Goal: Communication & Community: Connect with others

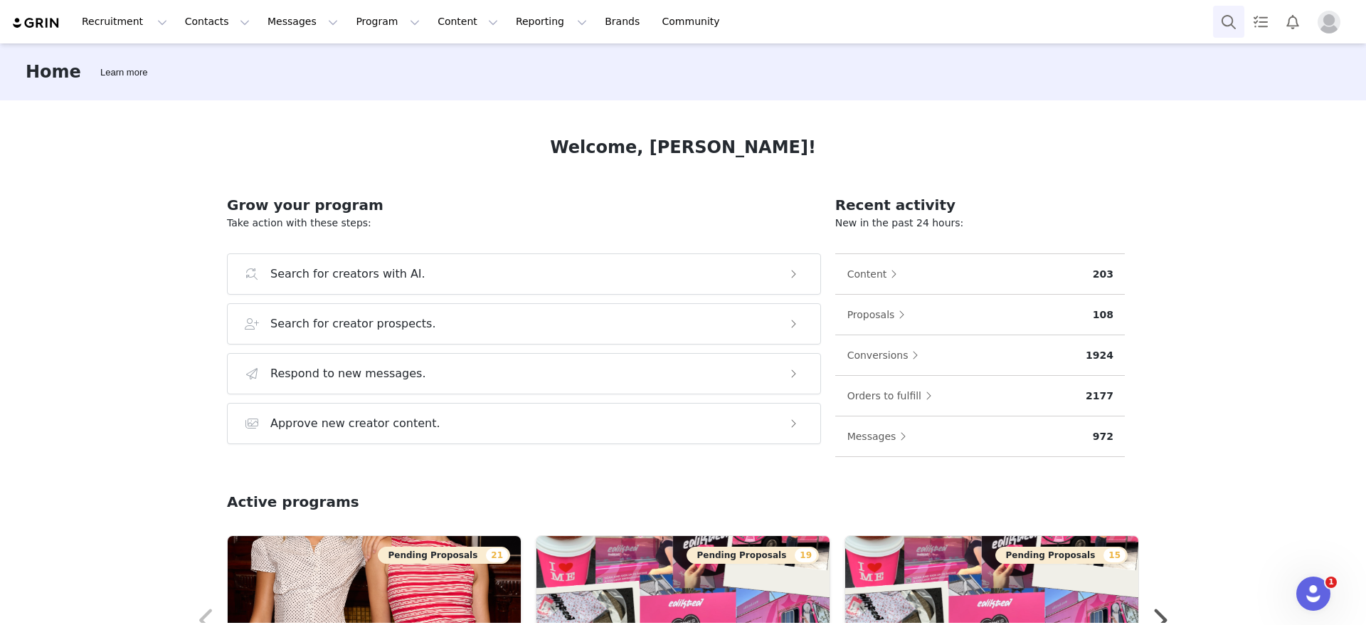
click at [1229, 21] on button "Search" at bounding box center [1228, 22] width 31 height 32
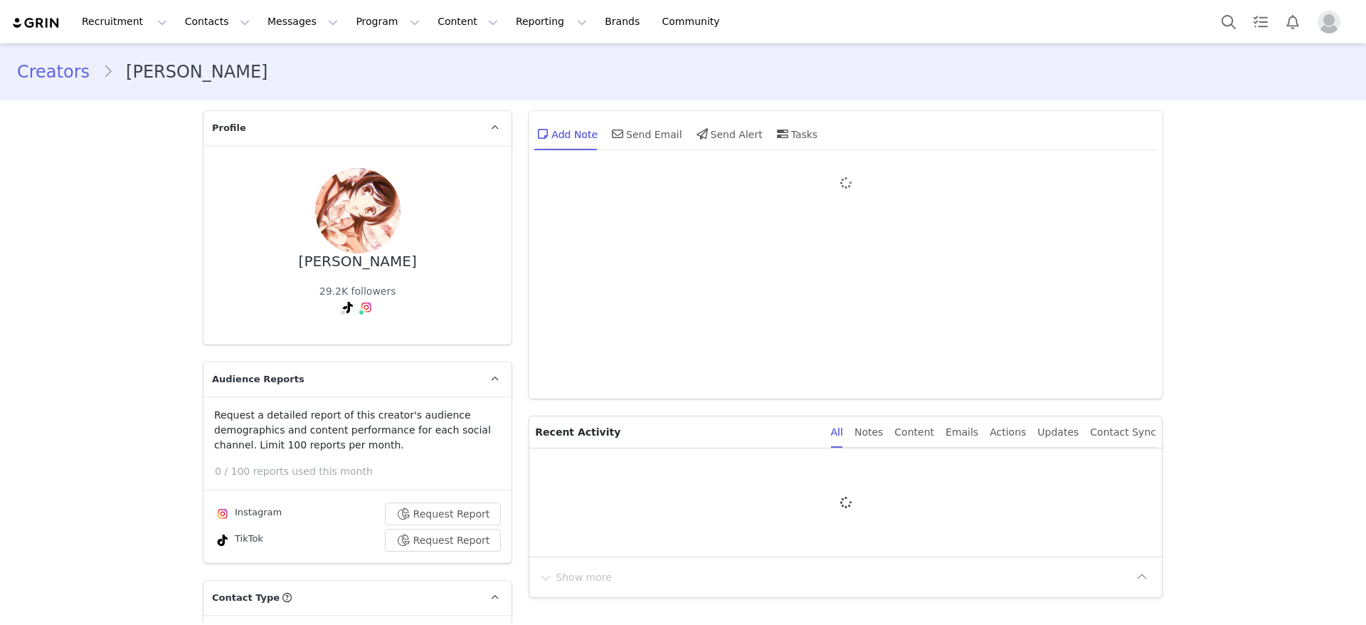
type input "+1 ([GEOGRAPHIC_DATA])"
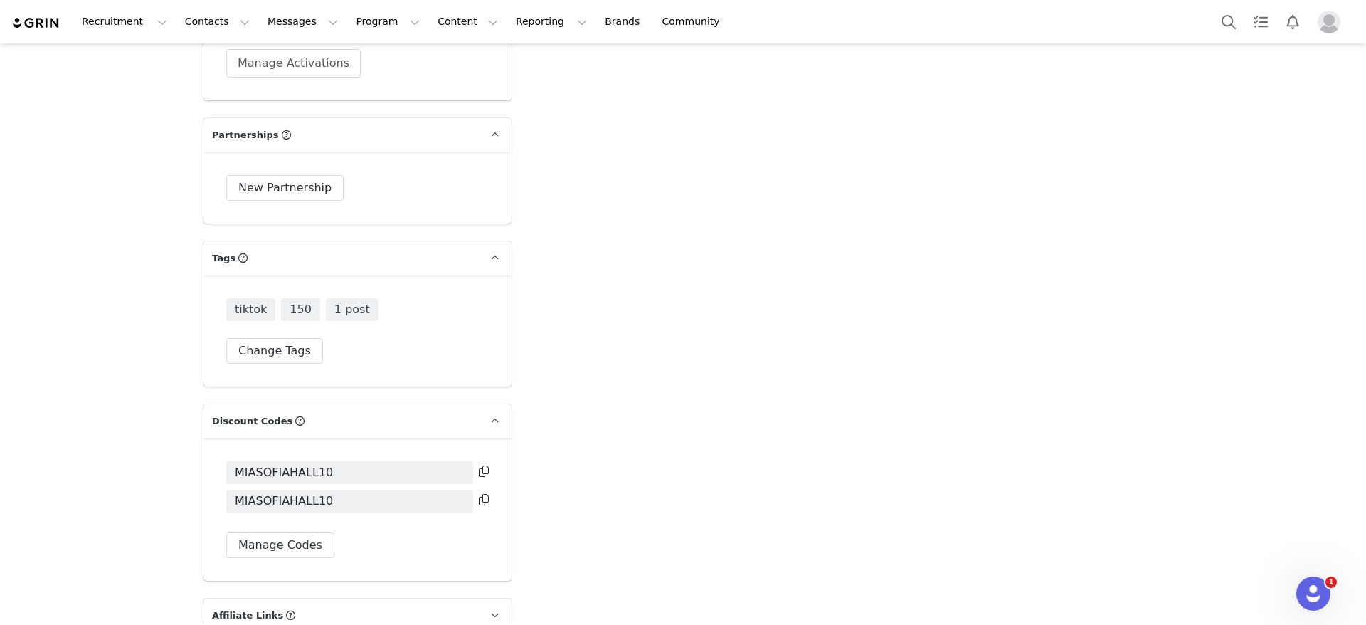
scroll to position [2841, 0]
click at [277, 335] on button "Change Tags" at bounding box center [274, 348] width 97 height 26
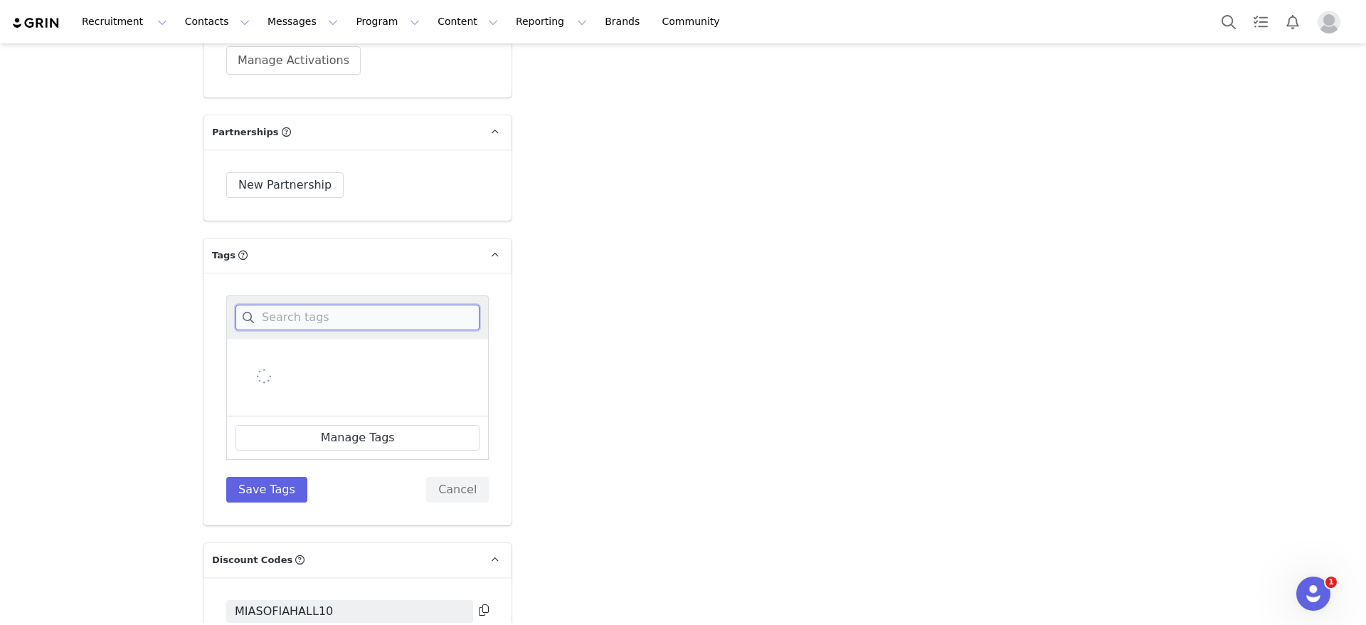
click at [306, 305] on input at bounding box center [357, 318] width 244 height 26
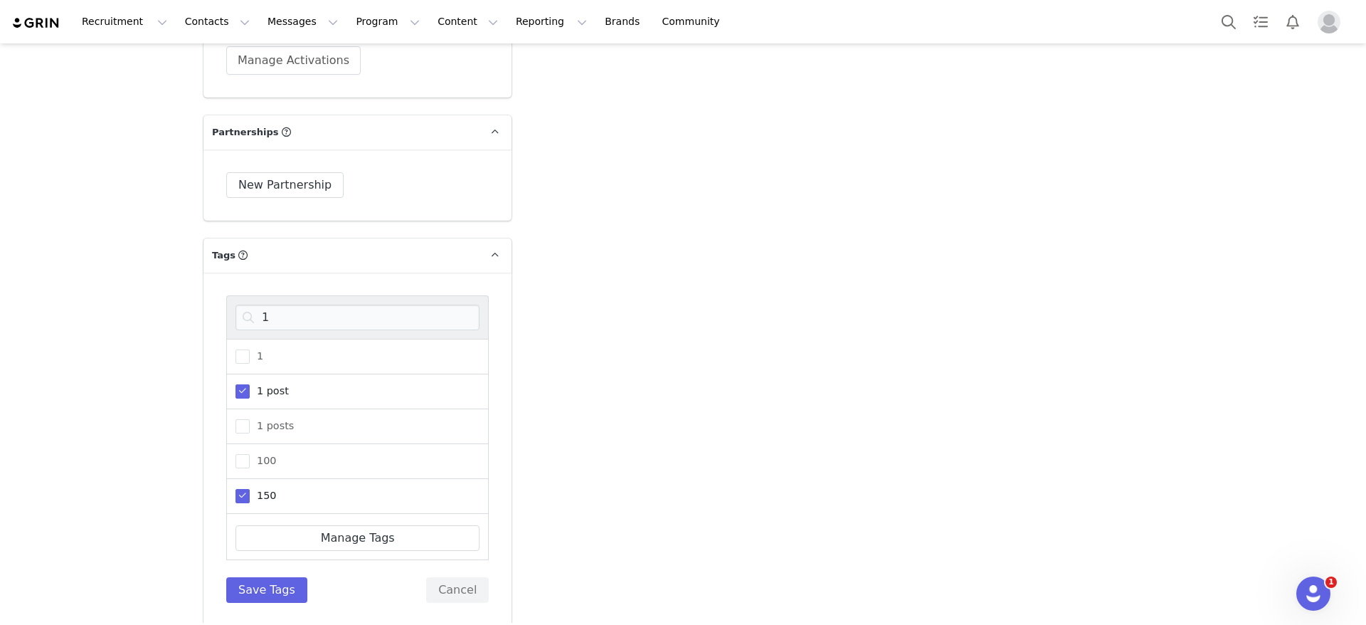
click at [235, 384] on span at bounding box center [242, 391] width 14 height 14
click at [250, 384] on input "1 post" at bounding box center [250, 384] width 0 height 0
drag, startPoint x: 314, startPoint y: 280, endPoint x: 249, endPoint y: 281, distance: 64.7
click at [249, 305] on input "1" at bounding box center [357, 318] width 244 height 26
click at [235, 489] on span at bounding box center [242, 496] width 14 height 14
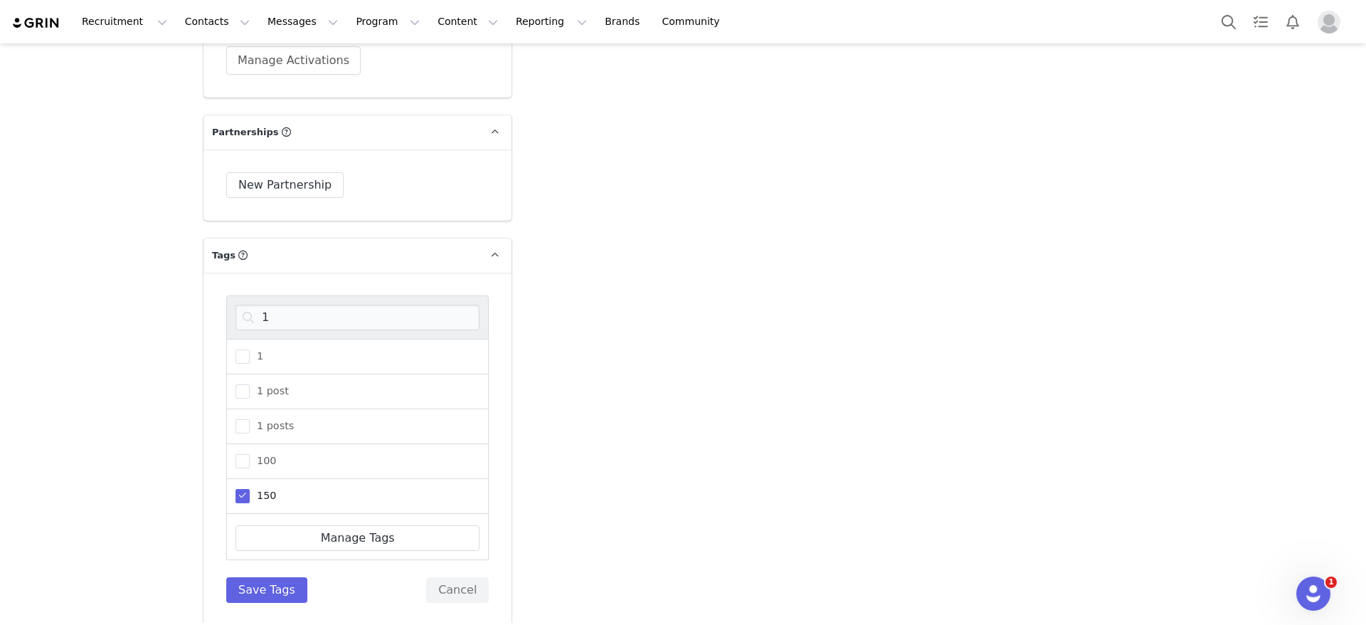
click at [250, 489] on input "150" at bounding box center [250, 489] width 0 height 0
type input "2"
click at [236, 384] on span at bounding box center [242, 391] width 14 height 14
click at [250, 384] on input "200" at bounding box center [250, 384] width 0 height 0
click at [255, 577] on button "Save Tags" at bounding box center [266, 590] width 81 height 26
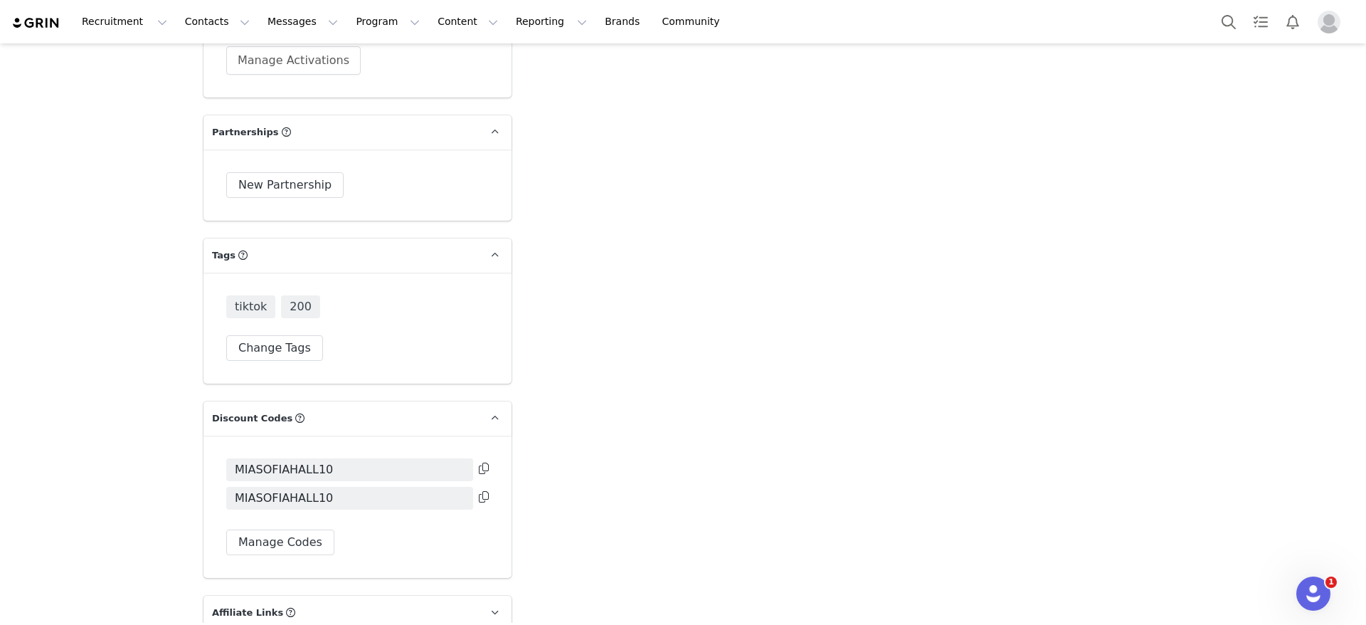
scroll to position [3075, 0]
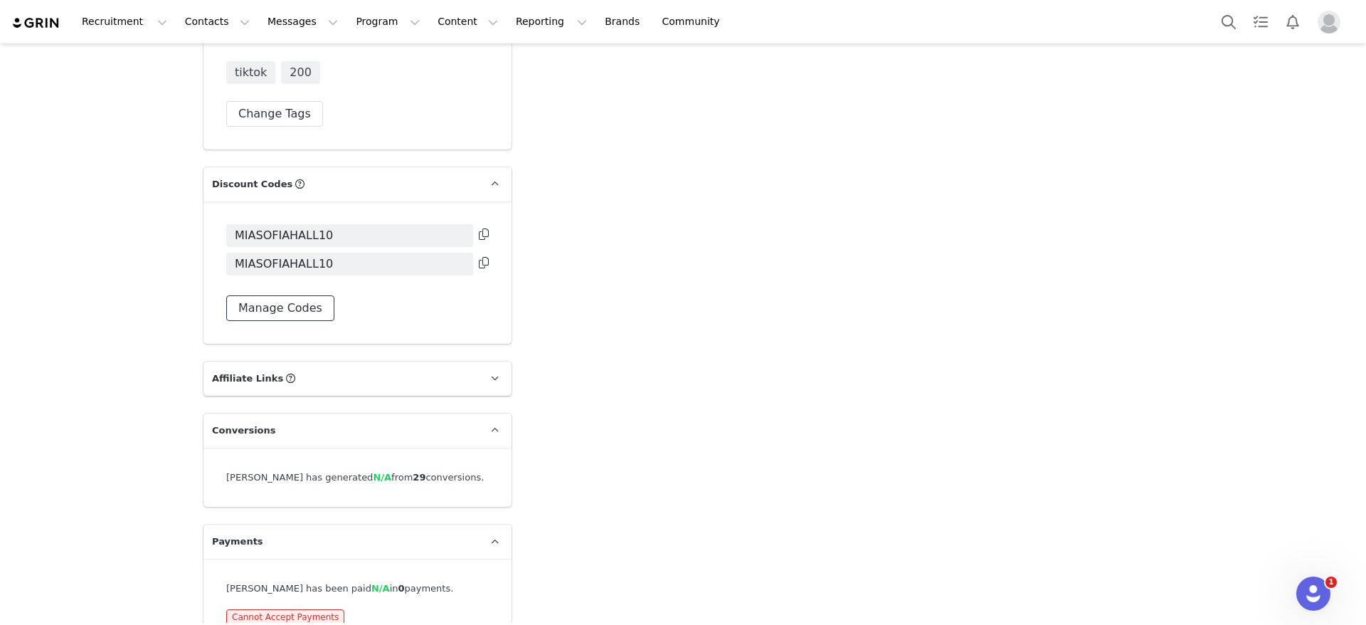
click at [274, 295] on button "Manage Codes" at bounding box center [280, 308] width 108 height 26
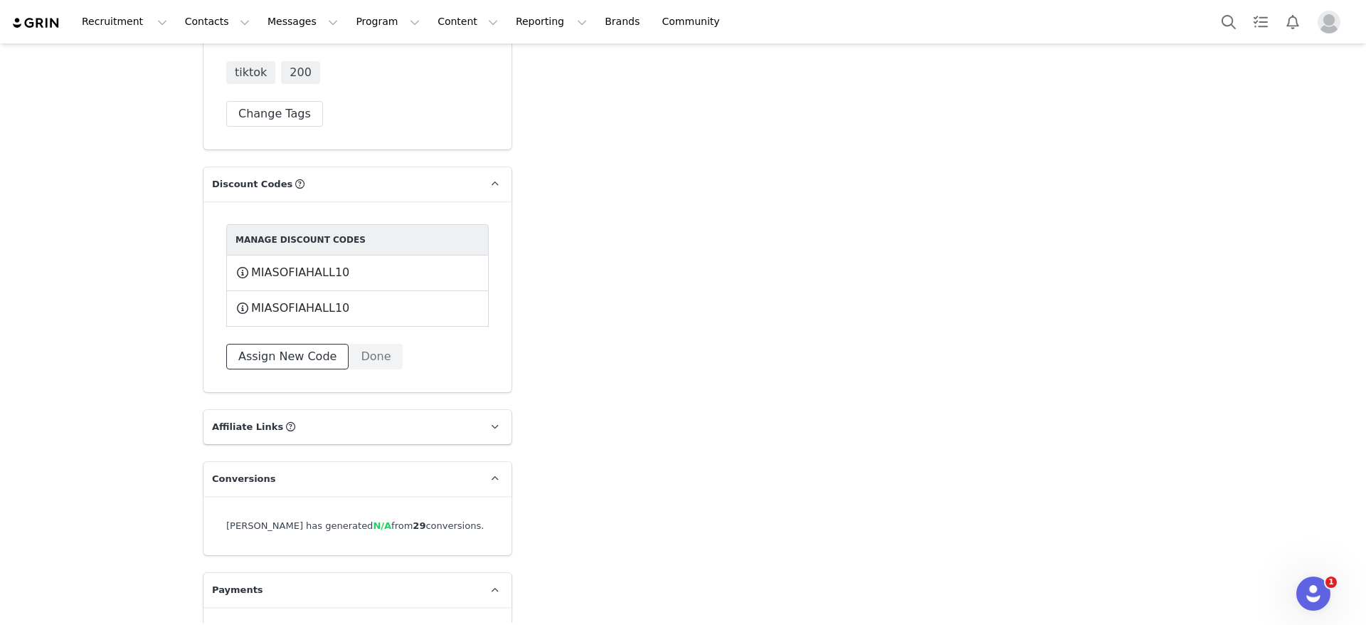
click at [270, 344] on button "Assign New Code" at bounding box center [287, 357] width 122 height 26
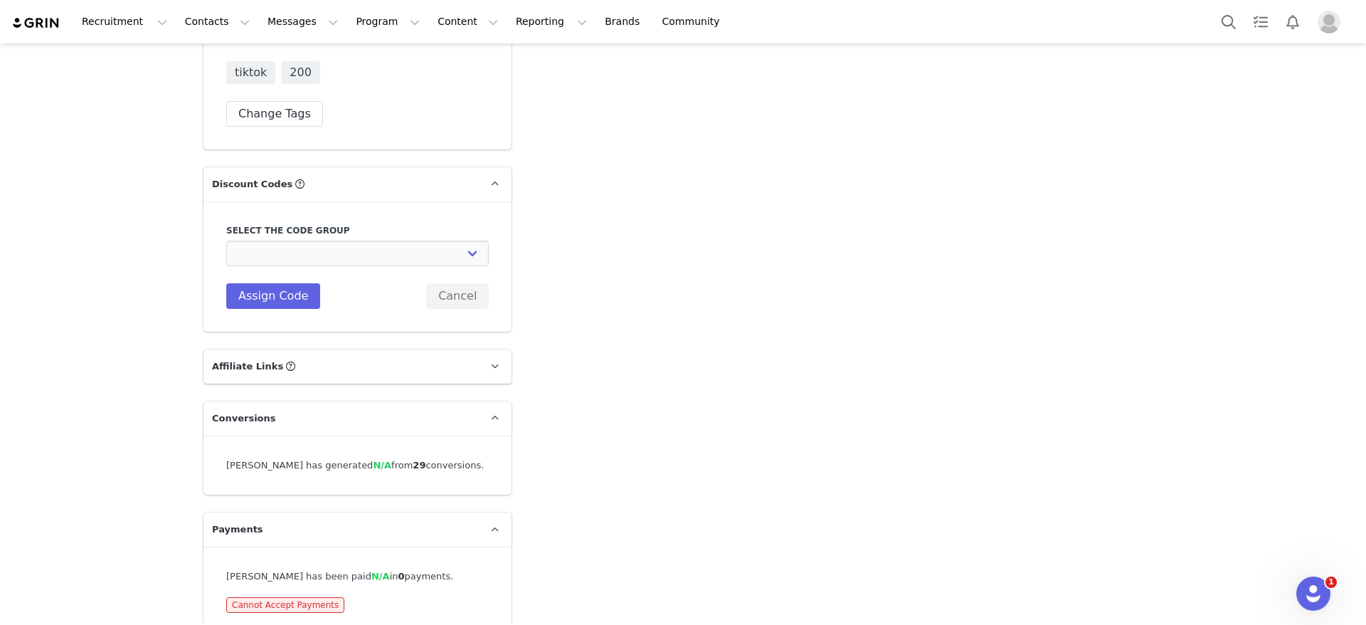
scroll to position [3063, 0]
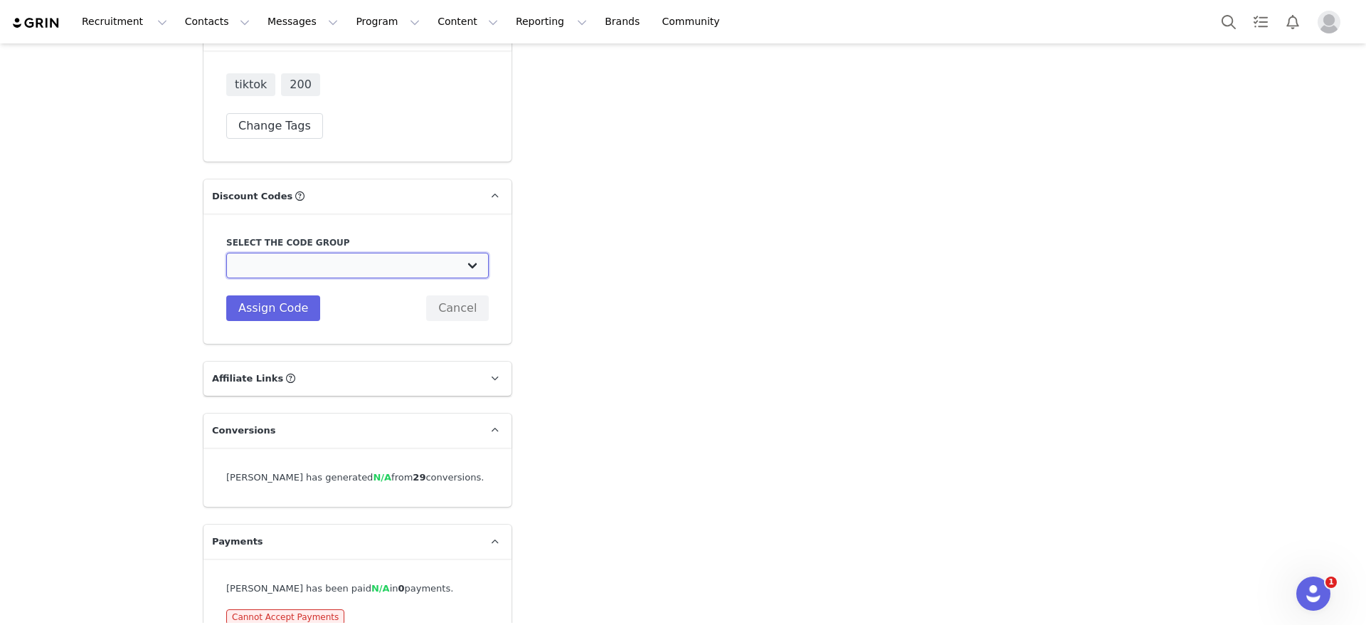
click at [277, 253] on select "Edikted UK: NEW TIKTOK ❤️ Edikted UK: NEW IG ❤️ Edikted: Students + IG Edikted:…" at bounding box center [357, 266] width 263 height 26
select select "10009859"
click at [226, 253] on select "Edikted UK: NEW TIKTOK ❤️ Edikted UK: NEW IG ❤️ Edikted: Students + IG Edikted:…" at bounding box center [357, 266] width 263 height 26
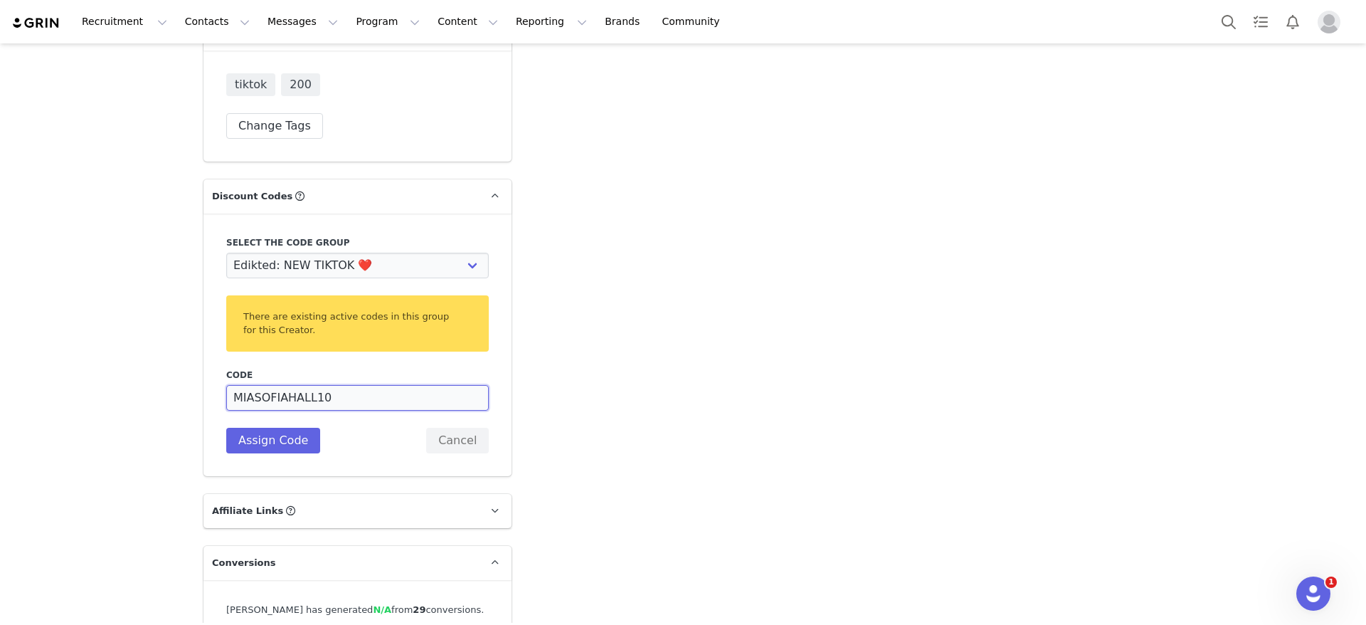
click at [270, 385] on input "MIASOFIAHALL10" at bounding box center [357, 398] width 263 height 26
click at [275, 385] on input "MIASOFIAHALL10" at bounding box center [357, 398] width 263 height 26
type input "MIAHALL10"
click at [260, 428] on button "Assign Code" at bounding box center [273, 441] width 94 height 26
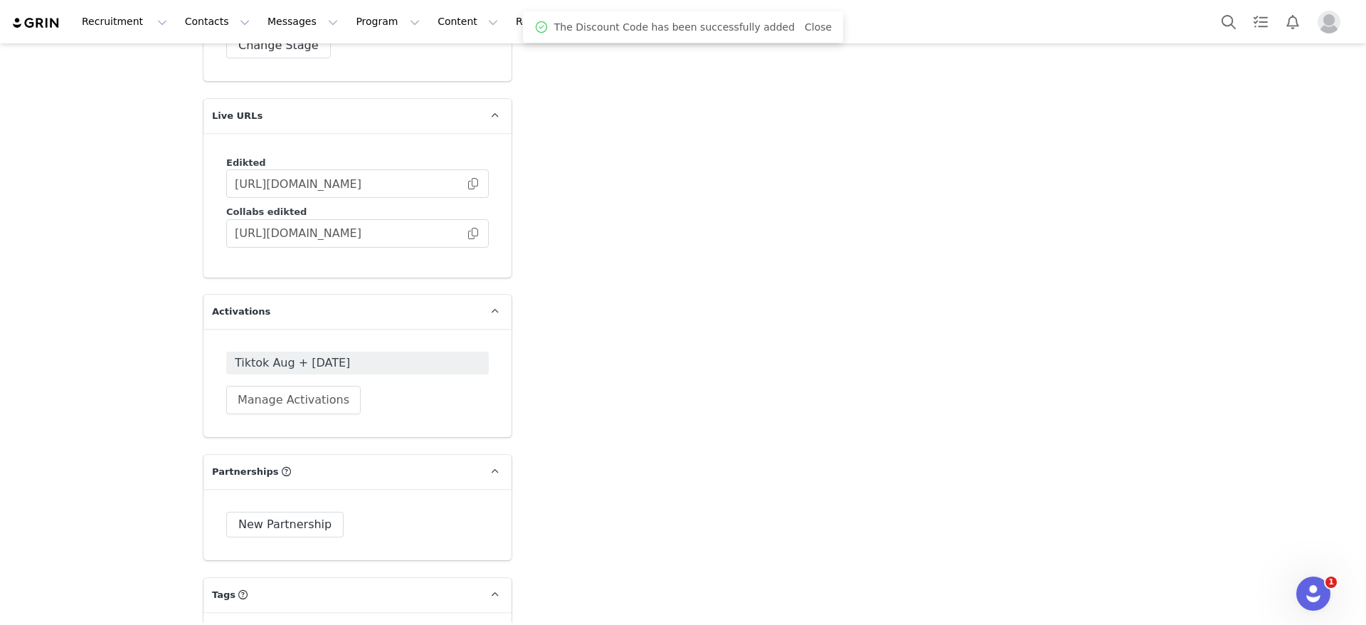
scroll to position [2501, 0]
click at [339, 355] on span "Tiktok Aug + [DATE]" at bounding box center [357, 363] width 245 height 17
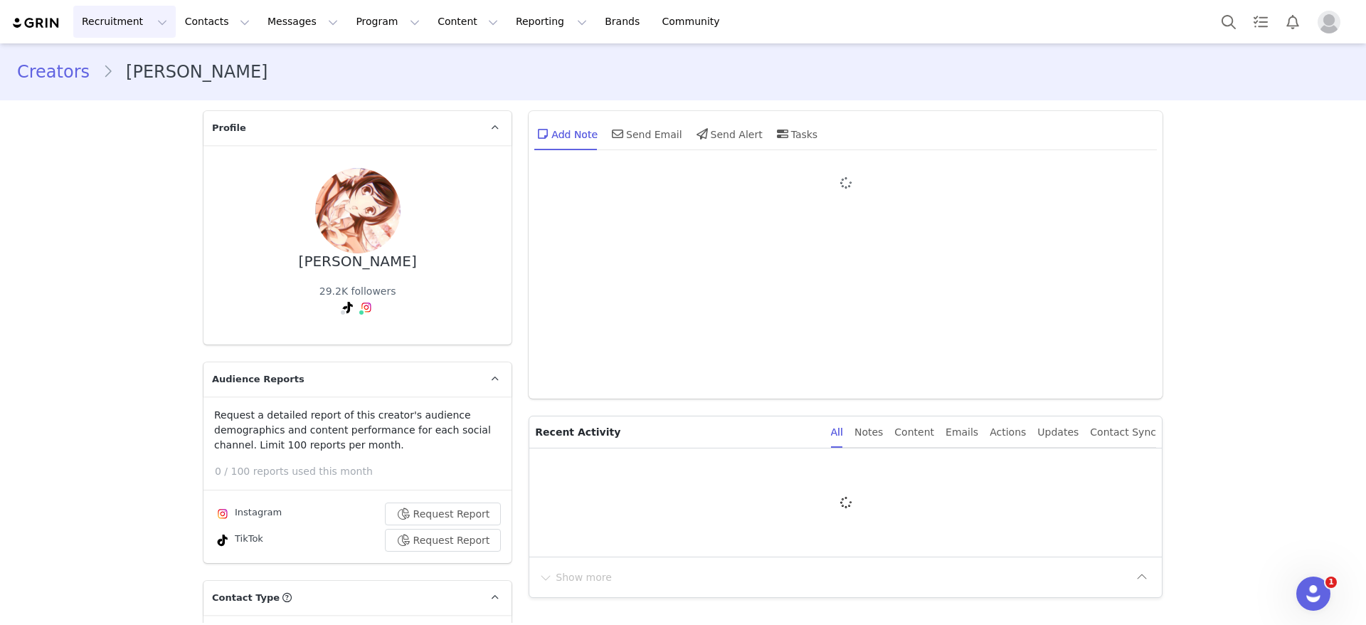
type input "+1 ([GEOGRAPHIC_DATA])"
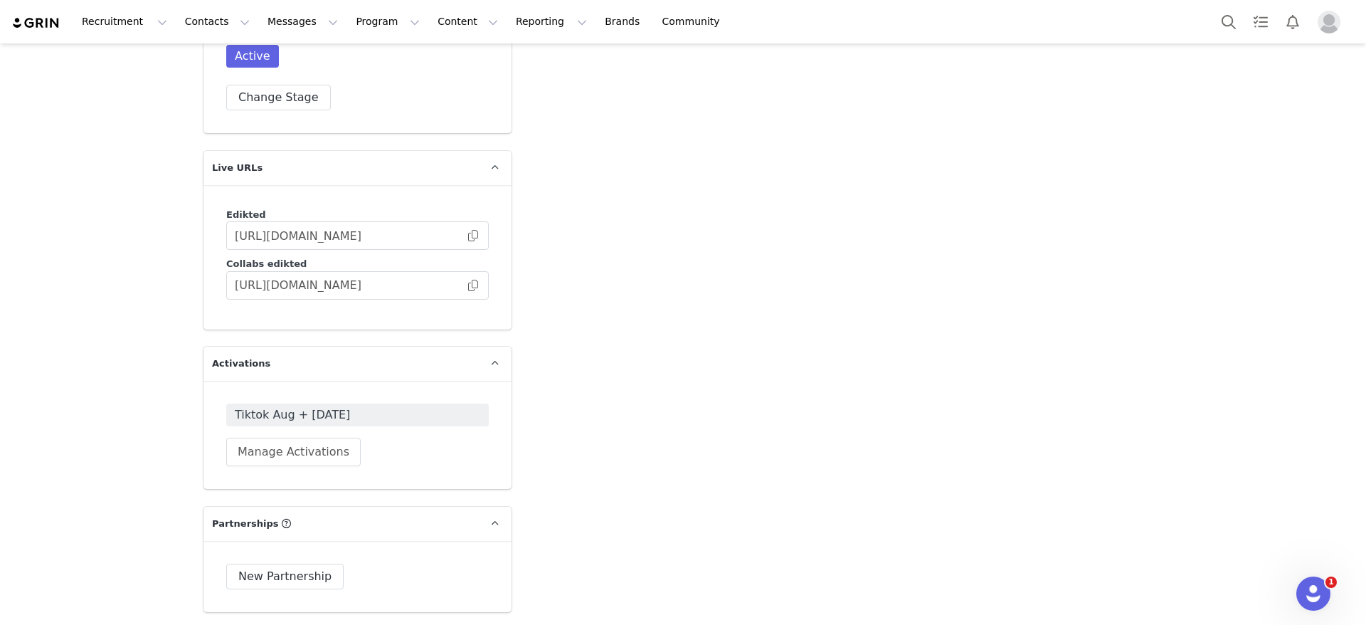
scroll to position [2699, 0]
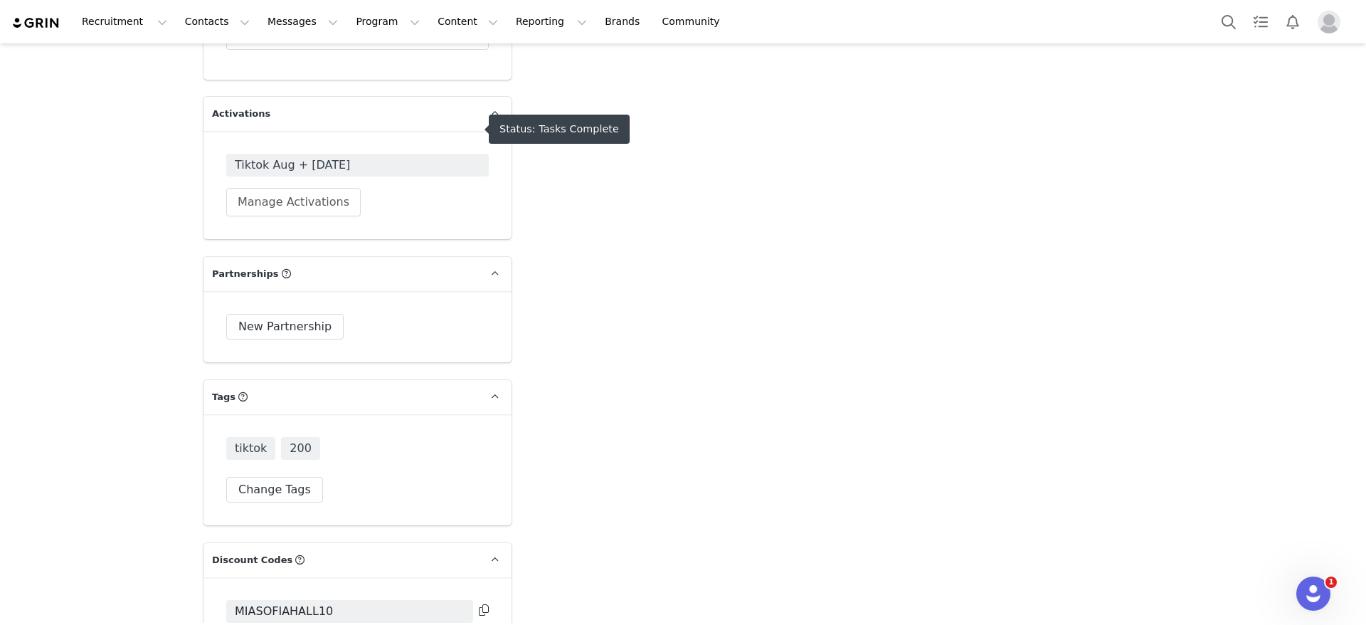
click at [310, 157] on span "Tiktok Aug + [DATE]" at bounding box center [357, 165] width 245 height 17
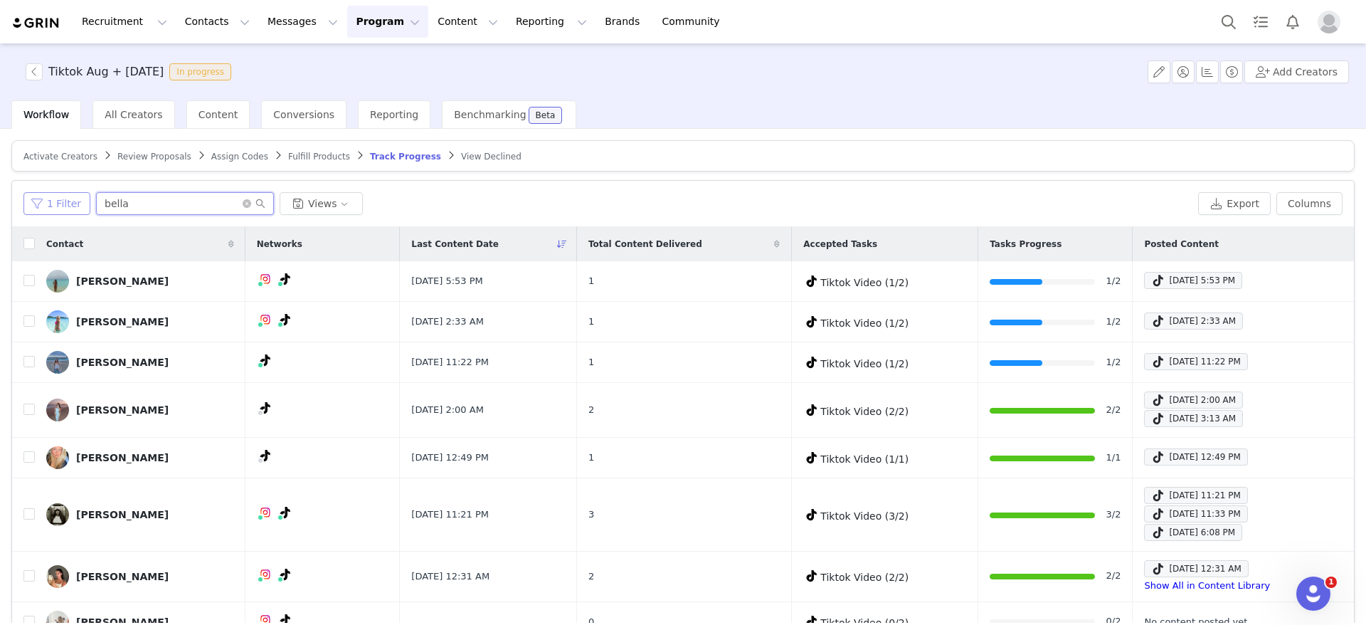
drag, startPoint x: 179, startPoint y: 205, endPoint x: 25, endPoint y: 200, distance: 154.5
click at [25, 200] on div "1 Filter bella Views" at bounding box center [607, 203] width 1169 height 23
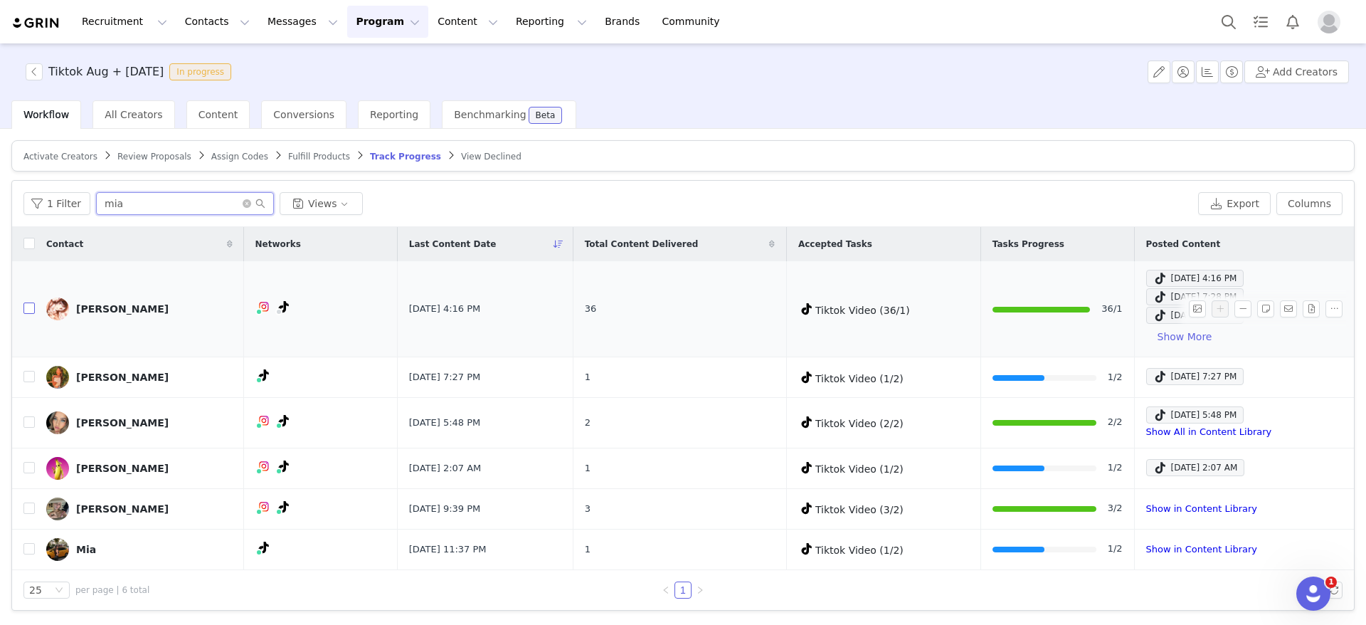
type input "mia"
click at [27, 305] on input "checkbox" at bounding box center [28, 307] width 11 height 11
checkbox input "true"
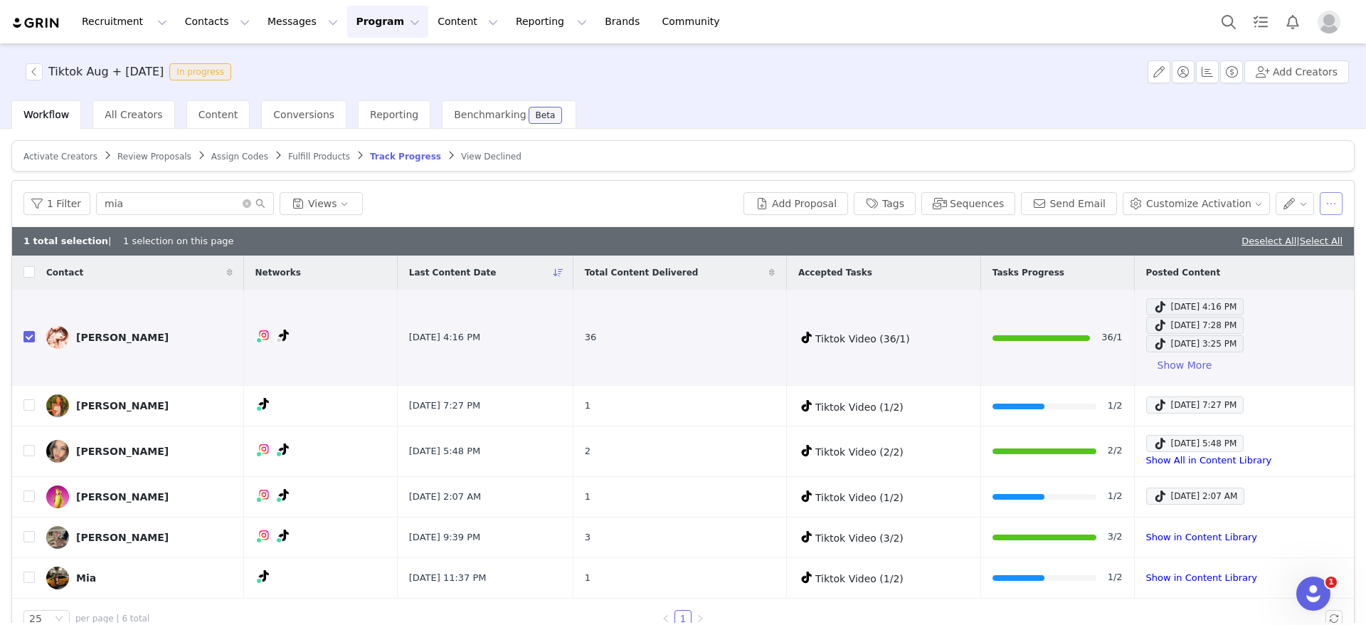
click at [1320, 207] on button "button" at bounding box center [1331, 203] width 23 height 23
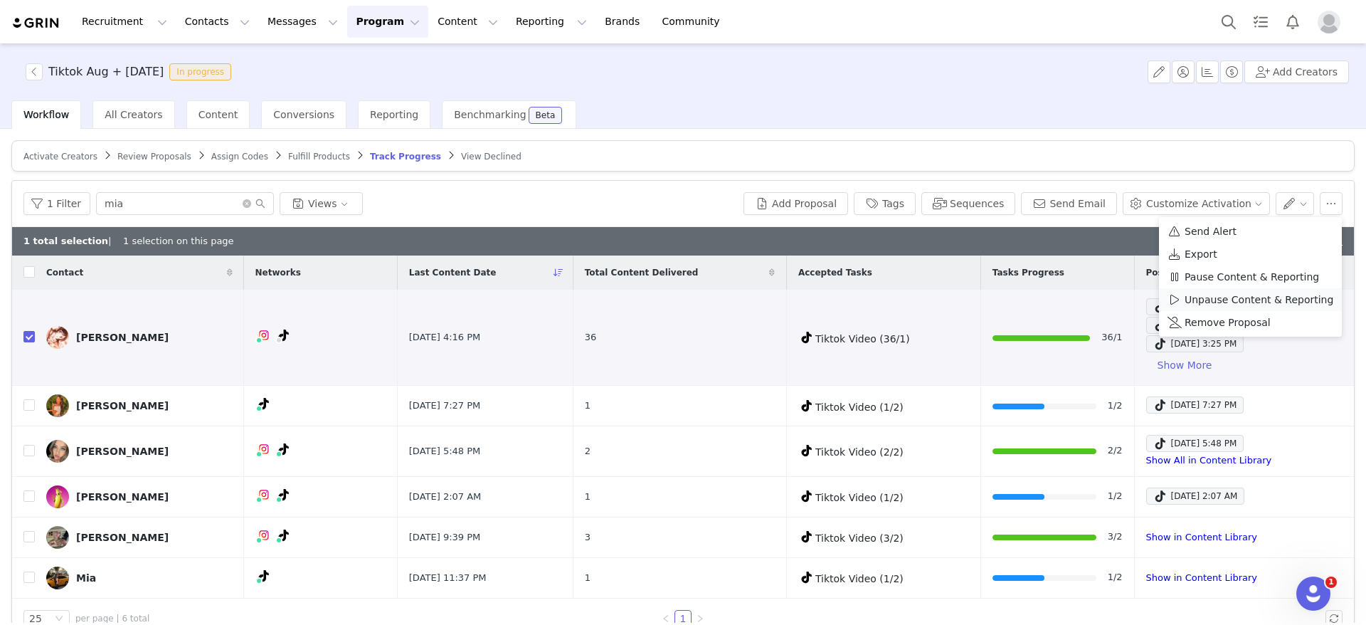
click at [1219, 301] on span "Unpause Content & Reporting" at bounding box center [1259, 300] width 149 height 16
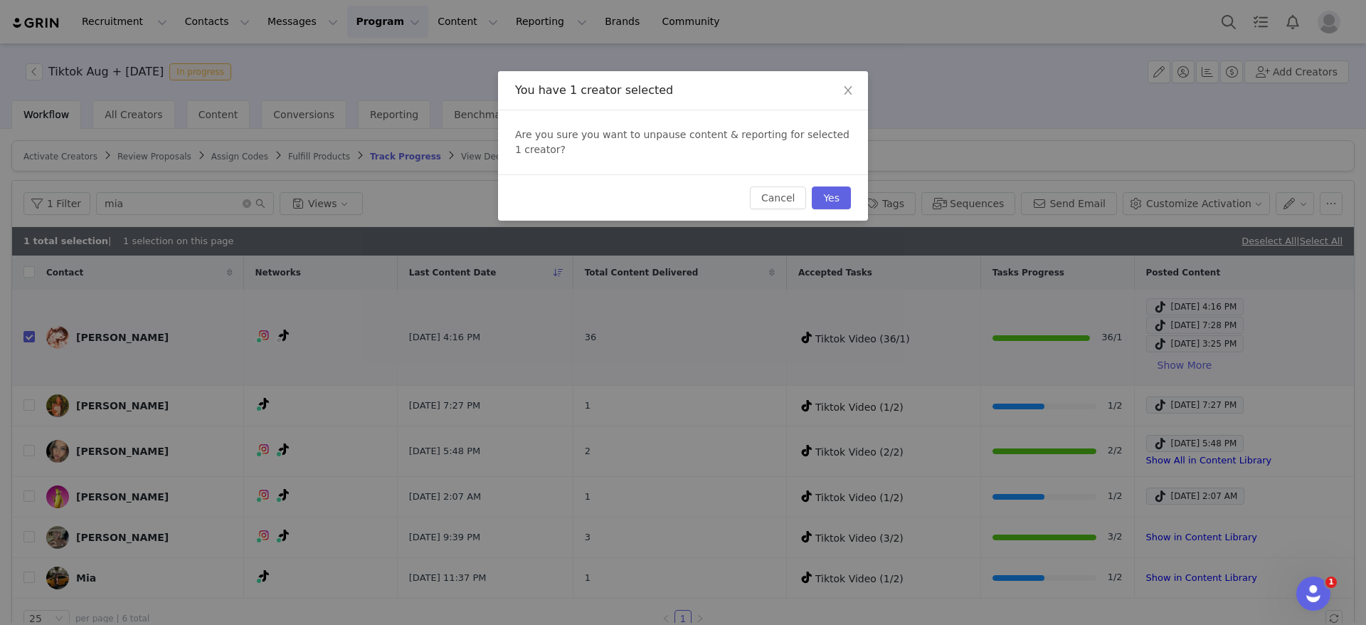
click at [1143, 117] on div "You have 1 creator selected Are you sure you want to unpause content & reportin…" at bounding box center [683, 312] width 1366 height 625
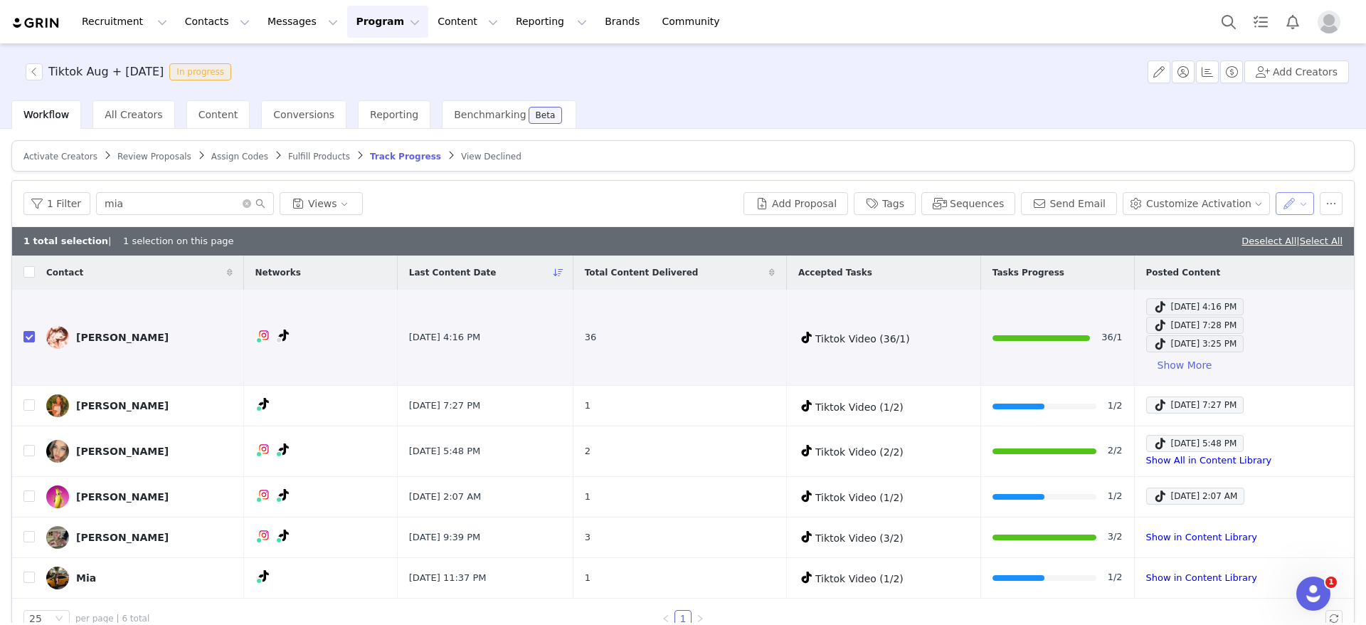
click at [1279, 203] on button "button" at bounding box center [1295, 203] width 39 height 23
click at [1320, 201] on button "button" at bounding box center [1331, 203] width 23 height 23
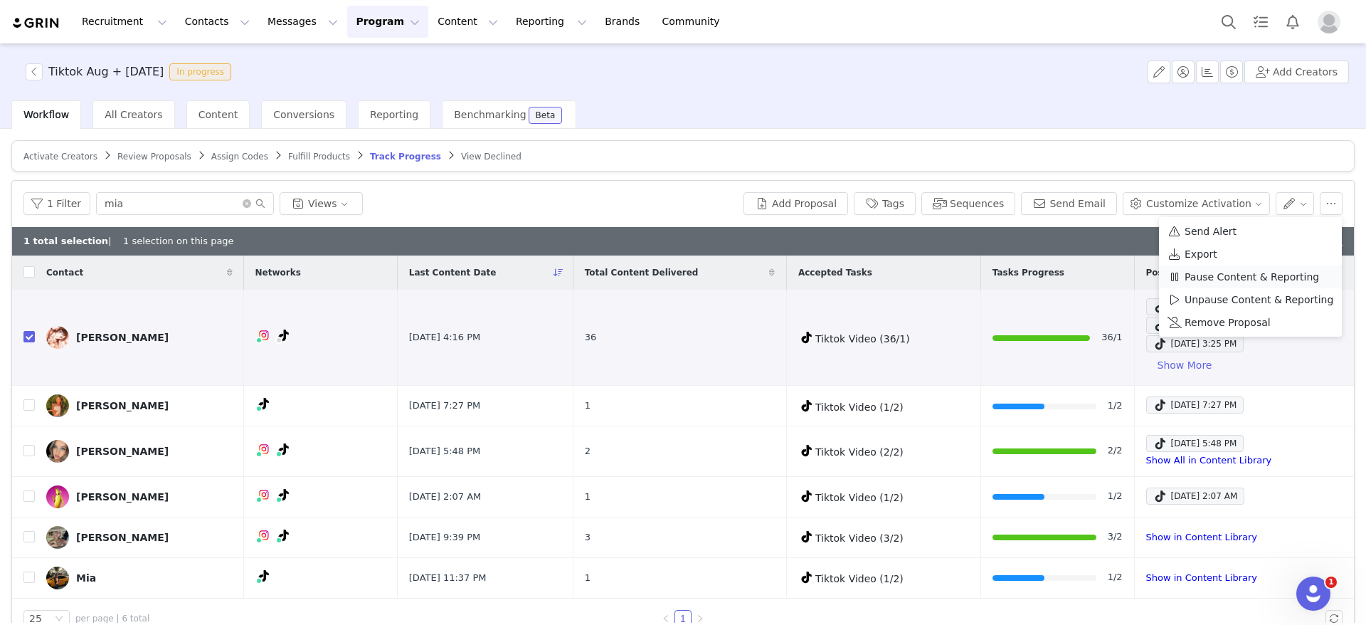
click at [1196, 280] on span "Pause Content & Reporting" at bounding box center [1252, 277] width 134 height 16
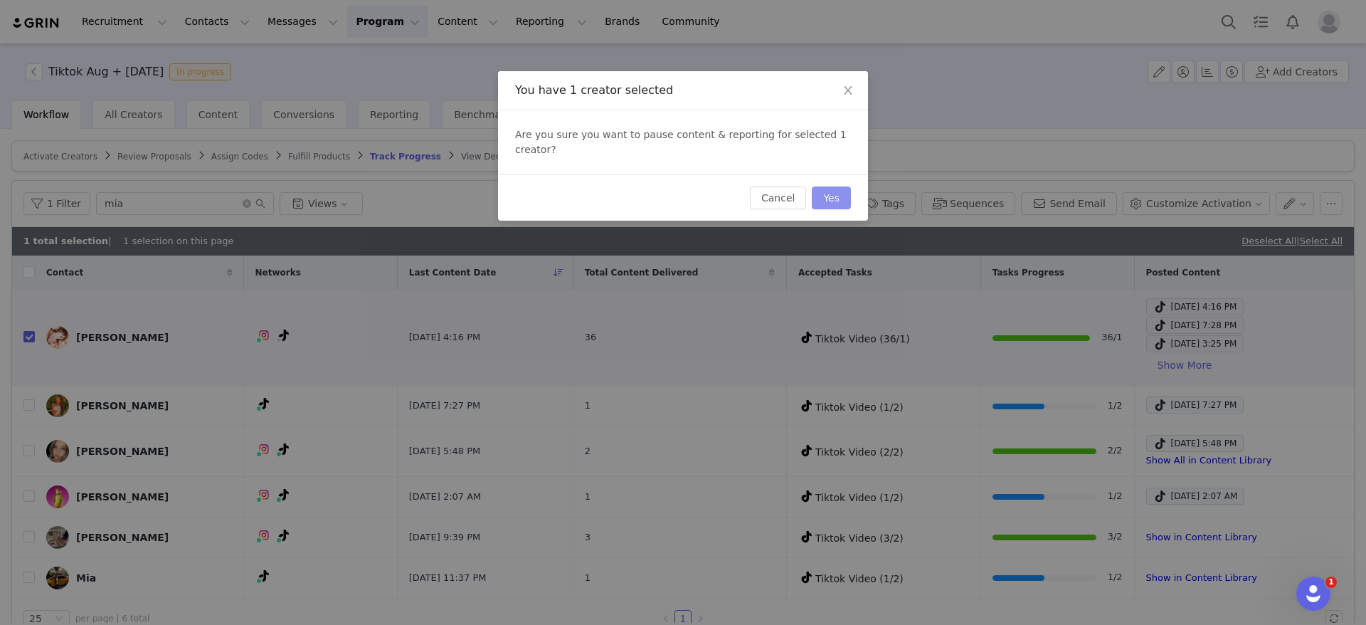
click at [838, 186] on button "Yes" at bounding box center [831, 197] width 39 height 23
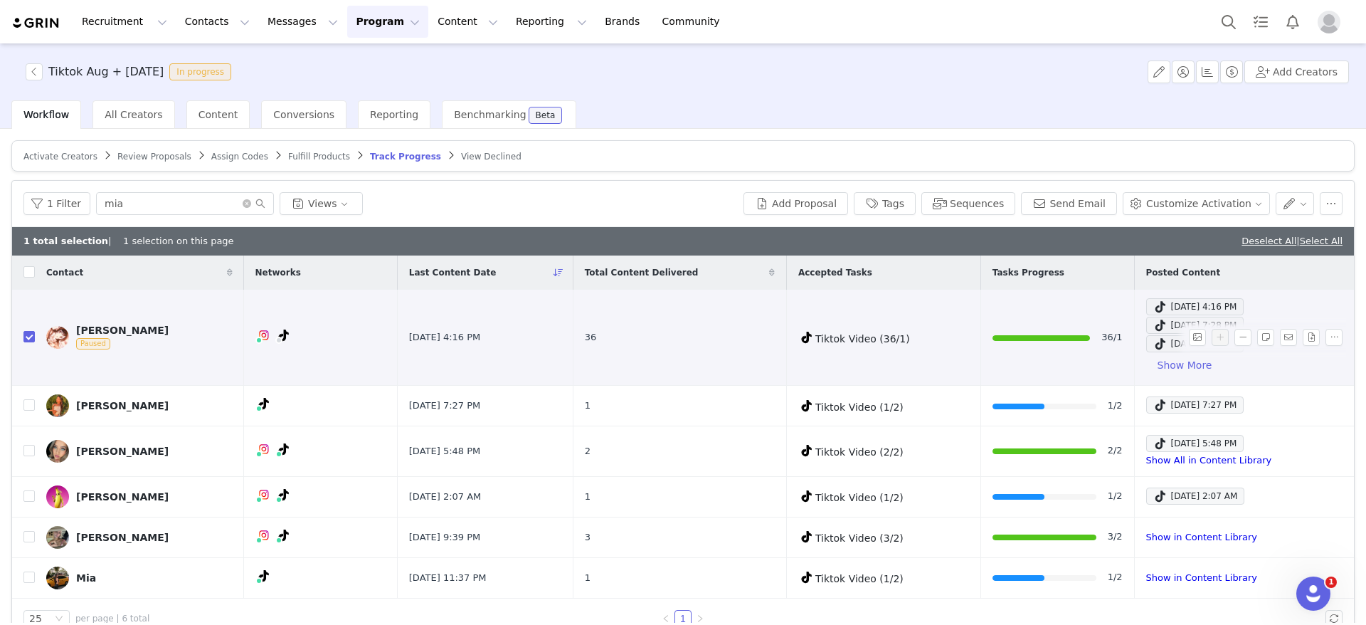
click at [67, 337] on img at bounding box center [57, 337] width 23 height 23
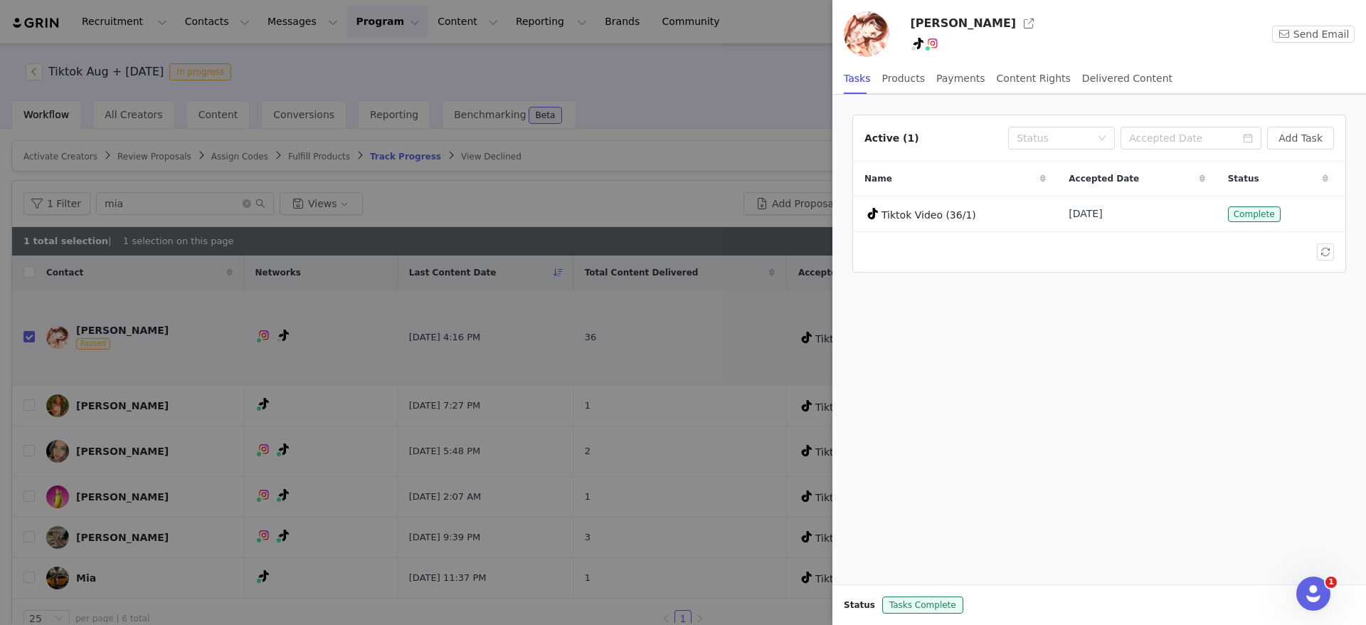
click at [947, 34] on div "mia hall" at bounding box center [963, 23] width 106 height 23
click at [1017, 28] on button "button" at bounding box center [1028, 23] width 23 height 23
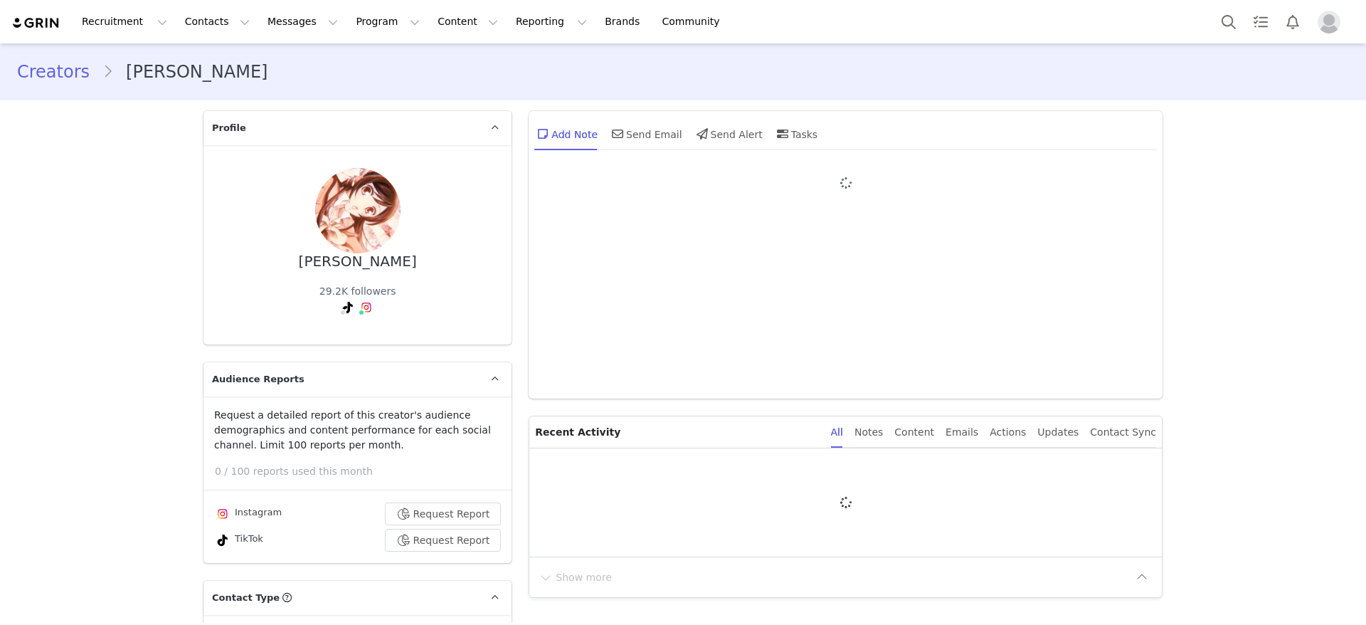
type input "+1 ([GEOGRAPHIC_DATA])"
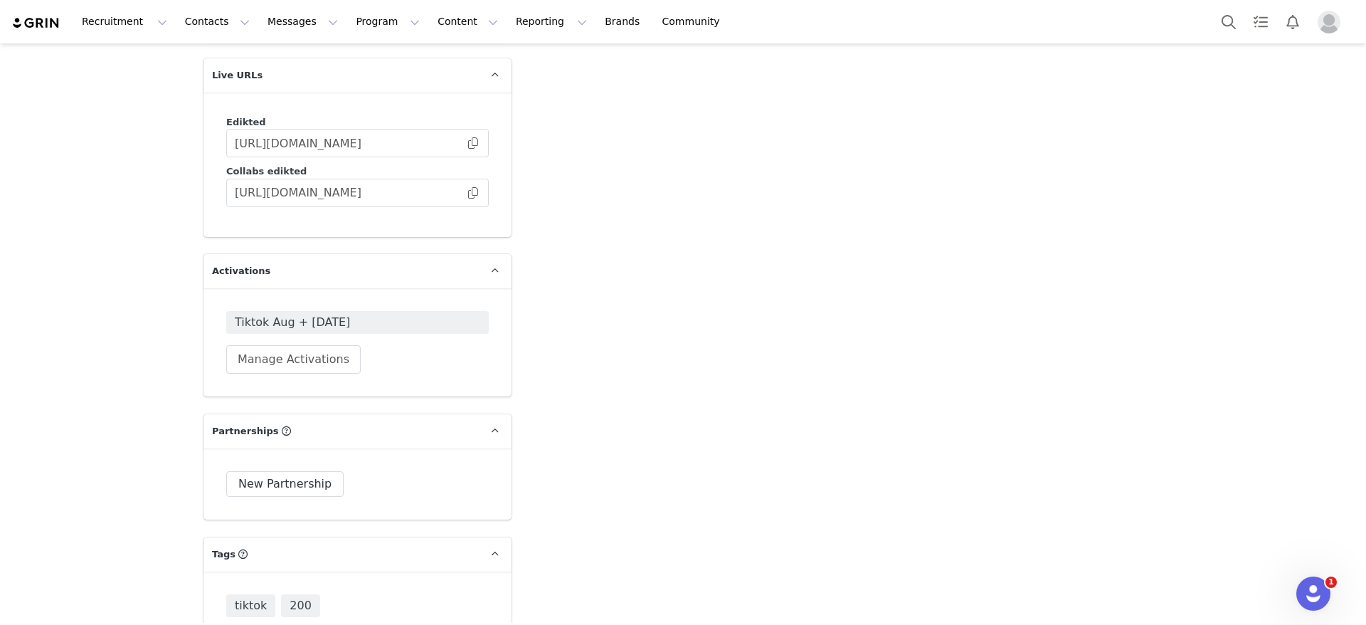
scroll to position [2557, 0]
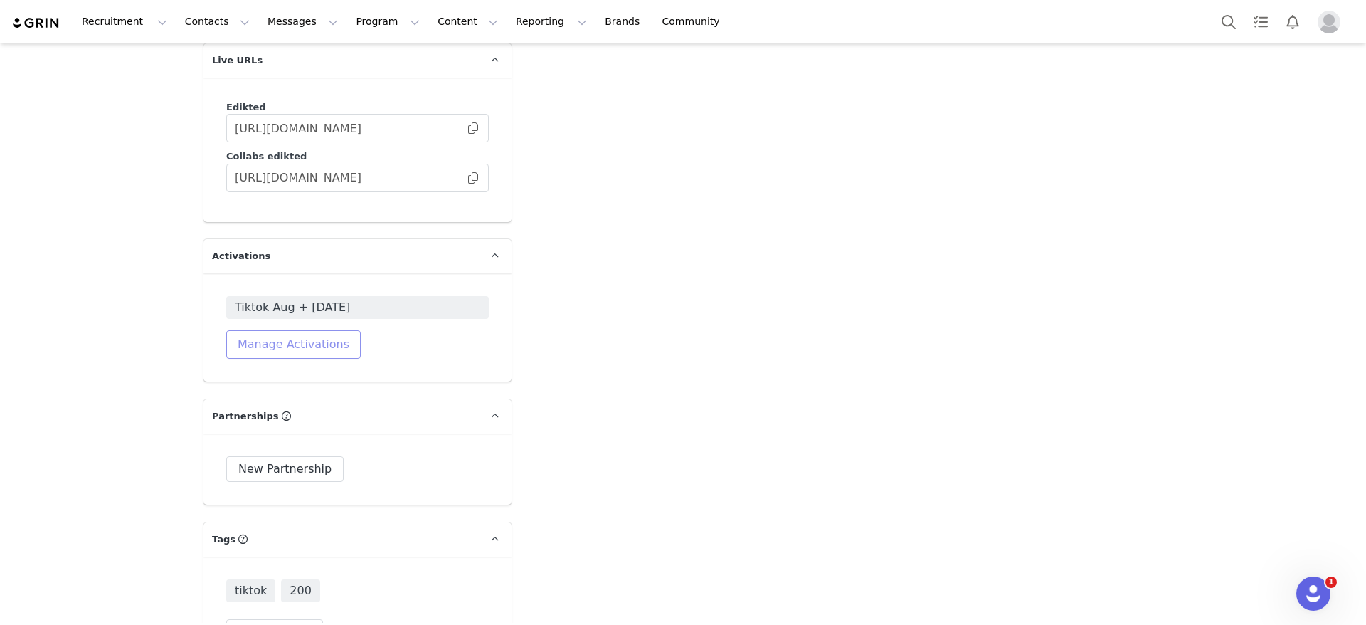
click at [271, 330] on button "Manage Activations" at bounding box center [293, 344] width 134 height 28
click at [268, 351] on div "Activations Manage Select Activation" at bounding box center [251, 353] width 176 height 43
click at [270, 367] on div "Select Activation" at bounding box center [246, 364] width 139 height 21
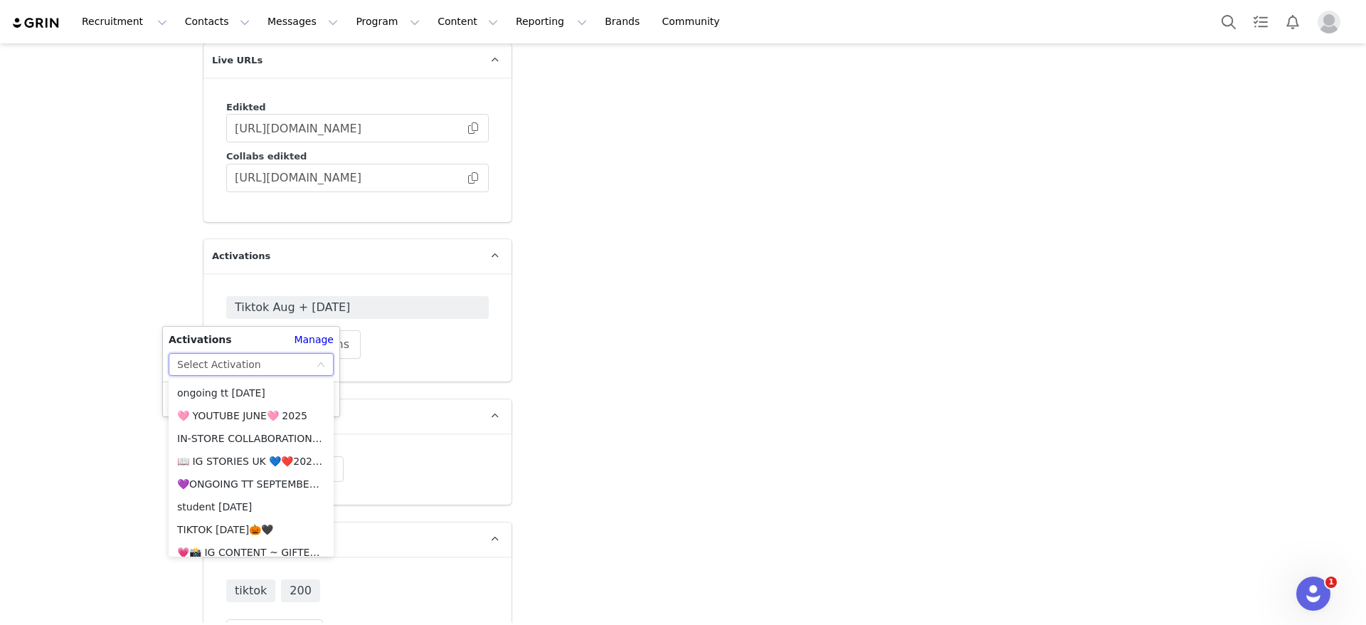
click at [229, 359] on div "Select Activation" at bounding box center [219, 364] width 84 height 21
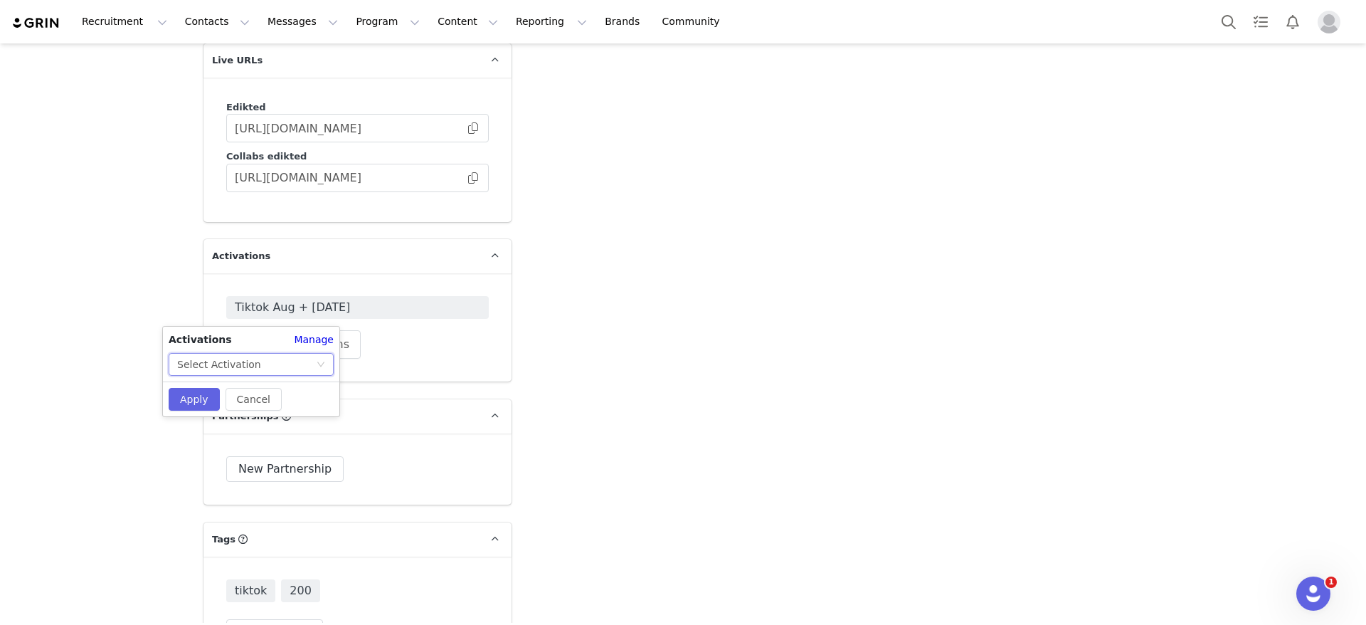
click at [229, 359] on div "Select Activation" at bounding box center [219, 364] width 84 height 21
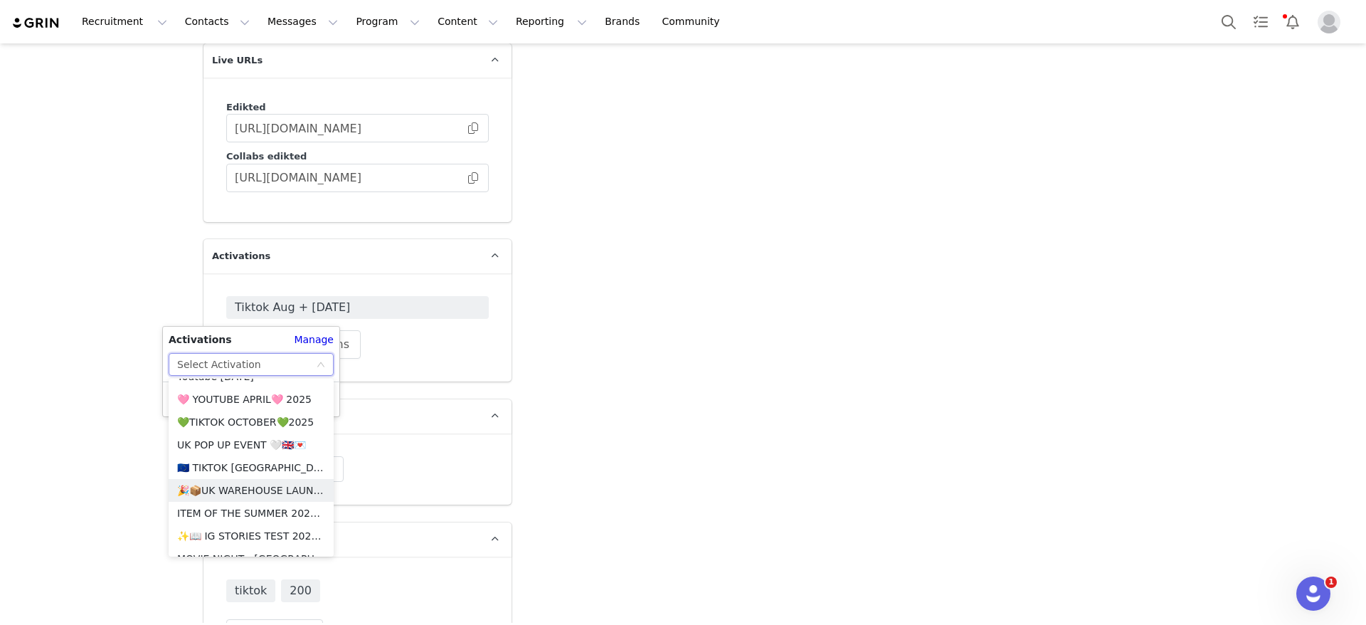
scroll to position [1185, 0]
click at [219, 435] on li "💚TIKTOK OCTOBER💚2025" at bounding box center [251, 436] width 165 height 23
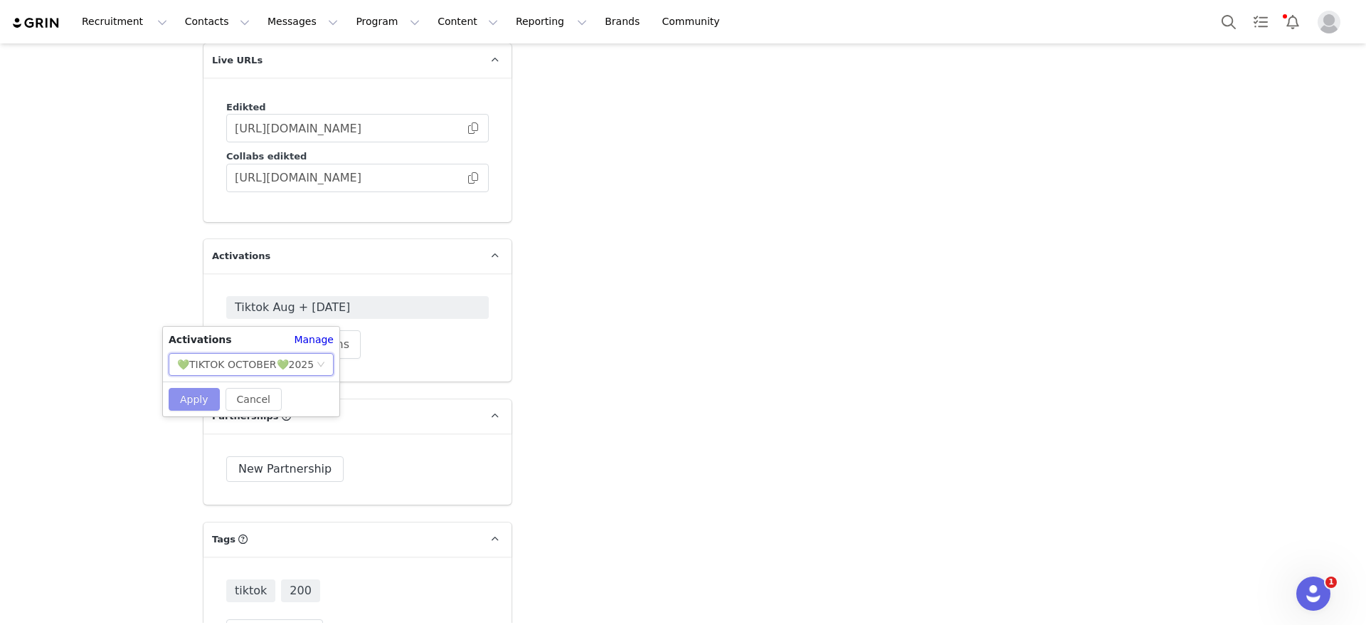
click at [185, 400] on button "Apply" at bounding box center [194, 399] width 51 height 23
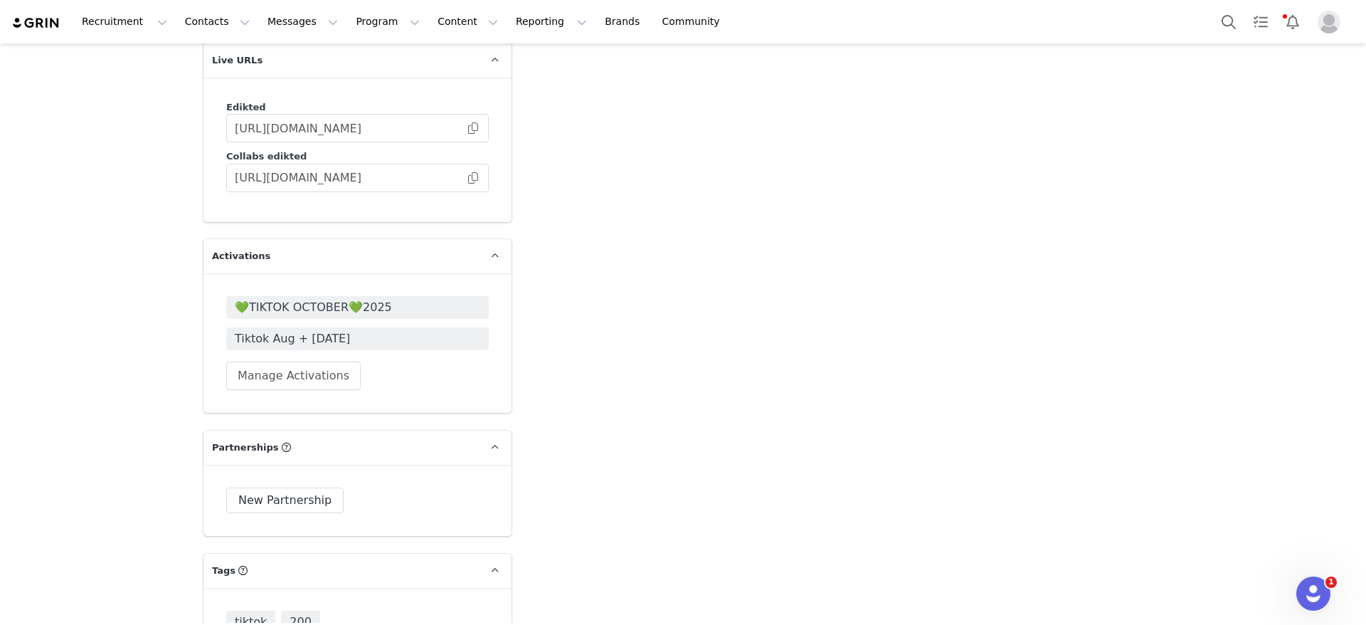
click at [335, 299] on span "💚TIKTOK OCTOBER💚2025" at bounding box center [357, 307] width 245 height 17
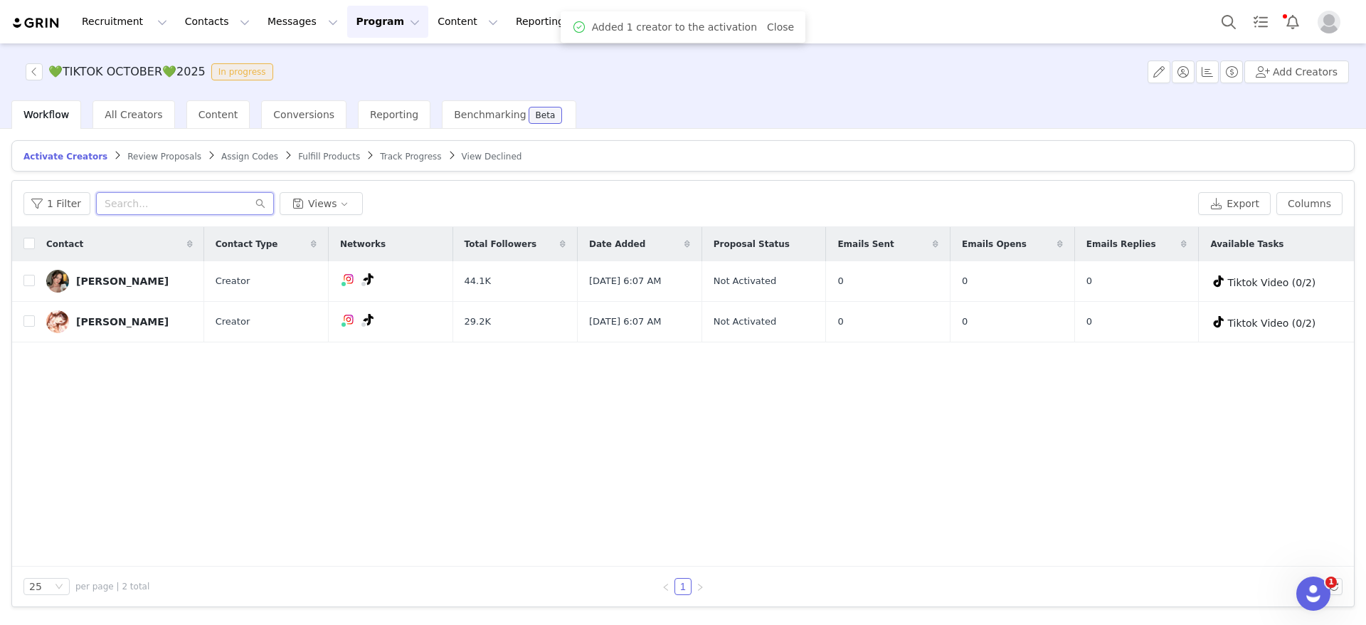
drag, startPoint x: 145, startPoint y: 201, endPoint x: 128, endPoint y: 198, distance: 17.4
click at [128, 198] on input "text" at bounding box center [185, 203] width 178 height 23
click at [26, 322] on input "checkbox" at bounding box center [28, 320] width 11 height 11
checkbox input "true"
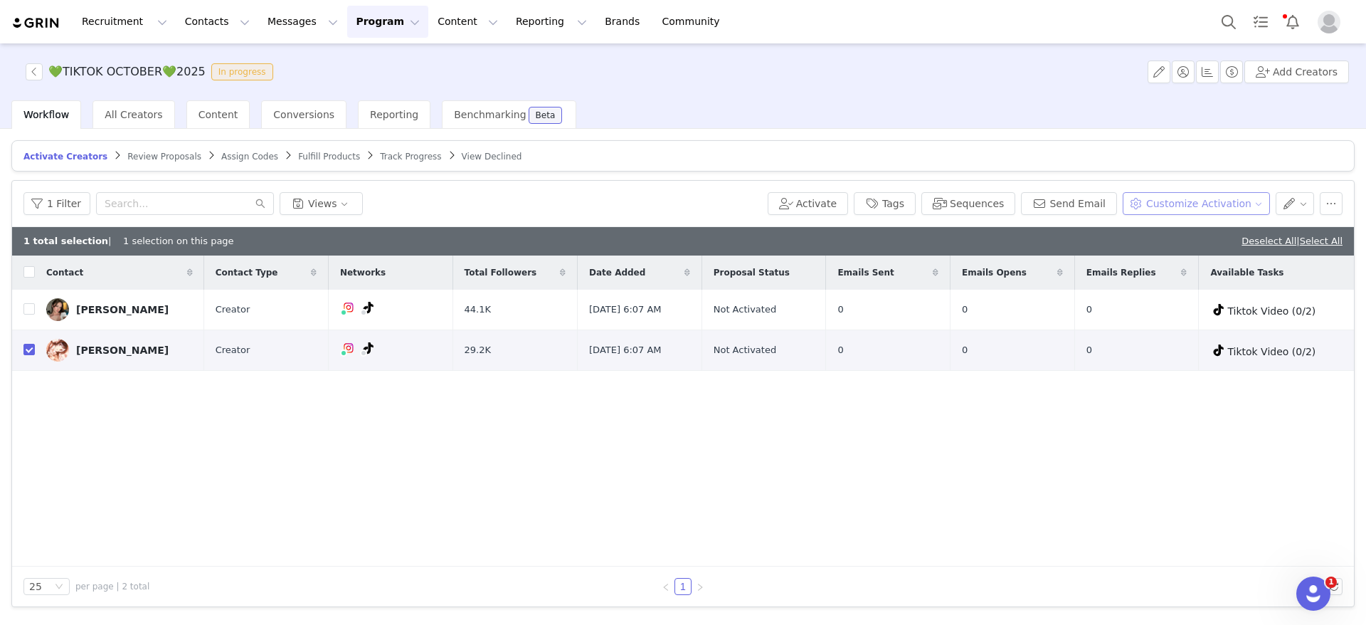
click at [1228, 195] on button "Customize Activation" at bounding box center [1196, 203] width 147 height 23
drag, startPoint x: 1210, startPoint y: 243, endPoint x: 1204, endPoint y: 229, distance: 15.6
click at [1204, 229] on ul "Edit Product Selection Edit Available Tasks" at bounding box center [1208, 242] width 144 height 51
click at [1198, 232] on span "Edit Product Selection" at bounding box center [1216, 231] width 110 height 16
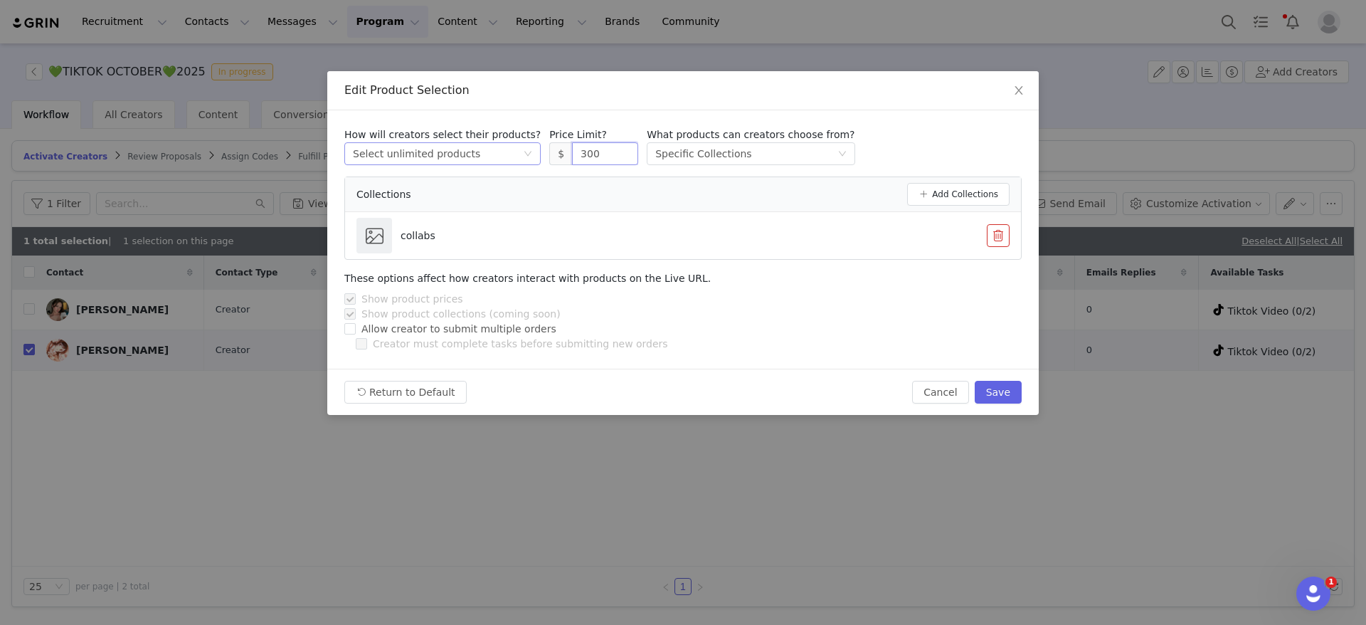
drag, startPoint x: 581, startPoint y: 154, endPoint x: 505, endPoint y: 151, distance: 76.2
click at [505, 151] on div "How will creators select their products? Select method Select unlimited product…" at bounding box center [682, 146] width 677 height 38
click at [993, 384] on button "Save" at bounding box center [998, 392] width 47 height 23
type input "300"
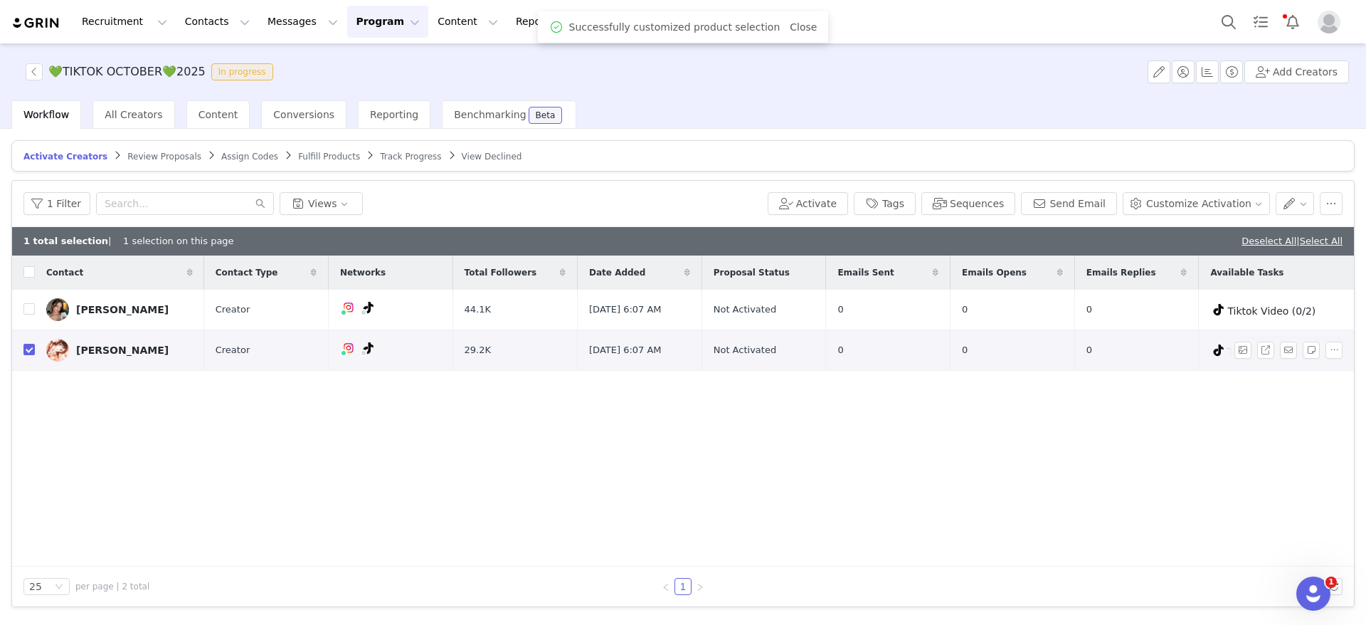
click at [102, 351] on div "mia hall" at bounding box center [122, 349] width 92 height 11
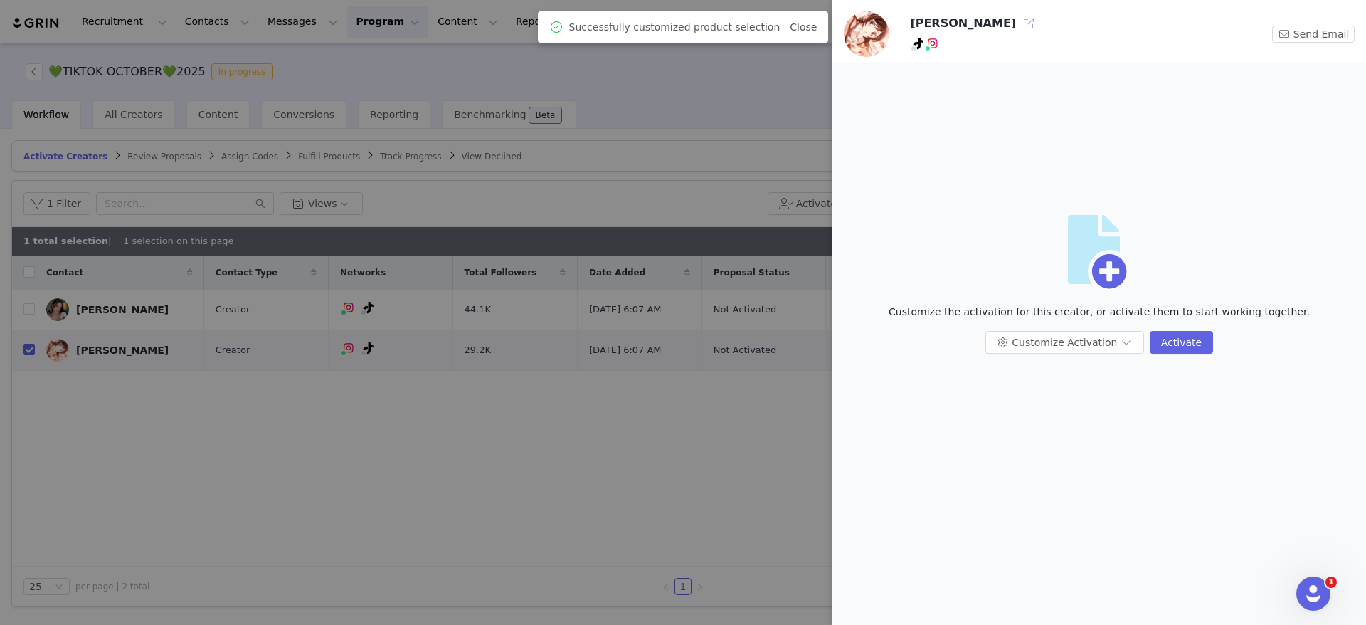
click at [1017, 22] on button "button" at bounding box center [1028, 23] width 23 height 23
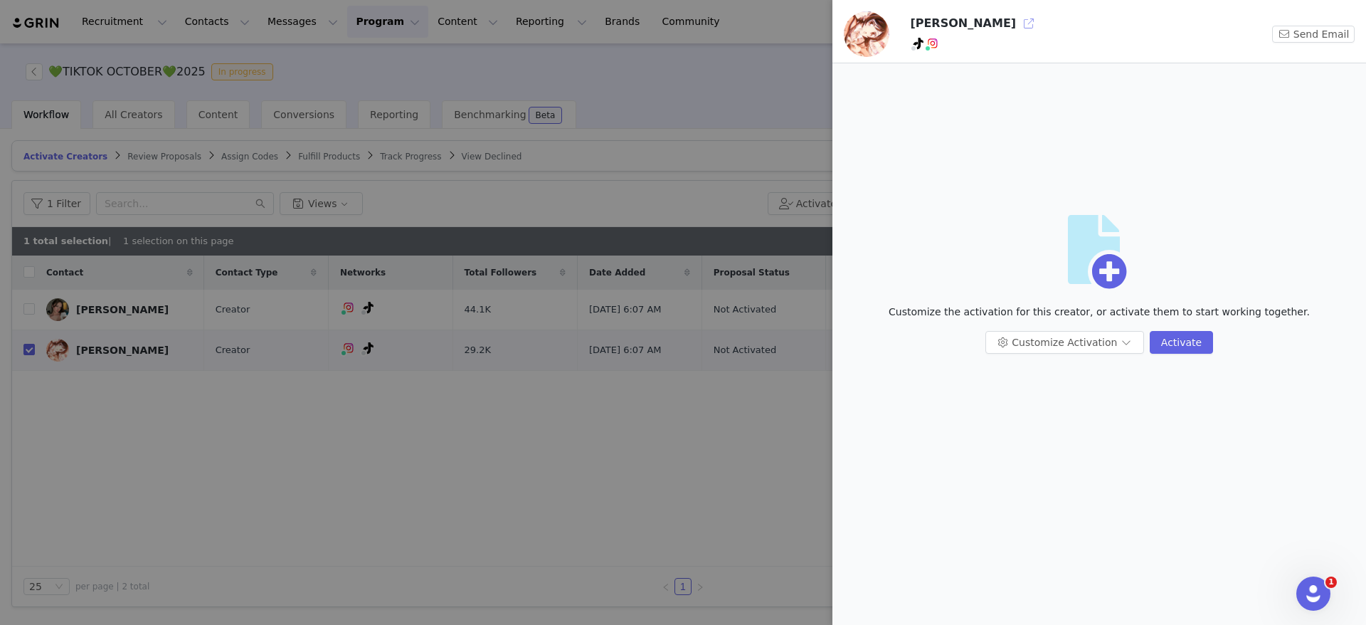
checkbox input "false"
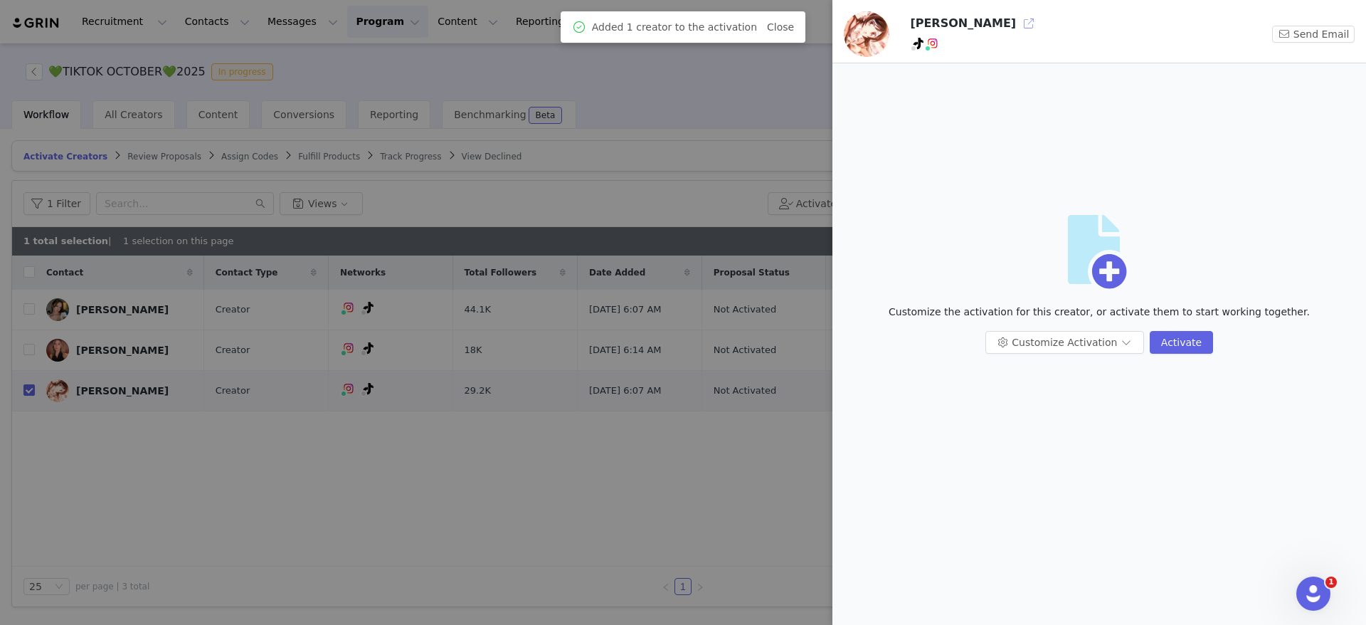
checkbox input "false"
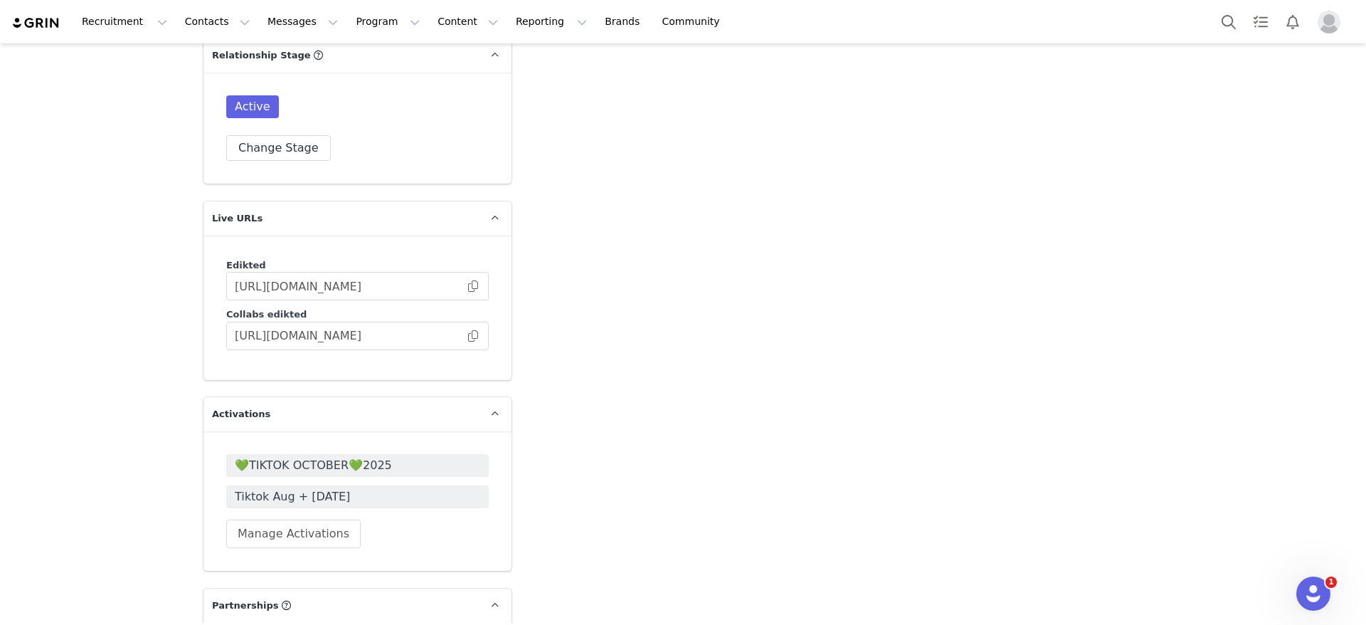
scroll to position [2401, 0]
click at [466, 334] on span at bounding box center [473, 334] width 14 height 0
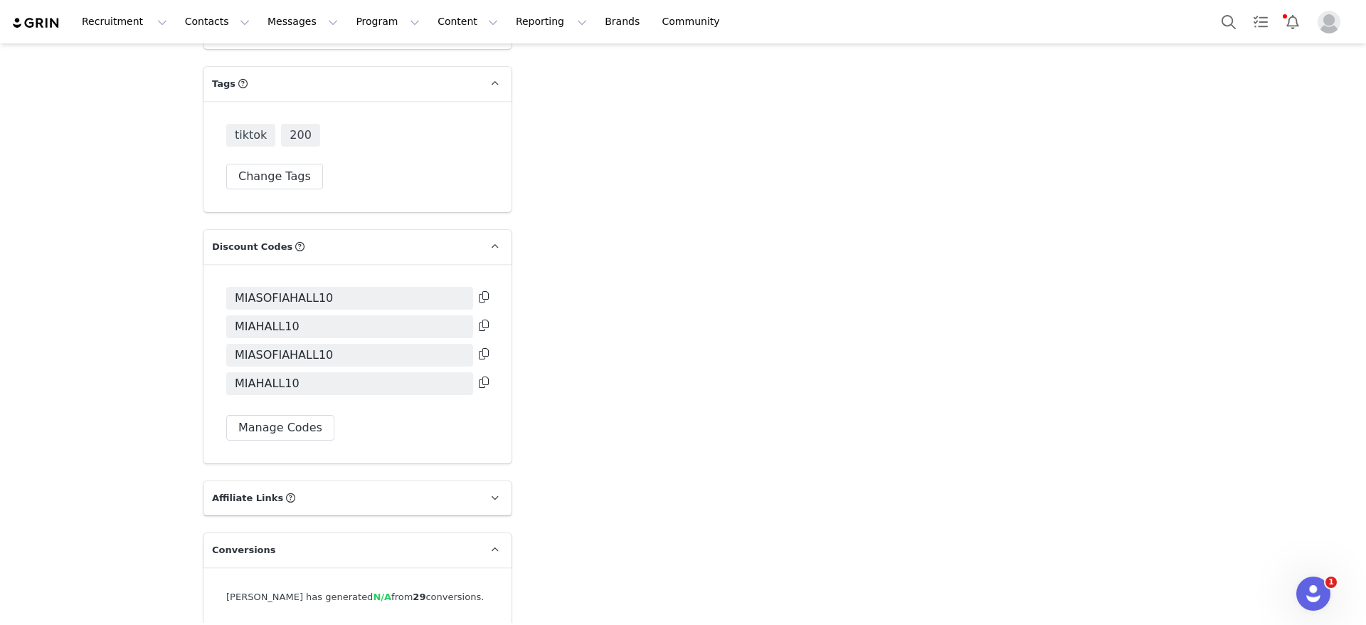
scroll to position [3046, 0]
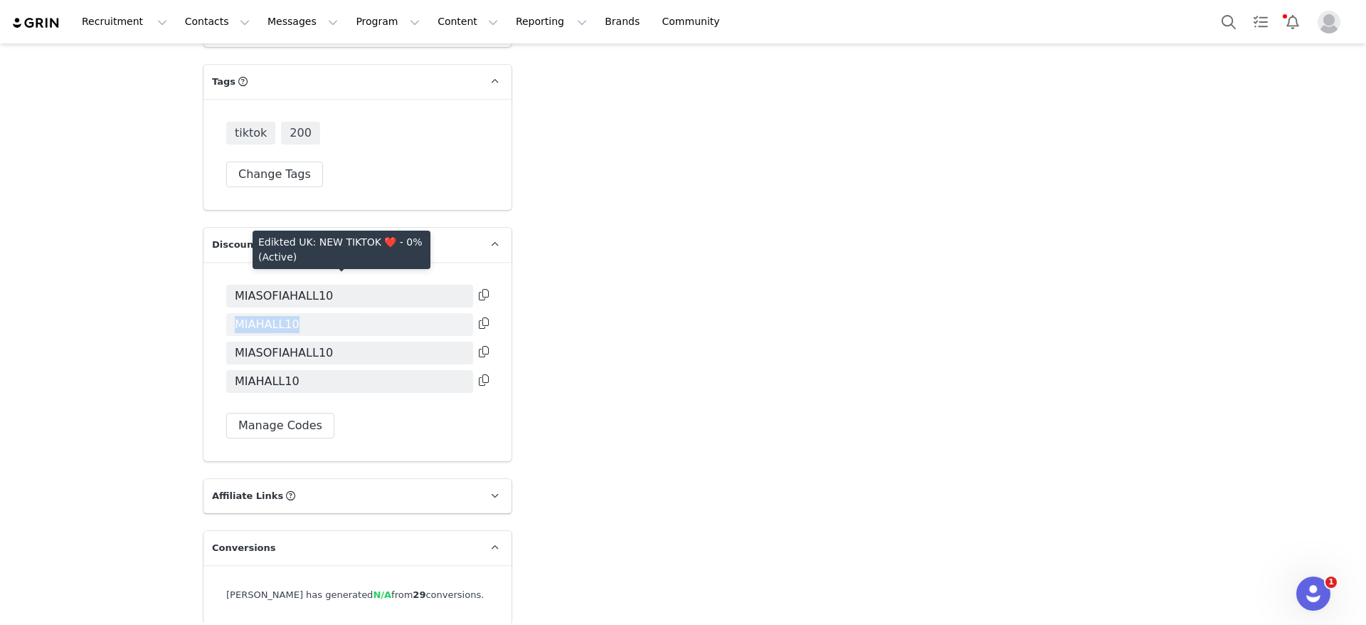
drag, startPoint x: 291, startPoint y: 288, endPoint x: 223, endPoint y: 291, distance: 67.6
click at [226, 313] on span "MIAHALL10" at bounding box center [349, 324] width 247 height 23
copy span "MIAHALL10"
click at [1224, 36] on button "Search" at bounding box center [1228, 22] width 31 height 32
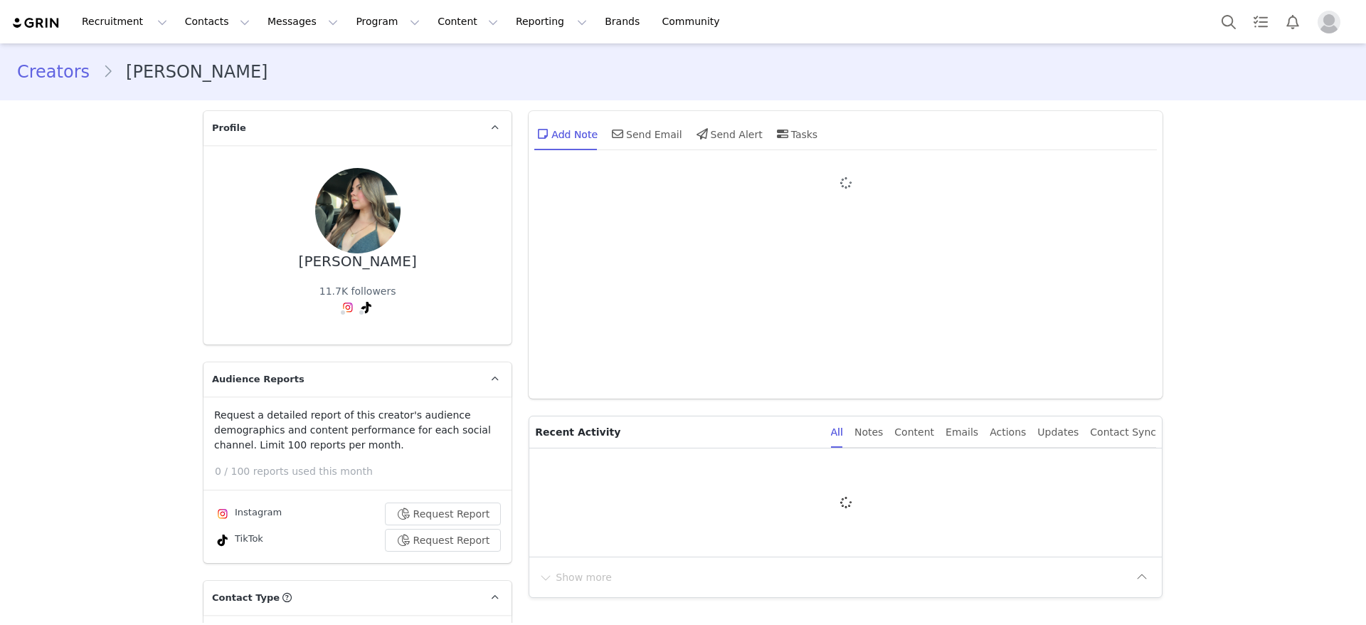
type input "+1 ([GEOGRAPHIC_DATA])"
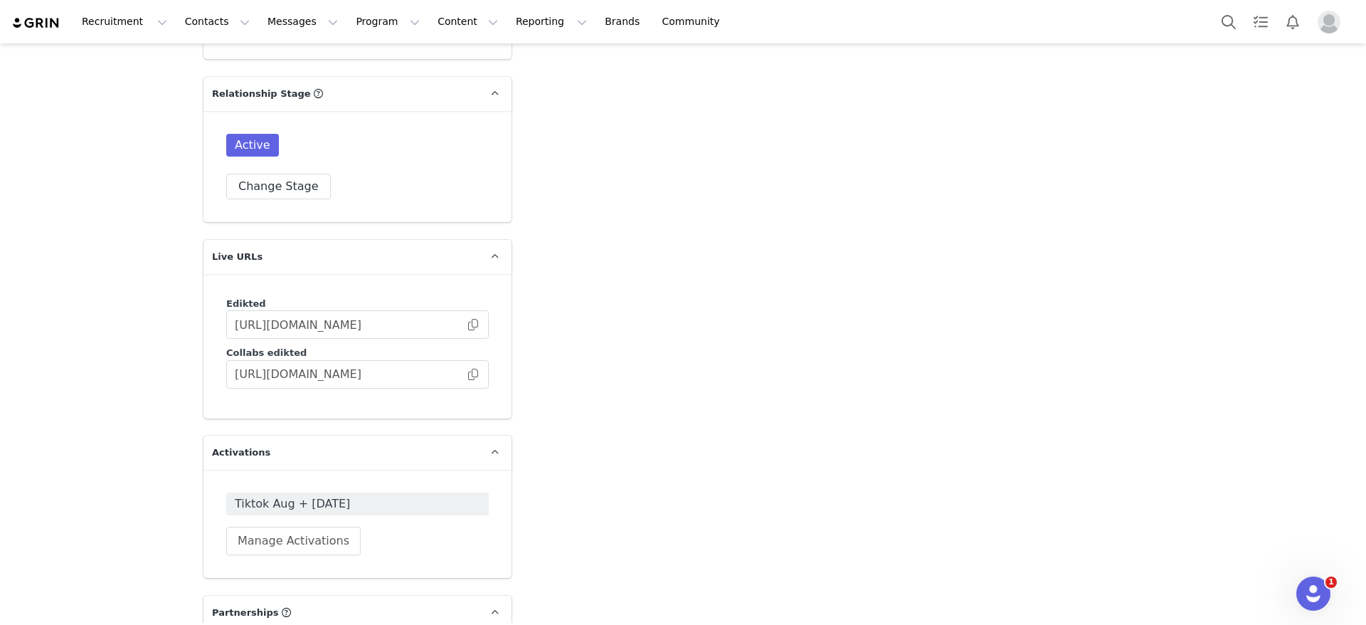
scroll to position [2455, 0]
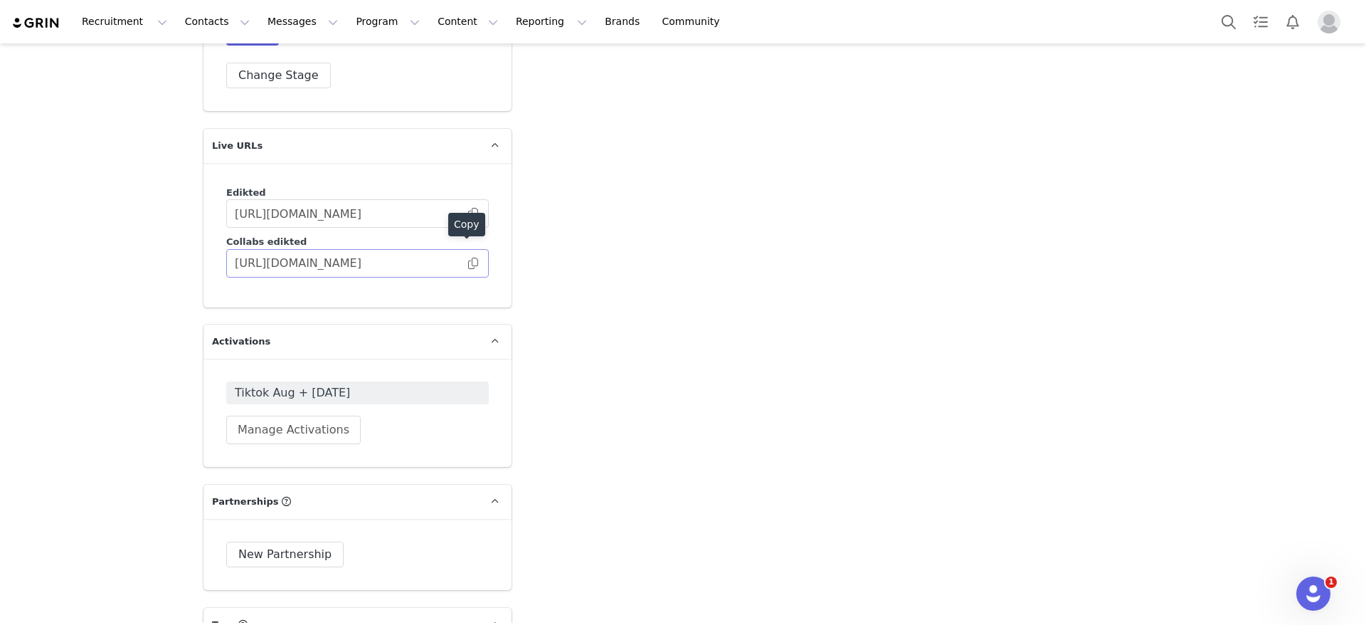
click at [467, 263] on span at bounding box center [473, 263] width 14 height 0
click at [1239, 31] on button "Search" at bounding box center [1228, 22] width 31 height 32
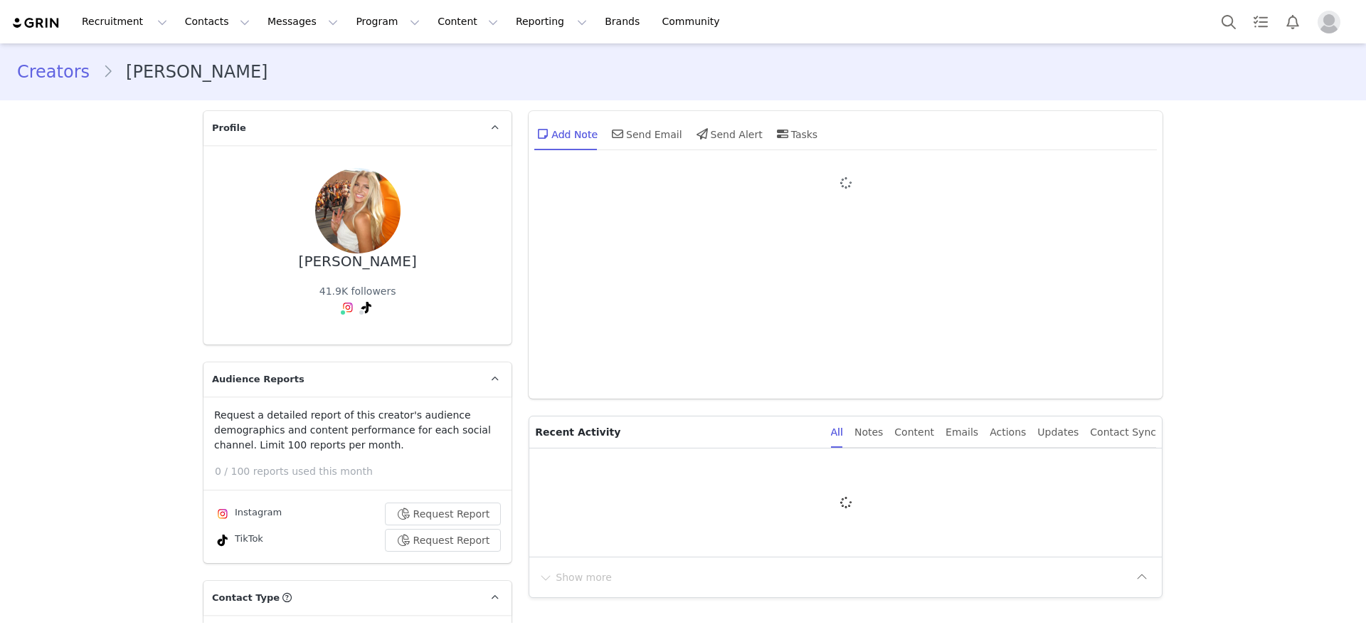
type input "+1 ([GEOGRAPHIC_DATA])"
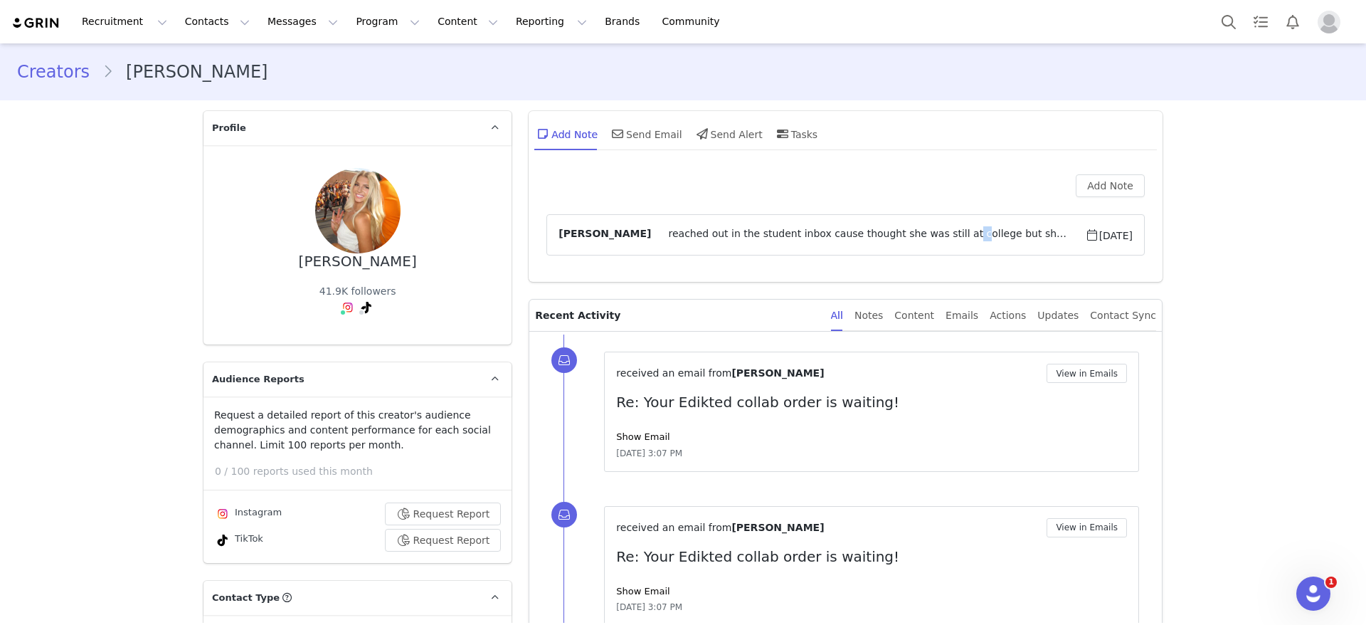
drag, startPoint x: 915, startPoint y: 238, endPoint x: 909, endPoint y: 244, distance: 8.0
click at [909, 244] on article "[PERSON_NAME] reached out in the student inbox cause thought she was still at c…" at bounding box center [845, 234] width 598 height 41
click at [1025, 236] on span "reached out in the student inbox cause thought she was still at college but she…" at bounding box center [867, 234] width 433 height 17
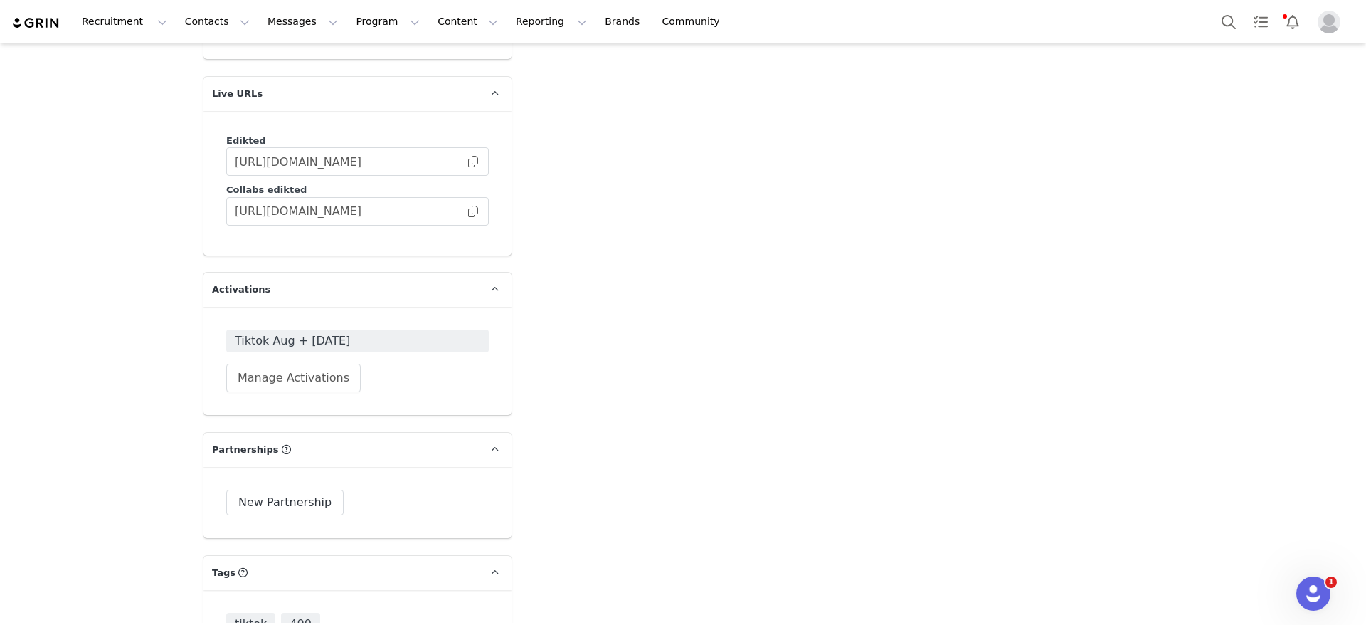
scroll to position [2455, 0]
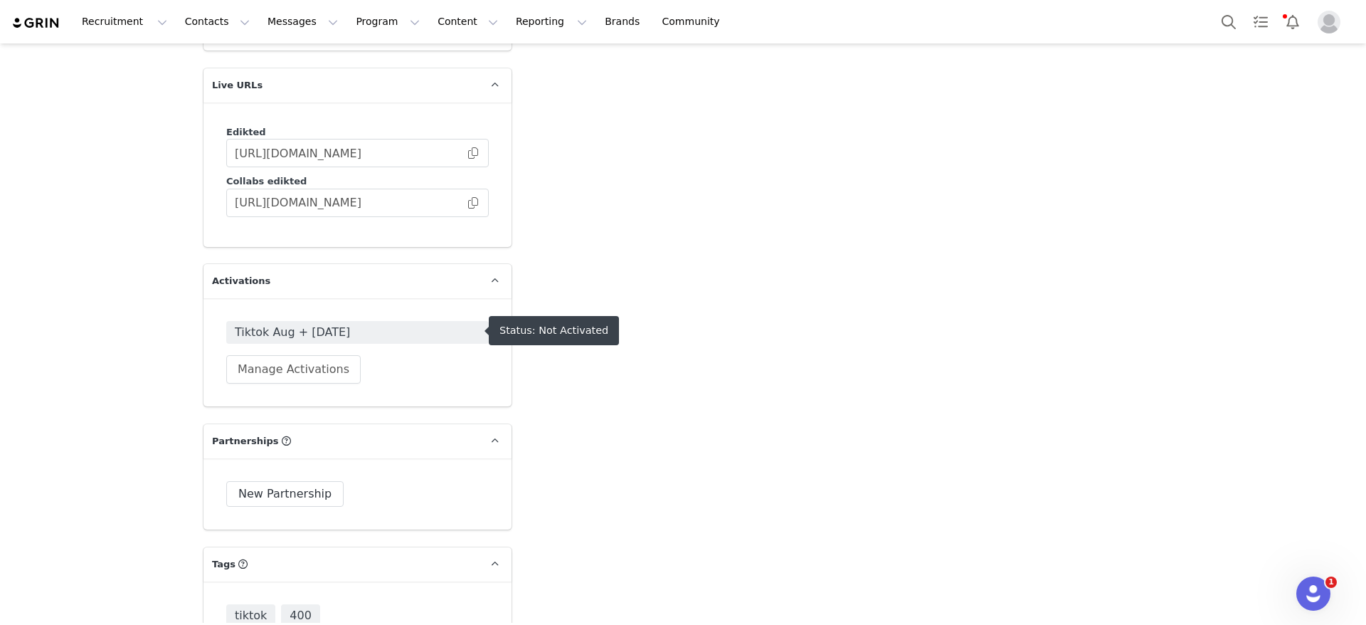
click at [346, 329] on span "Tiktok Aug + [DATE]" at bounding box center [357, 332] width 245 height 17
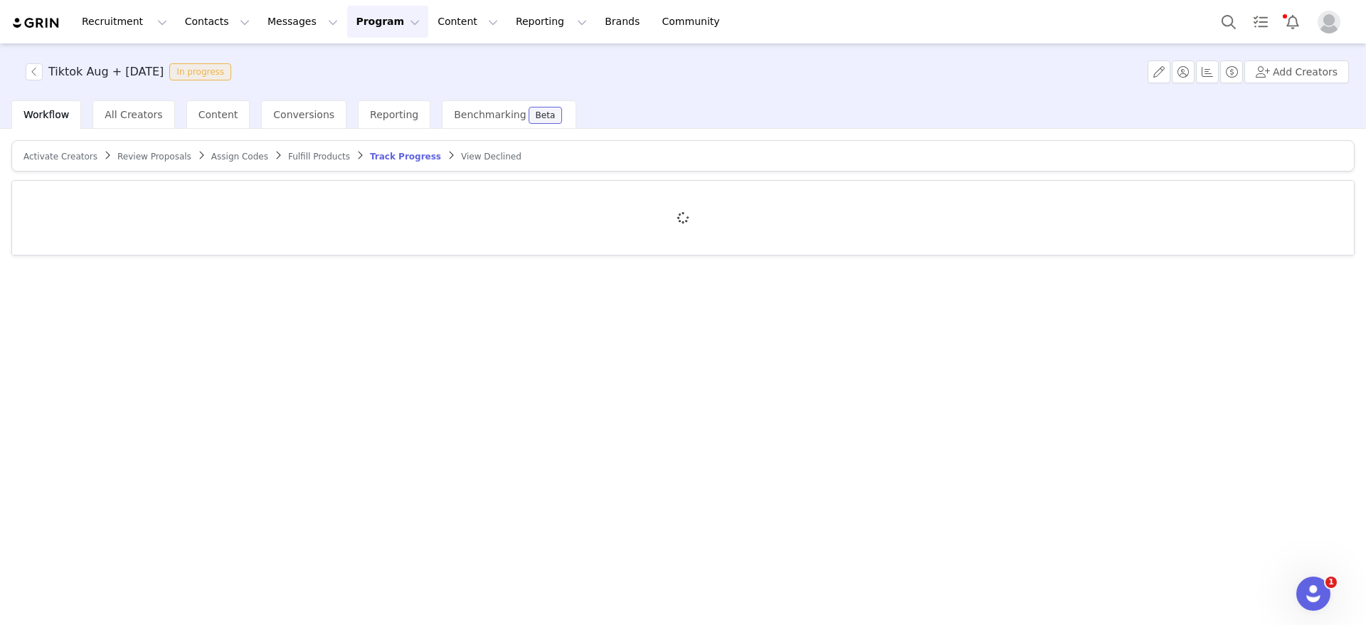
click at [61, 159] on span "Activate Creators" at bounding box center [60, 157] width 74 height 10
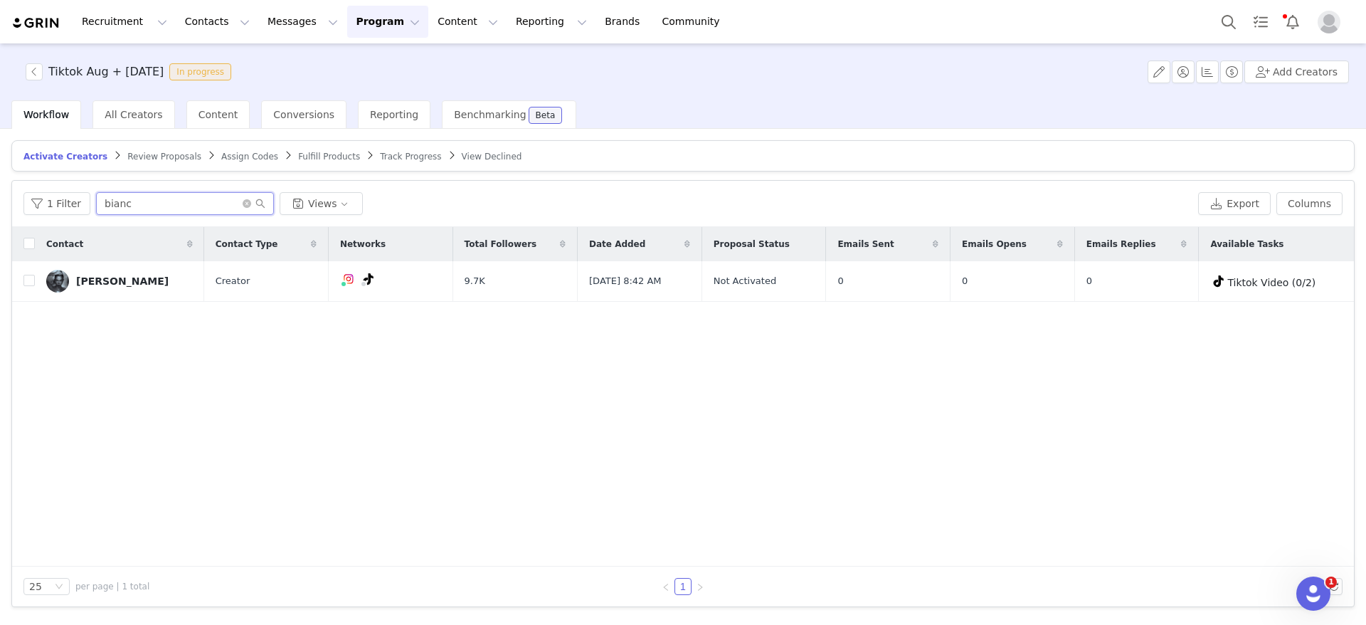
drag, startPoint x: 196, startPoint y: 208, endPoint x: 0, endPoint y: 221, distance: 196.0
click at [0, 221] on div "Activate Creators Review Proposals Assign Codes Fulfill Products Track Progress…" at bounding box center [683, 376] width 1366 height 494
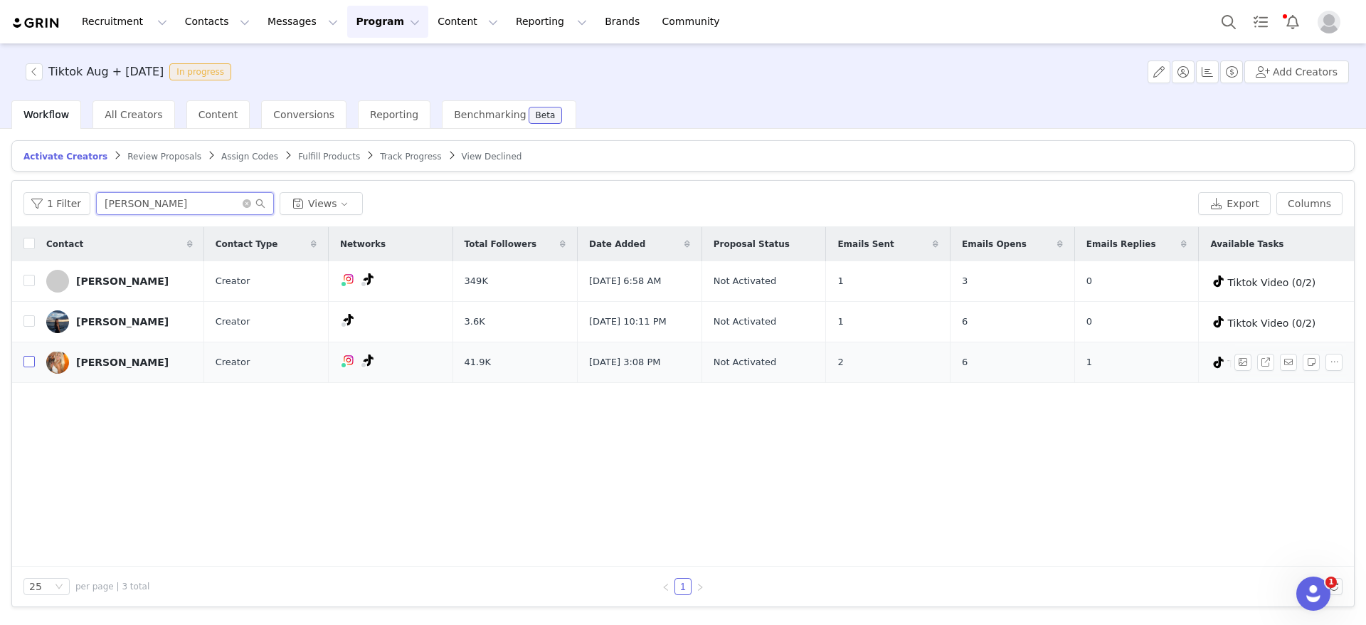
type input "[PERSON_NAME]"
click at [27, 361] on input "checkbox" at bounding box center [28, 361] width 11 height 11
checkbox input "true"
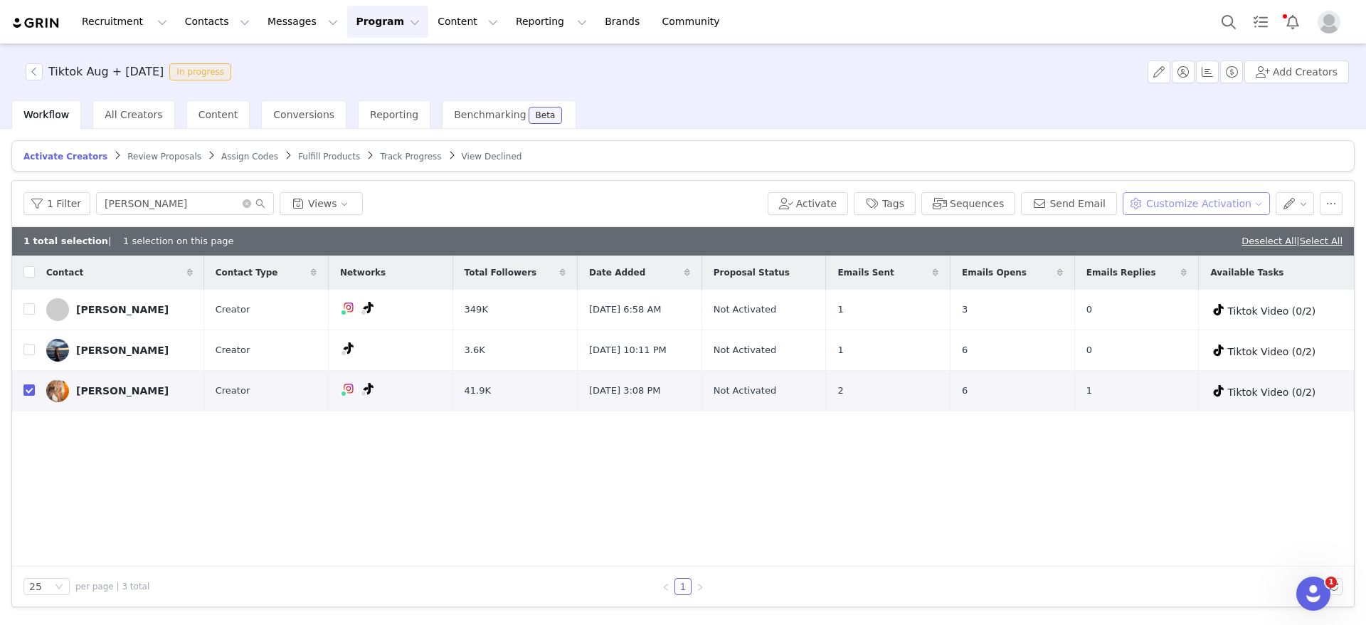
click at [1220, 195] on button "Customize Activation" at bounding box center [1196, 203] width 147 height 23
click at [1176, 223] on span "Edit Product Selection" at bounding box center [1216, 231] width 110 height 16
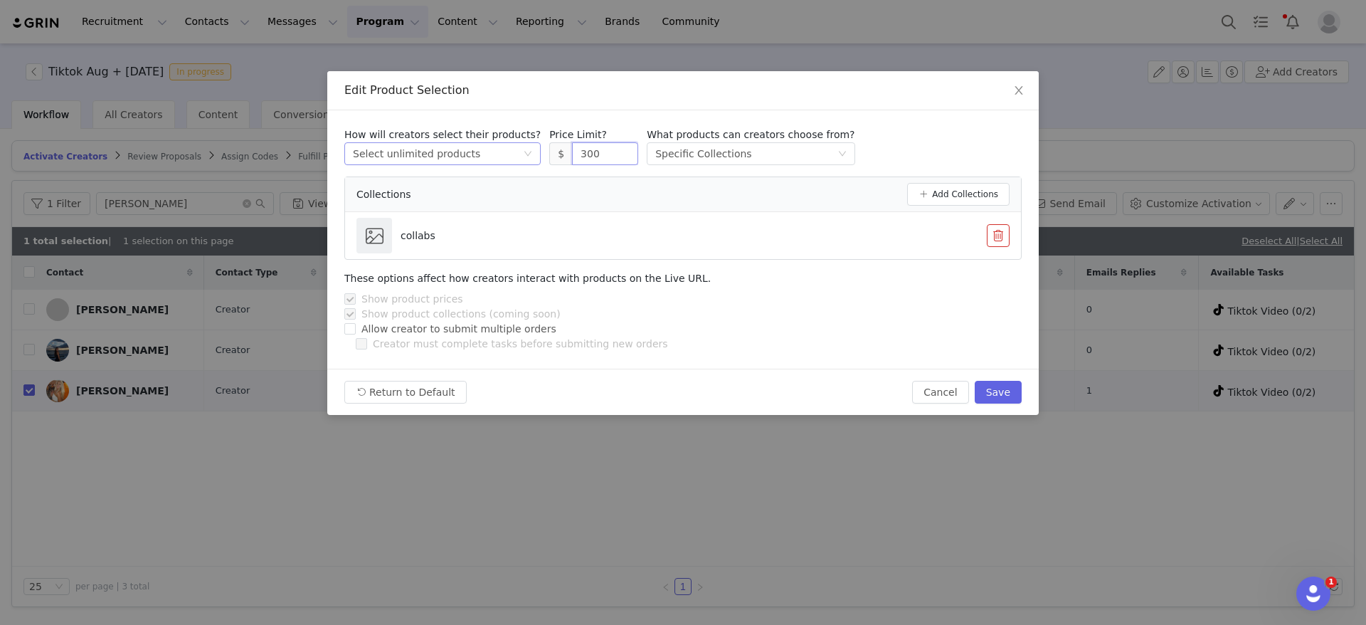
drag, startPoint x: 601, startPoint y: 154, endPoint x: 485, endPoint y: 160, distance: 116.1
click at [485, 160] on div "How will creators select their products? Select method Select unlimited product…" at bounding box center [682, 146] width 677 height 38
click at [1000, 388] on button "Save" at bounding box center [998, 392] width 47 height 23
type input "300"
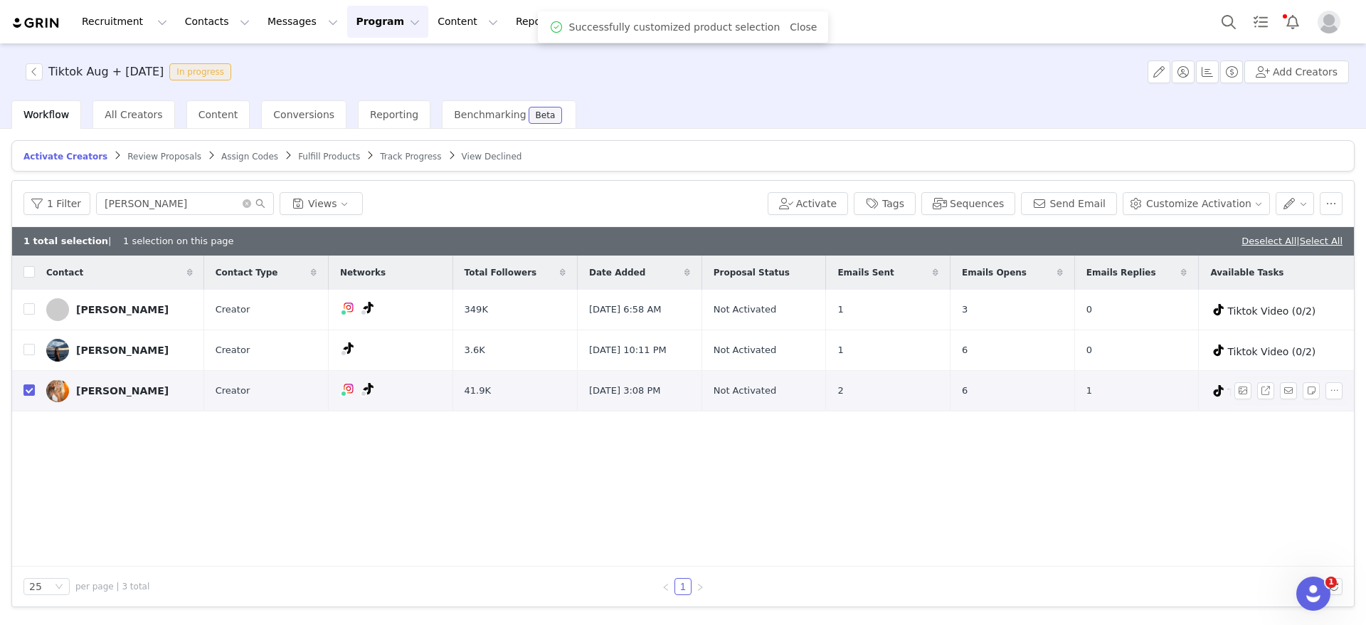
click at [94, 395] on div "[PERSON_NAME]" at bounding box center [122, 390] width 92 height 11
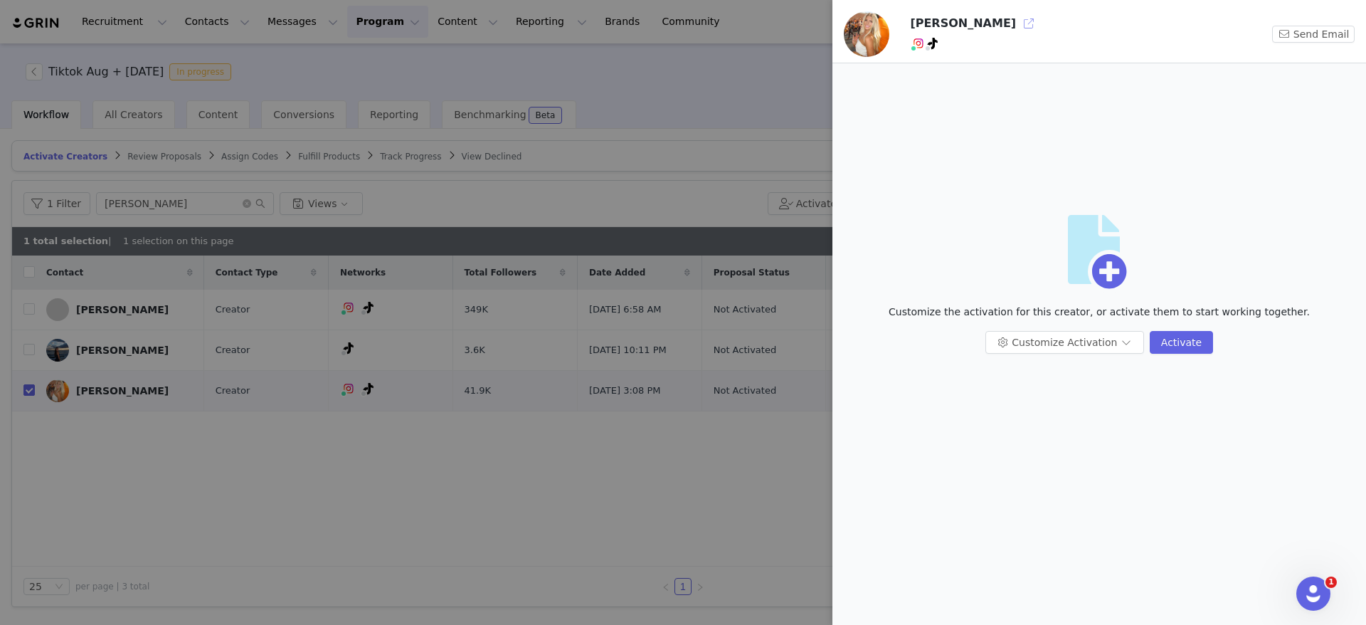
click at [1017, 24] on button "button" at bounding box center [1028, 23] width 23 height 23
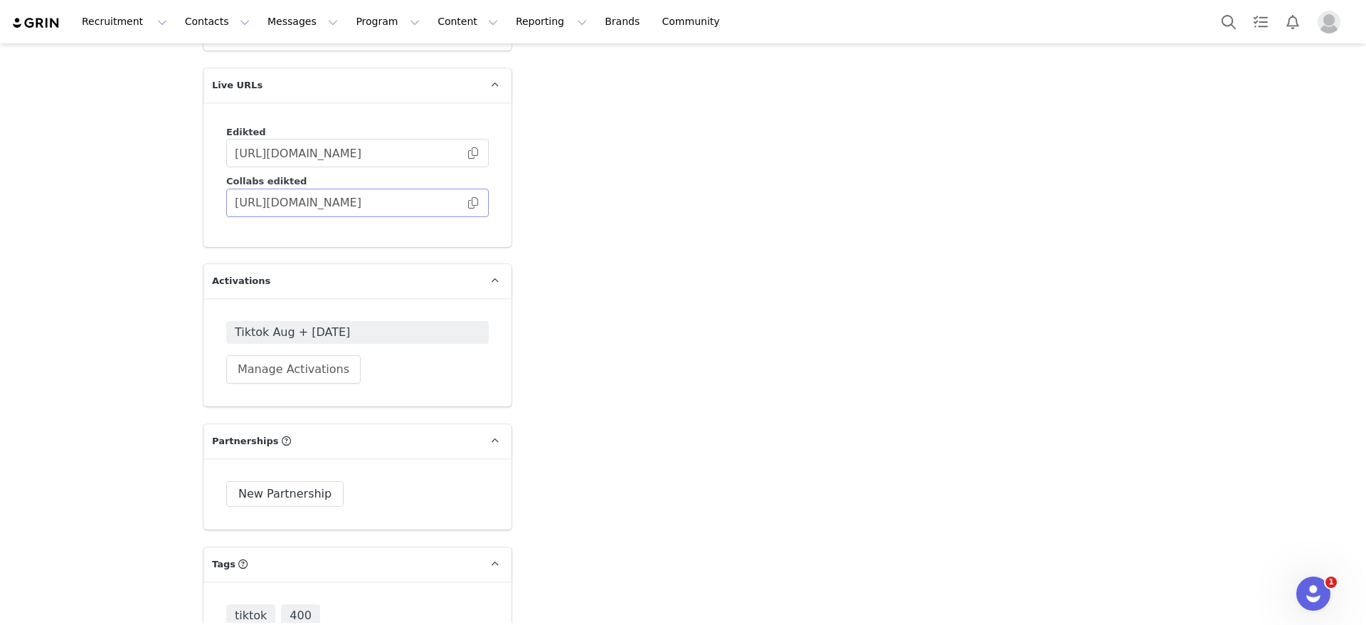
click at [466, 203] on span at bounding box center [473, 203] width 14 height 0
click at [1218, 16] on button "Search" at bounding box center [1228, 22] width 31 height 32
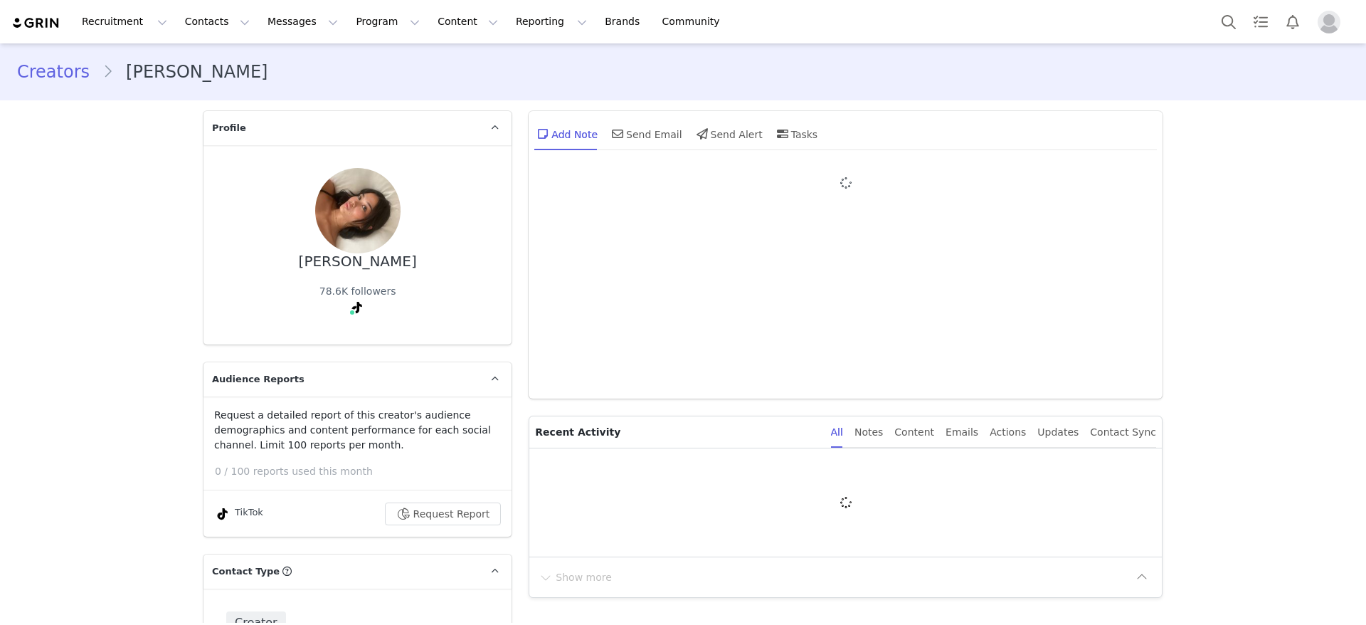
type input "+1 ([GEOGRAPHIC_DATA])"
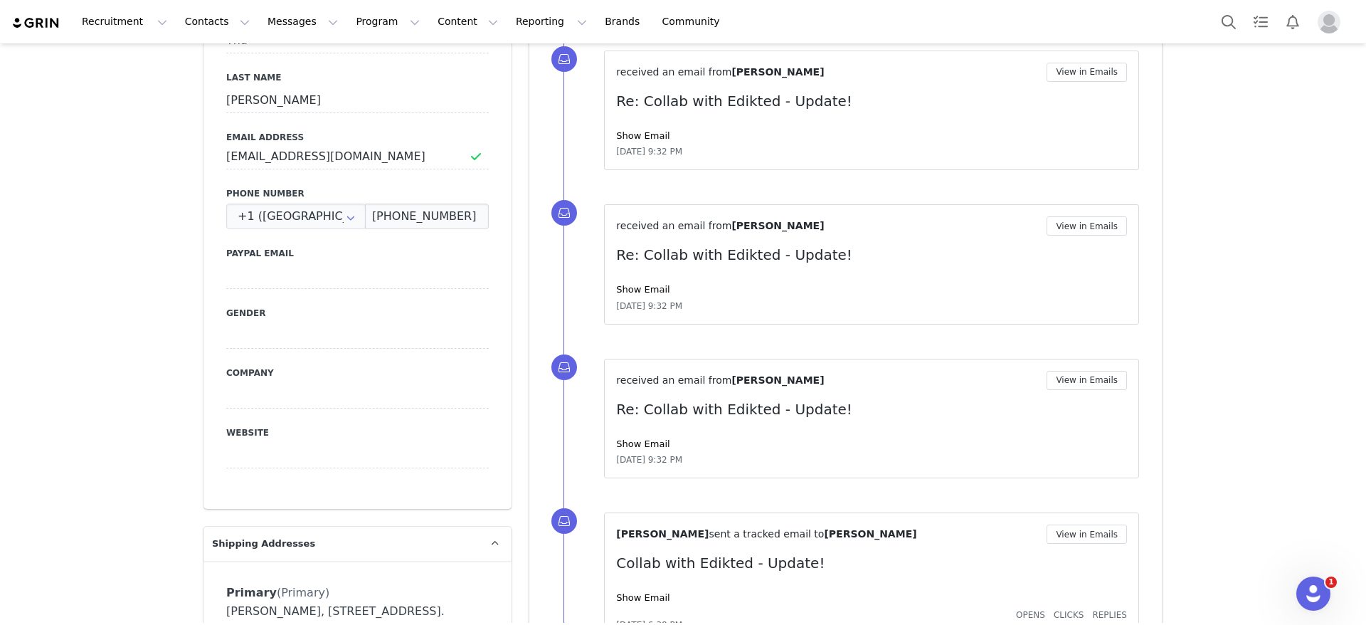
scroll to position [640, 0]
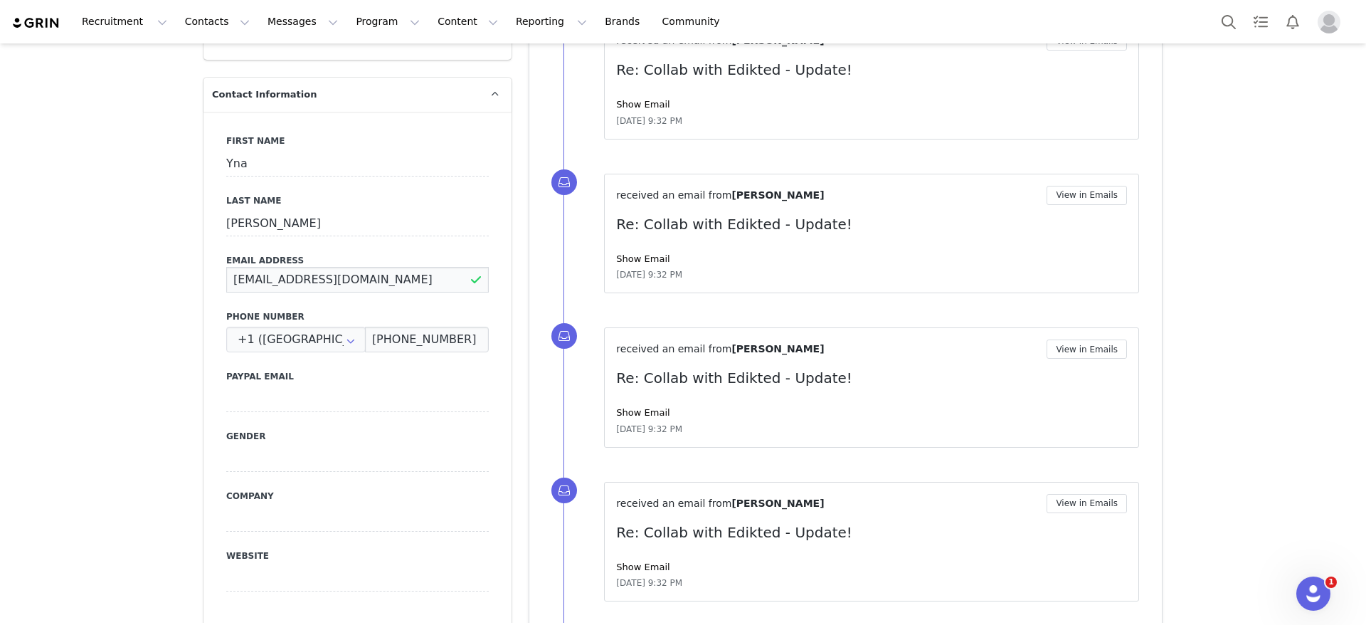
drag, startPoint x: 403, startPoint y: 272, endPoint x: 110, endPoint y: 311, distance: 295.7
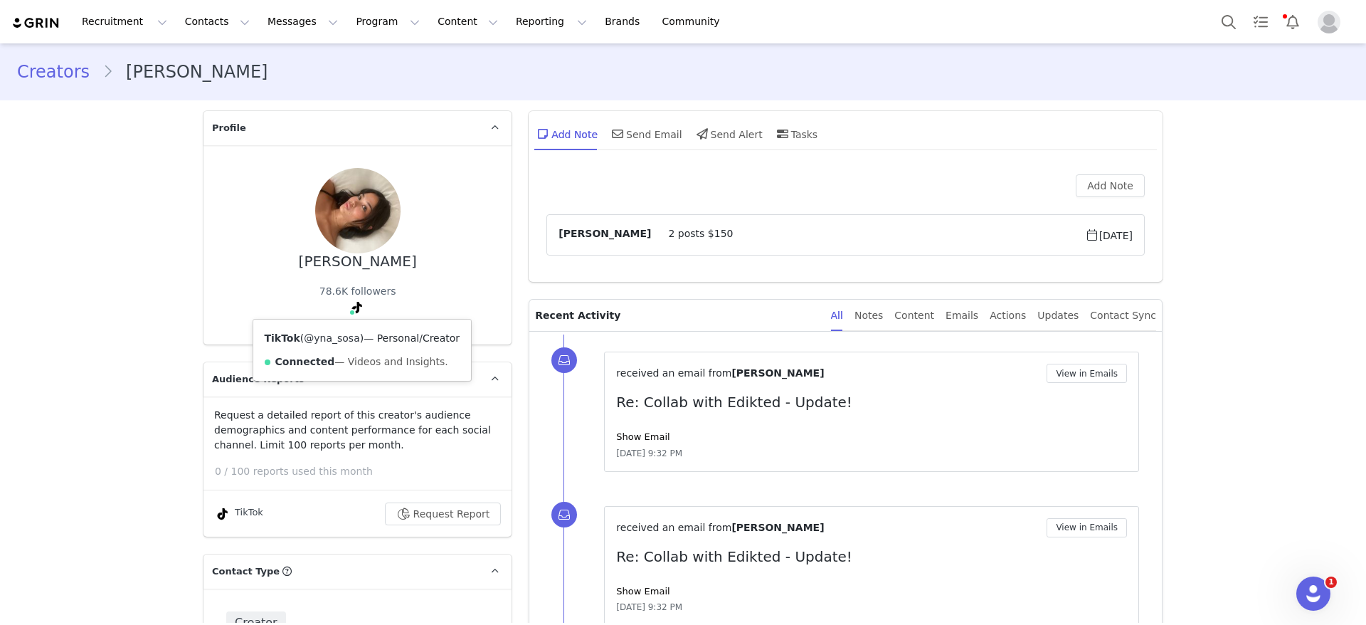
click at [317, 337] on link "@yna_sosa" at bounding box center [331, 337] width 55 height 11
click at [1238, 14] on button "Search" at bounding box center [1228, 22] width 31 height 32
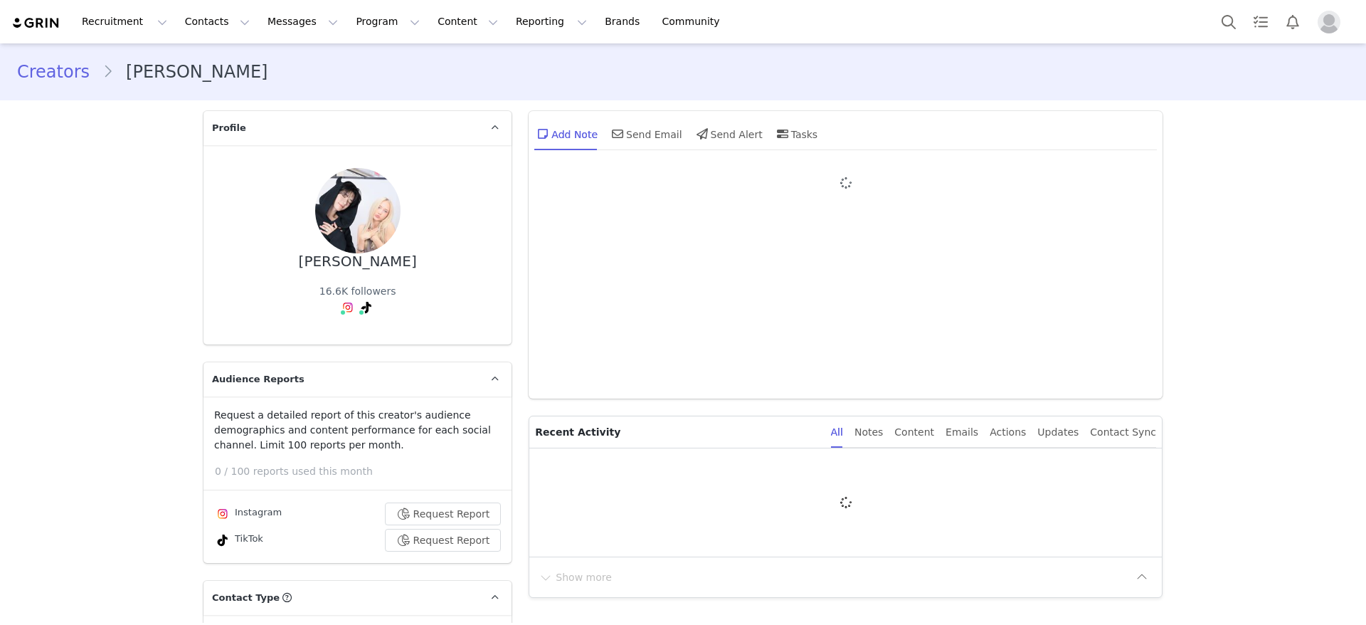
type input "+1 ([GEOGRAPHIC_DATA])"
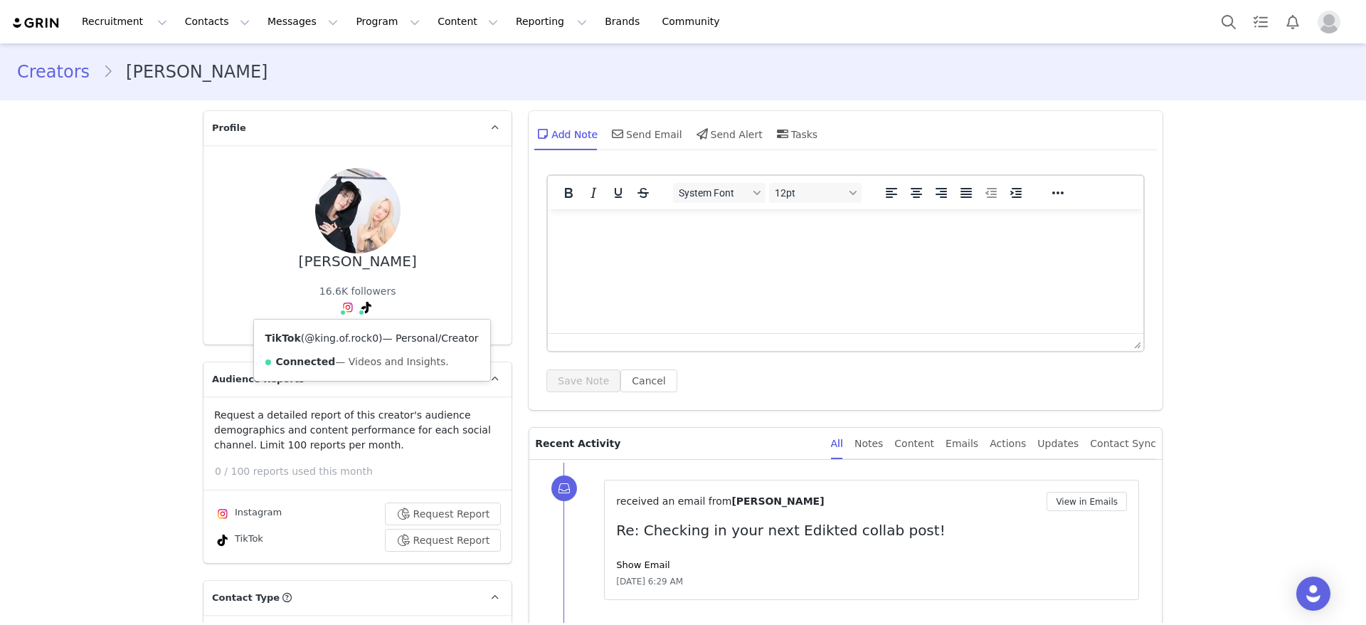
click at [348, 332] on link "@king.of.rock0" at bounding box center [342, 337] width 74 height 11
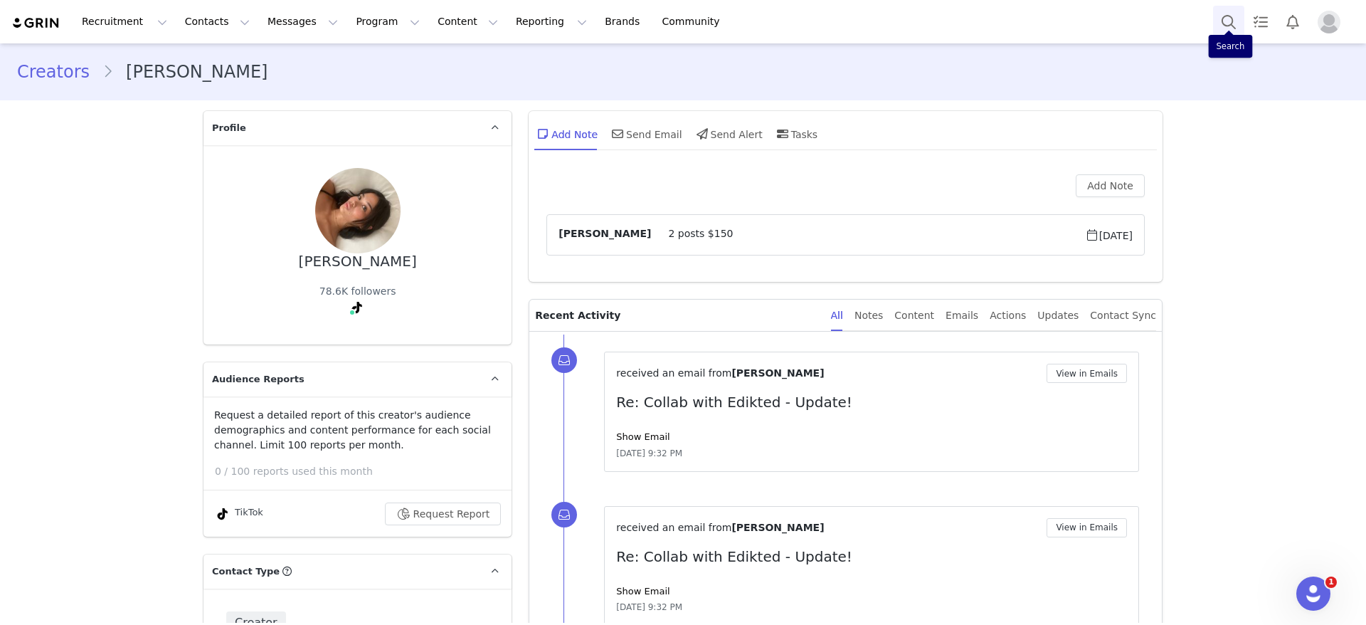
click at [1218, 22] on button "Search" at bounding box center [1228, 22] width 31 height 32
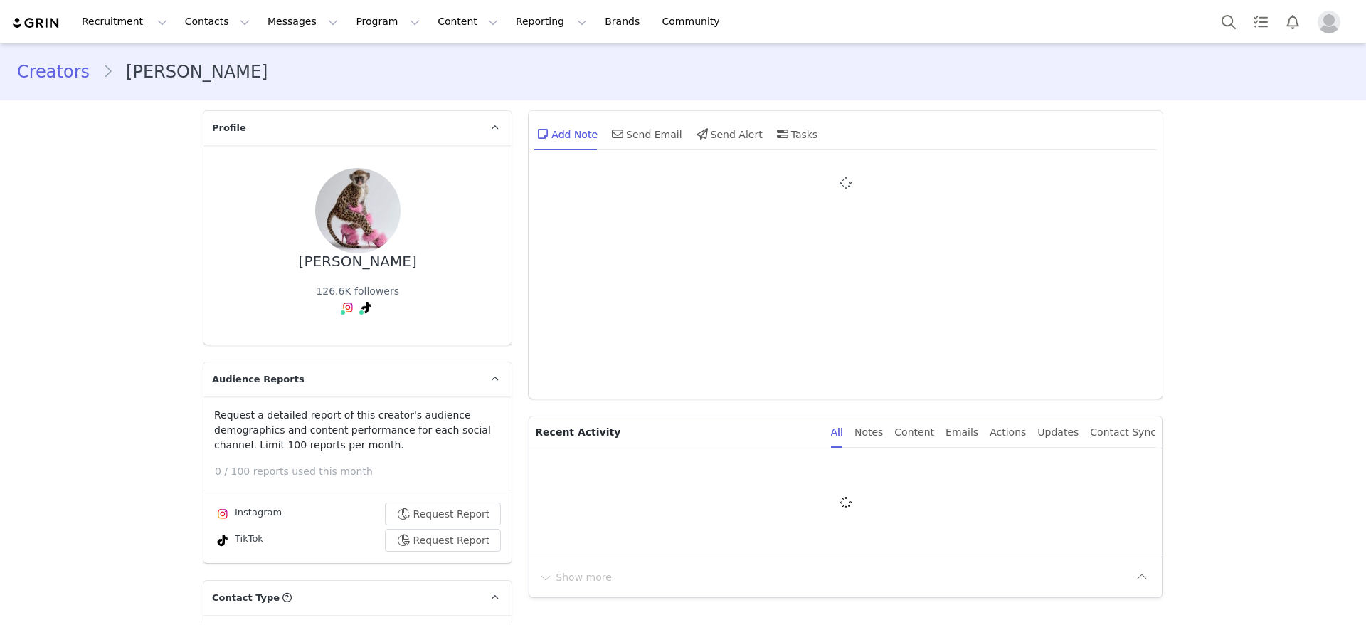
type input "+1 ([GEOGRAPHIC_DATA])"
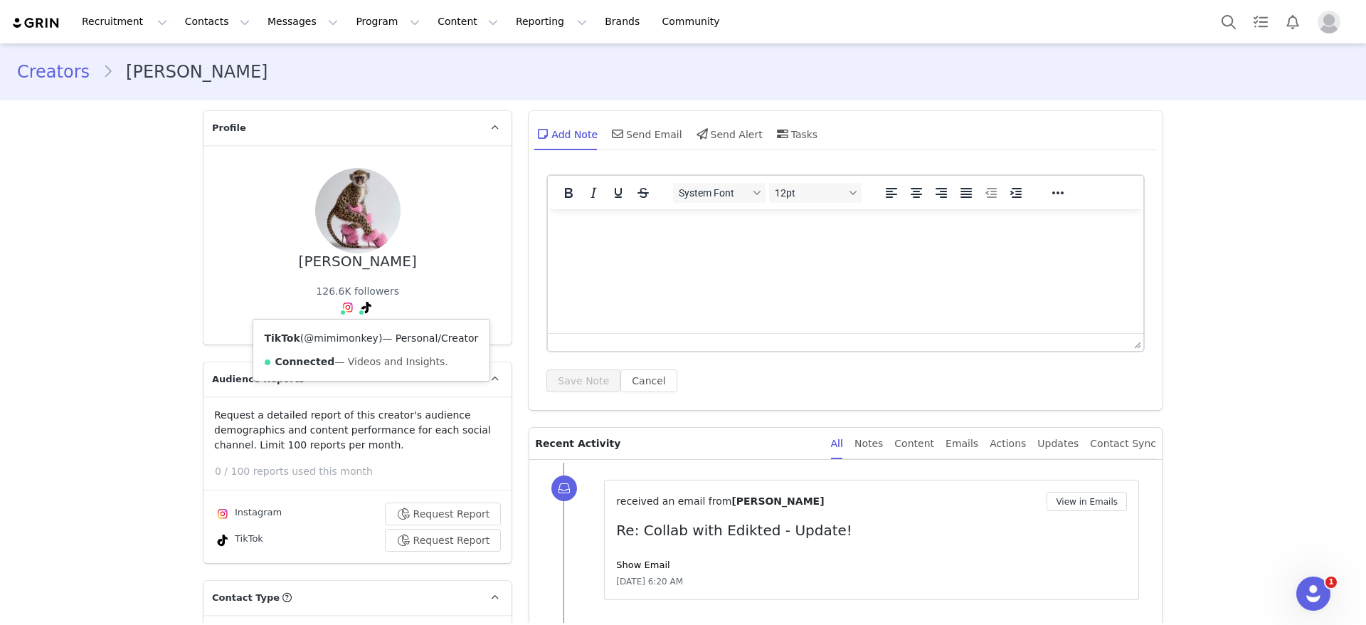
click at [346, 334] on link "@mimimonkey" at bounding box center [341, 337] width 75 height 11
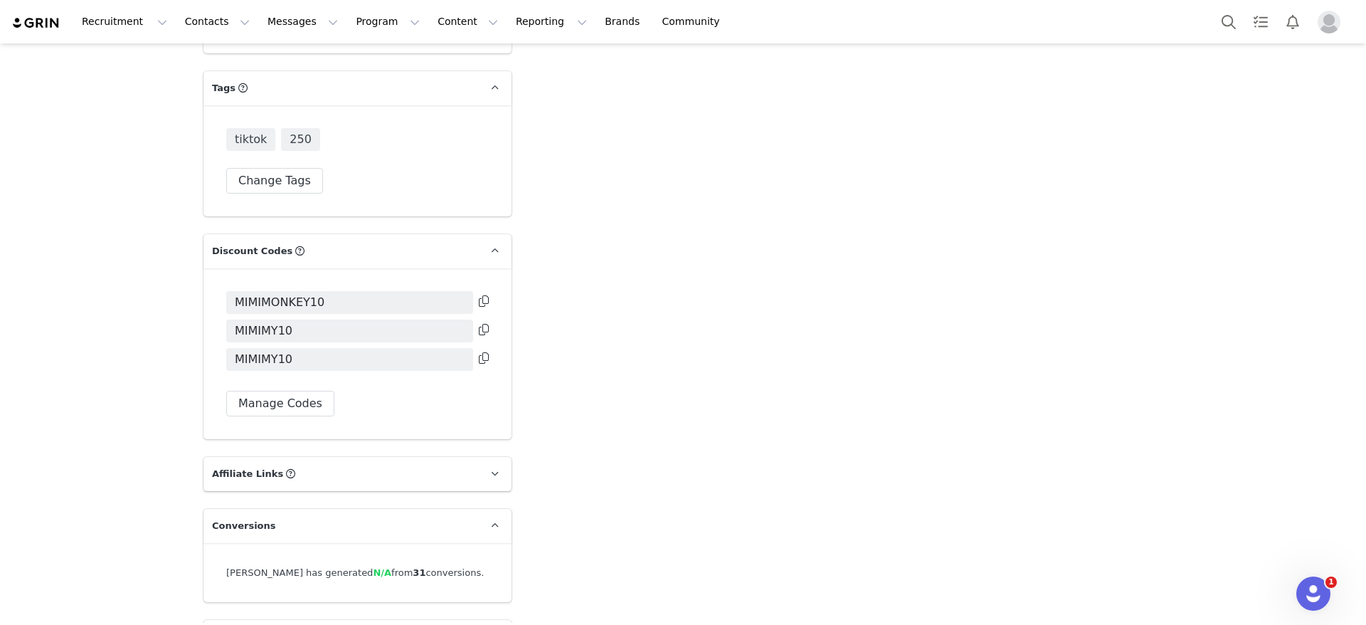
scroll to position [3135, 0]
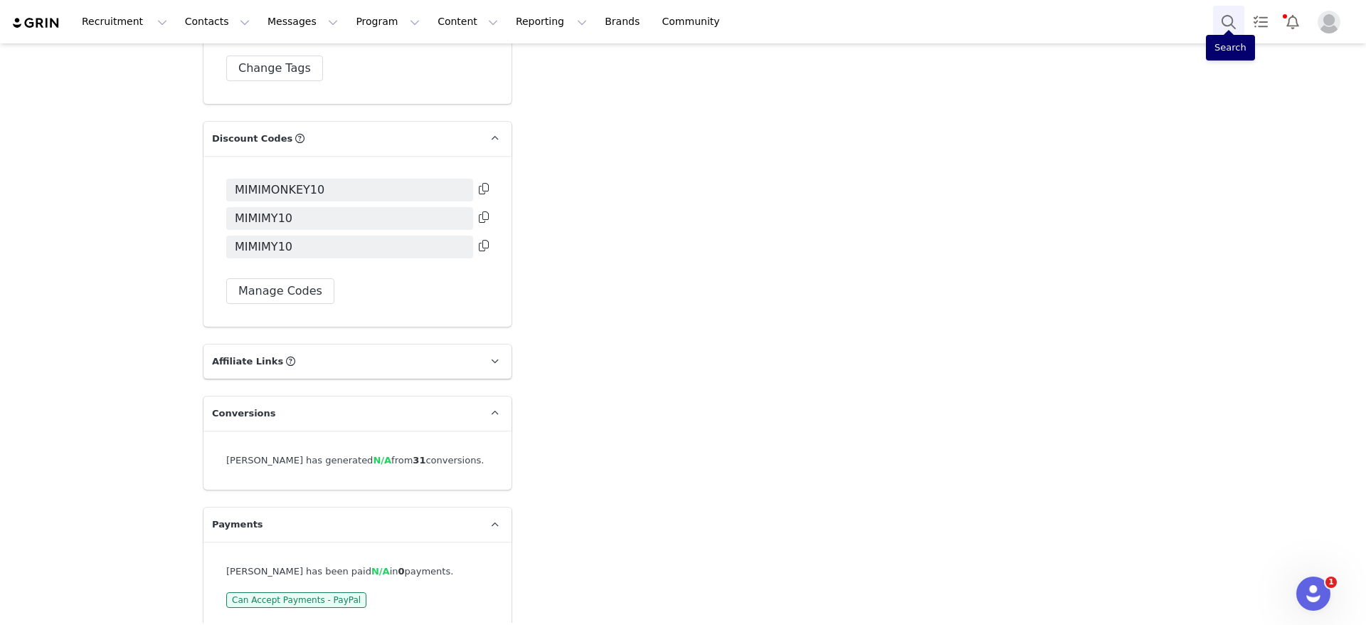
click at [1229, 14] on button "Search" at bounding box center [1228, 22] width 31 height 32
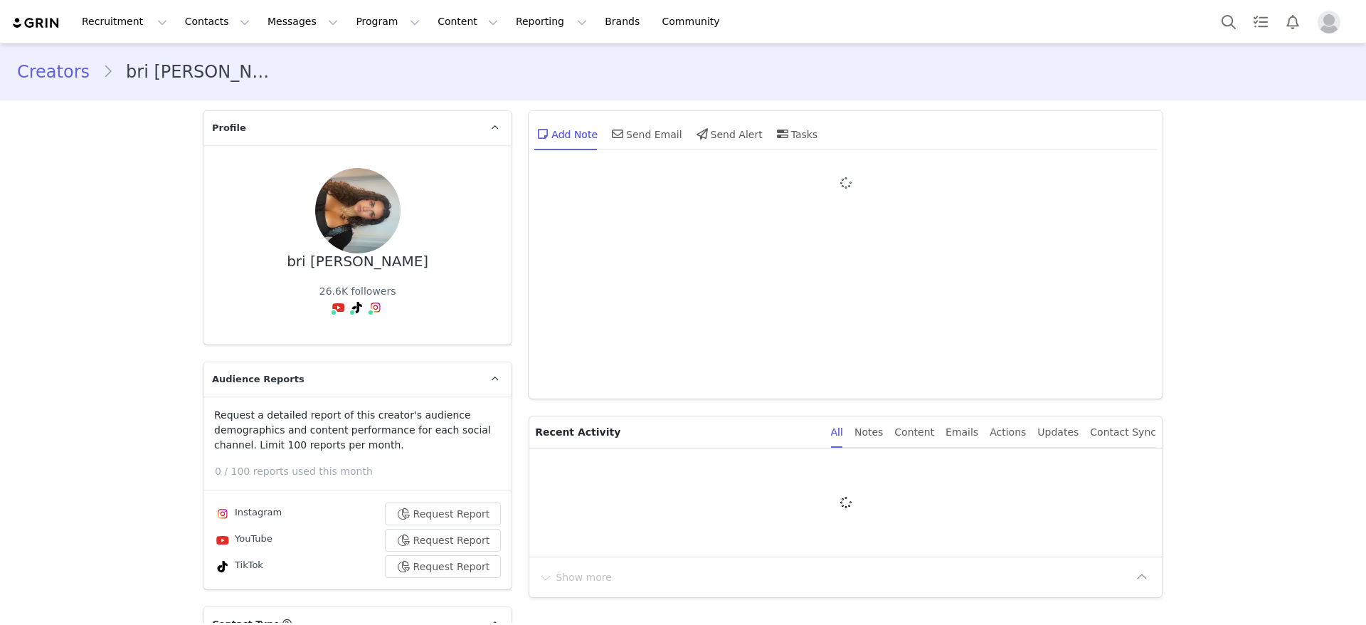
type input "+1 ([GEOGRAPHIC_DATA])"
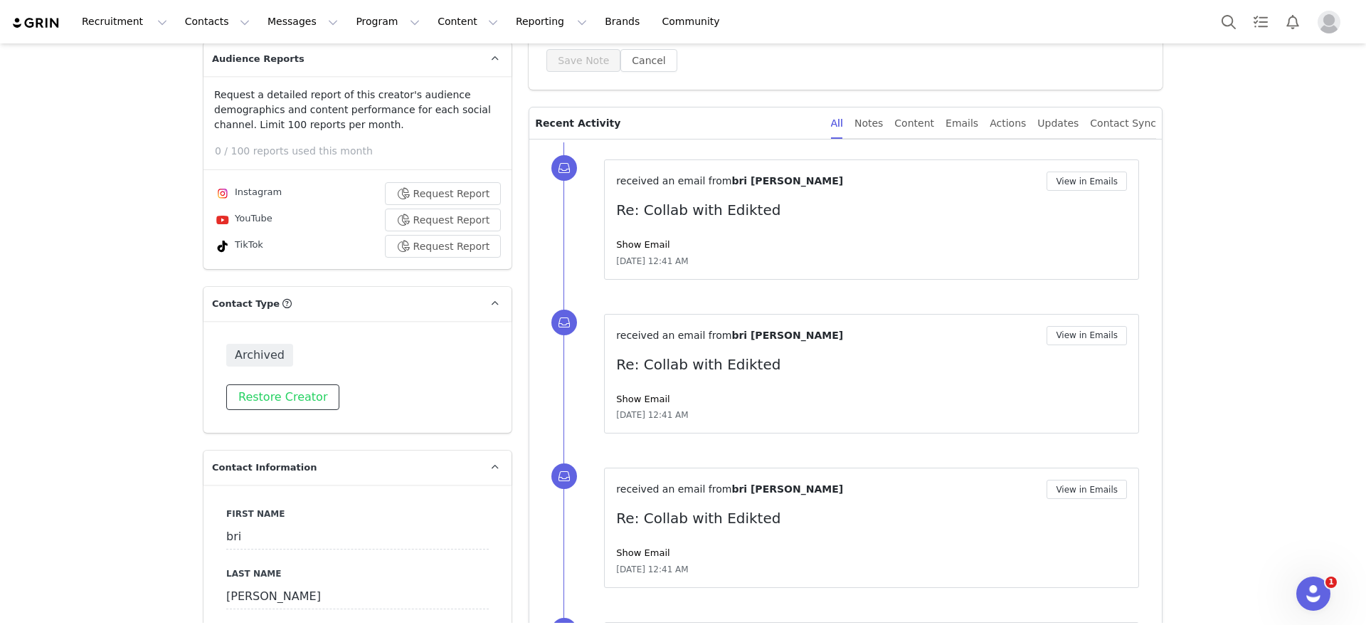
click at [302, 405] on button "Restore Creator" at bounding box center [282, 397] width 113 height 26
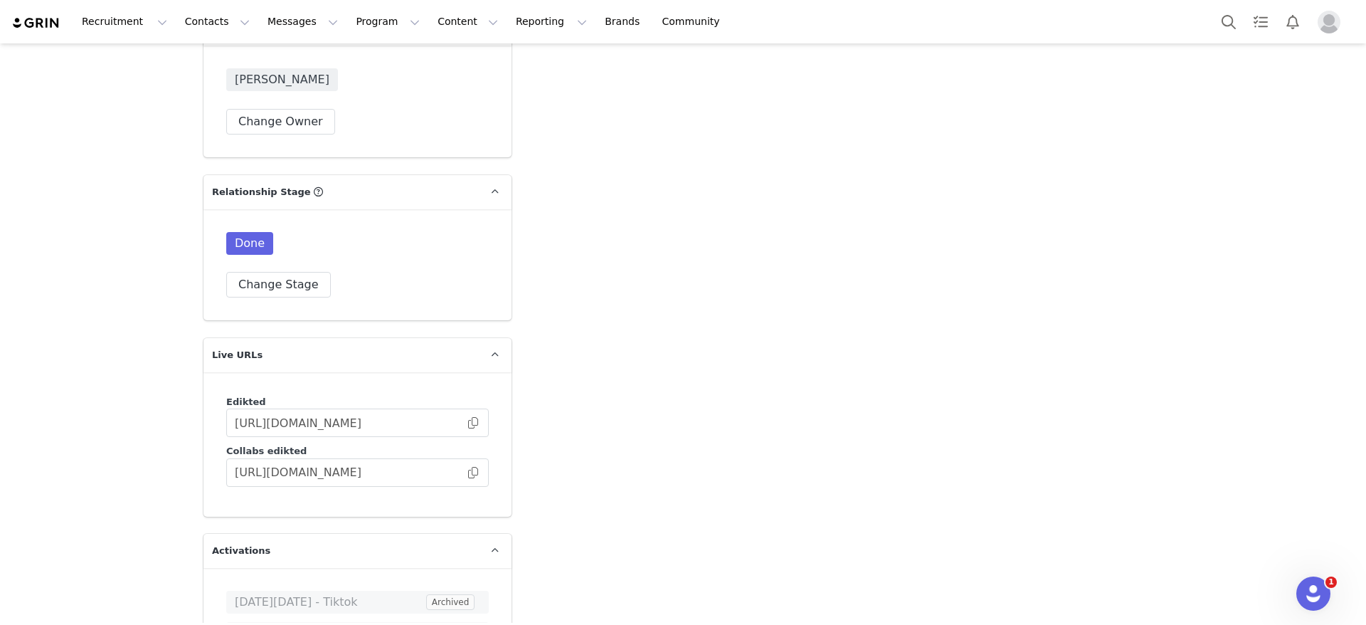
scroll to position [2348, 0]
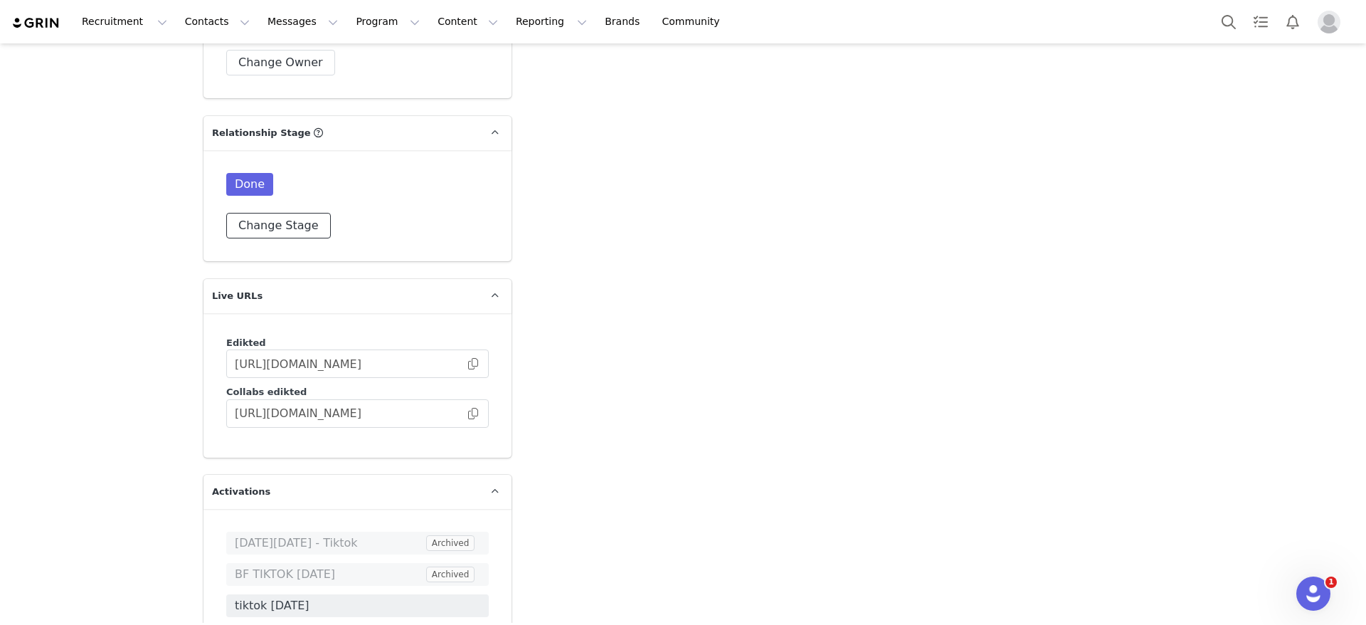
click at [263, 213] on button "Change Stage" at bounding box center [278, 226] width 105 height 26
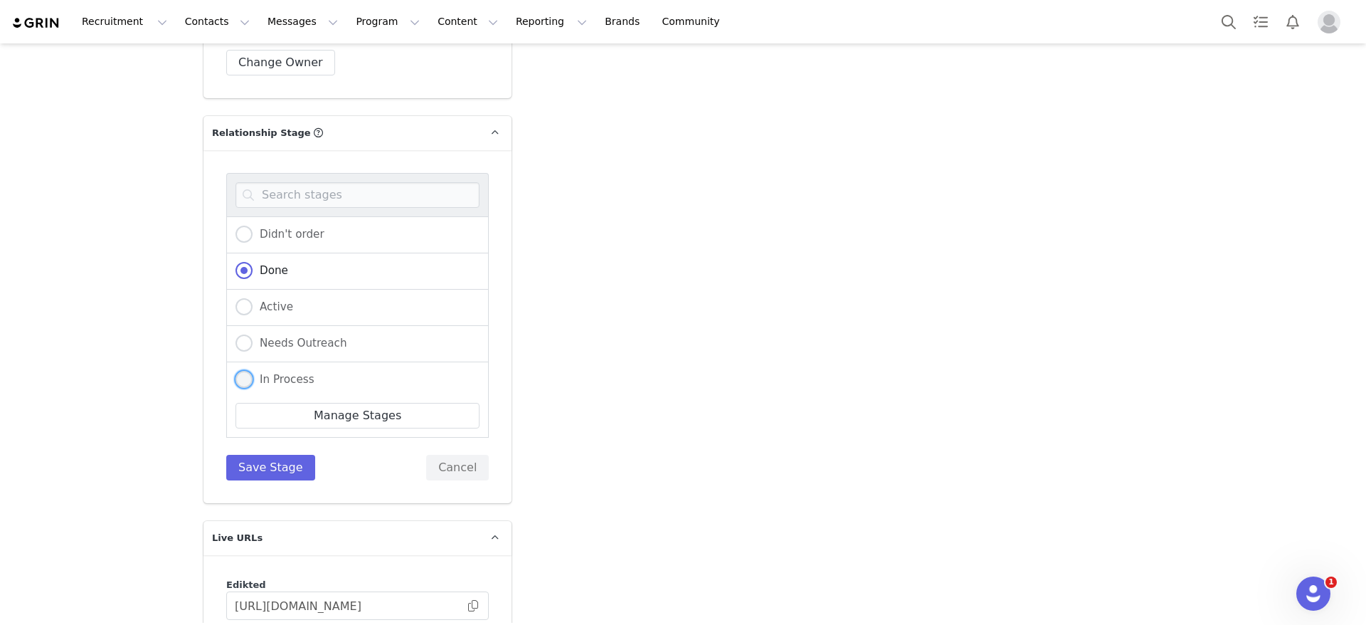
click at [239, 371] on span at bounding box center [243, 379] width 17 height 17
click at [239, 371] on input "In Process" at bounding box center [243, 380] width 17 height 18
radio input "true"
radio input "false"
radio input "true"
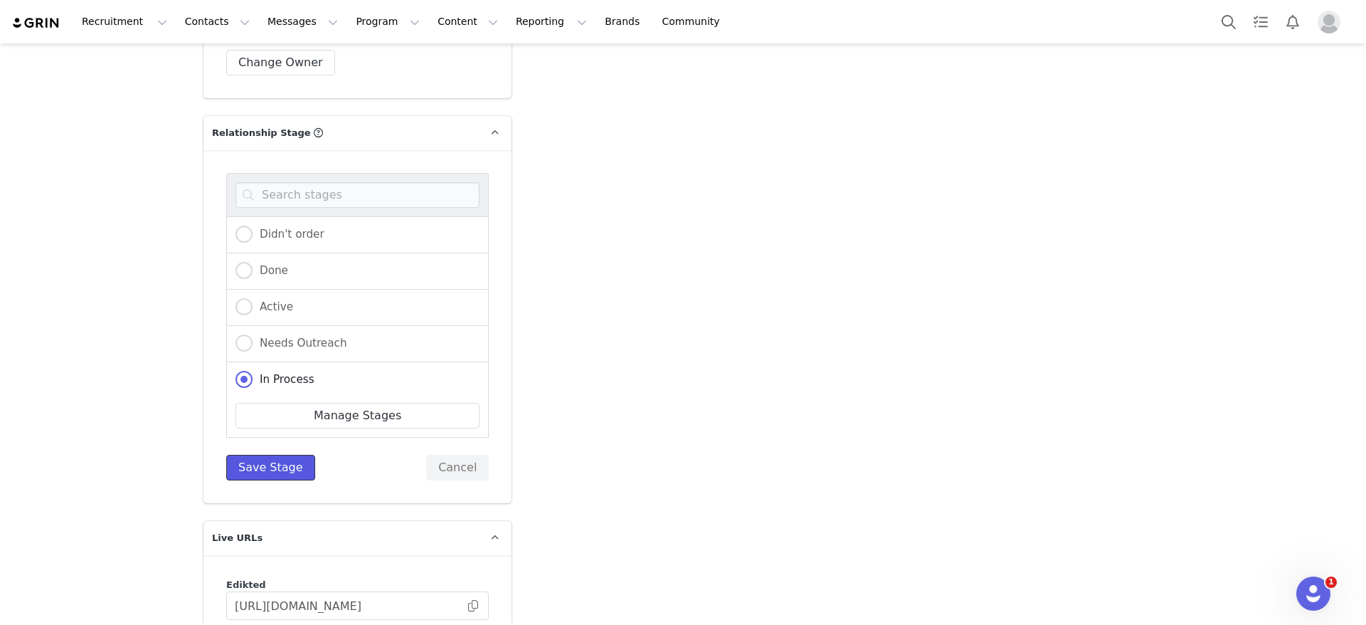
click at [275, 455] on button "Save Stage" at bounding box center [270, 468] width 89 height 26
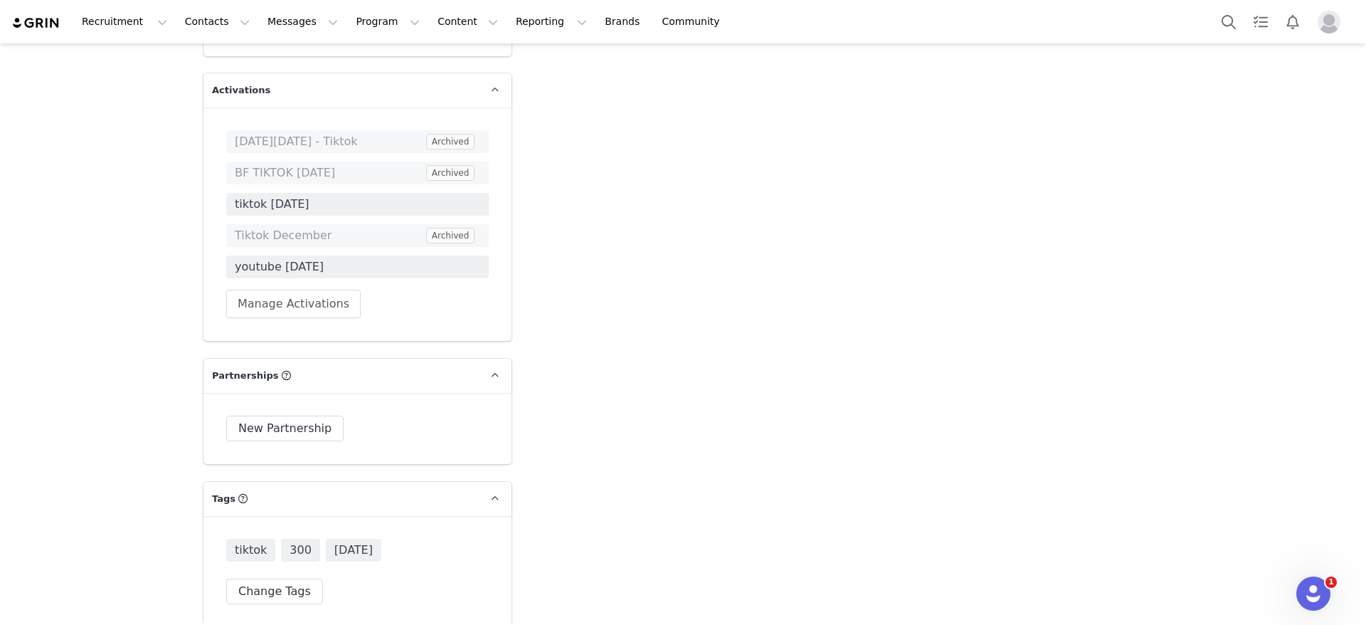
scroll to position [2672, 0]
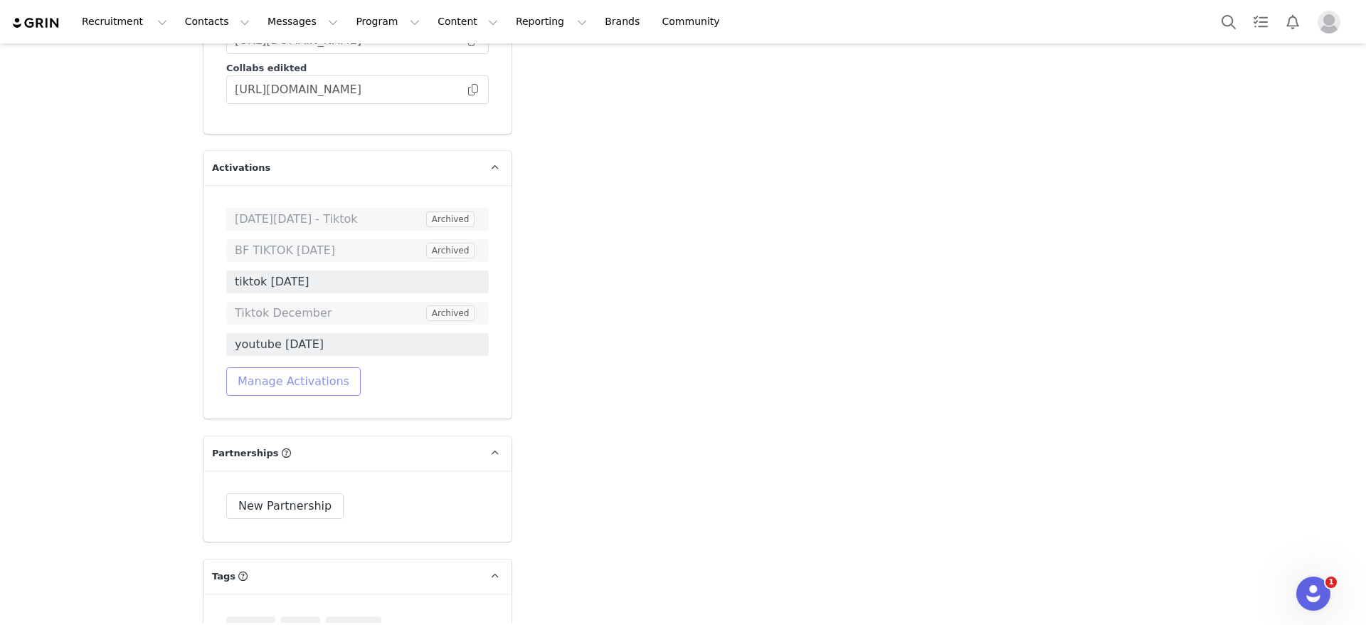
click at [298, 367] on button "Manage Activations" at bounding box center [293, 381] width 134 height 28
click at [302, 408] on div "Select Activation" at bounding box center [246, 401] width 139 height 21
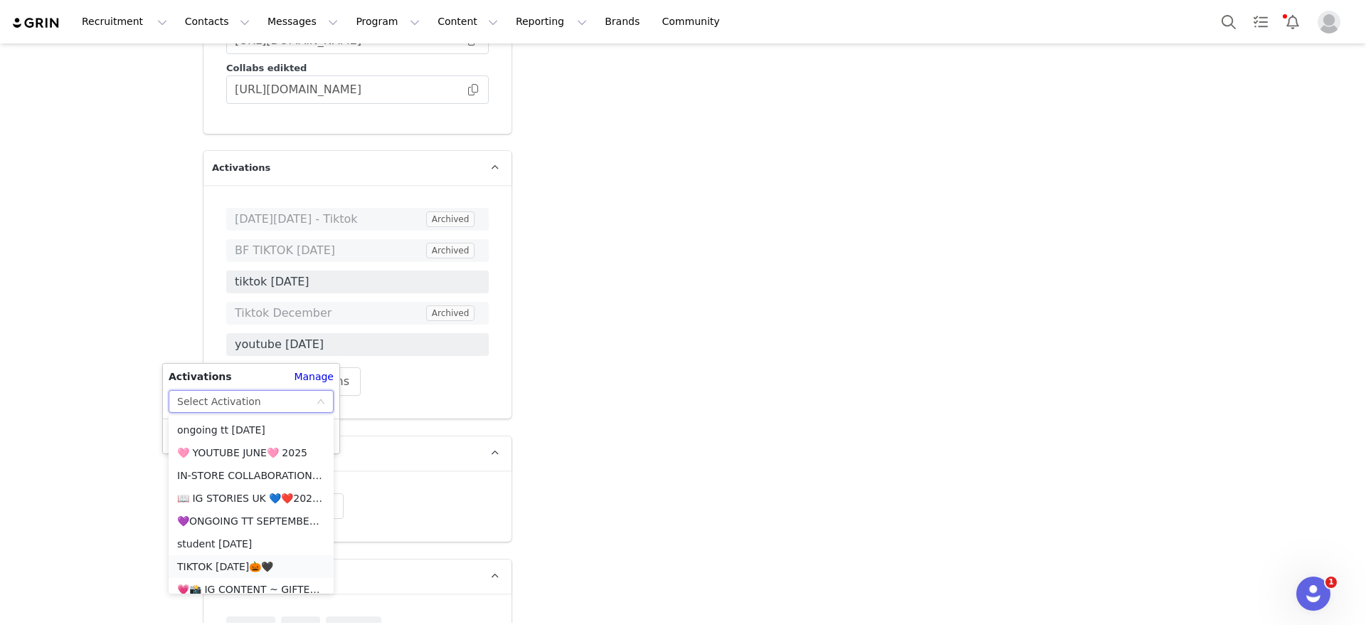
click at [226, 556] on li "TIKTOK HALLOWEEN🎃🖤" at bounding box center [251, 566] width 165 height 23
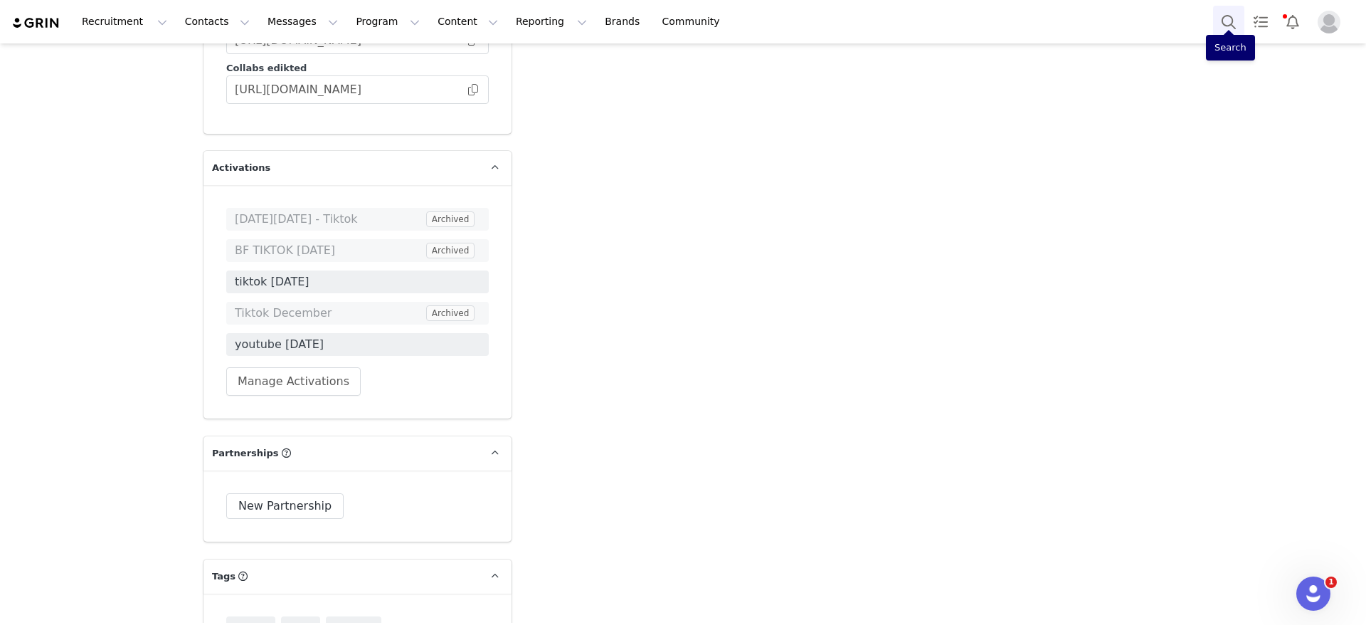
click at [1233, 23] on button "Search" at bounding box center [1228, 22] width 31 height 32
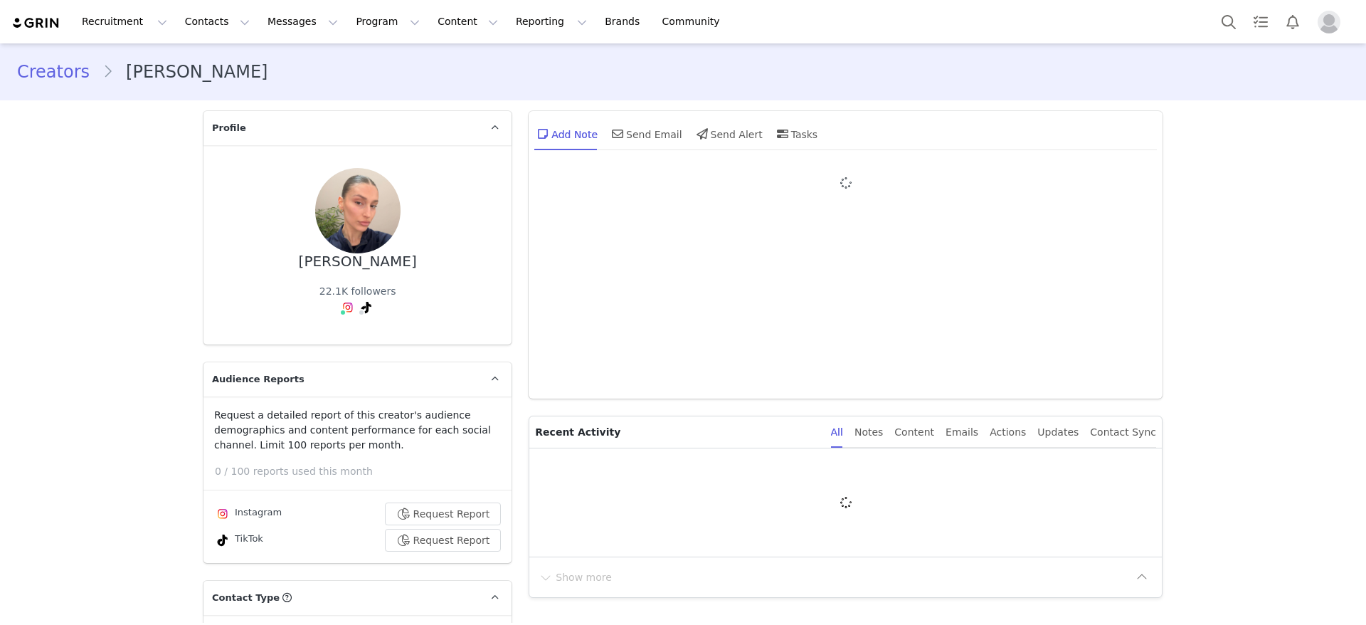
type input "+1 ([GEOGRAPHIC_DATA])"
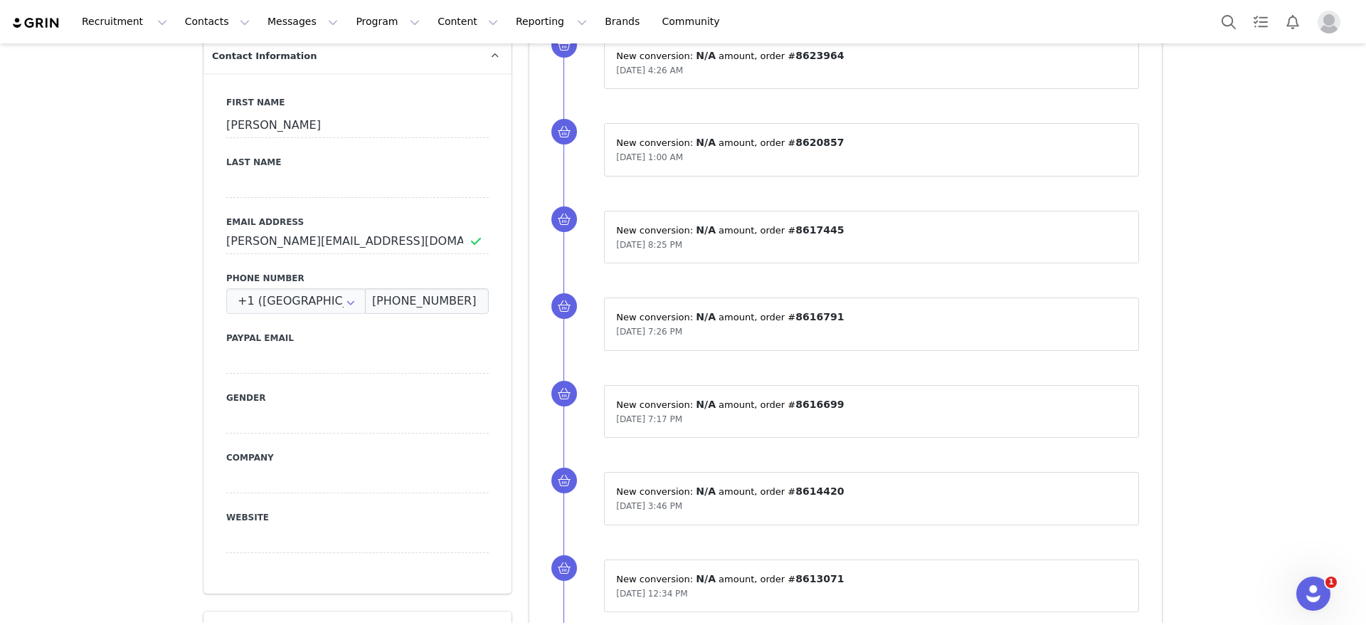
scroll to position [705, 0]
drag, startPoint x: 396, startPoint y: 243, endPoint x: 166, endPoint y: 235, distance: 229.2
click at [1226, 21] on button "Search" at bounding box center [1228, 22] width 31 height 32
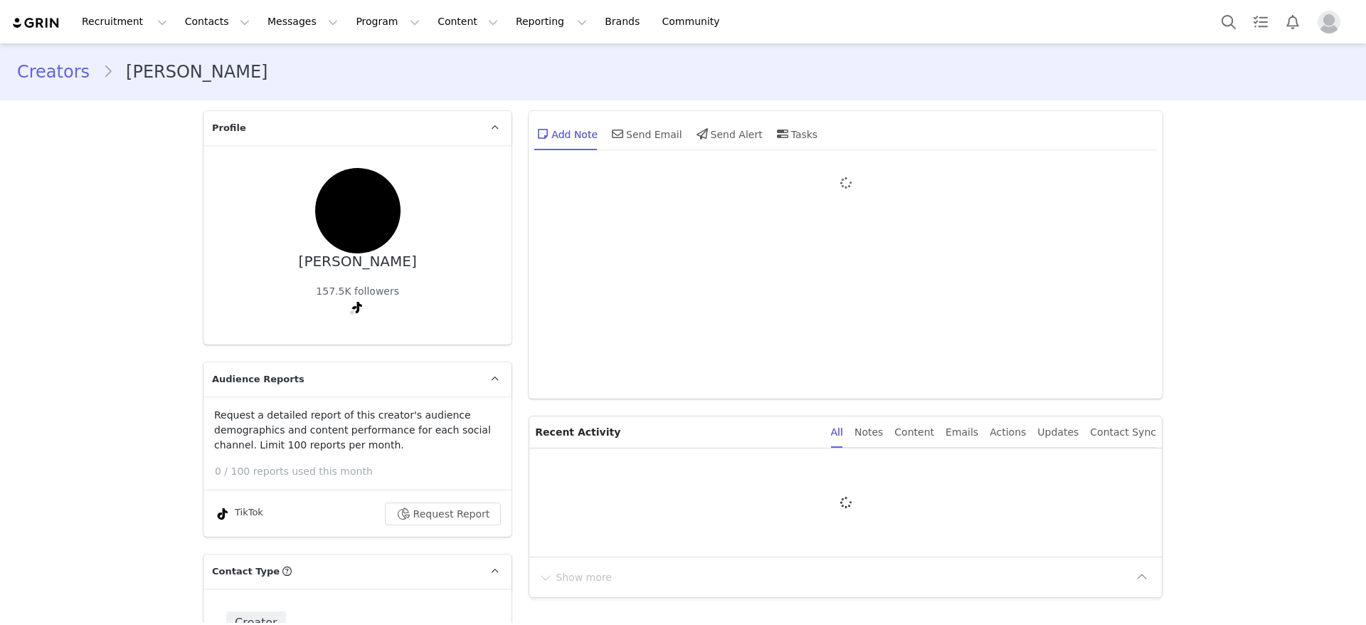
type input "+1 ([GEOGRAPHIC_DATA])"
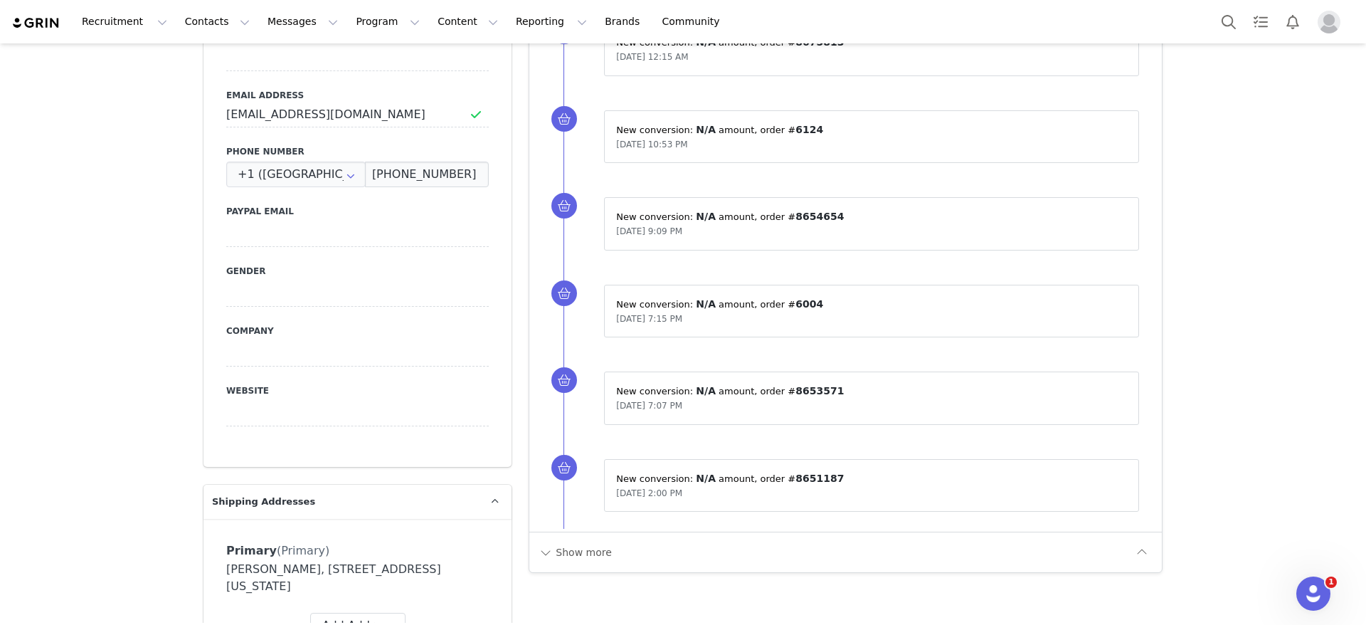
scroll to position [775, 0]
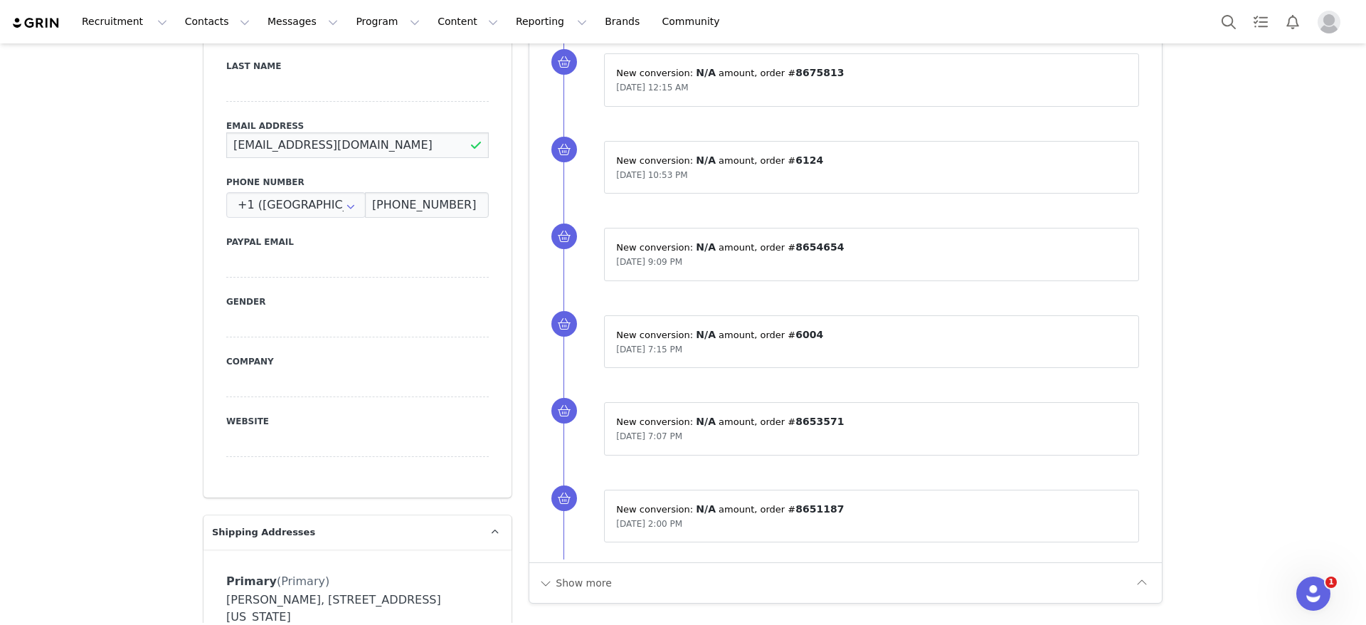
drag, startPoint x: 389, startPoint y: 152, endPoint x: 159, endPoint y: 147, distance: 230.6
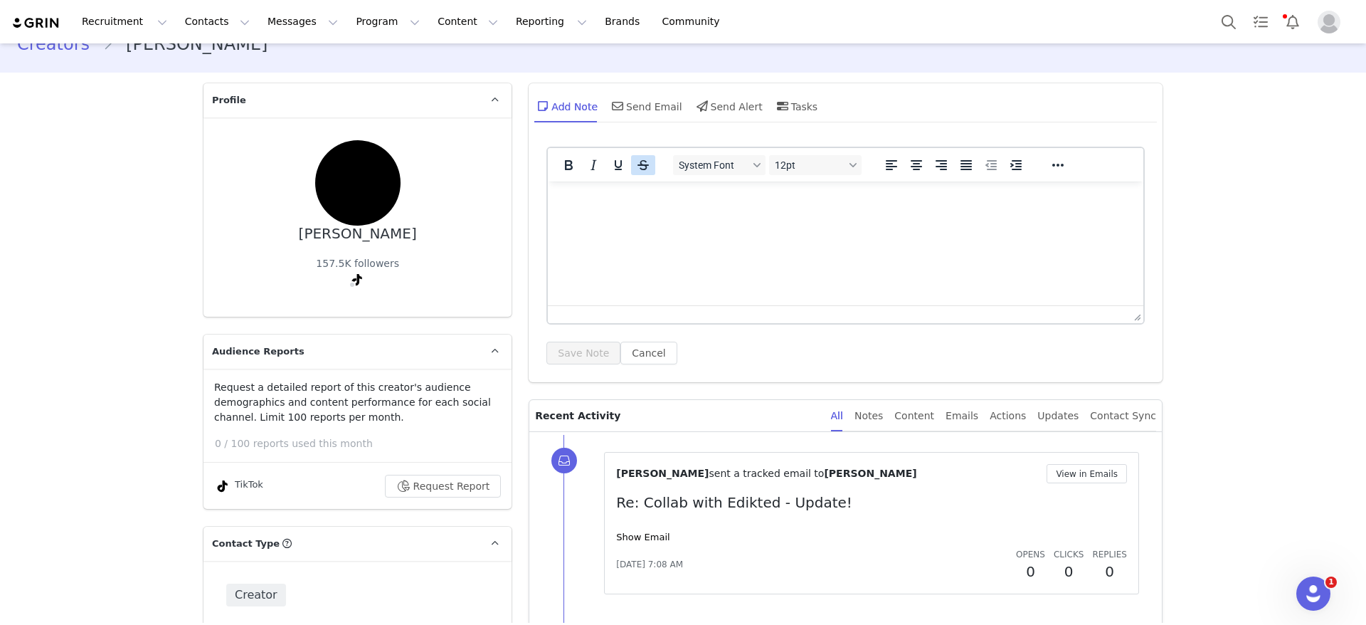
scroll to position [0, 0]
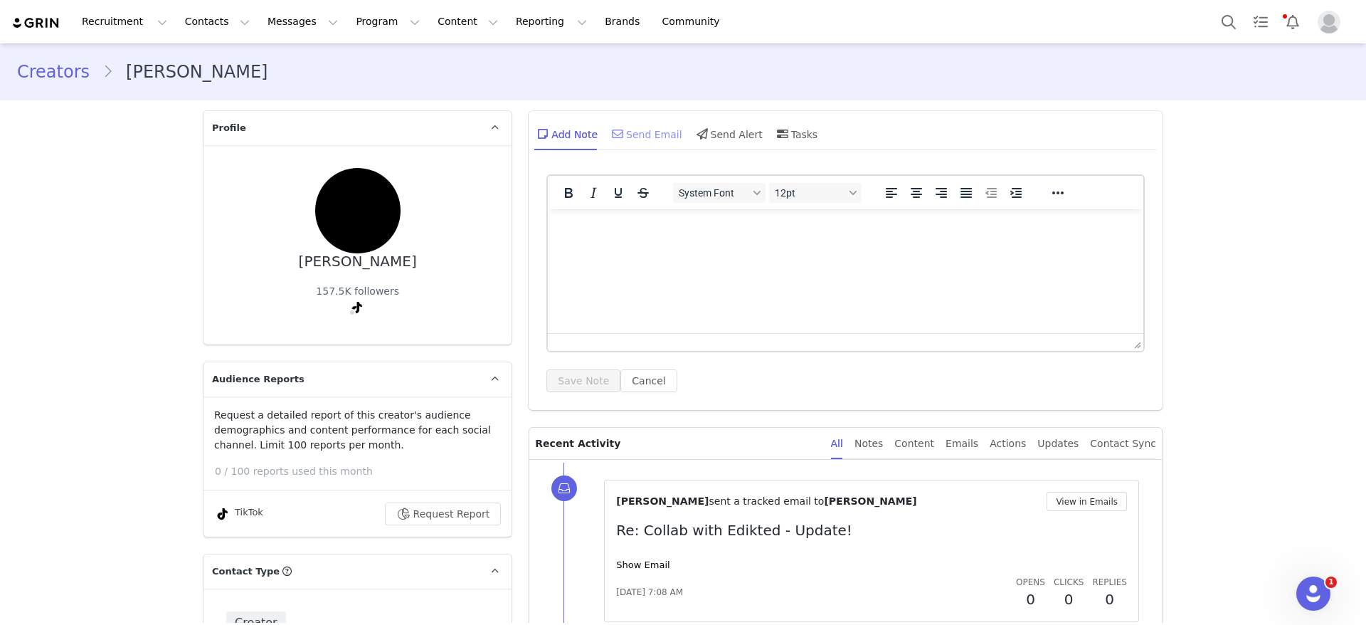
click at [627, 135] on div "Send Email" at bounding box center [645, 134] width 73 height 34
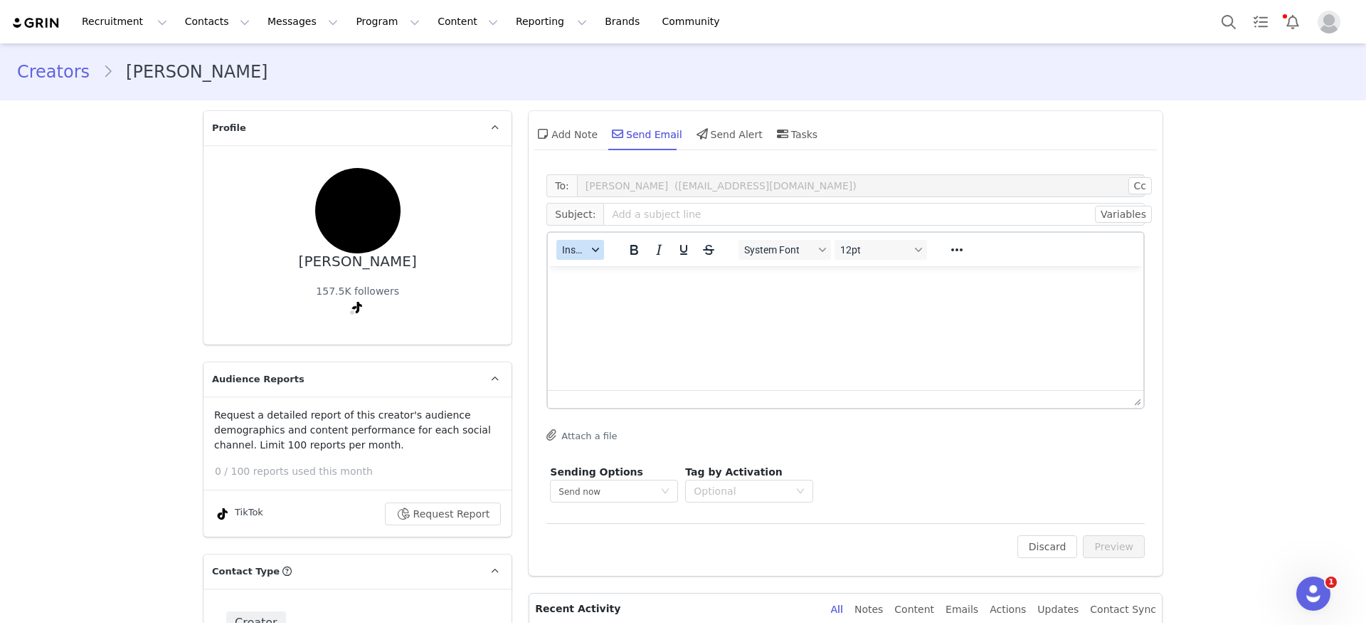
click at [567, 260] on div "Insert" at bounding box center [580, 249] width 65 height 28
click at [566, 253] on span "Insert" at bounding box center [574, 249] width 25 height 11
click at [568, 268] on div "Insert Template" at bounding box center [625, 274] width 128 height 17
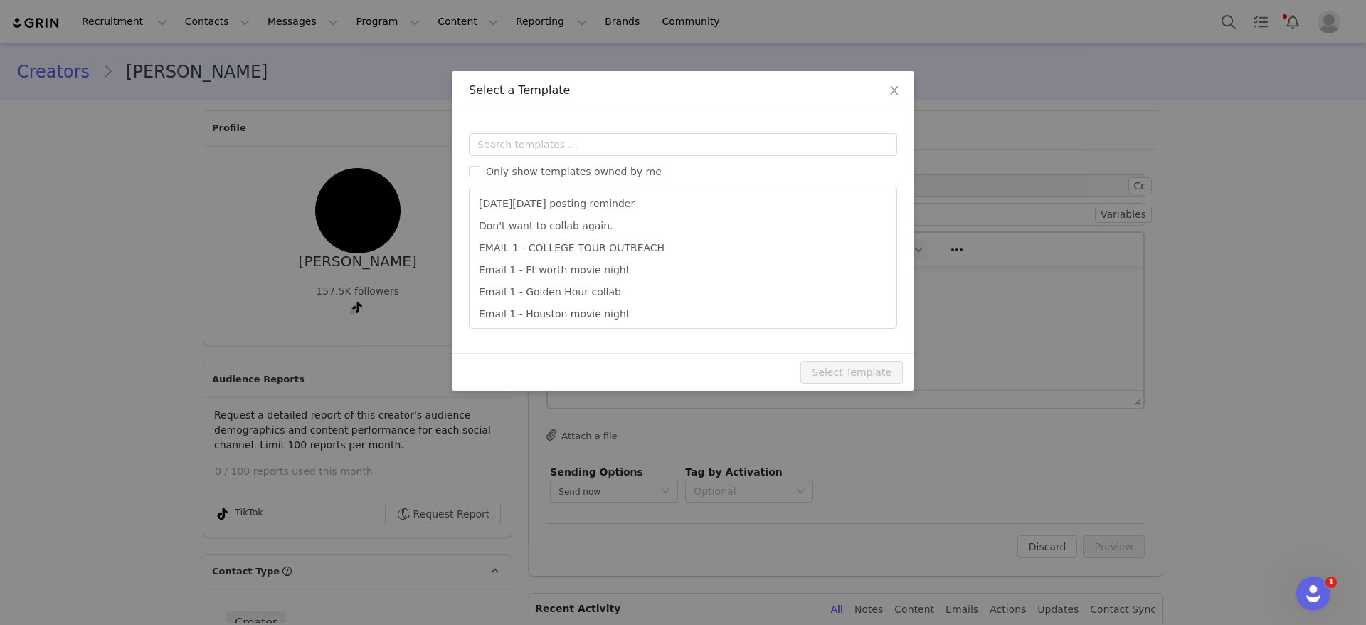
click at [549, 125] on div "Templates Only show templates owned by me [DATE][DATE] posting reminder Don't w…" at bounding box center [683, 231] width 462 height 243
click at [545, 139] on input "text" at bounding box center [683, 144] width 428 height 23
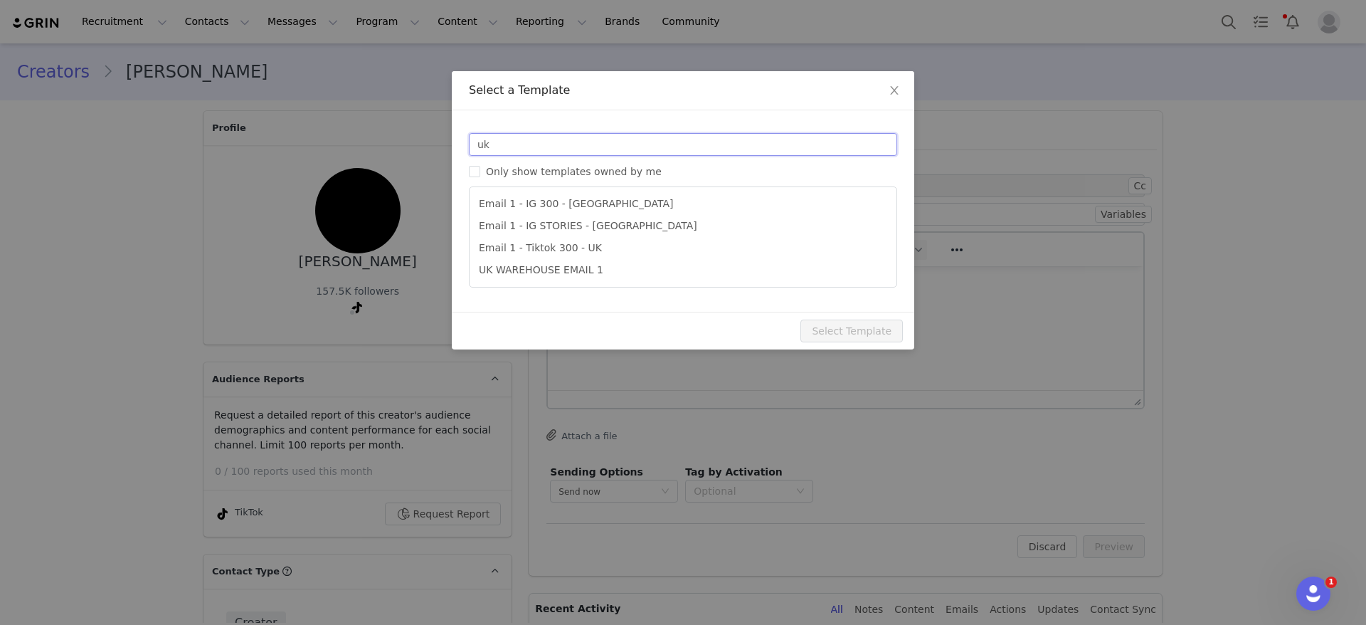
type input "uk"
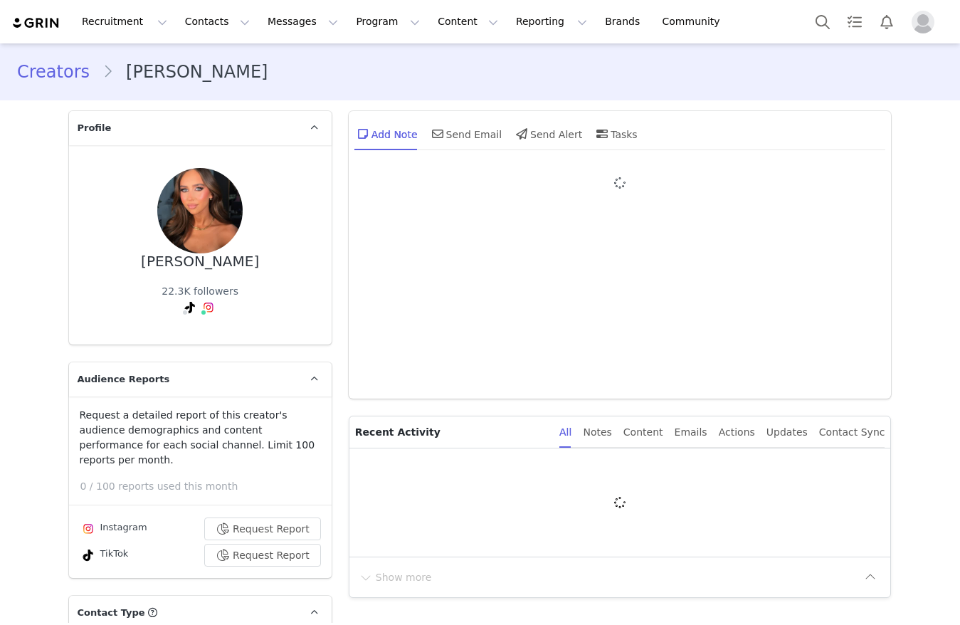
type input "+1 ([GEOGRAPHIC_DATA])"
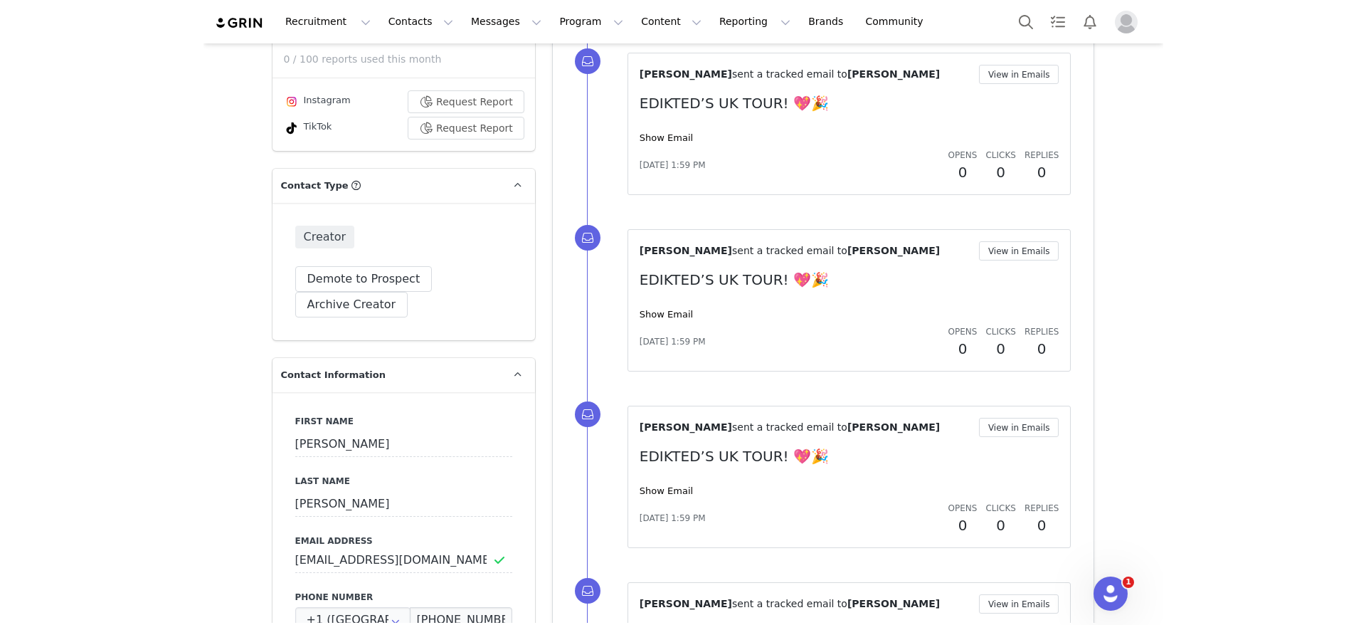
scroll to position [640, 0]
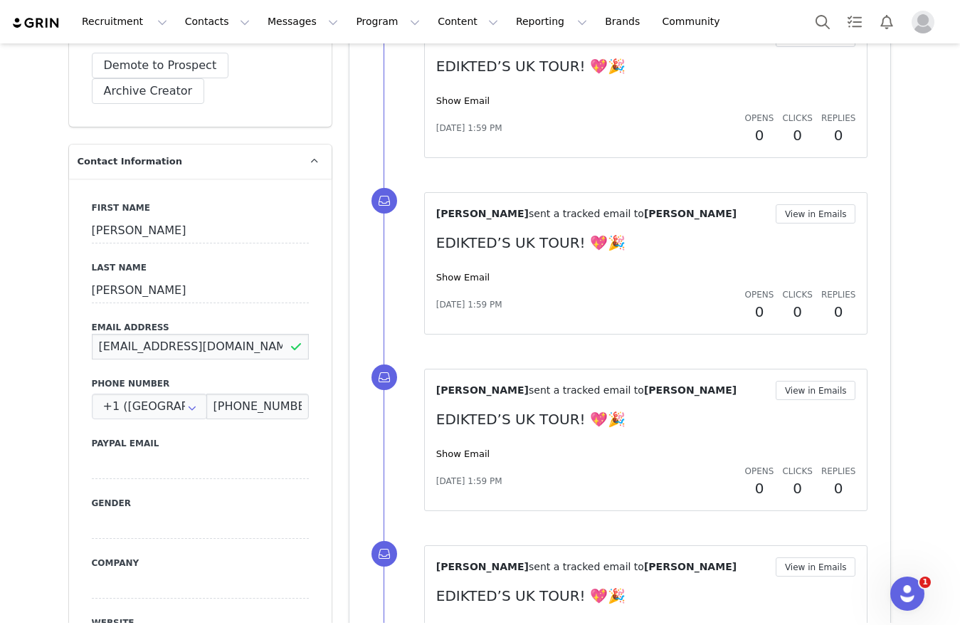
drag, startPoint x: 216, startPoint y: 340, endPoint x: 0, endPoint y: 351, distance: 216.6
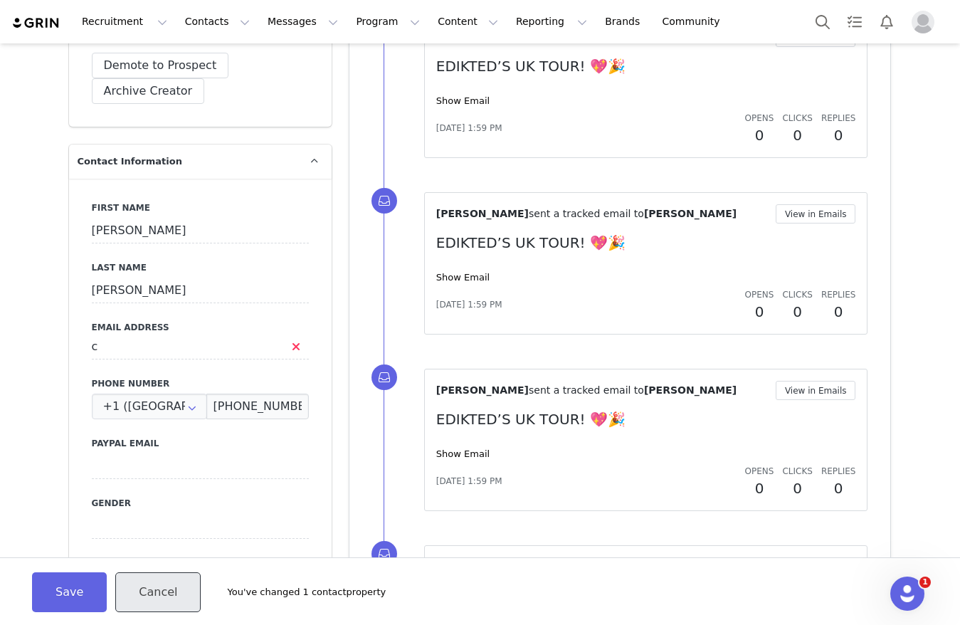
click at [159, 581] on button "Cancel" at bounding box center [157, 592] width 85 height 40
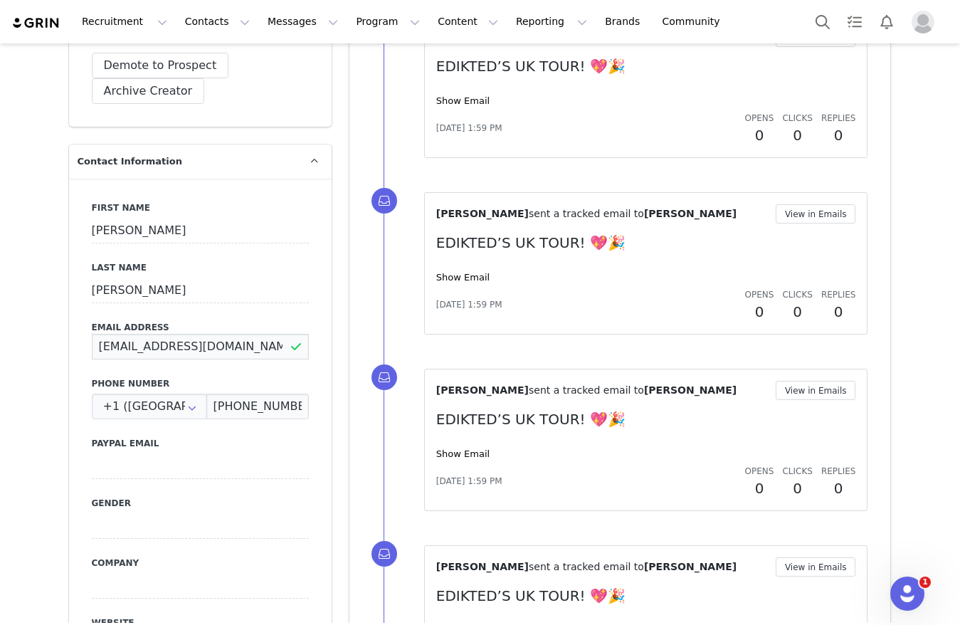
click at [218, 334] on input "claire247@me.com" at bounding box center [200, 347] width 217 height 26
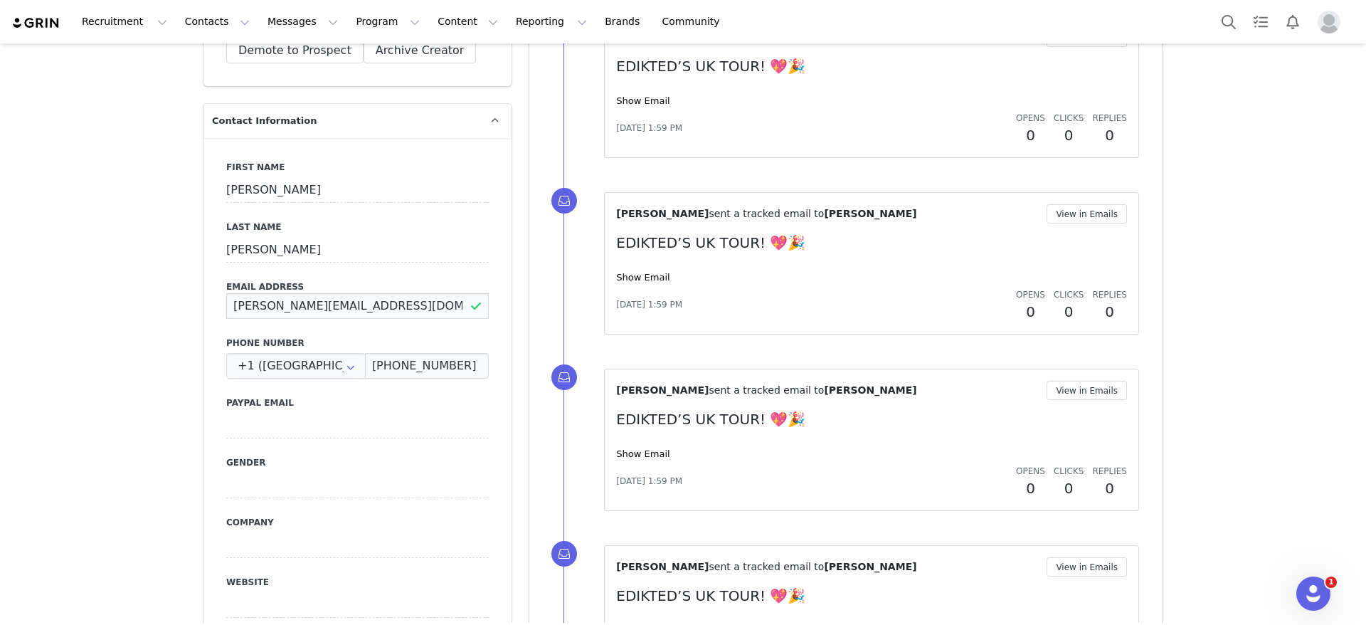
type input "erin.doran2@icloud.com"
click at [203, 269] on div "First Name Erin Last Name Doran Email Address erin.doran2@icloud.com Phone Numb…" at bounding box center [357, 398] width 308 height 520
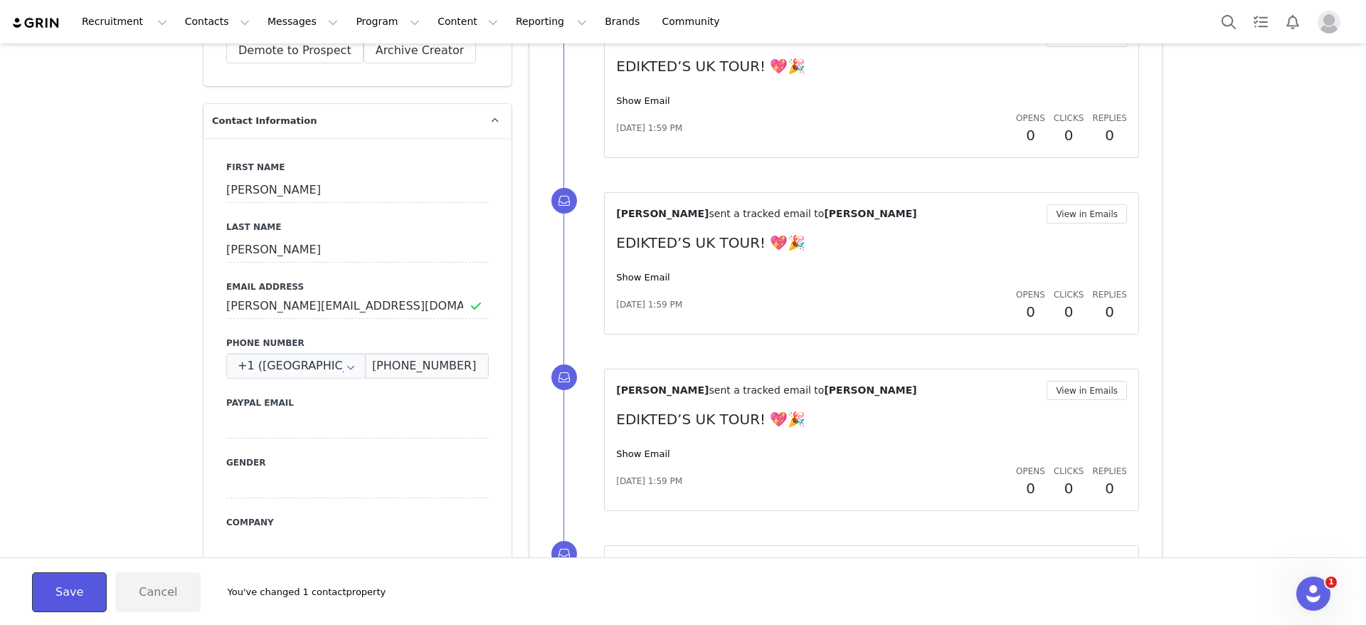
click at [54, 596] on button "Save" at bounding box center [69, 592] width 75 height 40
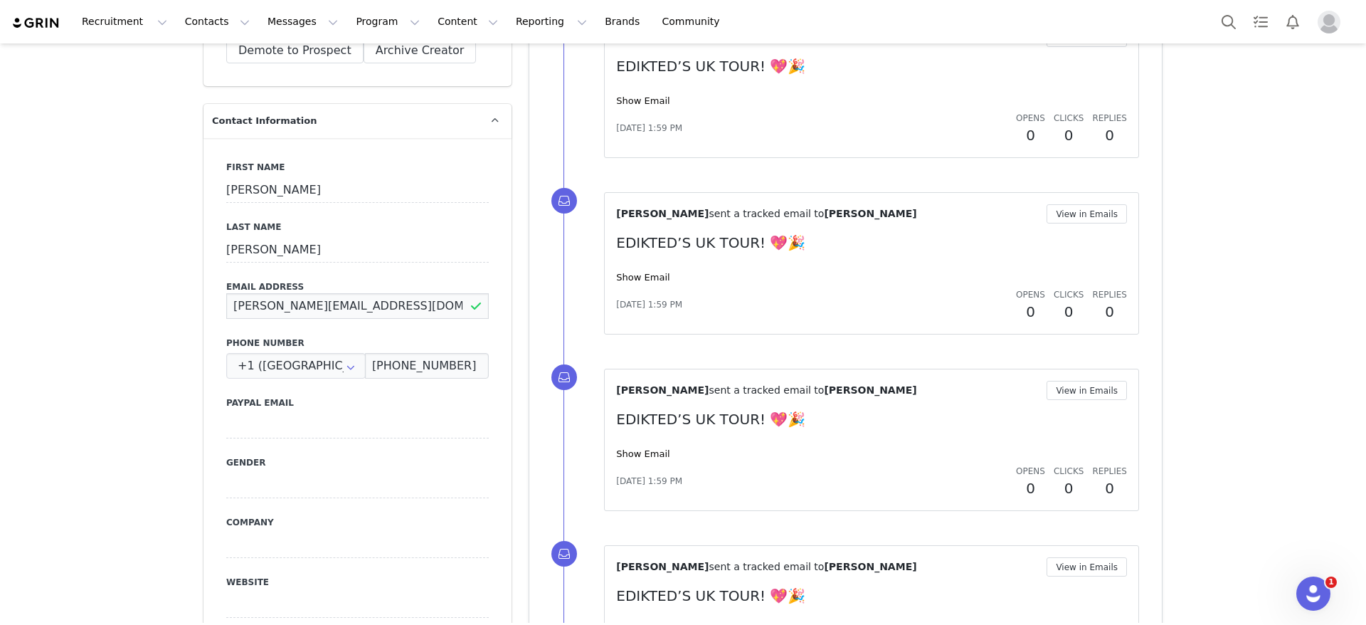
click at [330, 312] on input "erin.doran2@icloud.com" at bounding box center [357, 306] width 263 height 26
click at [330, 311] on input "erin.doran2@icloud.com" at bounding box center [357, 306] width 263 height 26
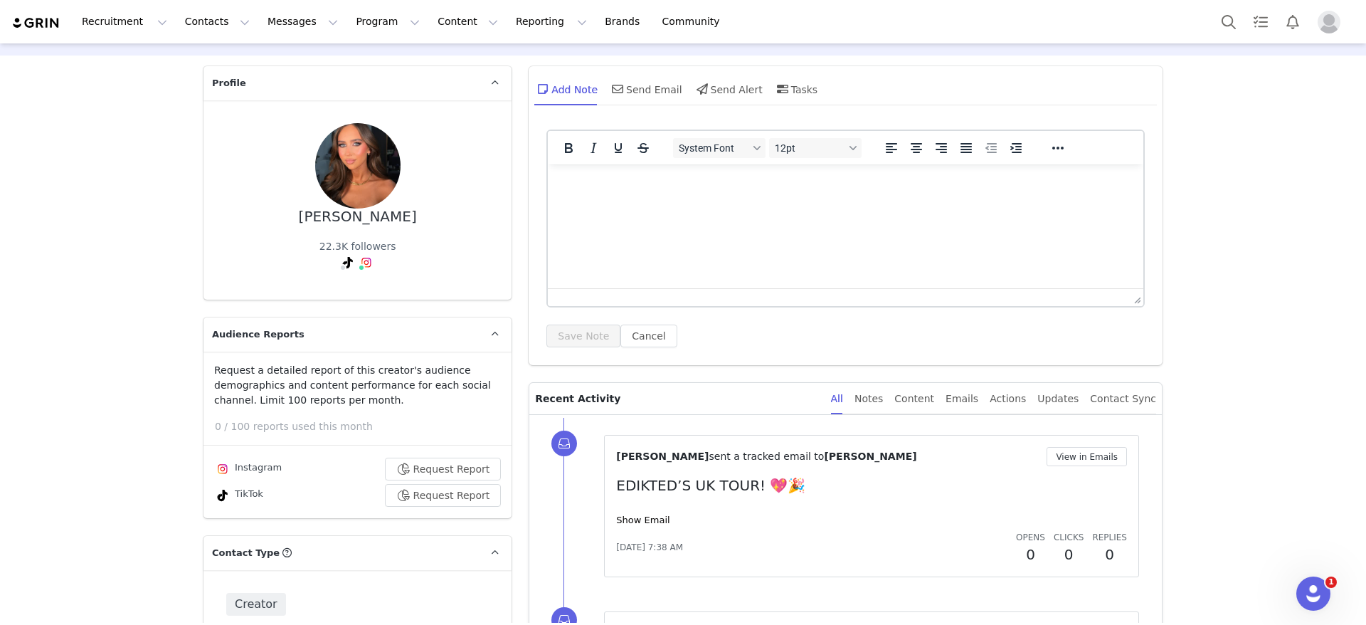
scroll to position [0, 0]
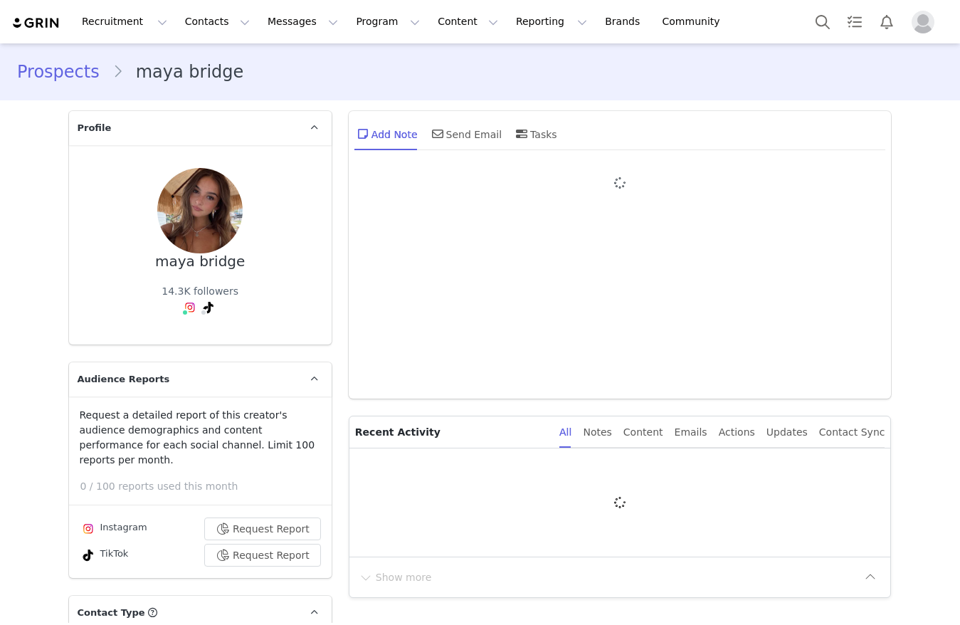
type input "+1 ([GEOGRAPHIC_DATA])"
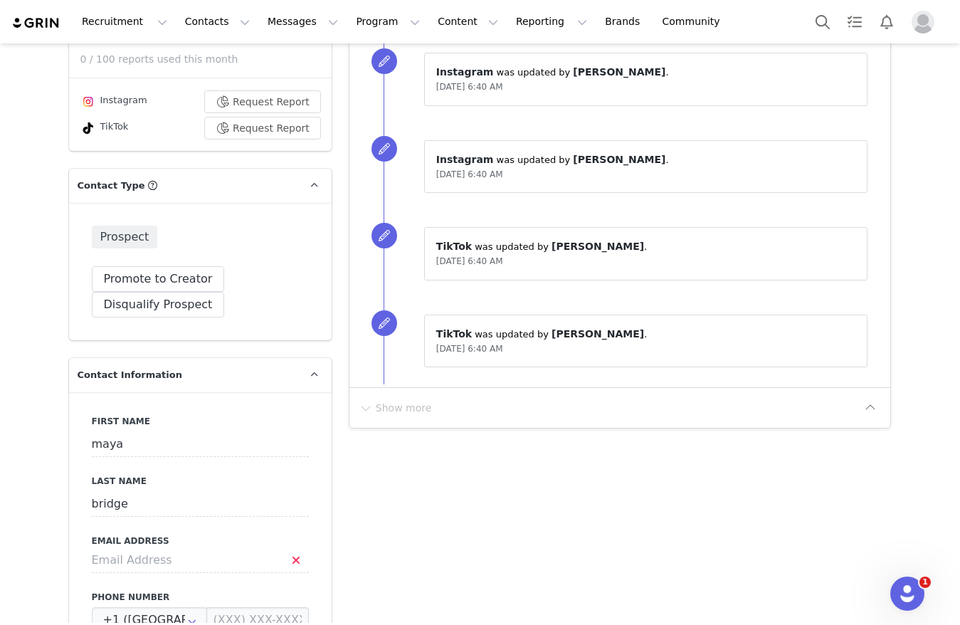
scroll to position [534, 0]
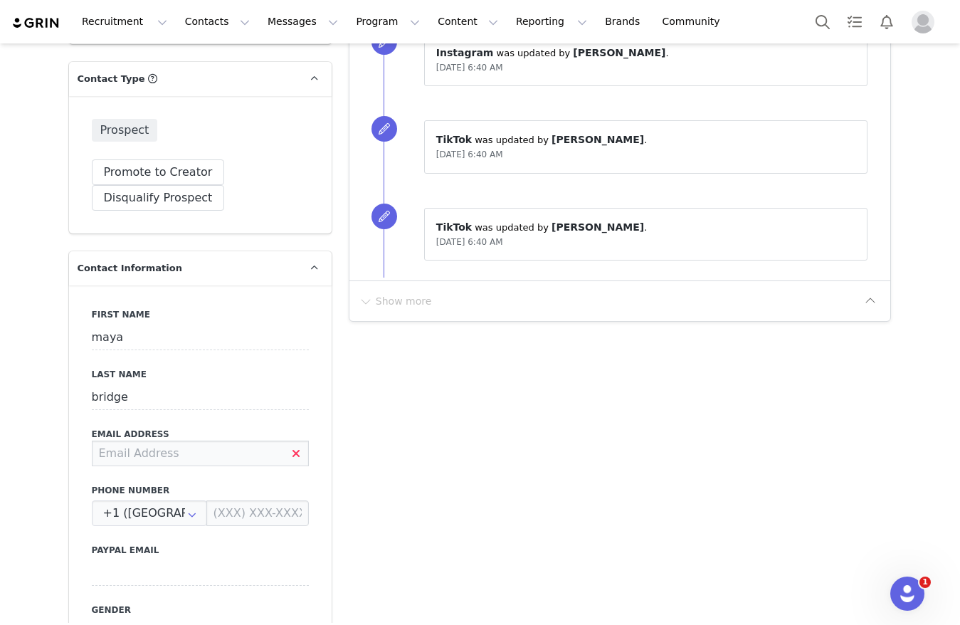
drag, startPoint x: 204, startPoint y: 438, endPoint x: 157, endPoint y: 454, distance: 49.5
click at [204, 440] on input at bounding box center [200, 453] width 217 height 26
type input "[EMAIL_ADDRESS][DOMAIN_NAME]"
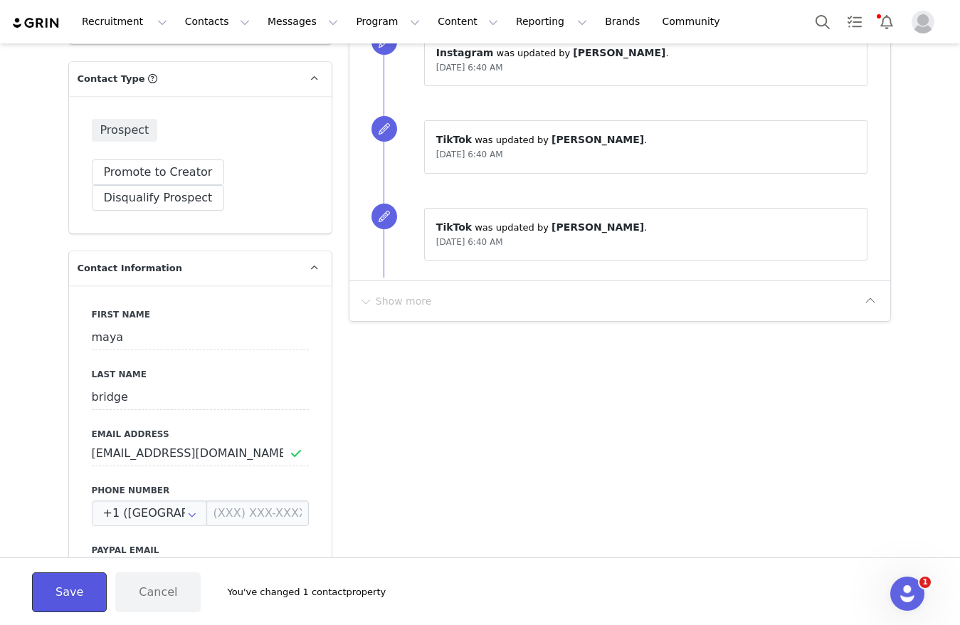
click at [58, 581] on button "Save" at bounding box center [69, 592] width 75 height 40
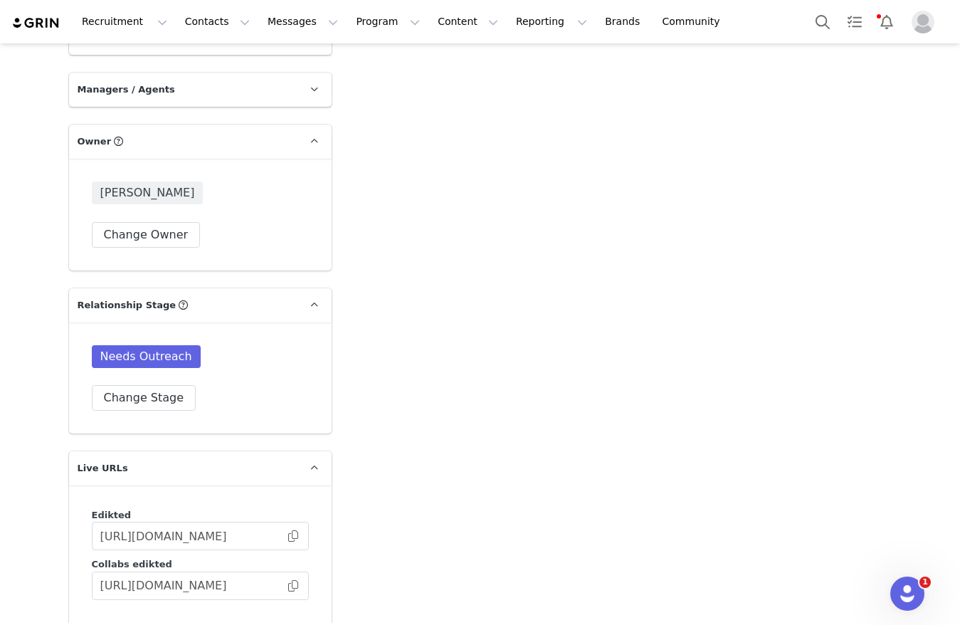
scroll to position [2134, 0]
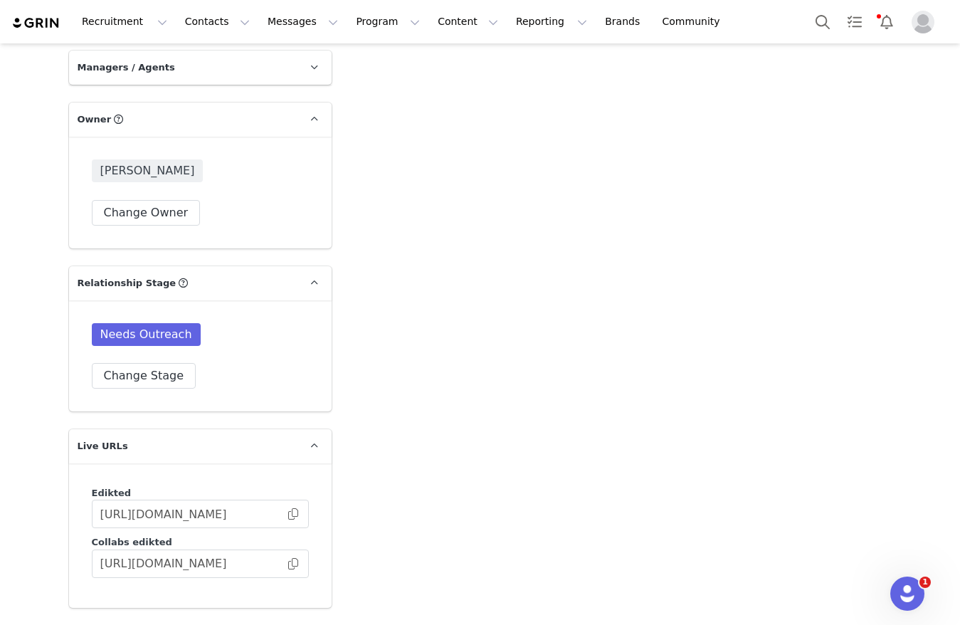
click at [159, 371] on div "Needs Outreach Change Stage" at bounding box center [200, 355] width 263 height 111
click at [168, 368] on button "Change Stage" at bounding box center [144, 376] width 105 height 26
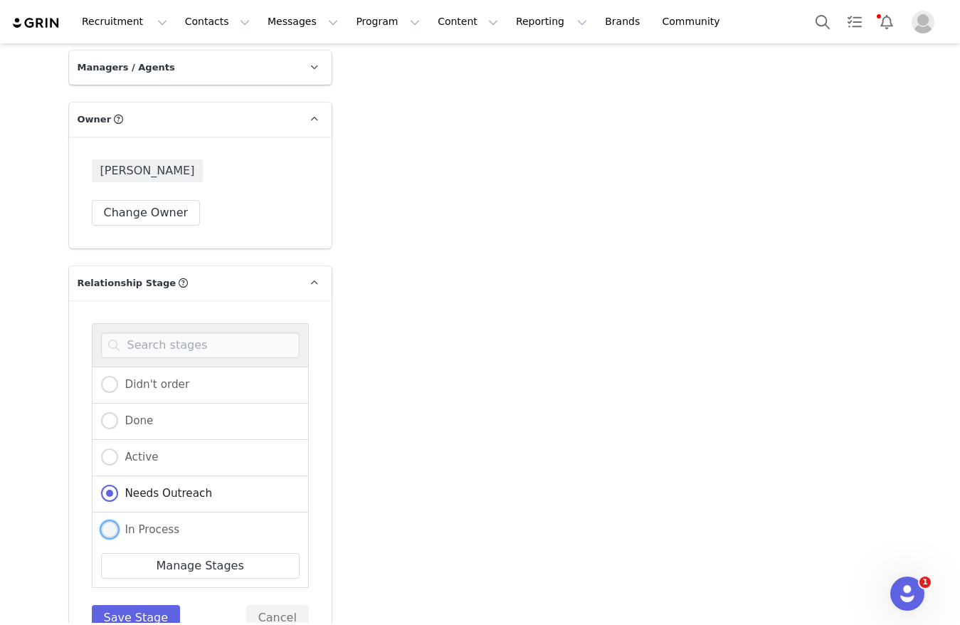
click at [132, 523] on span "In Process" at bounding box center [149, 529] width 62 height 13
click at [118, 521] on input "In Process" at bounding box center [109, 530] width 17 height 18
radio input "true"
radio input "false"
radio input "true"
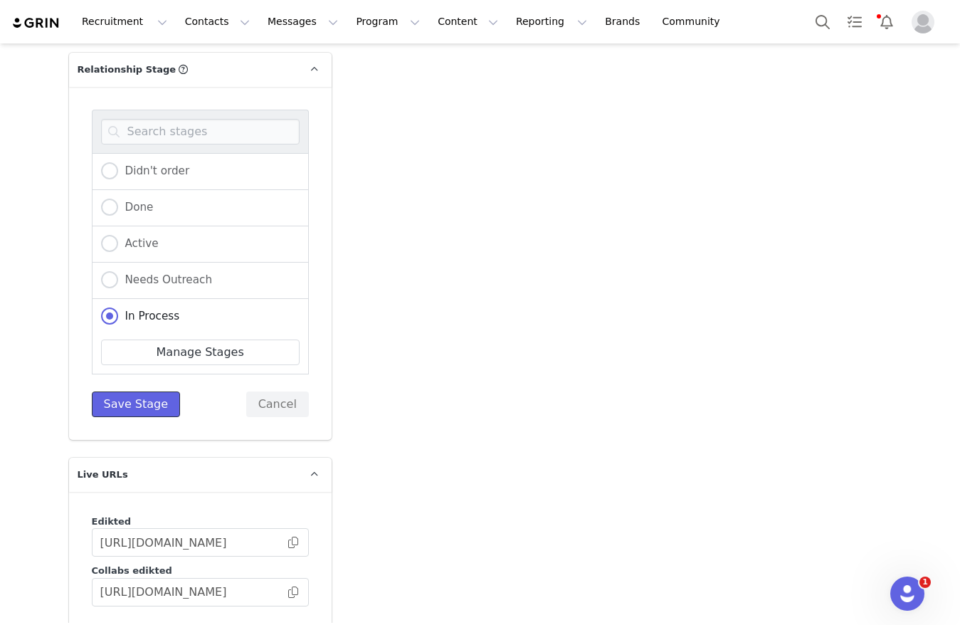
drag, startPoint x: 98, startPoint y: 393, endPoint x: 165, endPoint y: 402, distance: 67.5
click at [99, 393] on button "Save Stage" at bounding box center [136, 404] width 89 height 26
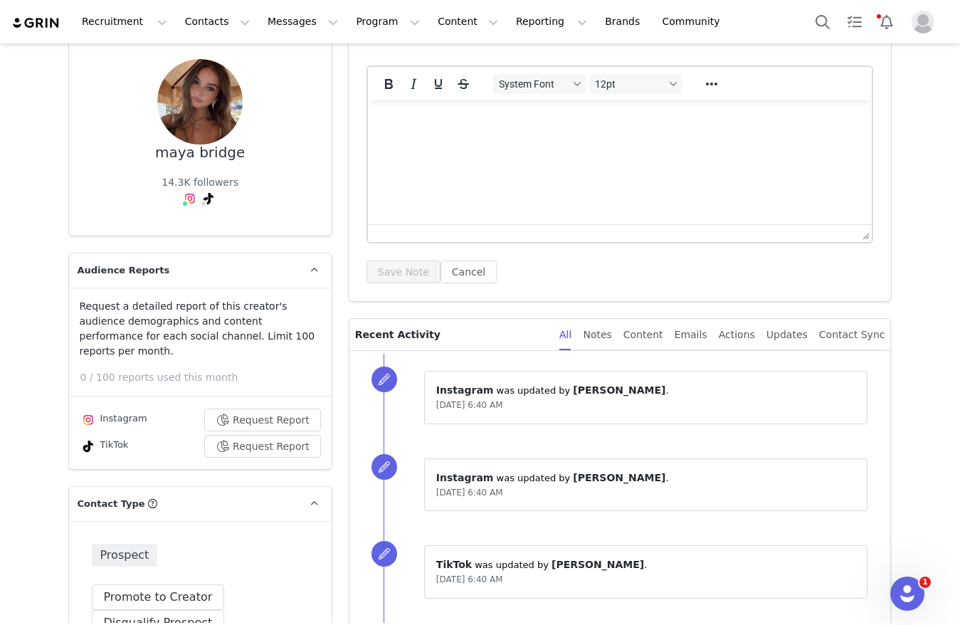
scroll to position [0, 0]
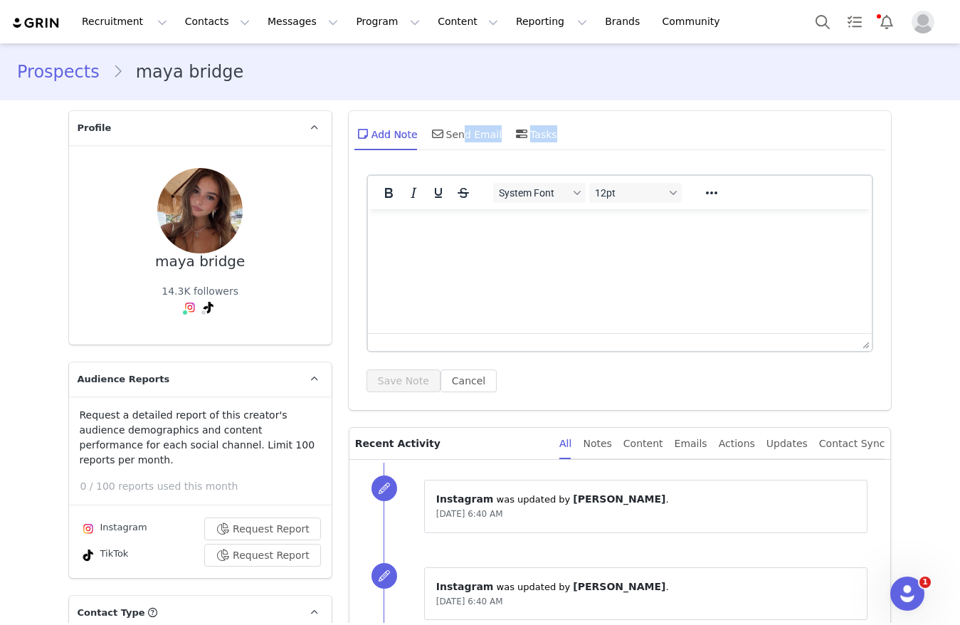
click at [448, 150] on div "Add Note Send Email Tasks" at bounding box center [620, 139] width 543 height 56
click at [448, 143] on div "Send Email" at bounding box center [465, 134] width 73 height 34
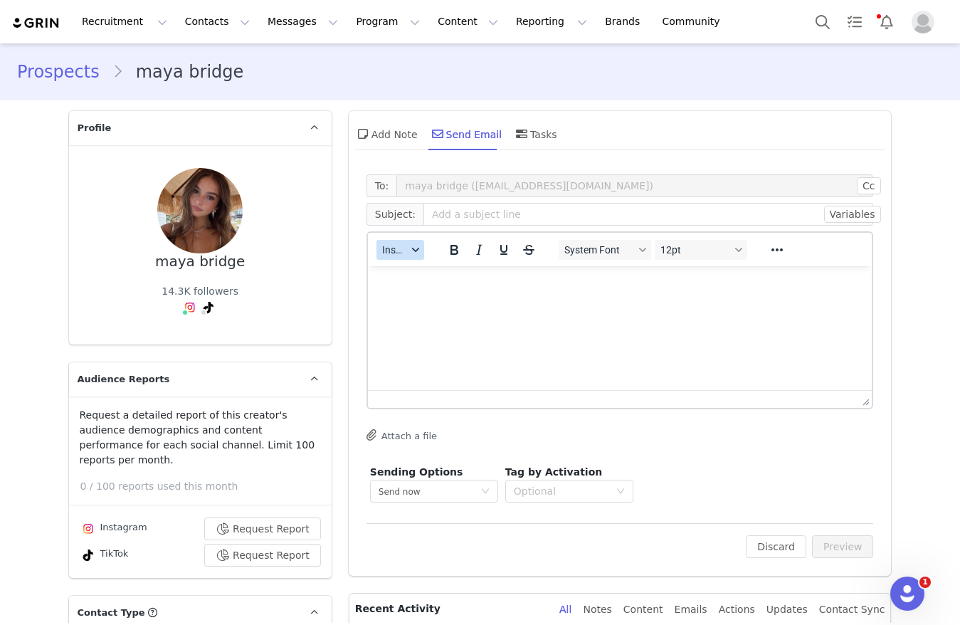
click at [396, 240] on button "Insert" at bounding box center [400, 250] width 48 height 20
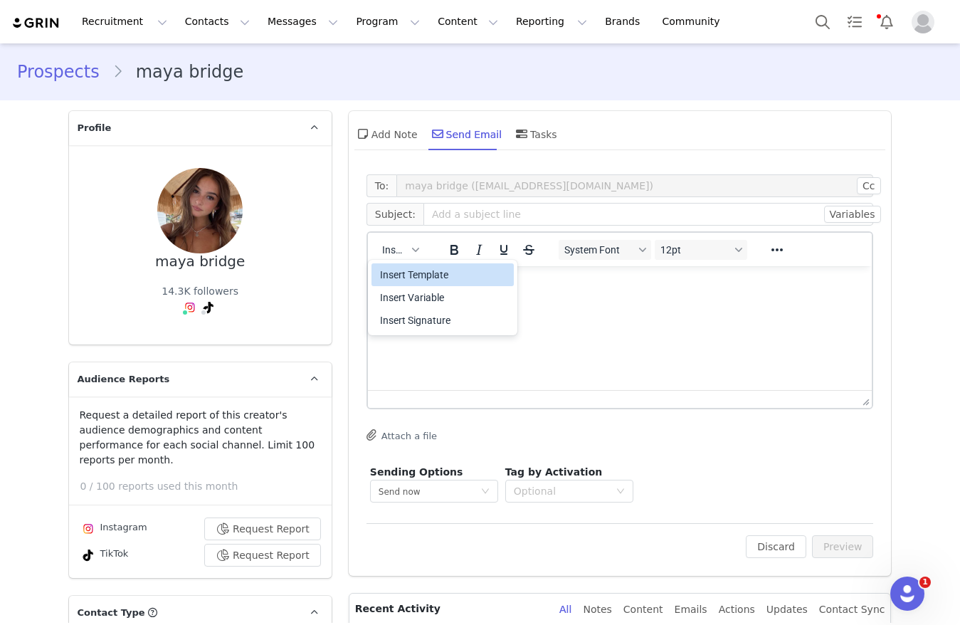
click at [401, 262] on div "Insert Template Insert Variable Insert Signature" at bounding box center [442, 297] width 142 height 74
click at [421, 281] on div "Insert Template" at bounding box center [444, 274] width 128 height 17
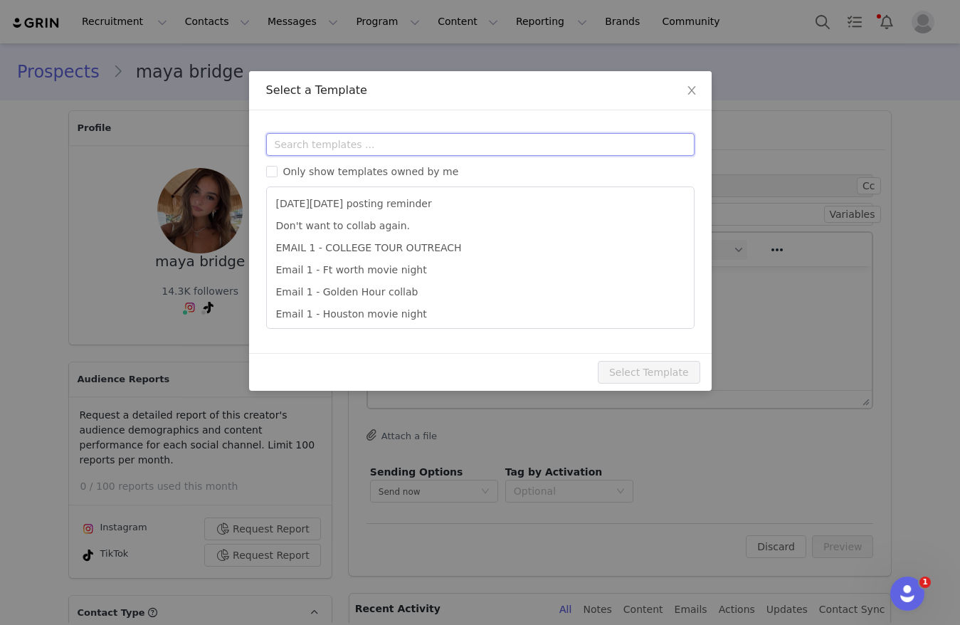
click at [448, 148] on input "text" at bounding box center [480, 144] width 428 height 23
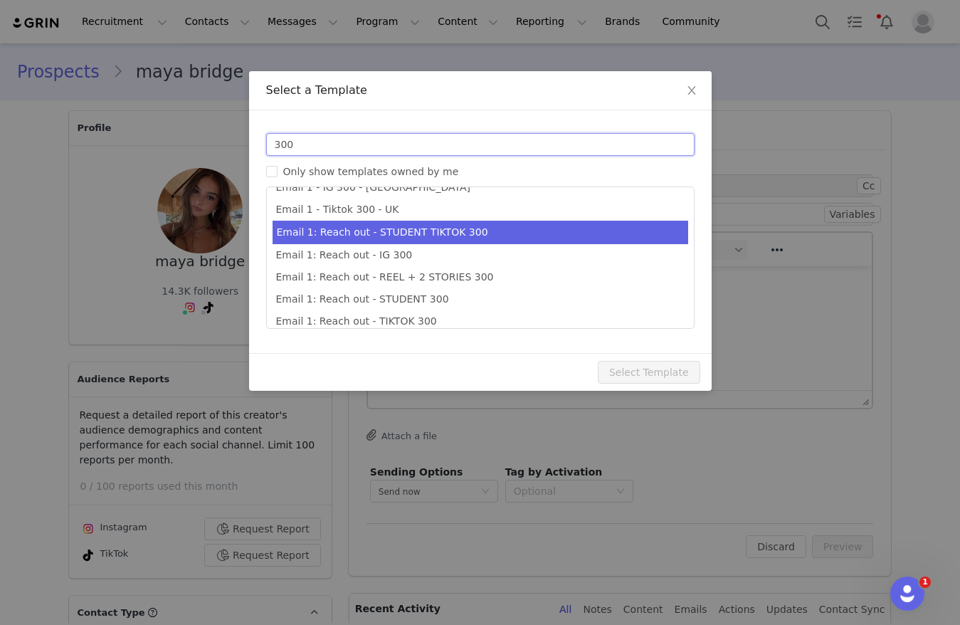
scroll to position [26, 0]
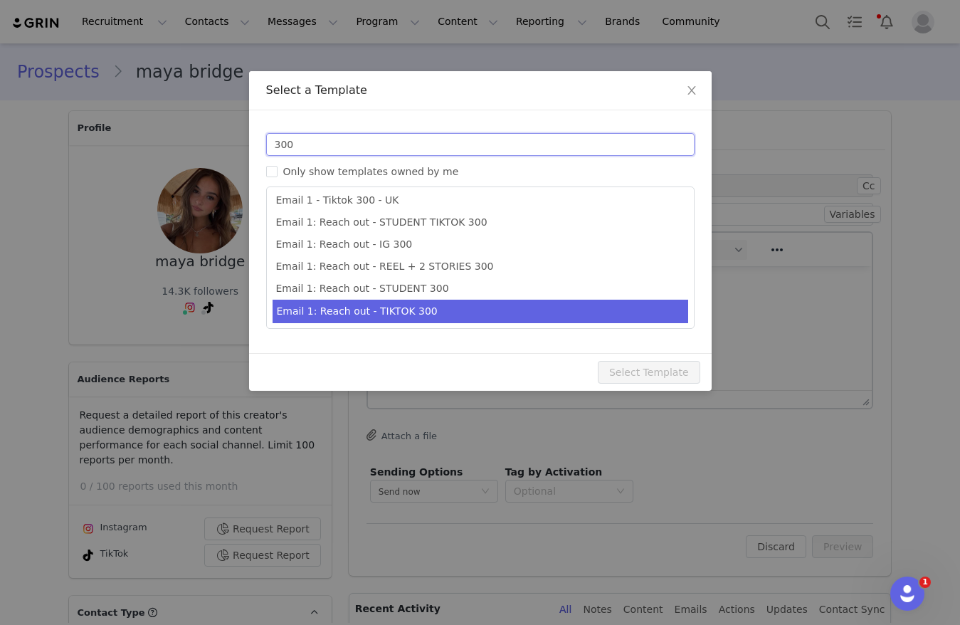
type input "300"
click at [420, 320] on li "Email 1: Reach out - TIKTOK 300" at bounding box center [480, 311] width 416 height 23
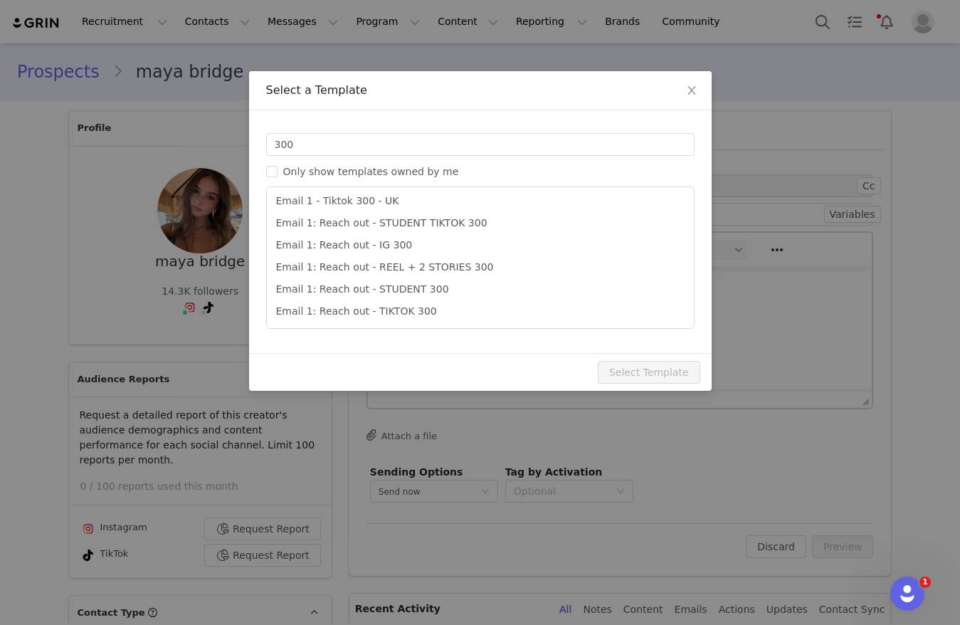
type input "Collab with Edikted 🧡🤎💛"
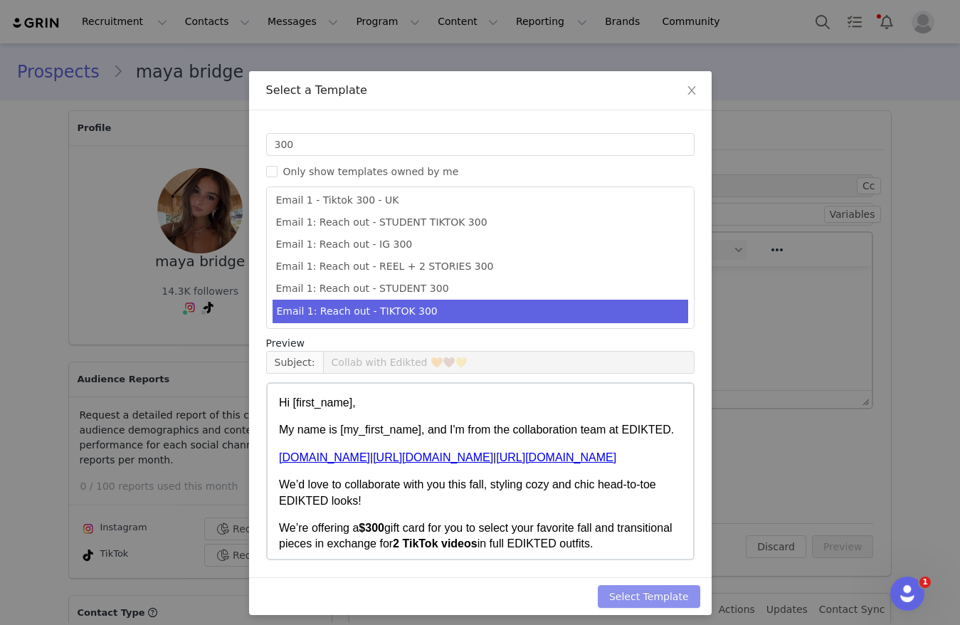
click at [650, 589] on button "Select Template" at bounding box center [649, 596] width 102 height 23
type input "Collab with Edikted 🧡🤎💛"
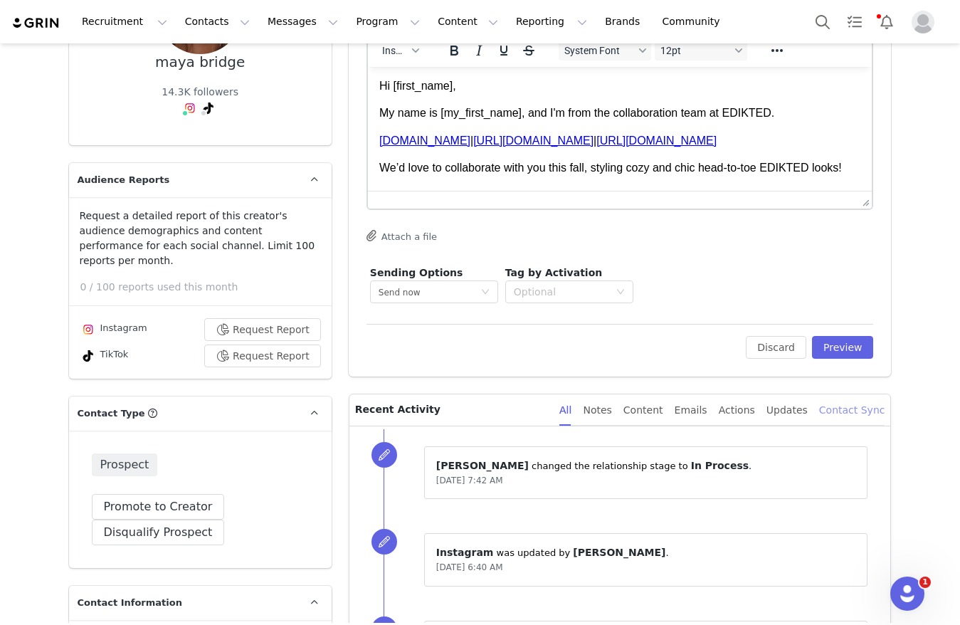
scroll to position [213, 0]
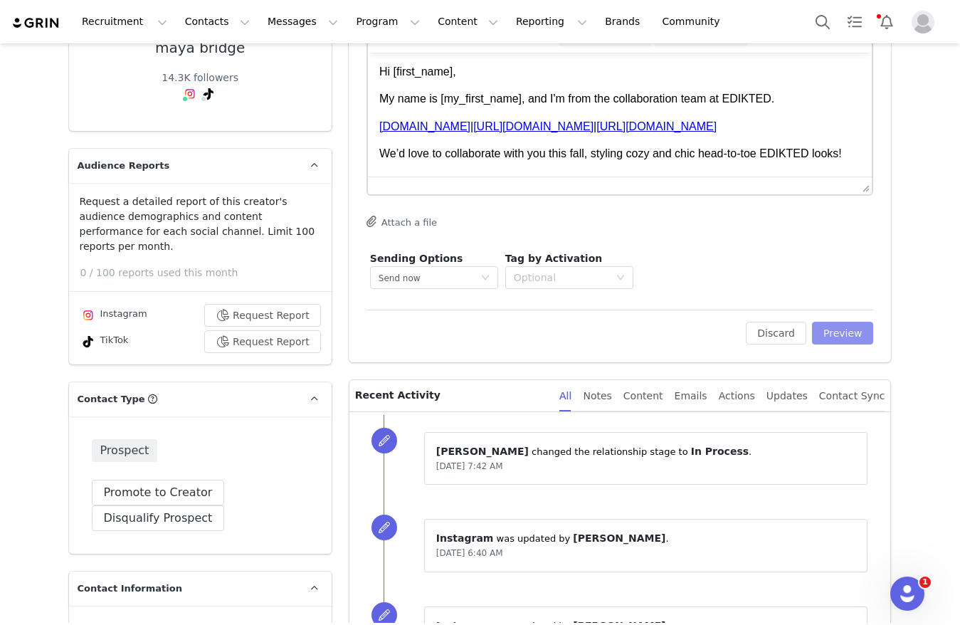
click at [839, 337] on button "Preview" at bounding box center [843, 333] width 62 height 23
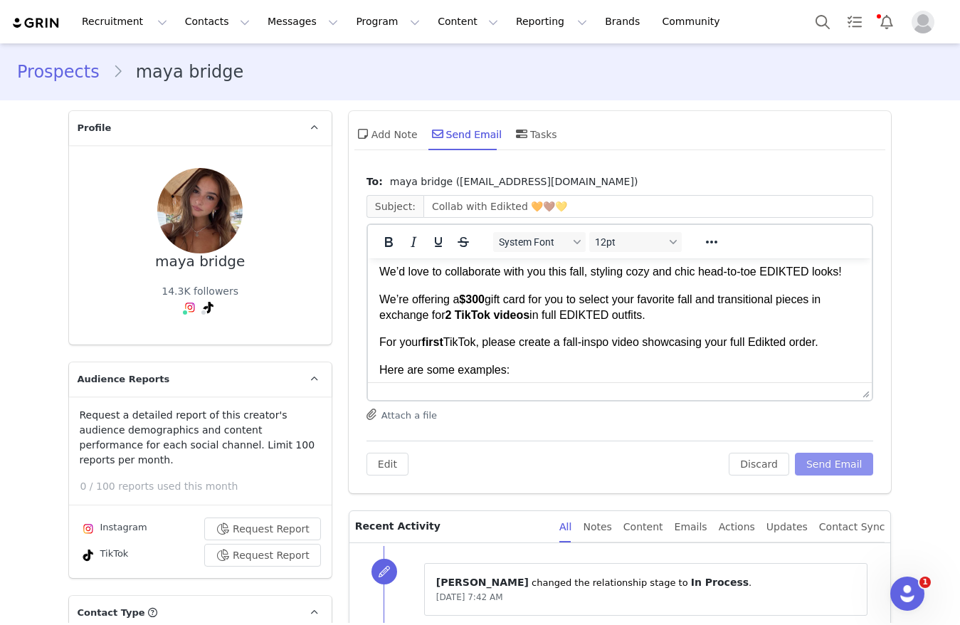
scroll to position [107, 0]
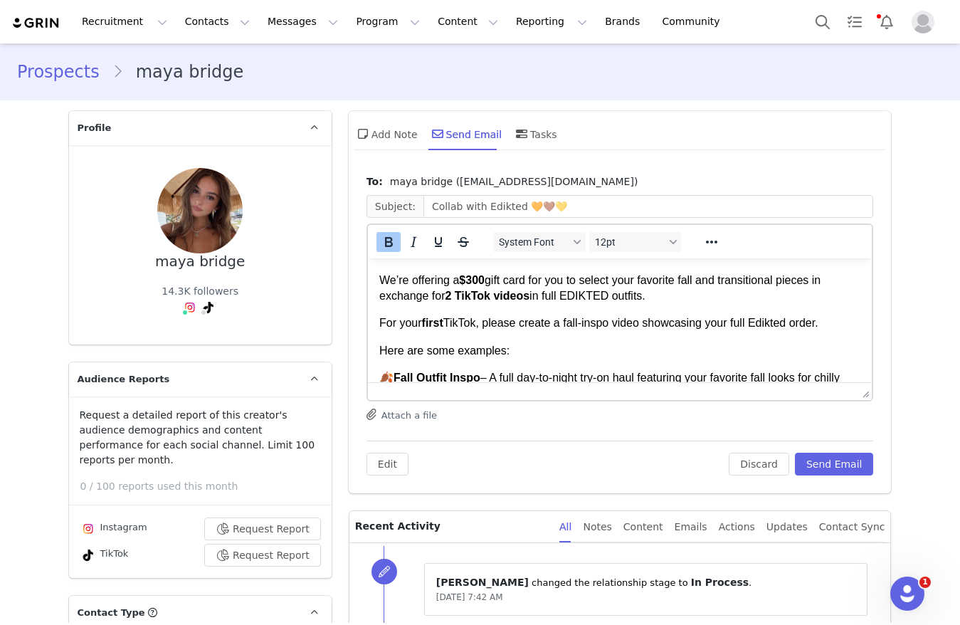
click at [473, 286] on strong "$300" at bounding box center [471, 280] width 26 height 12
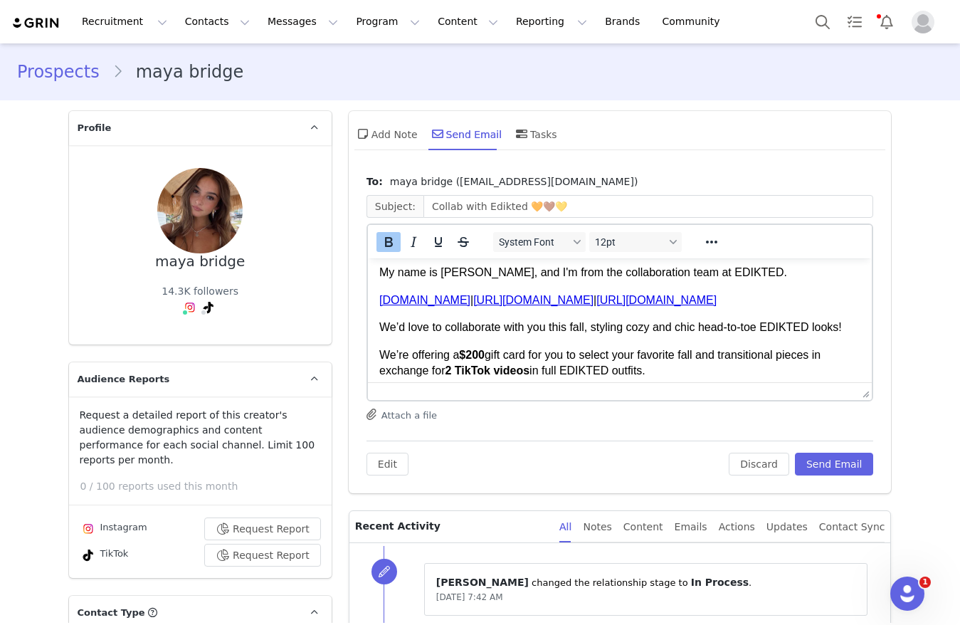
scroll to position [0, 0]
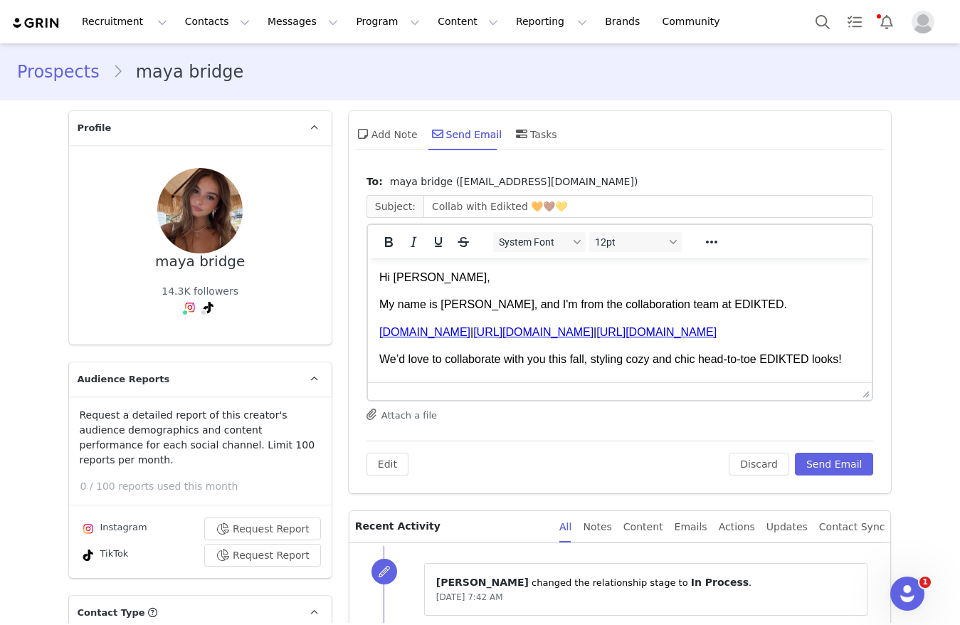
click at [401, 284] on p "Hi maya," at bounding box center [620, 278] width 482 height 16
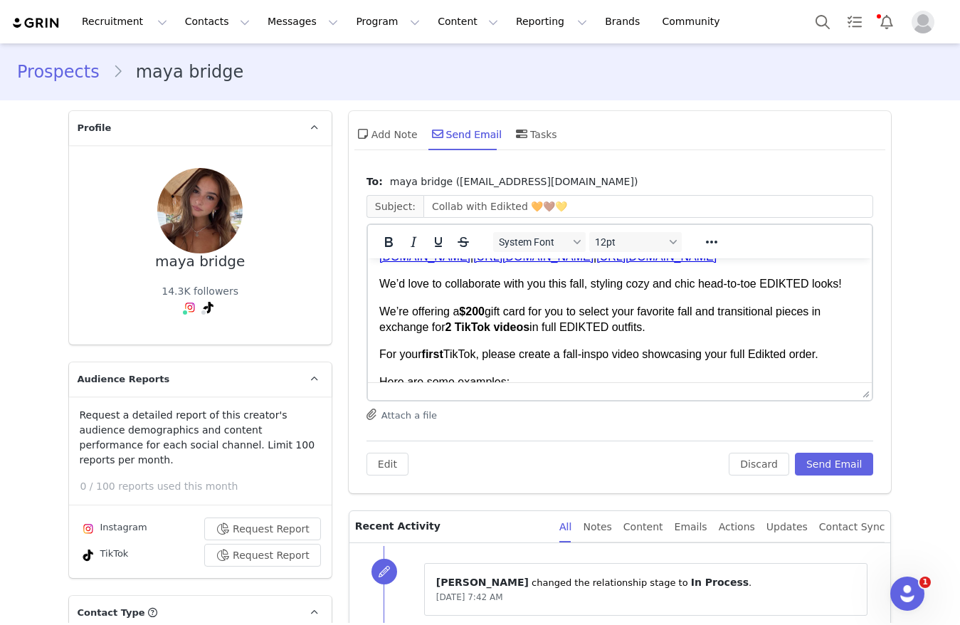
scroll to position [107, 0]
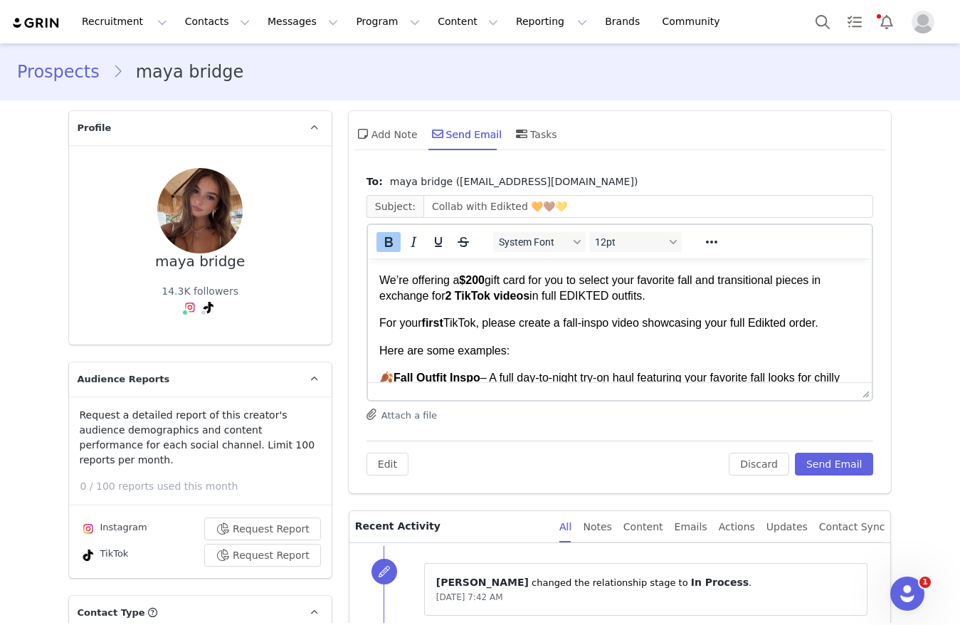
click at [476, 286] on strong "$200" at bounding box center [471, 280] width 26 height 12
click at [387, 245] on icon "Bold" at bounding box center [388, 241] width 17 height 17
click at [430, 291] on p "We’re offering a $ 200 gift card for you to select your favorite fall and trans…" at bounding box center [620, 288] width 482 height 32
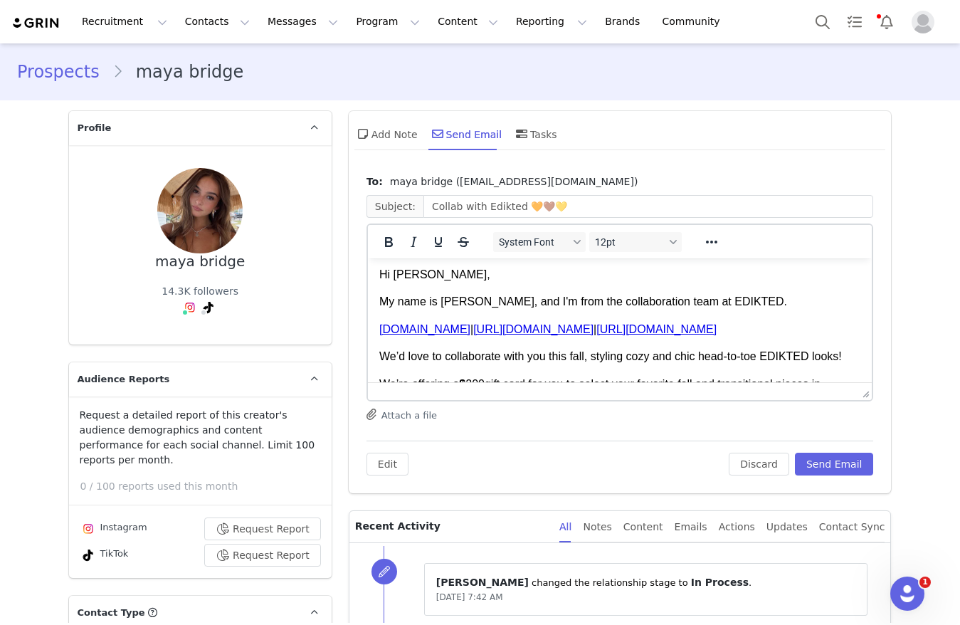
scroll to position [0, 0]
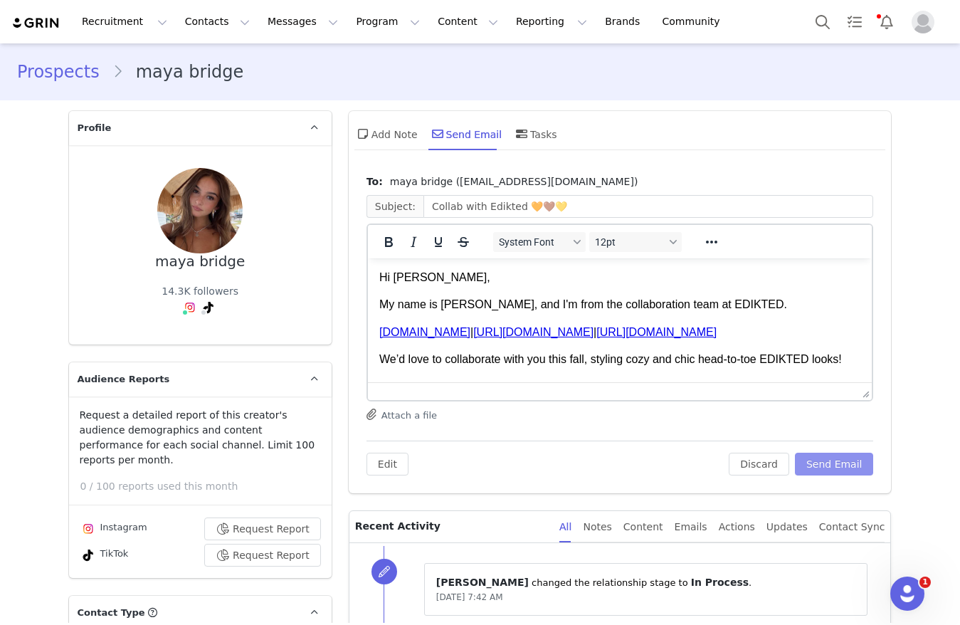
click at [827, 470] on button "Send Email" at bounding box center [834, 463] width 79 height 23
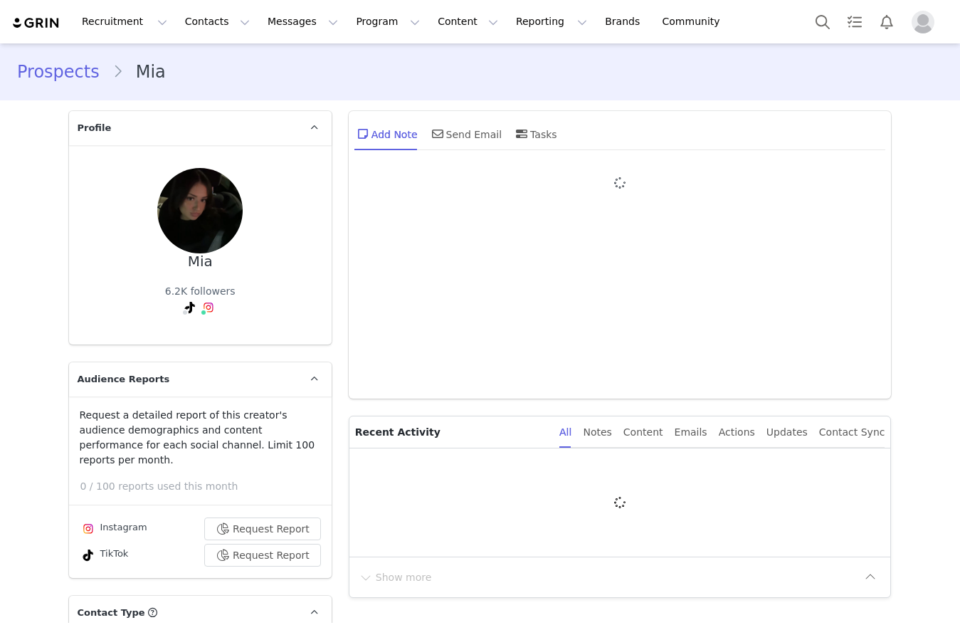
type input "+1 ([GEOGRAPHIC_DATA])"
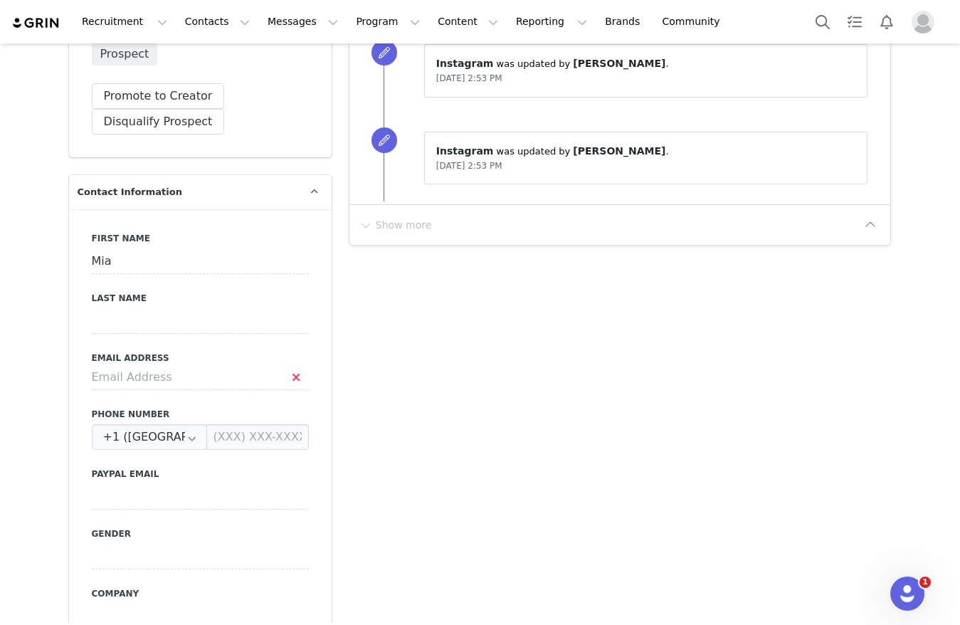
scroll to position [640, 0]
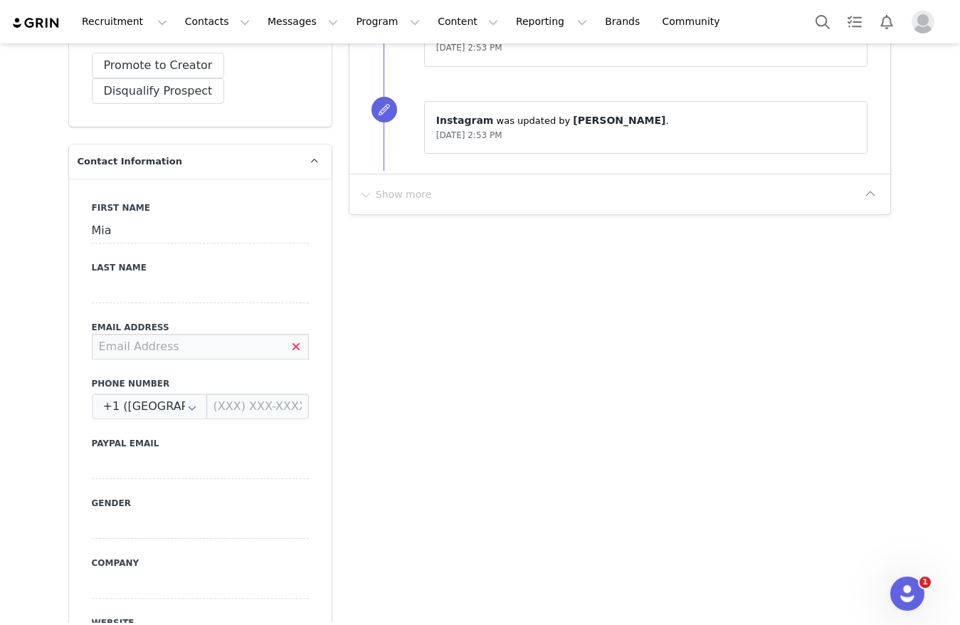
click at [186, 334] on input at bounding box center [200, 347] width 217 height 26
type input "[EMAIL_ADDRESS][DOMAIN_NAME]"
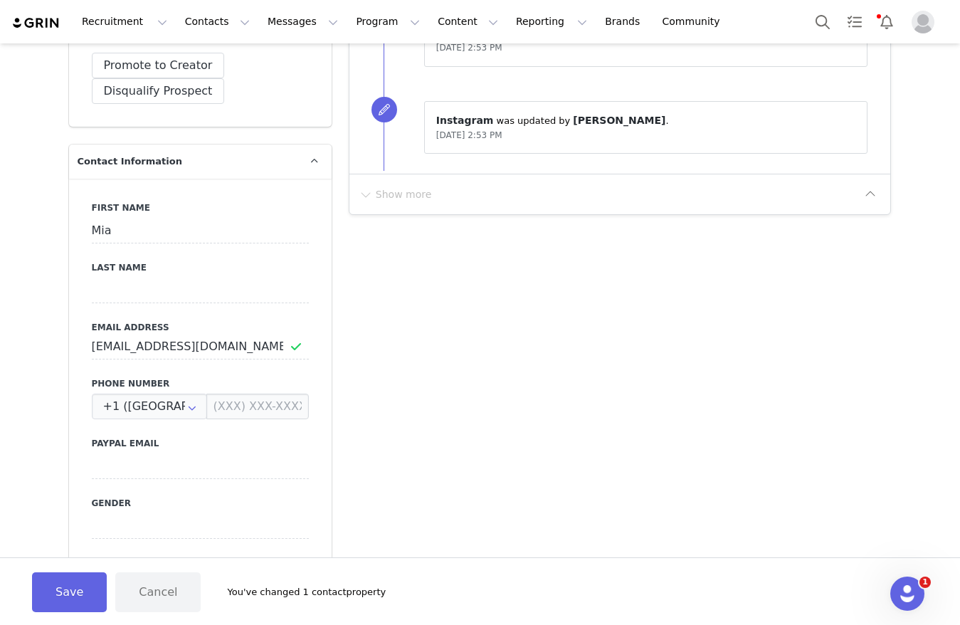
click at [43, 603] on button "Save" at bounding box center [69, 592] width 75 height 40
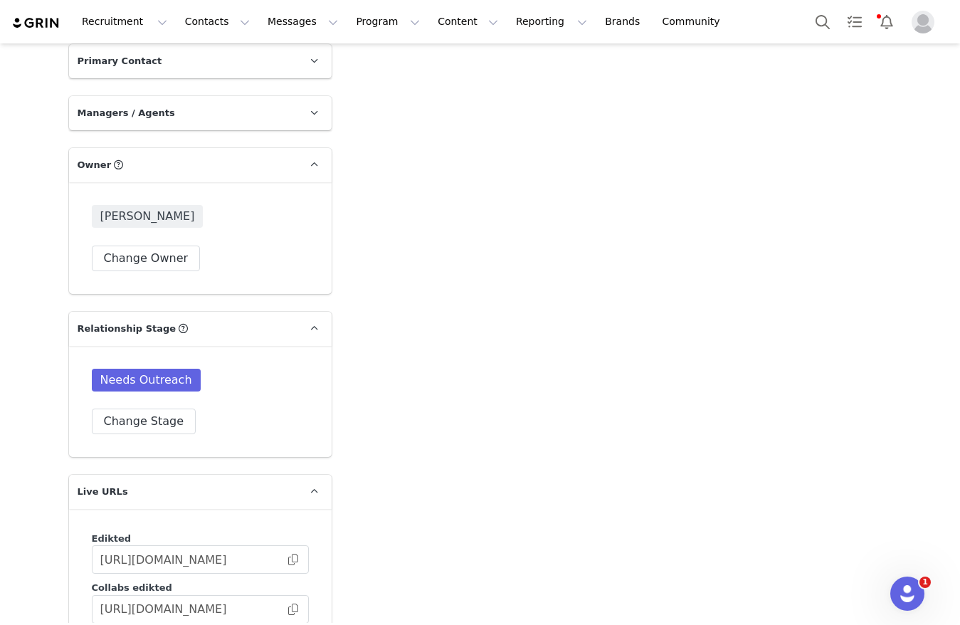
scroll to position [2134, 0]
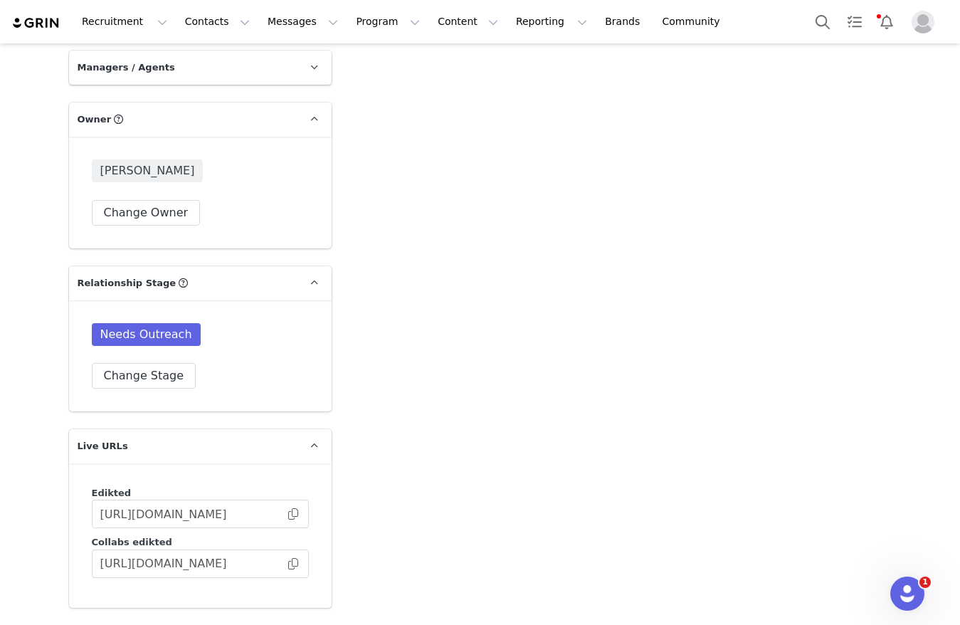
click at [162, 345] on div "Needs Outreach Change Stage" at bounding box center [200, 355] width 217 height 65
click at [162, 363] on button "Change Stage" at bounding box center [144, 376] width 105 height 26
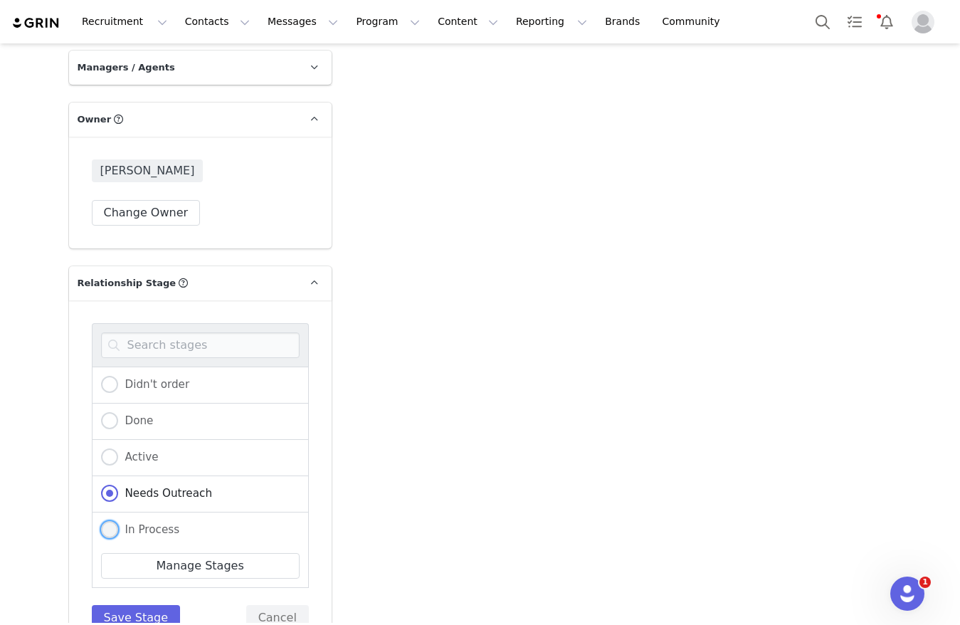
click at [126, 523] on span "In Process" at bounding box center [149, 529] width 62 height 13
click at [118, 521] on input "In Process" at bounding box center [109, 530] width 17 height 18
radio input "true"
radio input "false"
radio input "true"
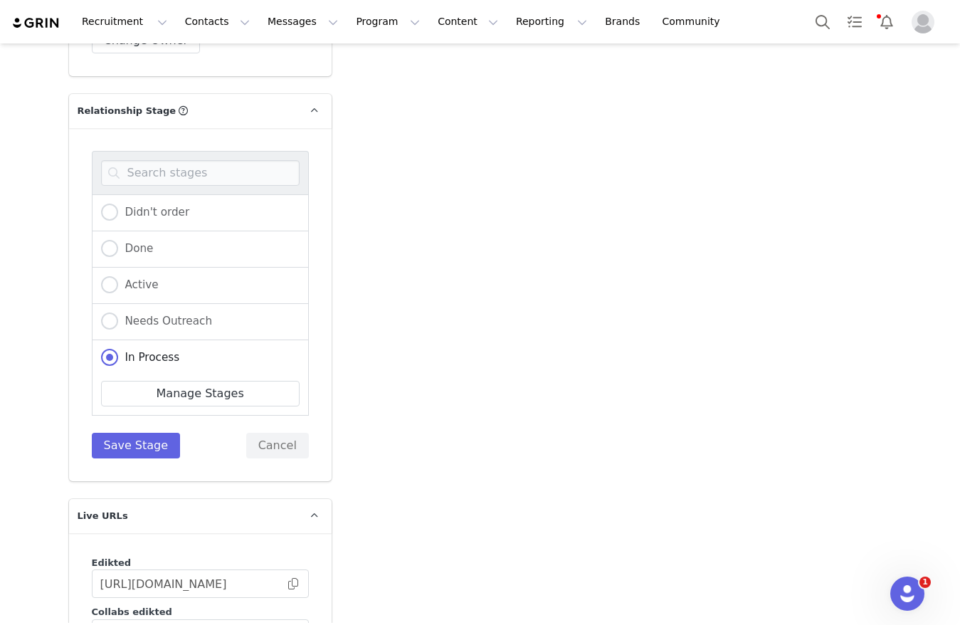
scroll to position [2348, 0]
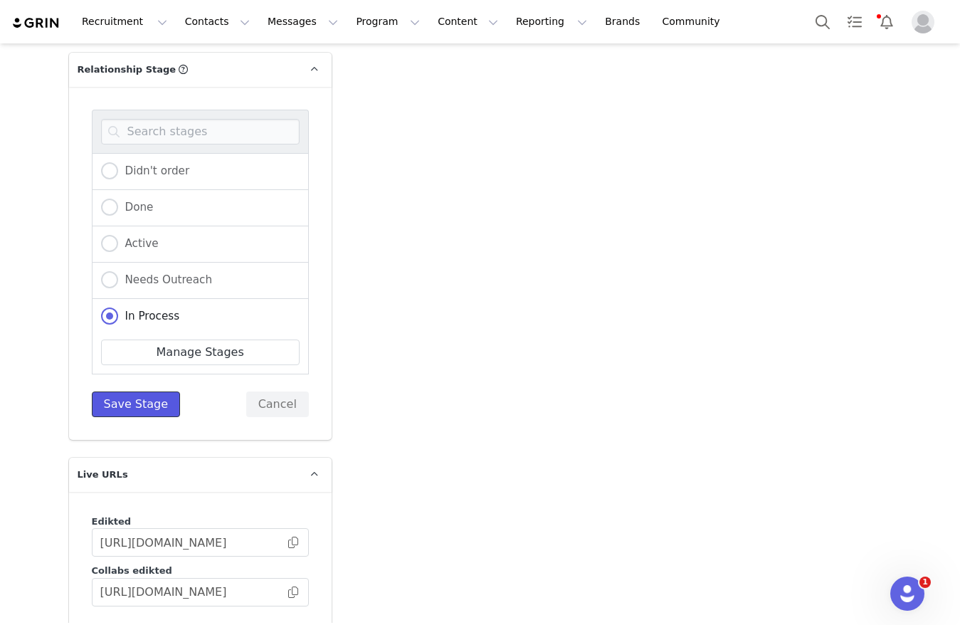
click at [104, 393] on button "Save Stage" at bounding box center [136, 404] width 89 height 26
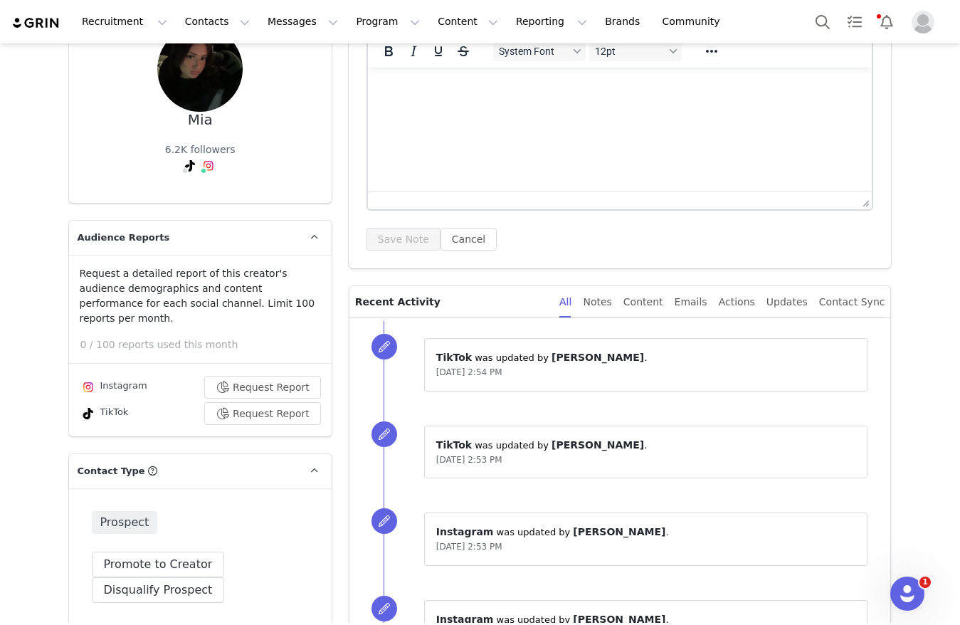
scroll to position [0, 0]
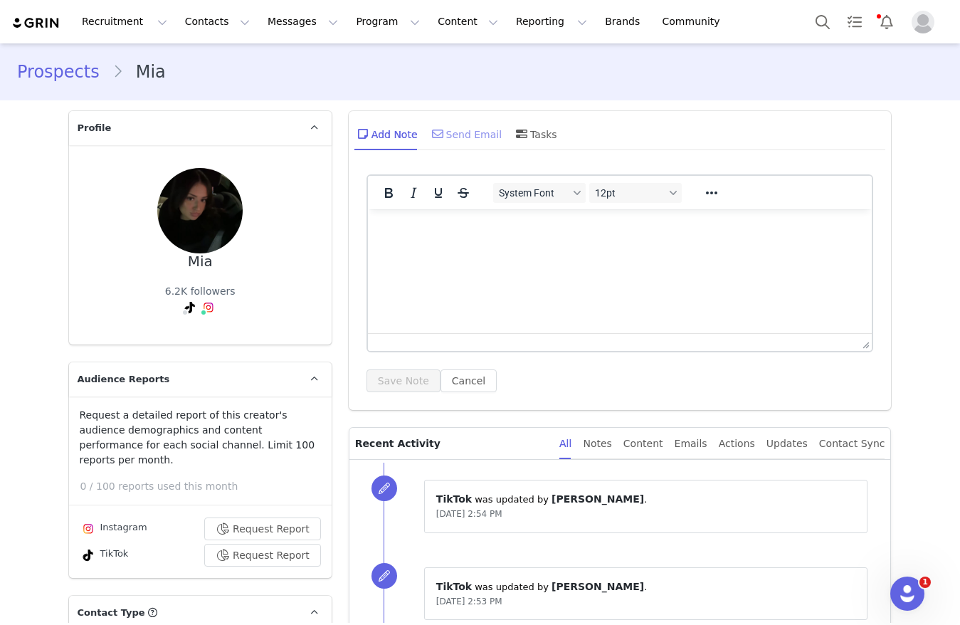
click at [439, 129] on div "Send Email" at bounding box center [465, 134] width 73 height 34
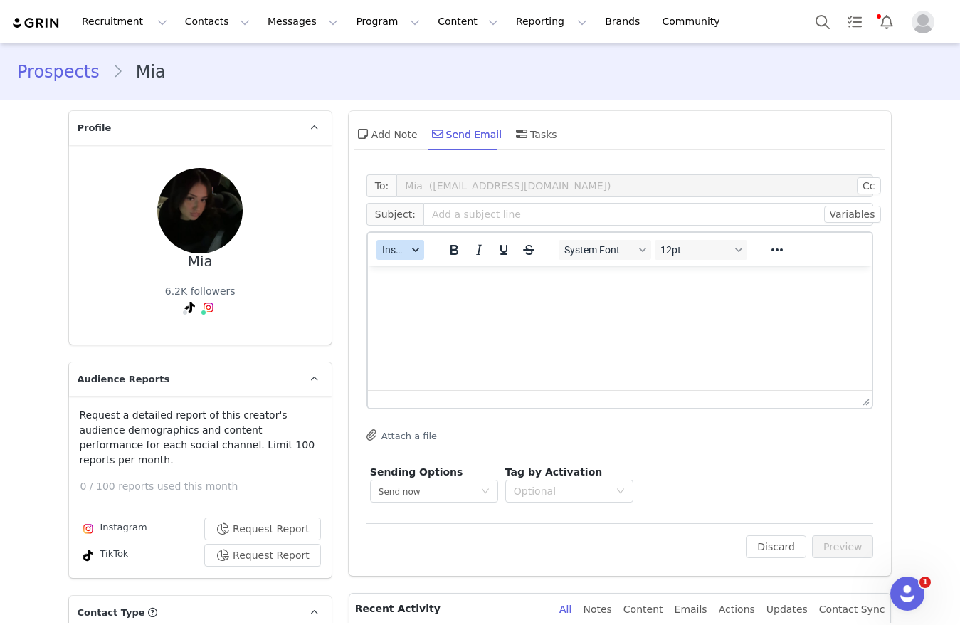
click at [398, 251] on button "Insert" at bounding box center [400, 250] width 48 height 20
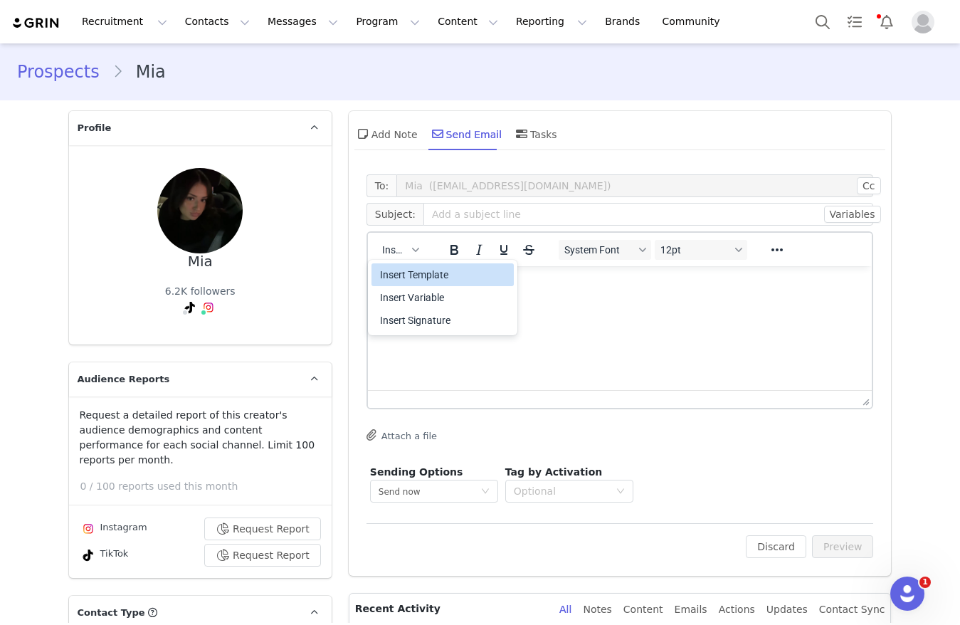
click at [400, 268] on div "Insert Template" at bounding box center [444, 274] width 128 height 17
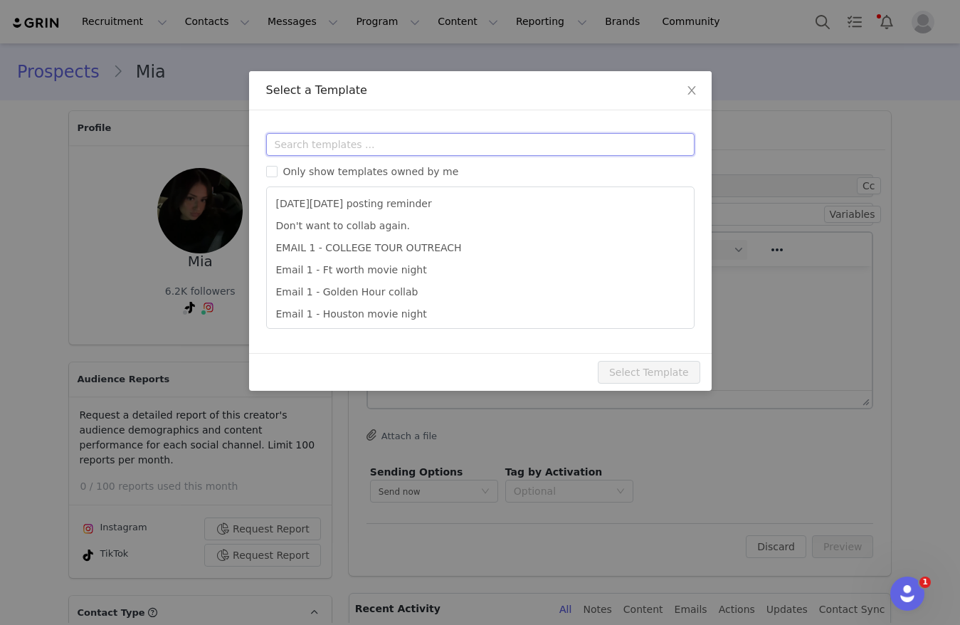
click at [378, 145] on input "text" at bounding box center [480, 144] width 428 height 23
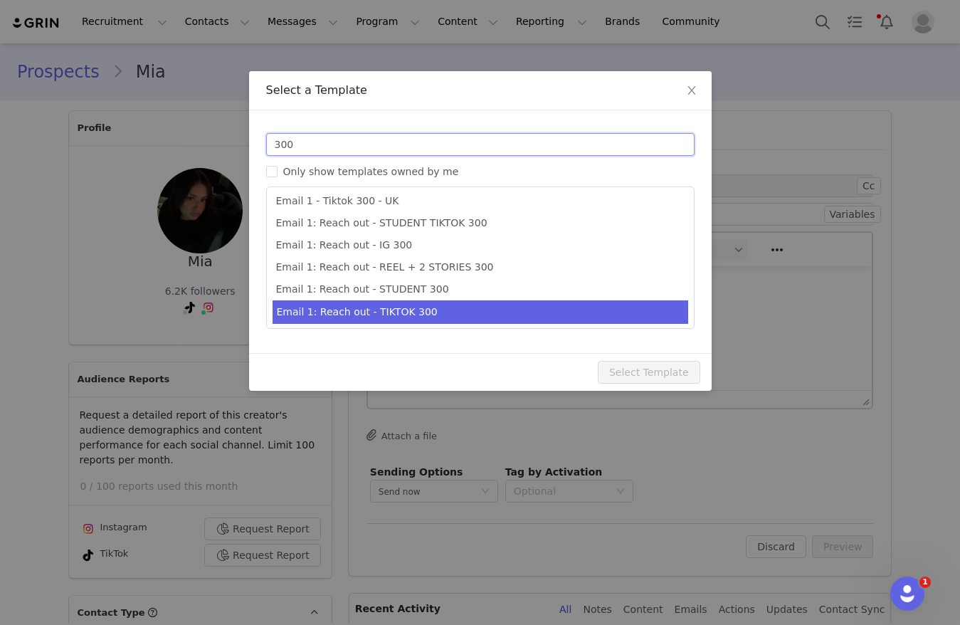
scroll to position [26, 0]
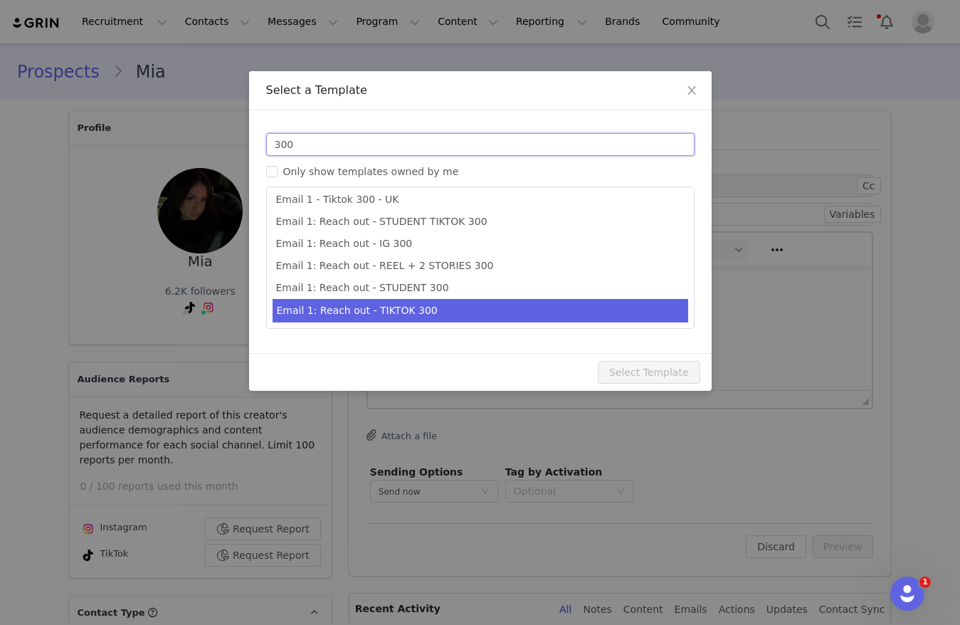
type input "300"
click at [406, 320] on li "Email 1: Reach out - TIKTOK 300" at bounding box center [480, 310] width 416 height 23
type input "Collab with Edikted 🧡🤎💛"
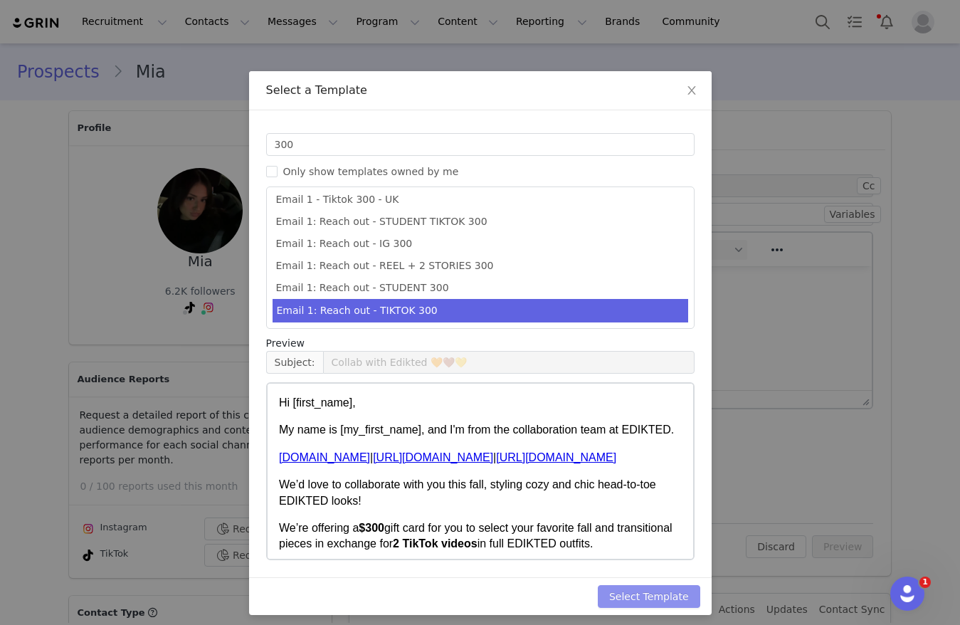
click at [672, 591] on button "Select Template" at bounding box center [649, 596] width 102 height 23
type input "Collab with Edikted 🧡🤎💛"
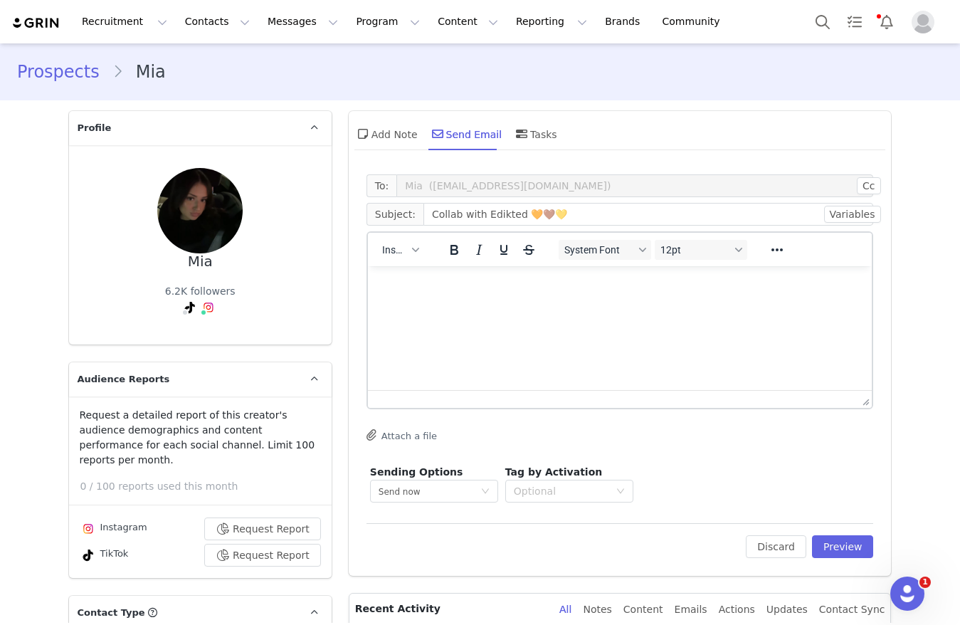
scroll to position [0, 0]
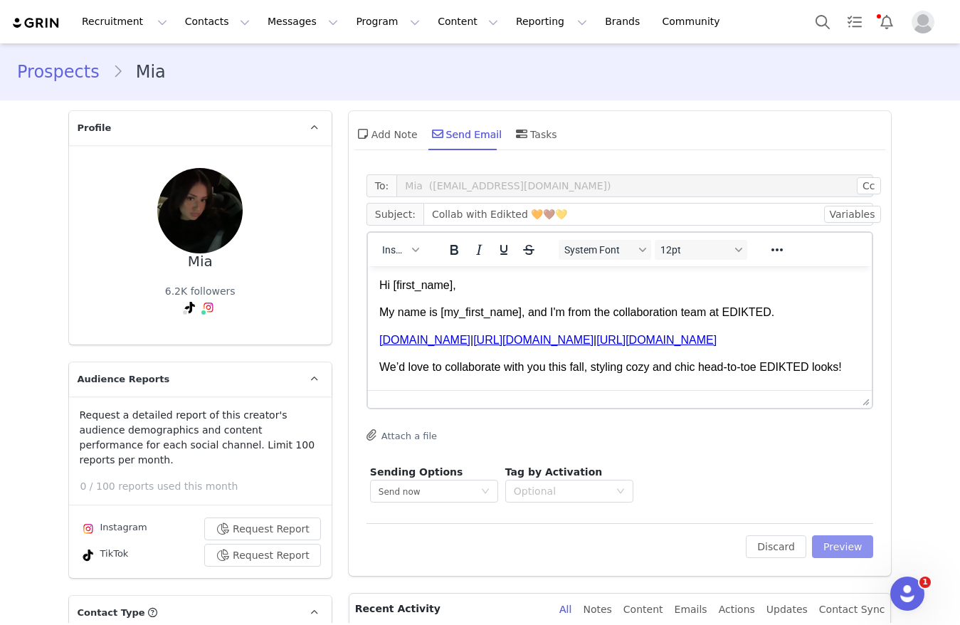
click at [812, 547] on button "Preview" at bounding box center [843, 546] width 62 height 23
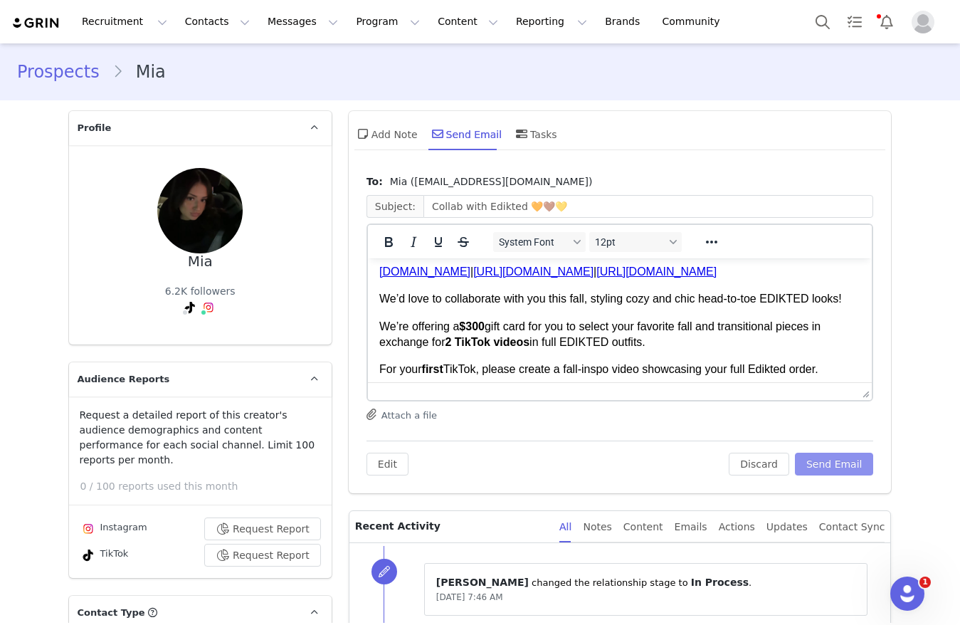
scroll to position [107, 0]
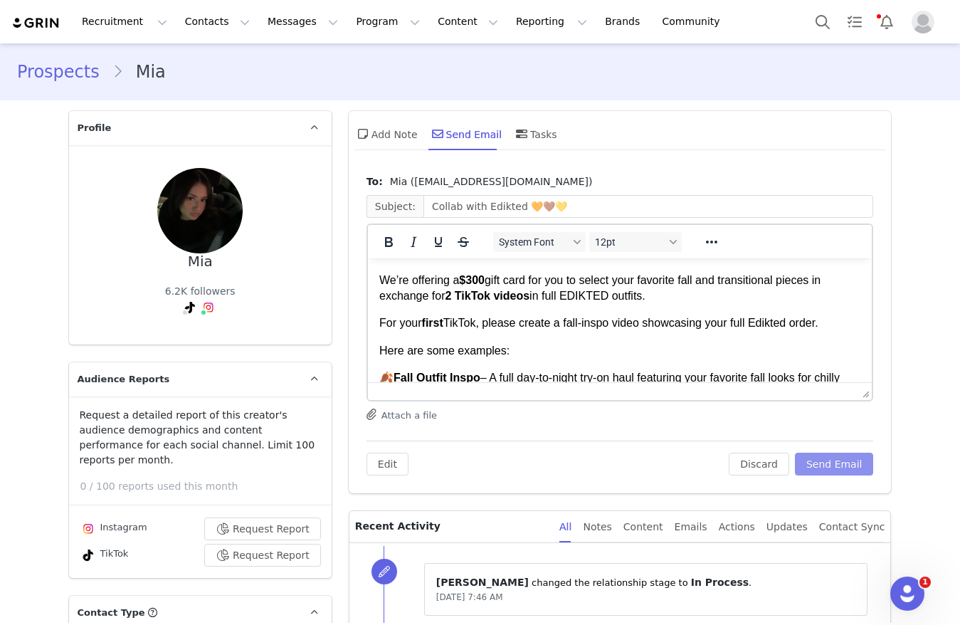
click at [808, 455] on button "Send Email" at bounding box center [834, 463] width 79 height 23
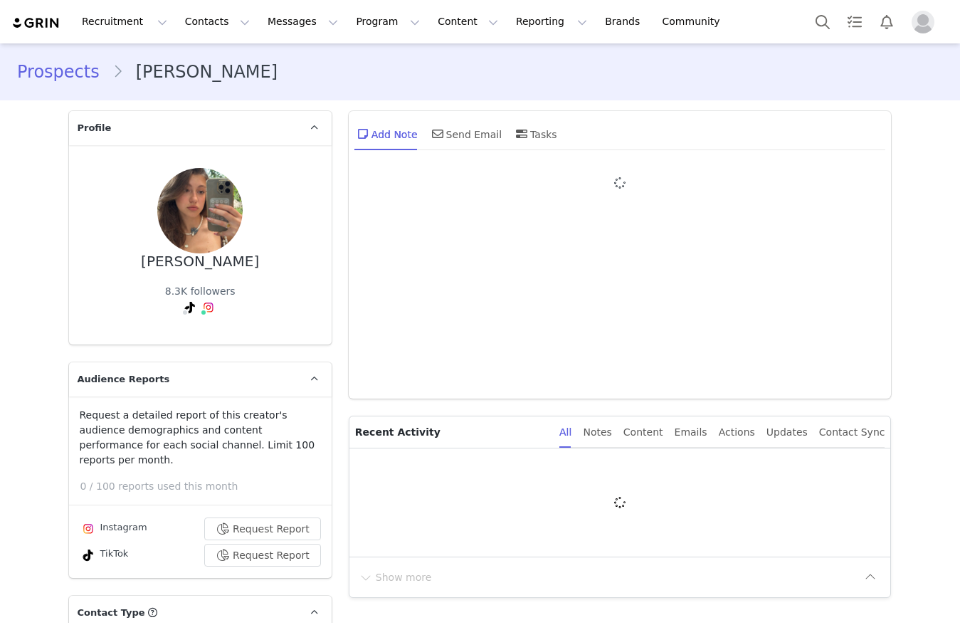
type input "+1 ([GEOGRAPHIC_DATA])"
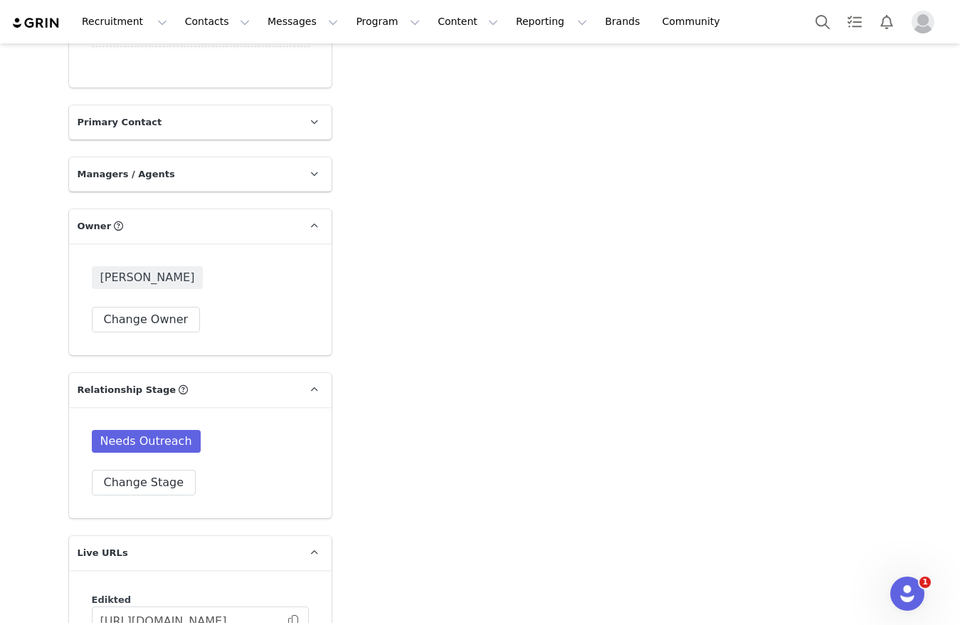
scroll to position [2241, 0]
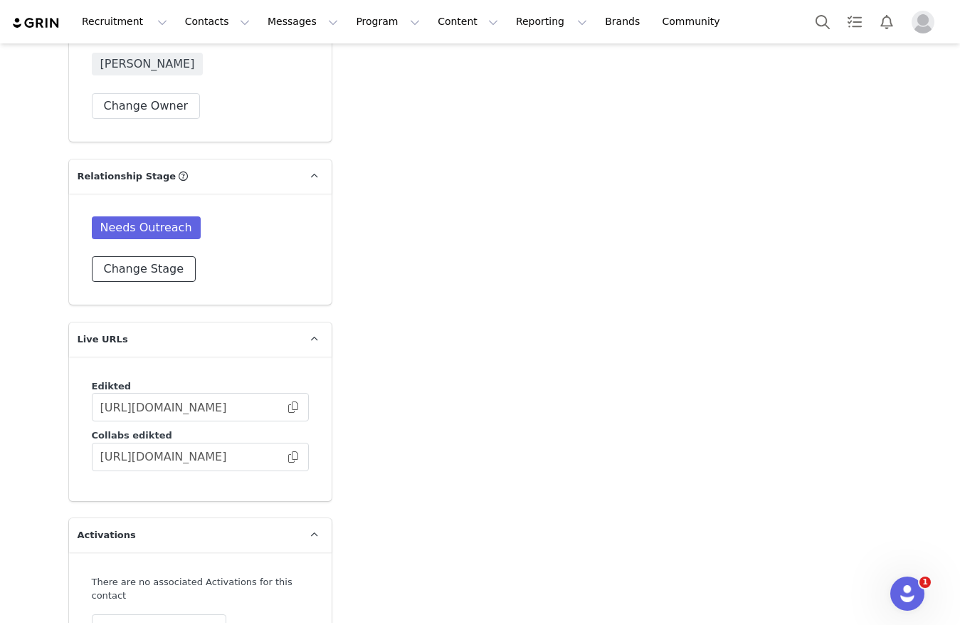
click at [155, 256] on button "Change Stage" at bounding box center [144, 269] width 105 height 26
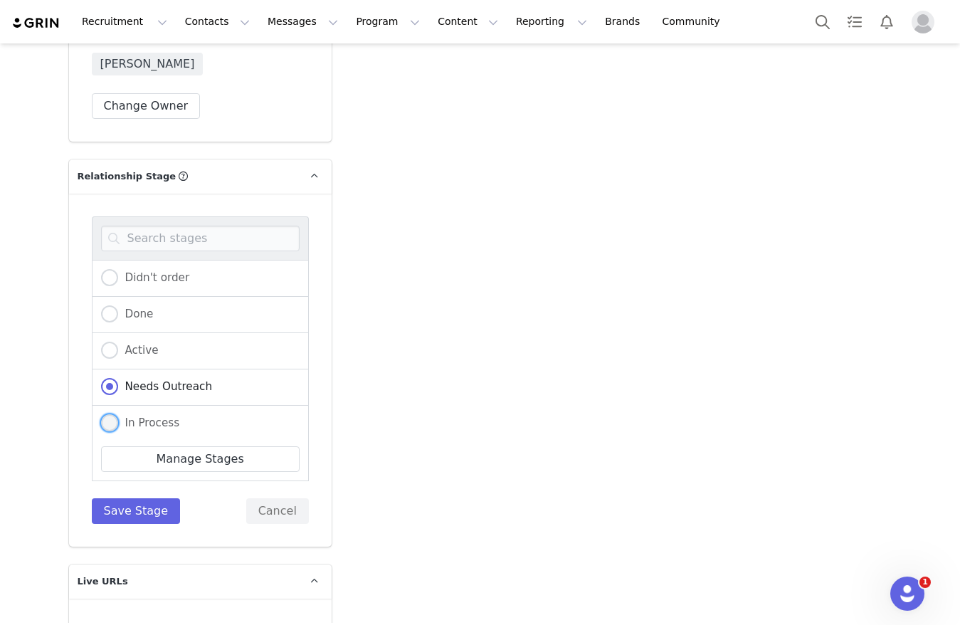
click at [153, 416] on span "In Process" at bounding box center [149, 422] width 62 height 13
click at [118, 414] on input "In Process" at bounding box center [109, 423] width 17 height 18
radio input "true"
radio input "false"
radio input "true"
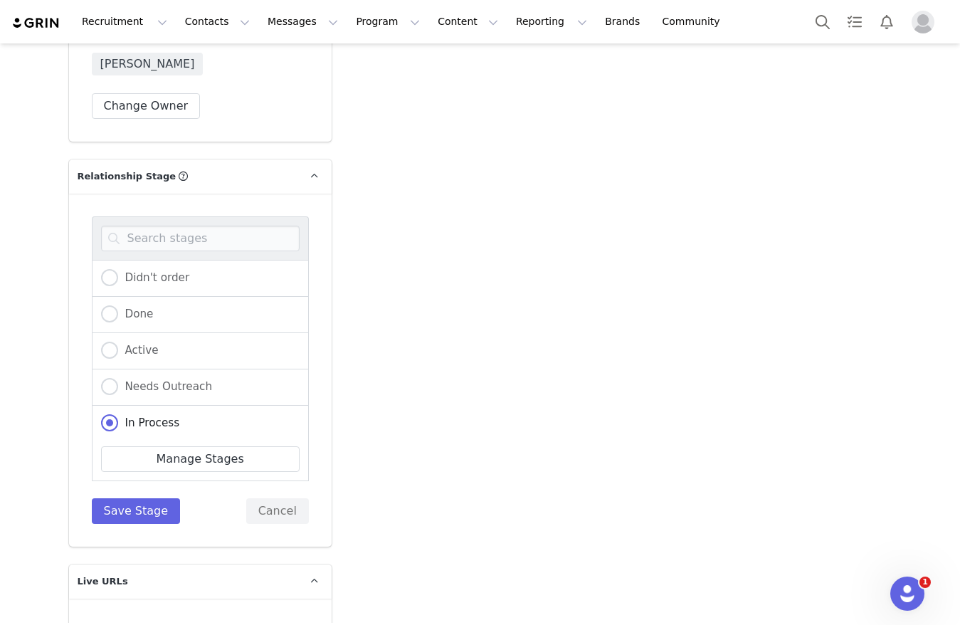
click at [137, 477] on div "Didn't order Done Active Needs Outreach In Process Creator Ongoing Not Relevent…" at bounding box center [200, 369] width 217 height 307
click at [137, 498] on button "Save Stage" at bounding box center [136, 511] width 89 height 26
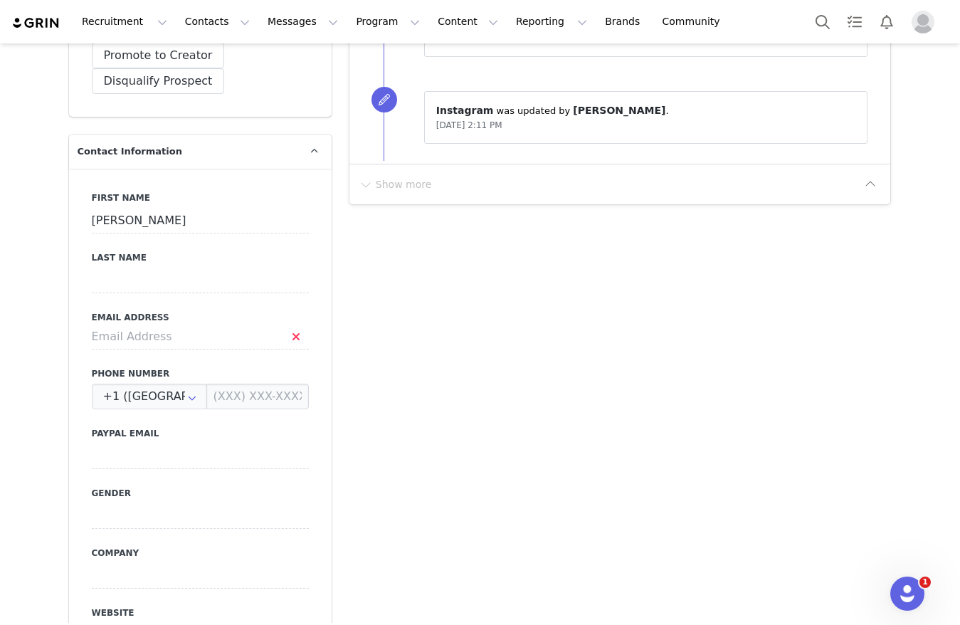
scroll to position [506, 0]
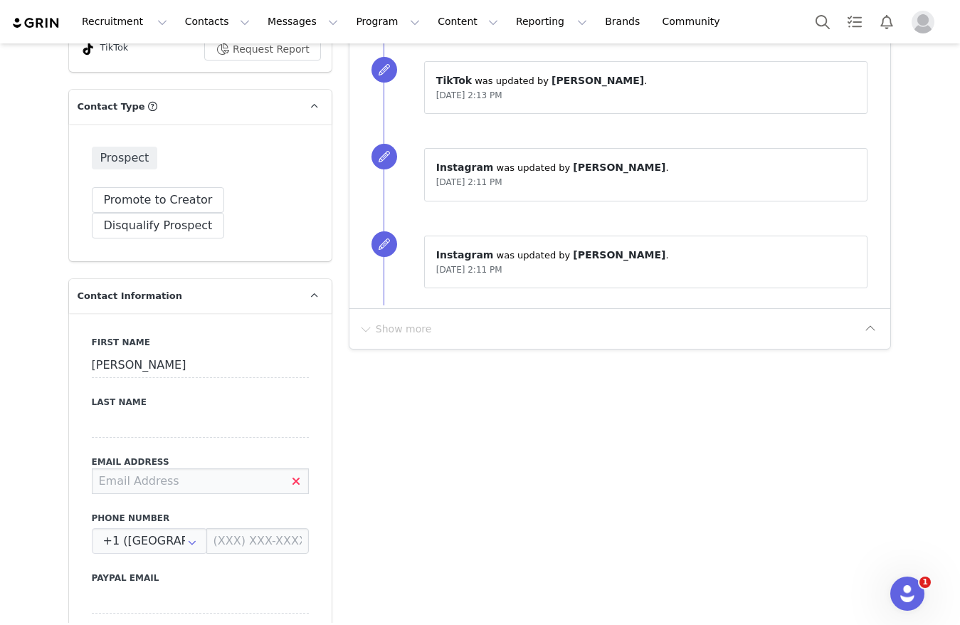
click at [192, 468] on input at bounding box center [200, 481] width 217 height 26
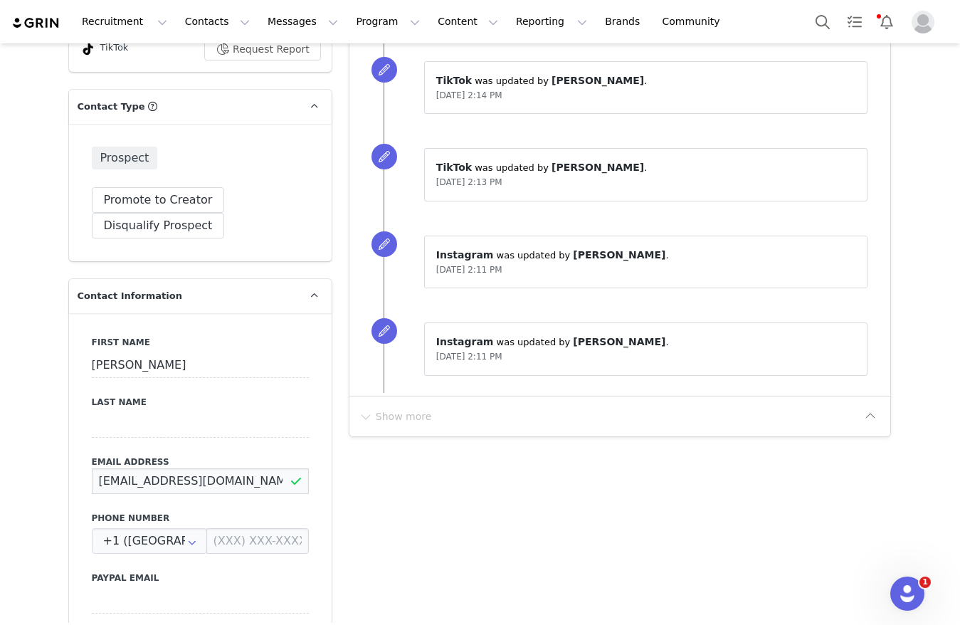
type input "polinashevtsova2006ast@gmail.com"
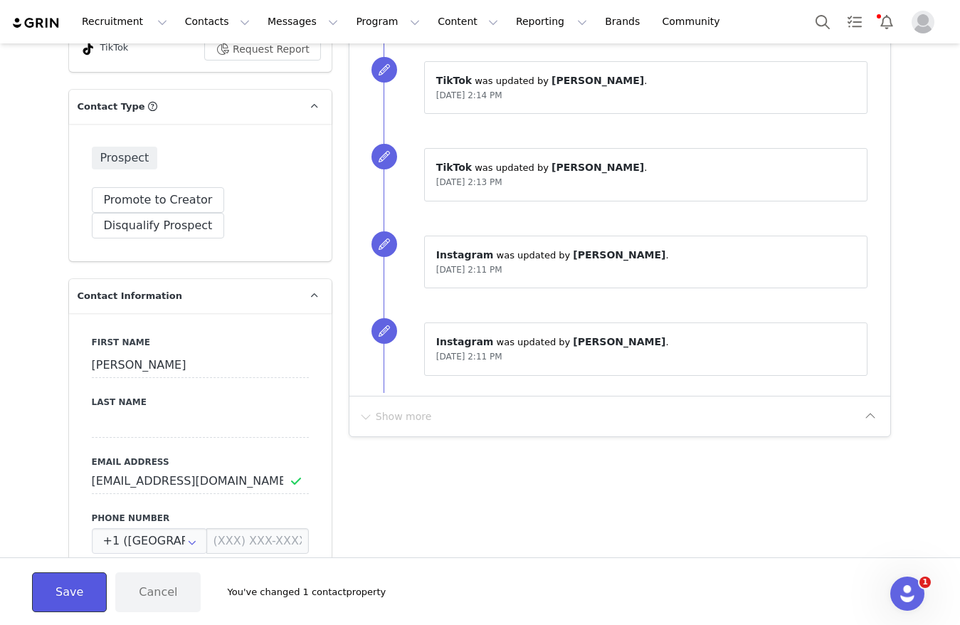
click at [64, 598] on button "Save" at bounding box center [69, 592] width 75 height 40
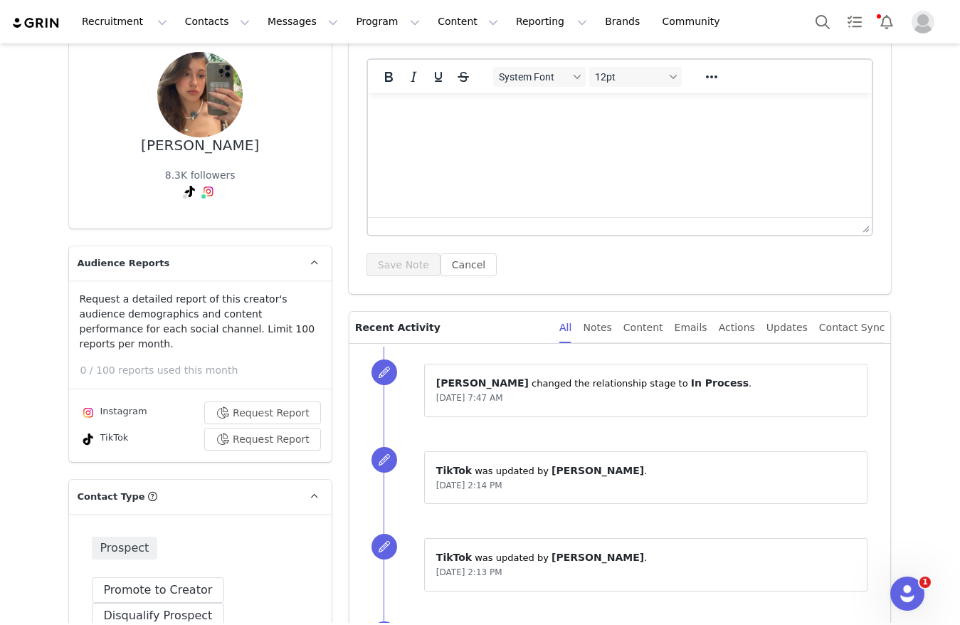
scroll to position [0, 0]
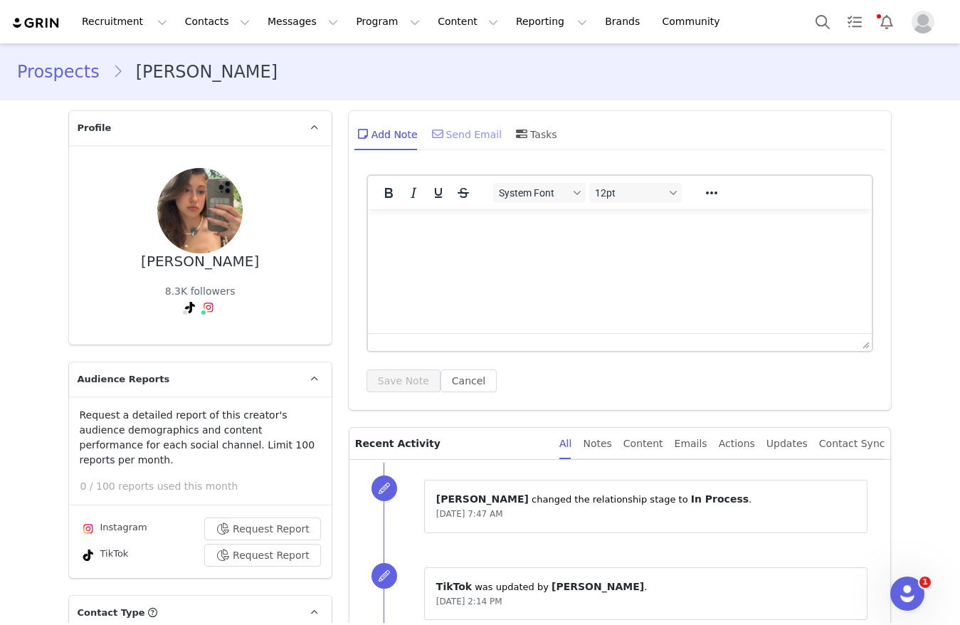
click at [457, 132] on div "Send Email" at bounding box center [465, 134] width 73 height 34
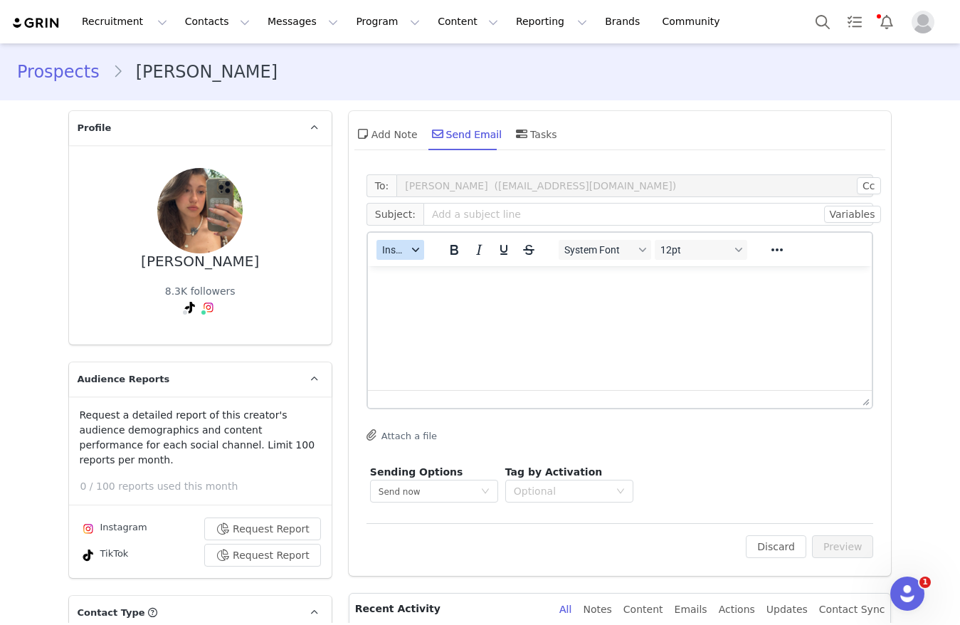
click at [393, 245] on span "Insert" at bounding box center [394, 249] width 25 height 11
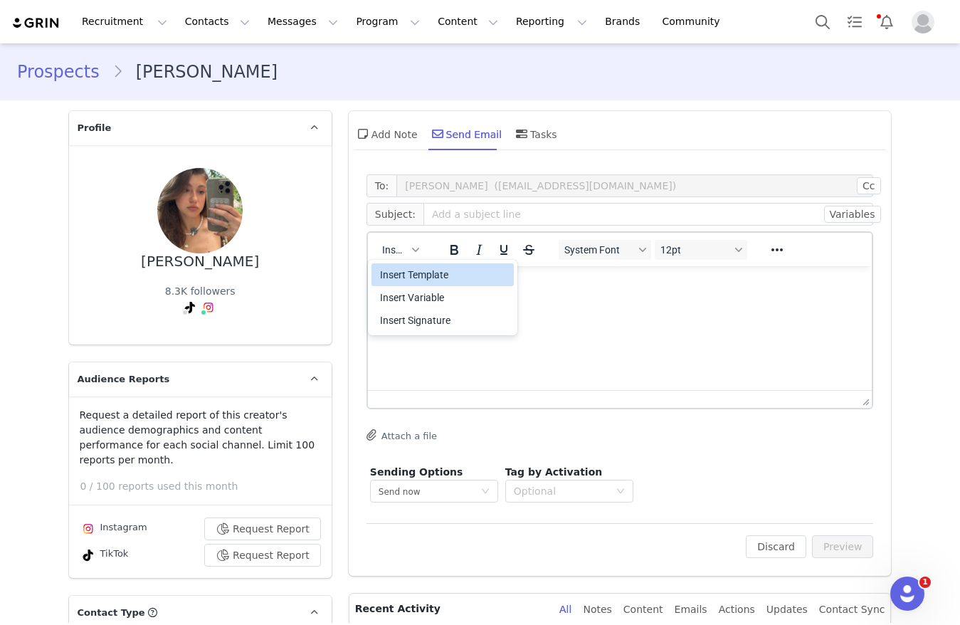
click at [401, 261] on div "Insert Template Insert Variable Insert Signature" at bounding box center [442, 297] width 142 height 74
click at [408, 274] on div "Insert Template" at bounding box center [444, 274] width 128 height 17
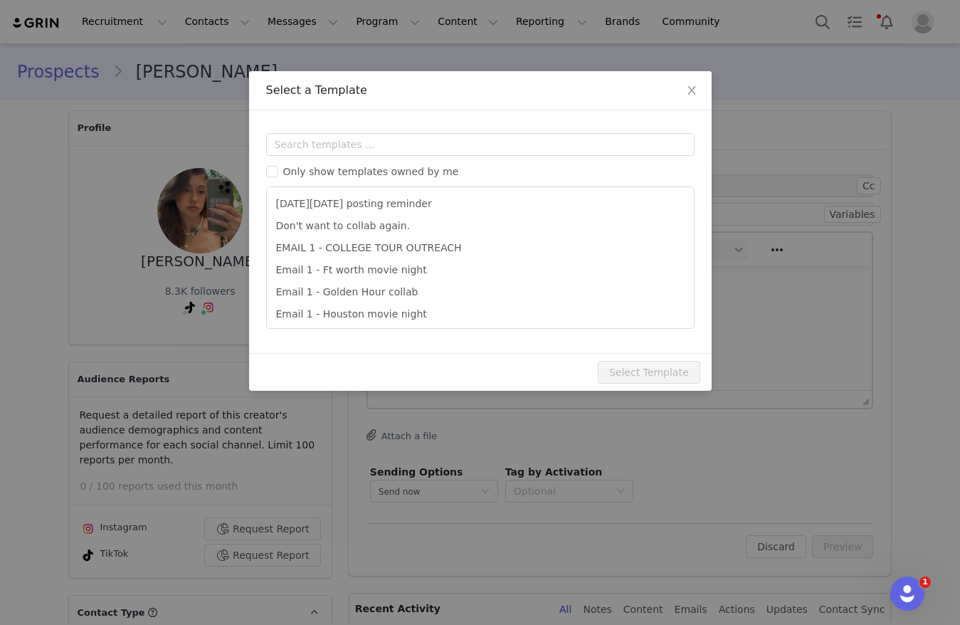
click at [373, 127] on div "Templates Only show templates owned by me Black Friday posting reminder Don't w…" at bounding box center [480, 231] width 462 height 243
click at [372, 154] on div "Only show templates owned by me Black Friday posting reminder Don't want to col…" at bounding box center [480, 231] width 428 height 196
click at [371, 148] on input "text" at bounding box center [480, 144] width 428 height 23
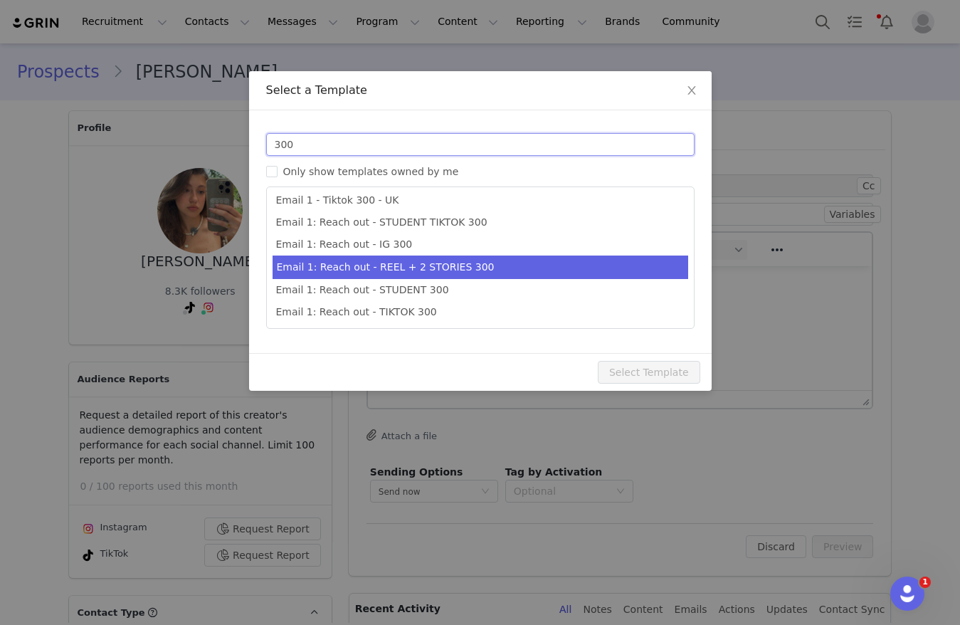
scroll to position [26, 0]
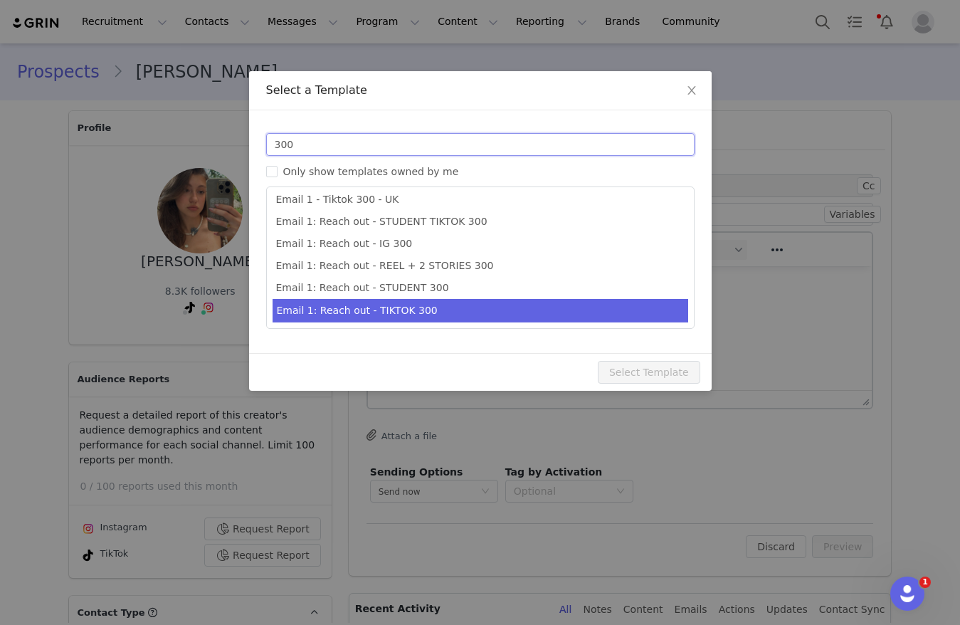
type input "300"
click at [399, 312] on li "Email 1: Reach out - TIKTOK 300" at bounding box center [480, 310] width 416 height 23
type input "Collab with Edikted 🧡🤎💛"
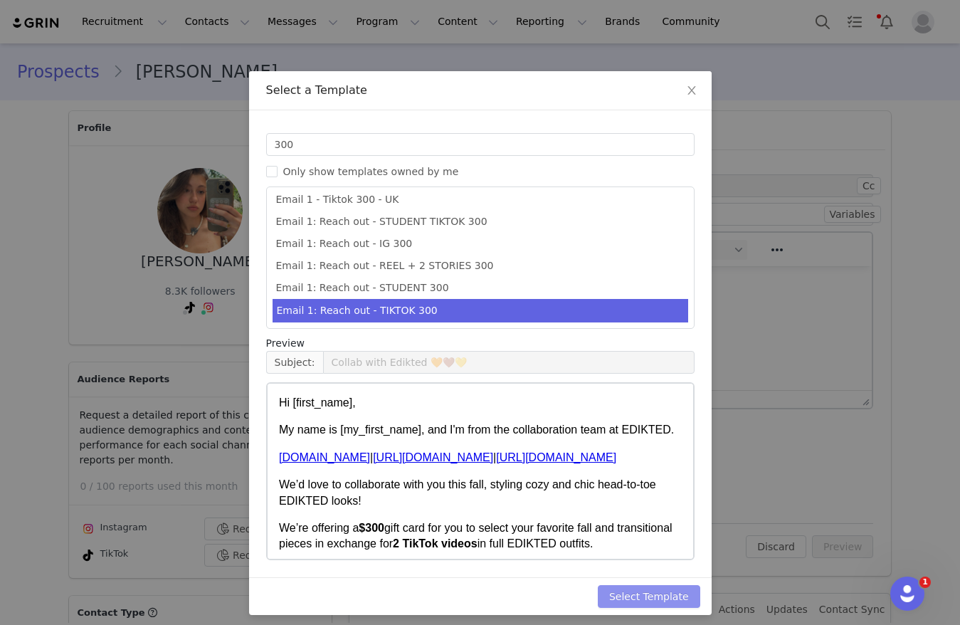
click at [681, 589] on button "Select Template" at bounding box center [649, 596] width 102 height 23
type input "Collab with Edikted 🧡🤎💛"
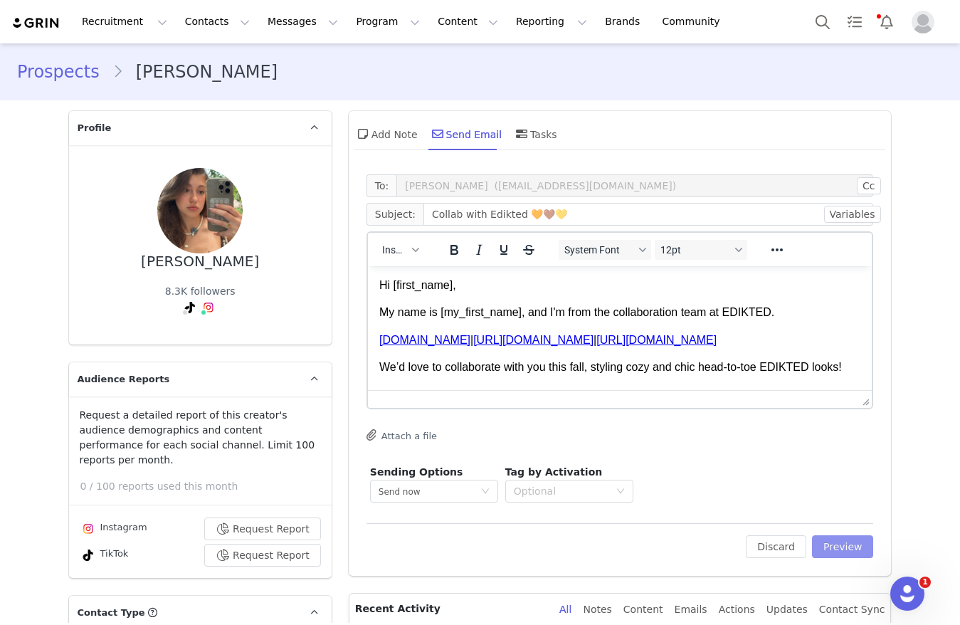
click at [823, 553] on button "Preview" at bounding box center [843, 546] width 62 height 23
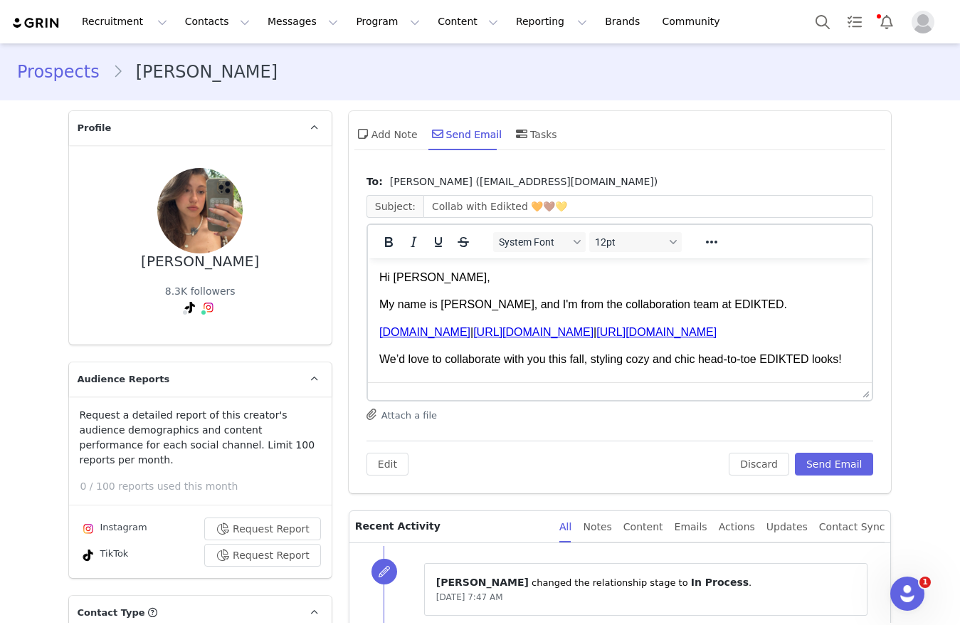
click at [398, 283] on p "Hi polina," at bounding box center [620, 278] width 482 height 16
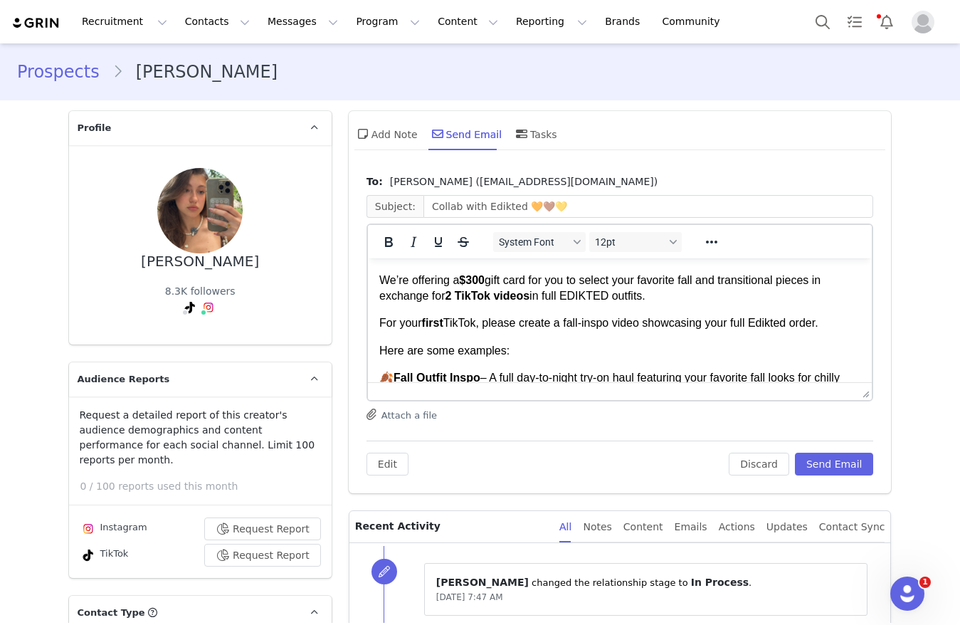
click at [478, 286] on strong "$300" at bounding box center [471, 280] width 26 height 12
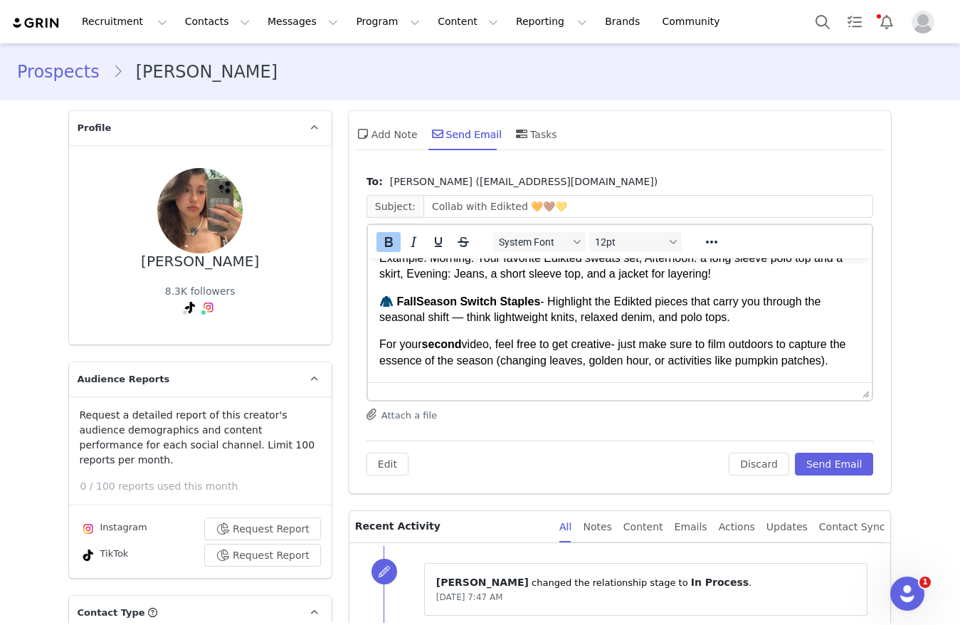
scroll to position [561, 0]
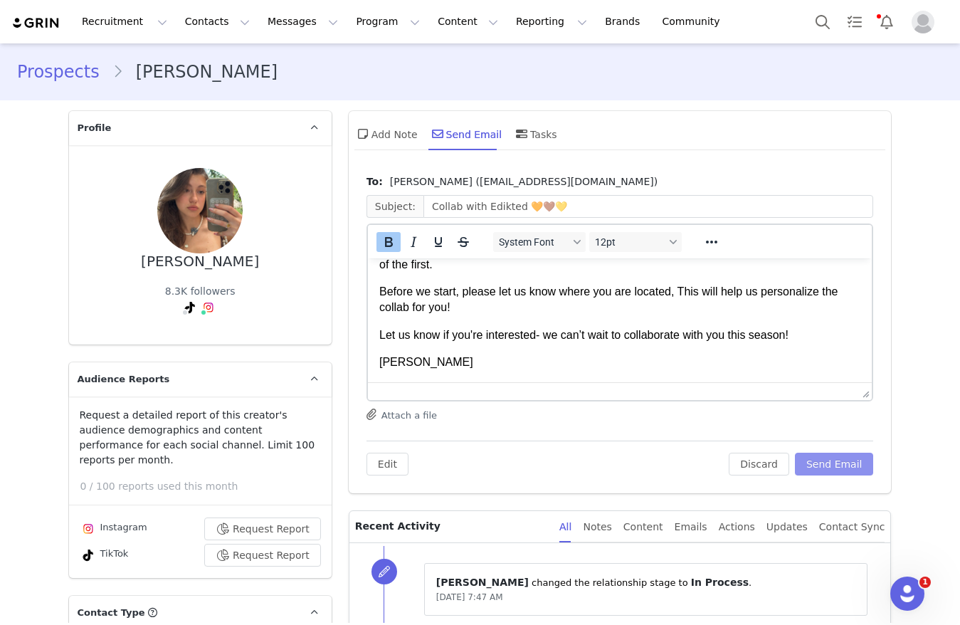
click at [817, 461] on button "Send Email" at bounding box center [834, 463] width 79 height 23
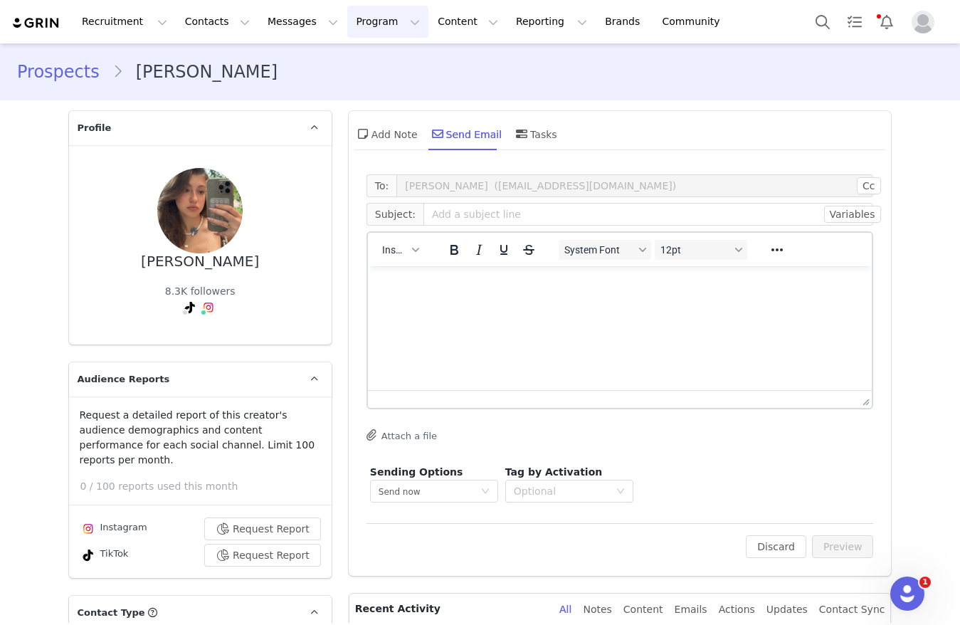
scroll to position [0, 0]
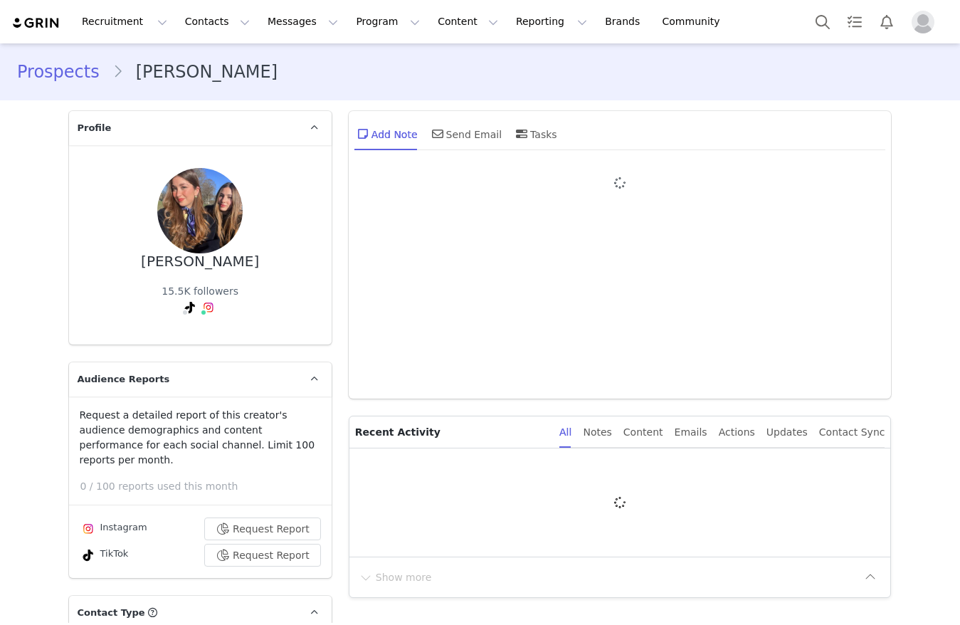
type input "+1 ([GEOGRAPHIC_DATA])"
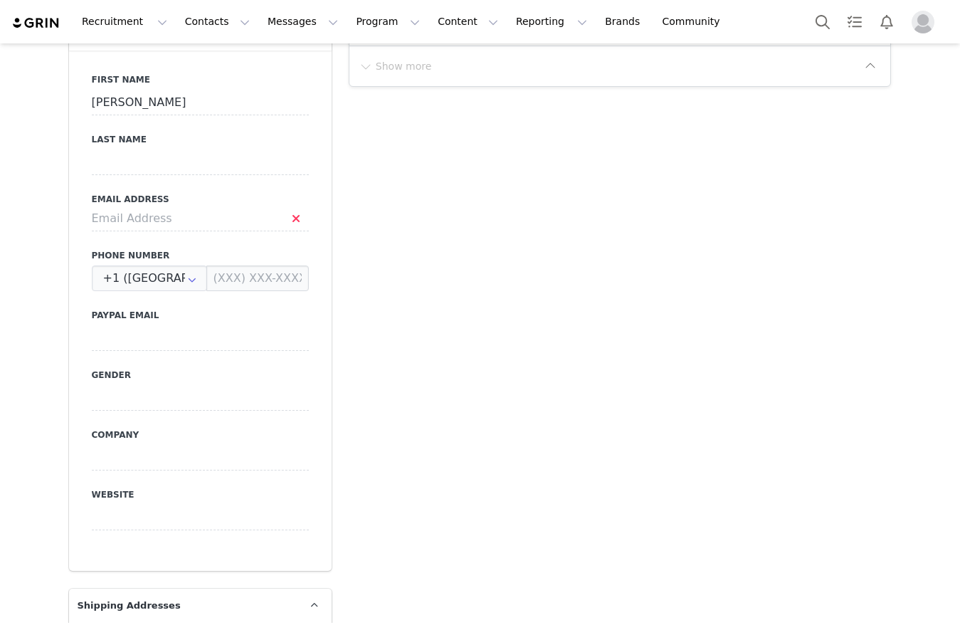
scroll to position [768, 0]
click at [183, 206] on input at bounding box center [200, 219] width 217 height 26
type input "iarnaizvalladolid@gmail.com"
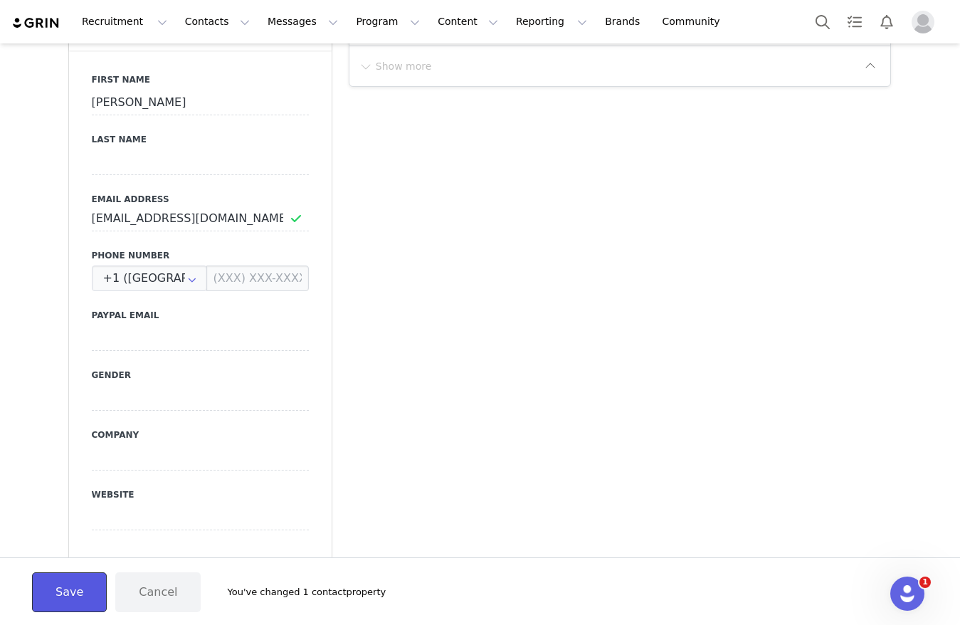
click at [53, 591] on button "Save" at bounding box center [69, 592] width 75 height 40
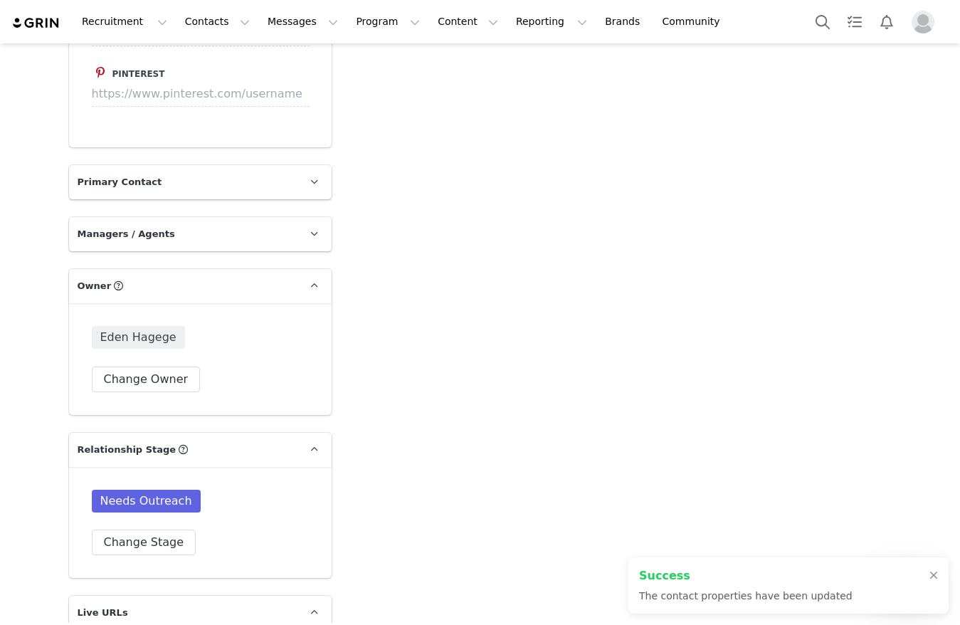
scroll to position [2381, 0]
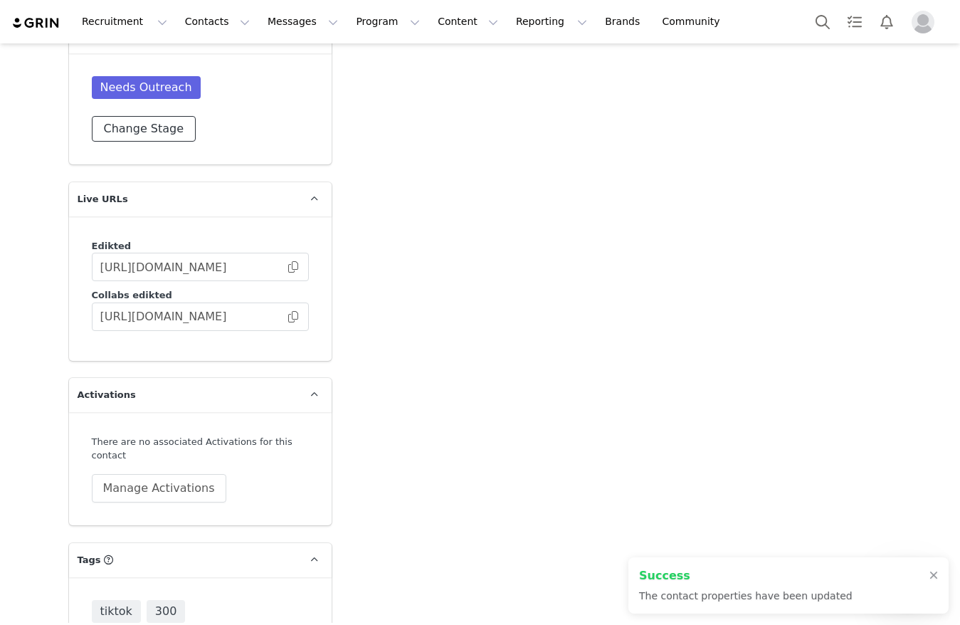
click at [129, 116] on button "Change Stage" at bounding box center [144, 129] width 105 height 26
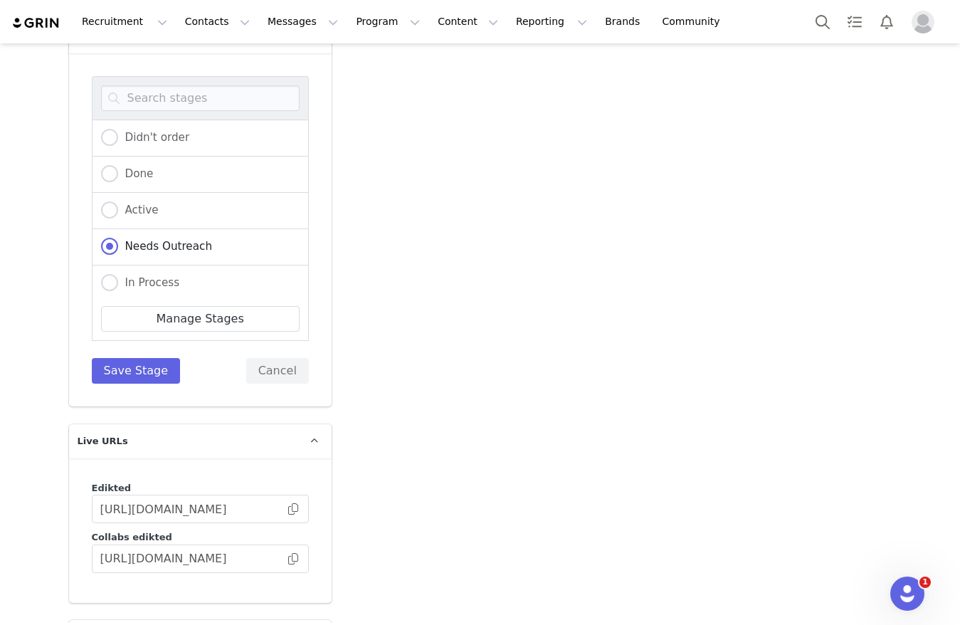
click at [132, 265] on div "In Process" at bounding box center [200, 283] width 217 height 36
click at [133, 276] on span "In Process" at bounding box center [149, 282] width 62 height 13
click at [118, 274] on input "In Process" at bounding box center [109, 283] width 17 height 18
radio input "true"
radio input "false"
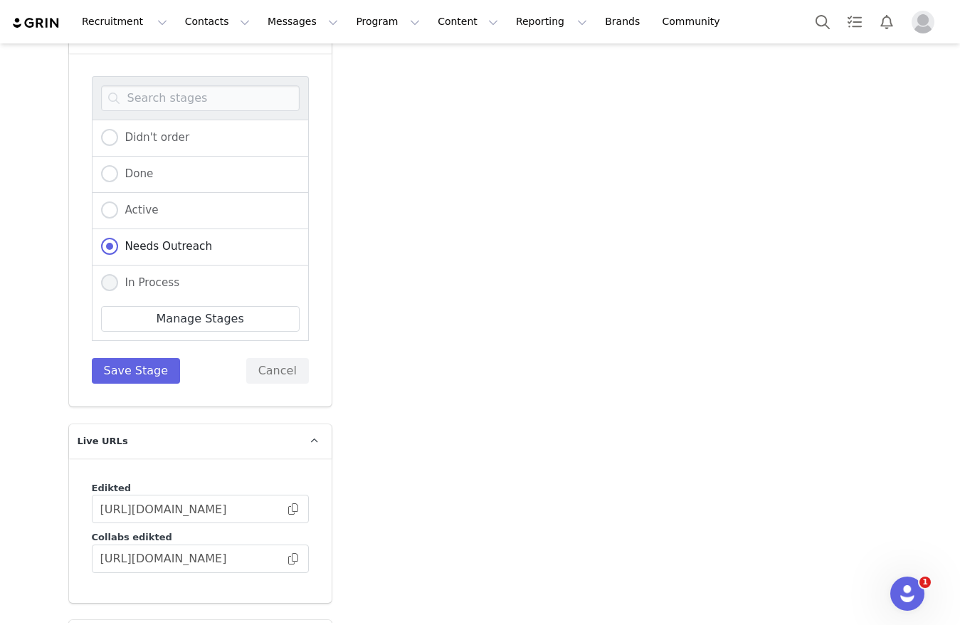
radio input "true"
click at [134, 364] on button "Save Stage" at bounding box center [136, 371] width 89 height 26
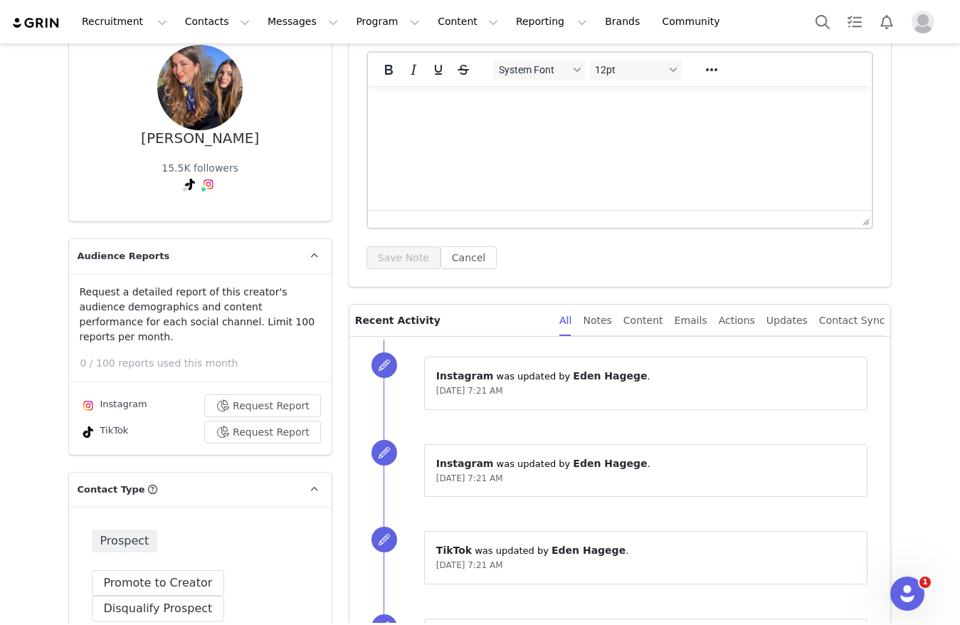
scroll to position [0, 0]
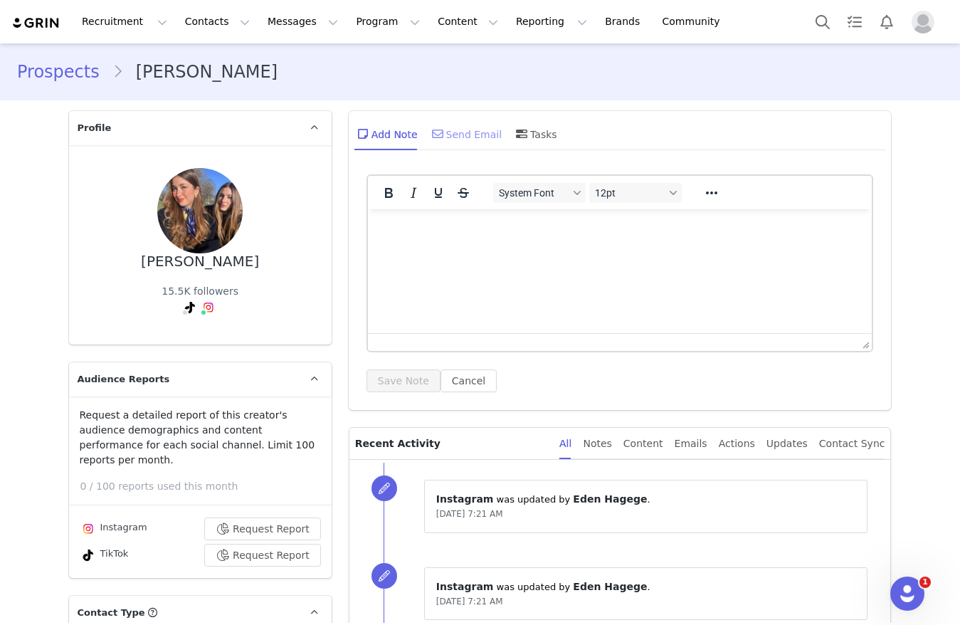
click at [457, 129] on div "Send Email" at bounding box center [465, 134] width 73 height 34
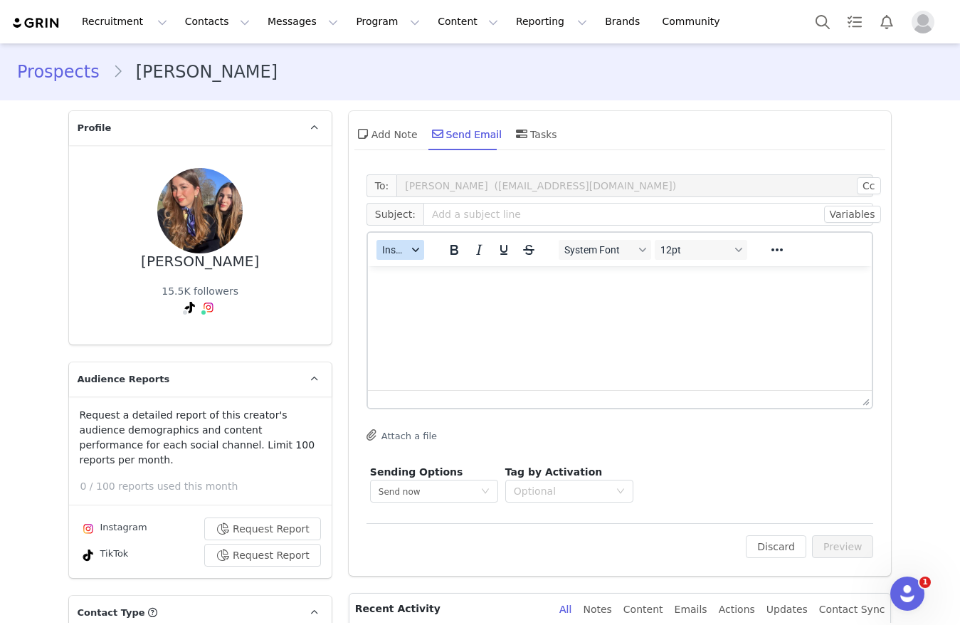
click at [383, 249] on span "Insert" at bounding box center [394, 249] width 25 height 11
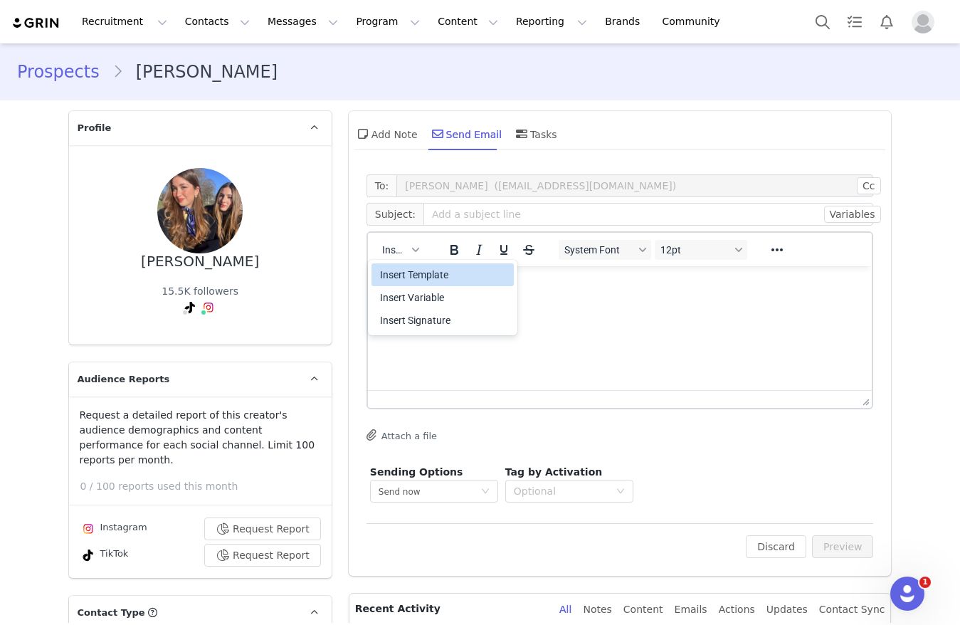
click at [393, 275] on div "Insert Template" at bounding box center [444, 274] width 128 height 17
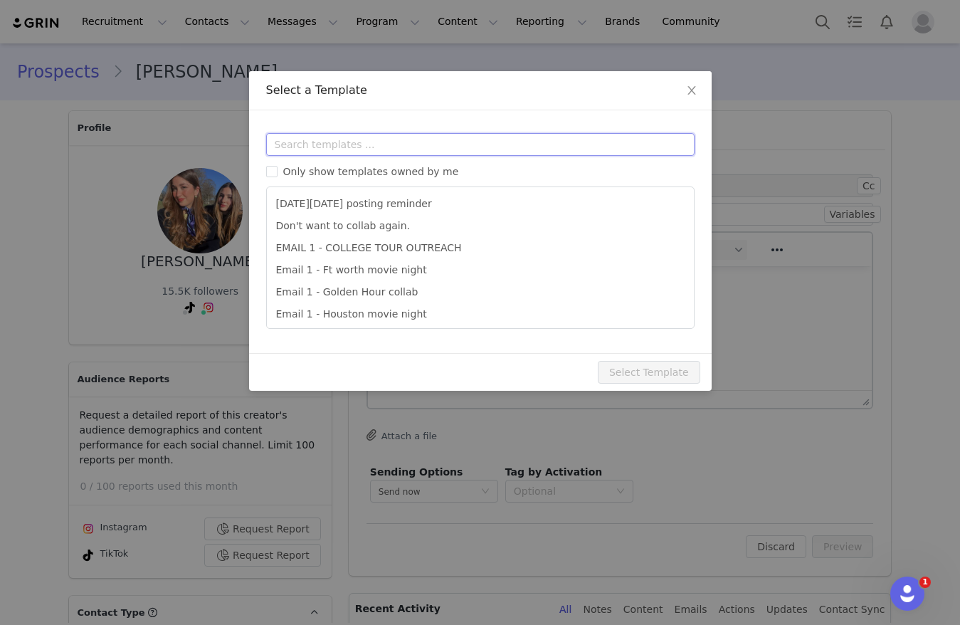
click at [343, 142] on input "text" at bounding box center [480, 144] width 428 height 23
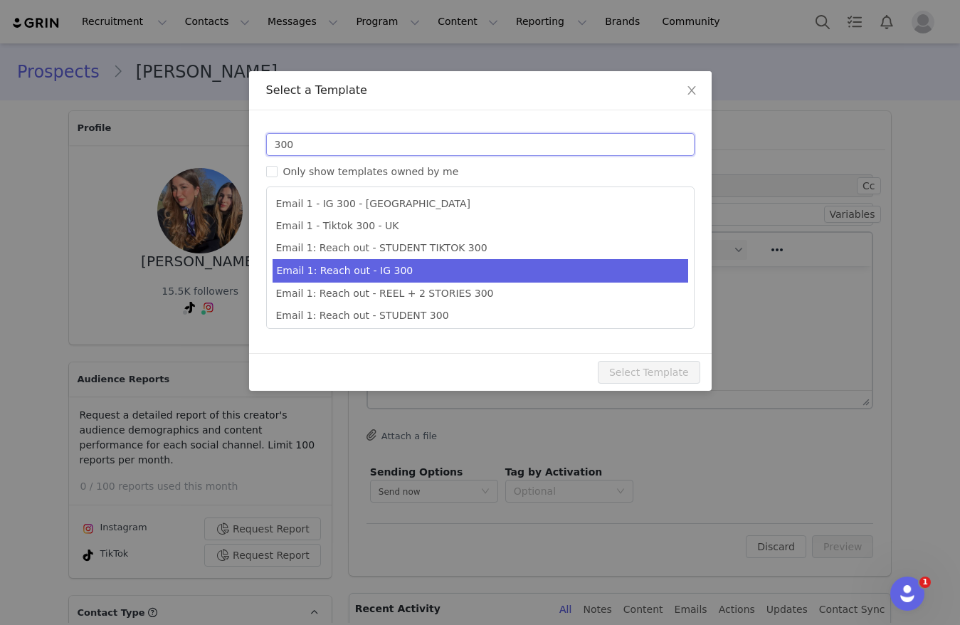
scroll to position [26, 0]
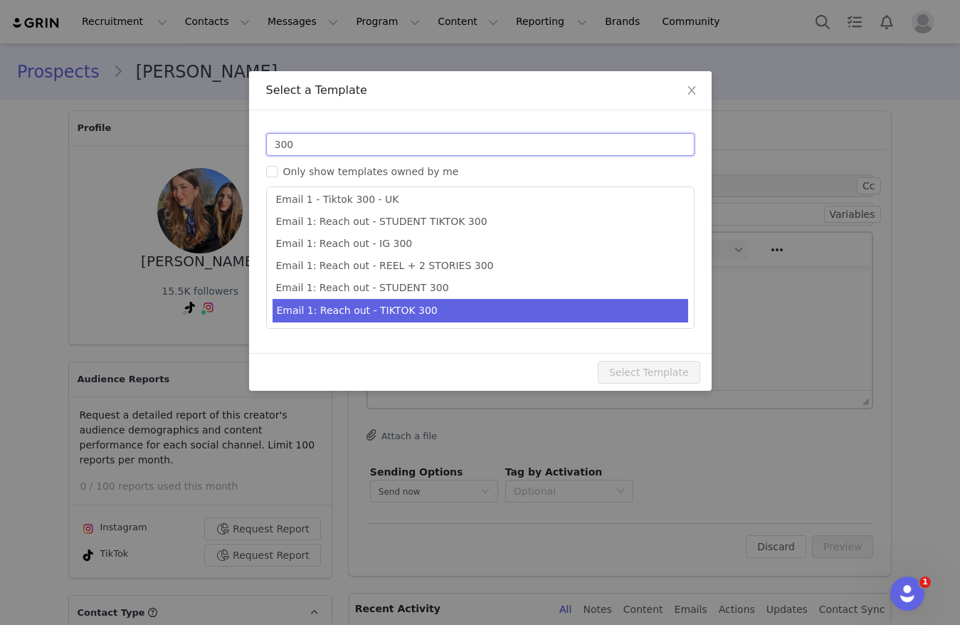
type input "300"
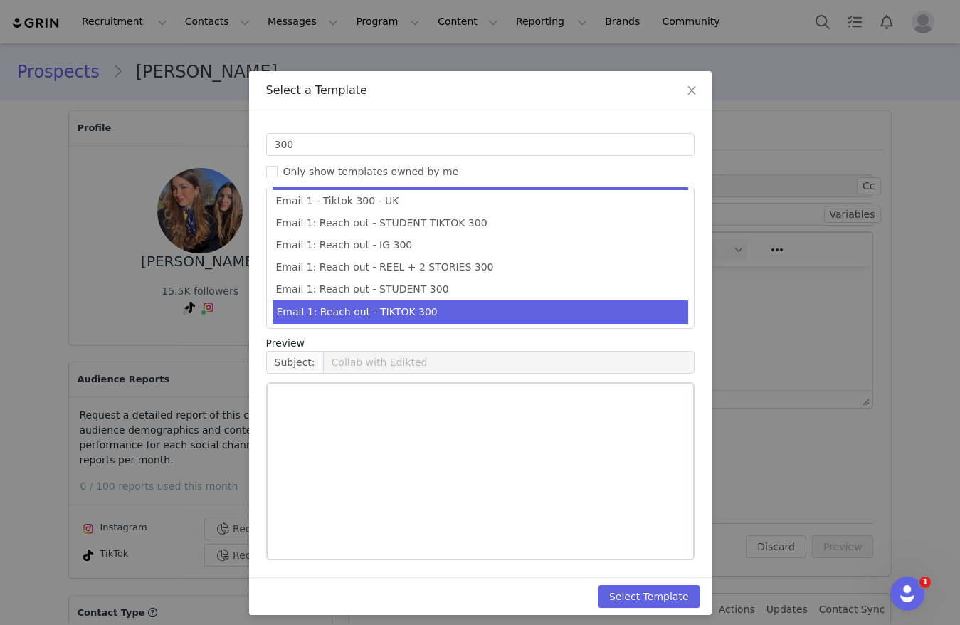
click at [408, 319] on li "Email 1: Reach out - TIKTOK 300" at bounding box center [480, 311] width 416 height 23
type input "Collab with Edikted 🧡🤎💛"
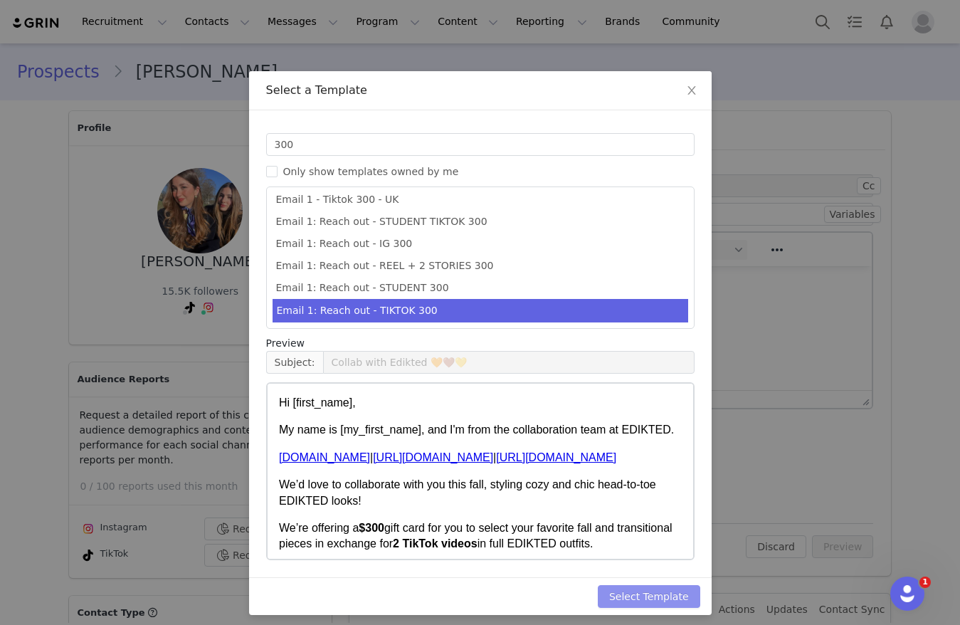
click at [652, 605] on button "Select Template" at bounding box center [649, 596] width 102 height 23
type input "Collab with Edikted 🧡🤎💛"
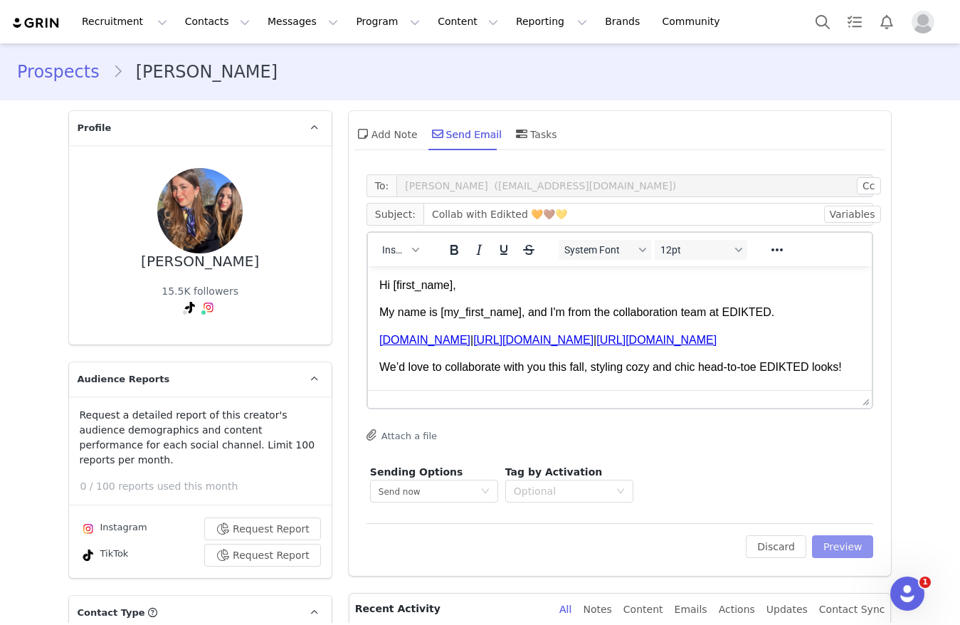
click at [851, 548] on button "Preview" at bounding box center [843, 546] width 62 height 23
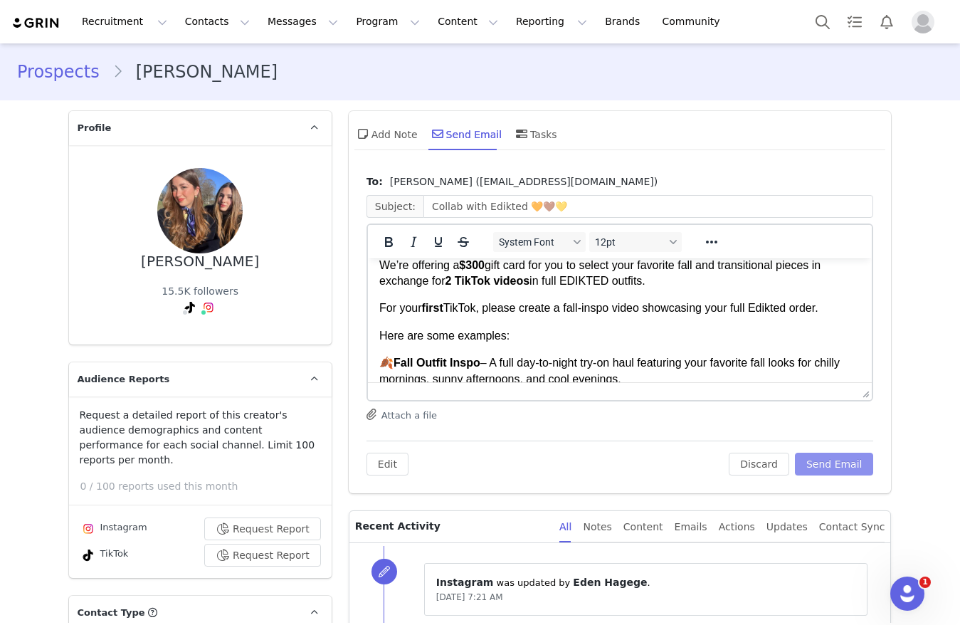
scroll to position [123, 0]
click at [810, 460] on button "Send Email" at bounding box center [834, 463] width 79 height 23
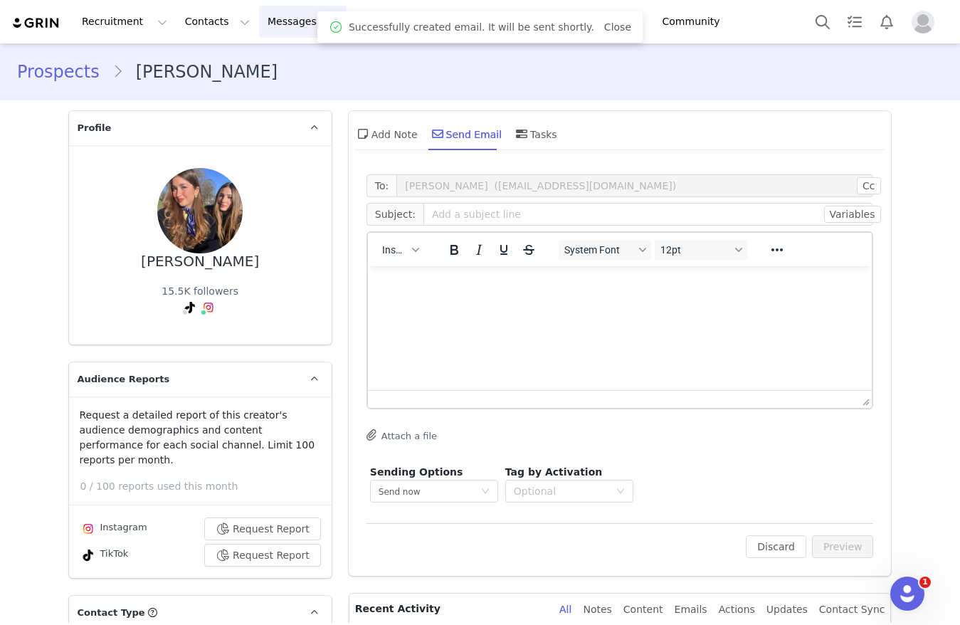
scroll to position [0, 0]
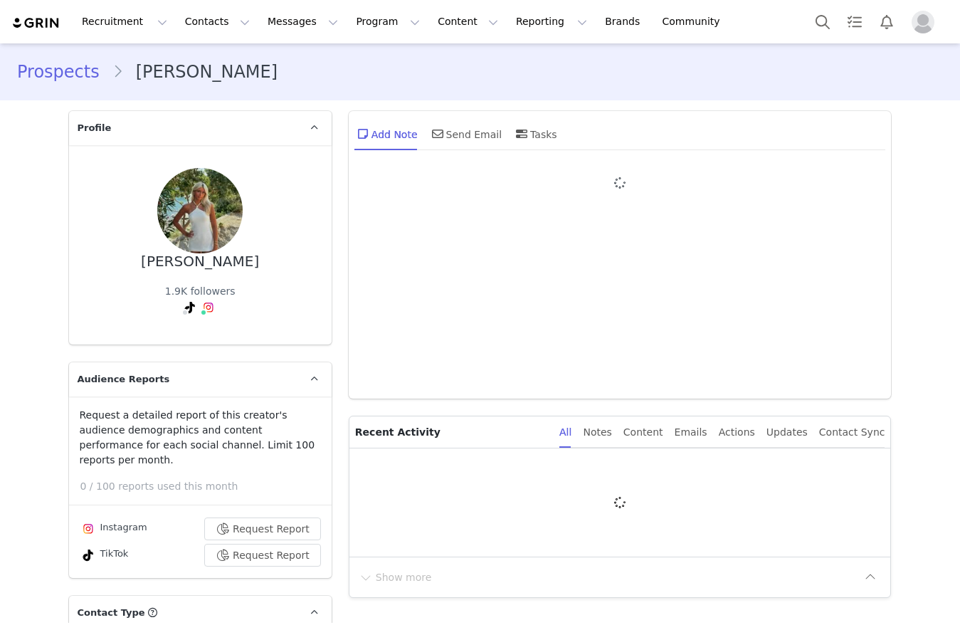
type input "+1 ([GEOGRAPHIC_DATA])"
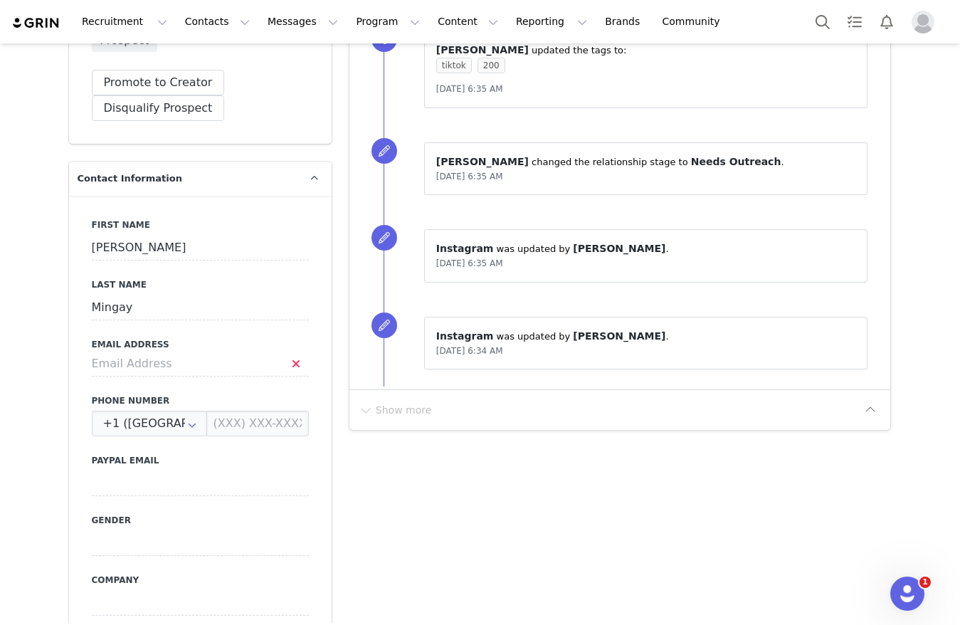
scroll to position [623, 0]
click at [154, 351] on input at bounding box center [200, 364] width 217 height 26
type input "mingayanna@gmail.com"
click at [69, 389] on div "First Name Anna Last Name Mingay Email Address mingayanna@gmail.com Phone Numbe…" at bounding box center [200, 456] width 263 height 520
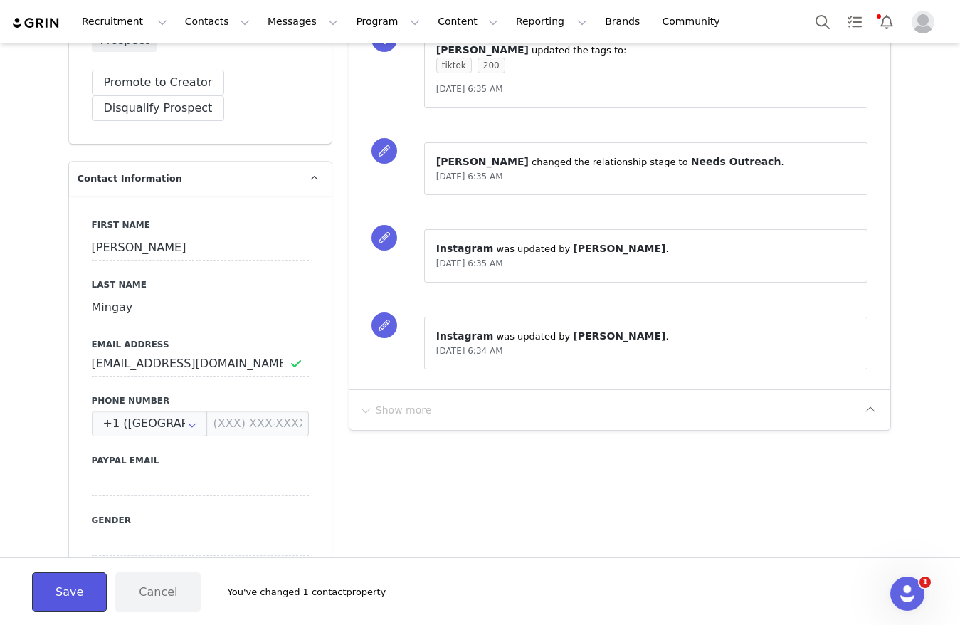
click at [78, 576] on button "Save" at bounding box center [69, 592] width 75 height 40
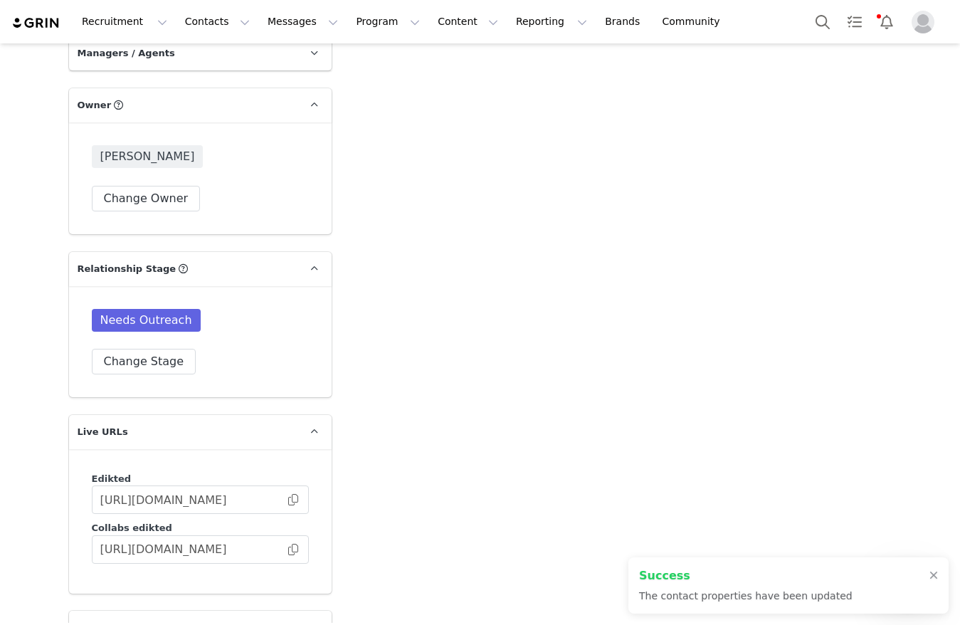
scroll to position [2149, 0]
click at [139, 353] on button "Change Stage" at bounding box center [144, 361] width 105 height 26
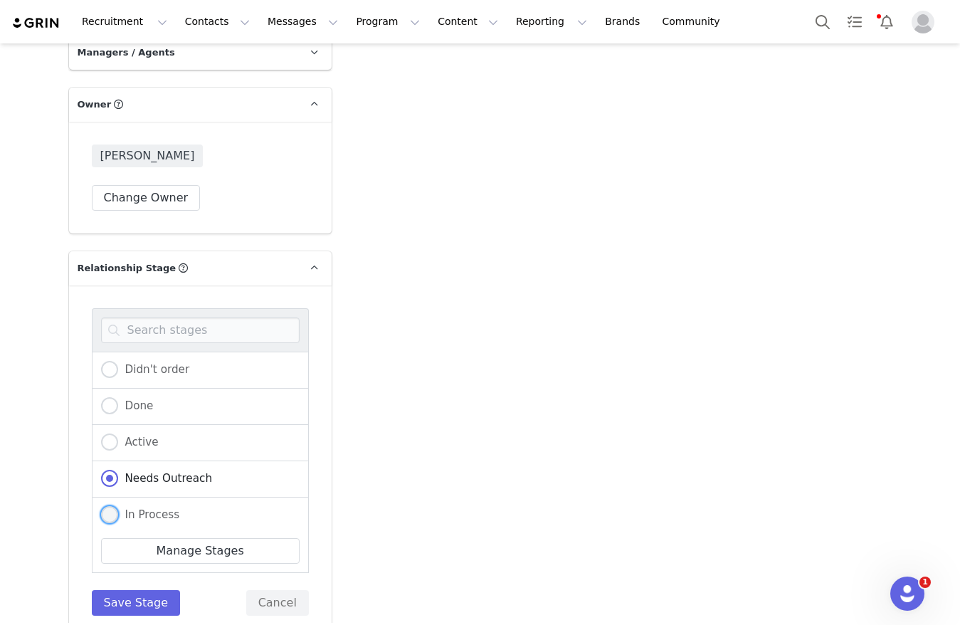
click at [114, 506] on label "In Process" at bounding box center [140, 515] width 79 height 18
click at [114, 506] on input "In Process" at bounding box center [109, 515] width 17 height 18
radio input "true"
radio input "false"
radio input "true"
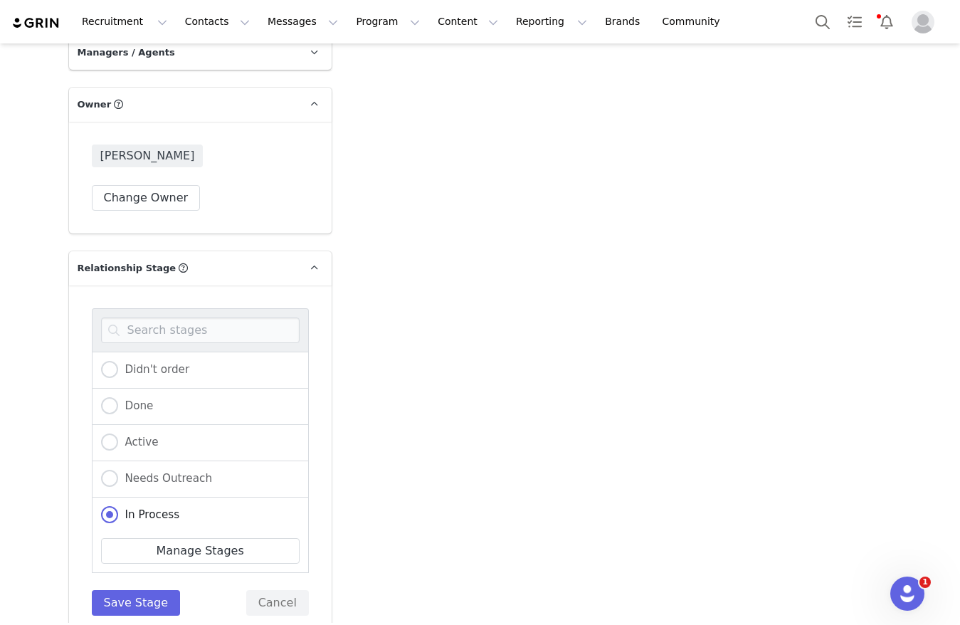
click at [118, 561] on div "Didn't order Done Active Needs Outreach In Process Creator Ongoing Not Relevent…" at bounding box center [200, 461] width 217 height 307
click at [104, 590] on button "Save Stage" at bounding box center [136, 603] width 89 height 26
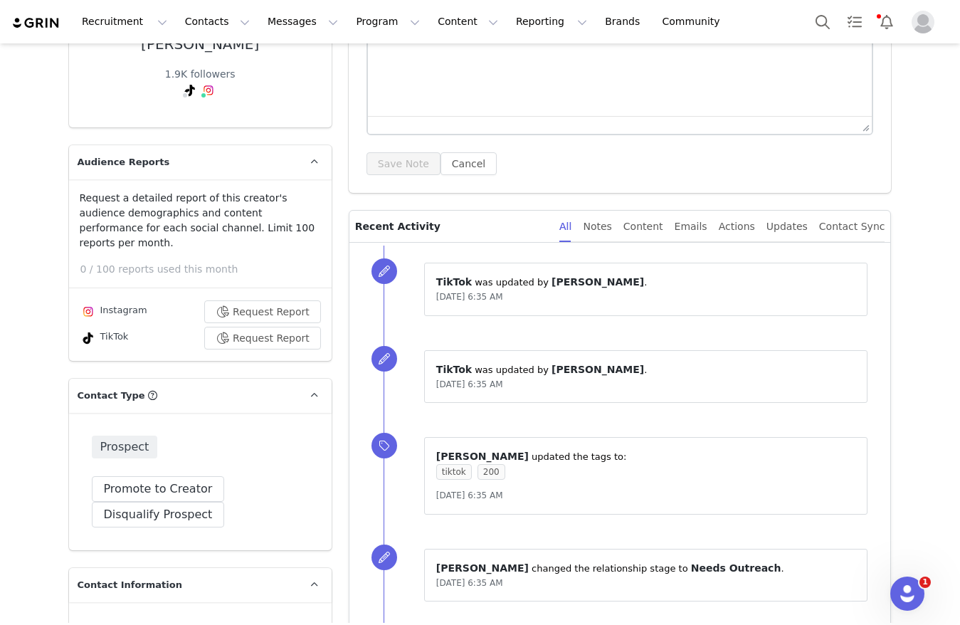
scroll to position [0, 0]
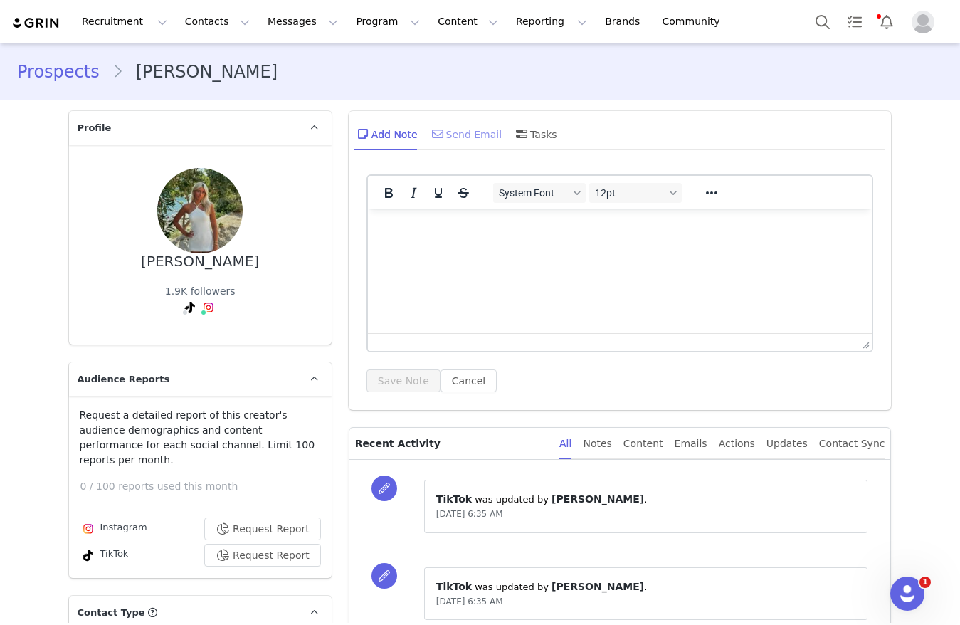
click at [435, 141] on span at bounding box center [437, 133] width 17 height 17
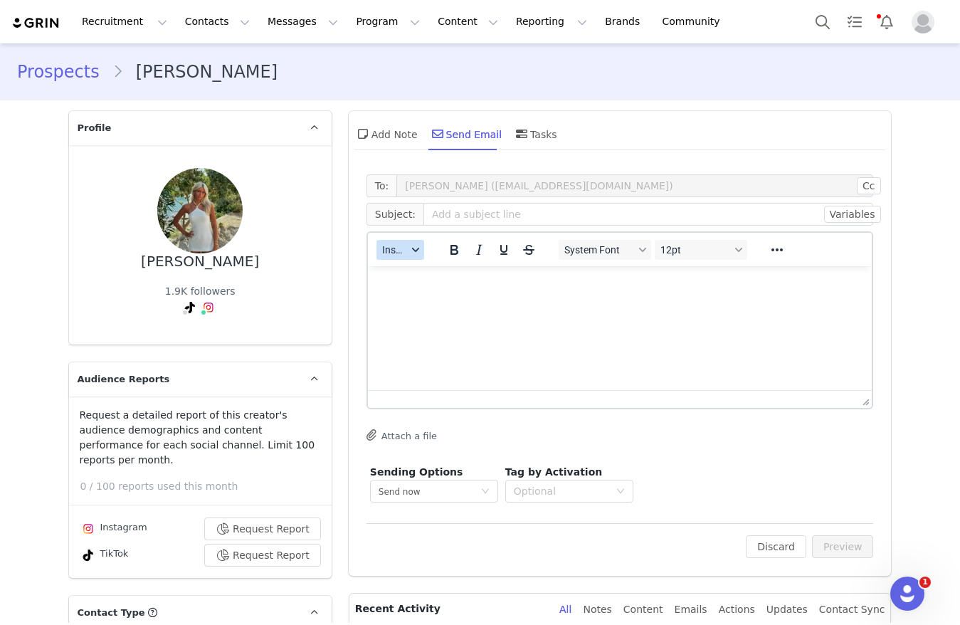
click at [393, 246] on span "Insert" at bounding box center [394, 249] width 25 height 11
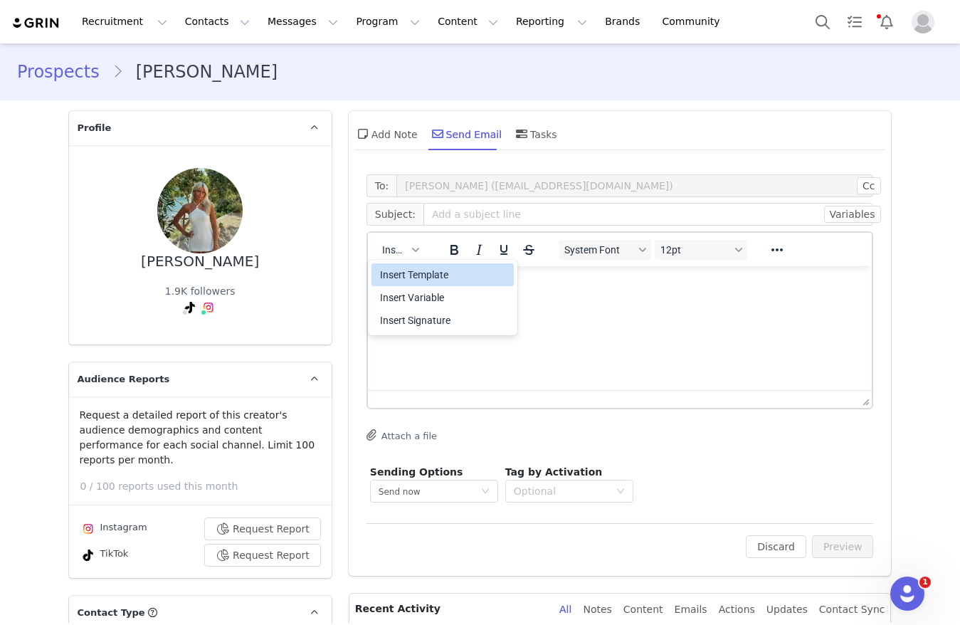
click at [402, 272] on div "Insert Template" at bounding box center [444, 274] width 128 height 17
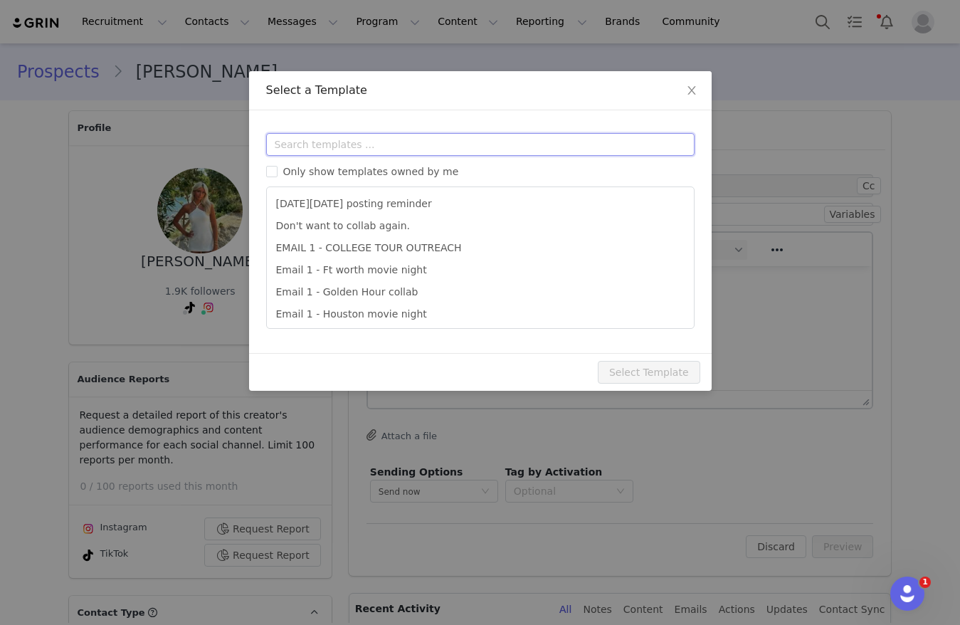
click at [359, 143] on input "text" at bounding box center [480, 144] width 428 height 23
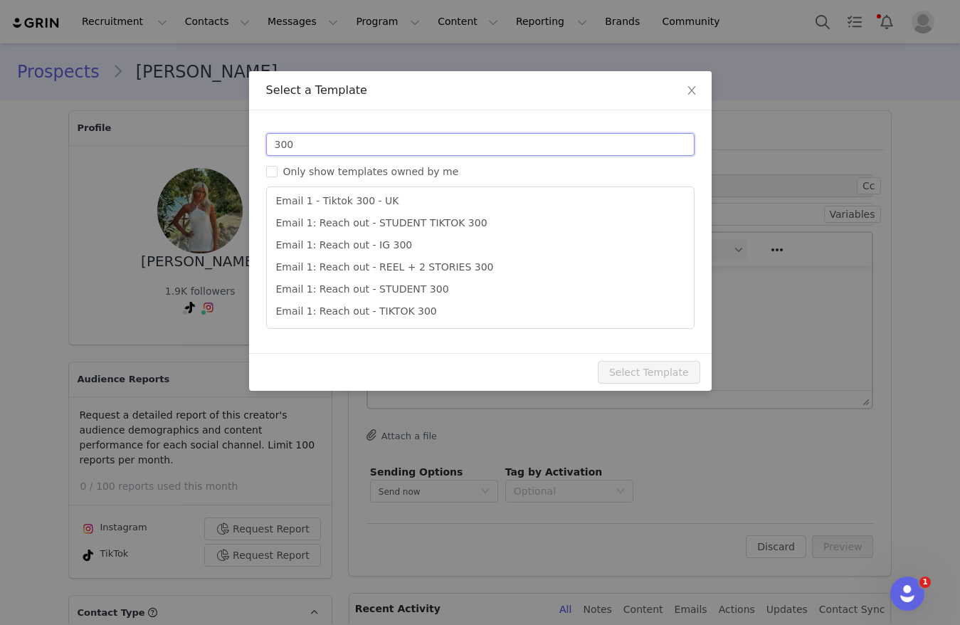
type input "300"
click at [382, 329] on div "Templates 300 Only show templates owned by me Email 1 - IG 300 - UK Email 1 - T…" at bounding box center [480, 231] width 462 height 243
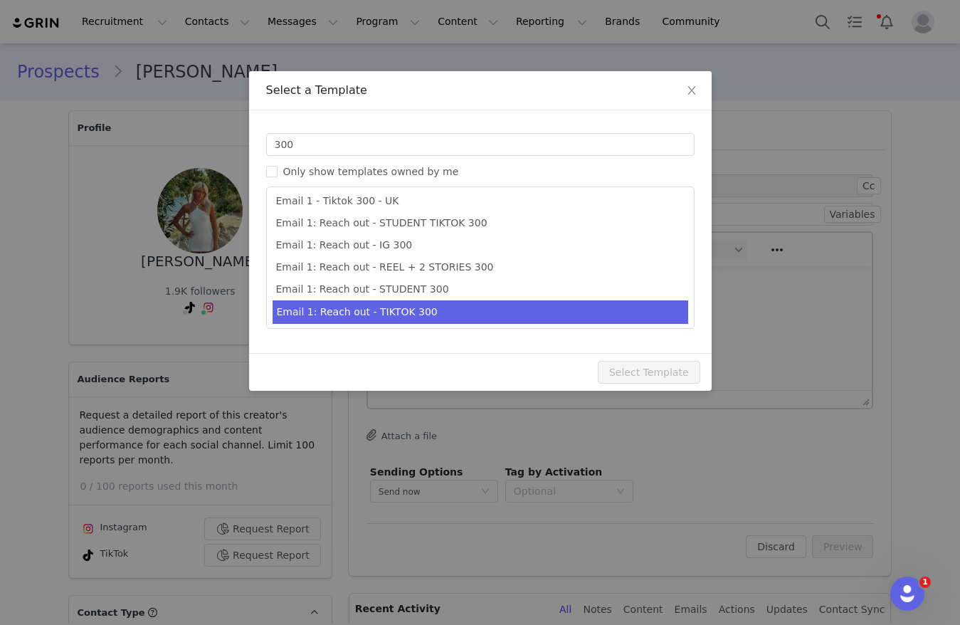
scroll to position [26, 0]
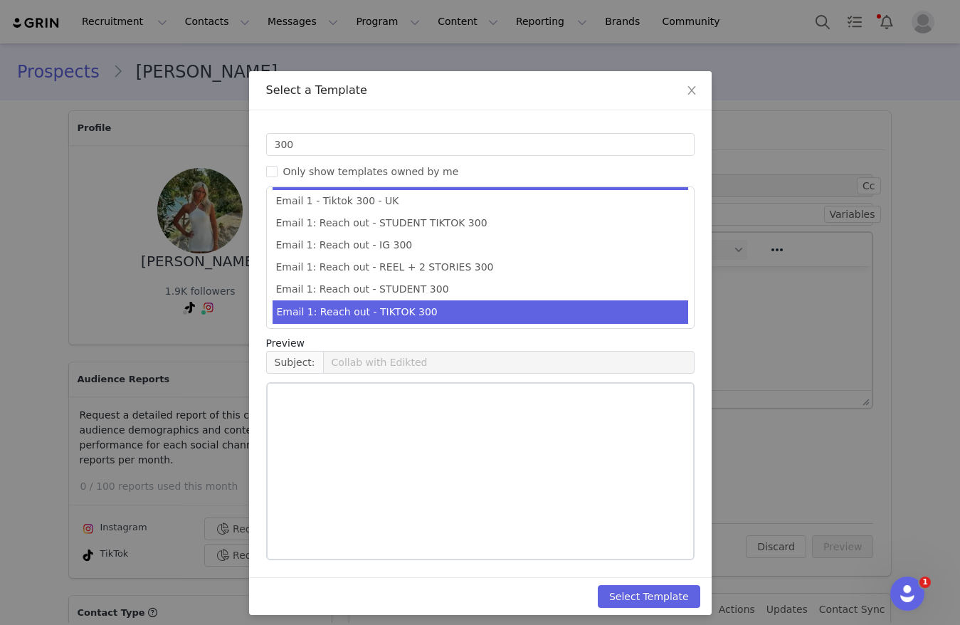
click at [383, 322] on li "Email 1: Reach out - TIKTOK 300" at bounding box center [480, 311] width 416 height 23
type input "Collab with Edikted 🧡🤎💛"
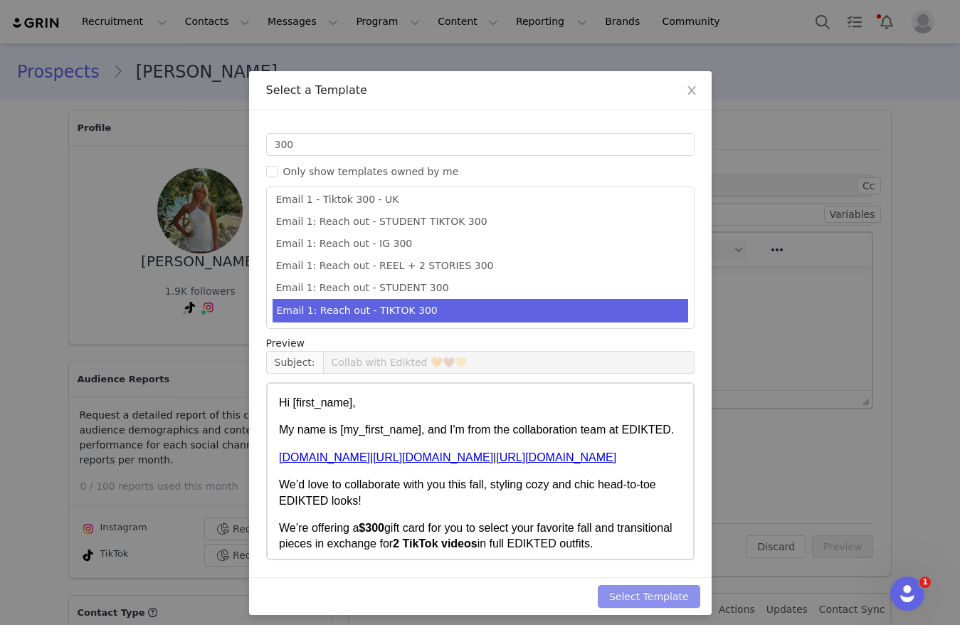
click at [665, 596] on button "Select Template" at bounding box center [649, 596] width 102 height 23
type input "Collab with Edikted 🧡🤎💛"
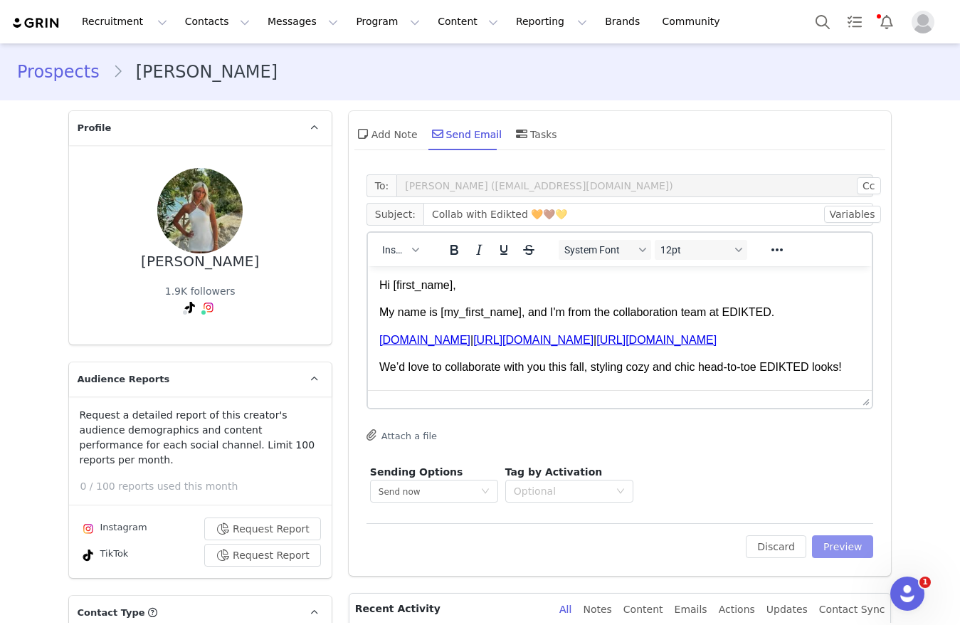
click at [853, 554] on button "Preview" at bounding box center [843, 546] width 62 height 23
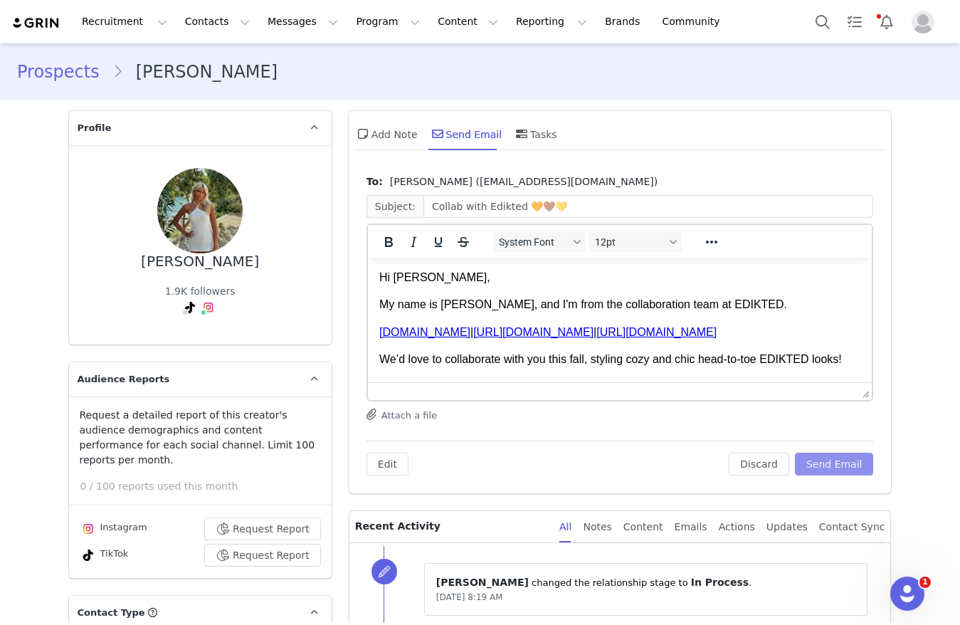
scroll to position [68, 0]
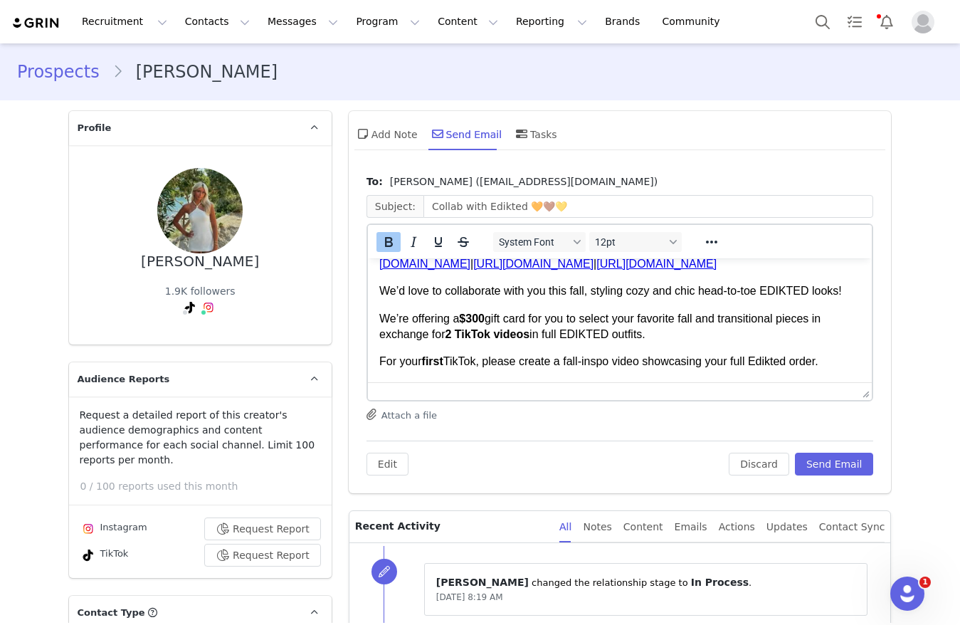
click at [473, 324] on strong "$300" at bounding box center [471, 318] width 26 height 12
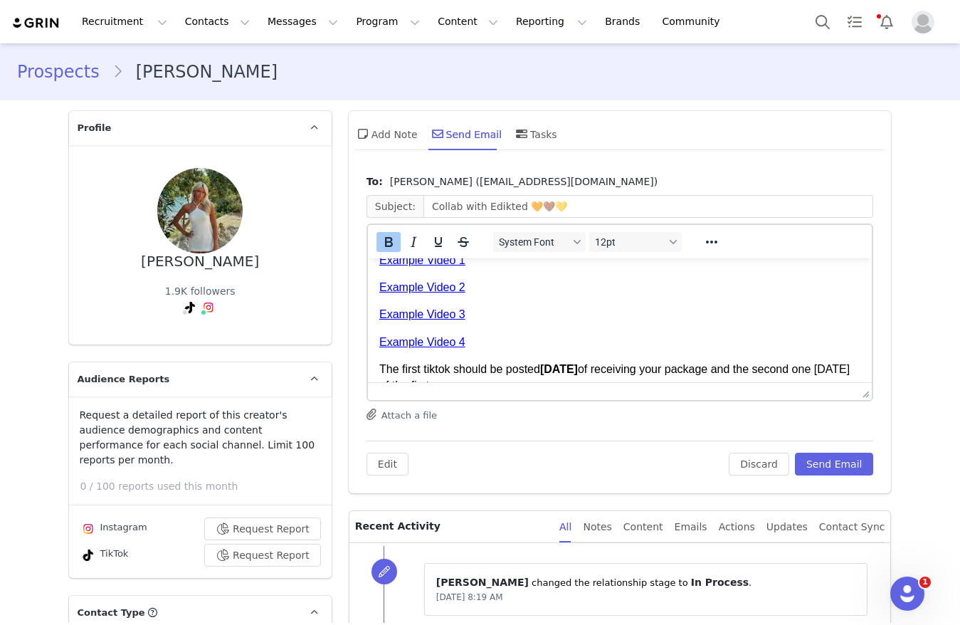
scroll to position [433, 0]
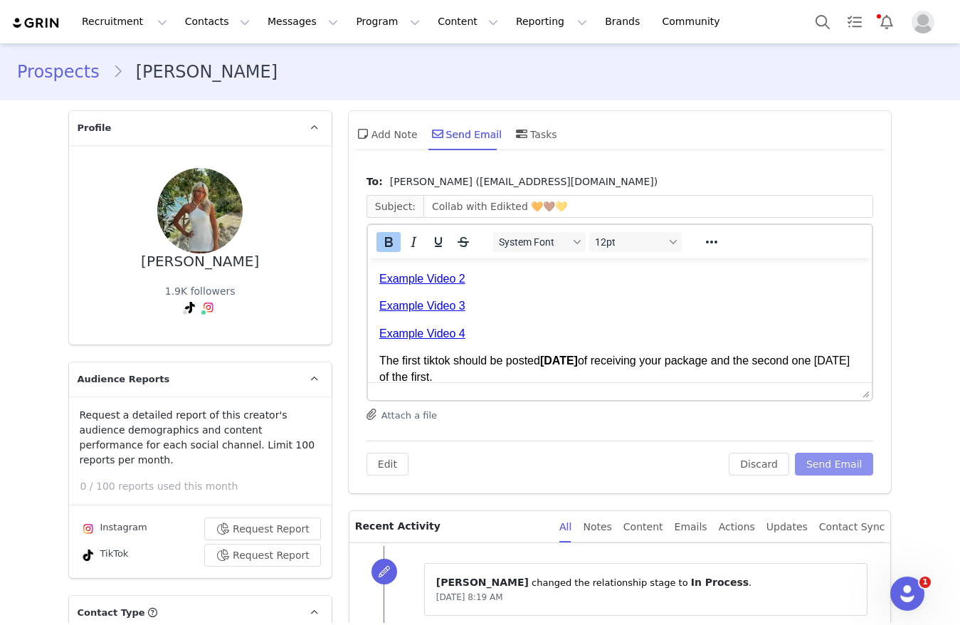
click at [842, 470] on button "Send Email" at bounding box center [834, 463] width 79 height 23
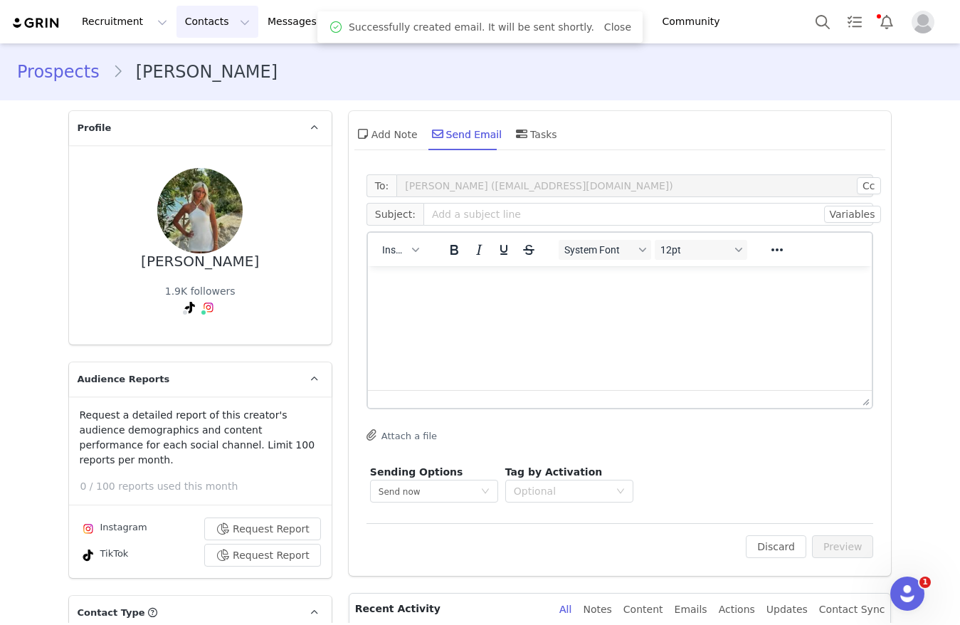
scroll to position [0, 0]
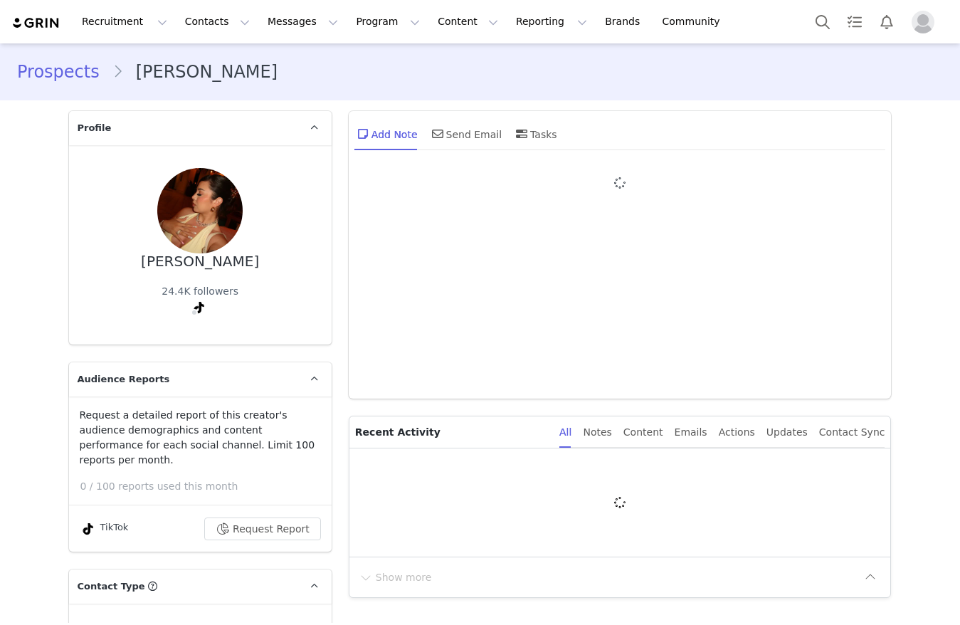
type input "+1 ([GEOGRAPHIC_DATA])"
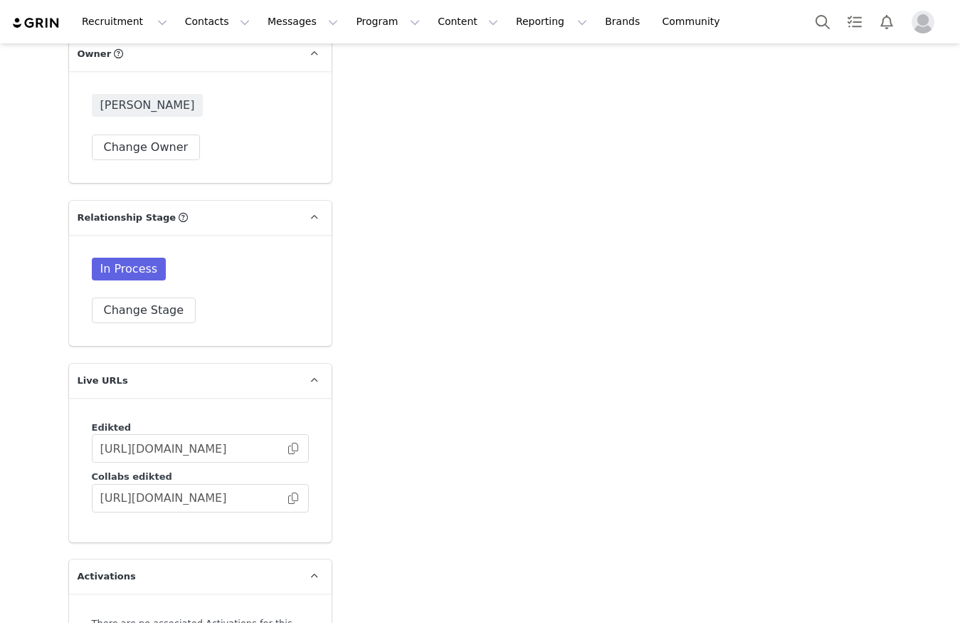
scroll to position [2401, 0]
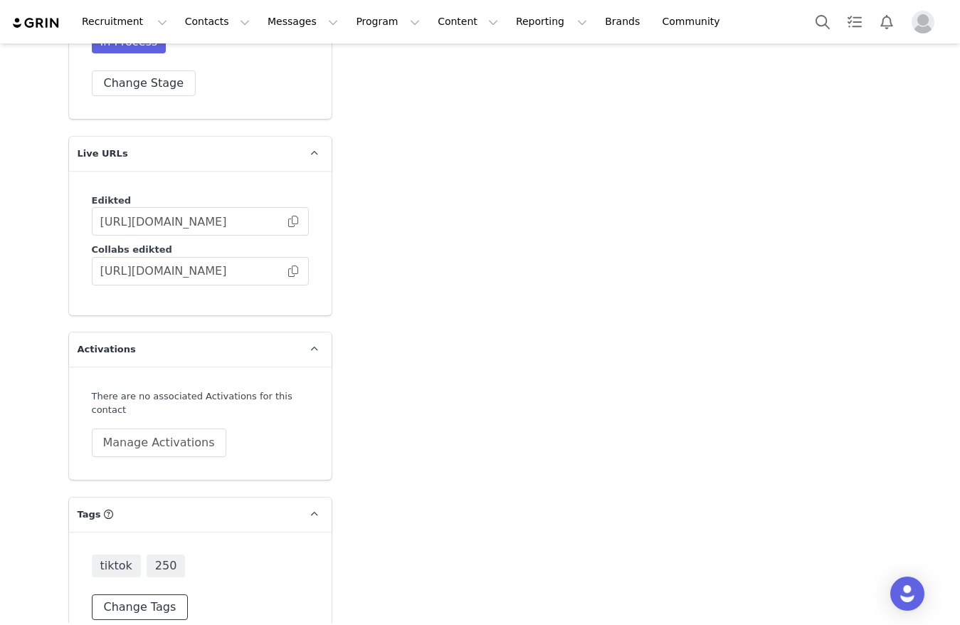
drag, startPoint x: 102, startPoint y: 568, endPoint x: 116, endPoint y: 522, distance: 48.4
click at [100, 560] on div "tiktok 250 Change Tags" at bounding box center [200, 586] width 217 height 65
drag, startPoint x: 159, startPoint y: 565, endPoint x: 189, endPoint y: 503, distance: 68.7
click at [157, 594] on button "Change Tags" at bounding box center [140, 607] width 97 height 26
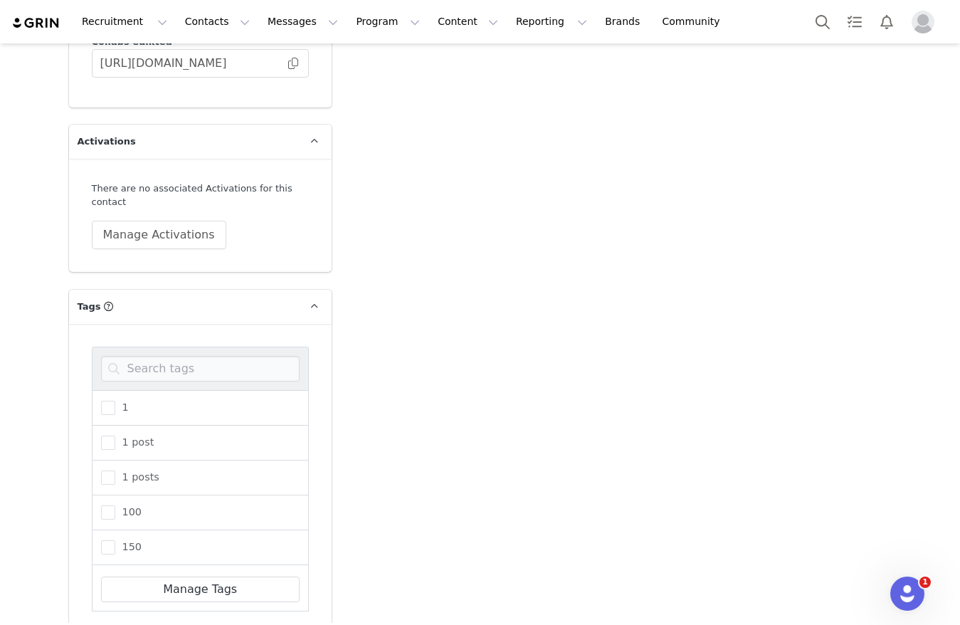
scroll to position [2642, 0]
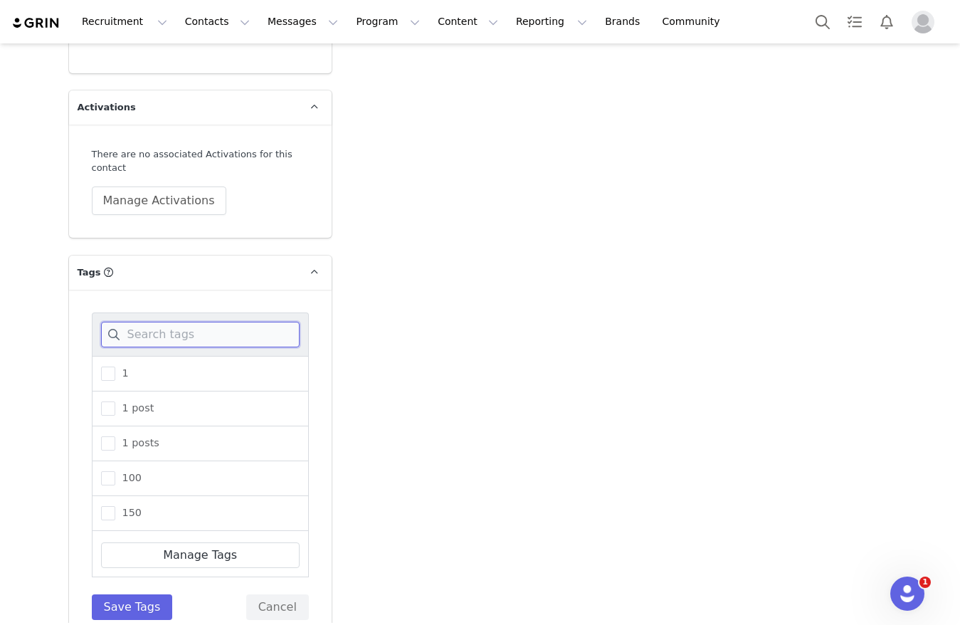
click at [146, 319] on div at bounding box center [200, 333] width 217 height 43
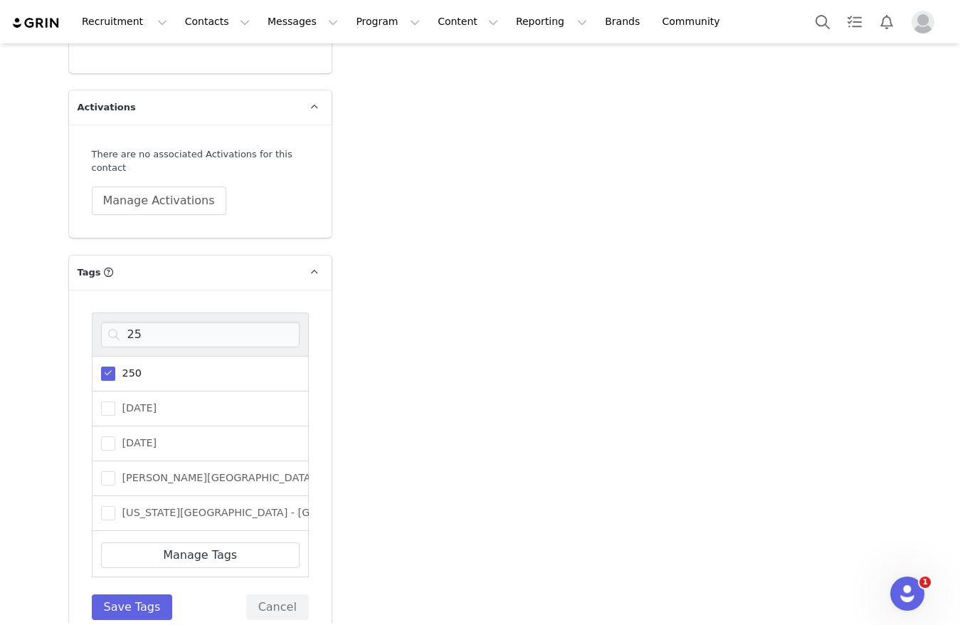
click at [101, 366] on span at bounding box center [108, 373] width 14 height 14
click at [115, 366] on input "250" at bounding box center [115, 366] width 0 height 0
drag, startPoint x: 143, startPoint y: 312, endPoint x: 28, endPoint y: 311, distance: 114.6
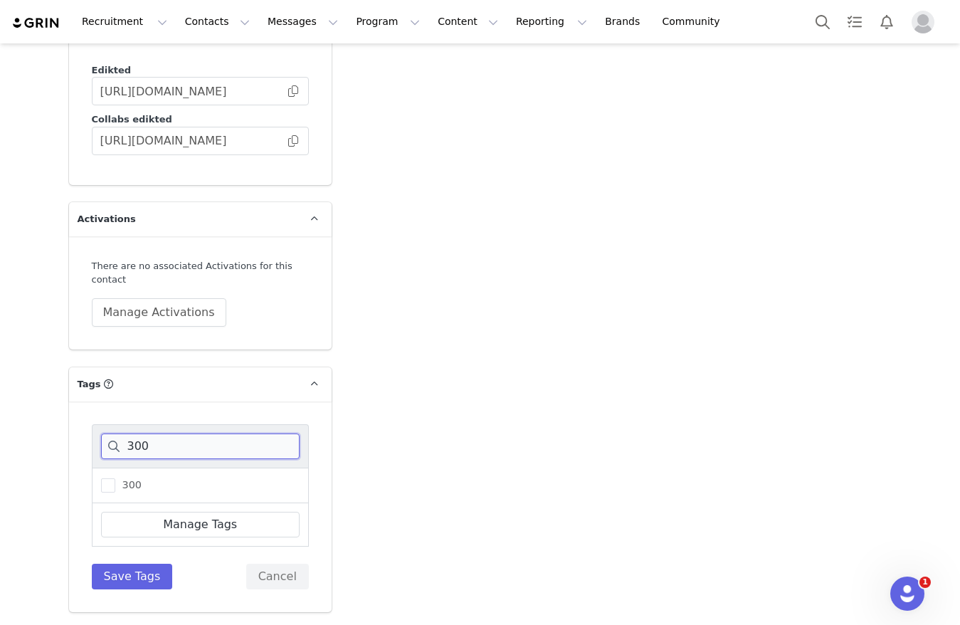
scroll to position [2501, 0]
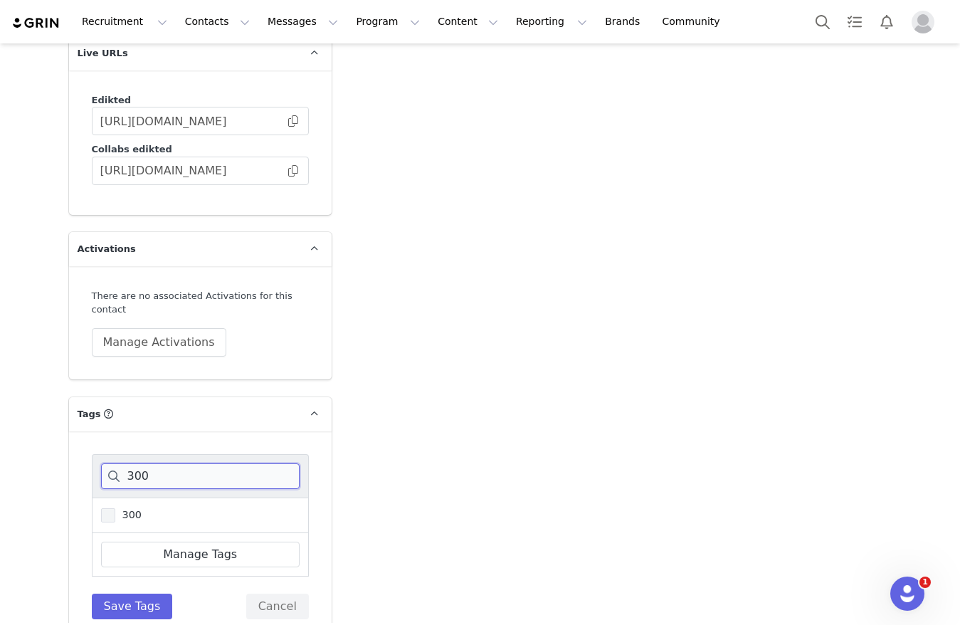
type input "300"
click at [115, 508] on span "300" at bounding box center [128, 515] width 26 height 14
click at [115, 508] on input "300" at bounding box center [115, 508] width 0 height 0
drag, startPoint x: 139, startPoint y: 568, endPoint x: 161, endPoint y: 530, distance: 44.0
click at [137, 593] on button "Save Tags" at bounding box center [132, 606] width 81 height 26
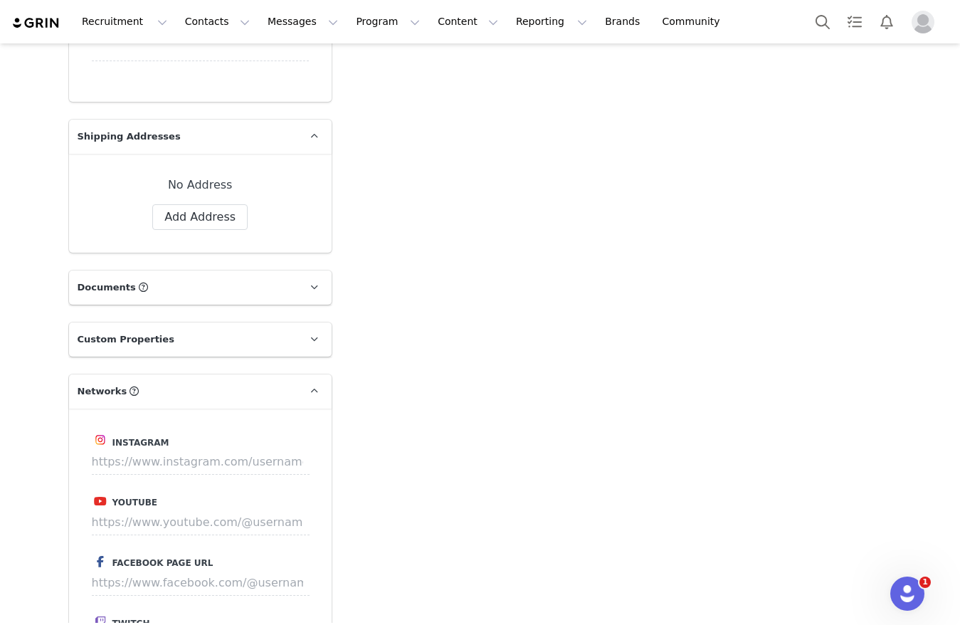
click at [440, 335] on div "Add Note Send Email Tasks System Font 12pt To open the popup, press Shift+Enter…" at bounding box center [620, 366] width 560 height 2949
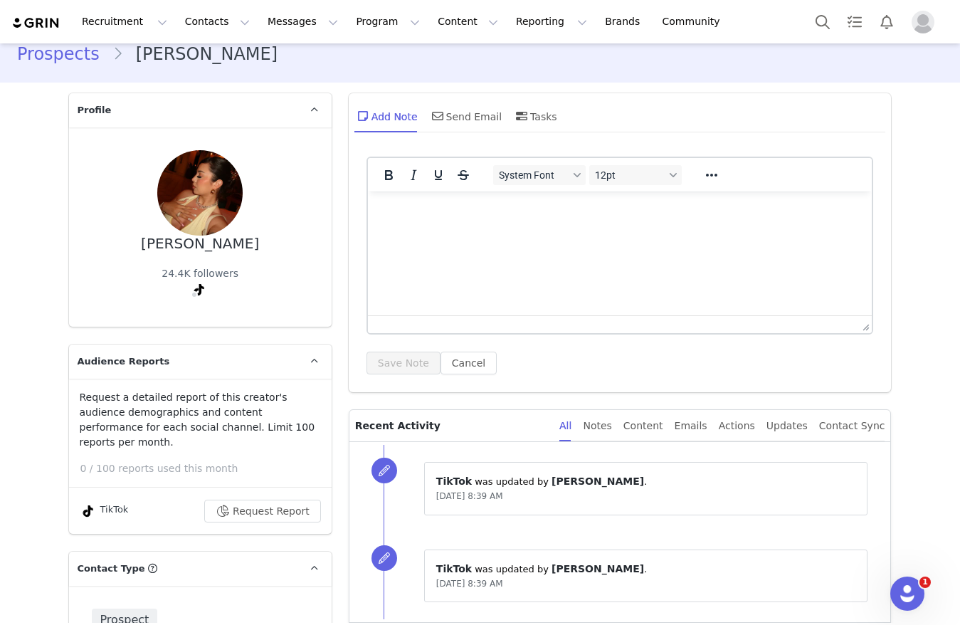
scroll to position [0, 0]
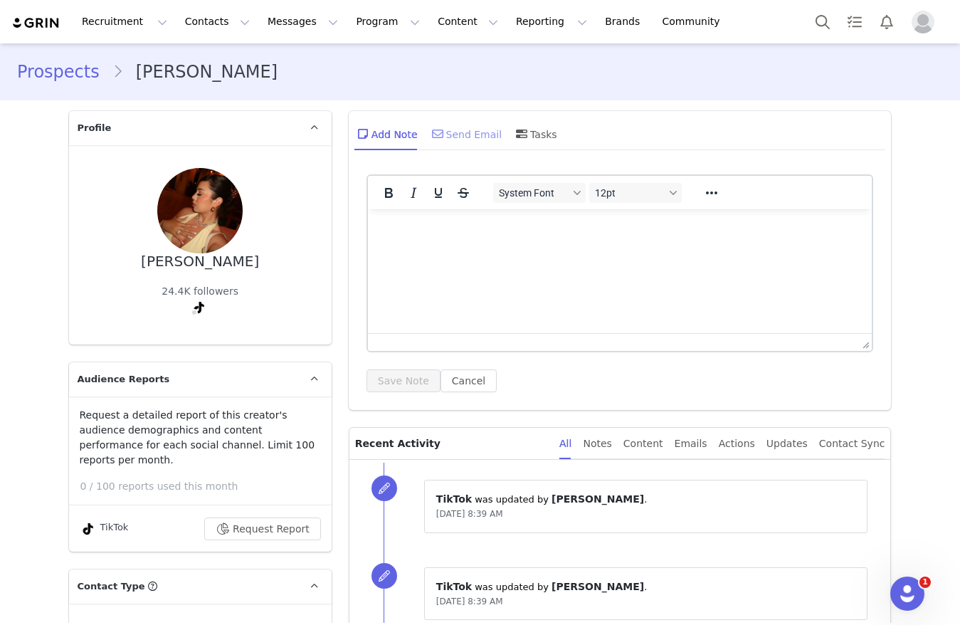
click at [462, 145] on div "Send Email" at bounding box center [465, 134] width 73 height 34
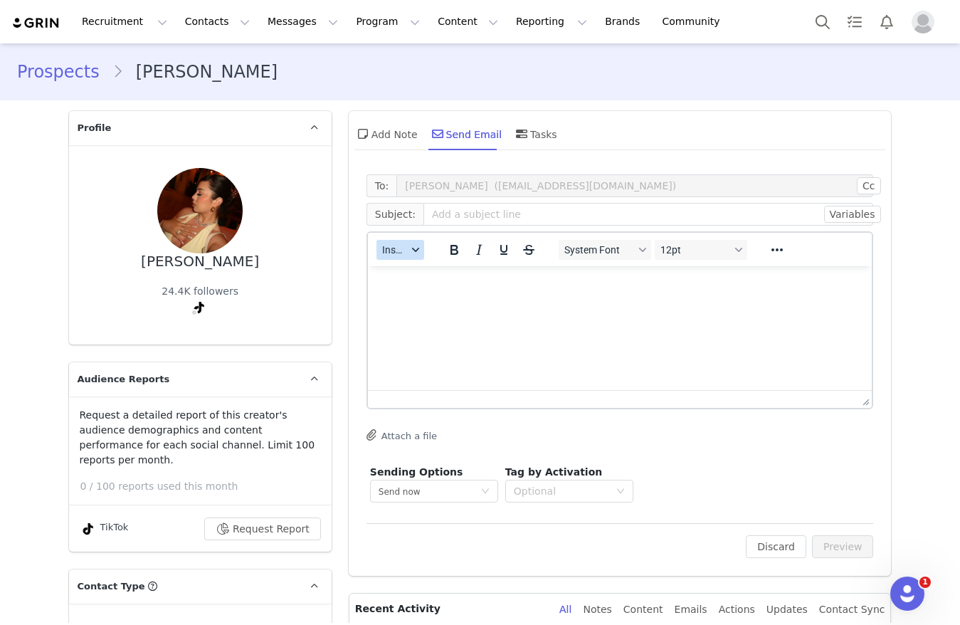
click at [401, 245] on button "Insert" at bounding box center [400, 250] width 48 height 20
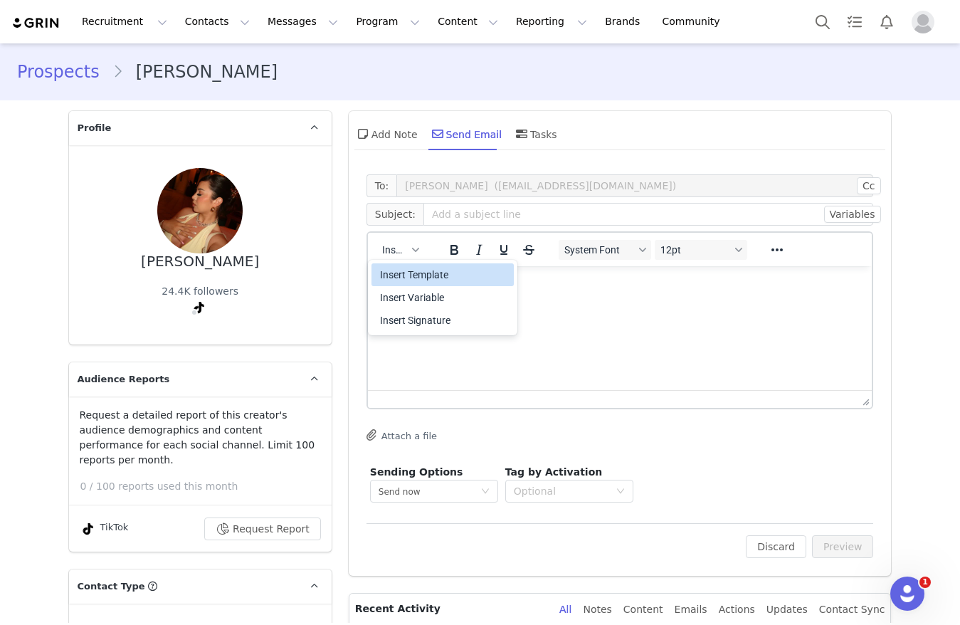
click at [402, 262] on div "Insert Template Insert Variable Insert Signature" at bounding box center [442, 297] width 142 height 74
click at [394, 275] on div "Insert Template" at bounding box center [444, 274] width 128 height 17
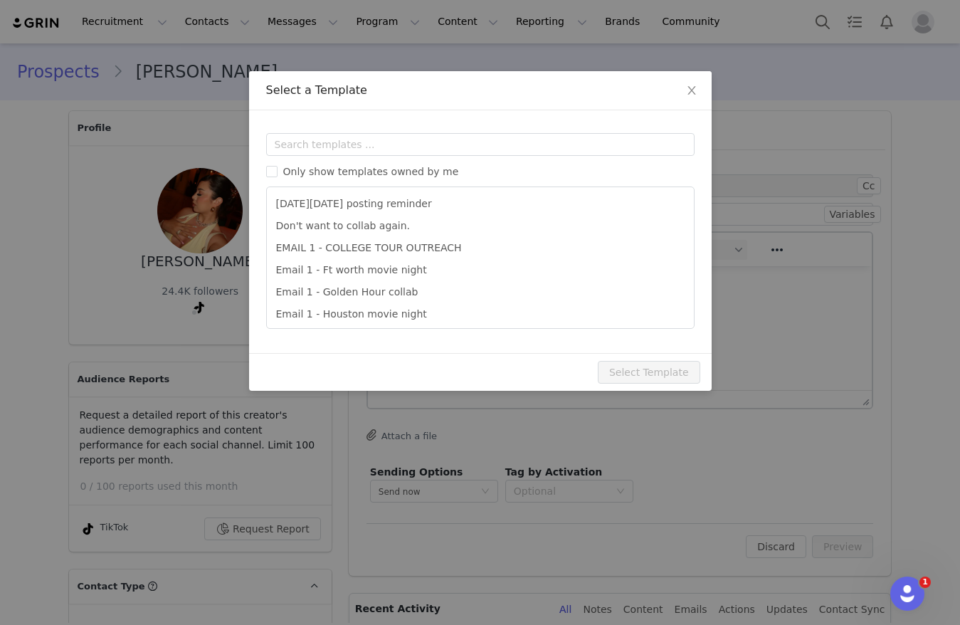
click at [361, 156] on div "Only show templates owned by me Black Friday posting reminder Don't want to col…" at bounding box center [480, 231] width 428 height 196
click at [360, 146] on input "text" at bounding box center [480, 144] width 428 height 23
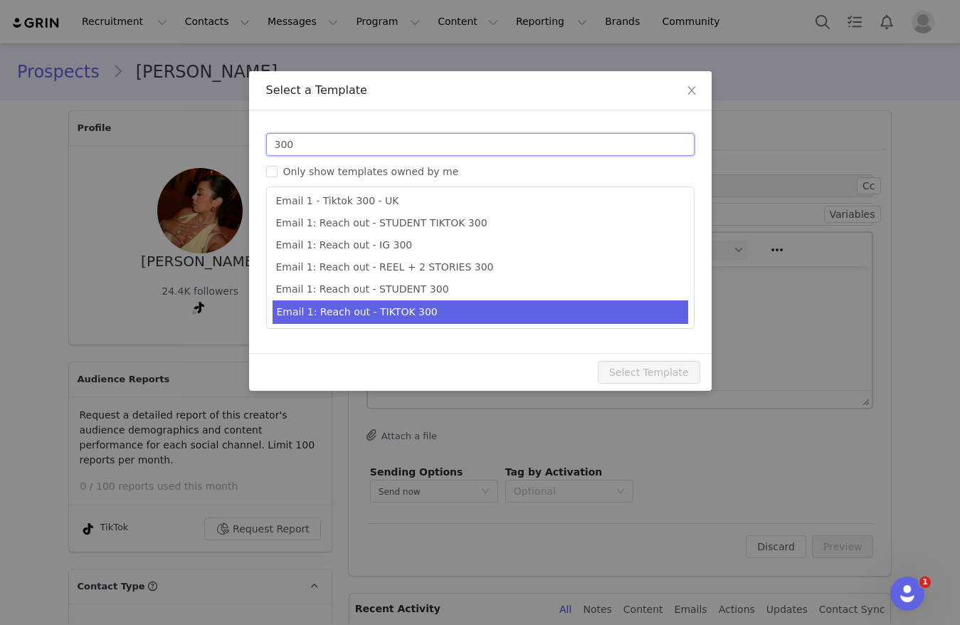
scroll to position [26, 0]
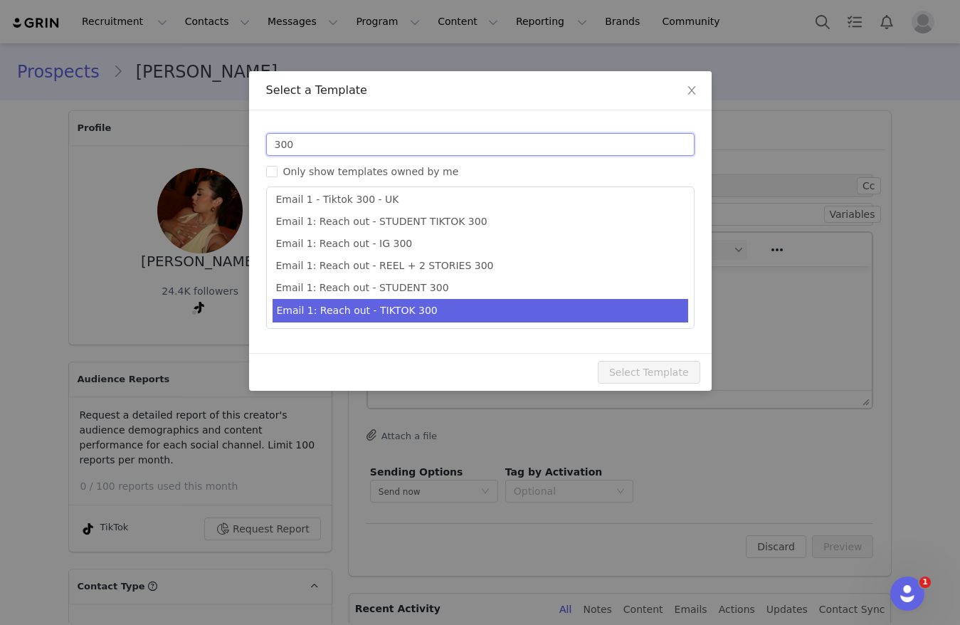
type input "300"
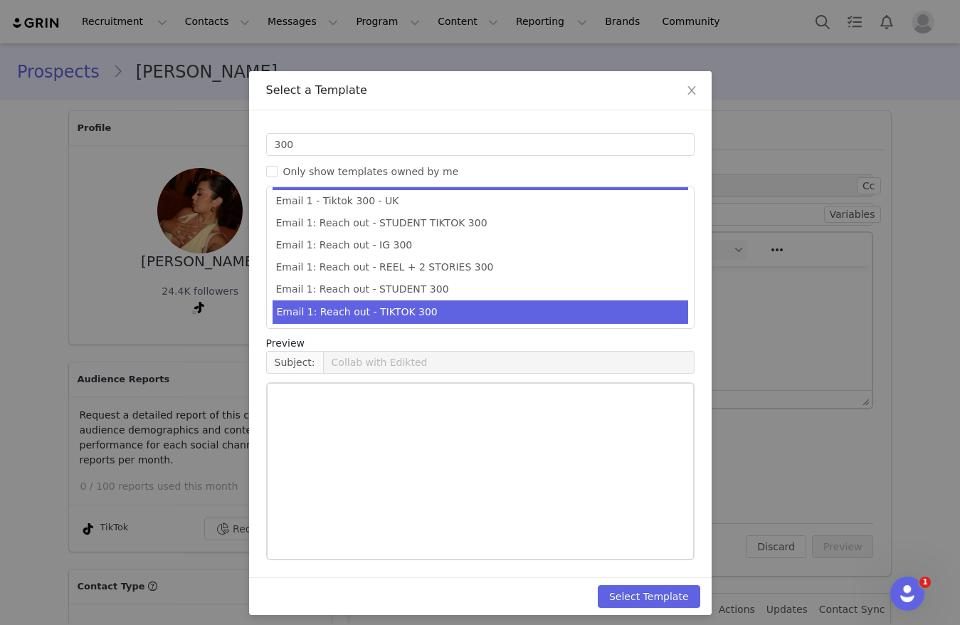
click at [426, 310] on li "Email 1: Reach out - TIKTOK 300" at bounding box center [480, 311] width 416 height 23
type input "Collab with Edikted 🧡🤎💛"
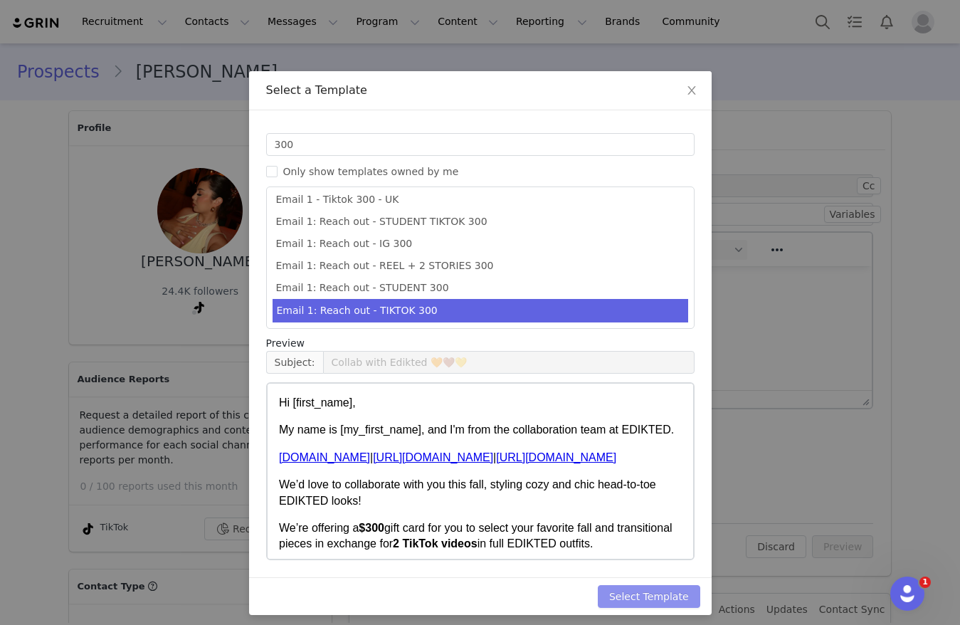
click at [621, 588] on button "Select Template" at bounding box center [649, 596] width 102 height 23
type input "Collab with Edikted 🧡🤎💛"
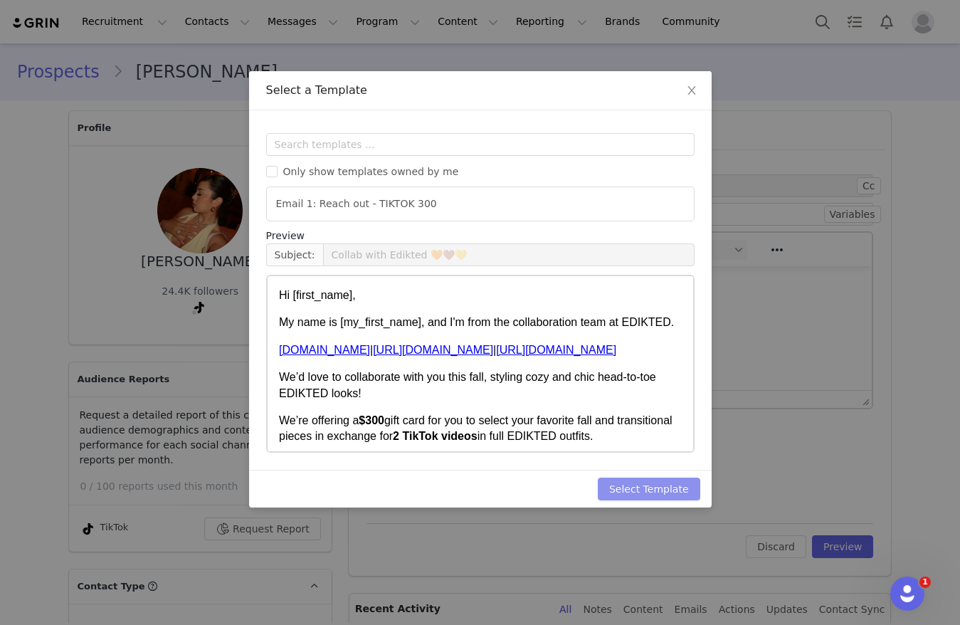
scroll to position [0, 0]
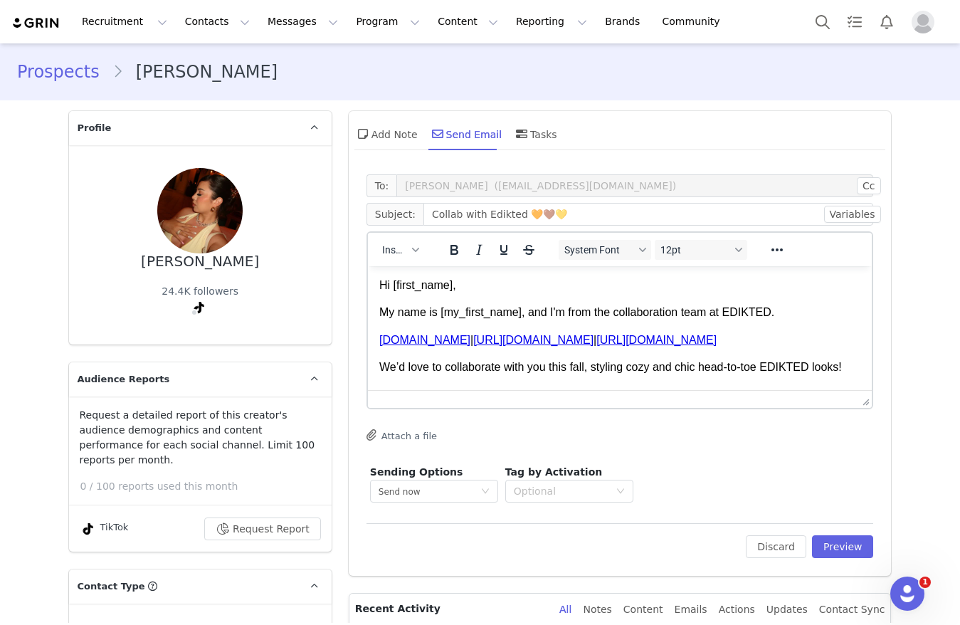
click at [805, 547] on div "Discard Preview" at bounding box center [809, 546] width 127 height 23
click at [813, 546] on button "Preview" at bounding box center [843, 546] width 62 height 23
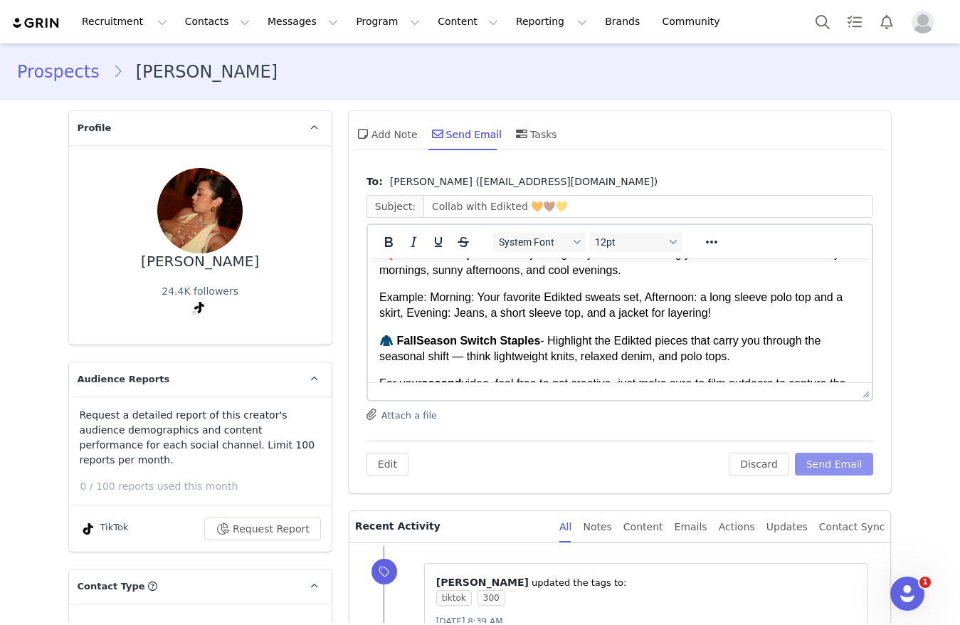
scroll to position [534, 0]
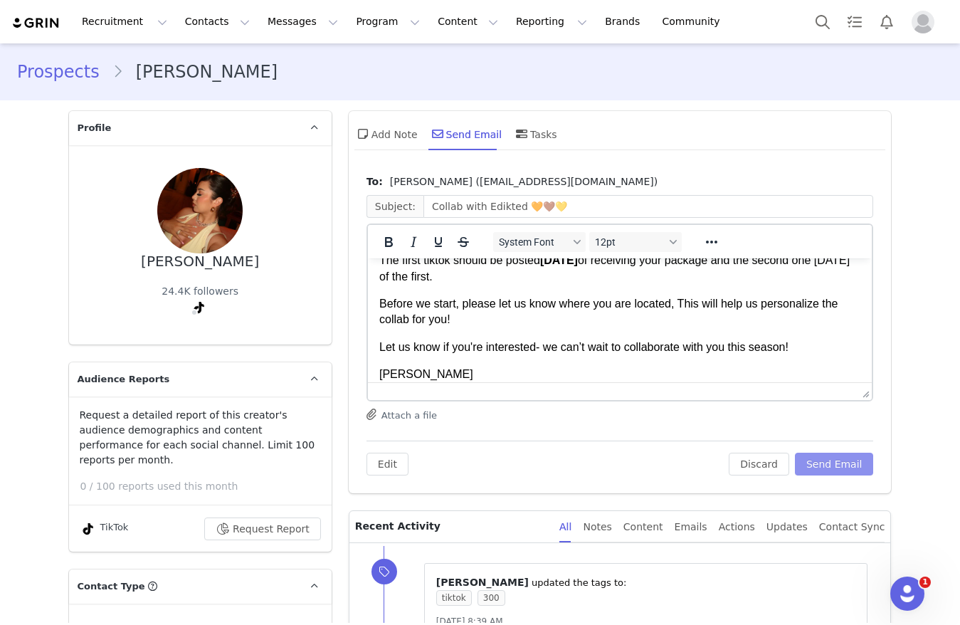
drag, startPoint x: 844, startPoint y: 467, endPoint x: 840, endPoint y: 451, distance: 16.9
click at [842, 464] on button "Send Email" at bounding box center [834, 463] width 79 height 23
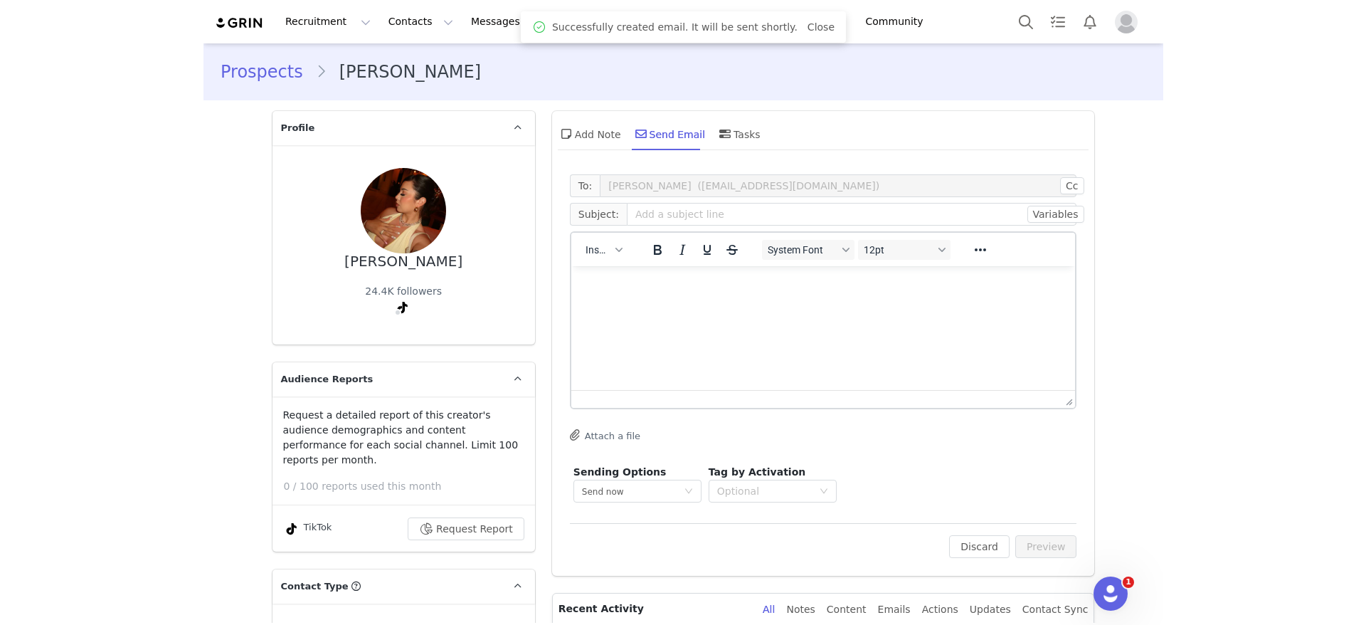
scroll to position [0, 0]
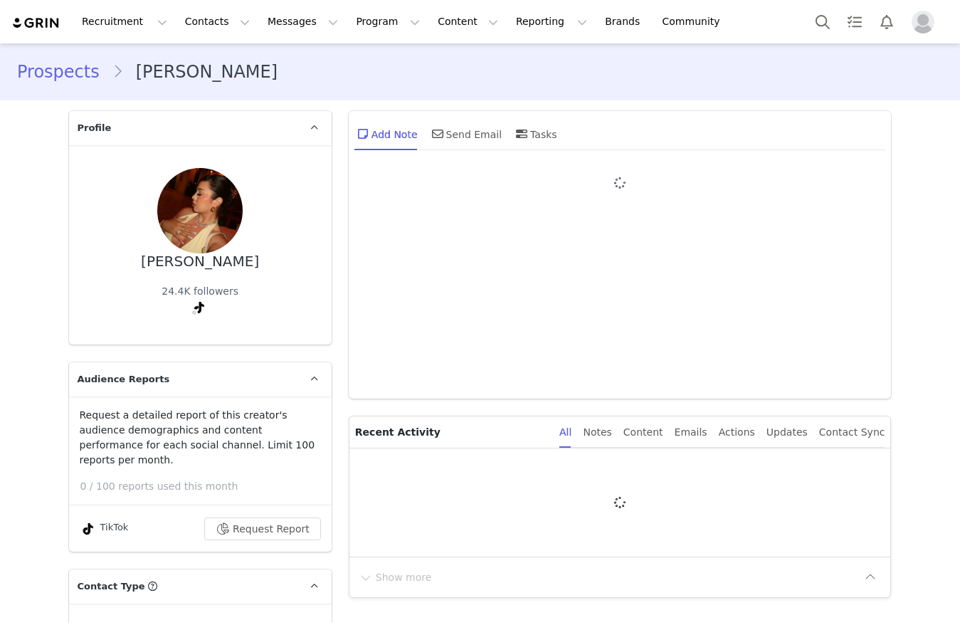
type input "+1 ([GEOGRAPHIC_DATA])"
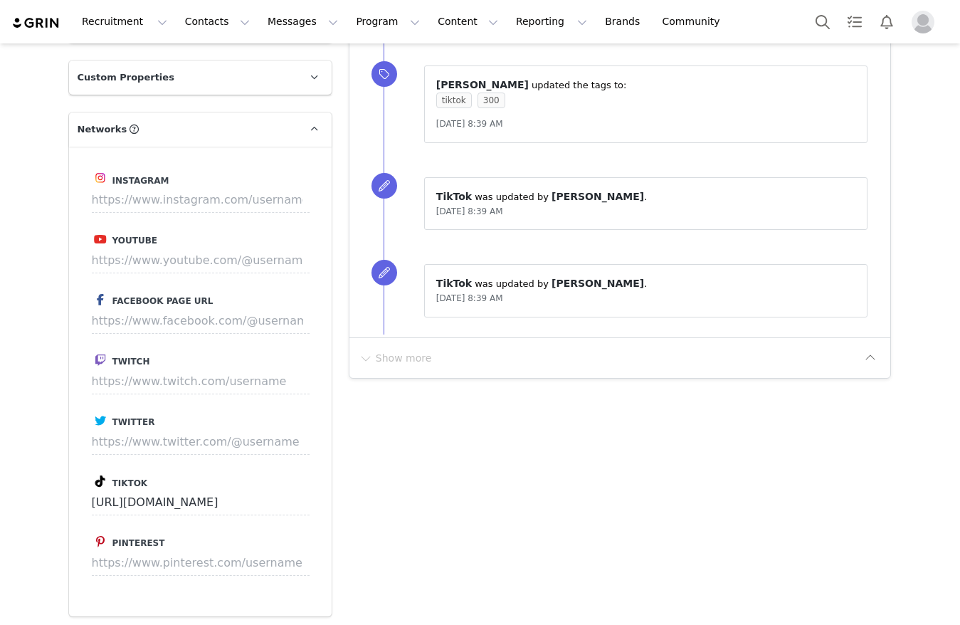
click at [196, 169] on label "Instagram" at bounding box center [200, 178] width 217 height 18
click at [196, 187] on input at bounding box center [201, 200] width 218 height 26
paste input "https://www.instagram.com/lachapppa?igsh=NTc4MTIwNjQ2YQ%3D%3D&utm_source=qr"
type input "https://www.instagram.com/lachapppa"
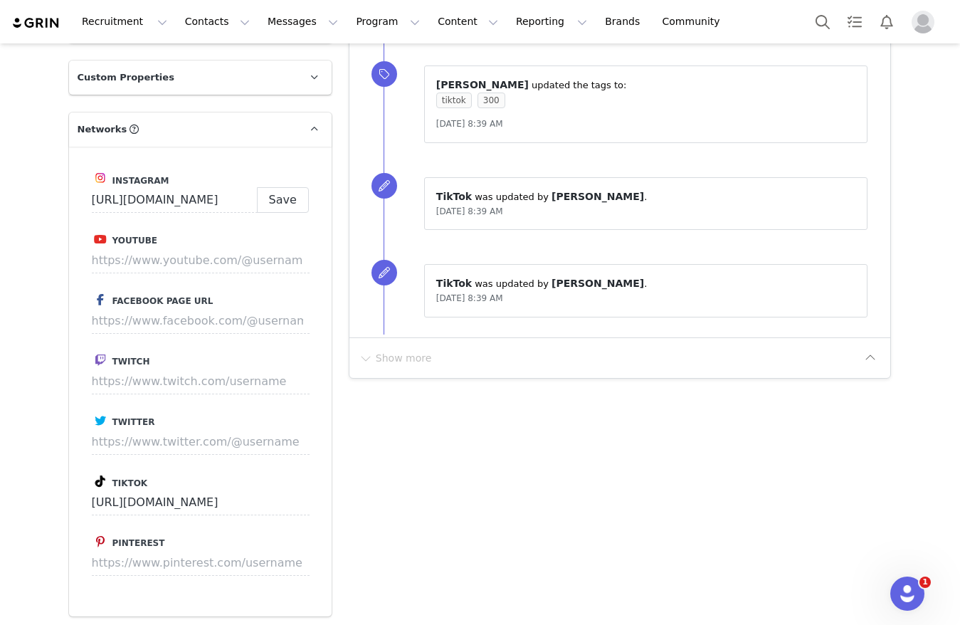
click at [281, 196] on div "Instagram https://www.instagram.com/lachapppa Save Youtube Facebook Page URL Tw…" at bounding box center [200, 382] width 263 height 470
click at [280, 189] on button "Save" at bounding box center [283, 200] width 52 height 26
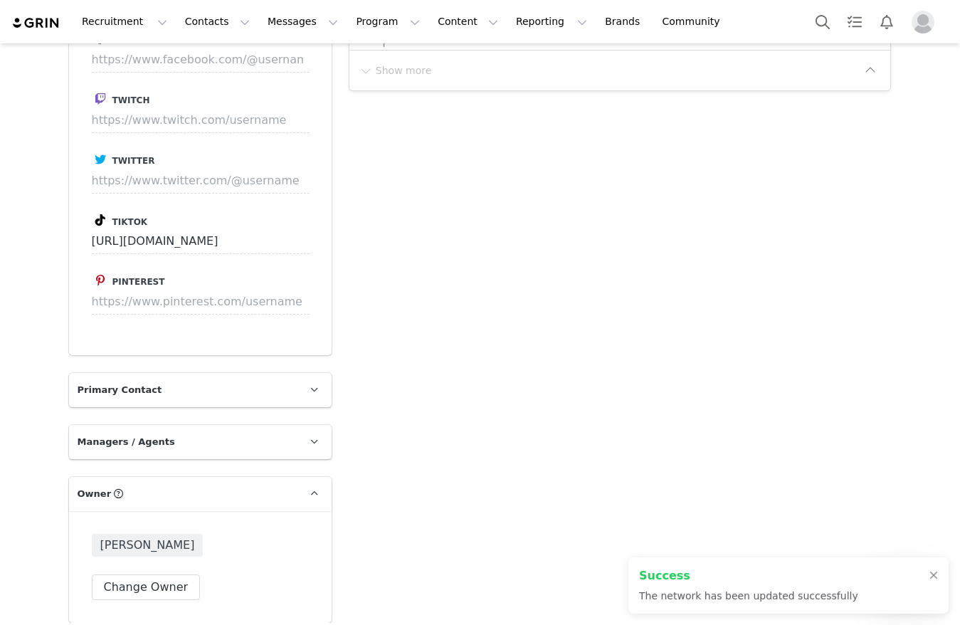
scroll to position [1787, 0]
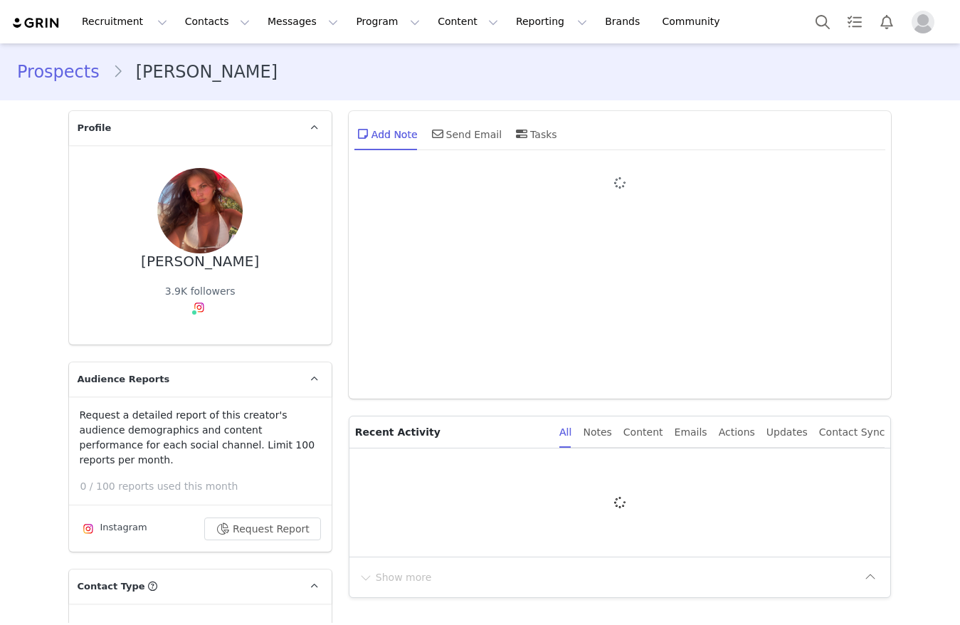
type input "+1 ([GEOGRAPHIC_DATA])"
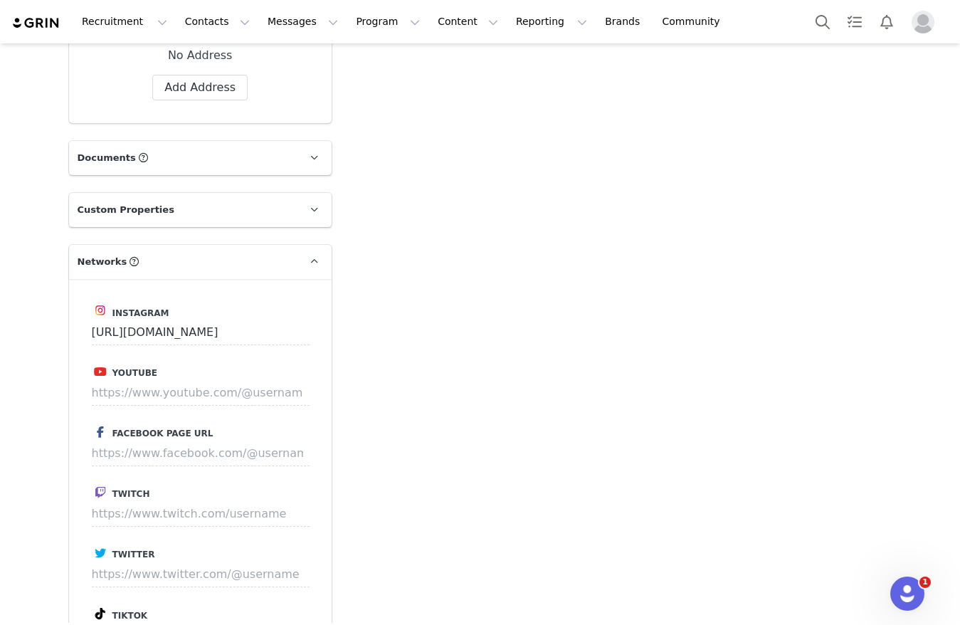
scroll to position [1498, 0]
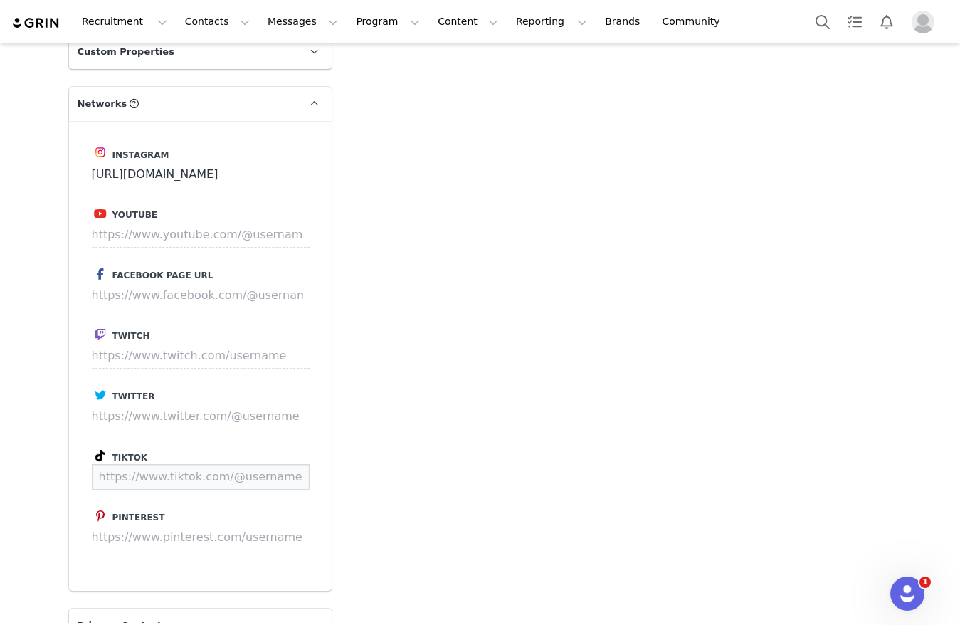
click at [178, 464] on input at bounding box center [201, 477] width 218 height 26
paste input "[URL][EMAIL_ADDRESS][DOMAIN_NAME][PERSON_NAME][DOMAIN_NAME][PERSON_NAME]"
type input "[URL][EMAIL_ADDRESS][DOMAIN_NAME][PERSON_NAME][DOMAIN_NAME][PERSON_NAME]"
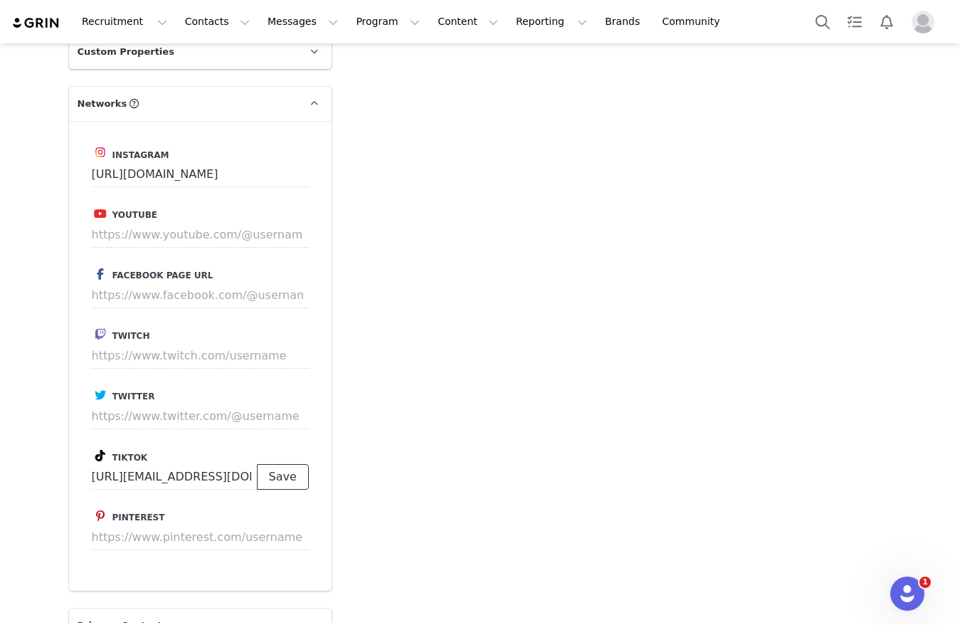
click at [273, 465] on button "Save" at bounding box center [283, 477] width 52 height 26
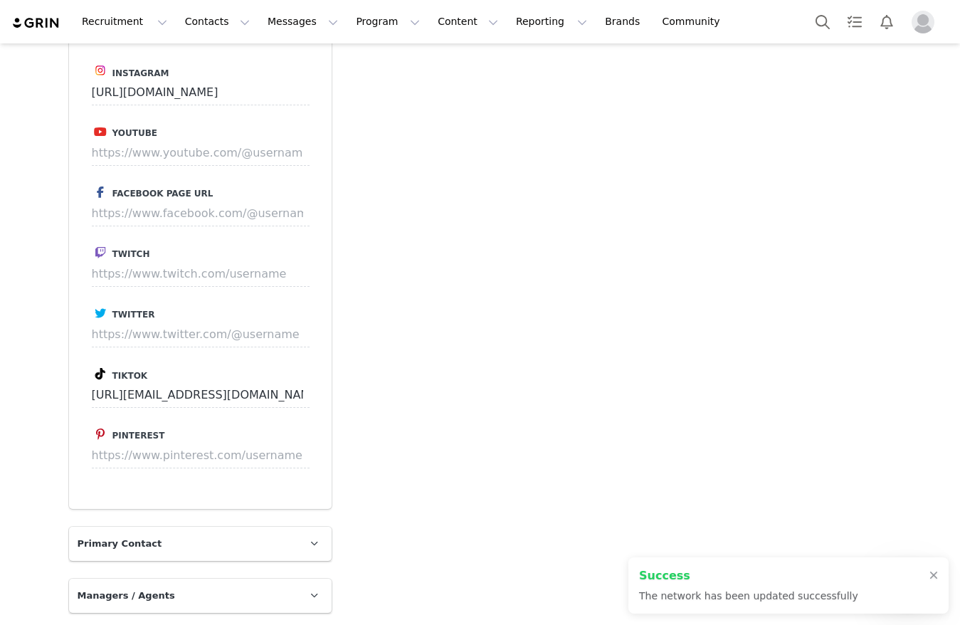
scroll to position [1605, 0]
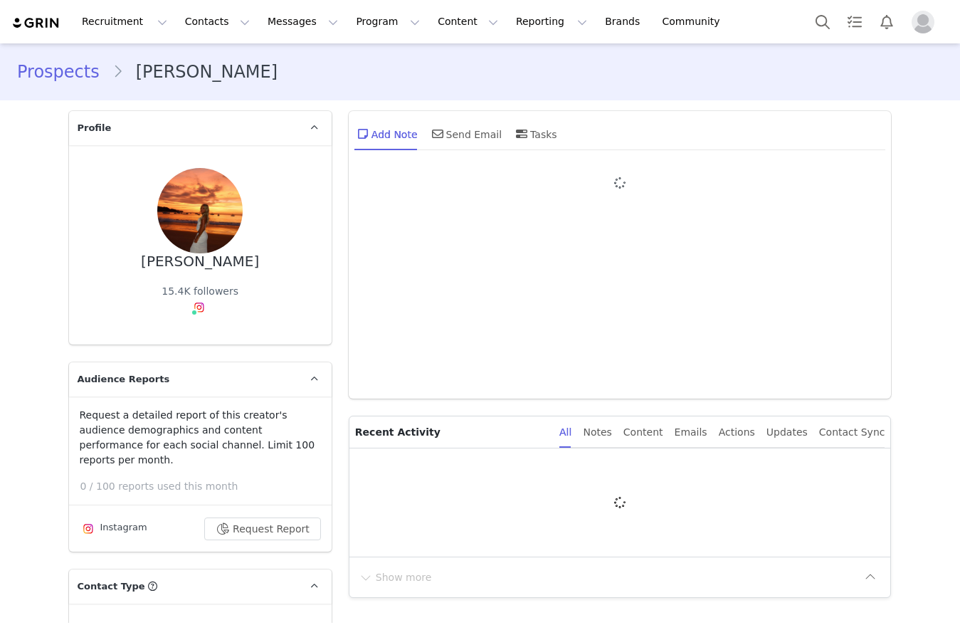
type input "+1 ([GEOGRAPHIC_DATA])"
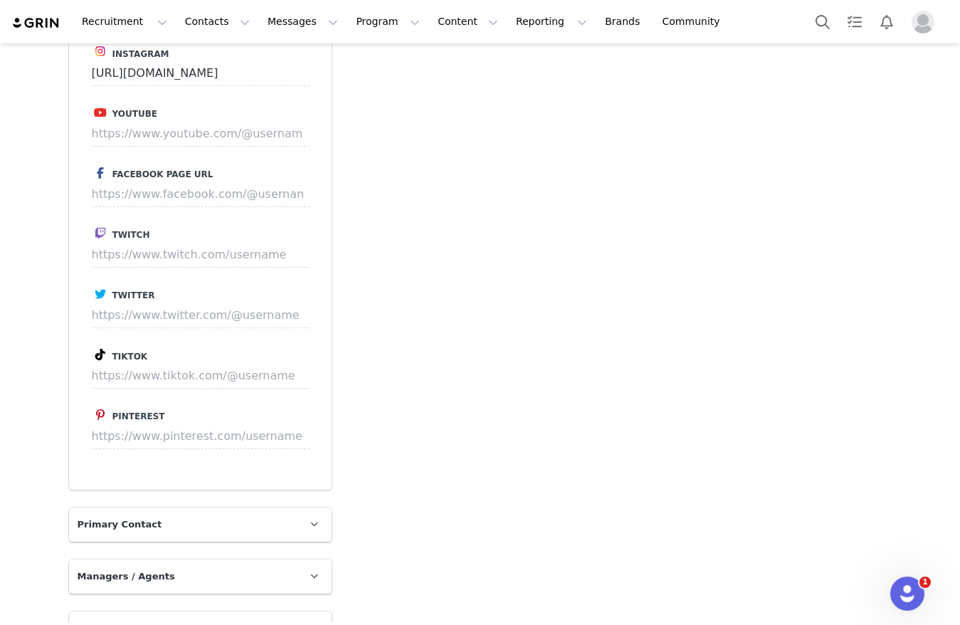
scroll to position [1601, 0]
click at [170, 361] on input at bounding box center [201, 374] width 218 height 26
paste input "https://www.tiktok.com/@harleyburbach"
type input "https://www.tiktok.com/@harleyburbach"
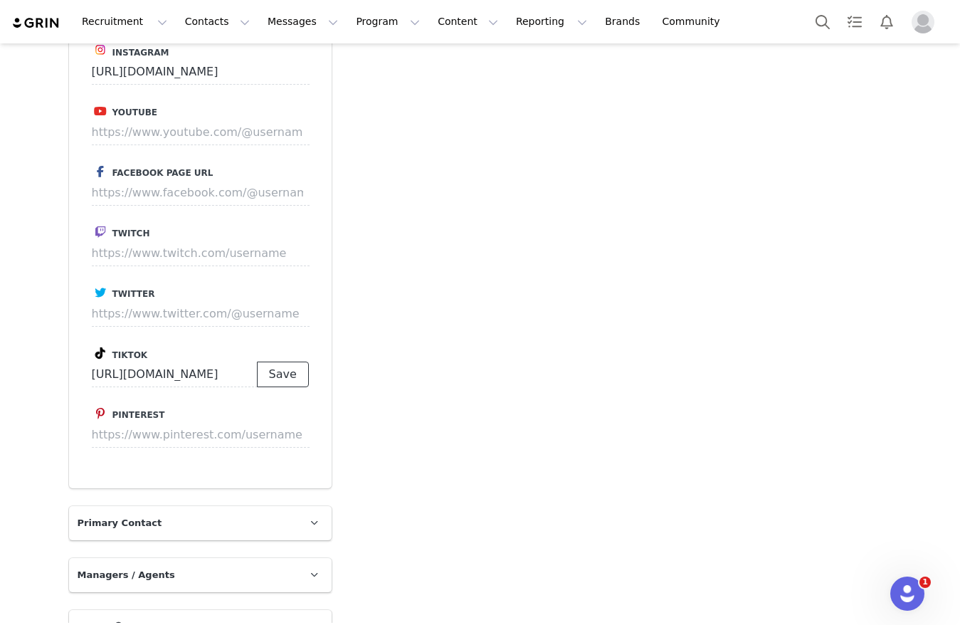
click at [268, 361] on button "Save" at bounding box center [283, 374] width 52 height 26
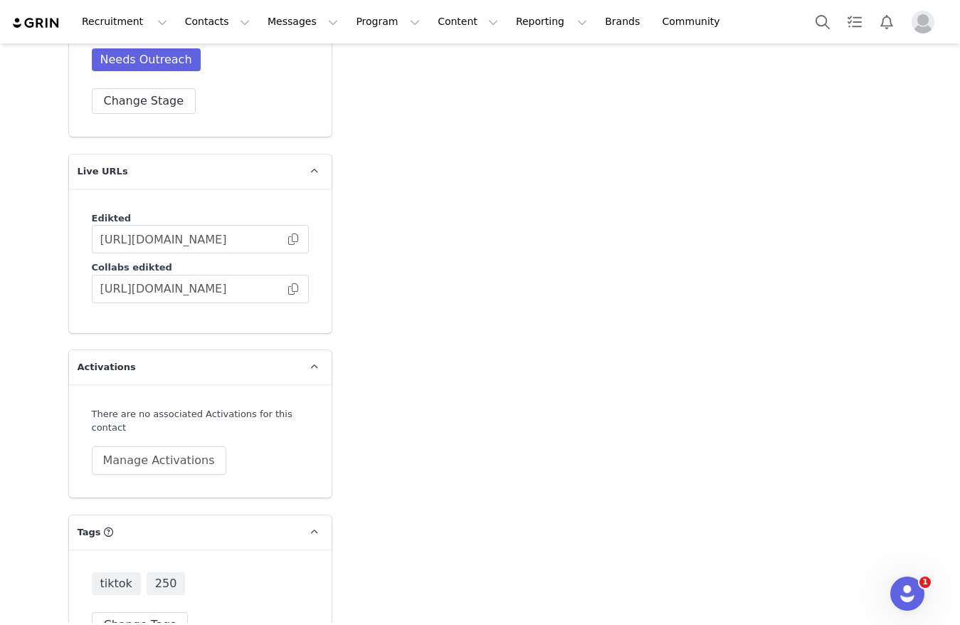
scroll to position [2401, 0]
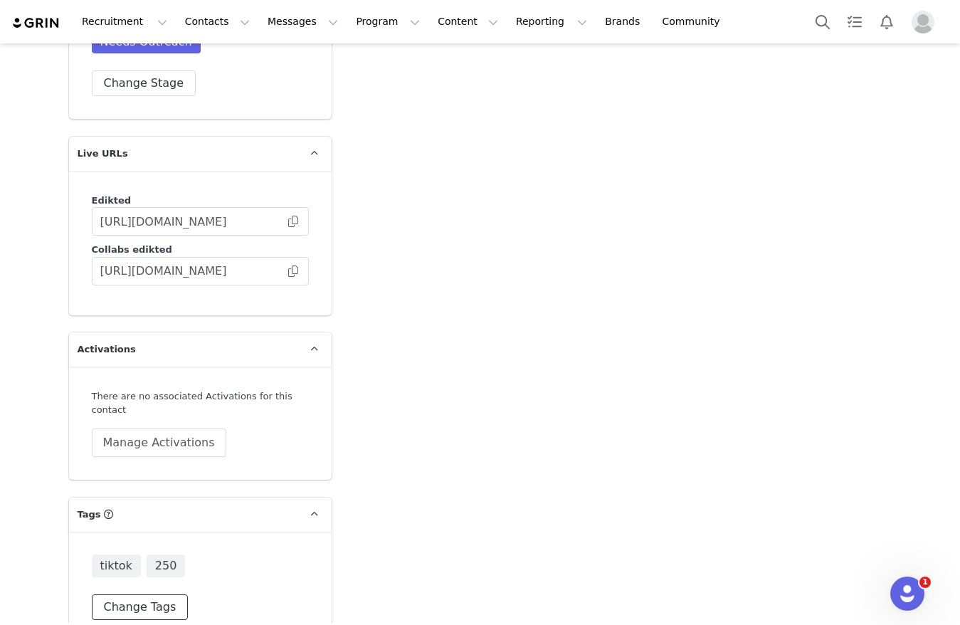
click at [141, 594] on button "Change Tags" at bounding box center [140, 607] width 97 height 26
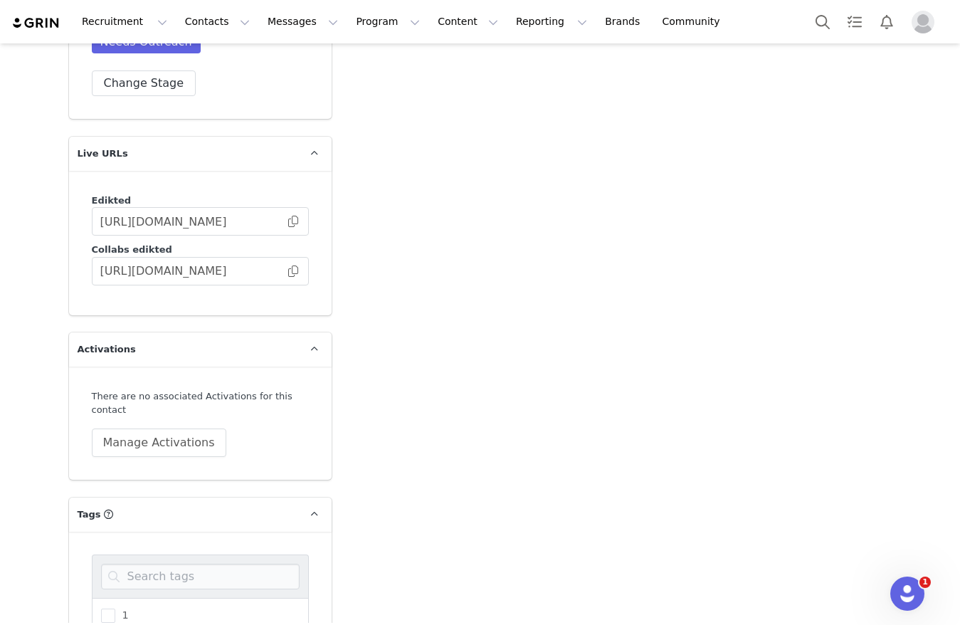
scroll to position [2542, 0]
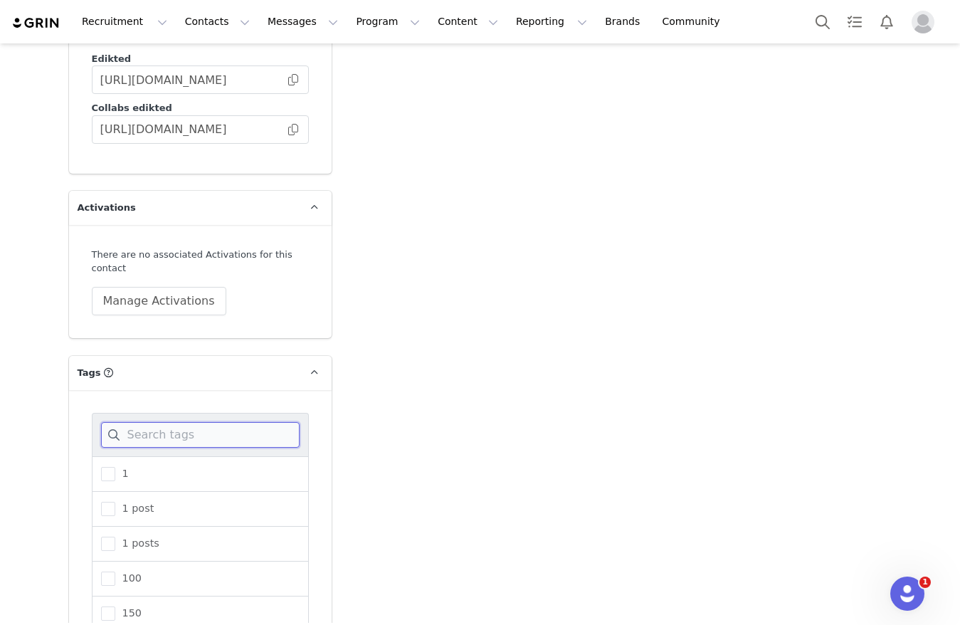
click at [194, 422] on input at bounding box center [200, 435] width 199 height 26
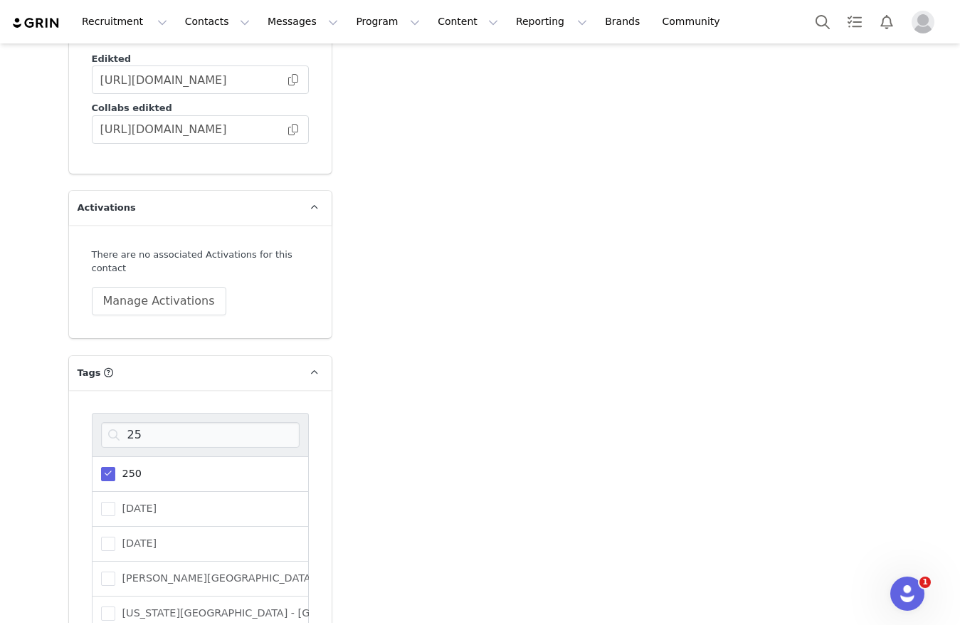
click at [122, 467] on span "250" at bounding box center [128, 474] width 26 height 14
click at [115, 467] on input "250" at bounding box center [115, 467] width 0 height 0
drag, startPoint x: 160, startPoint y: 416, endPoint x: 14, endPoint y: 406, distance: 146.2
type input "t"
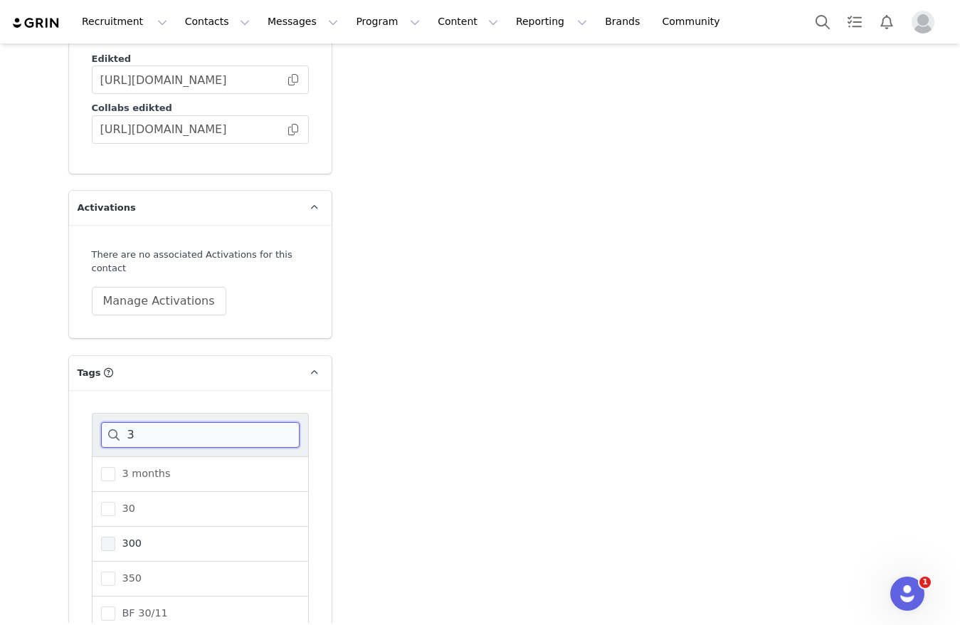
type input "3"
click at [117, 536] on span "300" at bounding box center [128, 543] width 26 height 14
click at [115, 536] on input "300" at bounding box center [115, 536] width 0 height 0
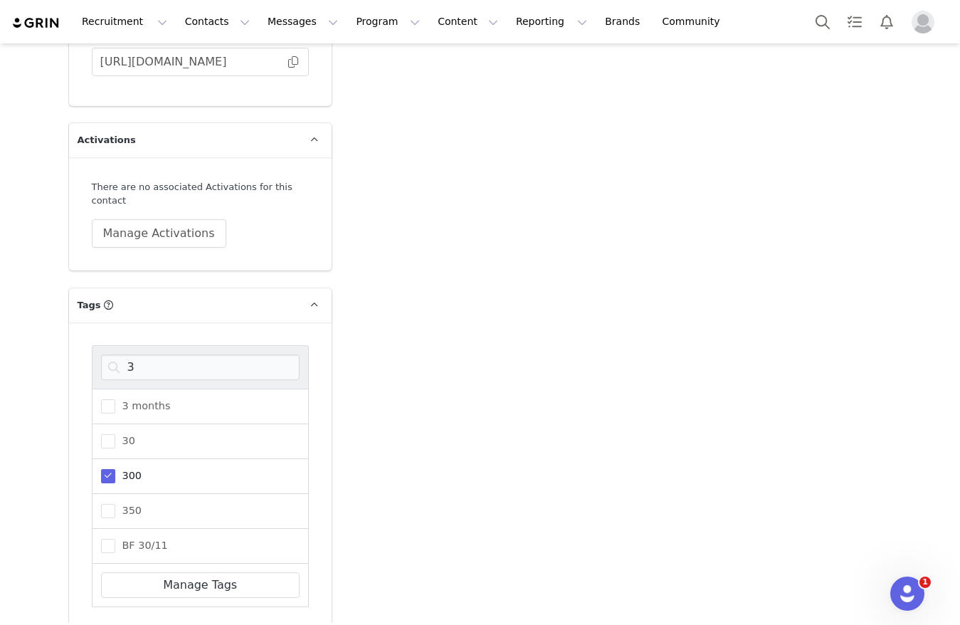
scroll to position [2642, 0]
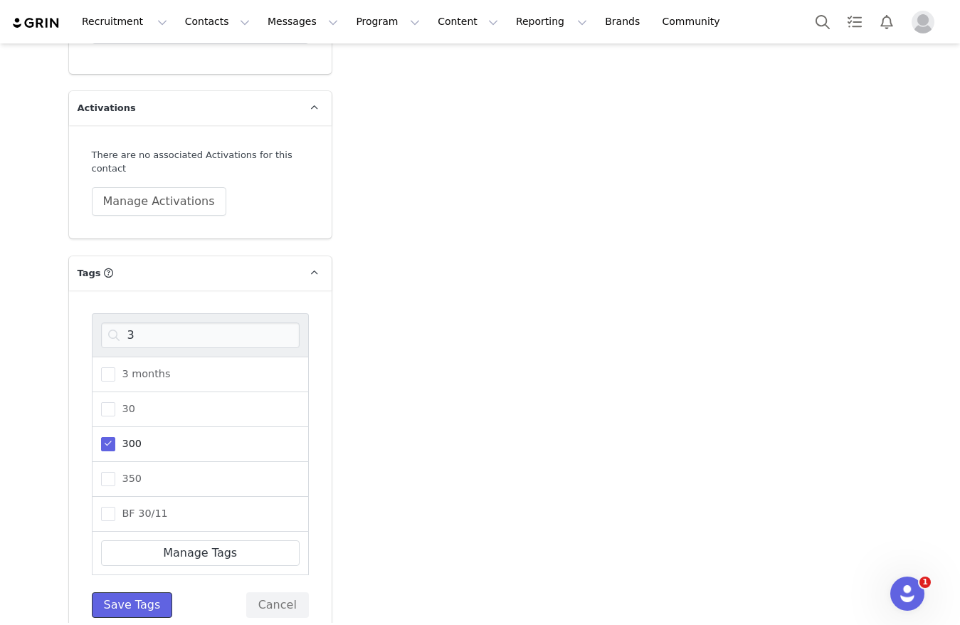
drag, startPoint x: 101, startPoint y: 576, endPoint x: 110, endPoint y: 568, distance: 11.7
click at [101, 592] on button "Save Tags" at bounding box center [132, 605] width 81 height 26
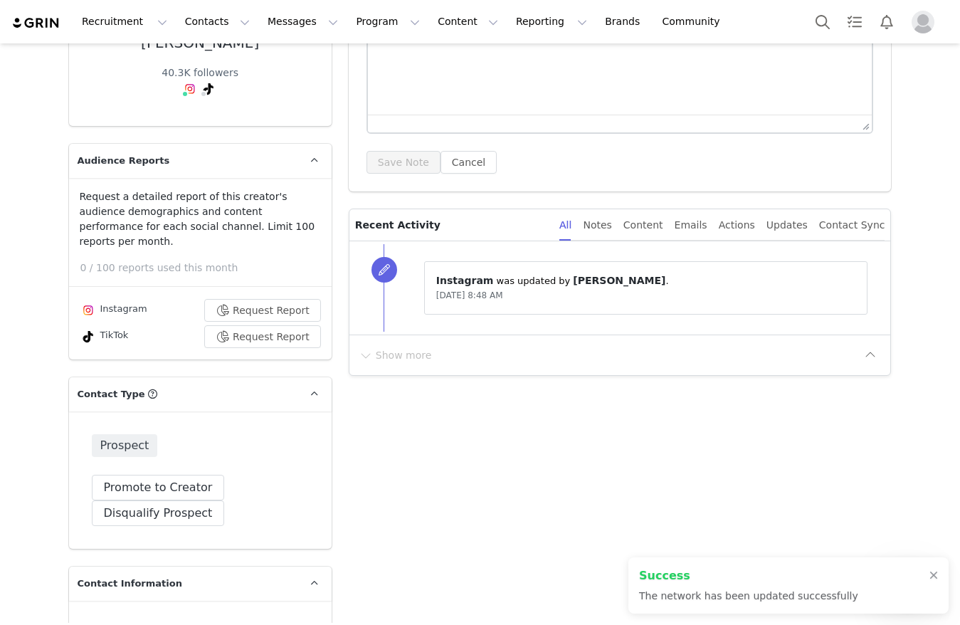
scroll to position [0, 0]
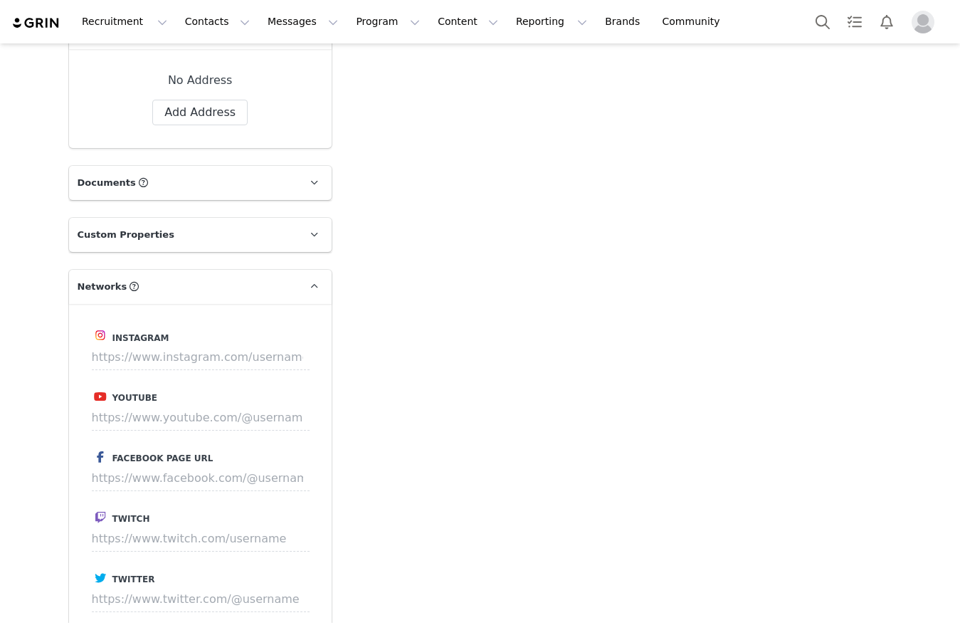
scroll to position [1387, 0]
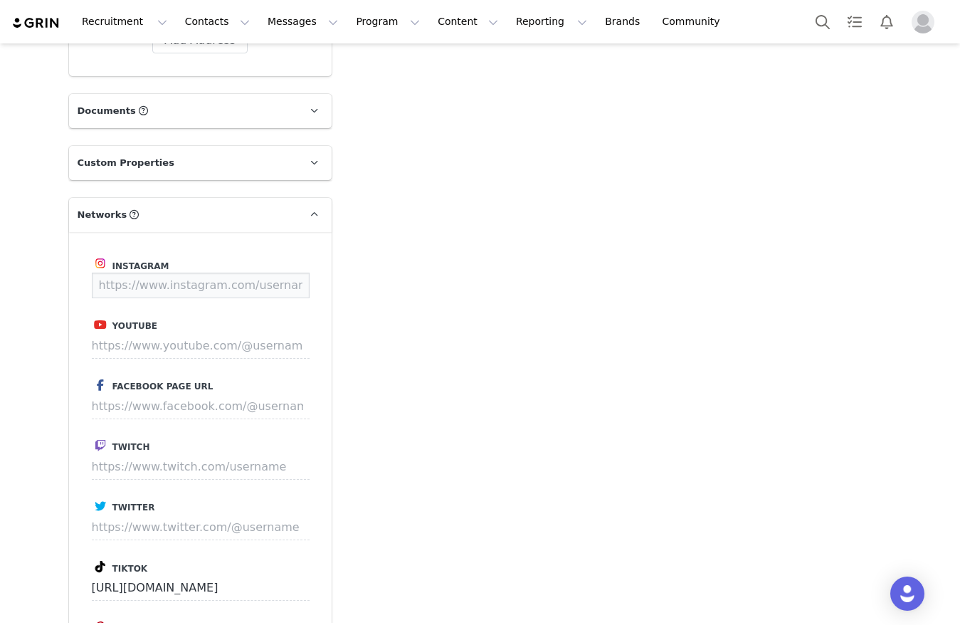
click at [245, 275] on input at bounding box center [201, 285] width 218 height 26
paste input "https://www.instagram.com/strictlyspritzing"
type input "https://www.instagram.com/strictlyspritzing"
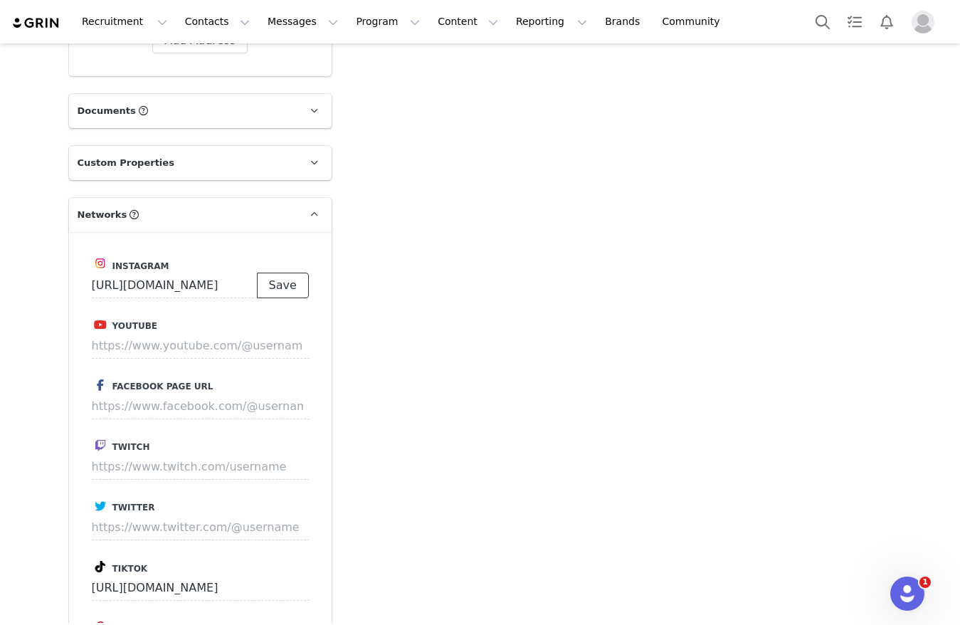
click at [272, 275] on button "Save" at bounding box center [283, 285] width 52 height 26
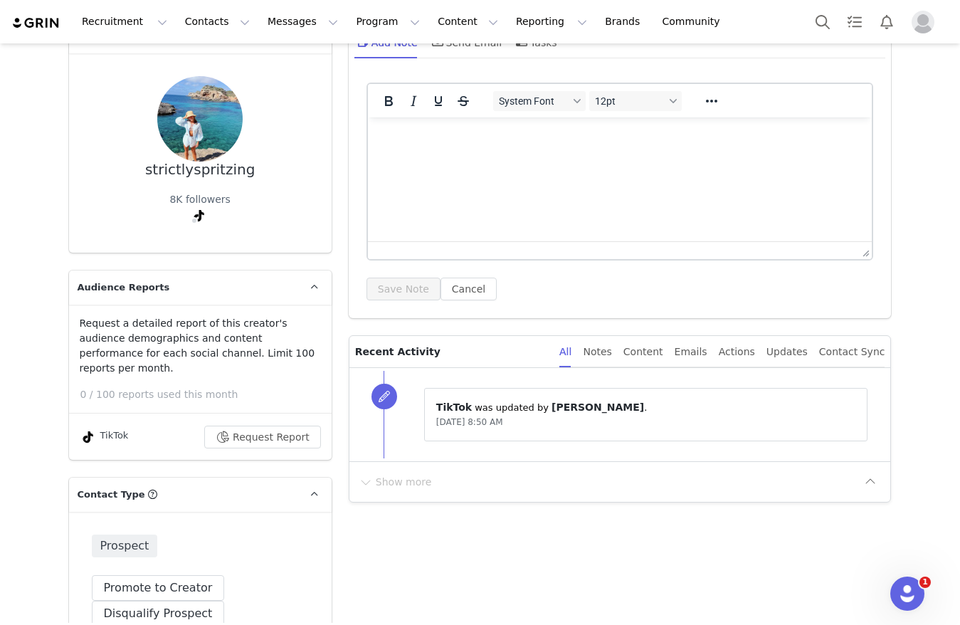
scroll to position [0, 0]
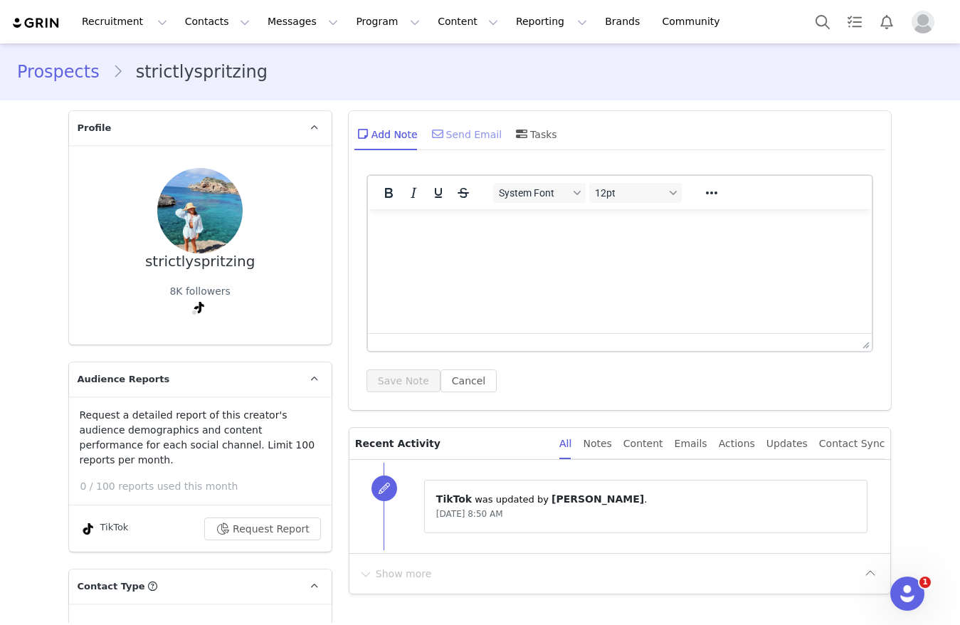
click at [433, 132] on icon at bounding box center [437, 133] width 11 height 11
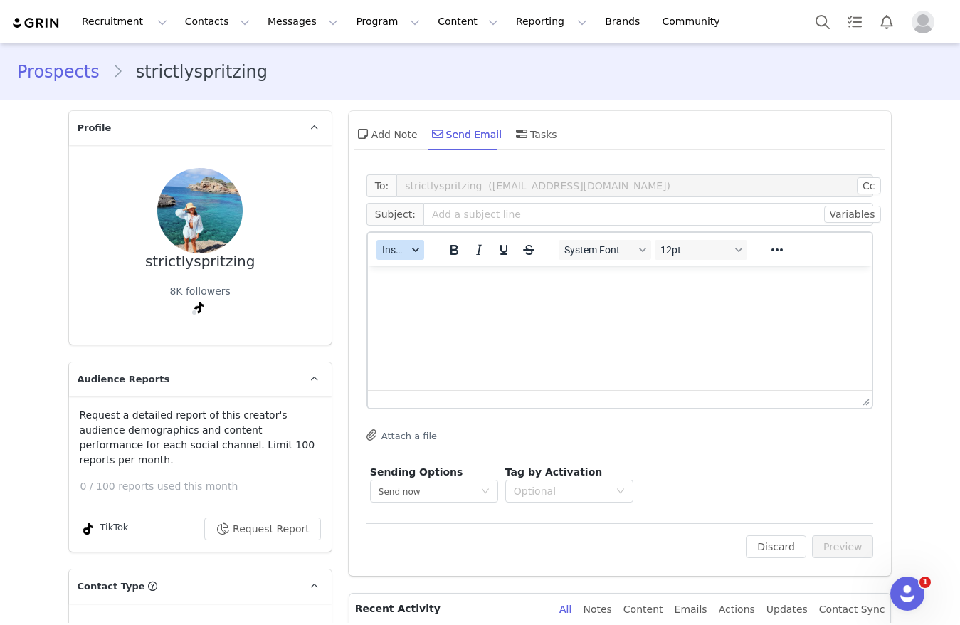
click at [391, 253] on span "Insert" at bounding box center [394, 249] width 25 height 11
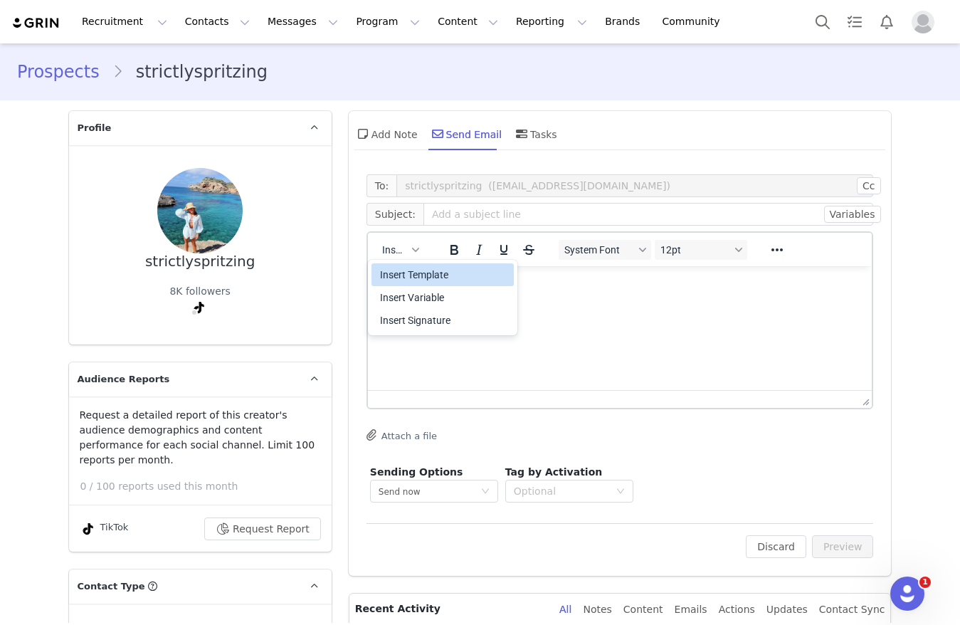
click at [402, 279] on div "Insert Template" at bounding box center [444, 274] width 128 height 17
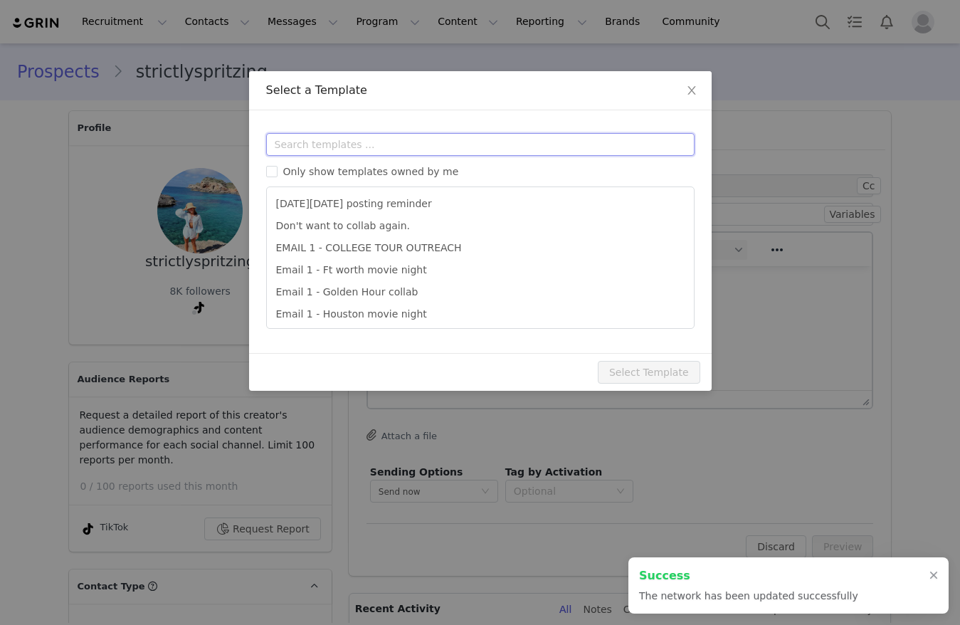
click at [415, 147] on input "text" at bounding box center [480, 144] width 428 height 23
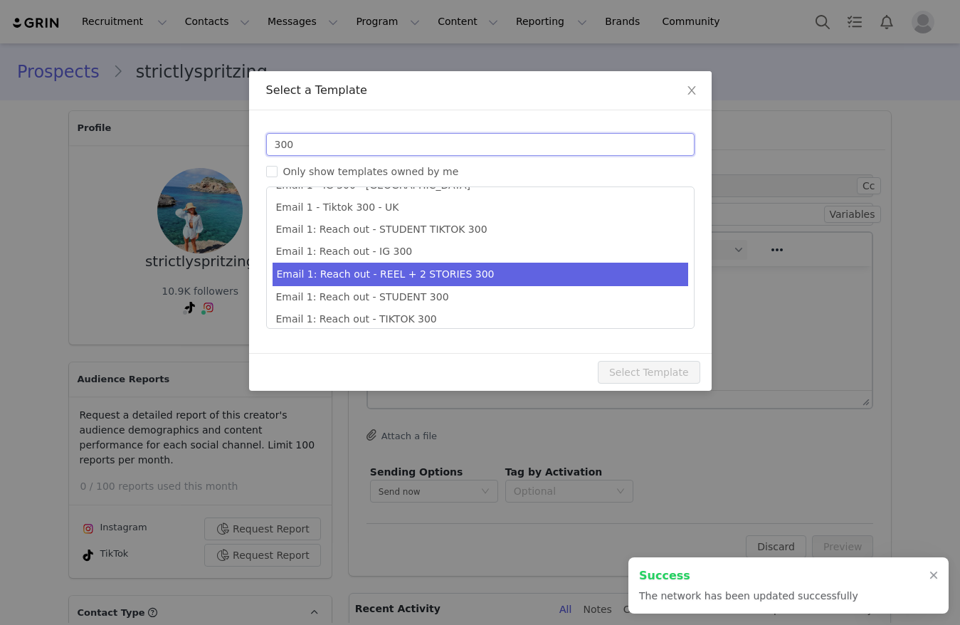
scroll to position [26, 0]
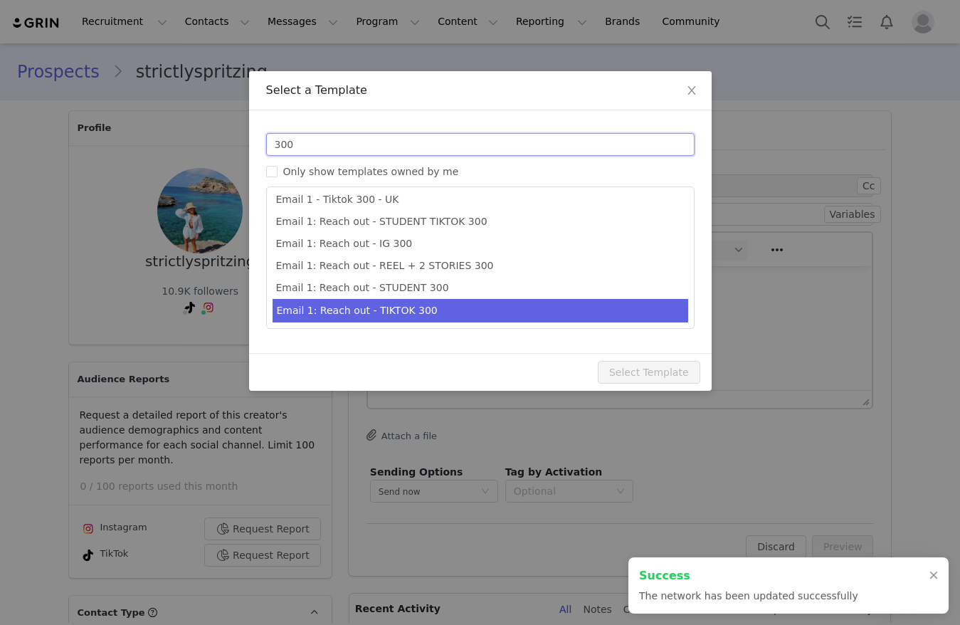
type input "300"
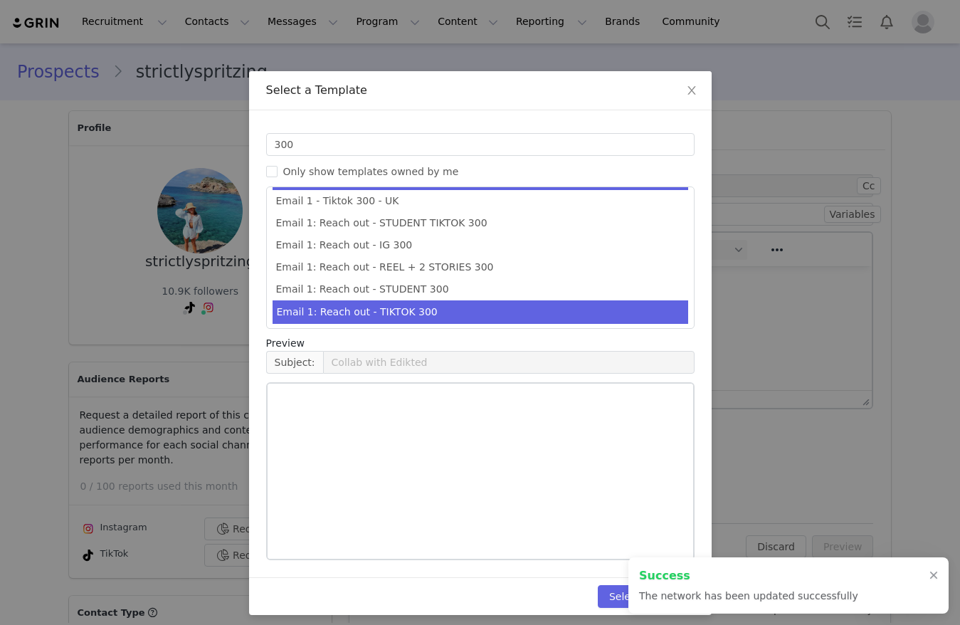
click at [413, 305] on li "Email 1: Reach out - TIKTOK 300" at bounding box center [480, 311] width 416 height 23
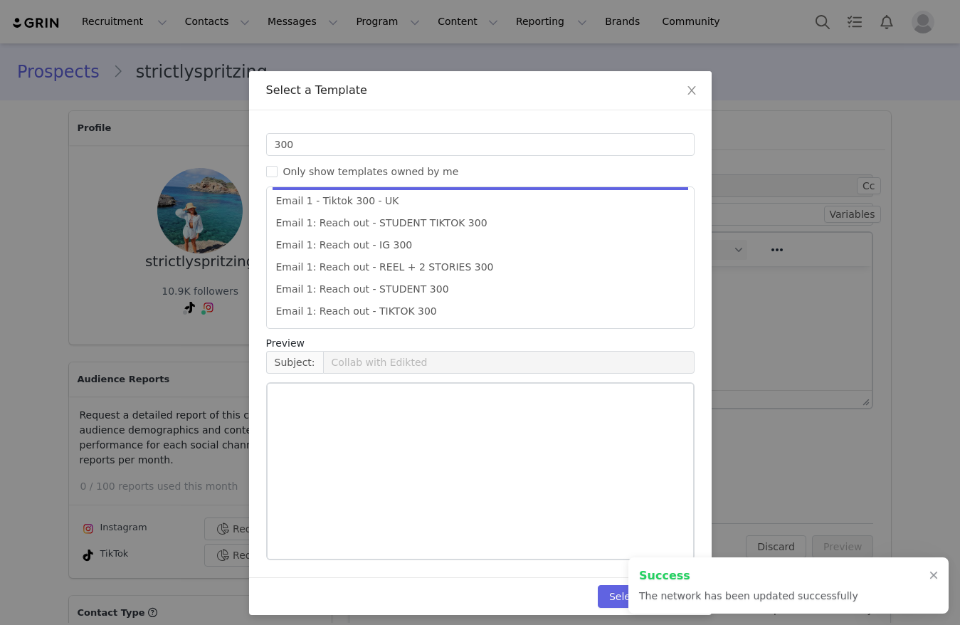
type input "Collab with Edikted 🧡🤎💛"
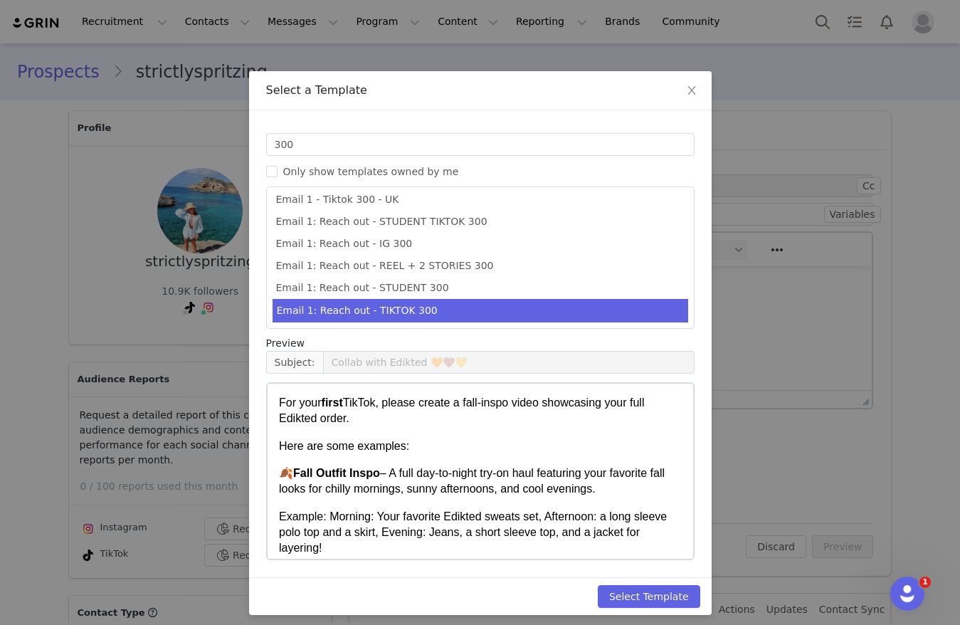
scroll to position [427, 0]
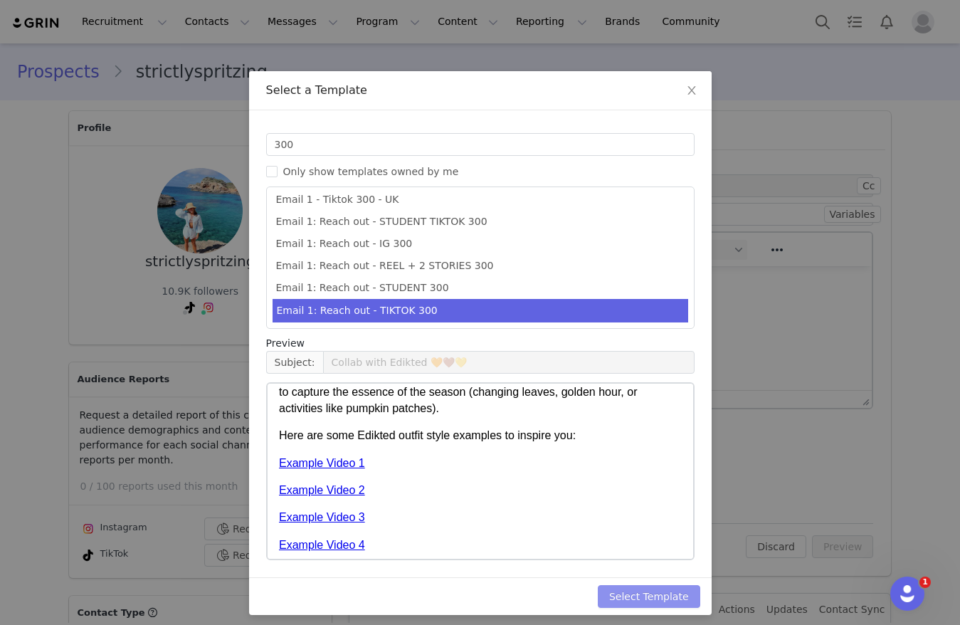
click at [653, 586] on button "Select Template" at bounding box center [649, 596] width 102 height 23
type input "Collab with Edikted 🧡🤎💛"
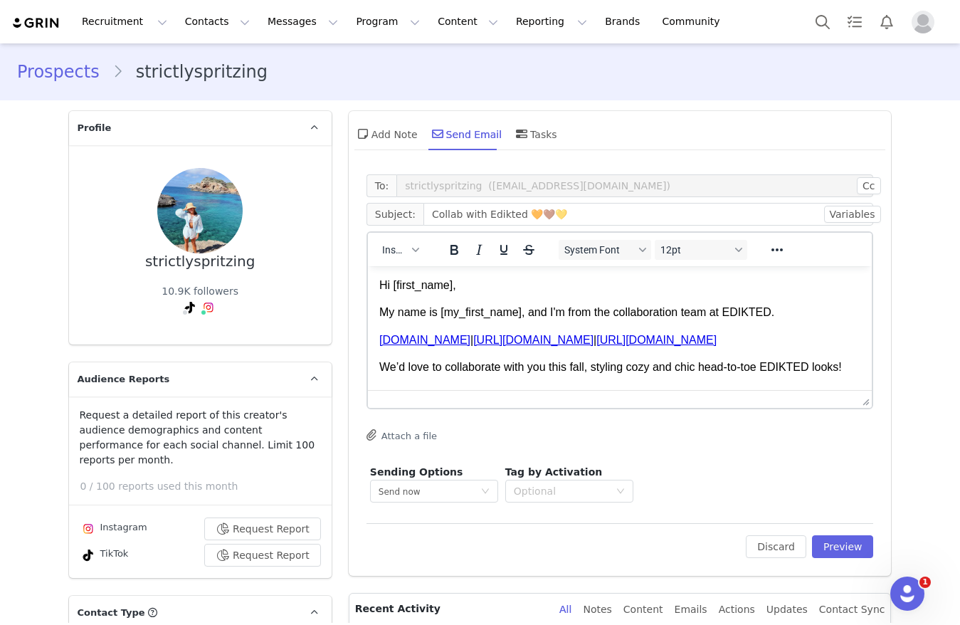
scroll to position [0, 0]
click at [839, 546] on button "Preview" at bounding box center [843, 546] width 62 height 23
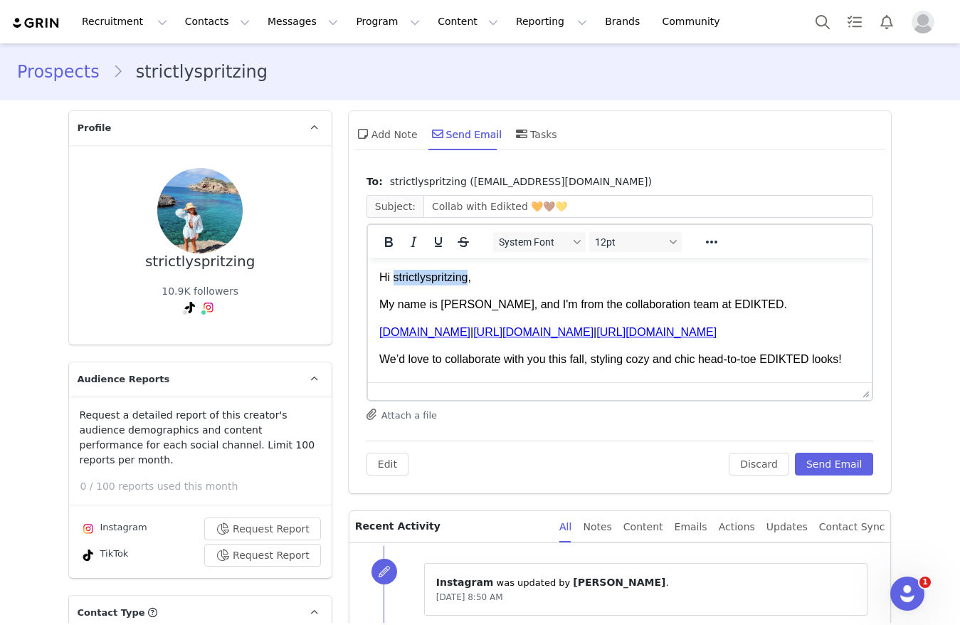
drag, startPoint x: 465, startPoint y: 282, endPoint x: 393, endPoint y: 285, distance: 71.9
click at [393, 285] on p "Hi strictlyspritzing," at bounding box center [620, 278] width 482 height 16
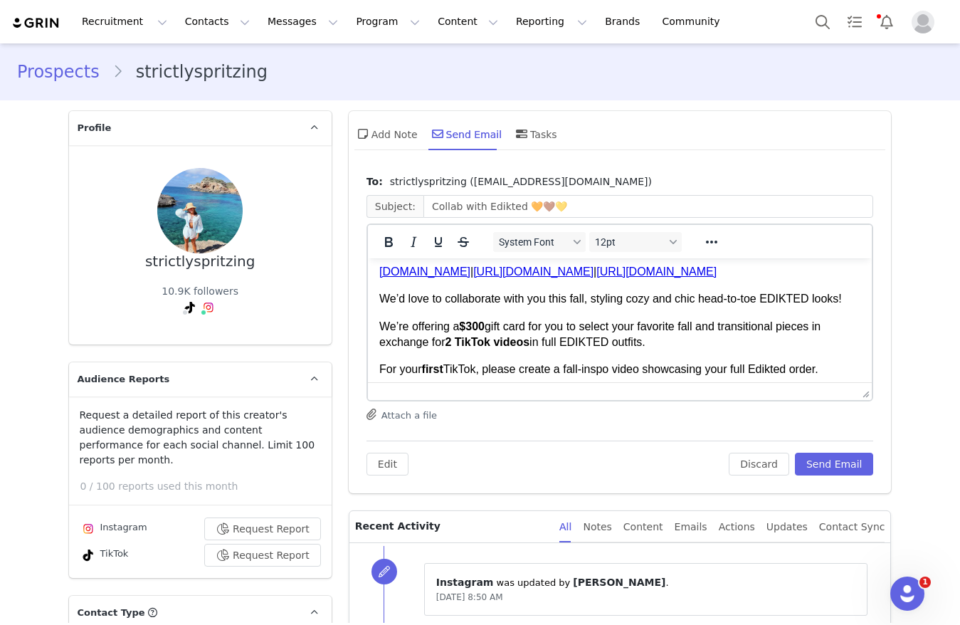
scroll to position [107, 0]
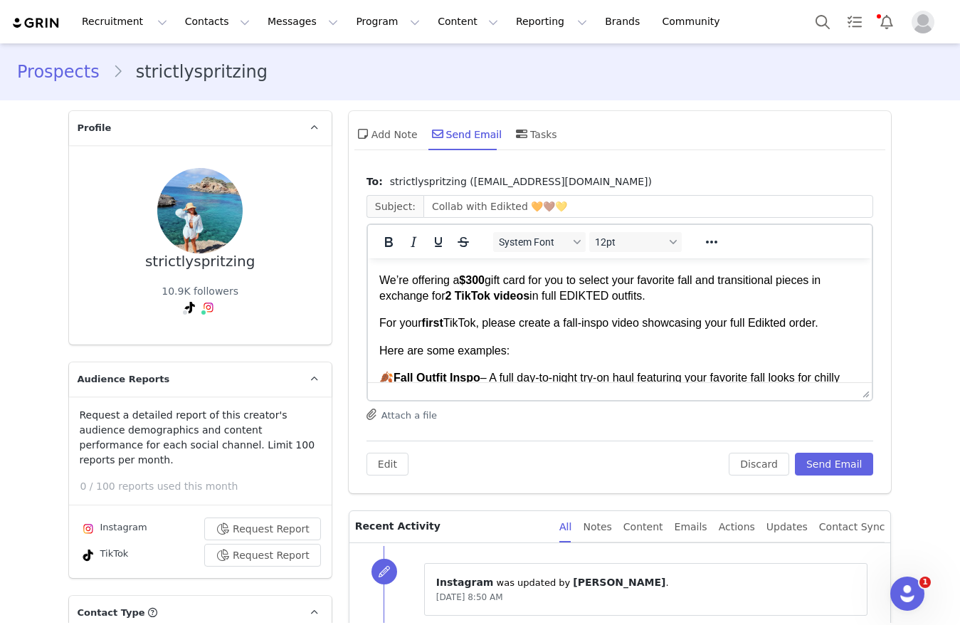
click at [482, 286] on strong "$300" at bounding box center [471, 280] width 26 height 12
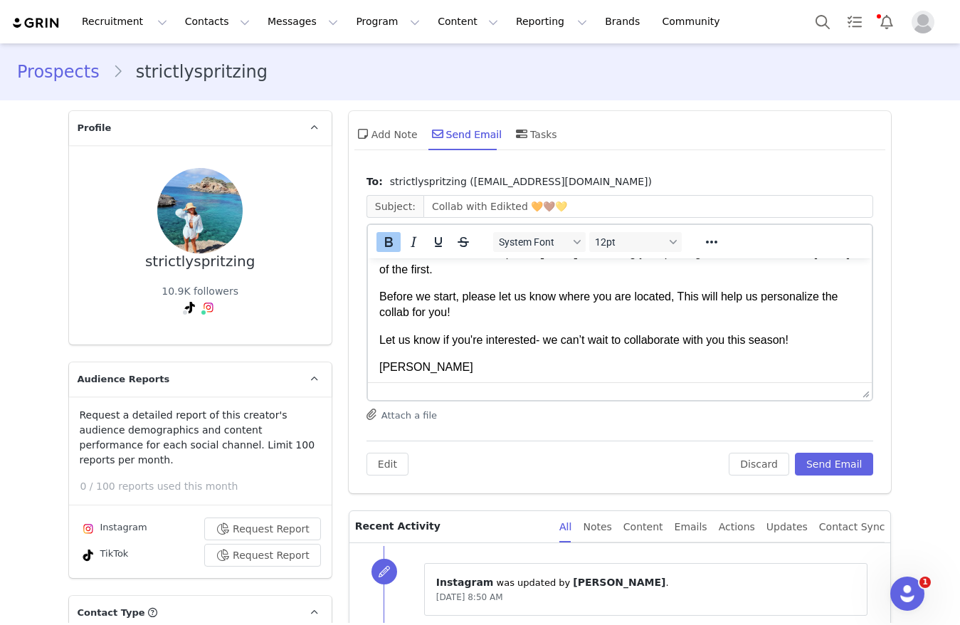
scroll to position [561, 0]
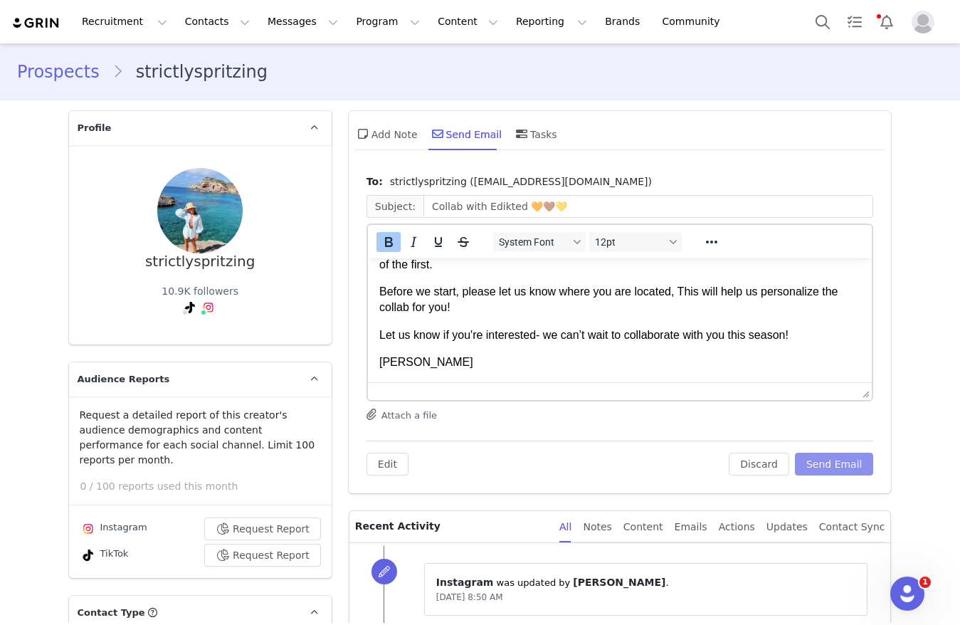
click at [817, 466] on button "Send Email" at bounding box center [834, 463] width 79 height 23
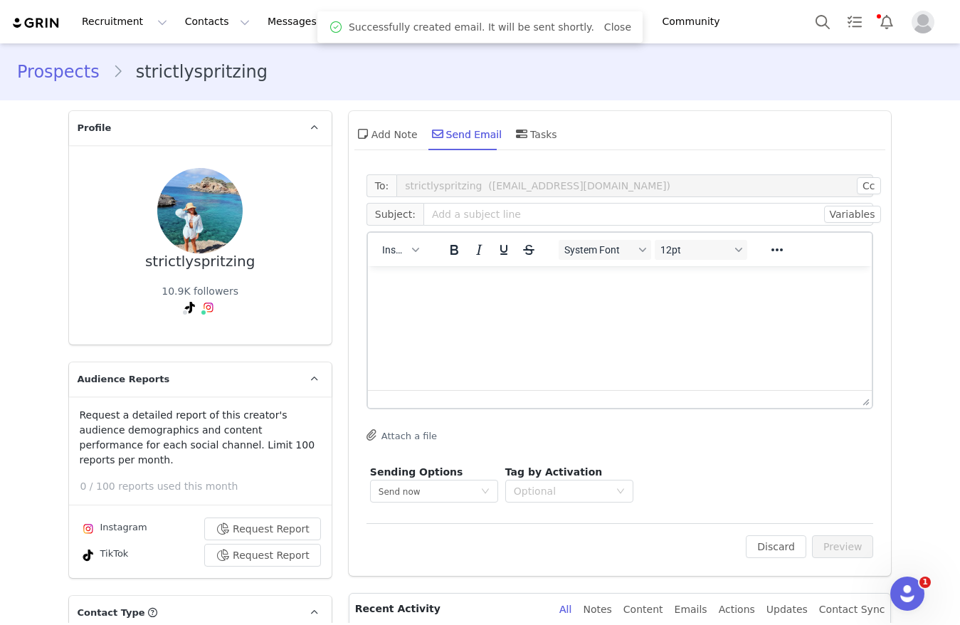
scroll to position [0, 0]
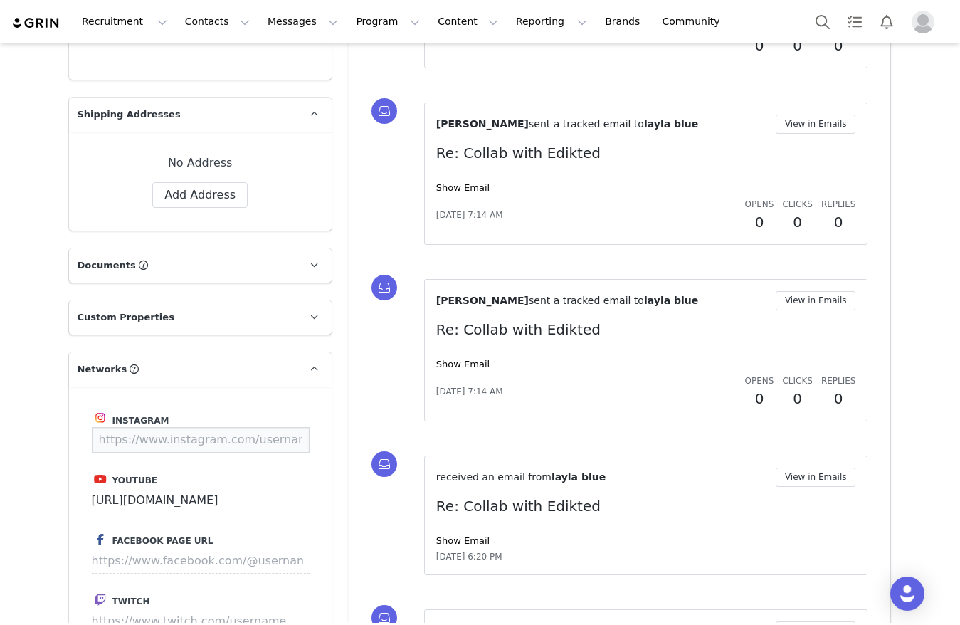
click at [218, 428] on input at bounding box center [201, 440] width 218 height 26
paste input "[URL][DOMAIN_NAME]"
click at [257, 427] on button "Save" at bounding box center [283, 440] width 52 height 26
click at [257, 427] on p "Save" at bounding box center [283, 440] width 52 height 26
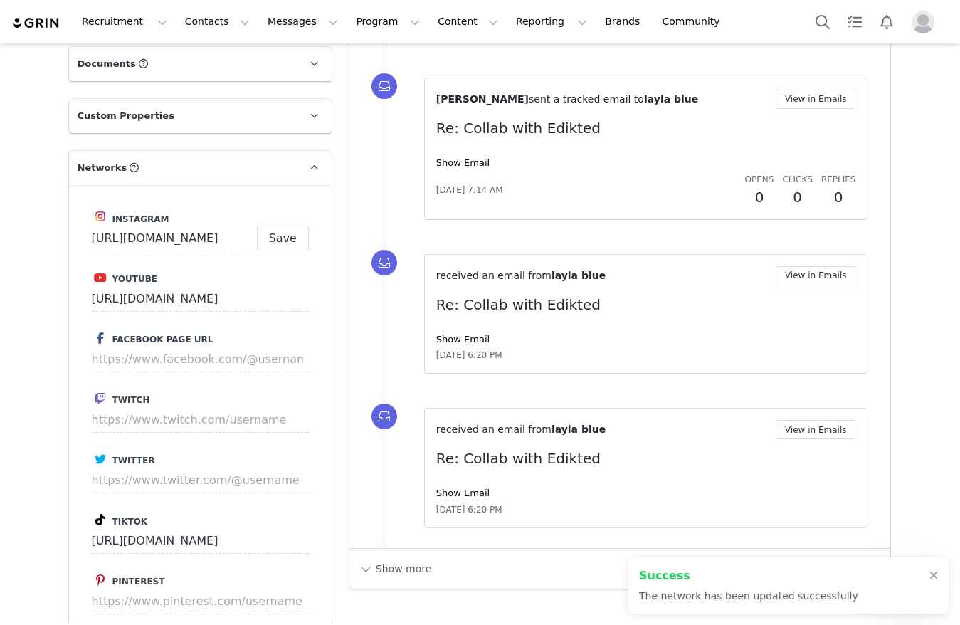
type input "[URL][DOMAIN_NAME]"
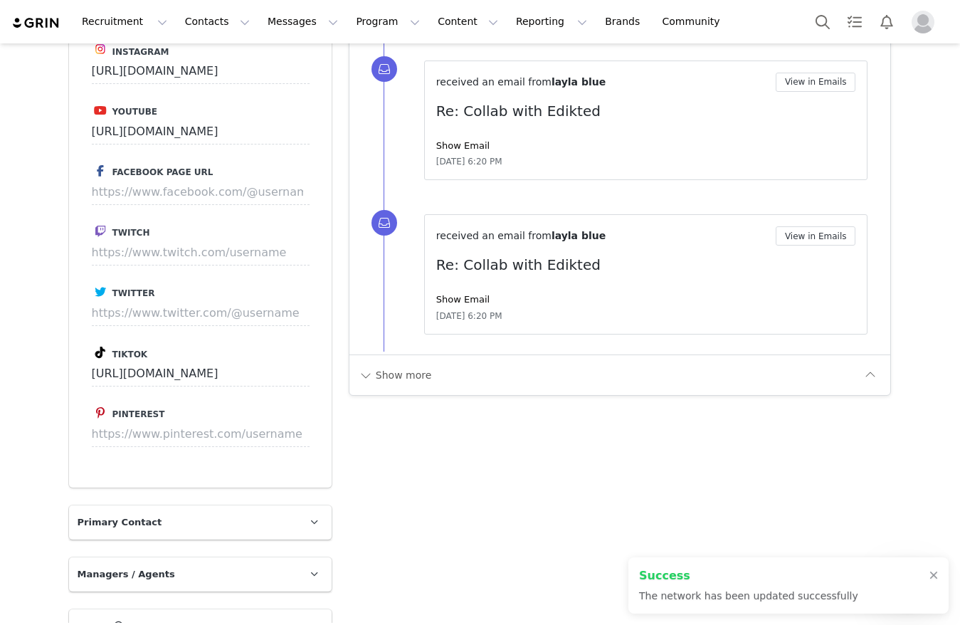
scroll to position [1947, 0]
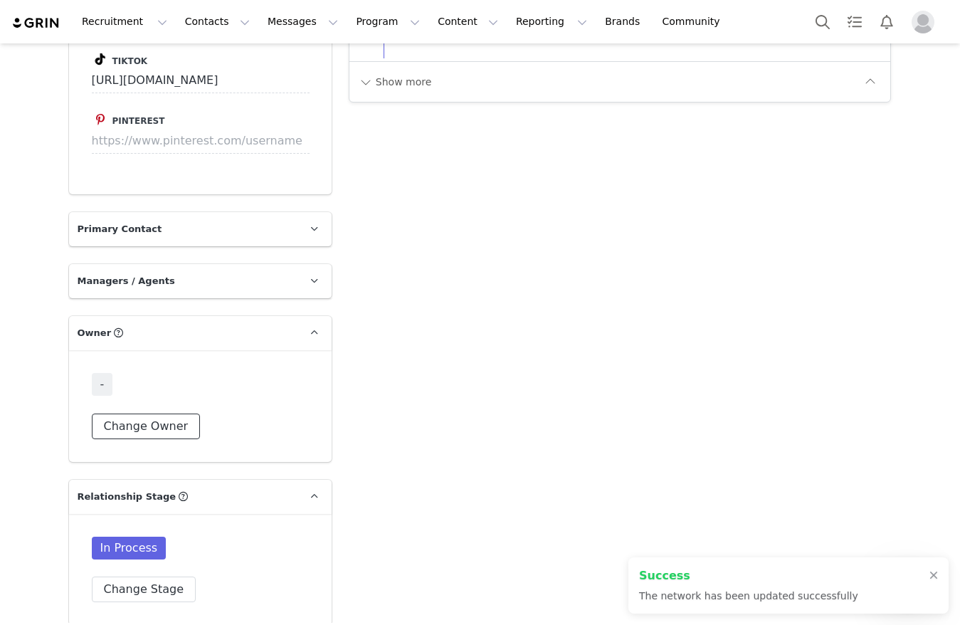
click at [137, 414] on button "Change Owner" at bounding box center [146, 426] width 109 height 26
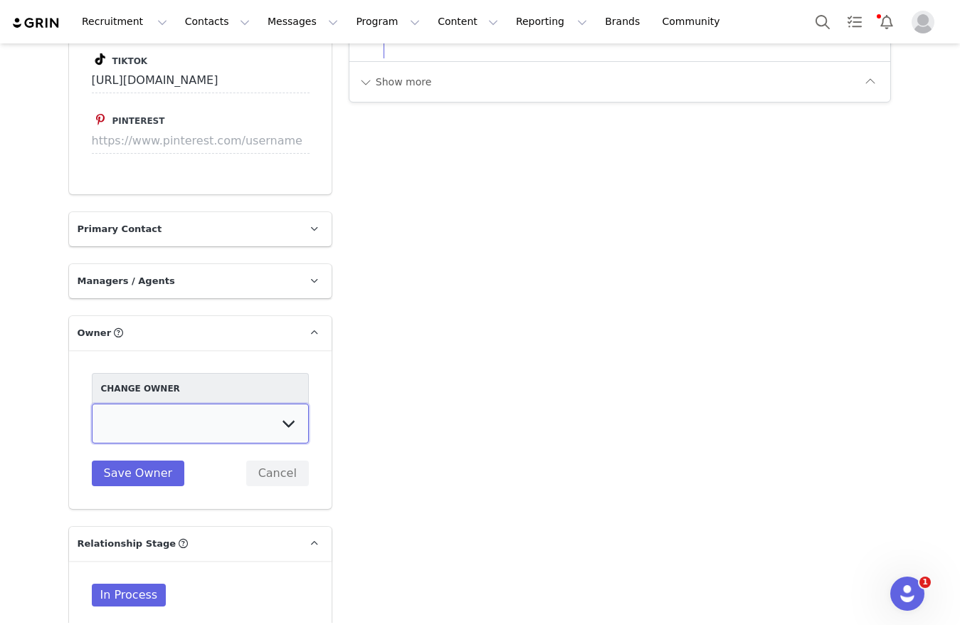
click at [172, 403] on select "[PERSON_NAME] [PERSON_NAME] [PERSON_NAME] [PERSON_NAME] [DEMOGRAPHIC_DATA] [PER…" at bounding box center [200, 423] width 217 height 40
select select "e2f7c43e-e03d-41a3-a78c-21da971660ac"
click at [92, 403] on select "[PERSON_NAME] [PERSON_NAME] [PERSON_NAME] [PERSON_NAME] [DEMOGRAPHIC_DATA] [PER…" at bounding box center [200, 423] width 217 height 40
click at [141, 460] on button "Save Owner" at bounding box center [138, 473] width 93 height 26
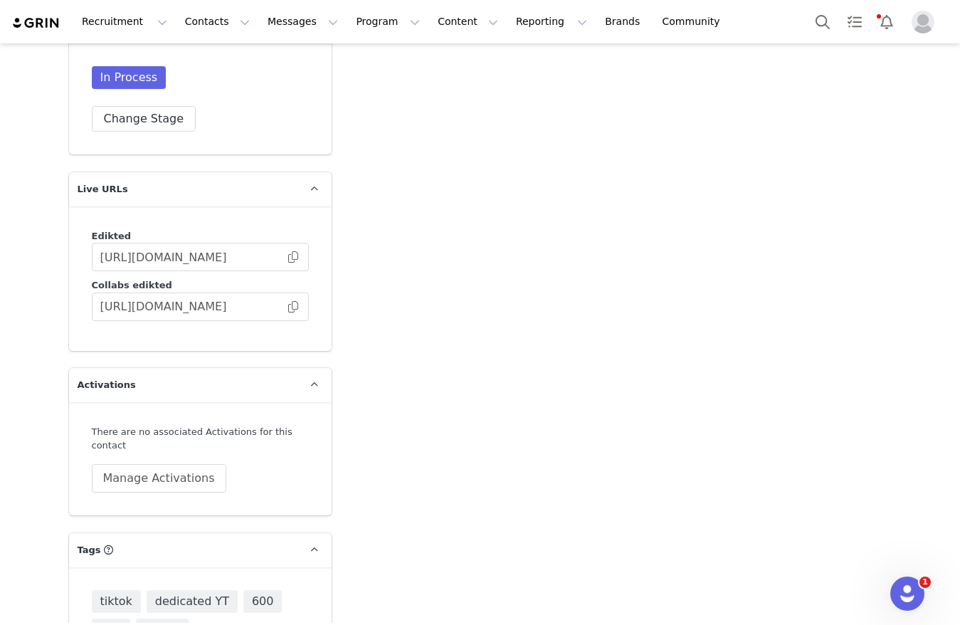
scroll to position [2482, 0]
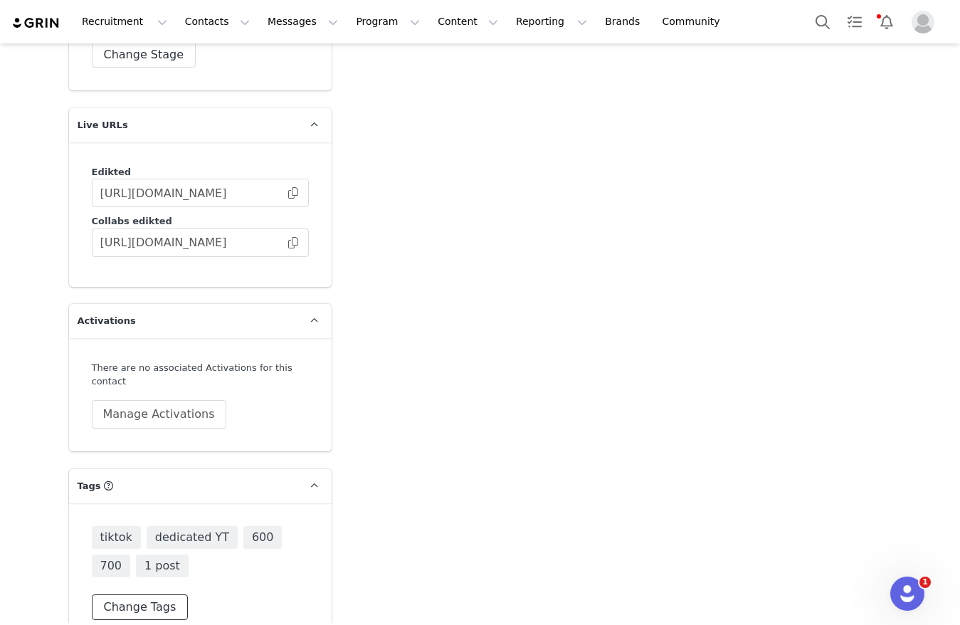
click at [117, 594] on button "Change Tags" at bounding box center [140, 607] width 97 height 26
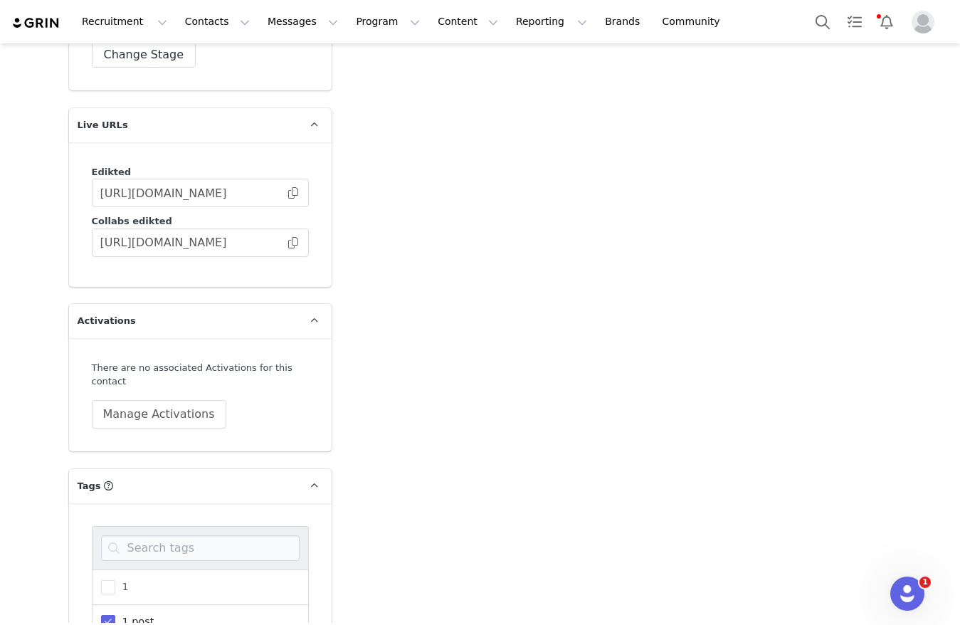
scroll to position [2695, 0]
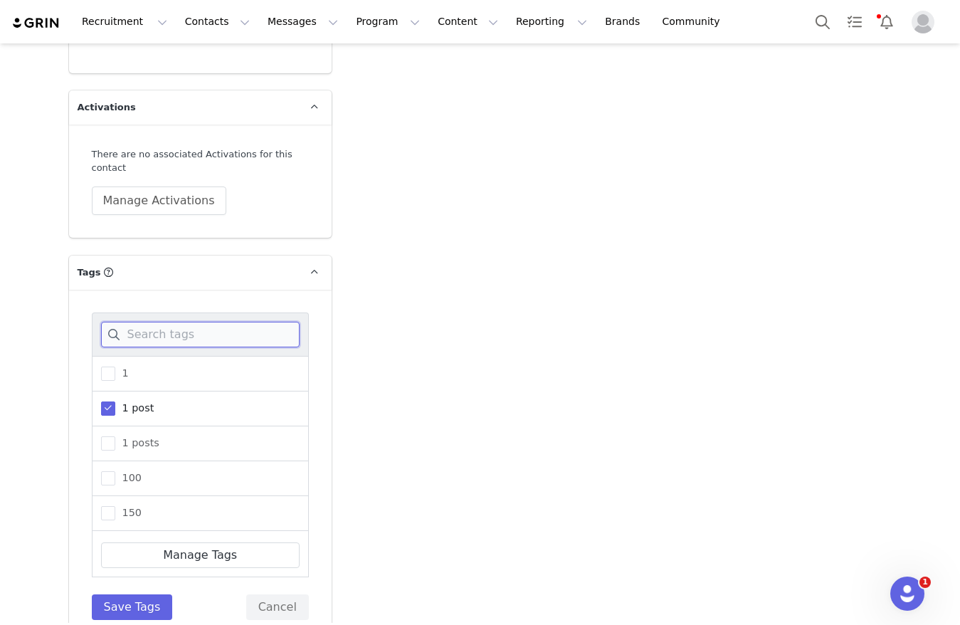
click at [166, 322] on input at bounding box center [200, 335] width 199 height 26
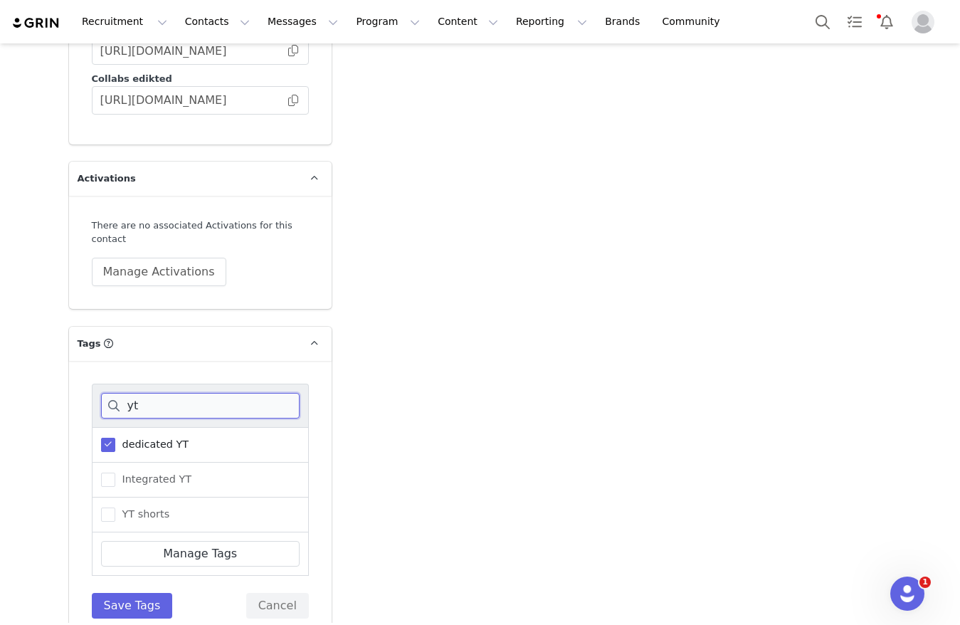
scroll to position [2090, 0]
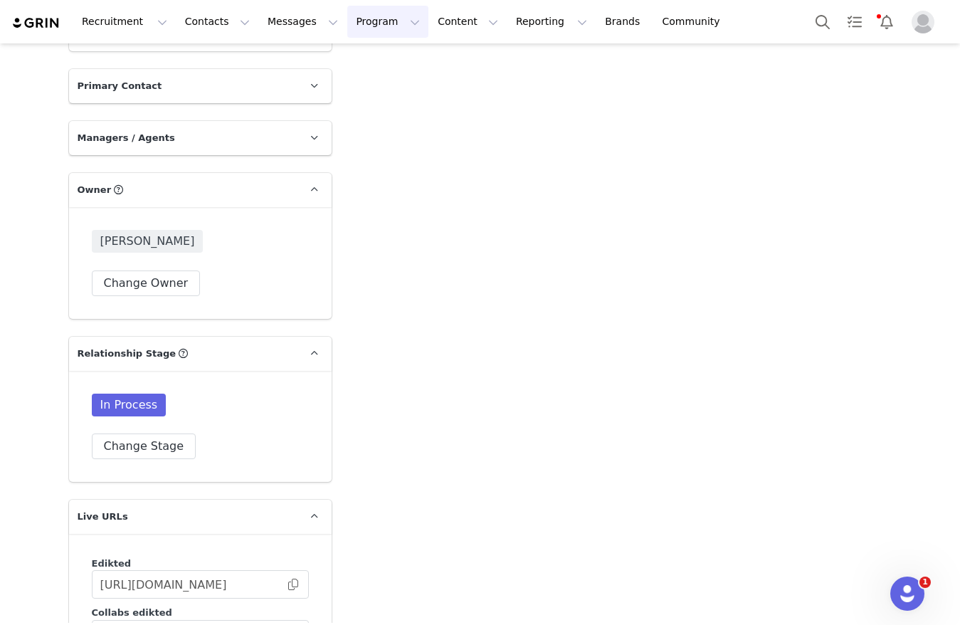
type input "yt"
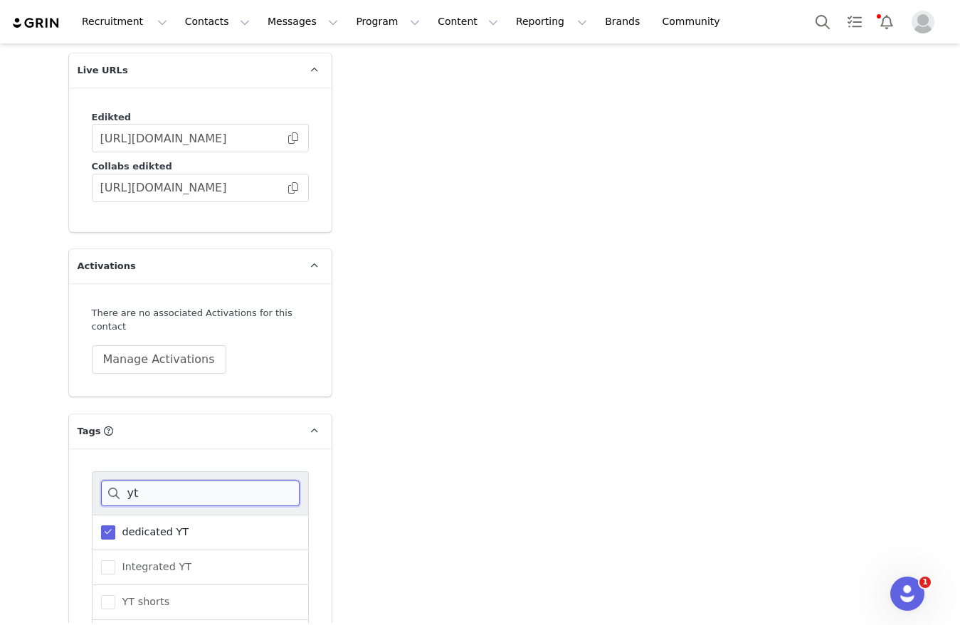
scroll to position [2624, 0]
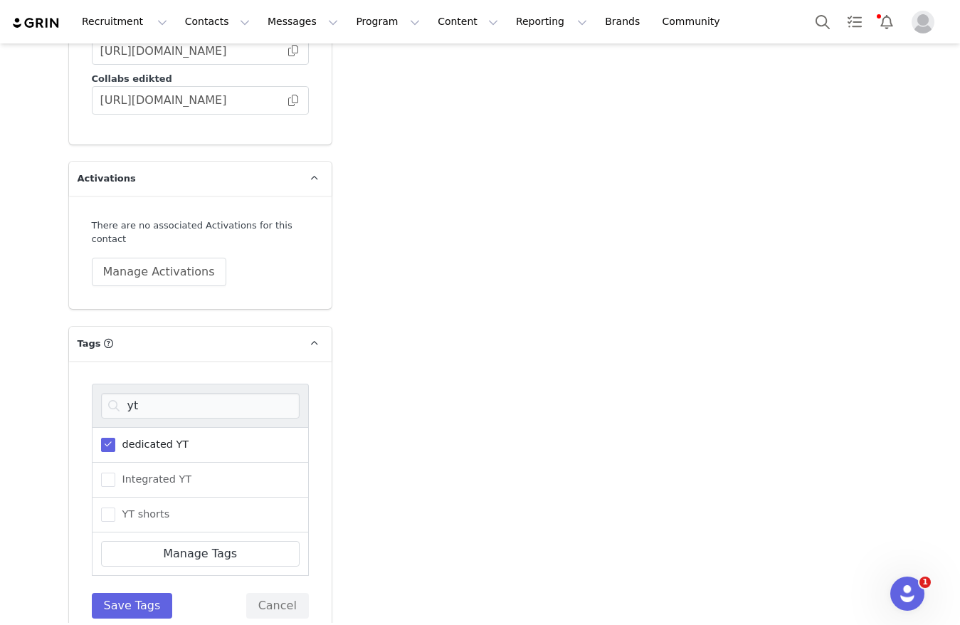
click at [137, 438] on span "dedicated YT" at bounding box center [152, 445] width 74 height 14
click at [115, 438] on input "dedicated YT" at bounding box center [115, 438] width 0 height 0
click at [127, 593] on button "Save Tags" at bounding box center [132, 606] width 81 height 26
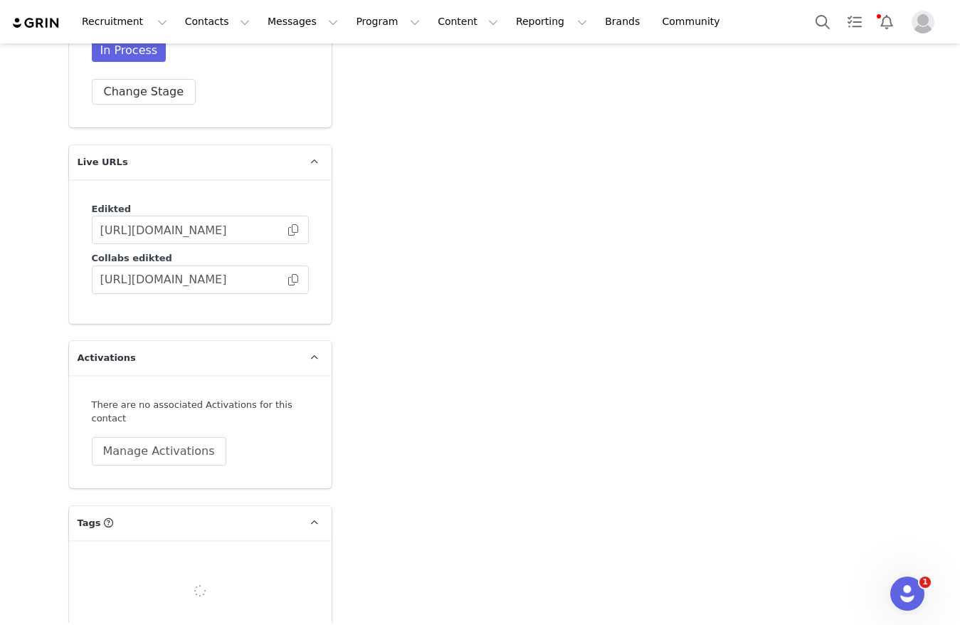
scroll to position [2453, 0]
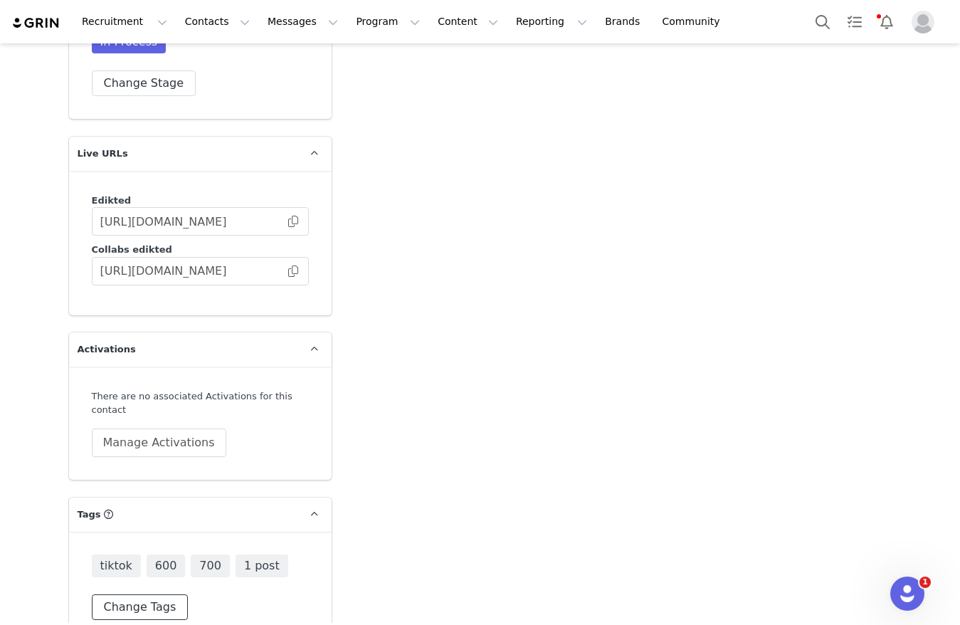
click at [107, 594] on button "Change Tags" at bounding box center [140, 607] width 97 height 26
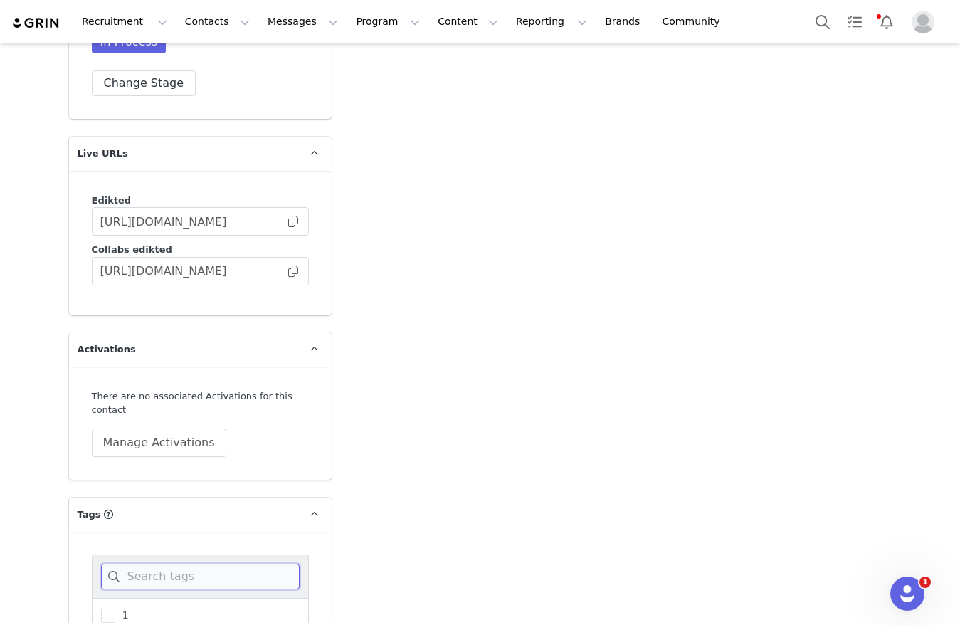
click at [182, 563] on input at bounding box center [200, 576] width 199 height 26
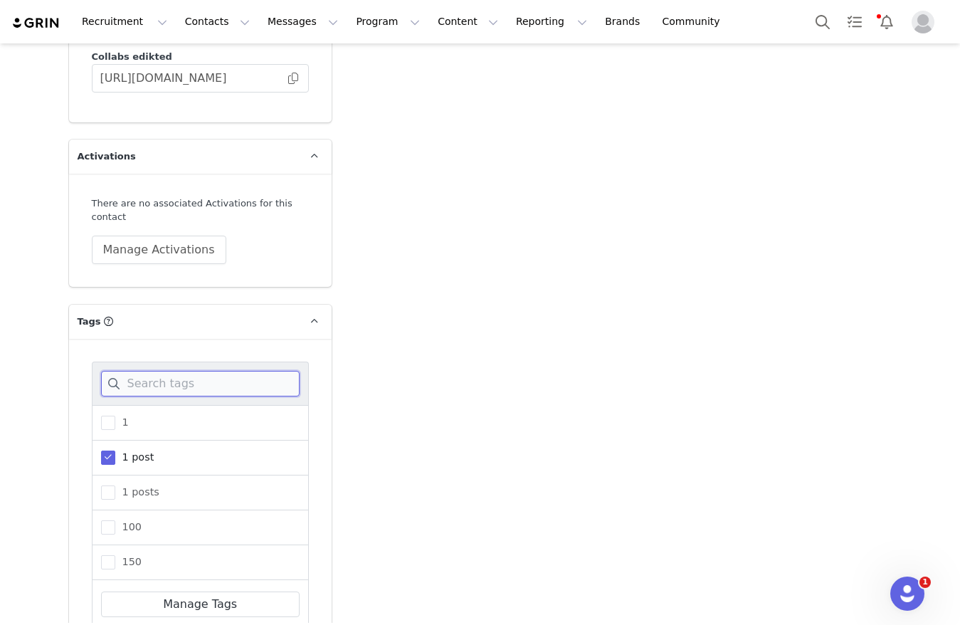
scroll to position [2667, 0]
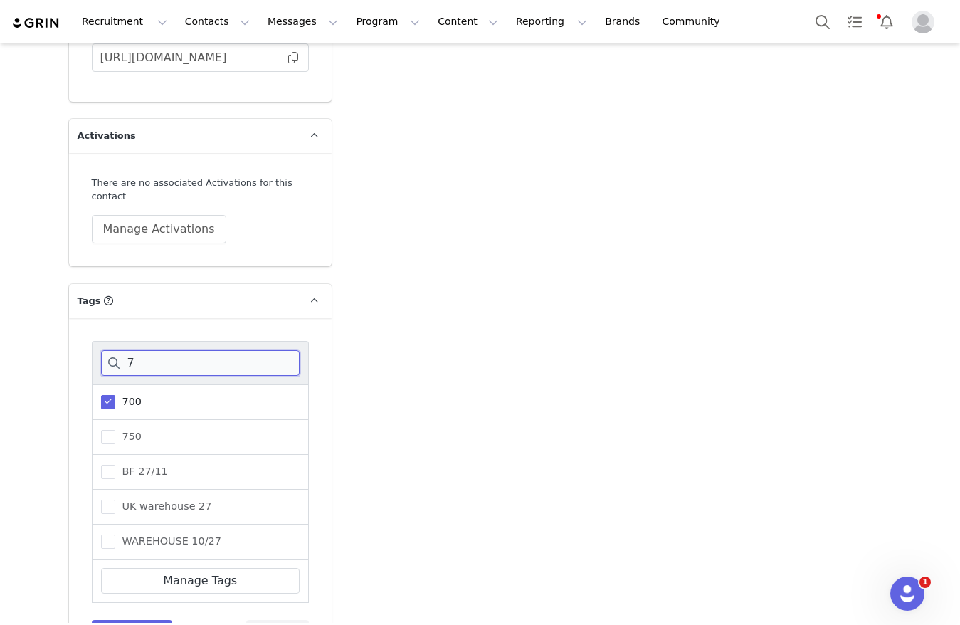
type input "7"
click at [101, 395] on span at bounding box center [108, 402] width 14 height 14
click at [115, 395] on input "700" at bounding box center [115, 395] width 0 height 0
click at [129, 620] on button "Save Tags" at bounding box center [132, 633] width 81 height 26
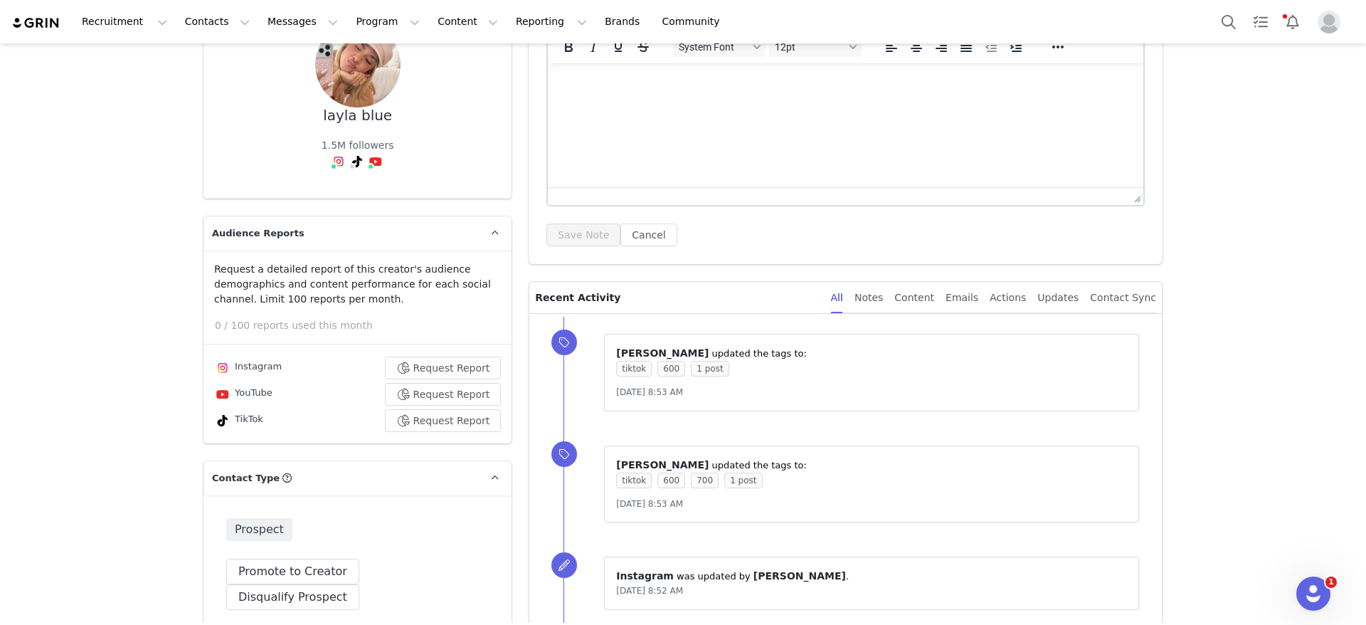
scroll to position [0, 0]
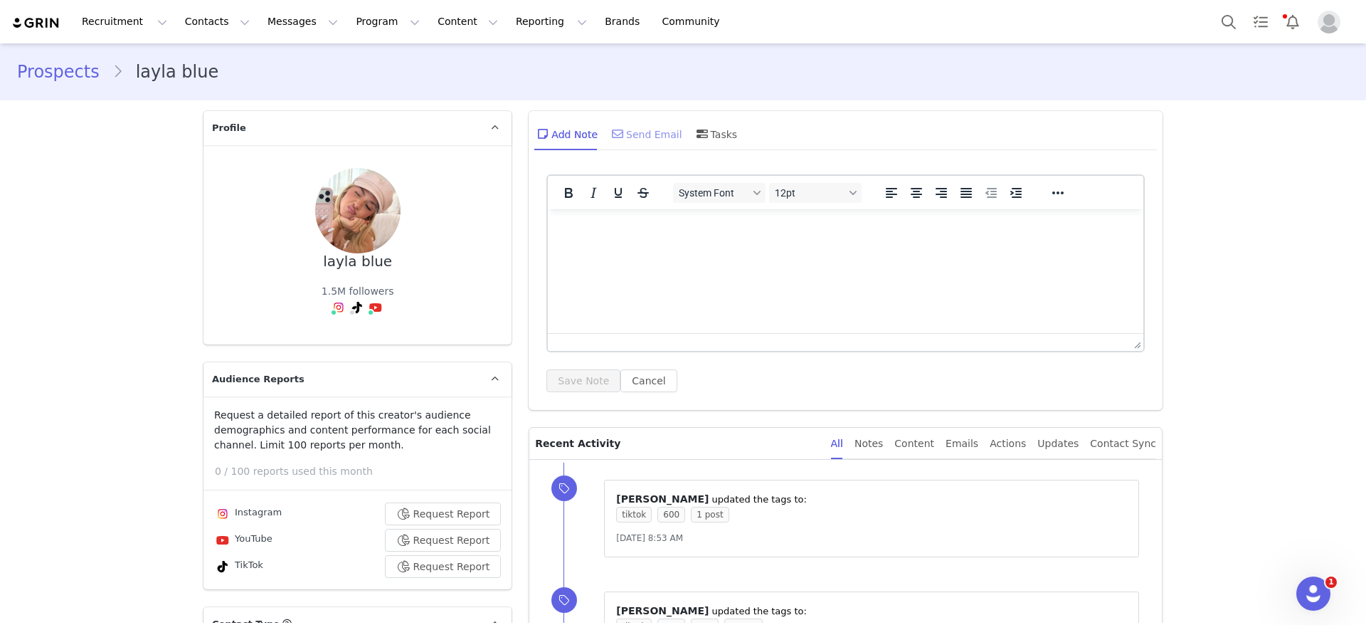
click at [654, 136] on div "Send Email" at bounding box center [645, 134] width 73 height 34
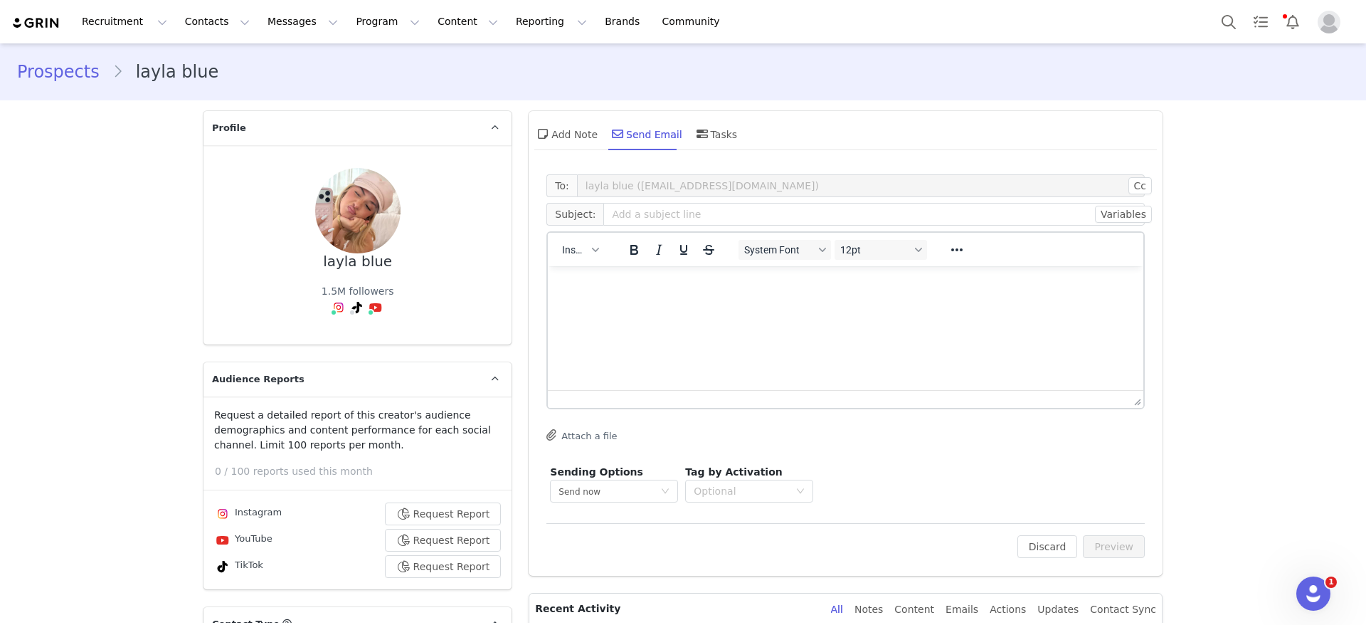
click at [601, 240] on div "Insert" at bounding box center [580, 249] width 65 height 28
click at [581, 250] on button "Insert" at bounding box center [580, 250] width 48 height 20
click at [581, 270] on div "Insert Template" at bounding box center [625, 274] width 128 height 17
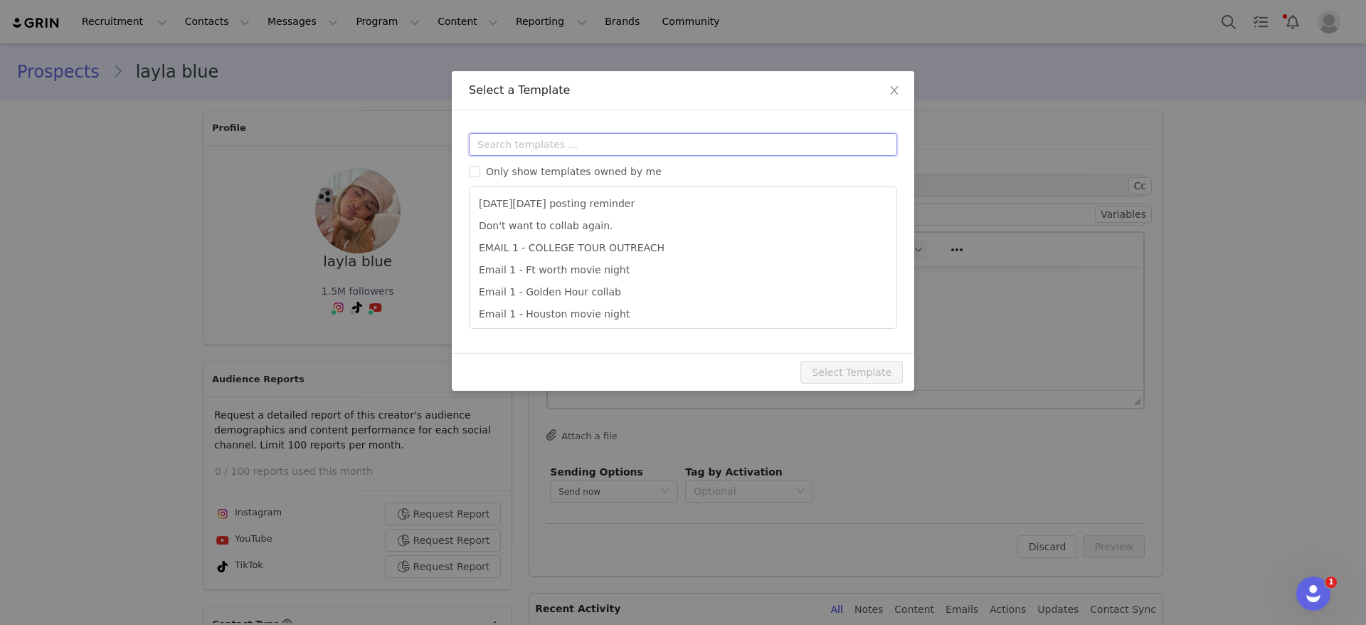
click at [564, 148] on input "text" at bounding box center [683, 144] width 428 height 23
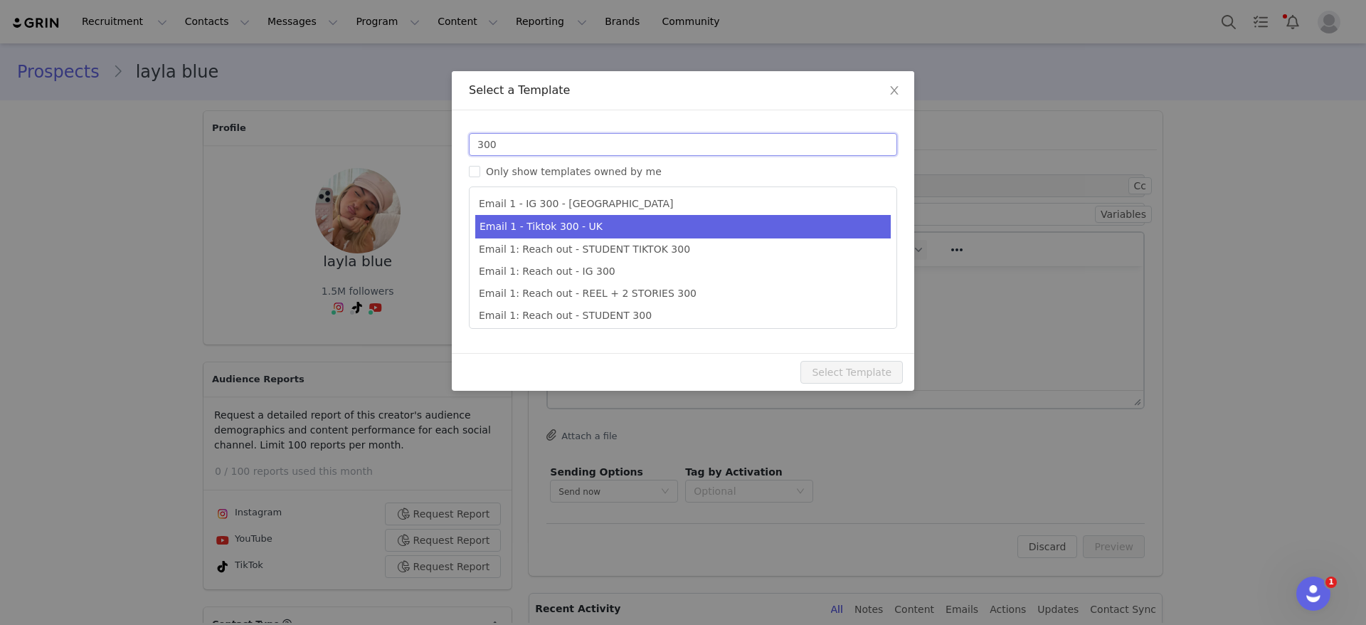
scroll to position [26, 0]
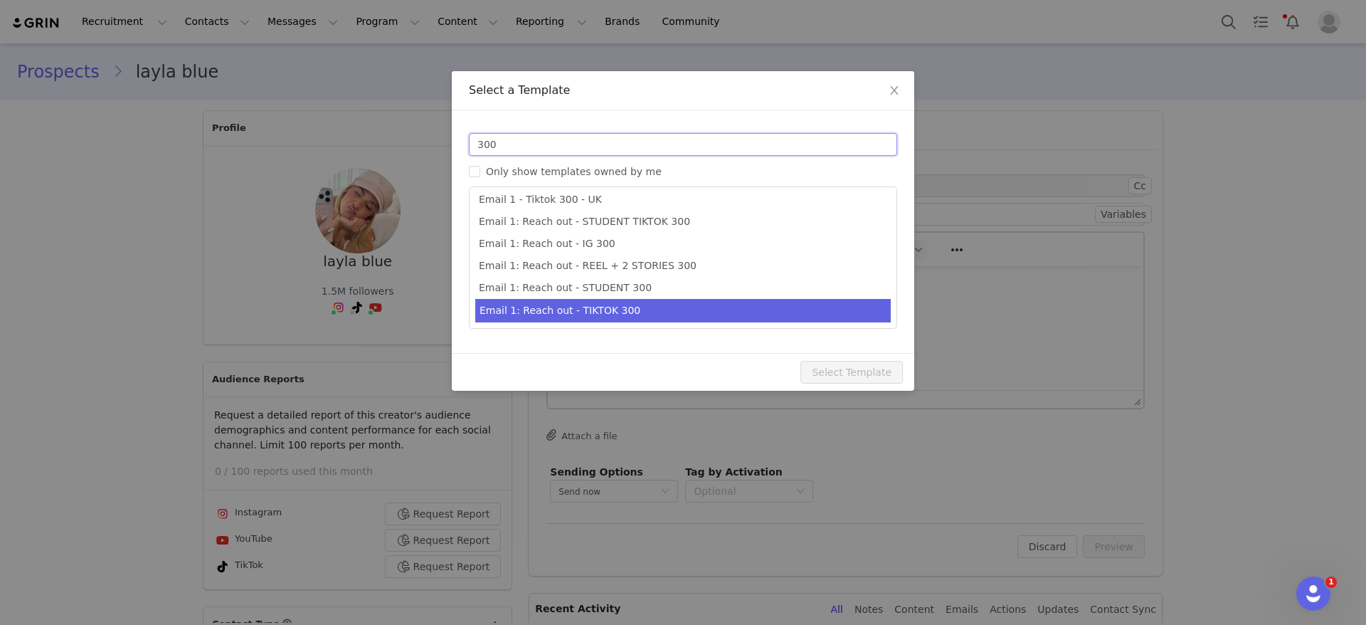
type input "300"
click at [595, 305] on li "Email 1: Reach out - TIKTOK 300" at bounding box center [683, 310] width 416 height 23
type input "Collab with Edikted 🧡🤎💛"
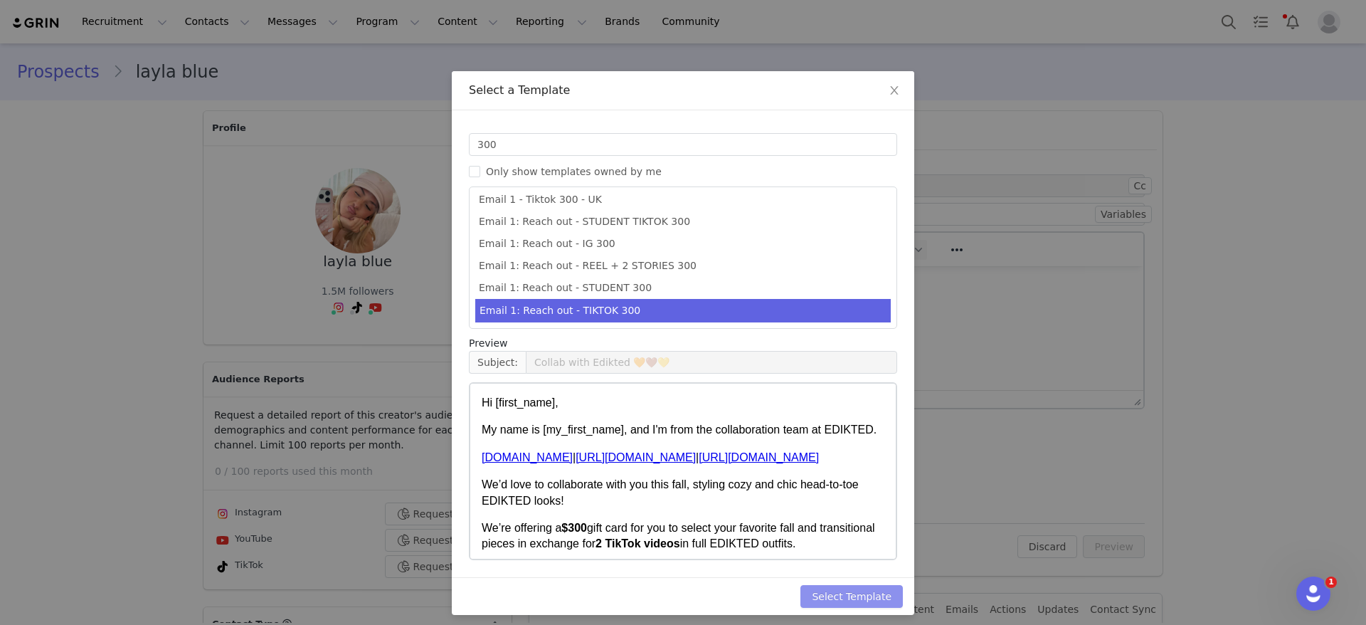
click at [859, 587] on button "Select Template" at bounding box center [851, 596] width 102 height 23
type input "Collab with Edikted 🧡🤎💛"
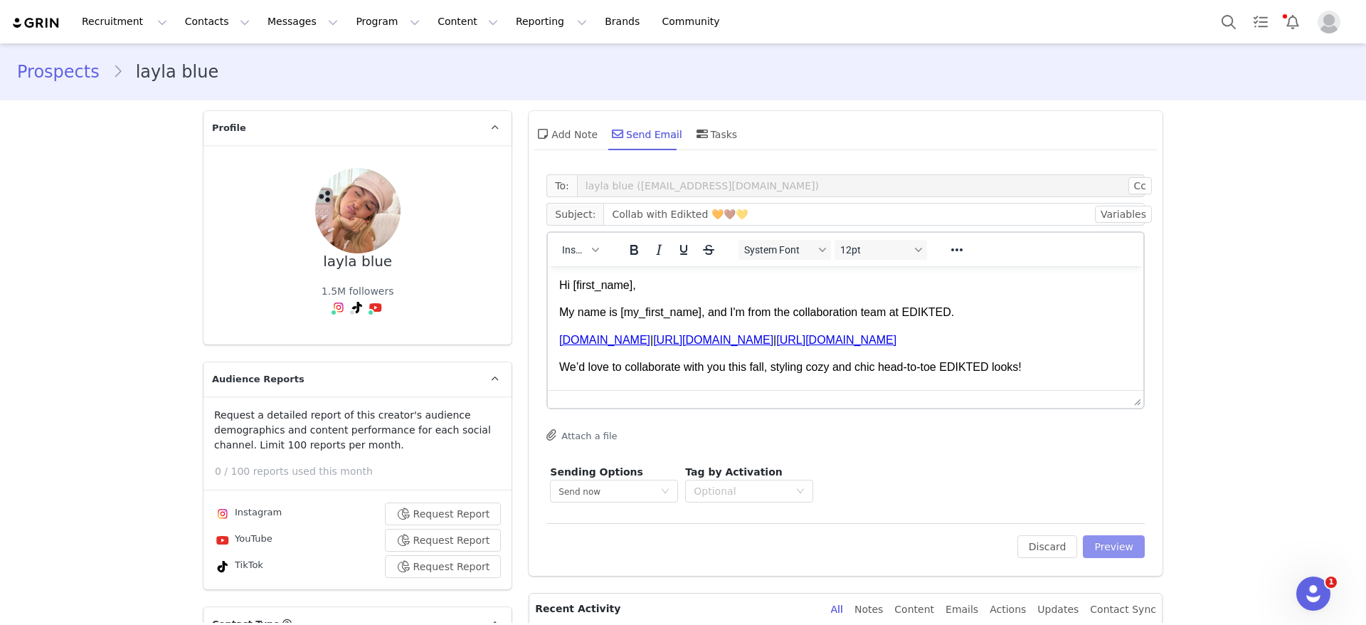
click at [959, 556] on button "Preview" at bounding box center [1114, 546] width 62 height 23
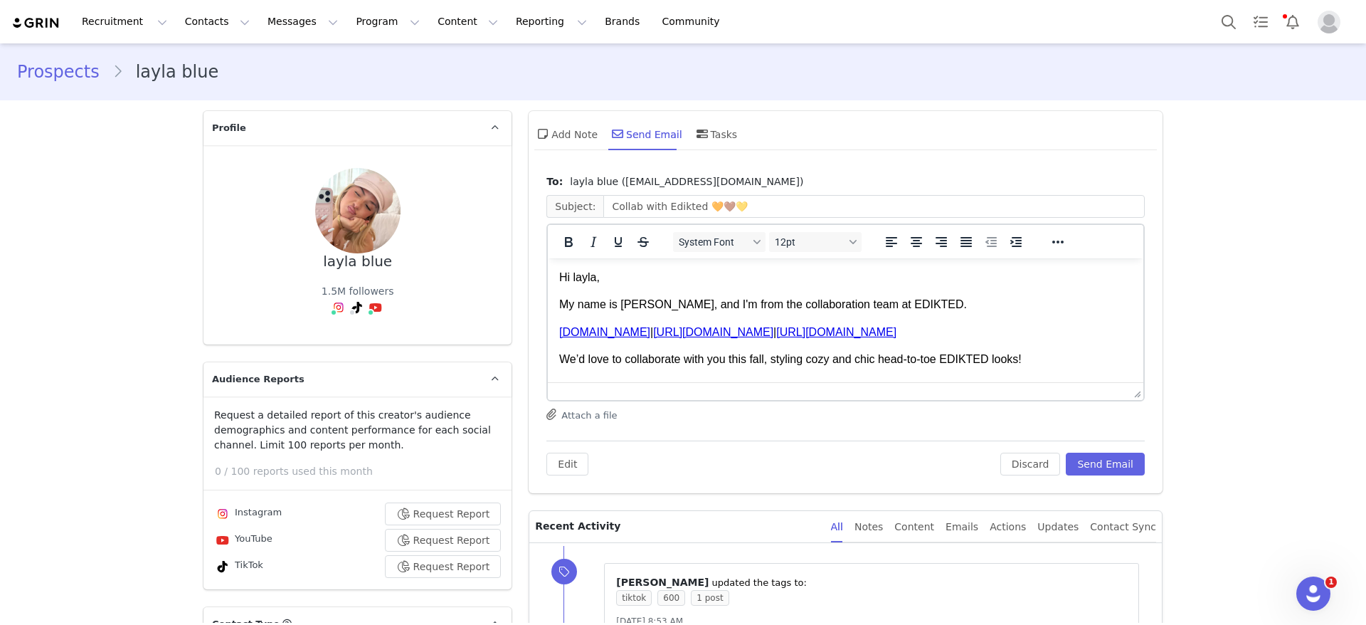
click at [577, 275] on p "Hi layla," at bounding box center [845, 278] width 573 height 16
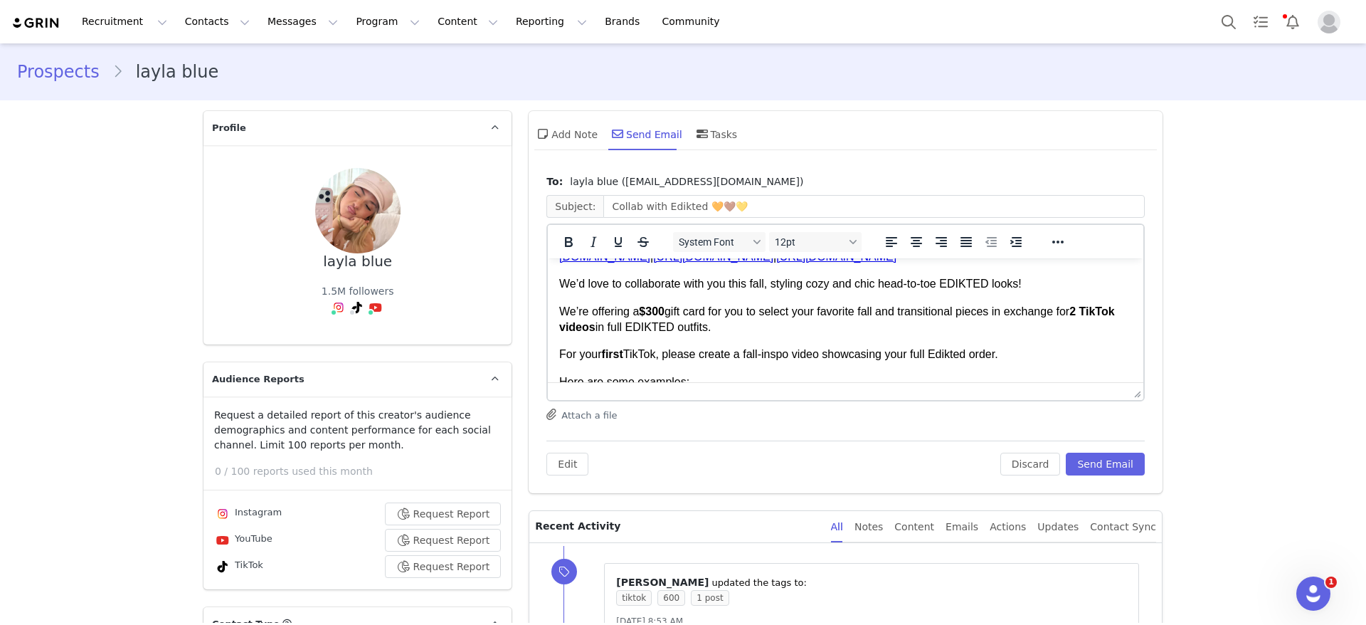
scroll to position [107, 0]
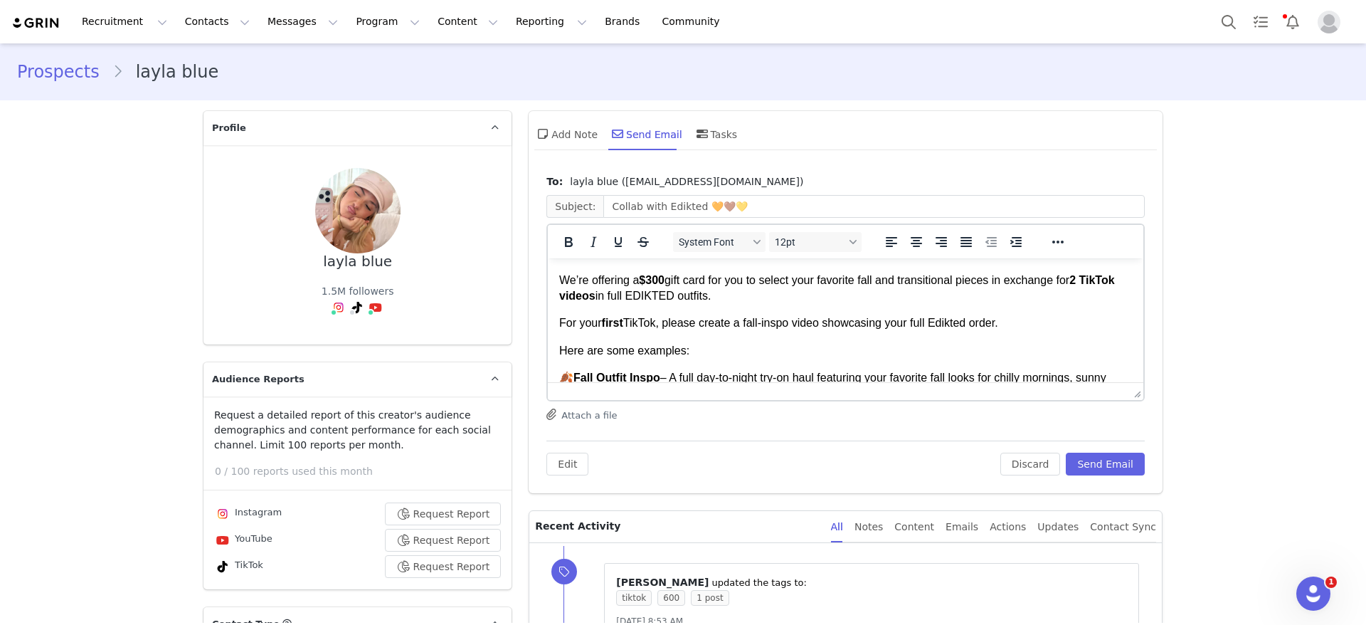
click at [654, 282] on strong "$300" at bounding box center [652, 280] width 26 height 12
click at [959, 278] on p "We’re offering a $600 gift card for you to select your favorite fall and transi…" at bounding box center [845, 288] width 573 height 32
click at [606, 297] on strong "1 TikTok videos" at bounding box center [837, 288] width 556 height 28
click at [620, 319] on strong "first" at bounding box center [612, 323] width 21 height 12
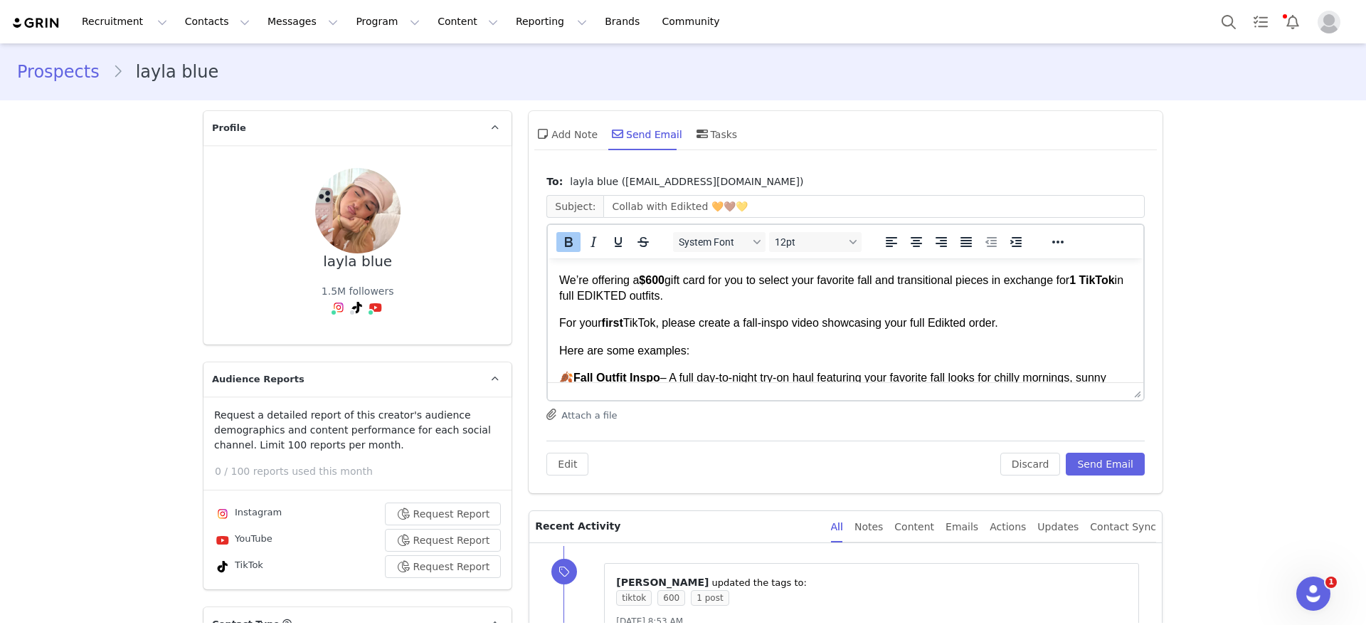
click at [620, 319] on strong "first" at bounding box center [612, 323] width 21 height 12
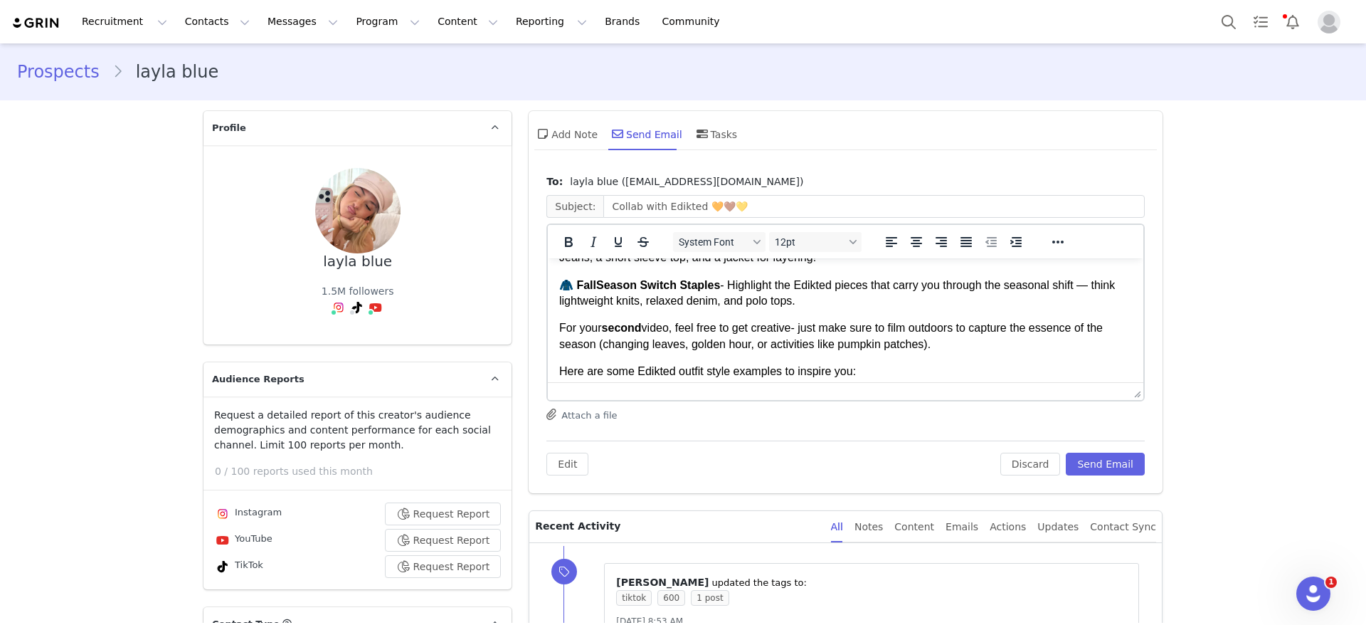
scroll to position [320, 0]
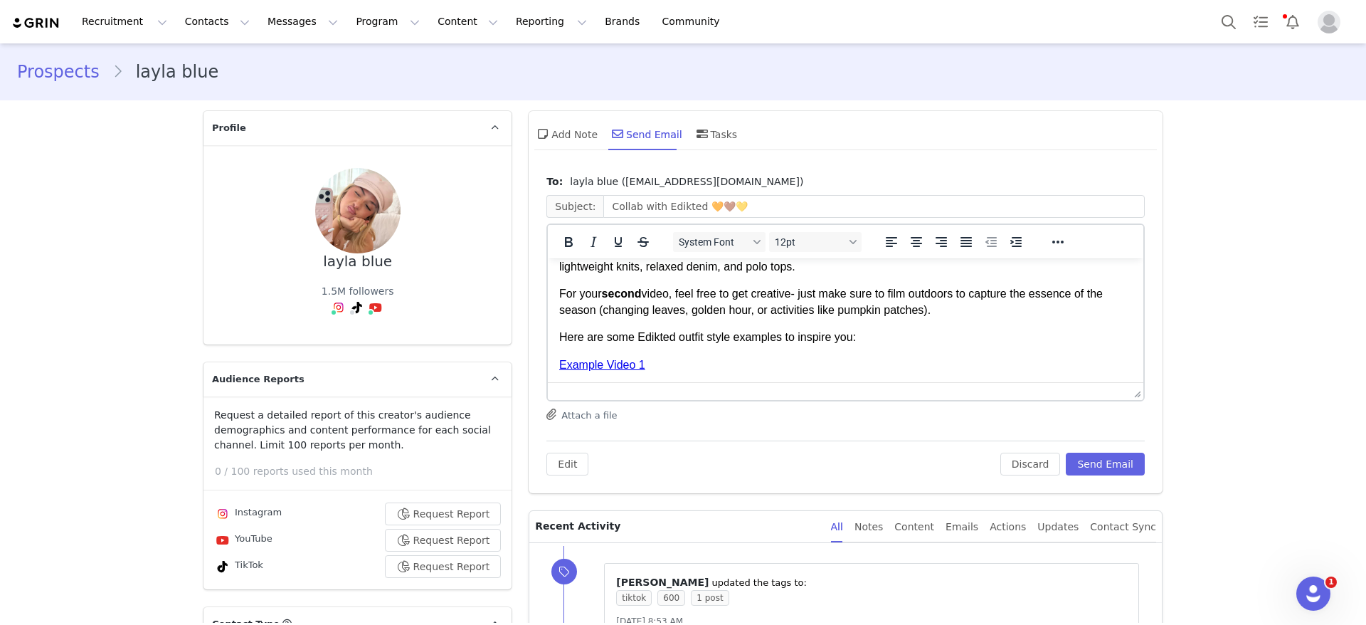
click at [586, 300] on p "For your second video, feel free to get creative- just make sure to film outdoo…" at bounding box center [845, 302] width 573 height 32
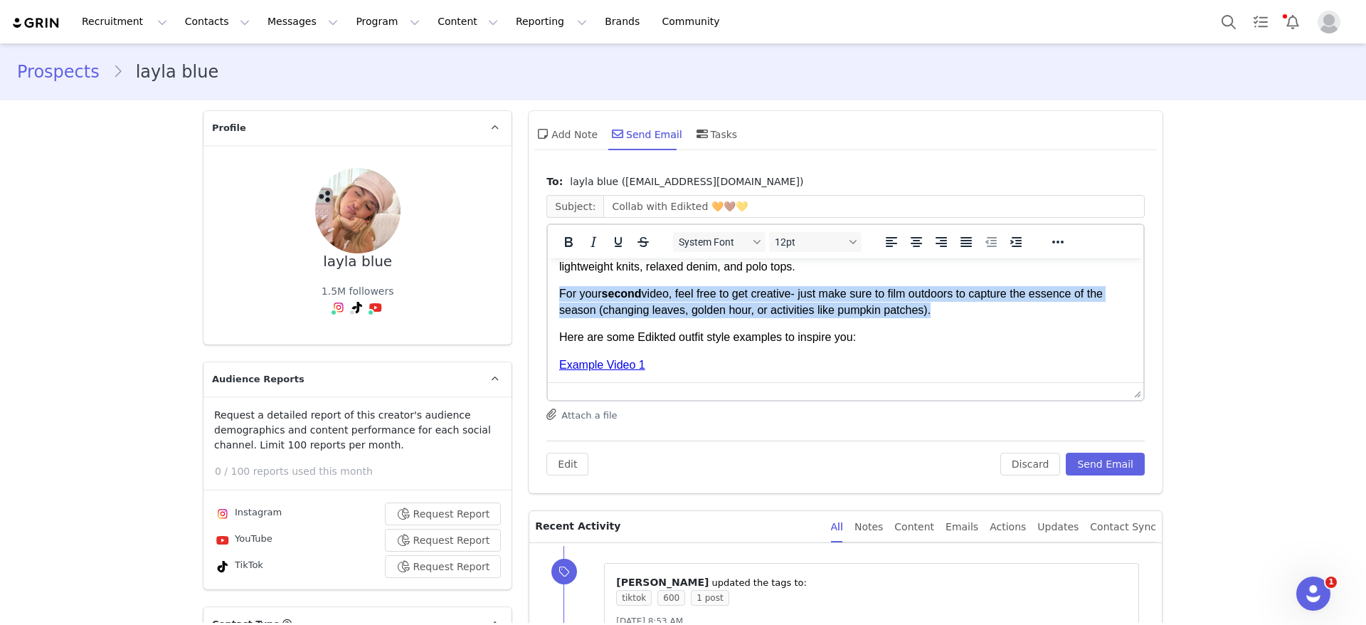
click at [586, 300] on p "For your second video, feel free to get creative- just make sure to film outdoo…" at bounding box center [845, 302] width 573 height 32
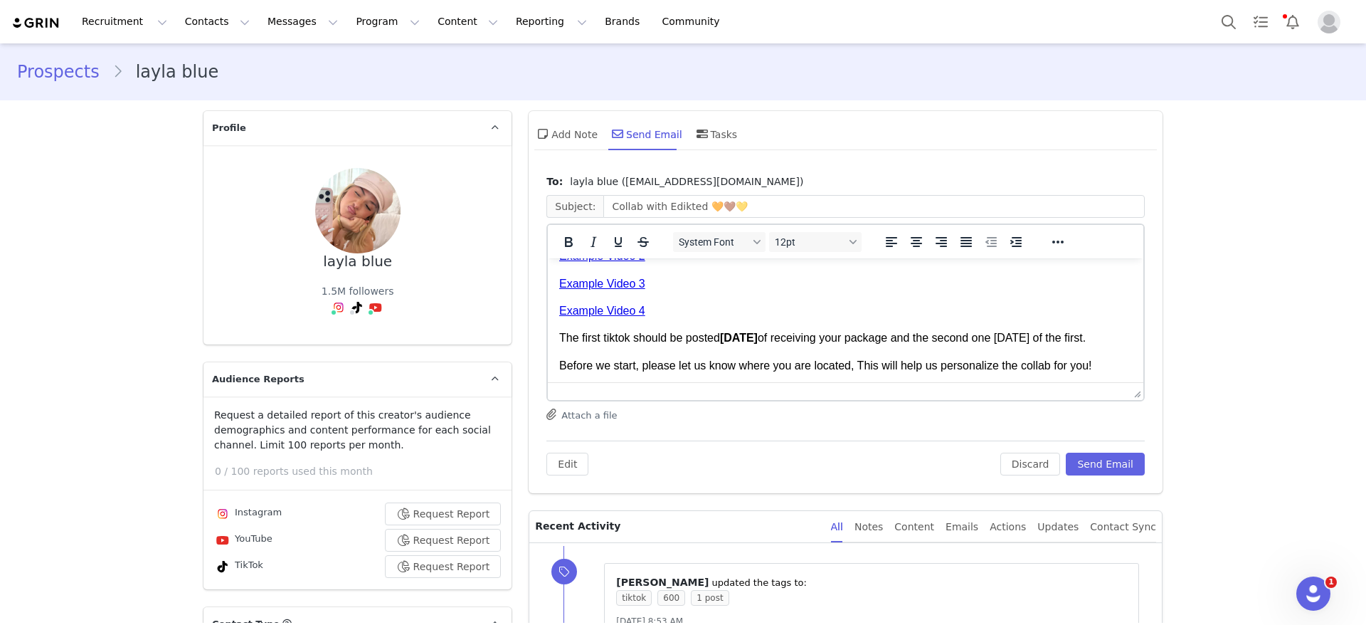
scroll to position [379, 0]
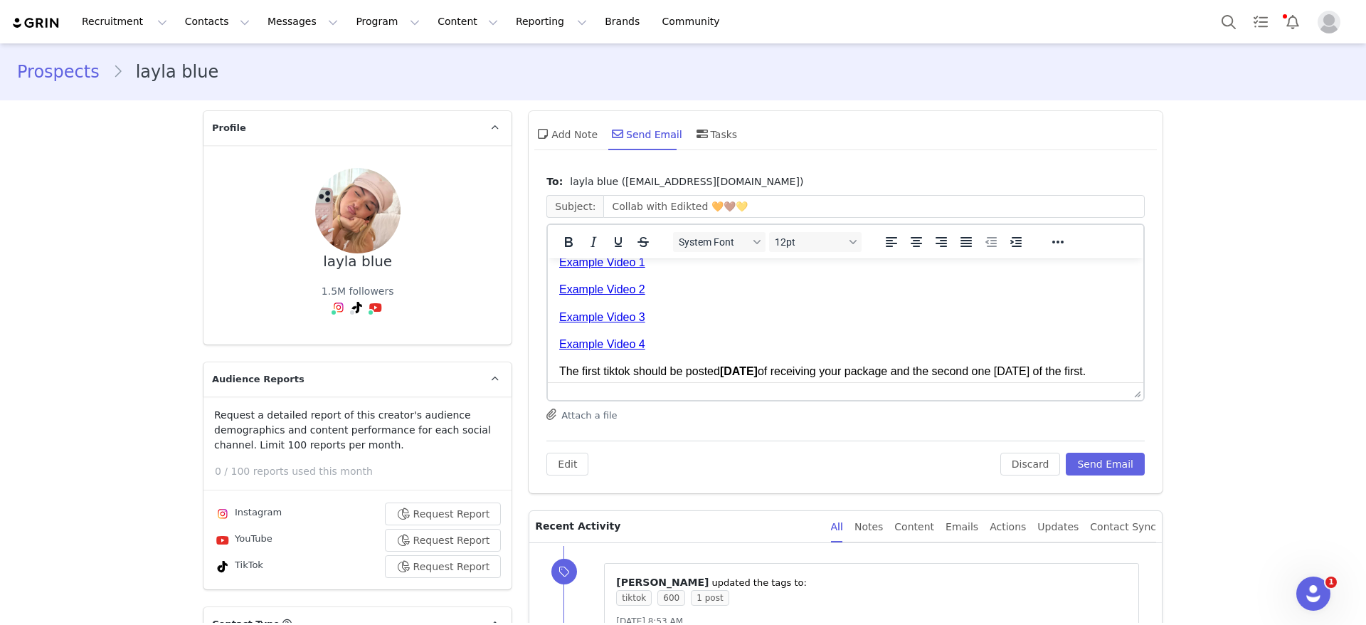
click at [586, 369] on p "The first tiktok should be posted within 5 days of receiving your package and t…" at bounding box center [845, 372] width 573 height 16
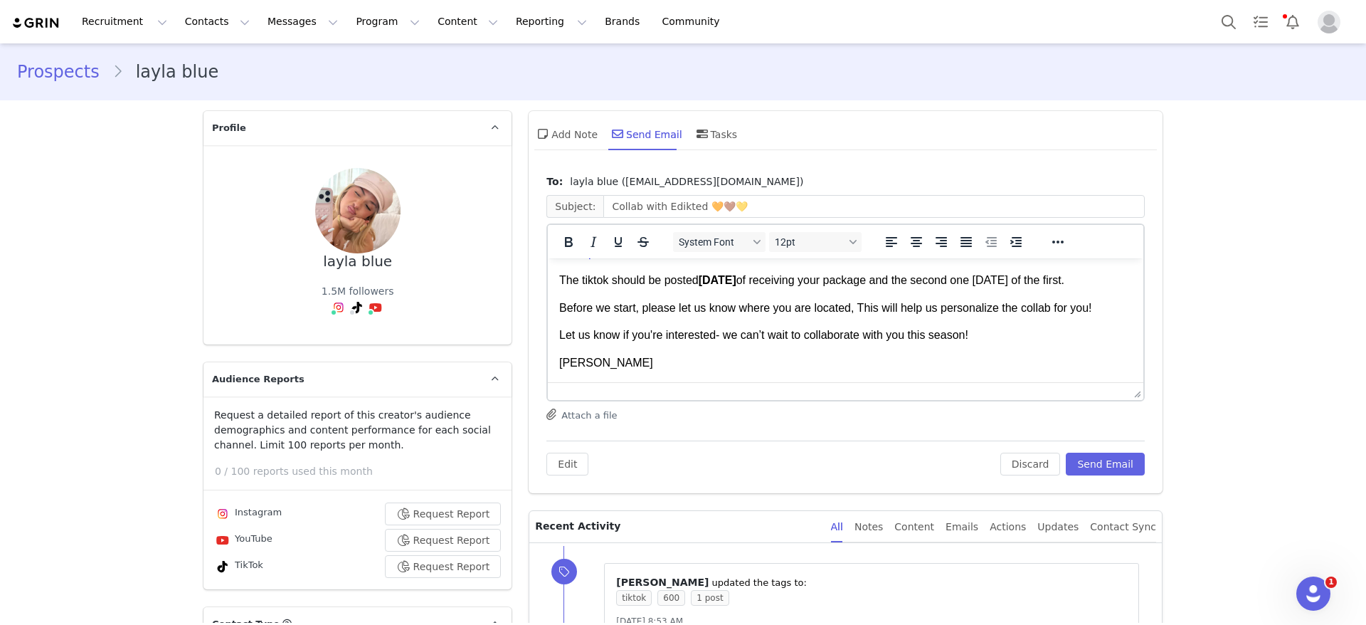
drag, startPoint x: 904, startPoint y: 268, endPoint x: 910, endPoint y: 282, distance: 15.6
click at [910, 282] on p "The tiktok should be posted within 5 days of receiving your package and the sec…" at bounding box center [845, 280] width 573 height 16
click at [959, 475] on div "To: layla blue (layla@insightmedia.com) Subject: Collab with Edikted 🧡🤎💛 System…" at bounding box center [846, 330] width 634 height 326
click at [959, 465] on button "Send Email" at bounding box center [1105, 463] width 79 height 23
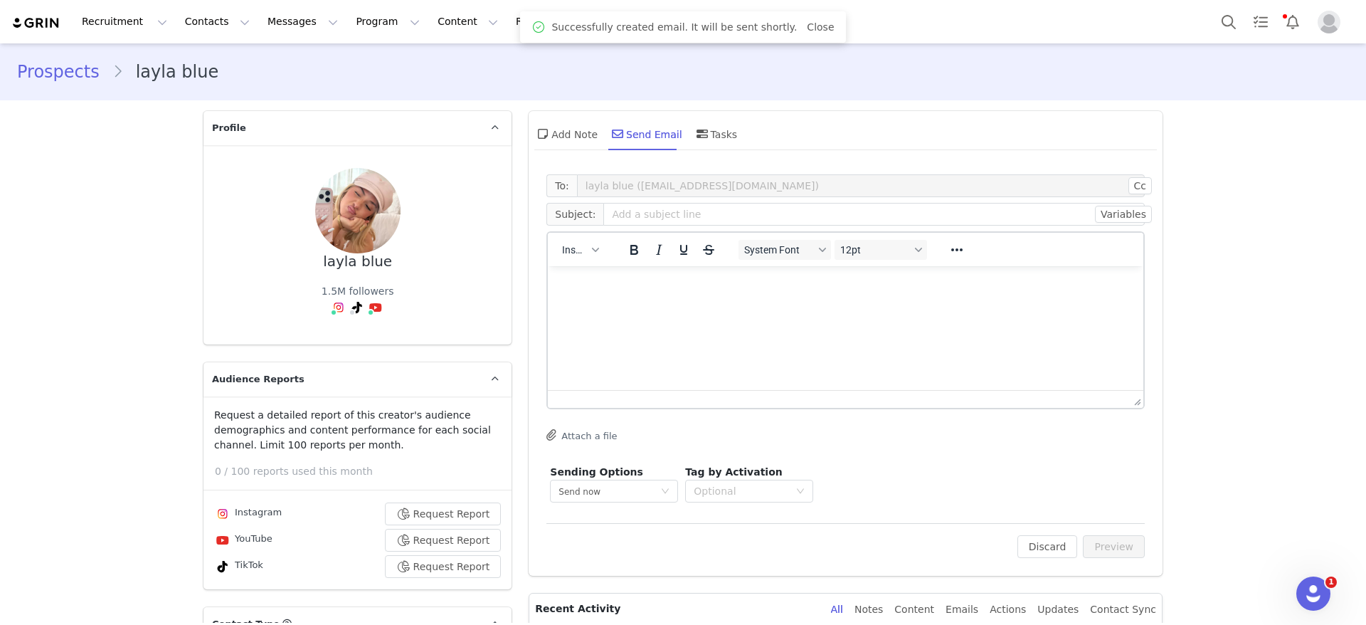
scroll to position [0, 0]
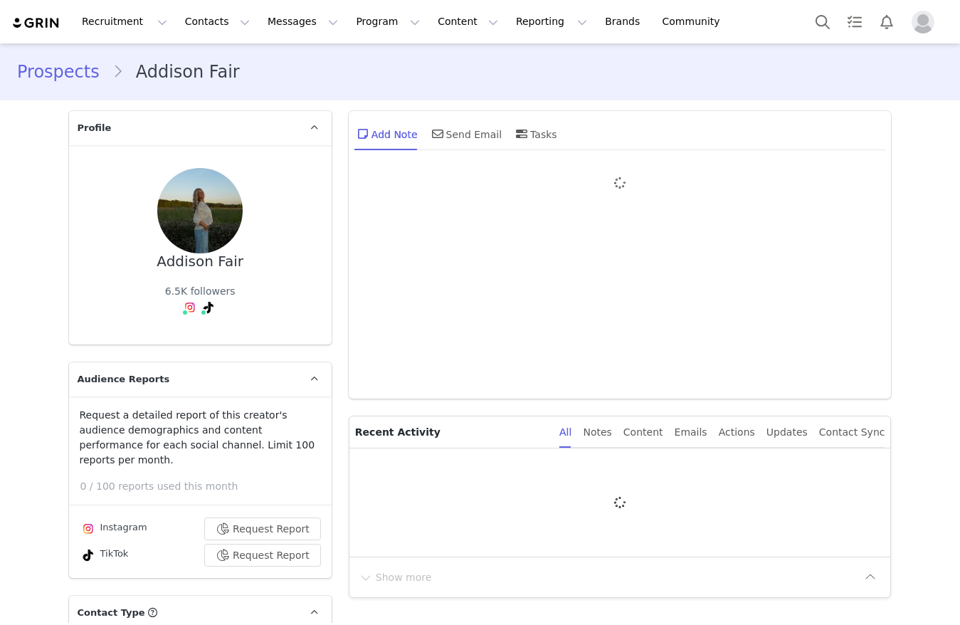
type input "+1 ([GEOGRAPHIC_DATA])"
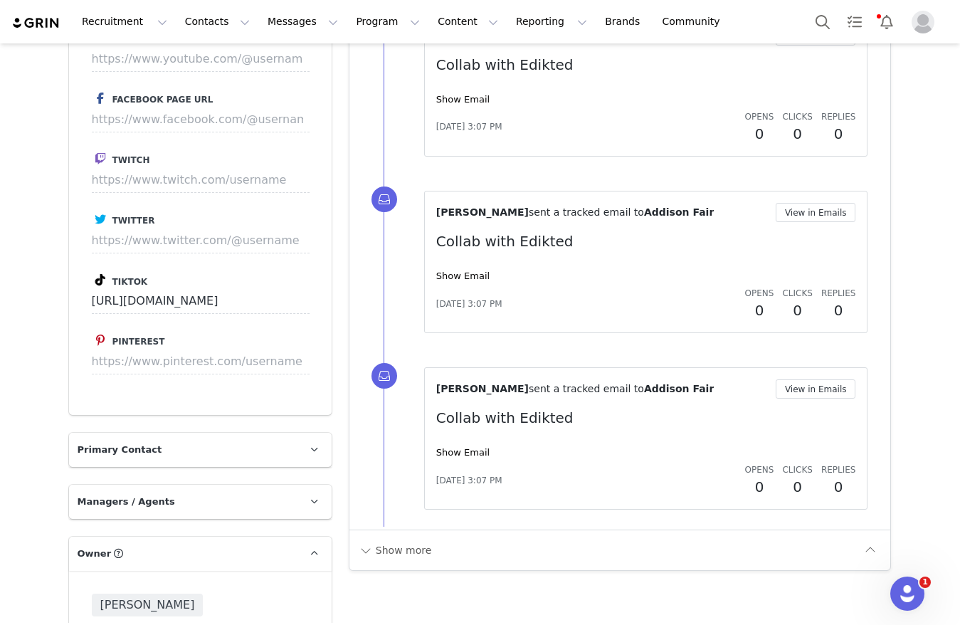
scroll to position [1708, 0]
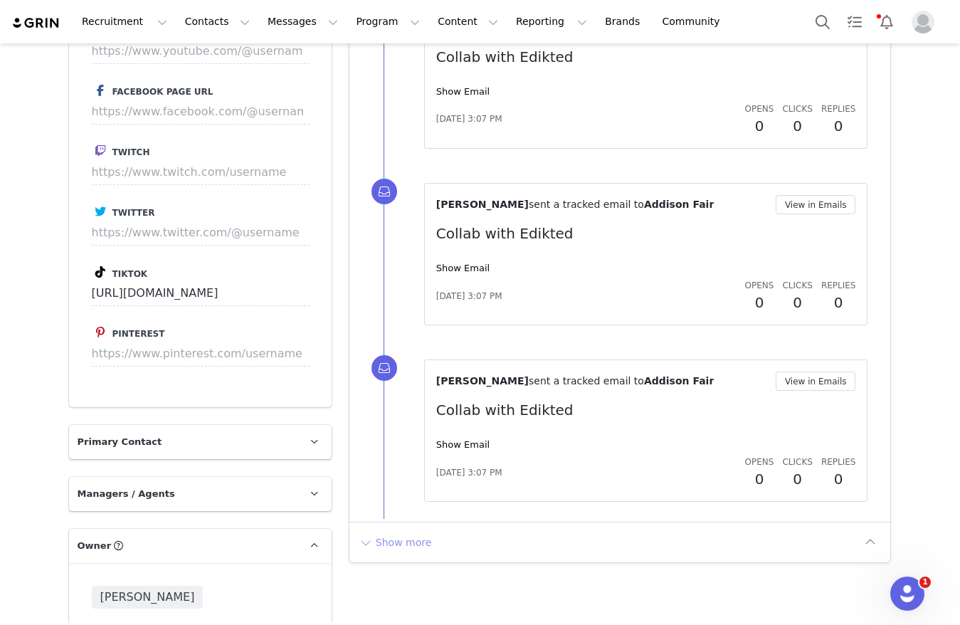
click at [399, 534] on button "Show more" at bounding box center [395, 542] width 75 height 23
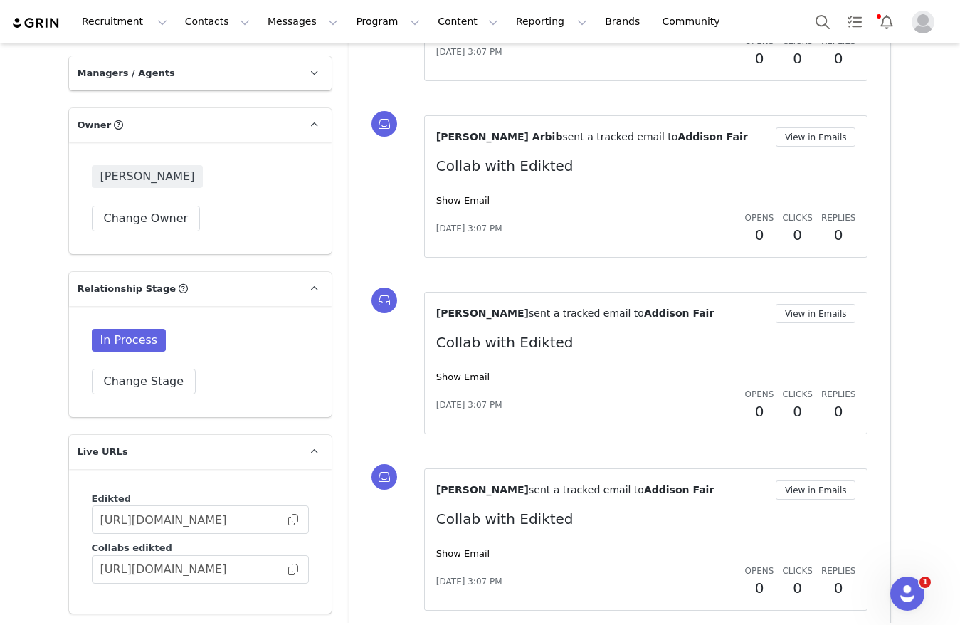
scroll to position [2096, 0]
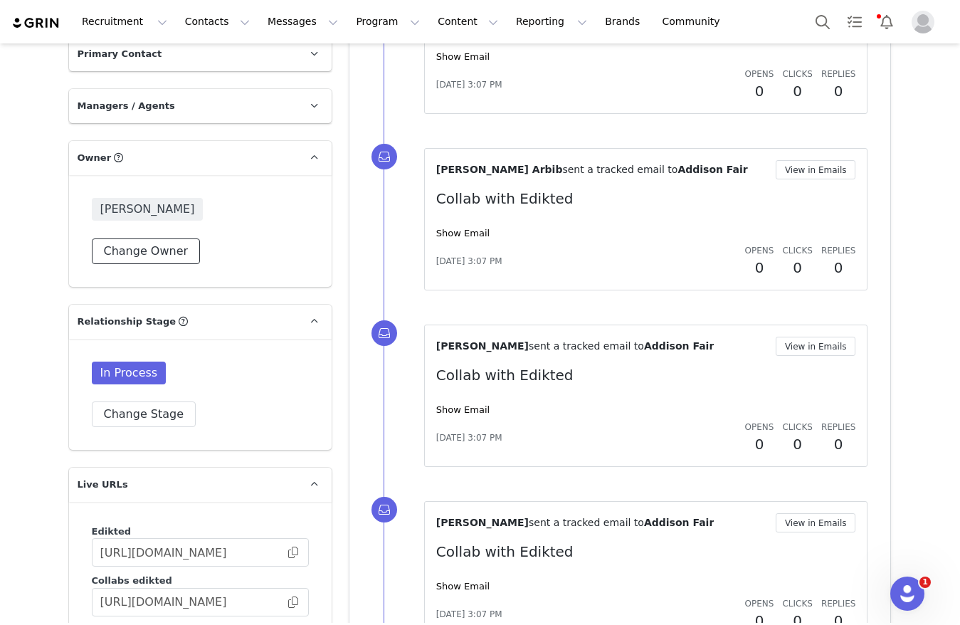
click at [139, 238] on button "Change Owner" at bounding box center [146, 251] width 109 height 26
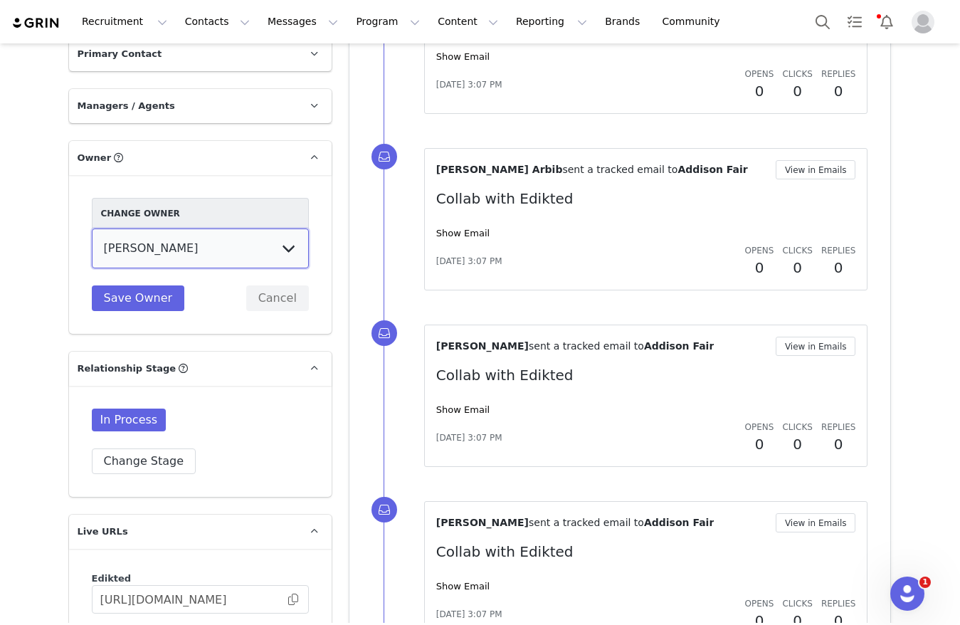
click at [143, 242] on select "[PERSON_NAME] [PERSON_NAME] [PERSON_NAME] [PERSON_NAME] [DEMOGRAPHIC_DATA] [PER…" at bounding box center [200, 248] width 217 height 40
click at [196, 233] on select "[PERSON_NAME] [PERSON_NAME] [PERSON_NAME] [PERSON_NAME] [DEMOGRAPHIC_DATA] [PER…" at bounding box center [200, 248] width 217 height 40
click at [253, 228] on select "[PERSON_NAME] [PERSON_NAME] [PERSON_NAME] [PERSON_NAME] [DEMOGRAPHIC_DATA] [PER…" at bounding box center [200, 248] width 217 height 40
select select "e2f7c43e-e03d-41a3-a78c-21da971660ac"
click at [92, 228] on select "[PERSON_NAME] [PERSON_NAME] [PERSON_NAME] [PERSON_NAME] [DEMOGRAPHIC_DATA] [PER…" at bounding box center [200, 248] width 217 height 40
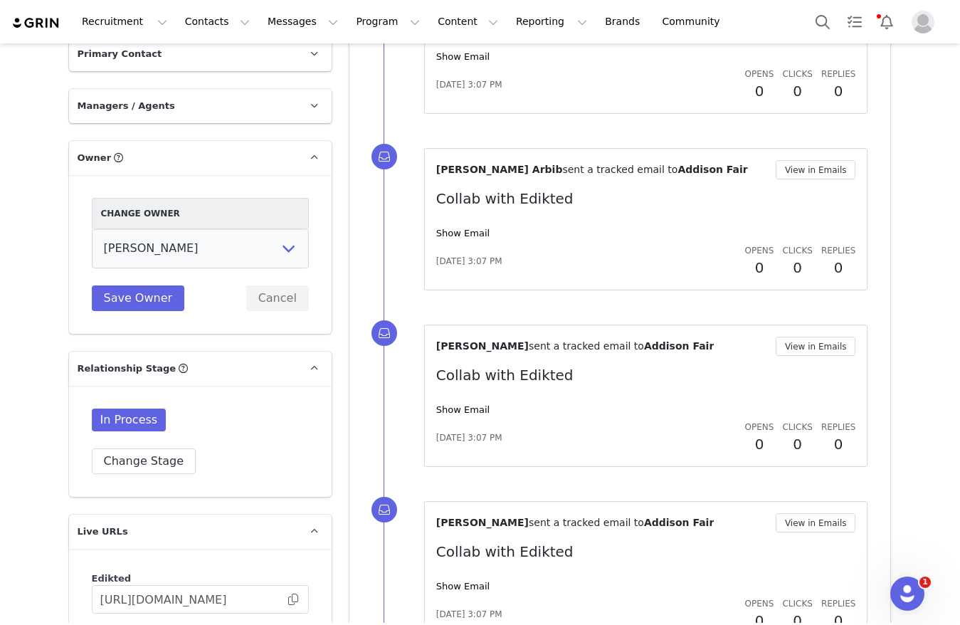
click at [79, 268] on div "Change Owner [PERSON_NAME] [PERSON_NAME] [PERSON_NAME] [PERSON_NAME][DEMOGRAPHI…" at bounding box center [200, 254] width 263 height 159
click at [100, 285] on button "Save Owner" at bounding box center [138, 298] width 93 height 26
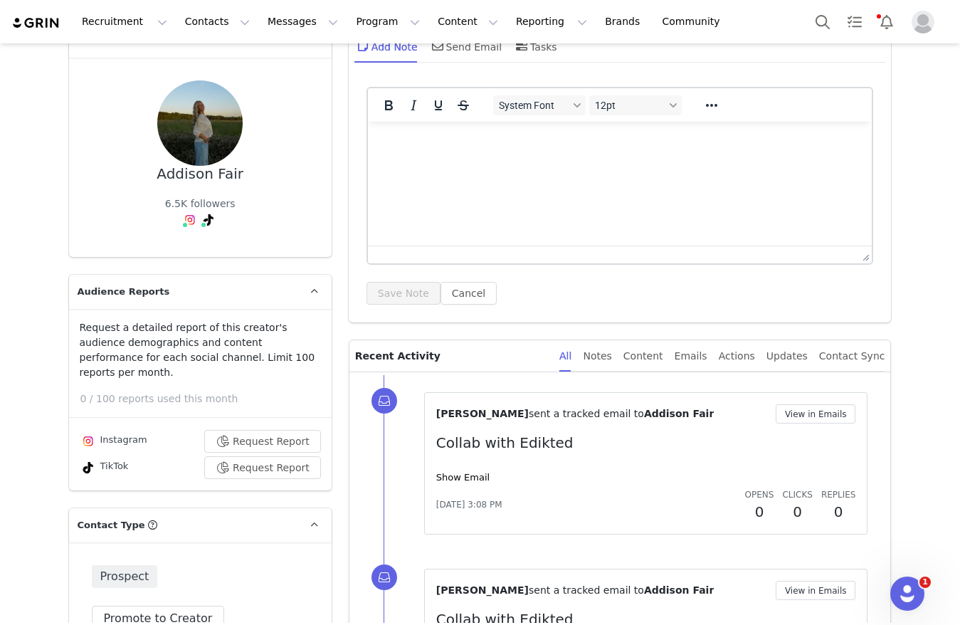
scroll to position [0, 0]
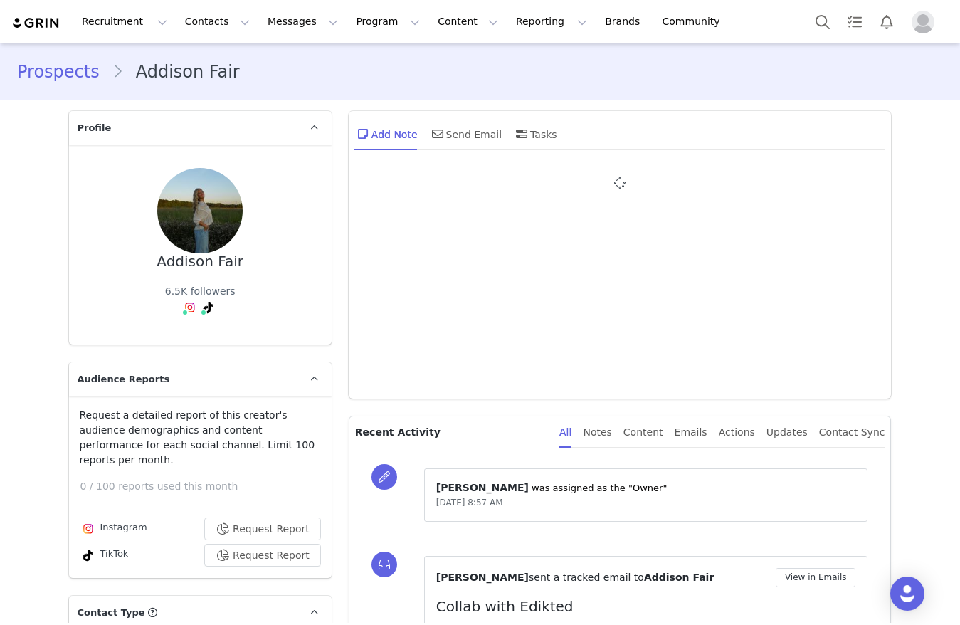
type input "+1 ([GEOGRAPHIC_DATA])"
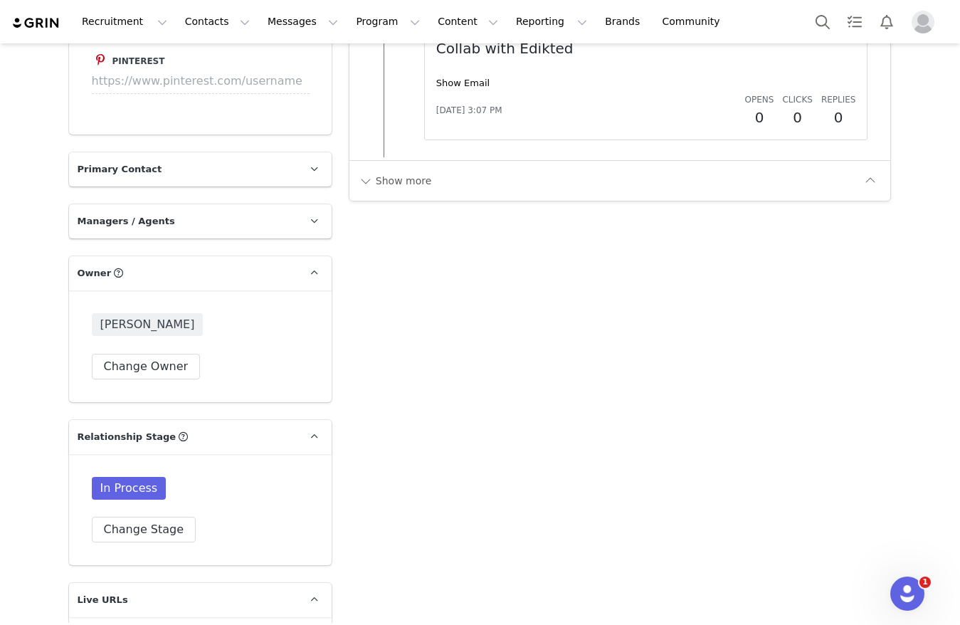
scroll to position [1814, 0]
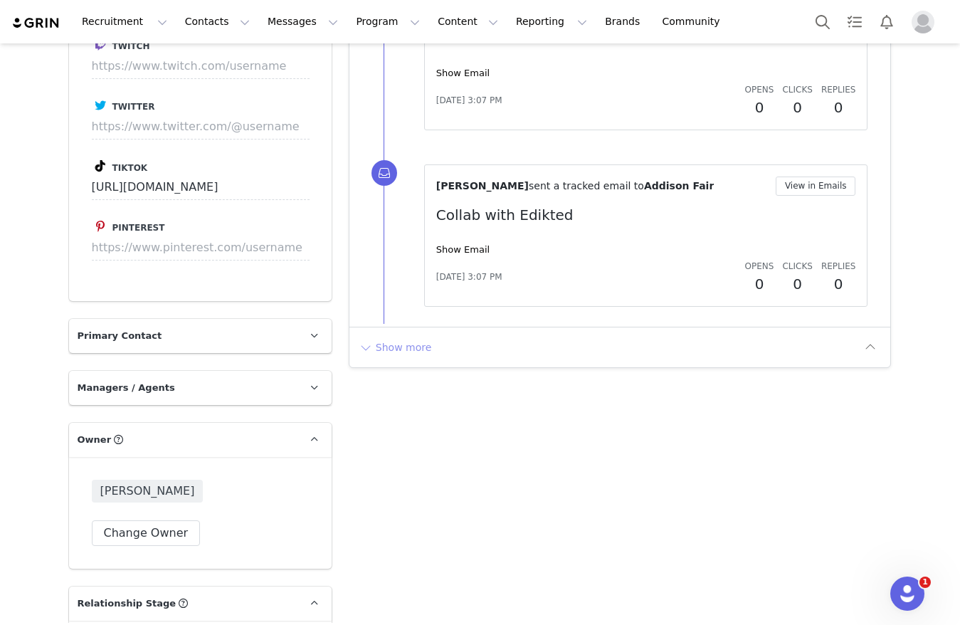
click at [388, 354] on button "Show more" at bounding box center [395, 347] width 75 height 23
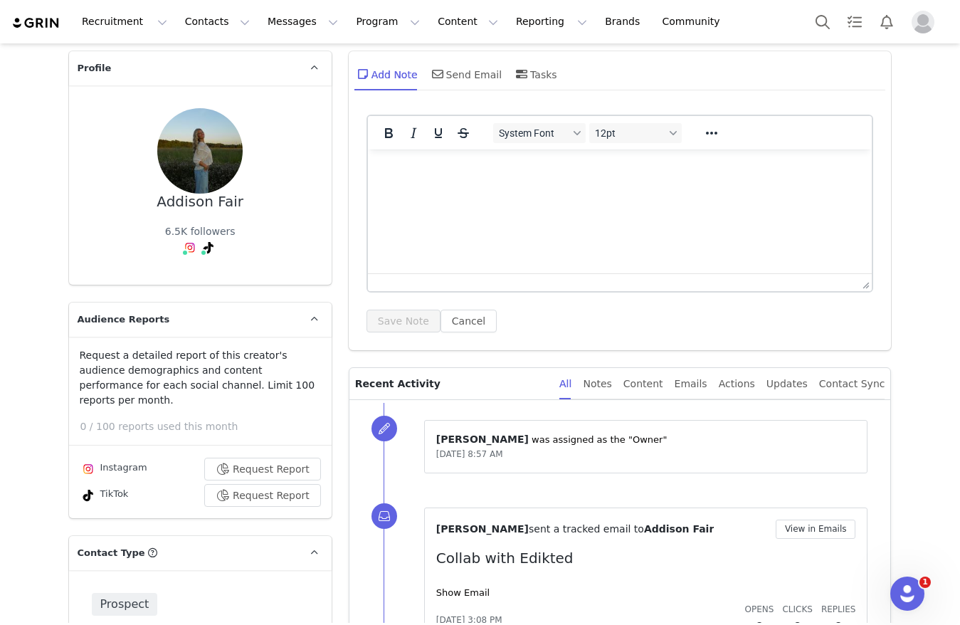
scroll to position [0, 0]
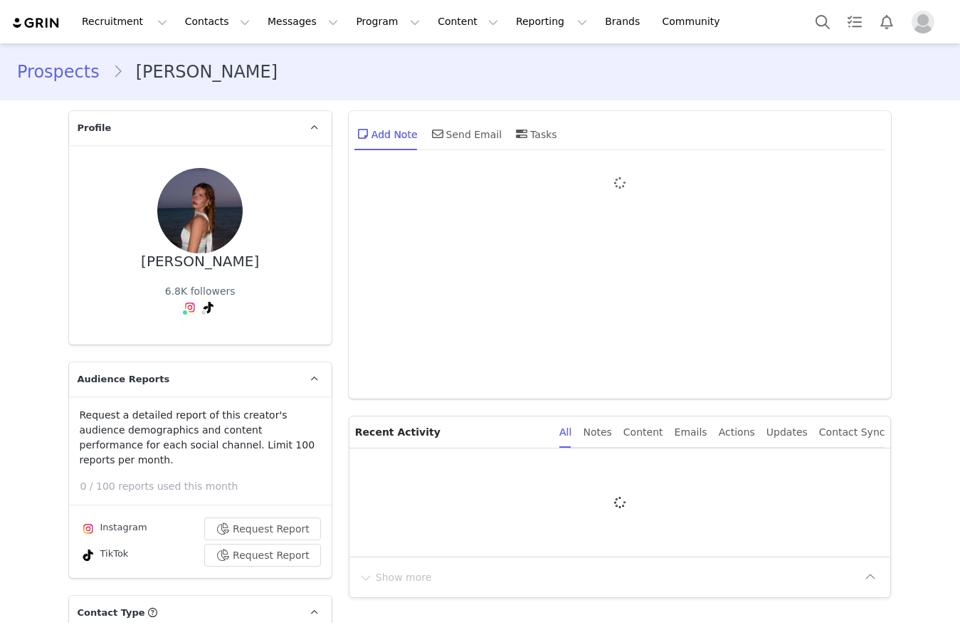
type input "+1 ([GEOGRAPHIC_DATA])"
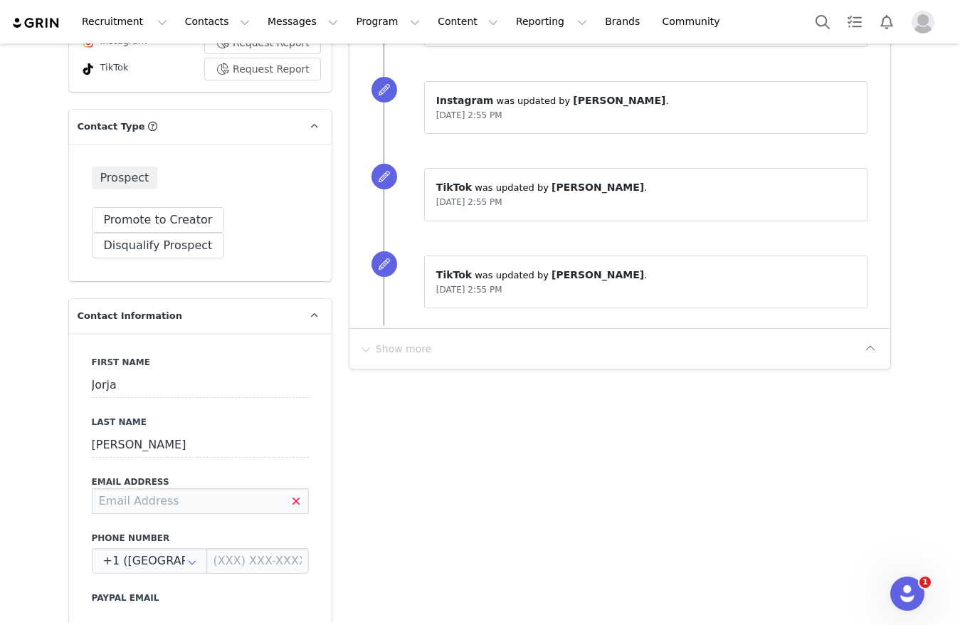
click at [142, 488] on input at bounding box center [200, 501] width 217 height 26
type input "mjorjasmith@gmail.com"
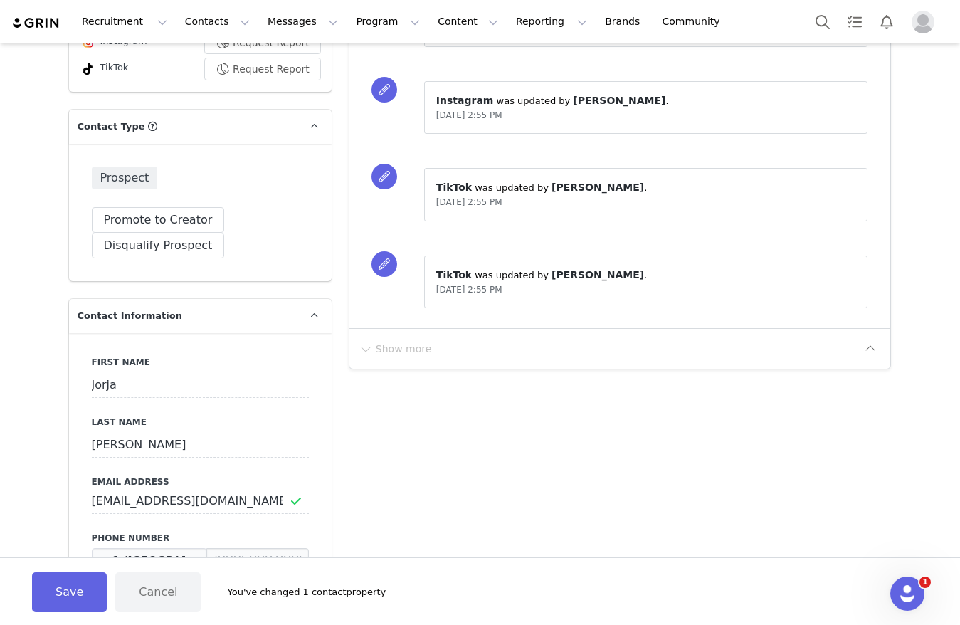
click at [64, 570] on div "Save Cancel You've changed 1 contact property" at bounding box center [480, 591] width 960 height 68
click at [73, 591] on button "Save" at bounding box center [69, 592] width 75 height 40
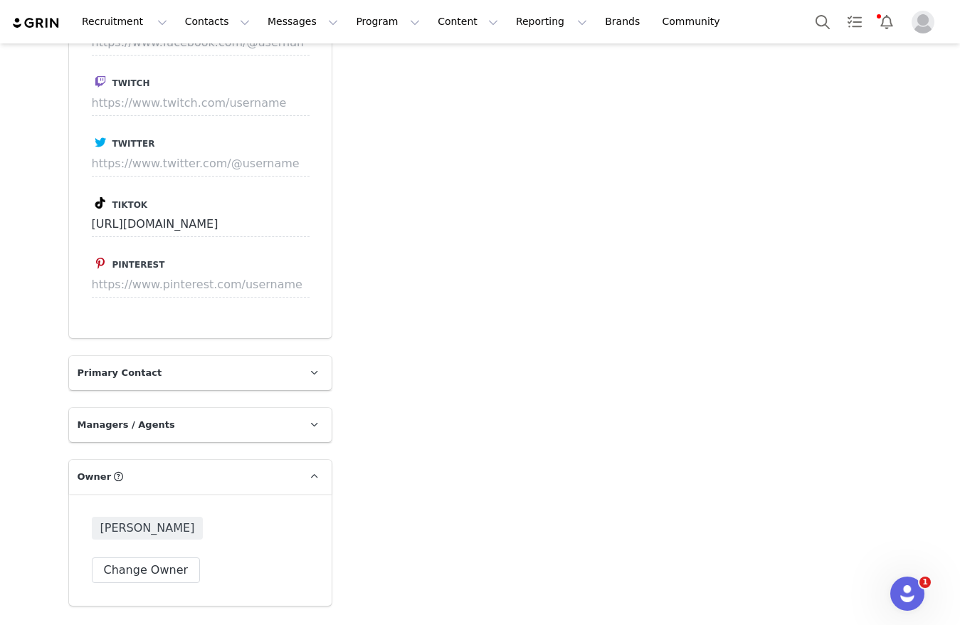
scroll to position [1972, 0]
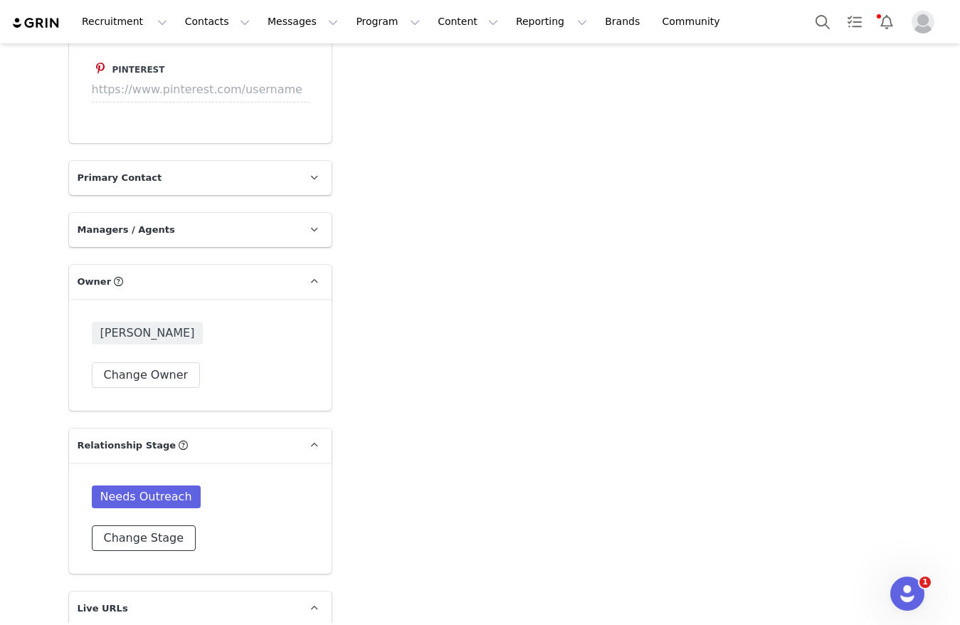
click at [144, 527] on button "Change Stage" at bounding box center [144, 538] width 105 height 26
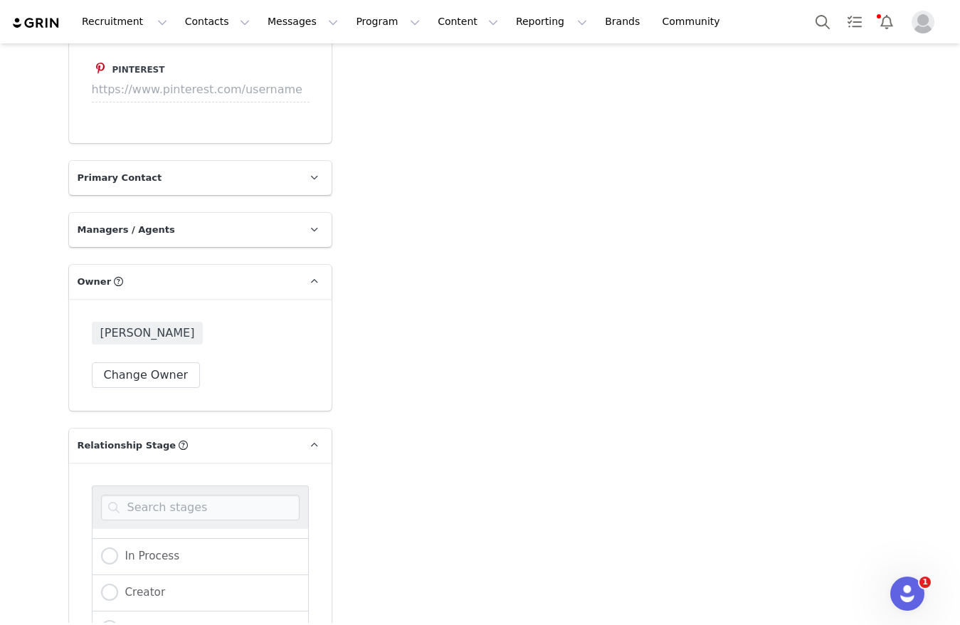
scroll to position [137, 0]
click at [127, 546] on label "In Process" at bounding box center [140, 555] width 79 height 18
click at [118, 546] on input "In Process" at bounding box center [109, 555] width 17 height 18
radio input "true"
radio input "false"
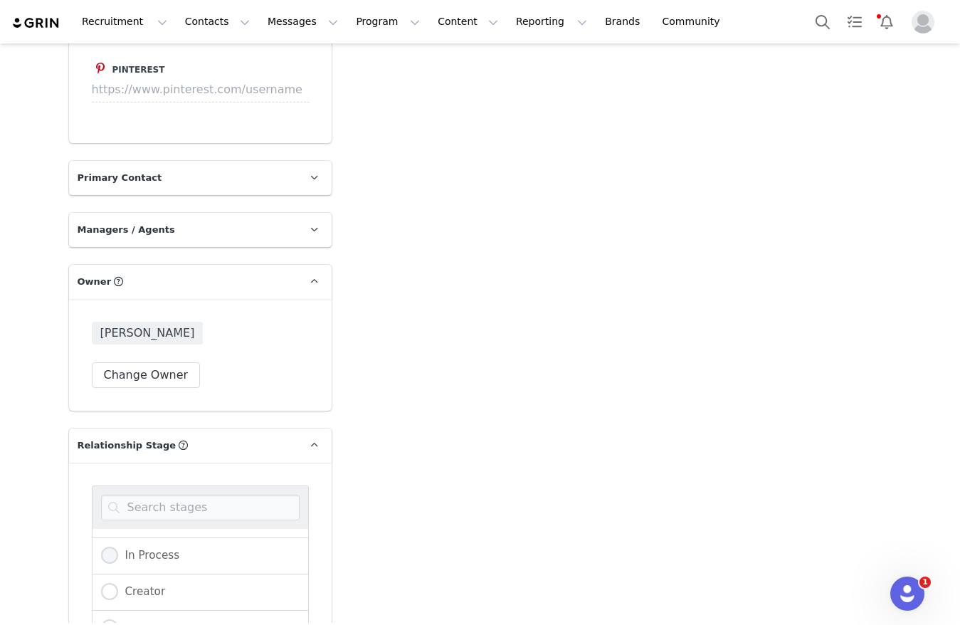
radio input "true"
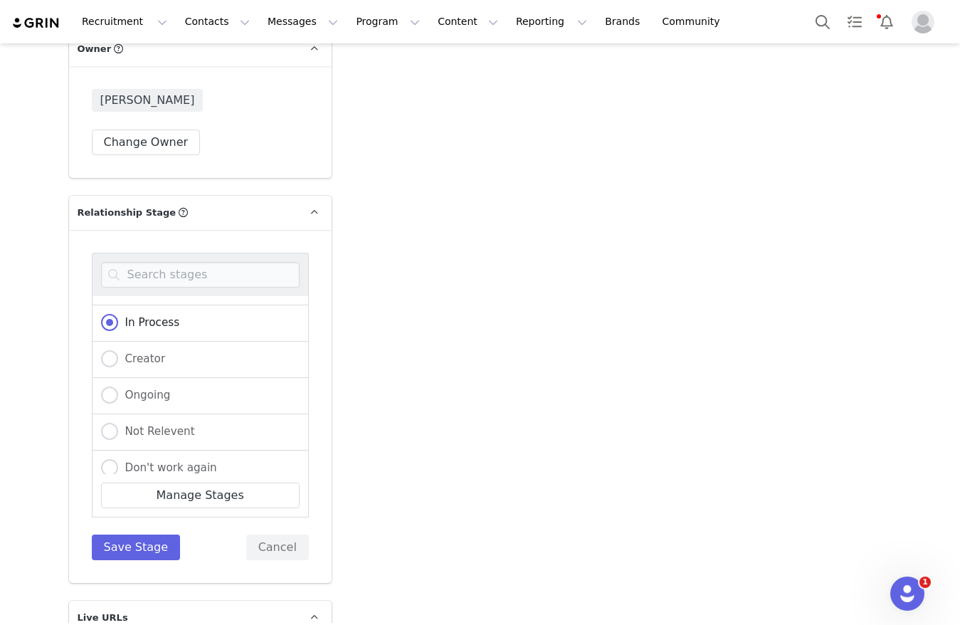
scroll to position [2207, 0]
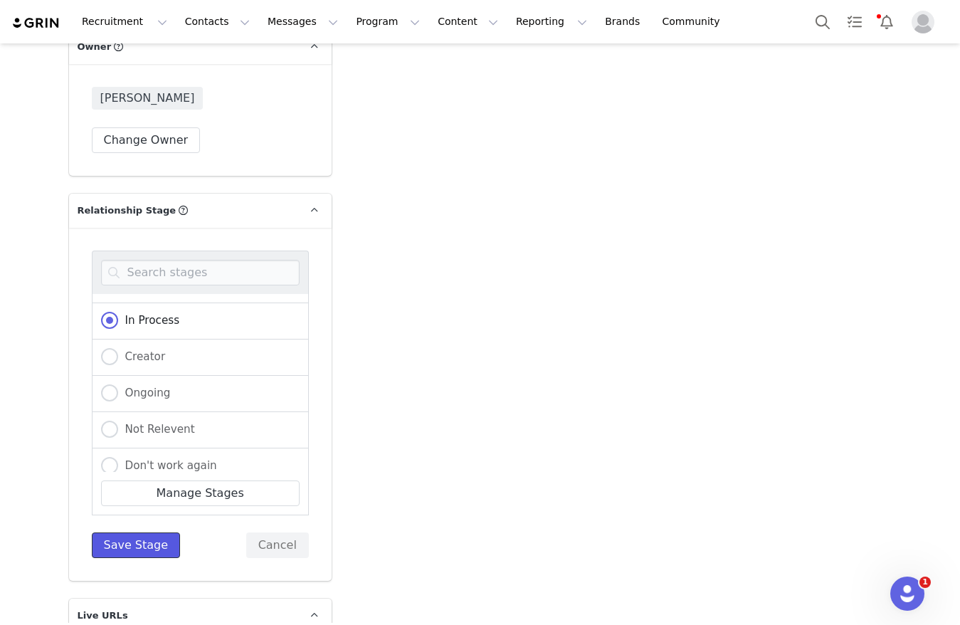
click at [92, 532] on button "Save Stage" at bounding box center [136, 545] width 89 height 26
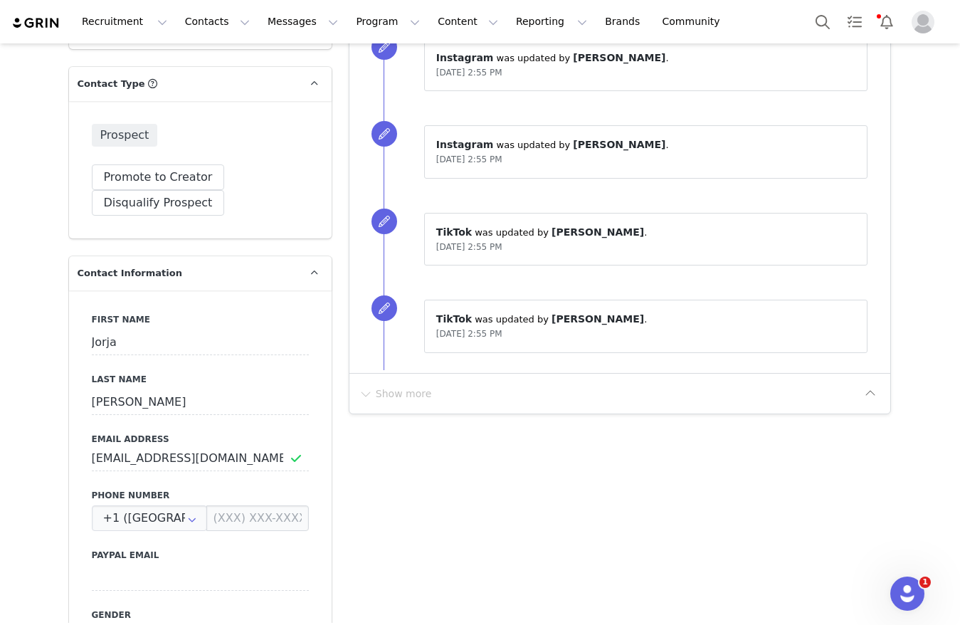
scroll to position [0, 0]
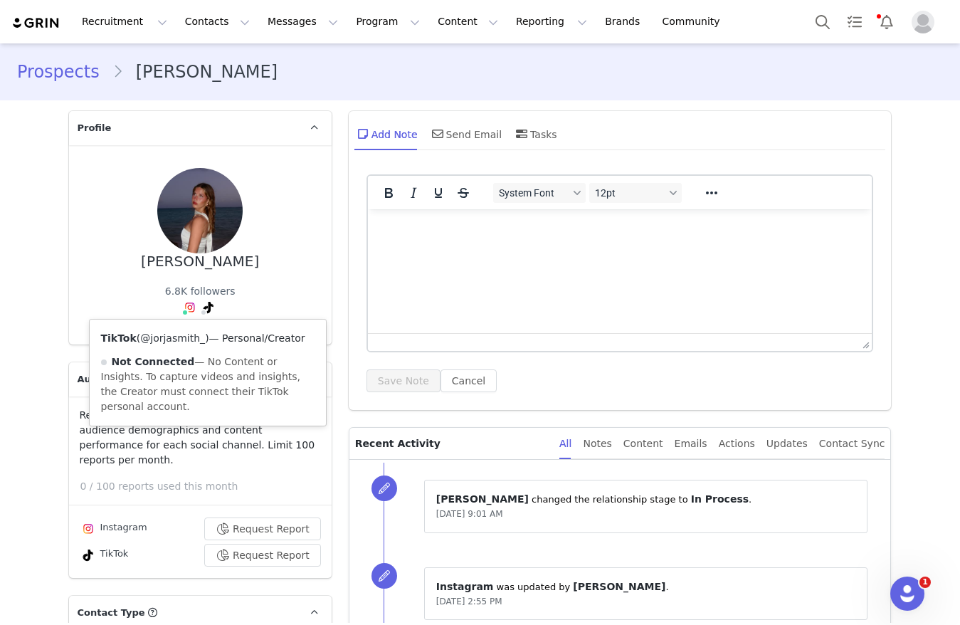
click at [174, 339] on link "@jorjasmith_" at bounding box center [172, 337] width 65 height 11
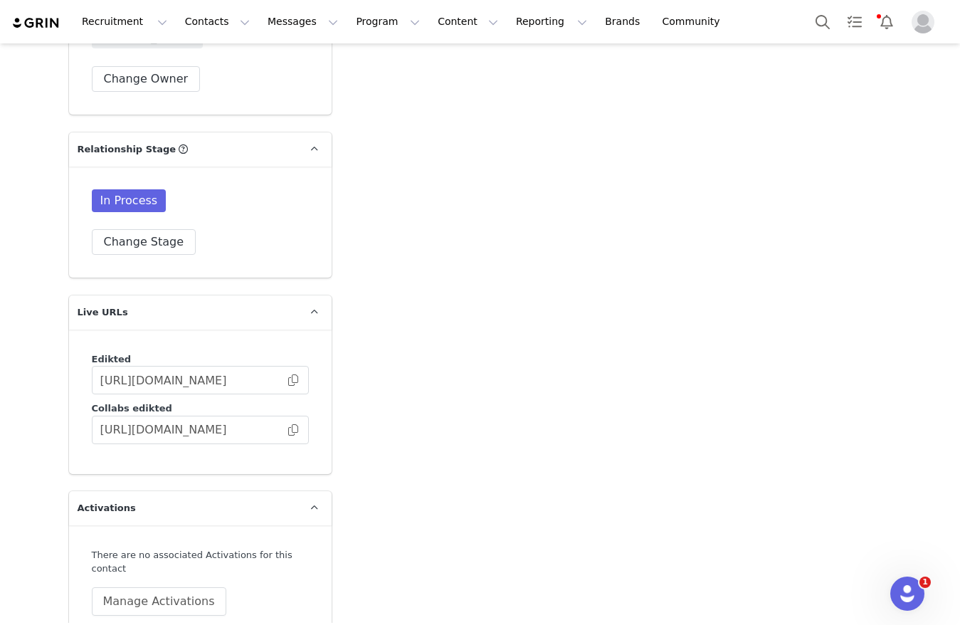
scroll to position [2427, 0]
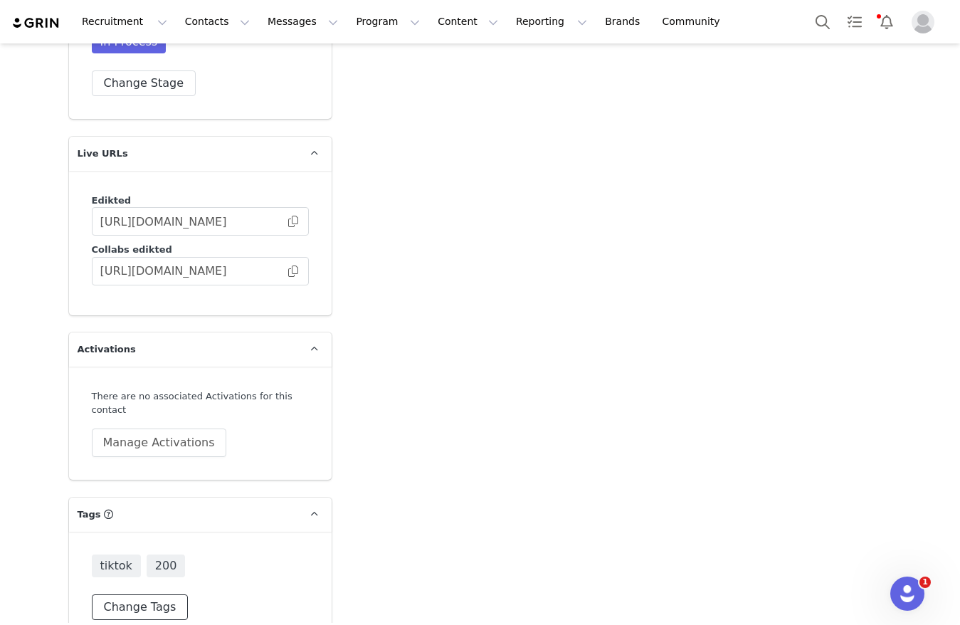
click at [115, 594] on button "Change Tags" at bounding box center [140, 607] width 97 height 26
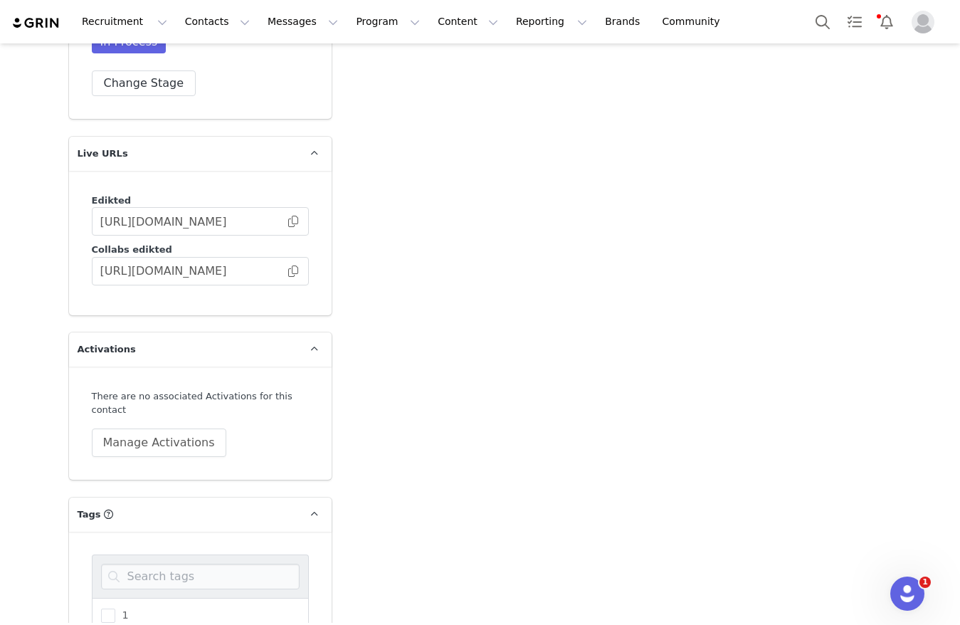
scroll to position [2669, 0]
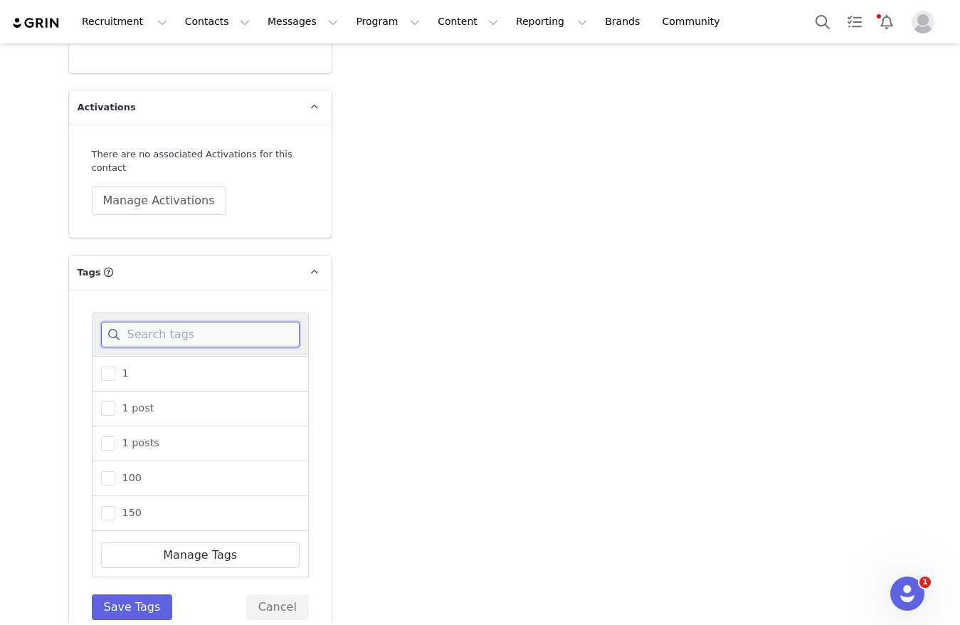
click at [156, 322] on input at bounding box center [200, 335] width 199 height 26
click at [102, 401] on span at bounding box center [108, 408] width 14 height 14
click at [115, 401] on input "200" at bounding box center [115, 401] width 0 height 0
click at [142, 322] on input "2" at bounding box center [200, 335] width 199 height 26
type input "25"
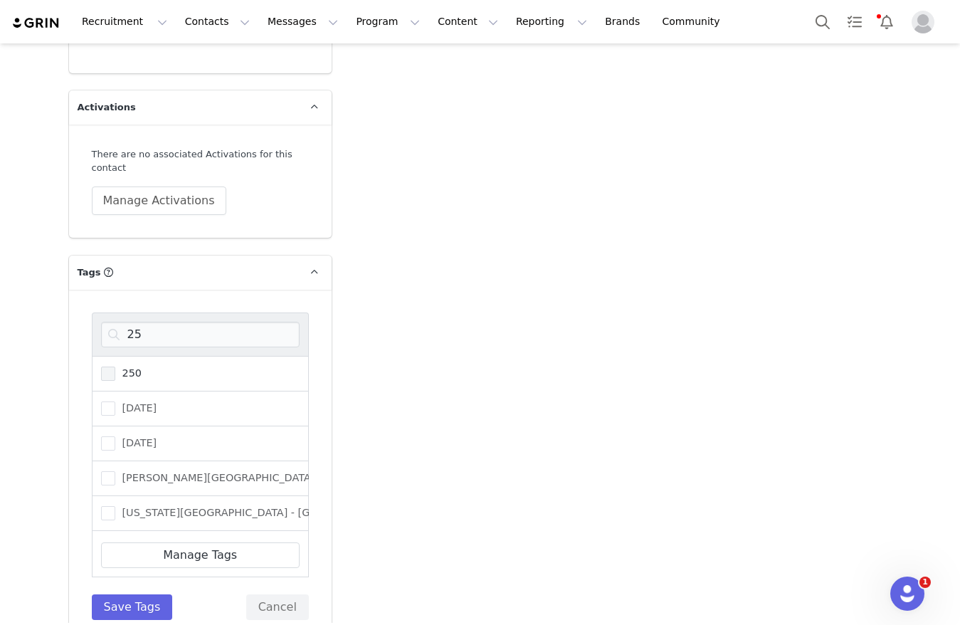
click at [101, 366] on span at bounding box center [108, 373] width 14 height 14
click at [115, 366] on input "250" at bounding box center [115, 366] width 0 height 0
click at [123, 594] on button "Save Tags" at bounding box center [132, 607] width 81 height 26
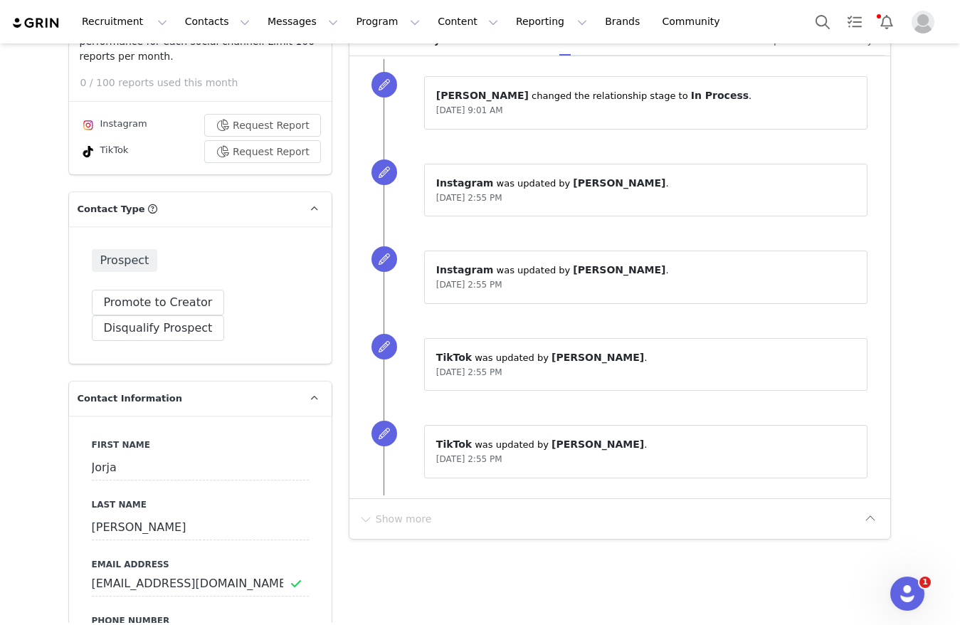
scroll to position [0, 0]
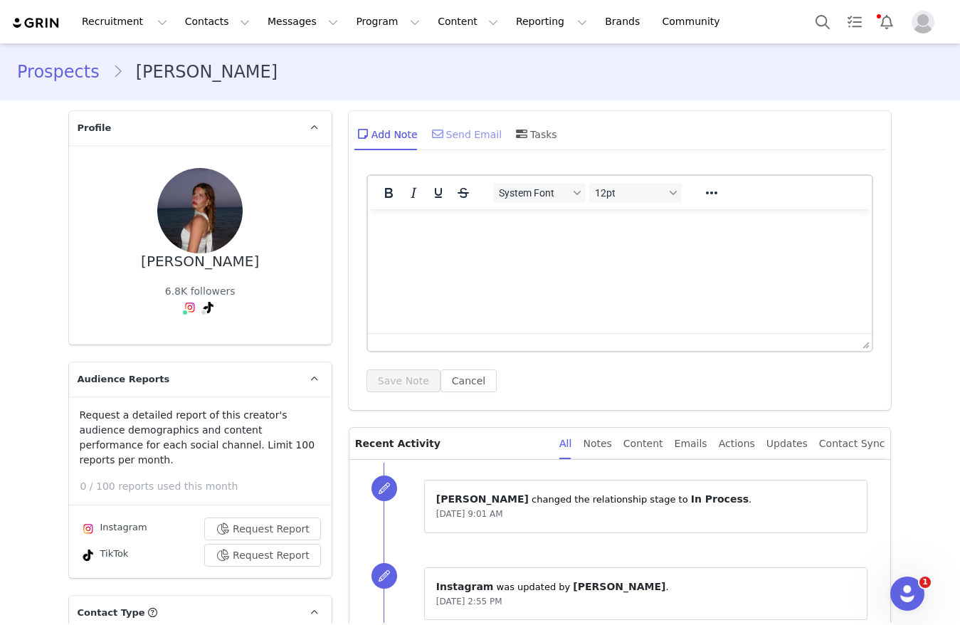
click at [435, 144] on div "Send Email" at bounding box center [465, 134] width 73 height 34
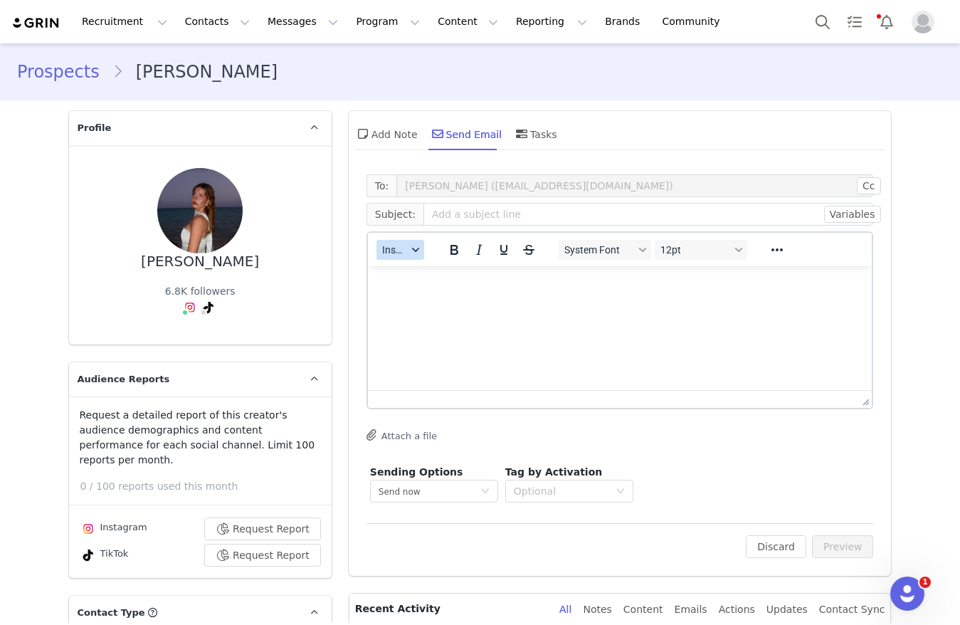
click at [388, 244] on span "Insert" at bounding box center [394, 249] width 25 height 11
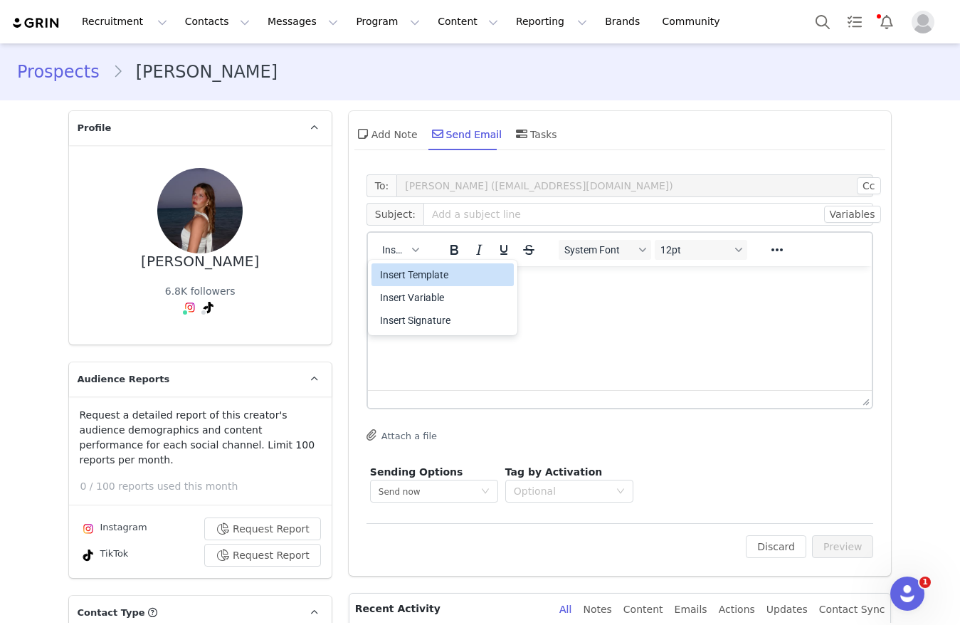
click at [402, 277] on div "Insert Template" at bounding box center [444, 274] width 128 height 17
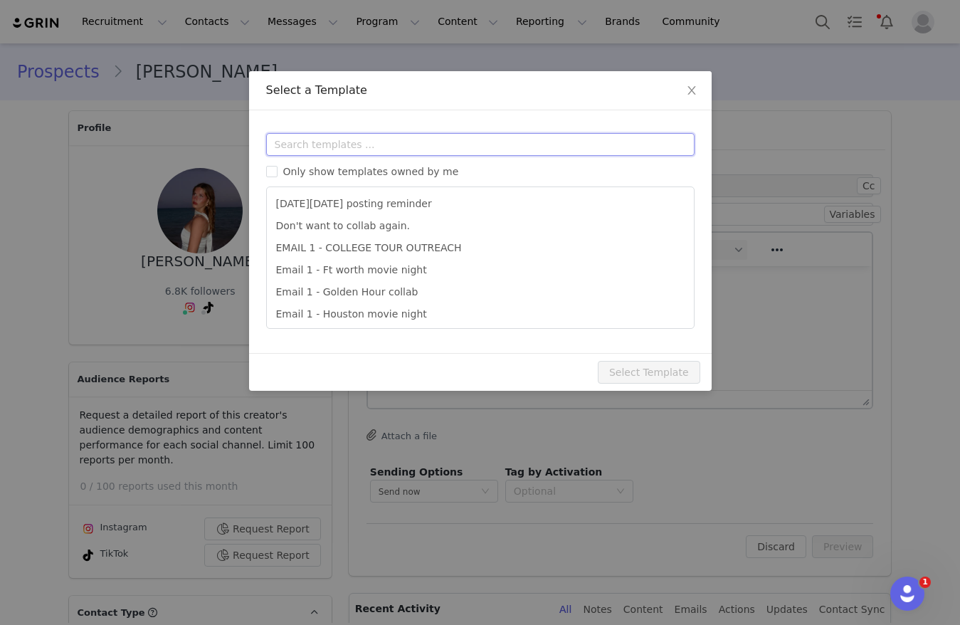
click at [376, 147] on input "text" at bounding box center [480, 144] width 428 height 23
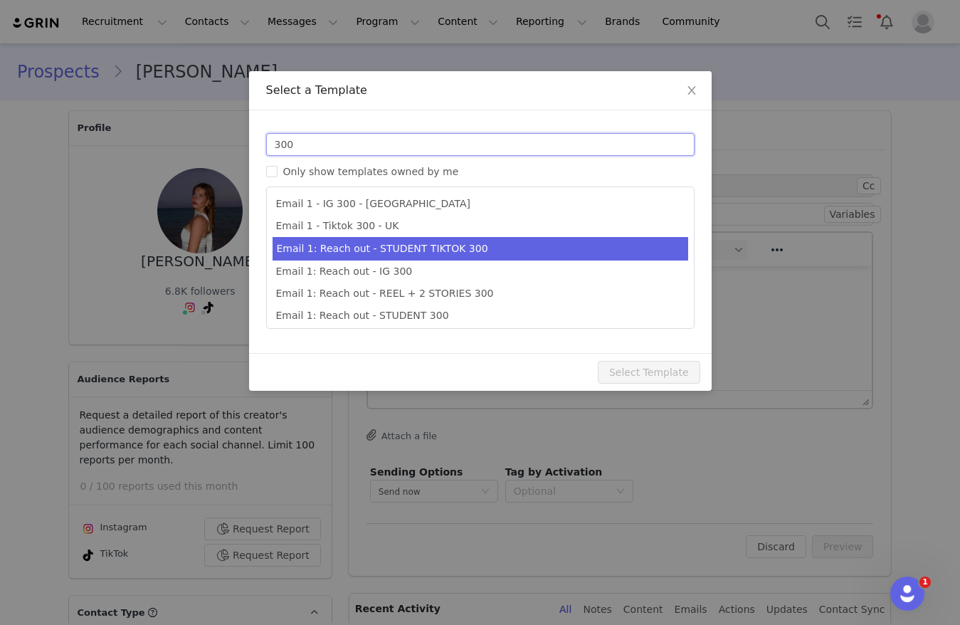
scroll to position [26, 0]
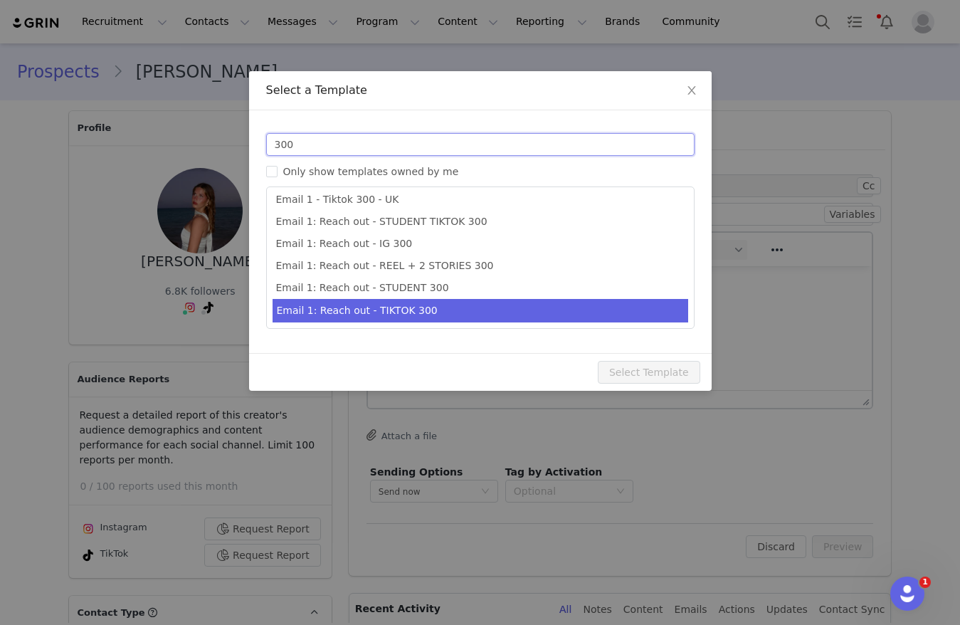
type input "300"
click at [435, 302] on li "Email 1: Reach out - TIKTOK 300" at bounding box center [480, 310] width 416 height 23
type input "Collab with Edikted 🧡🤎💛"
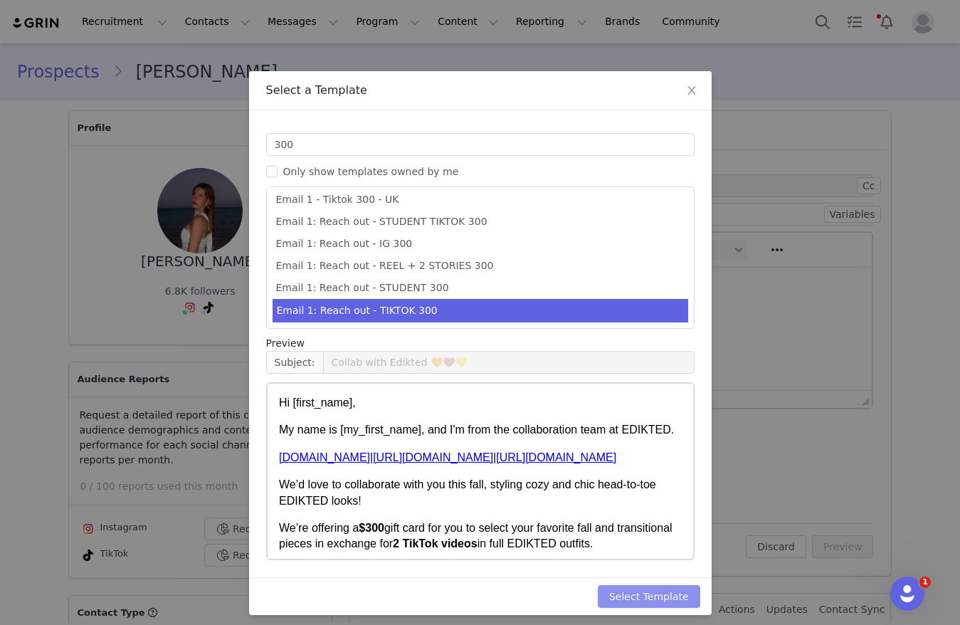
click at [641, 593] on button "Select Template" at bounding box center [649, 596] width 102 height 23
type input "Collab with Edikted 🧡🤎💛"
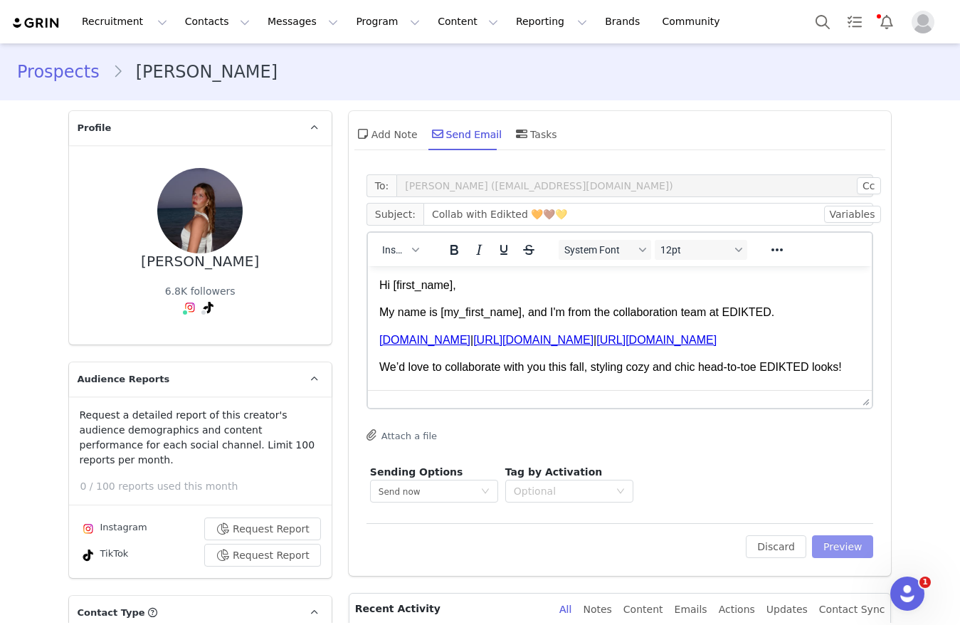
click at [847, 545] on button "Preview" at bounding box center [843, 546] width 62 height 23
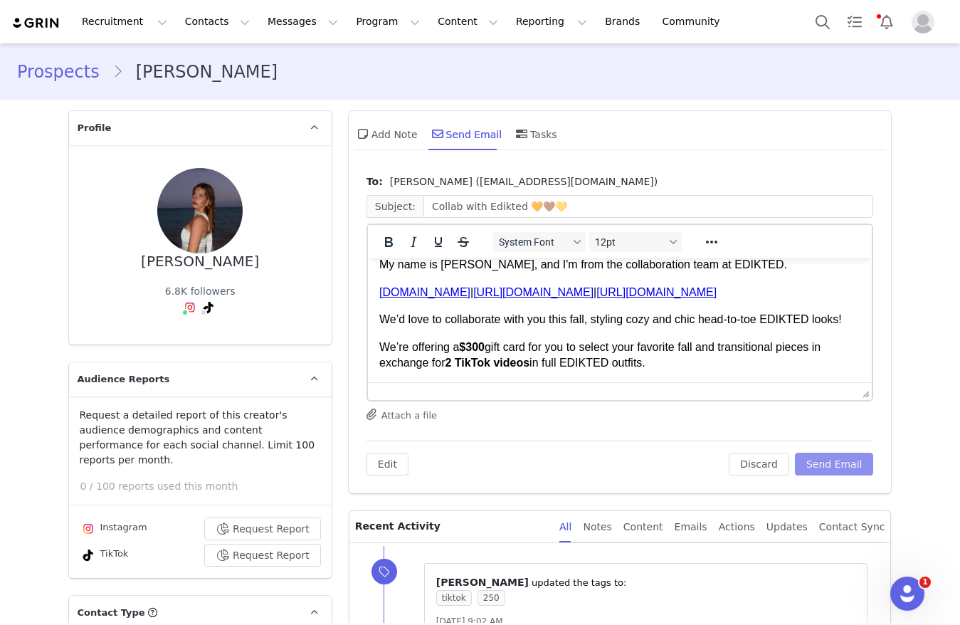
scroll to position [41, 0]
click at [477, 352] on strong "$300" at bounding box center [471, 346] width 26 height 12
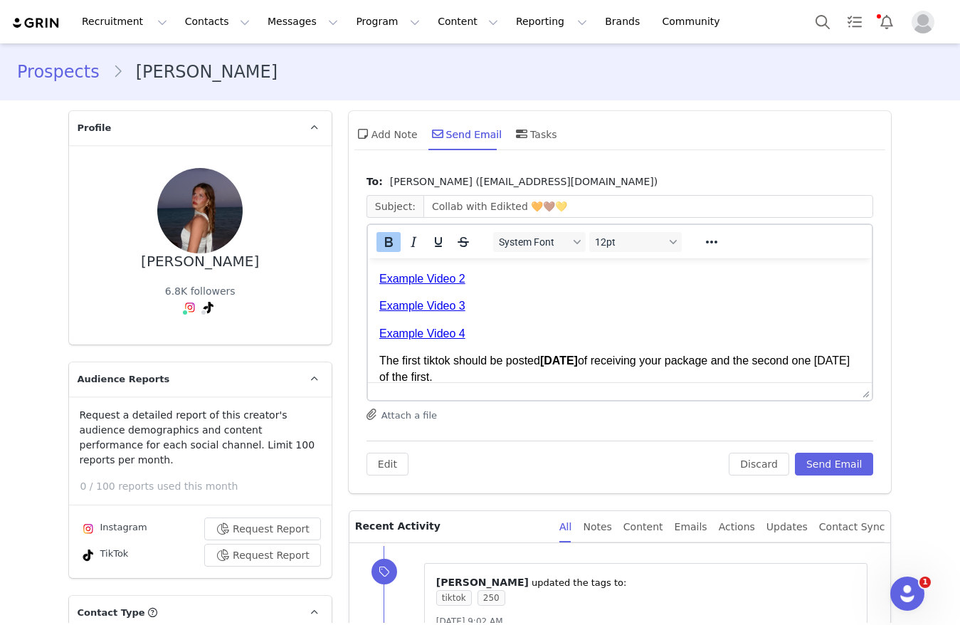
scroll to position [561, 0]
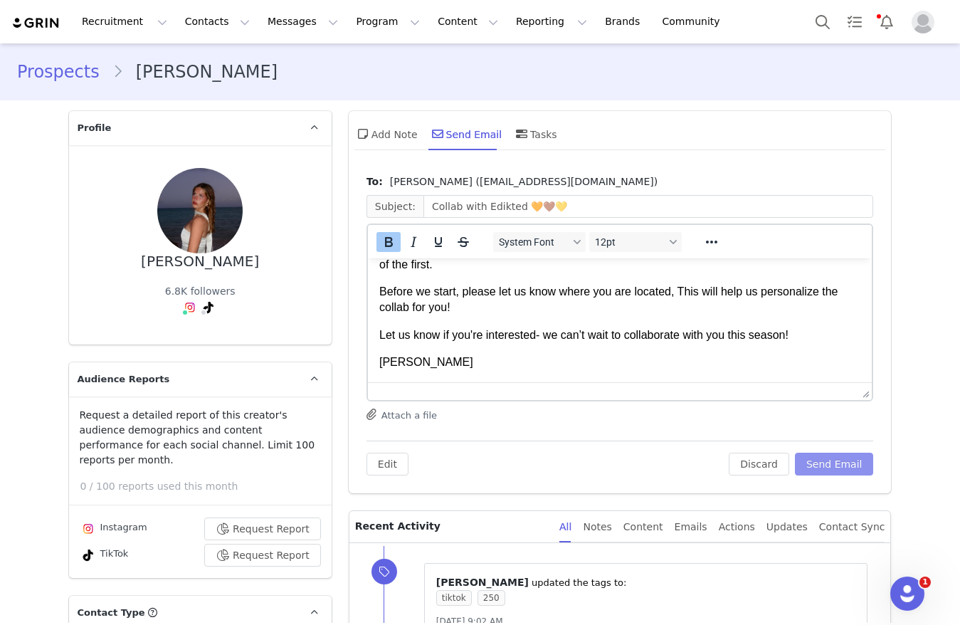
click at [823, 467] on button "Send Email" at bounding box center [834, 463] width 79 height 23
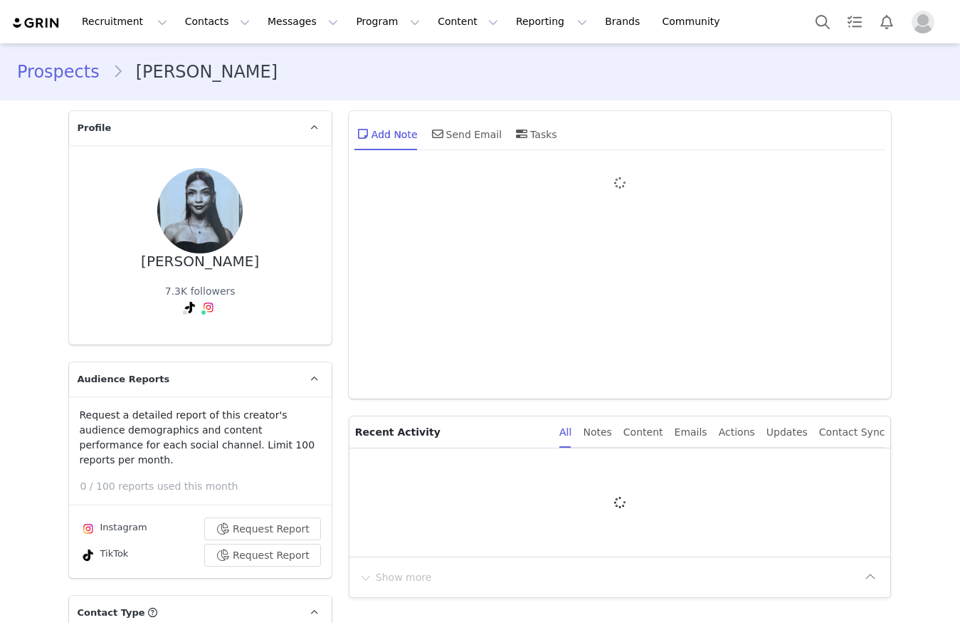
type input "+1 ([GEOGRAPHIC_DATA])"
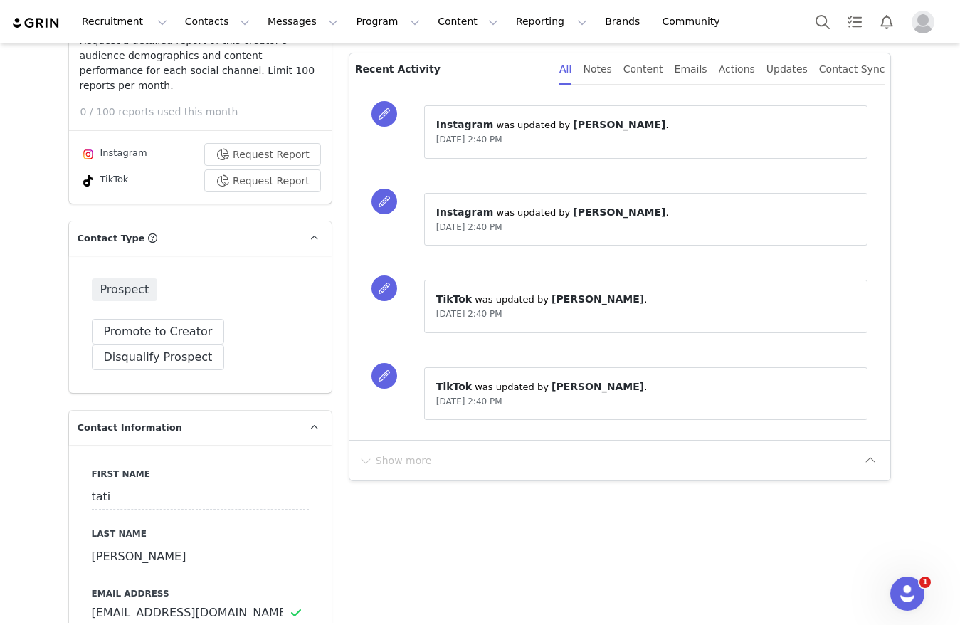
scroll to position [79, 0]
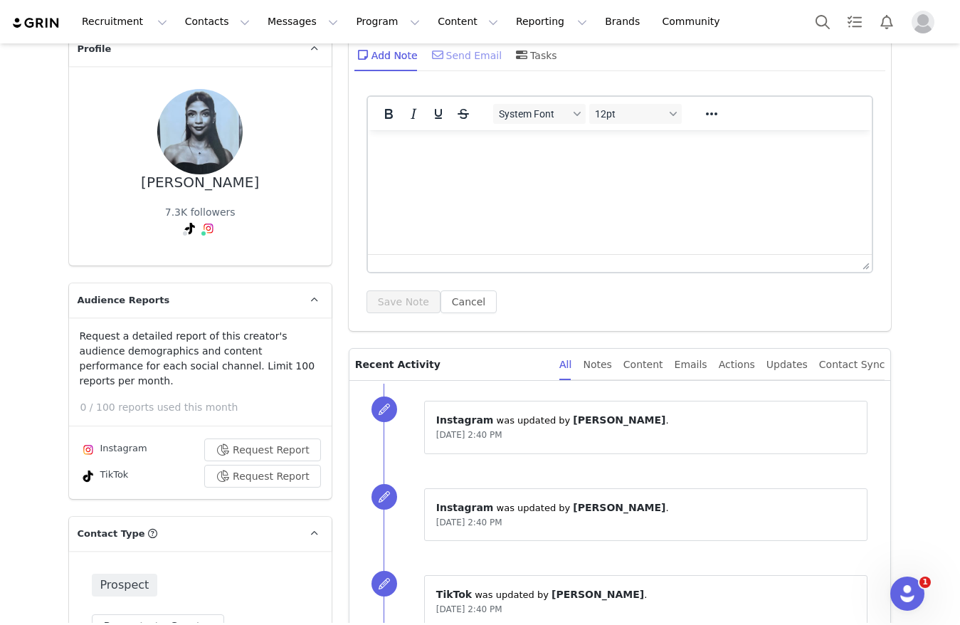
click at [448, 60] on div "Send Email" at bounding box center [465, 55] width 73 height 34
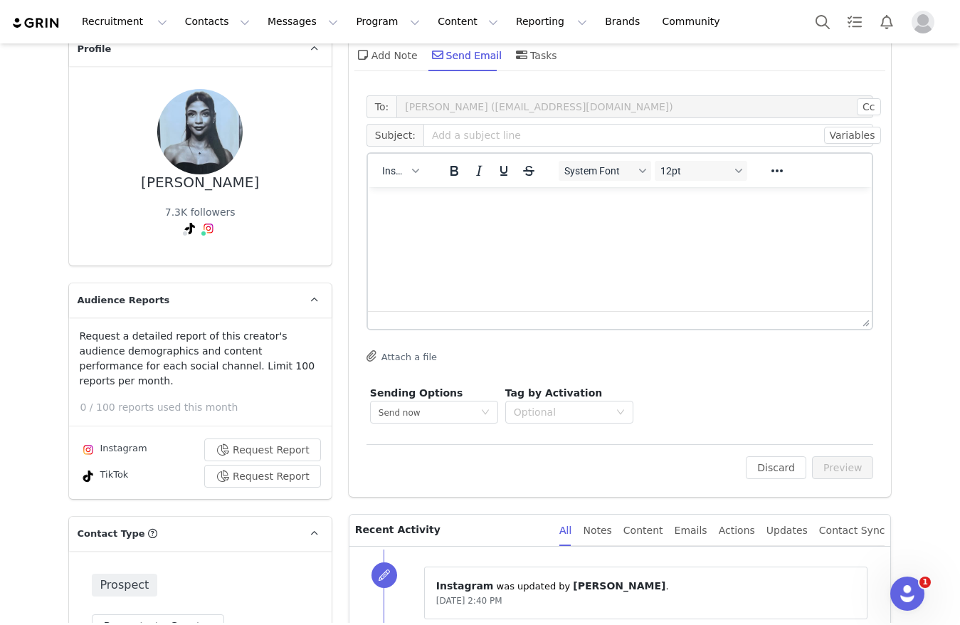
scroll to position [0, 0]
click at [412, 172] on icon "button" at bounding box center [415, 170] width 7 height 7
click at [413, 198] on div "Insert Template" at bounding box center [444, 195] width 128 height 17
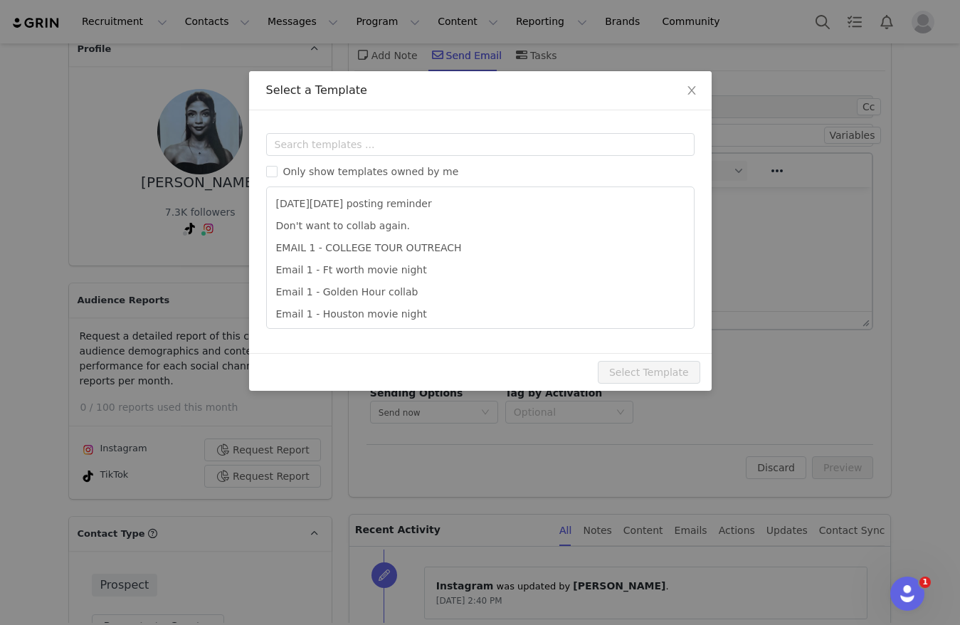
click at [389, 115] on div "Templates Only show templates owned by me [DATE][DATE] posting reminder Don't w…" at bounding box center [480, 231] width 462 height 243
click at [388, 144] on input "text" at bounding box center [480, 144] width 428 height 23
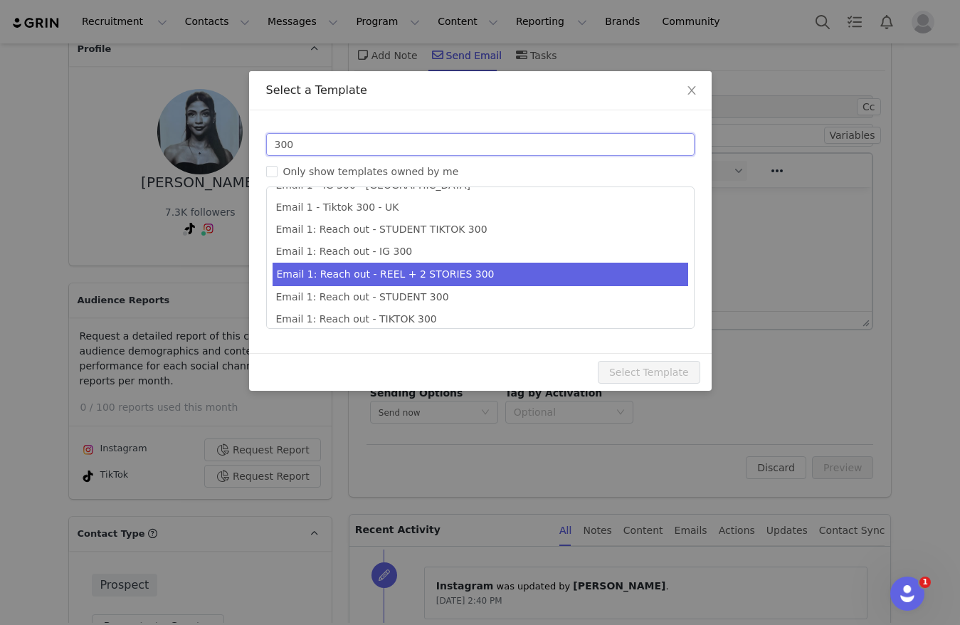
scroll to position [26, 0]
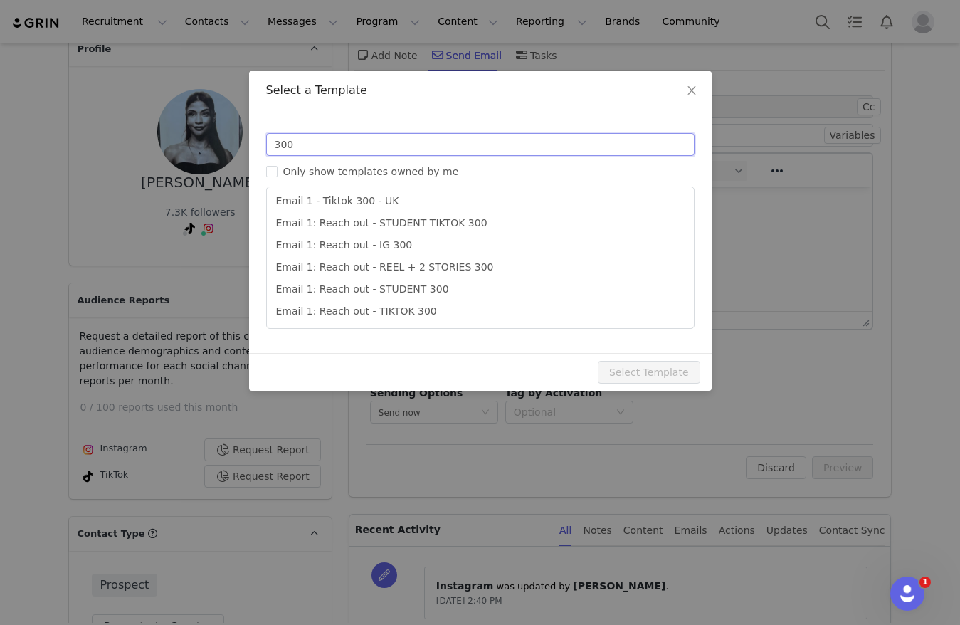
type input "300"
click at [410, 308] on li "Email 1: Reach out - TIKTOK 300" at bounding box center [480, 311] width 416 height 22
type input "Collab with Edikted 🧡🤎💛"
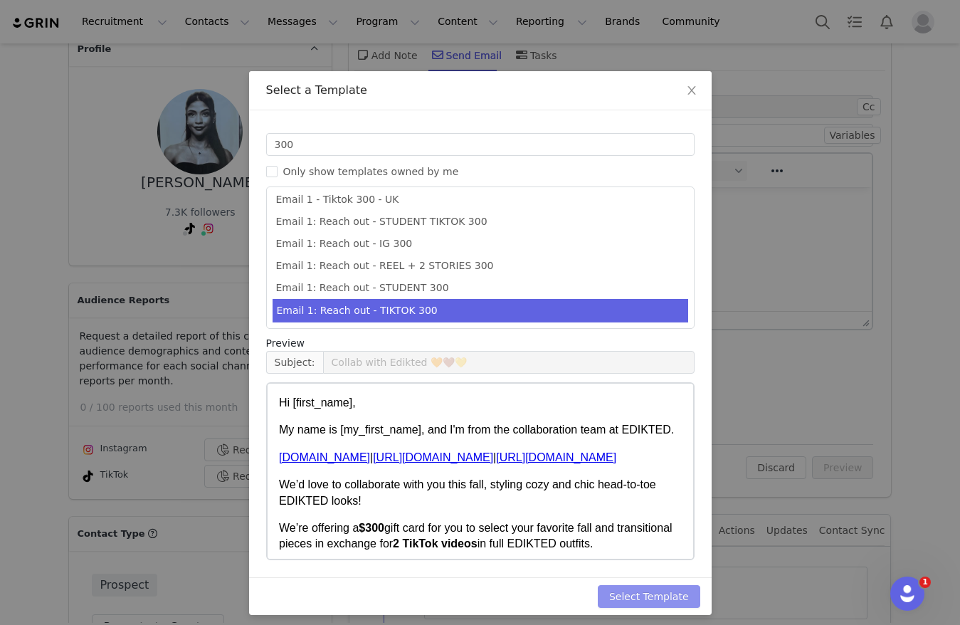
click at [651, 599] on button "Select Template" at bounding box center [649, 596] width 102 height 23
type input "Collab with Edikted 🧡🤎💛"
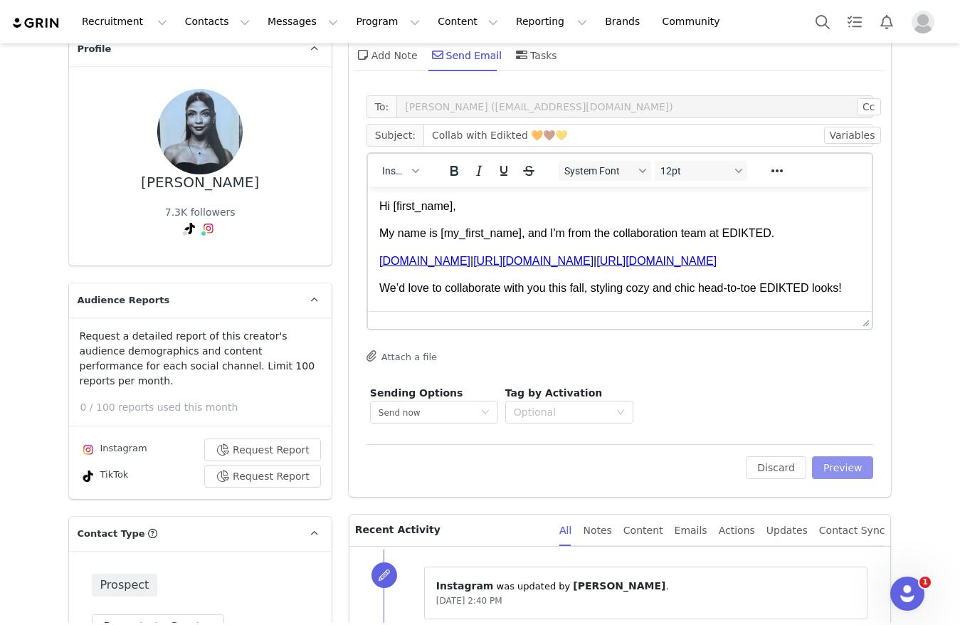
click at [825, 474] on button "Preview" at bounding box center [843, 467] width 62 height 23
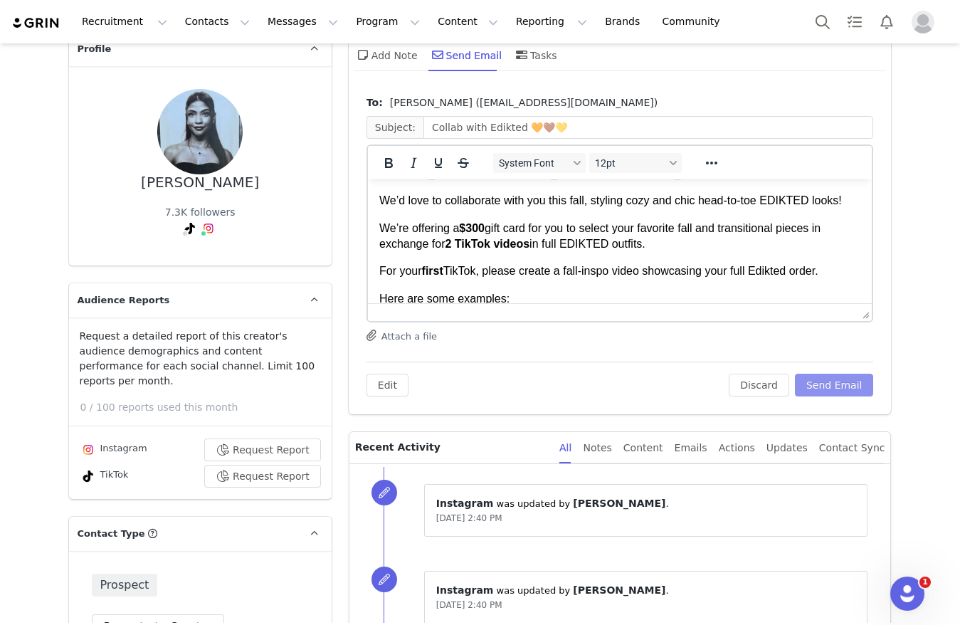
scroll to position [107, 0]
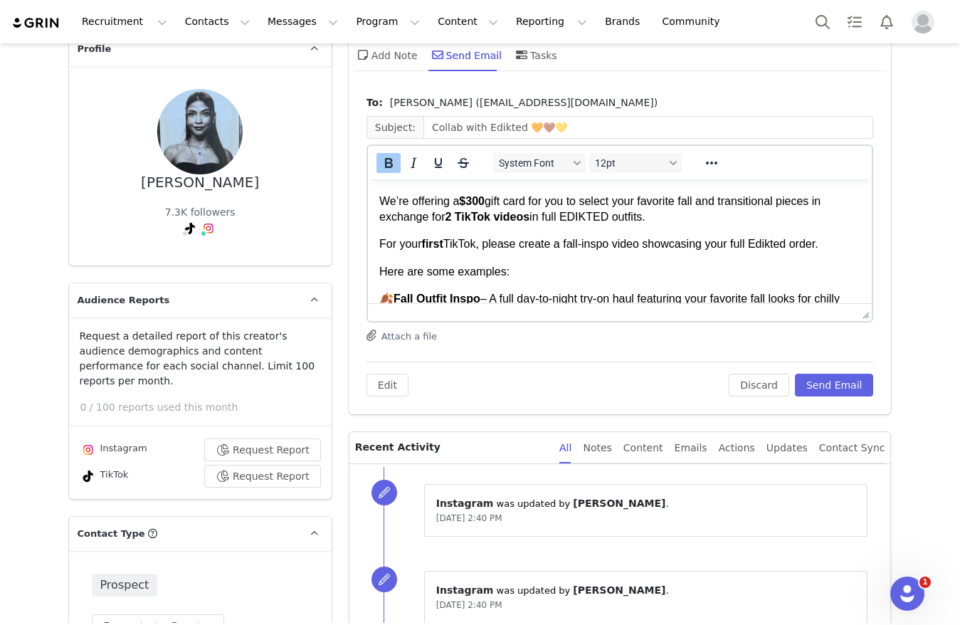
click at [483, 207] on strong "$300" at bounding box center [471, 201] width 26 height 12
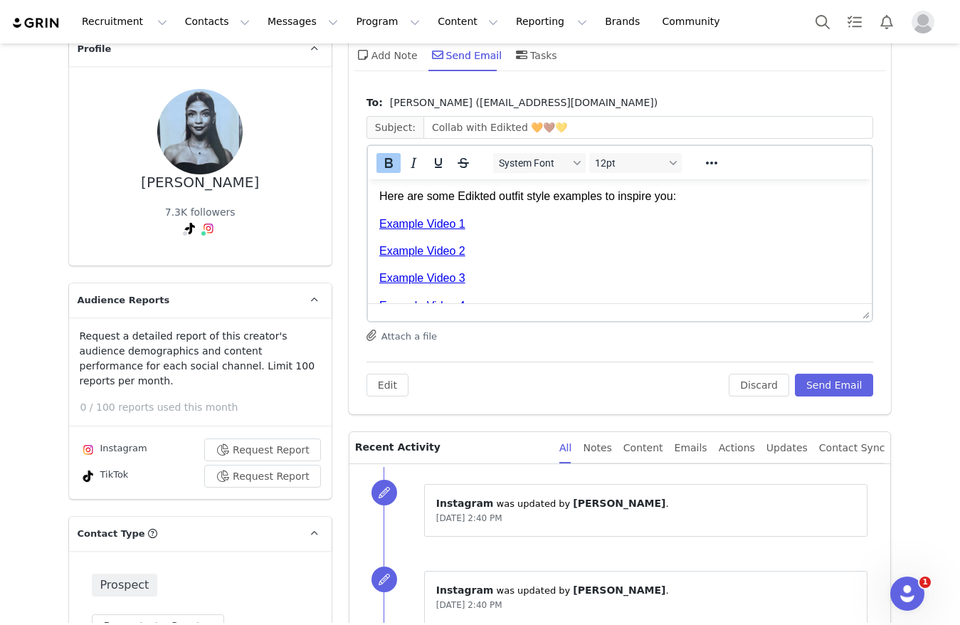
scroll to position [561, 0]
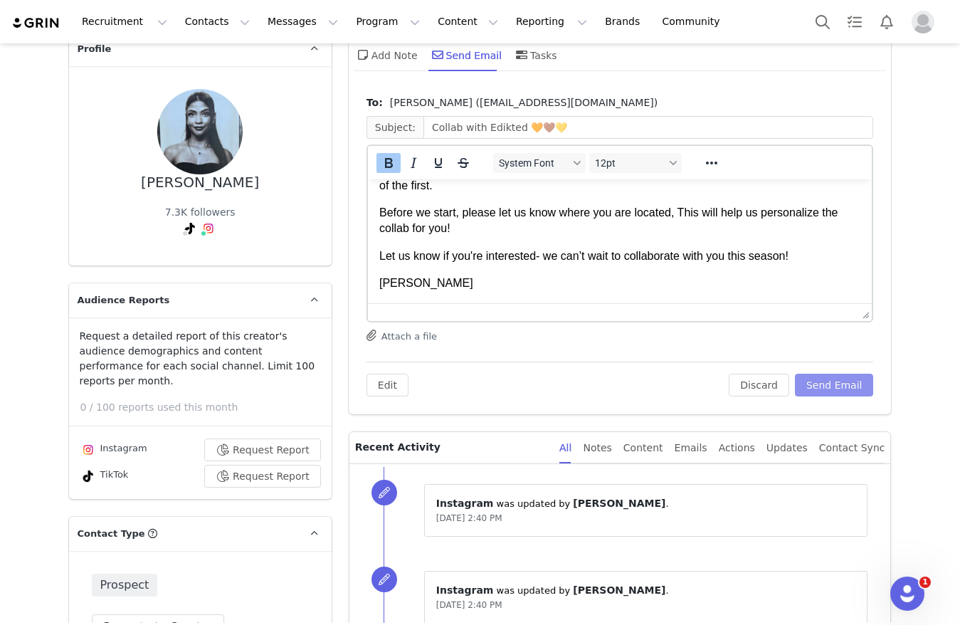
click at [810, 388] on button "Send Email" at bounding box center [834, 385] width 79 height 23
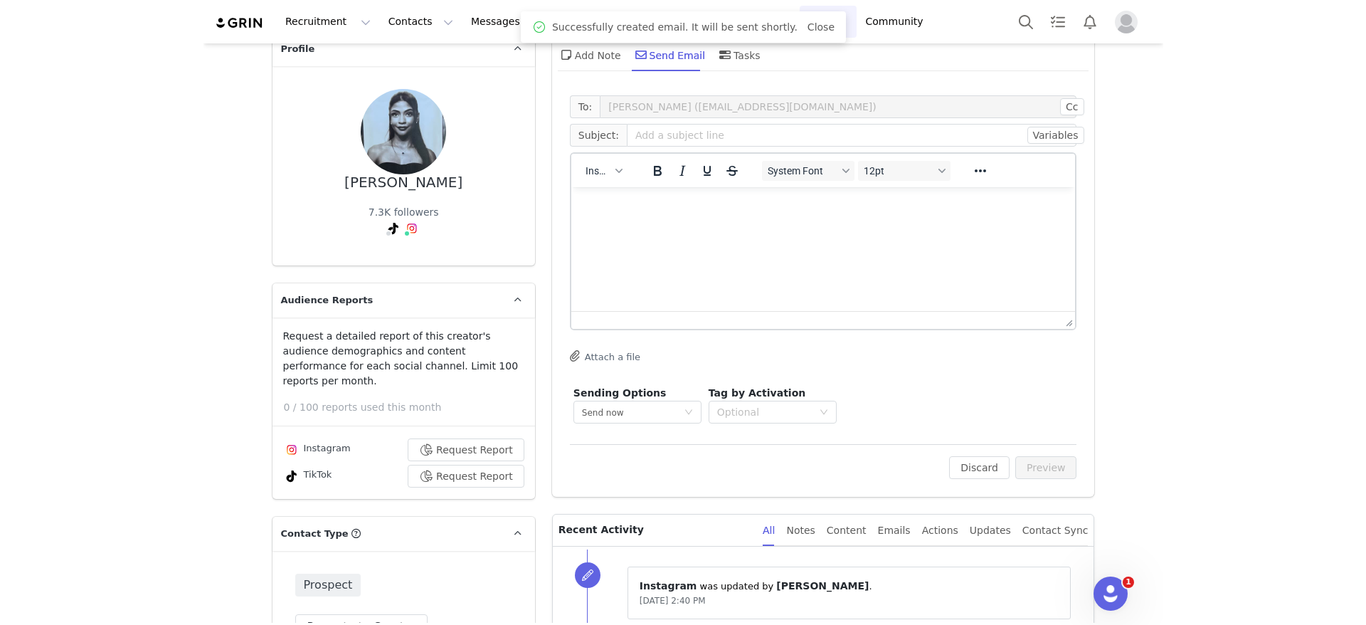
scroll to position [0, 0]
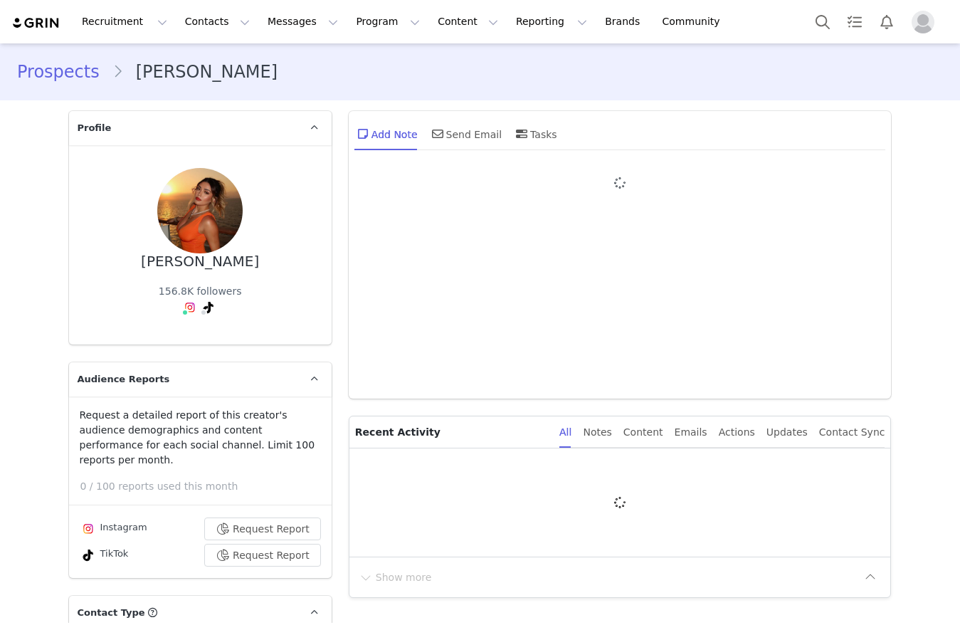
type input "+1 ([GEOGRAPHIC_DATA])"
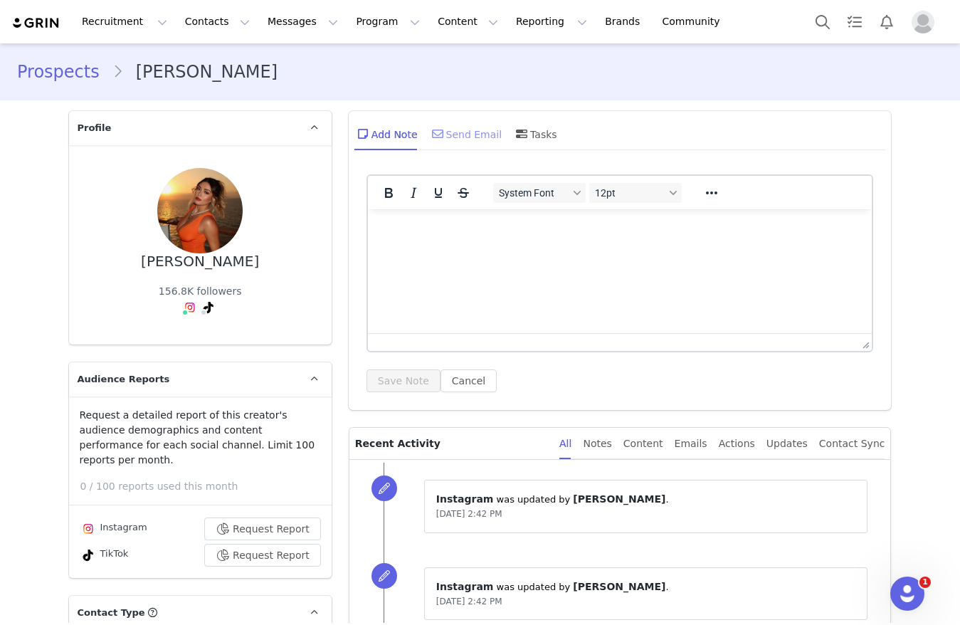
click at [446, 125] on div "Send Email" at bounding box center [465, 134] width 73 height 34
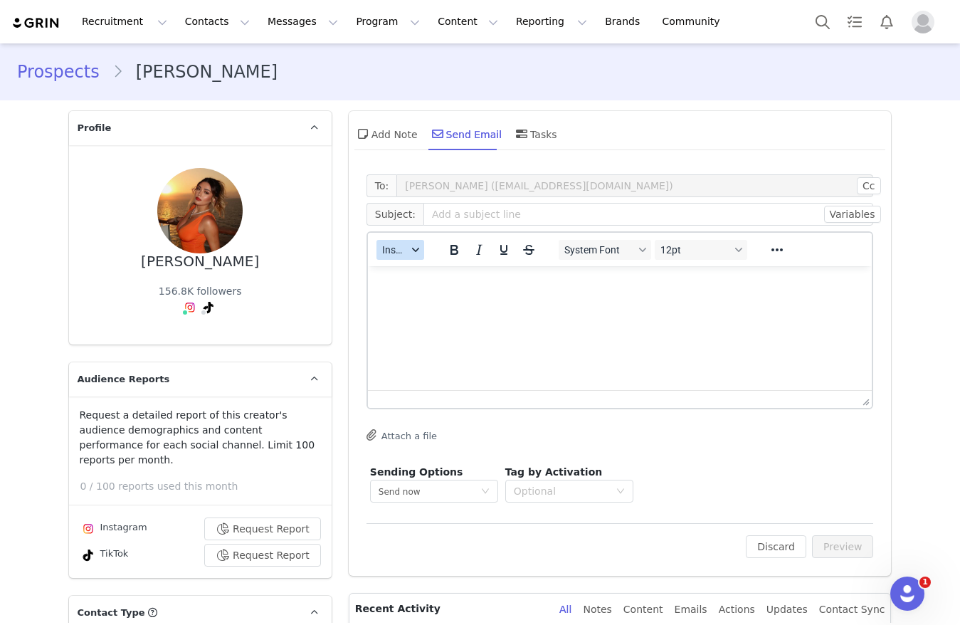
click at [391, 250] on span "Insert" at bounding box center [394, 249] width 25 height 11
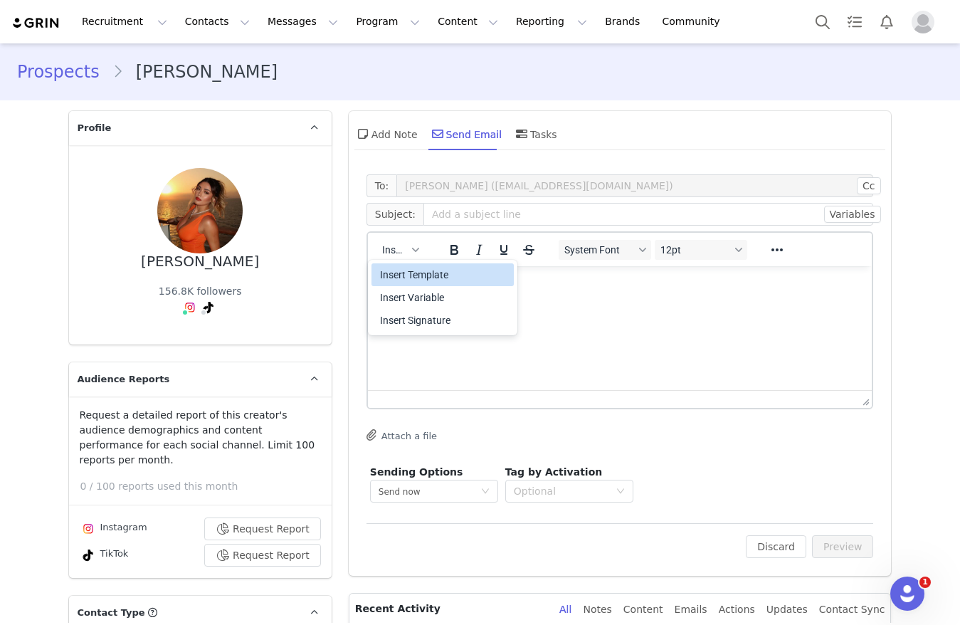
click at [395, 266] on div "Insert Template" at bounding box center [444, 274] width 128 height 17
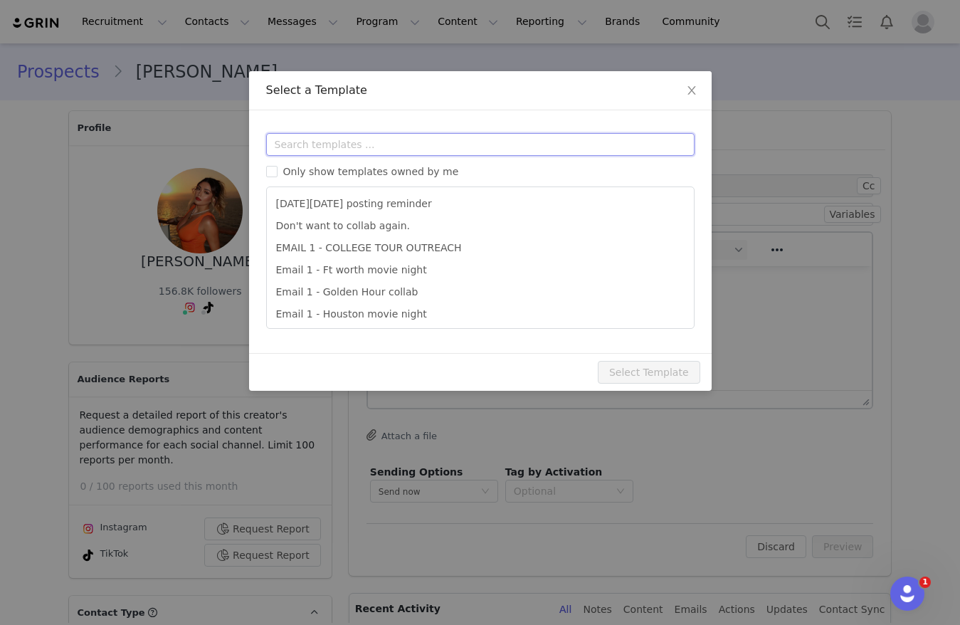
click at [408, 146] on input "text" at bounding box center [480, 144] width 428 height 23
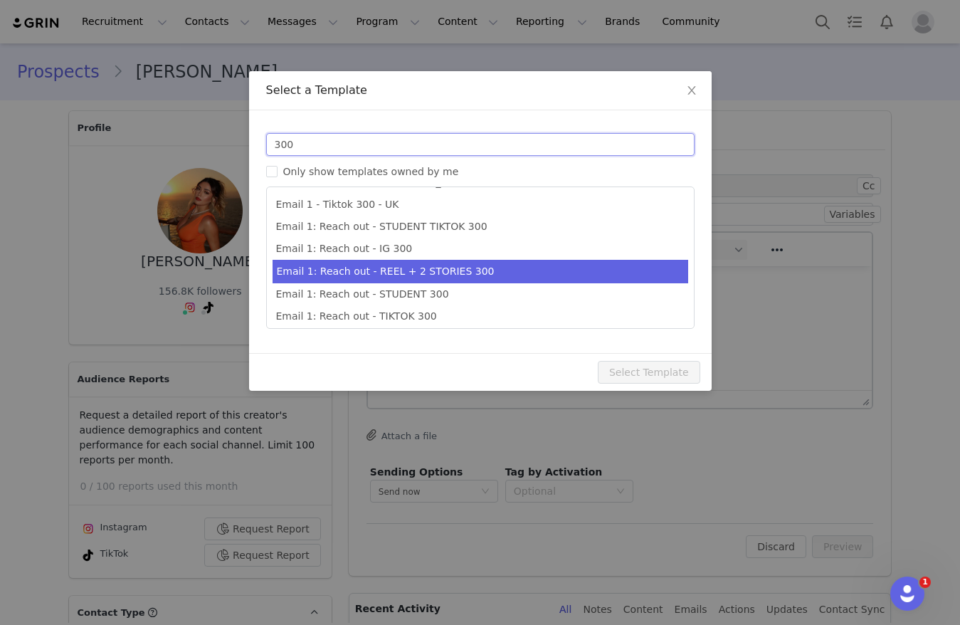
scroll to position [26, 0]
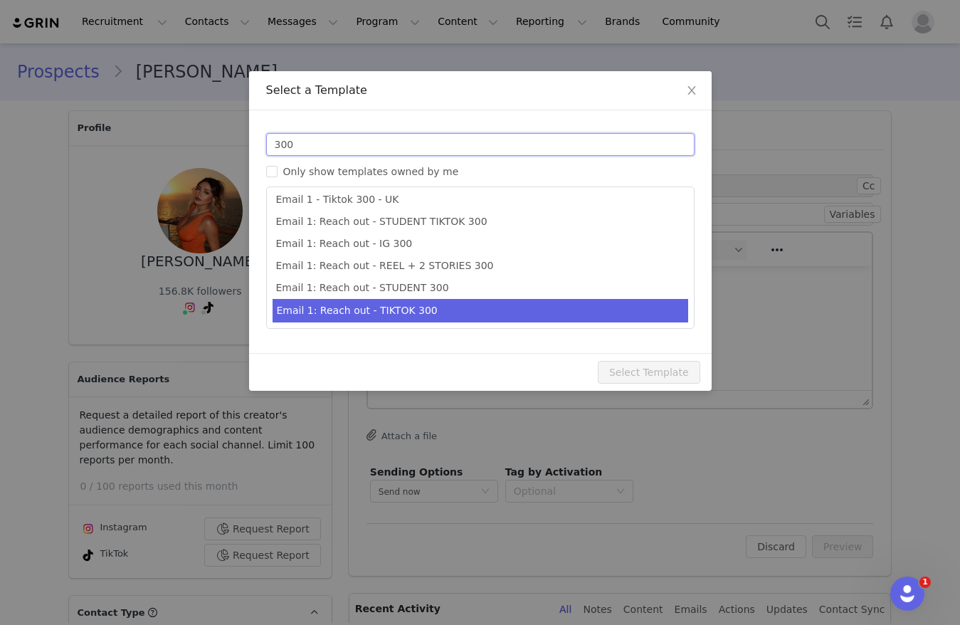
type input "300"
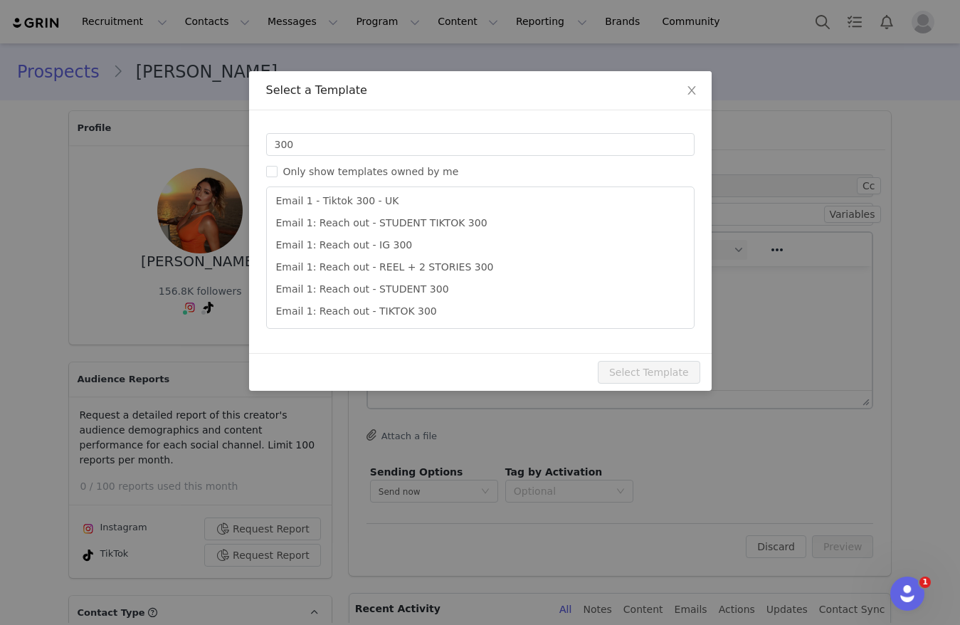
drag, startPoint x: 488, startPoint y: 306, endPoint x: 522, endPoint y: 352, distance: 57.5
click at [489, 307] on li "Email 1: Reach out - TIKTOK 300" at bounding box center [480, 311] width 416 height 22
type input "Collab with Edikted 🧡🤎💛"
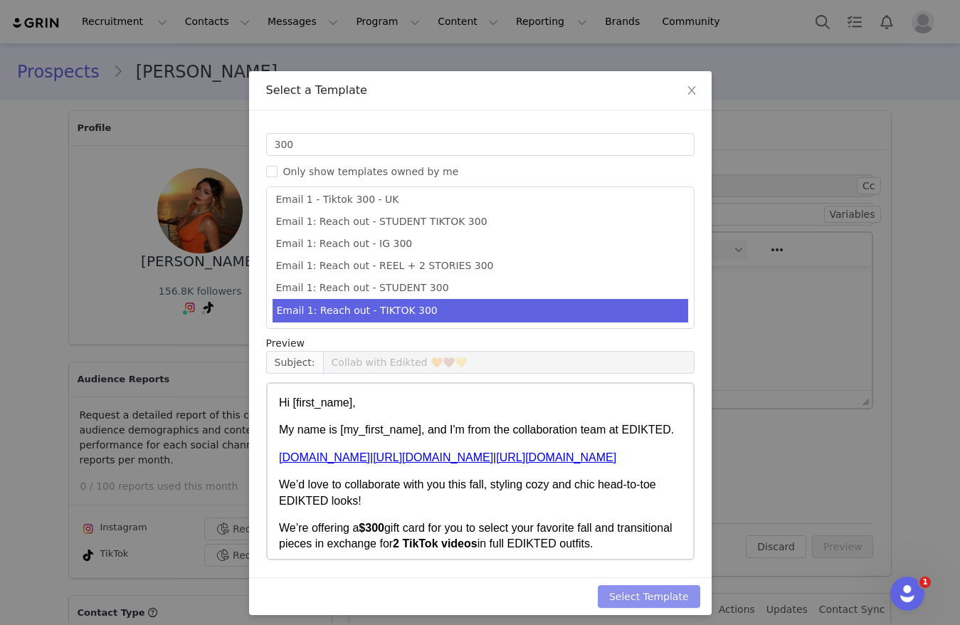
click at [649, 593] on button "Select Template" at bounding box center [649, 596] width 102 height 23
type input "Collab with Edikted 🧡🤎💛"
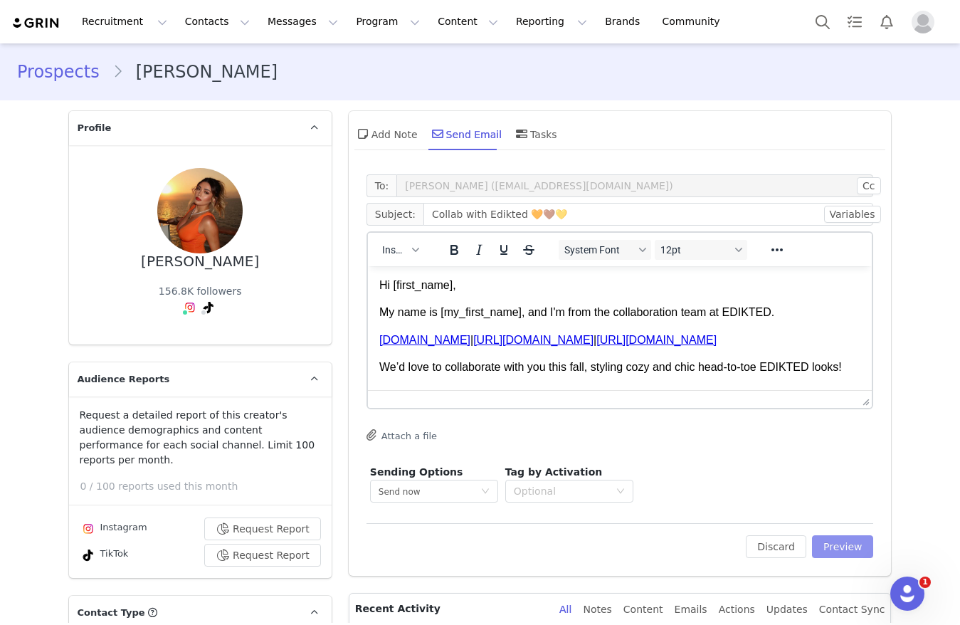
click at [830, 554] on button "Preview" at bounding box center [843, 546] width 62 height 23
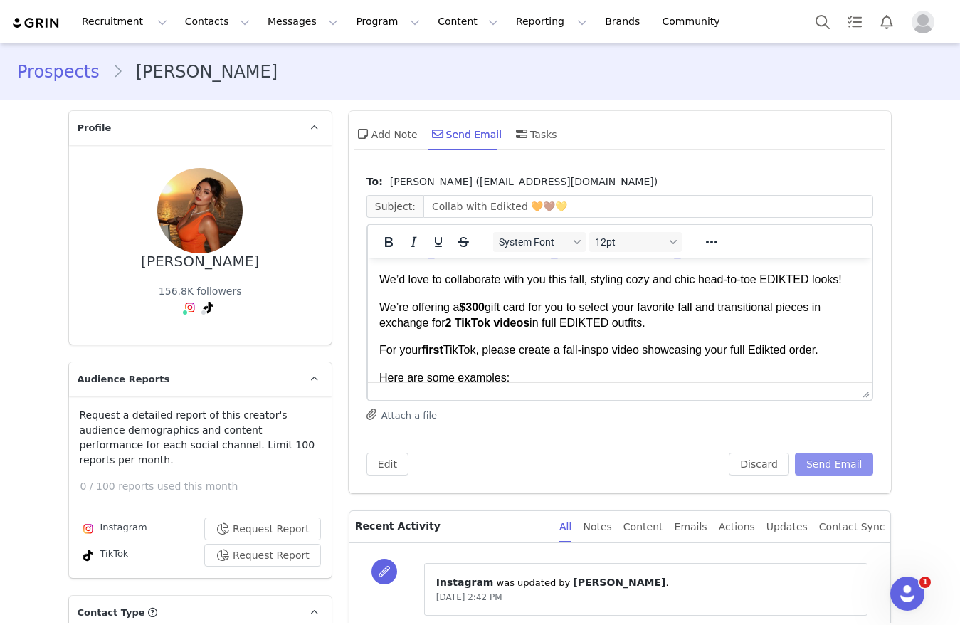
scroll to position [107, 0]
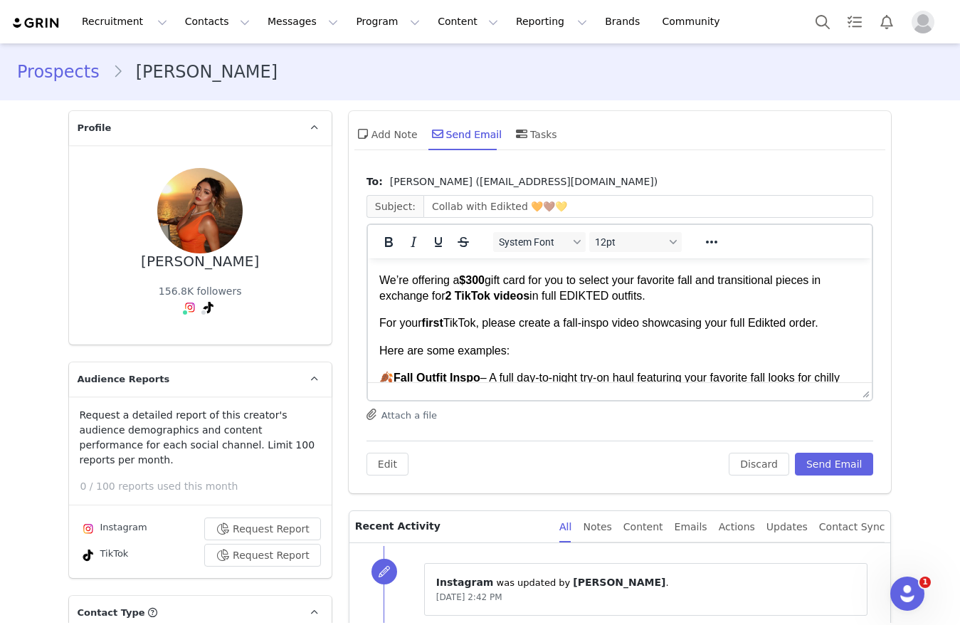
click at [483, 286] on strong "$300" at bounding box center [471, 280] width 26 height 12
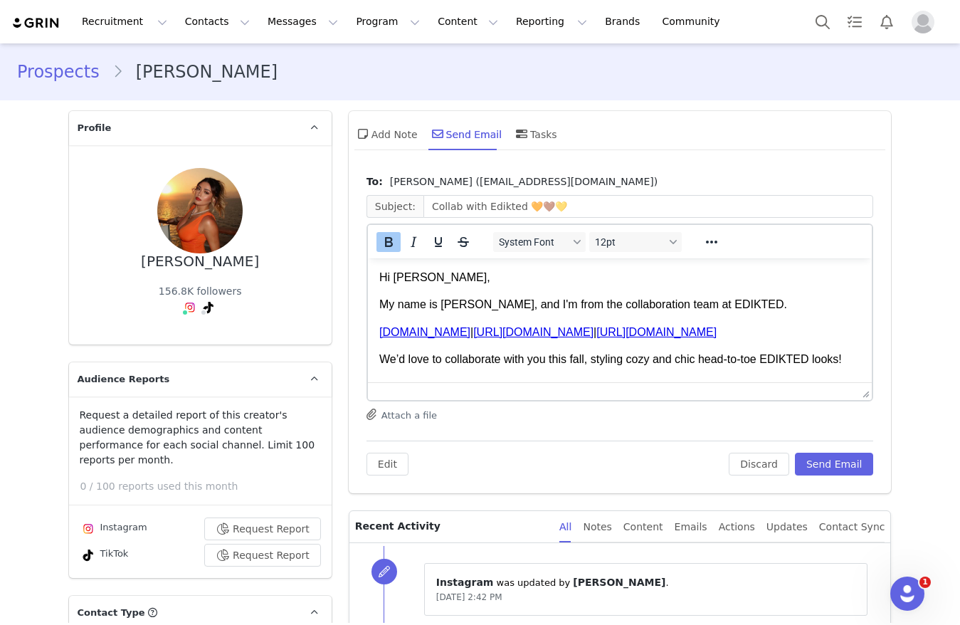
click at [424, 282] on p "Hi Leanys," at bounding box center [620, 278] width 482 height 16
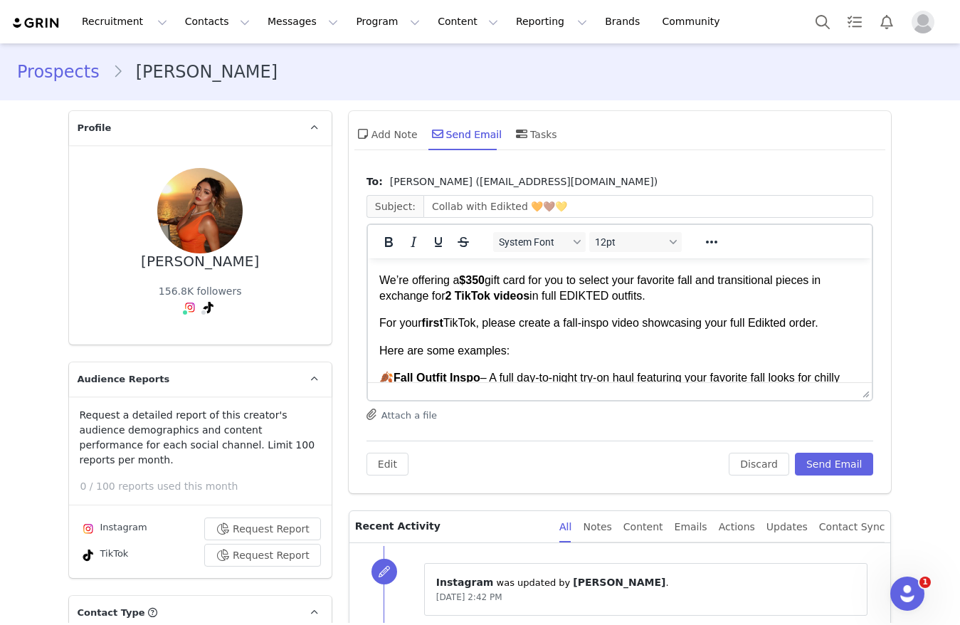
scroll to position [561, 0]
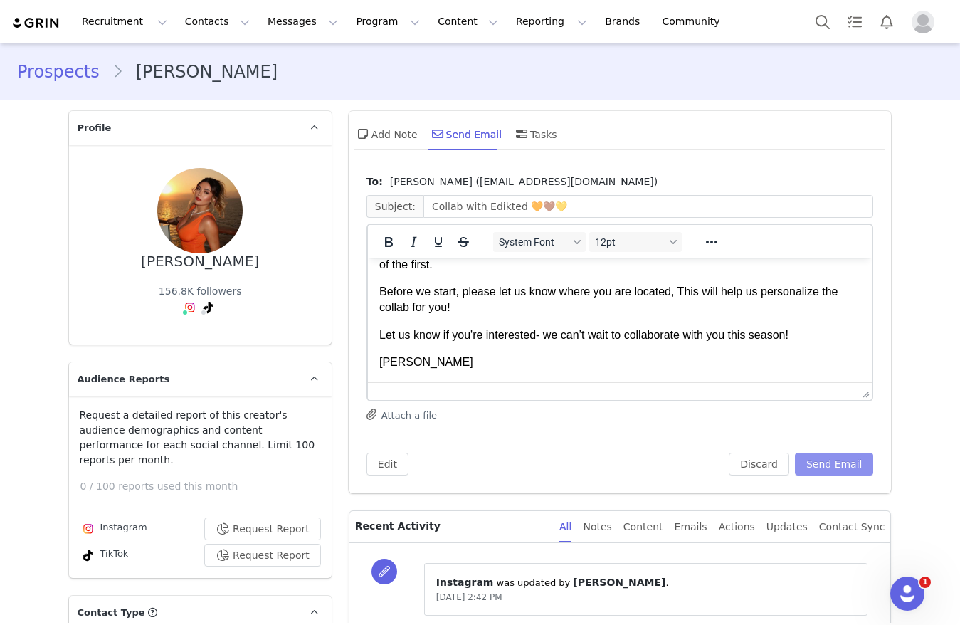
click at [803, 468] on button "Send Email" at bounding box center [834, 463] width 79 height 23
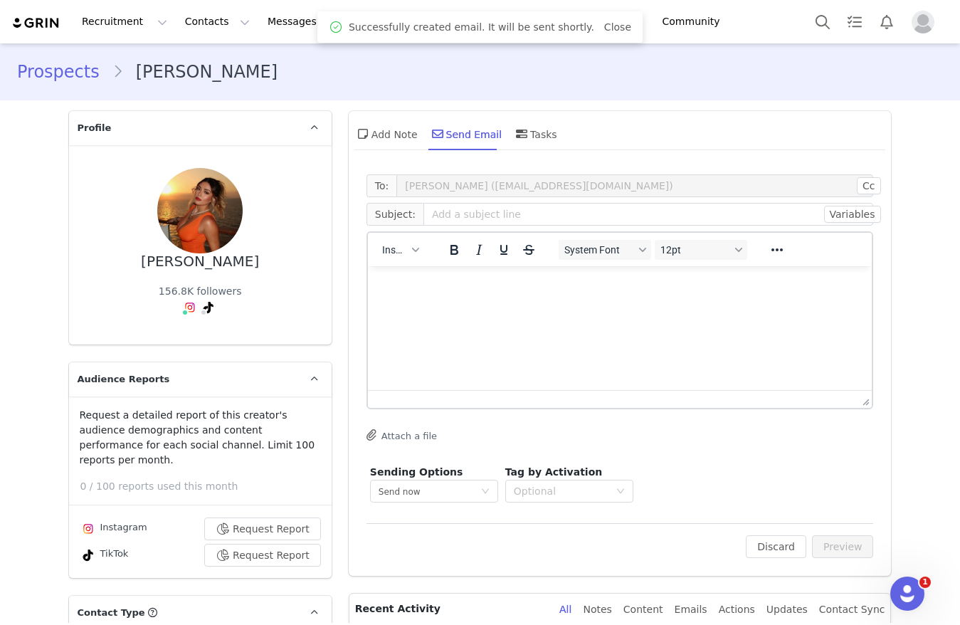
scroll to position [0, 0]
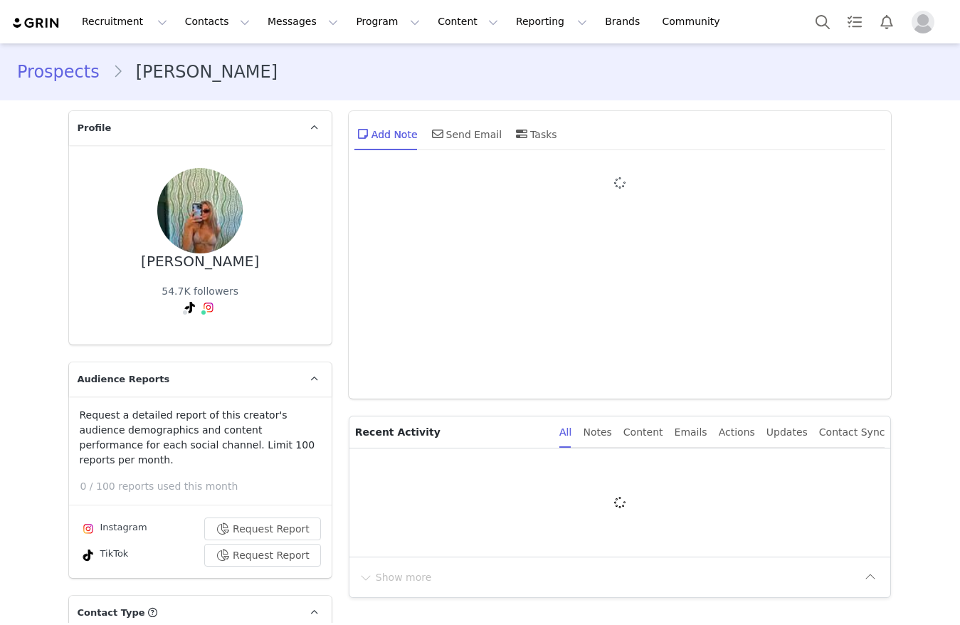
type input "+1 ([GEOGRAPHIC_DATA])"
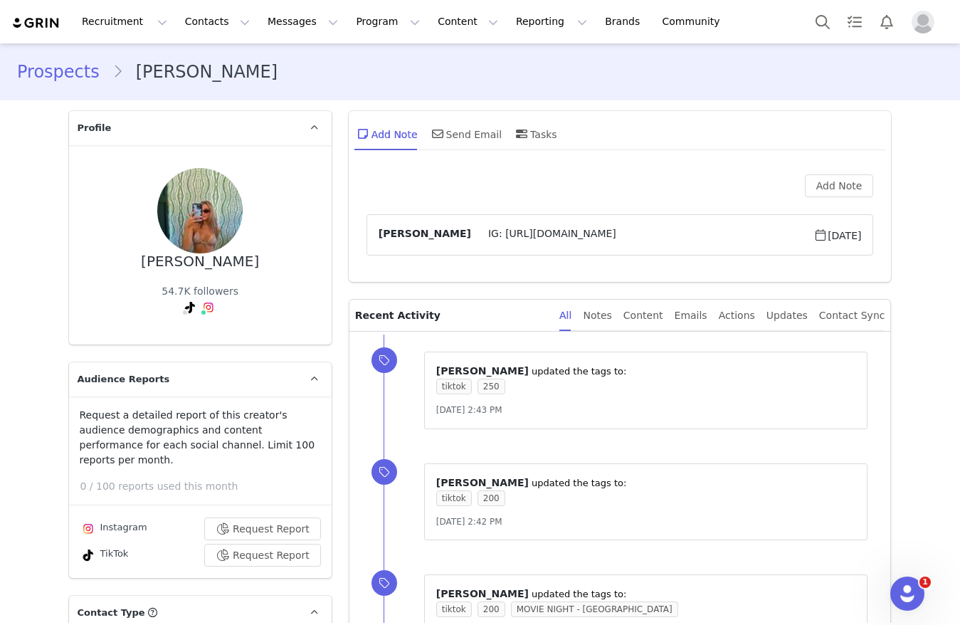
click at [438, 115] on div "Add Note Send Email Tasks" at bounding box center [620, 139] width 543 height 56
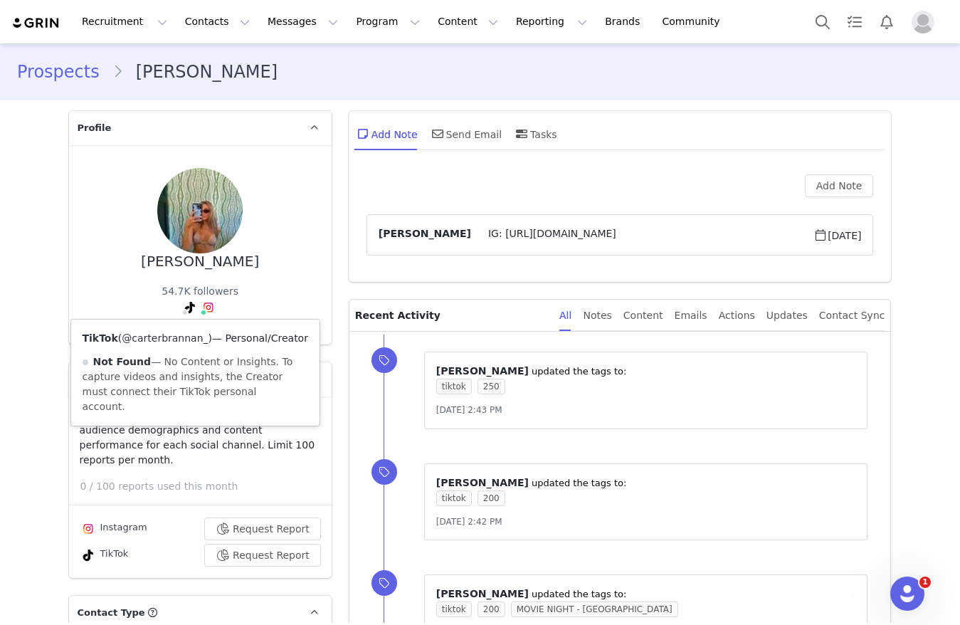
click at [161, 338] on link "@carterbrannan_" at bounding box center [165, 337] width 86 height 11
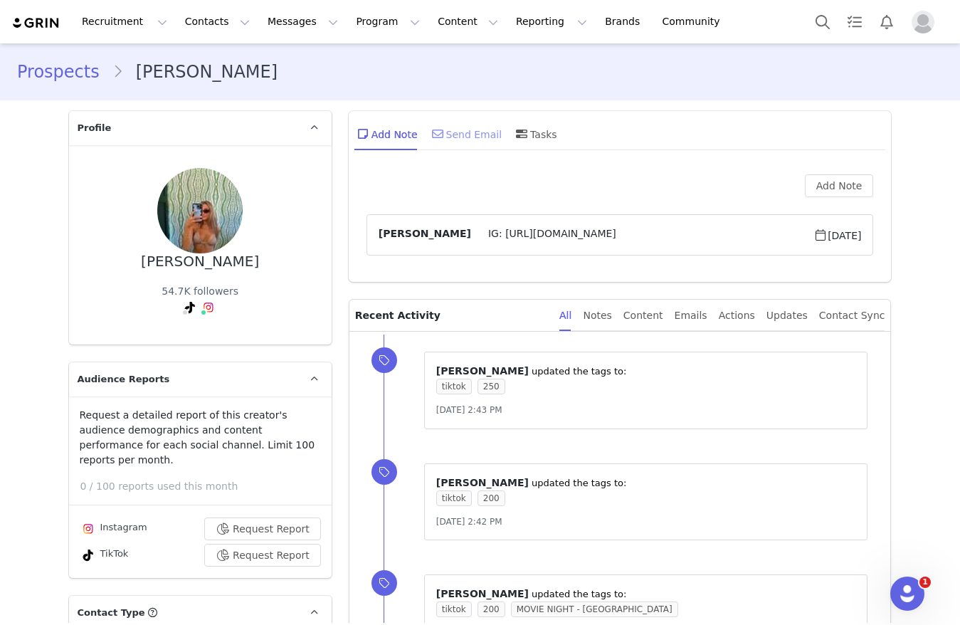
click at [466, 132] on div "Send Email" at bounding box center [465, 134] width 73 height 34
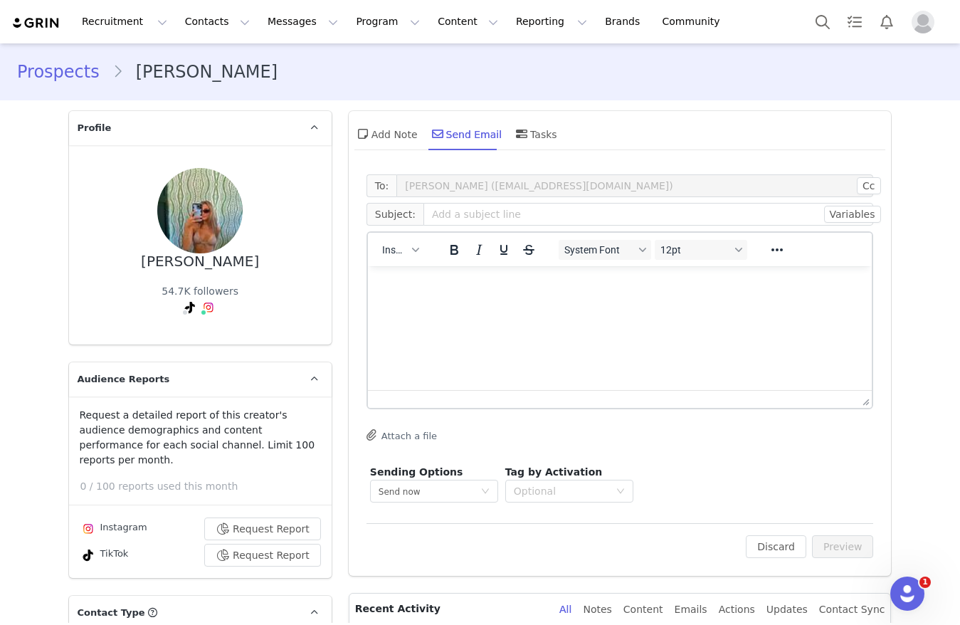
click at [416, 249] on div "Insert" at bounding box center [400, 249] width 65 height 28
click at [402, 254] on button "Insert" at bounding box center [400, 250] width 48 height 20
click at [413, 276] on div "Insert Template" at bounding box center [444, 274] width 128 height 17
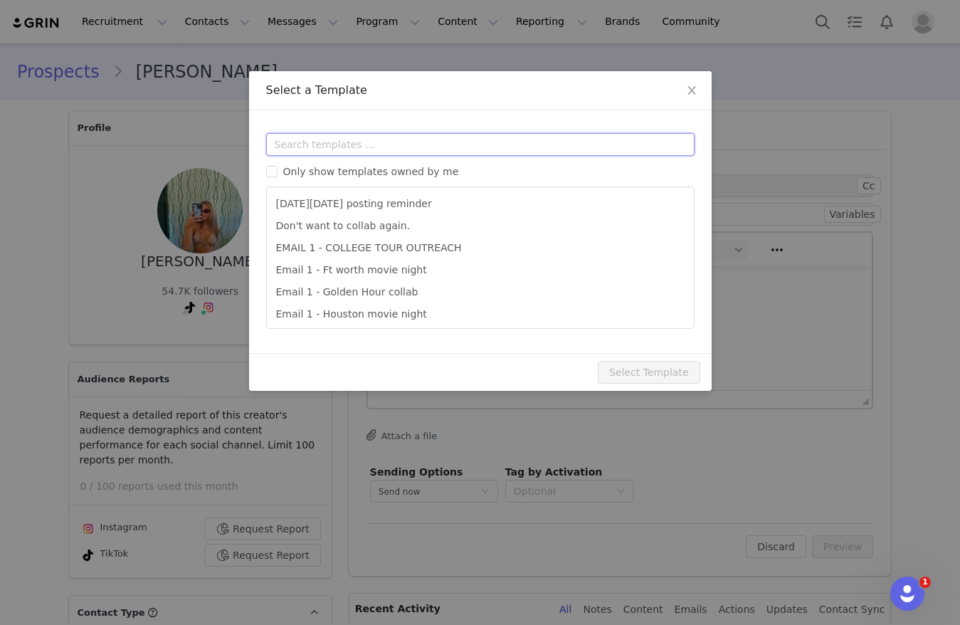
click at [396, 140] on input "text" at bounding box center [480, 144] width 428 height 23
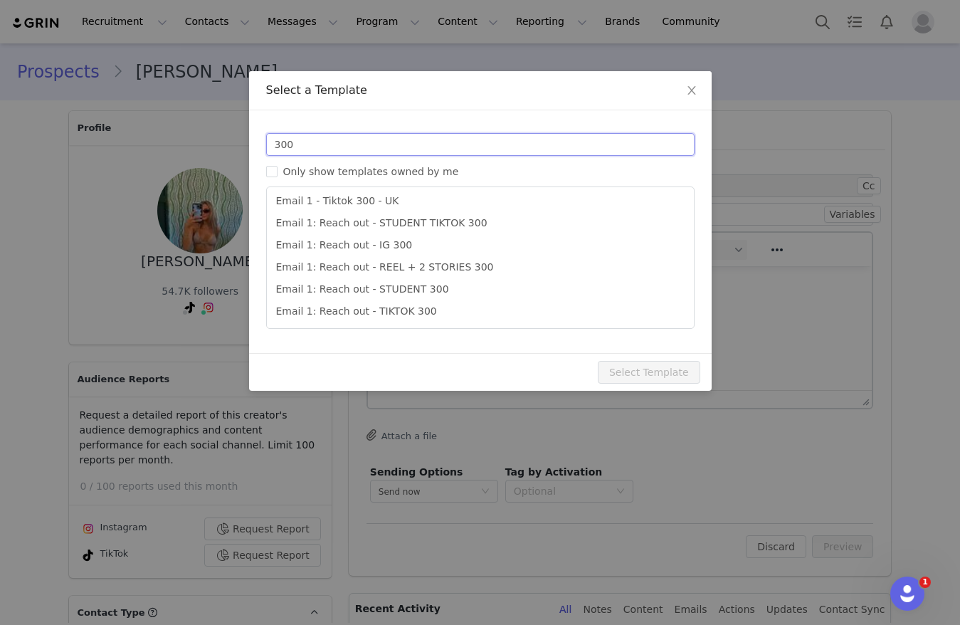
type input "300"
click at [455, 332] on div "Templates 300 Only show templates owned by me Email 1 - IG 300 - UK Email 1 - T…" at bounding box center [480, 231] width 462 height 243
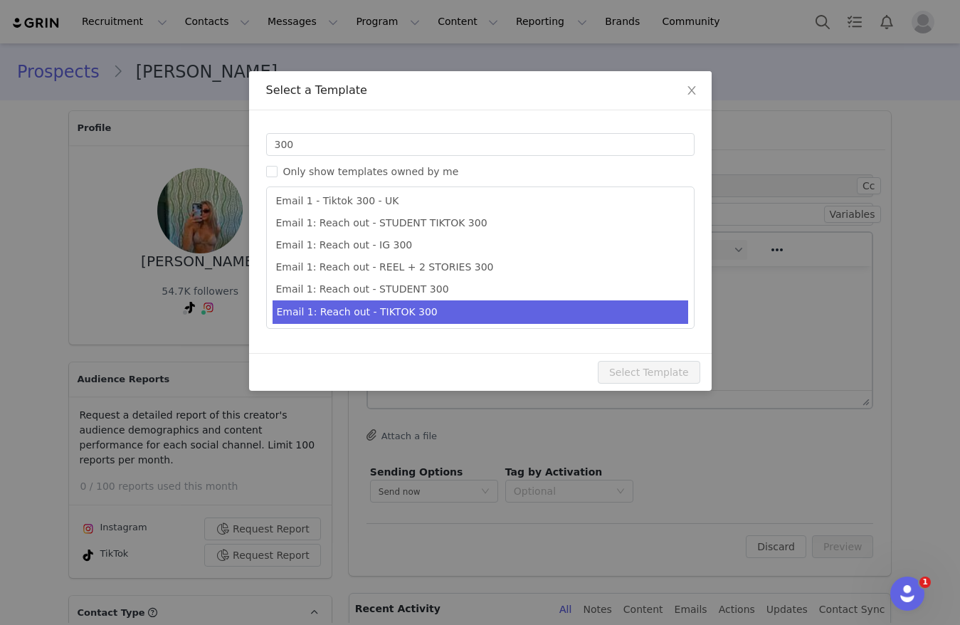
scroll to position [26, 0]
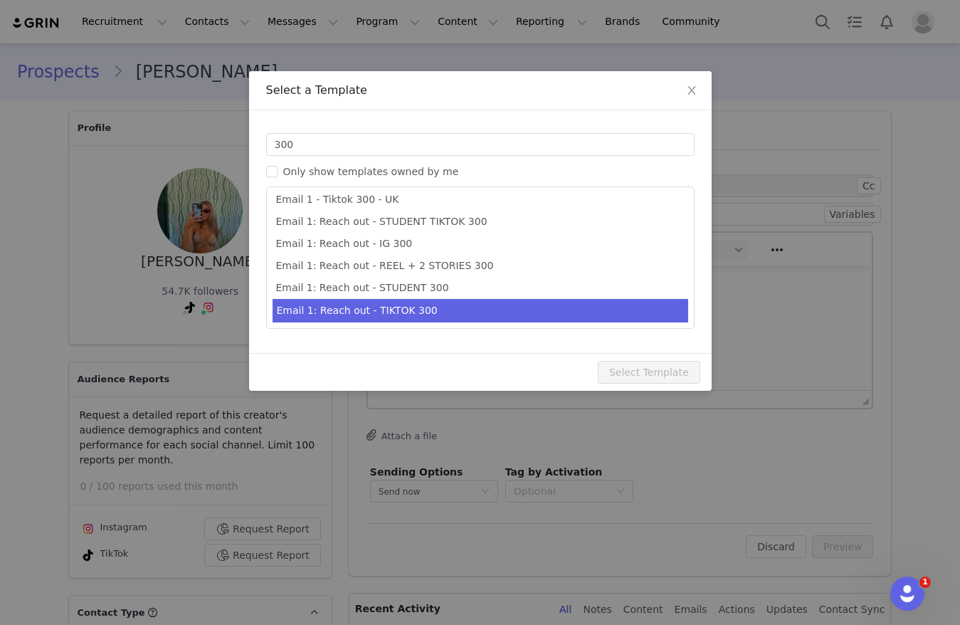
click at [450, 319] on li "Email 1: Reach out - TIKTOK 300" at bounding box center [480, 310] width 416 height 23
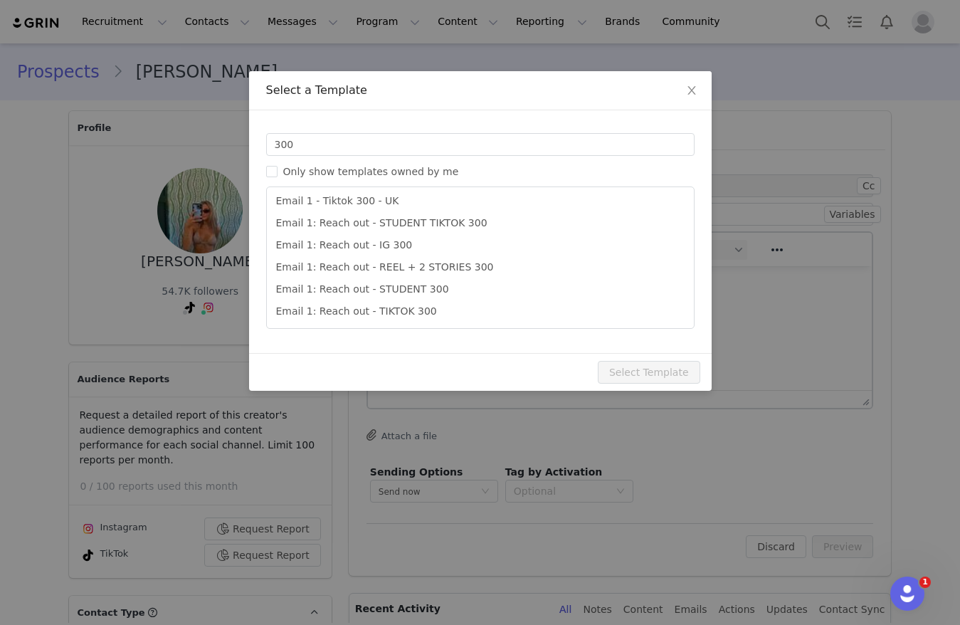
type input "Collab with Edikted 🧡🤎💛"
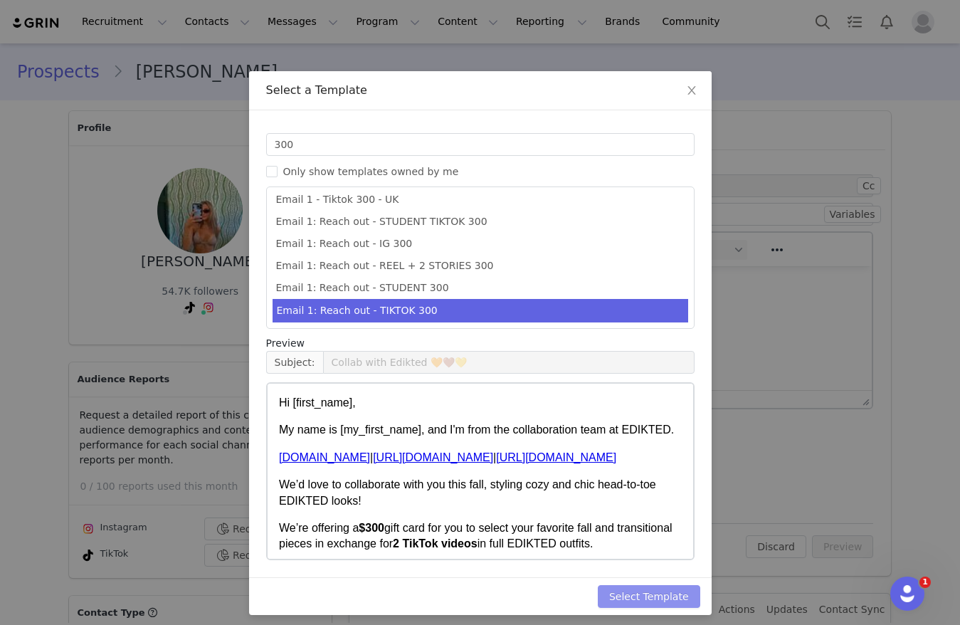
click at [657, 586] on button "Select Template" at bounding box center [649, 596] width 102 height 23
type input "Collab with Edikted 🧡🤎💛"
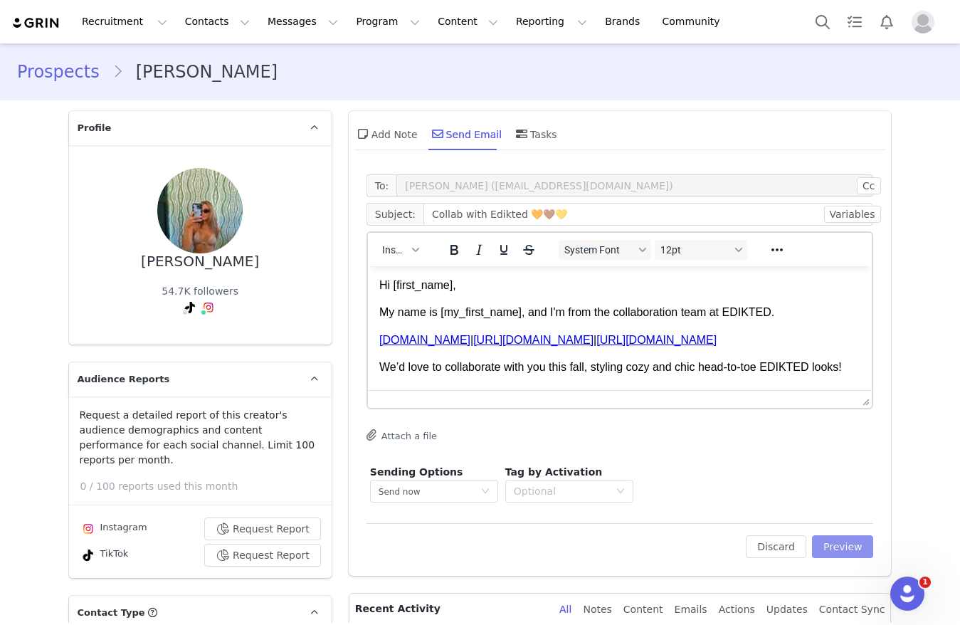
click at [849, 535] on button "Preview" at bounding box center [843, 546] width 62 height 23
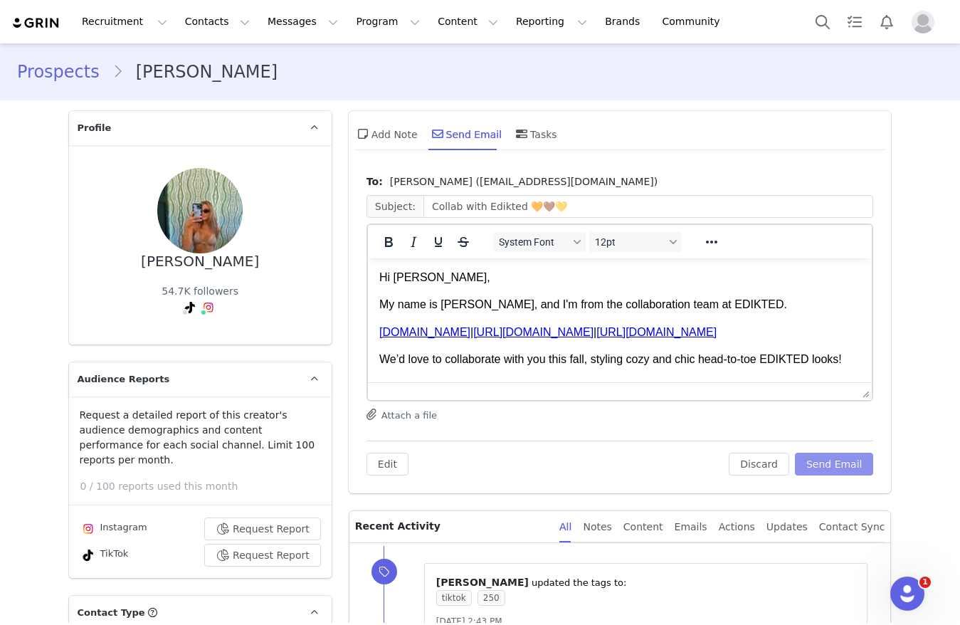
scroll to position [107, 0]
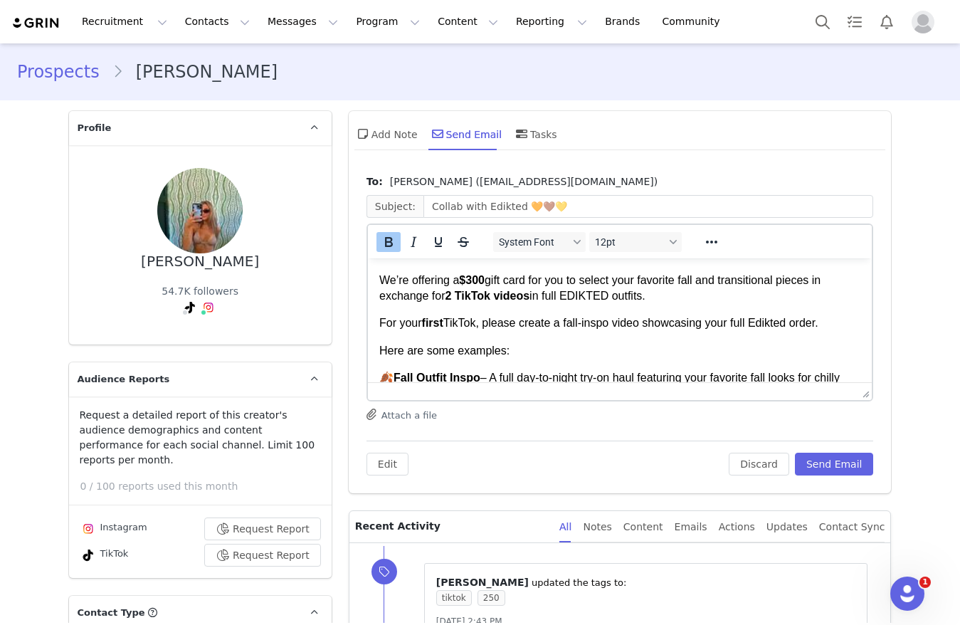
drag, startPoint x: 479, startPoint y: 298, endPoint x: 1064, endPoint y: 494, distance: 617.4
click at [479, 286] on strong "$300" at bounding box center [471, 280] width 26 height 12
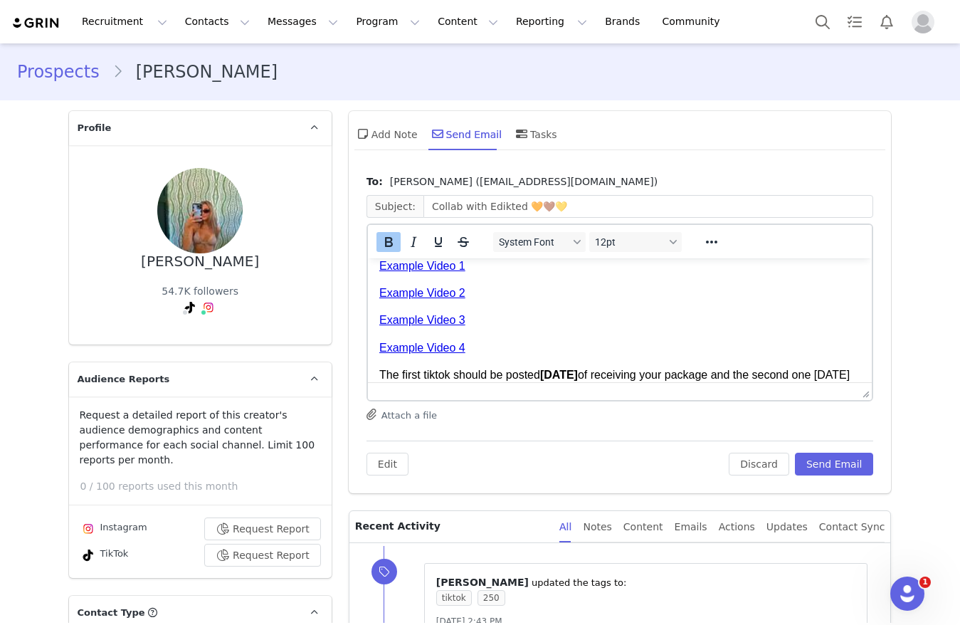
scroll to position [561, 0]
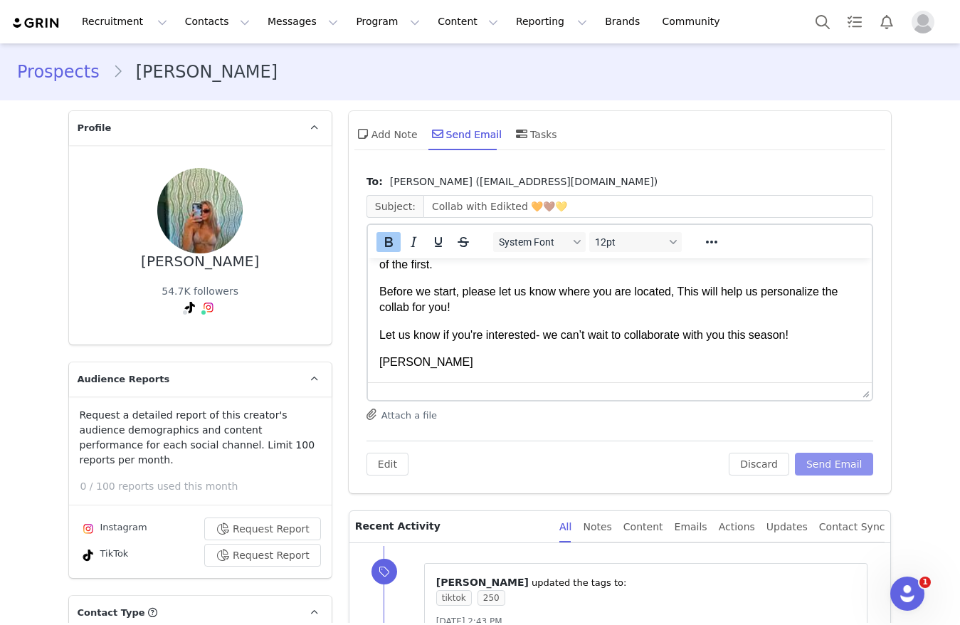
click at [836, 464] on button "Send Email" at bounding box center [834, 463] width 79 height 23
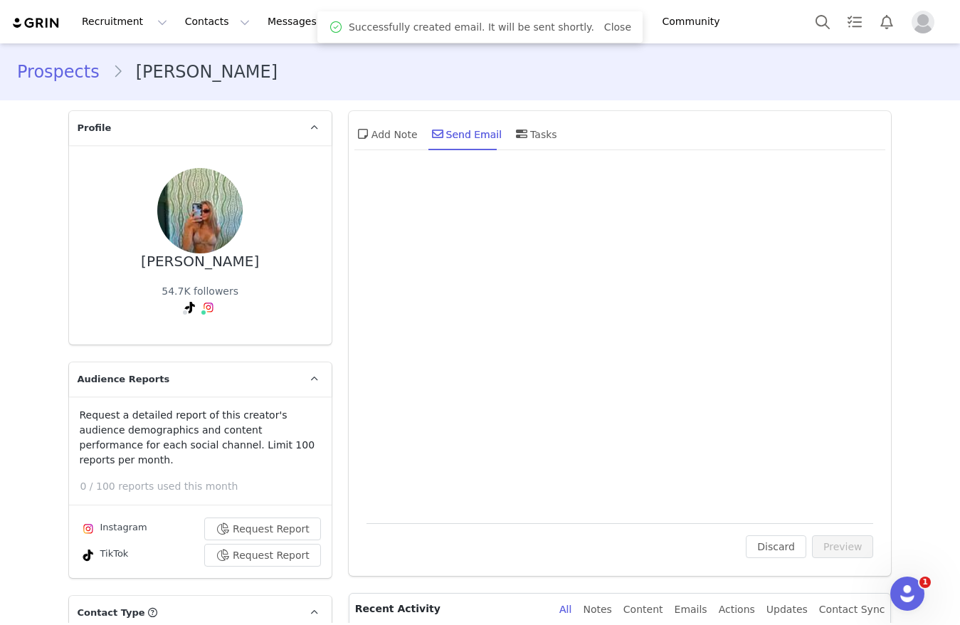
scroll to position [0, 0]
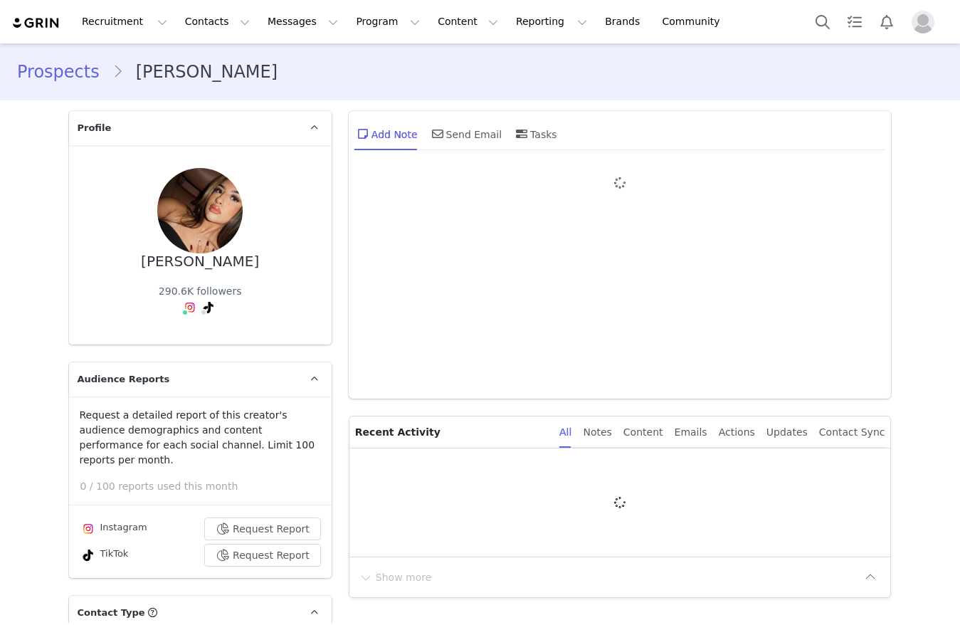
type input "+1 ([GEOGRAPHIC_DATA])"
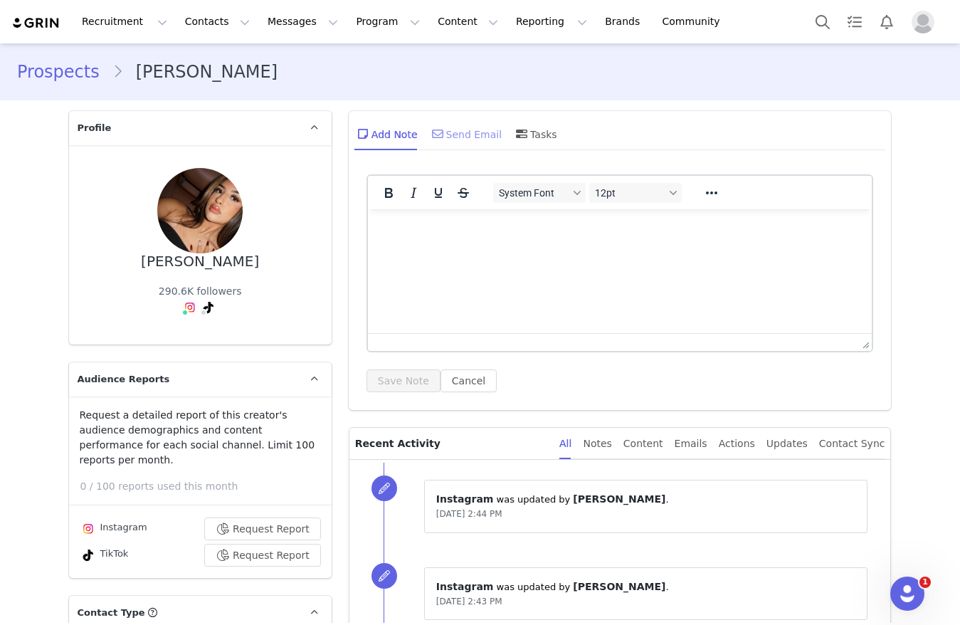
drag, startPoint x: 447, startPoint y: 151, endPoint x: 452, endPoint y: 132, distance: 19.2
click at [447, 148] on div "Add Note Send Email Tasks" at bounding box center [620, 139] width 543 height 56
click at [452, 132] on div "Send Email" at bounding box center [465, 134] width 73 height 34
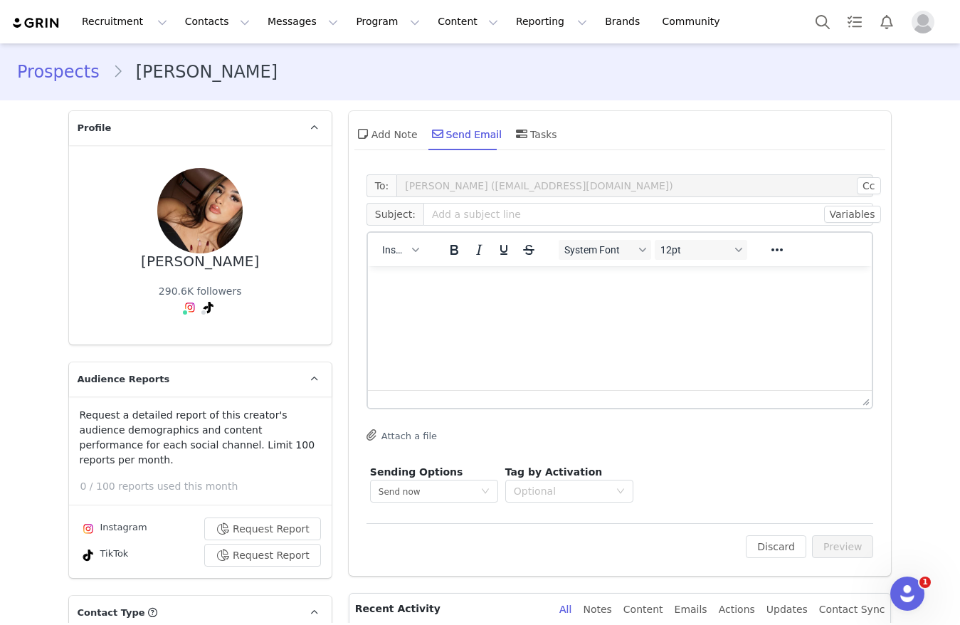
click at [400, 260] on div "Insert" at bounding box center [400, 249] width 65 height 28
click at [401, 255] on button "Insert" at bounding box center [400, 250] width 48 height 20
click at [408, 274] on div "Insert Template" at bounding box center [444, 274] width 128 height 17
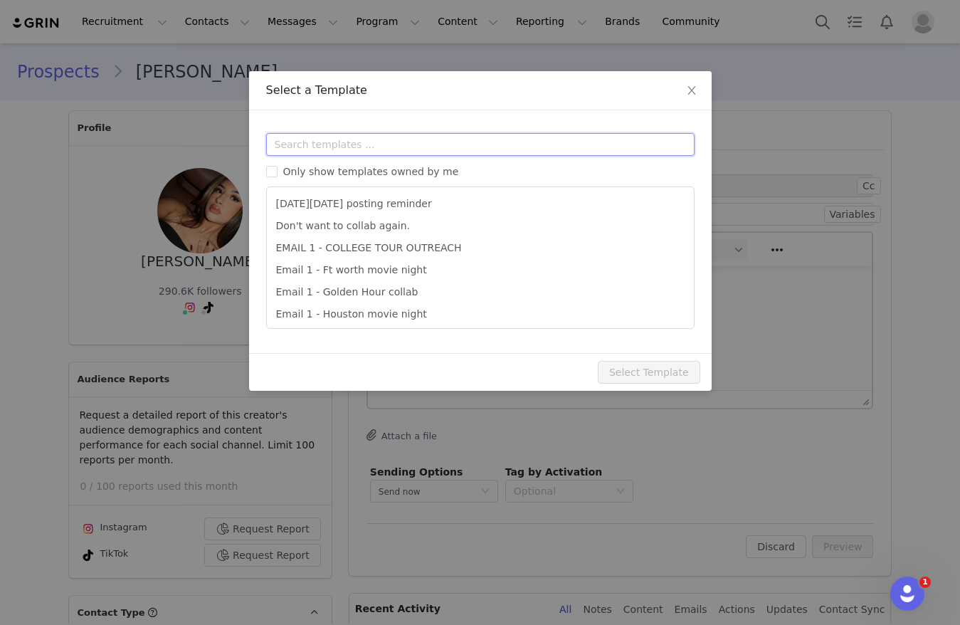
click at [406, 143] on input "text" at bounding box center [480, 144] width 428 height 23
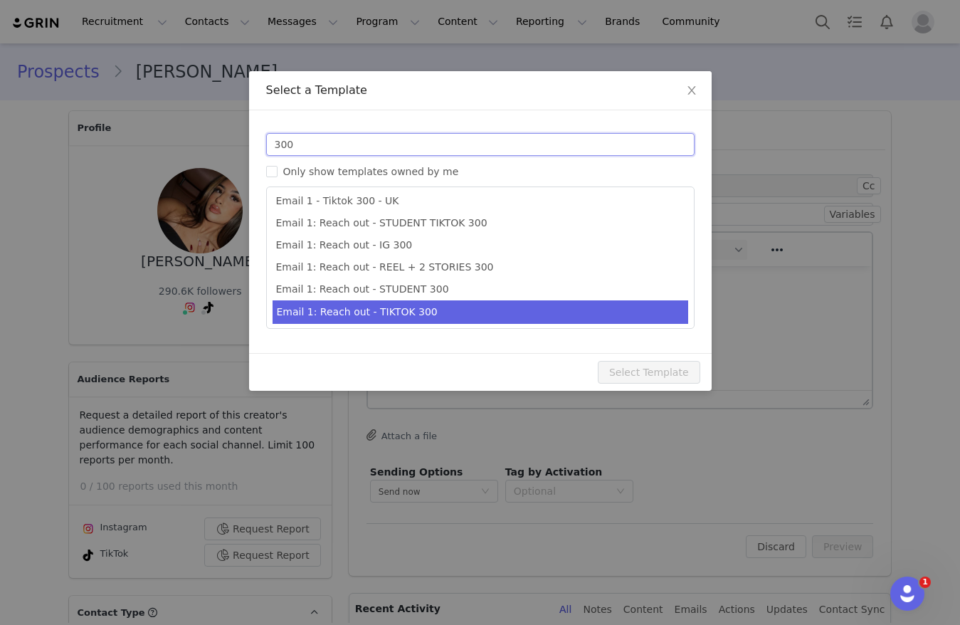
scroll to position [26, 0]
type input "300"
click at [440, 308] on li "Email 1: Reach out - TIKTOK 300" at bounding box center [480, 311] width 416 height 23
type input "Collab with Edikted 🧡🤎💛"
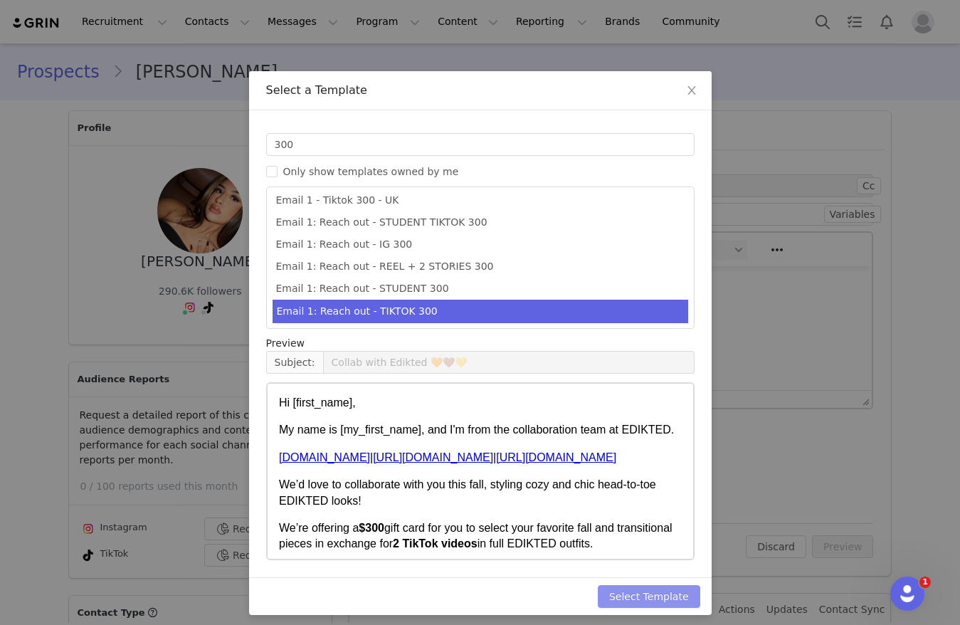
drag, startPoint x: 660, startPoint y: 587, endPoint x: 720, endPoint y: 570, distance: 62.2
click at [660, 586] on button "Select Template" at bounding box center [649, 596] width 102 height 23
type input "Collab with Edikted 🧡🤎💛"
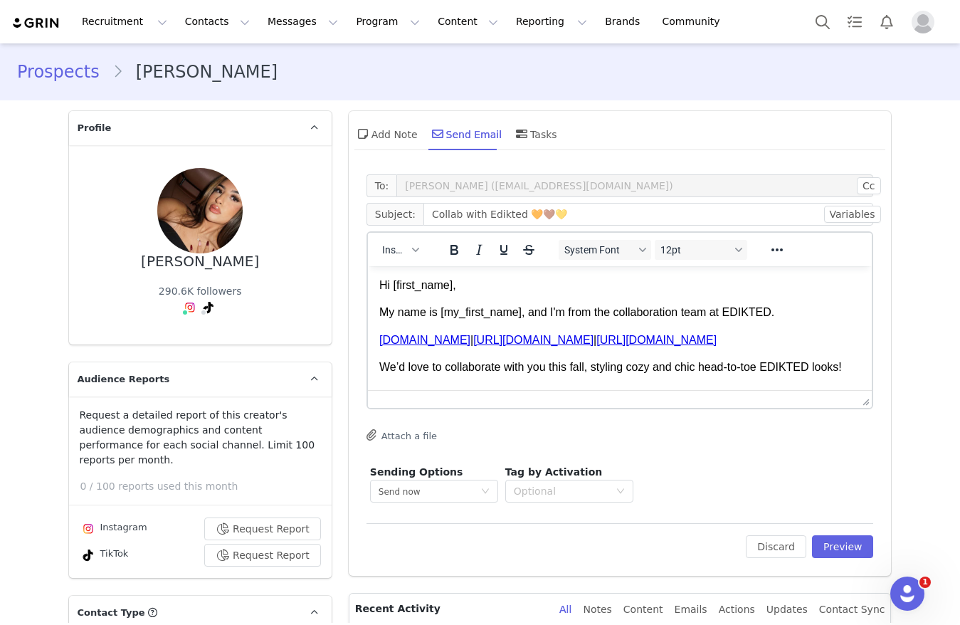
scroll to position [0, 0]
click at [845, 542] on button "Preview" at bounding box center [843, 546] width 62 height 23
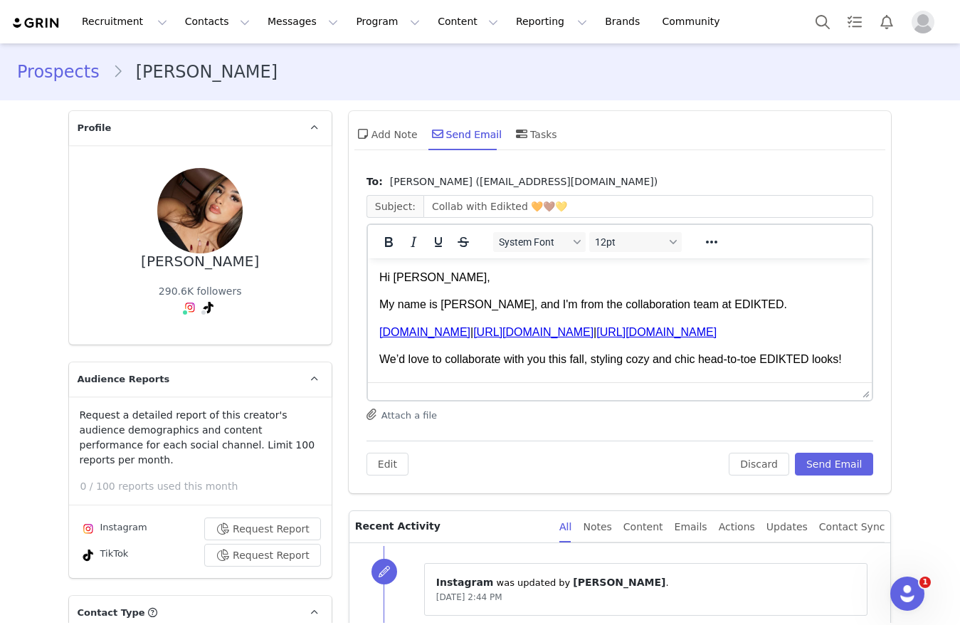
click at [402, 281] on p "Hi denise," at bounding box center [620, 278] width 482 height 16
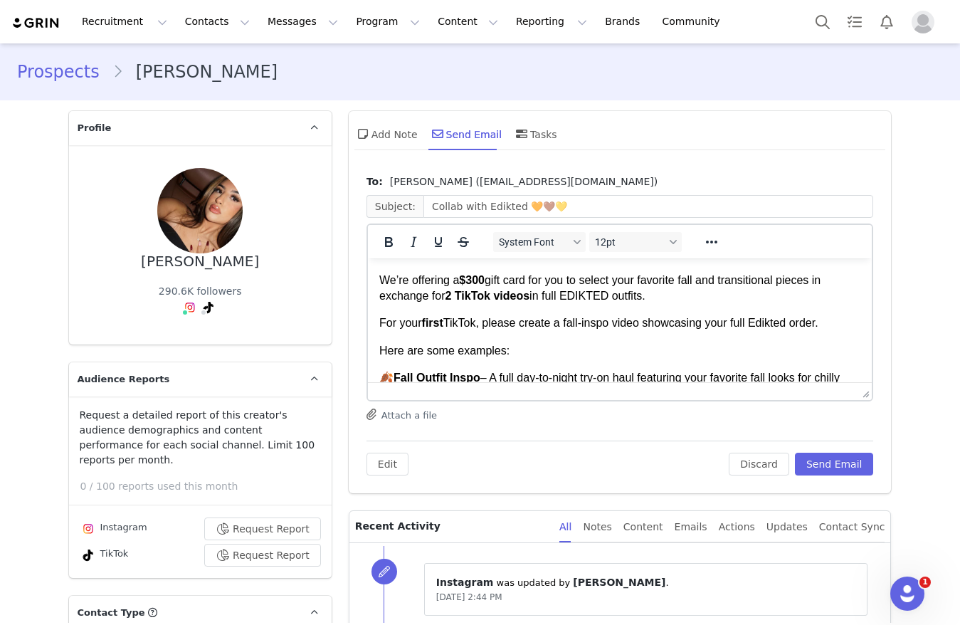
drag, startPoint x: 480, startPoint y: 300, endPoint x: 509, endPoint y: 287, distance: 32.8
click at [480, 286] on strong "$300" at bounding box center [471, 280] width 26 height 12
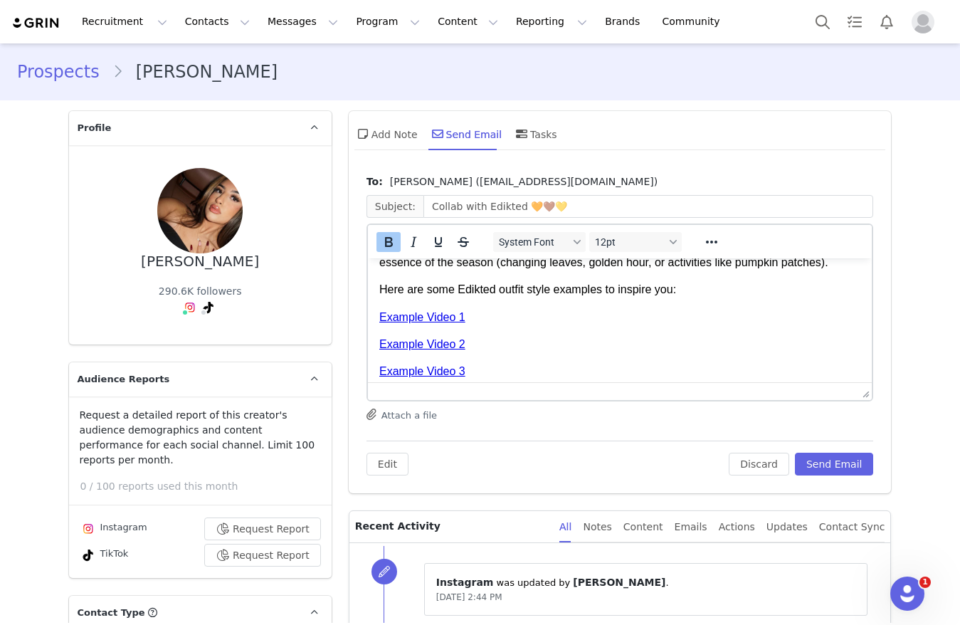
scroll to position [561, 0]
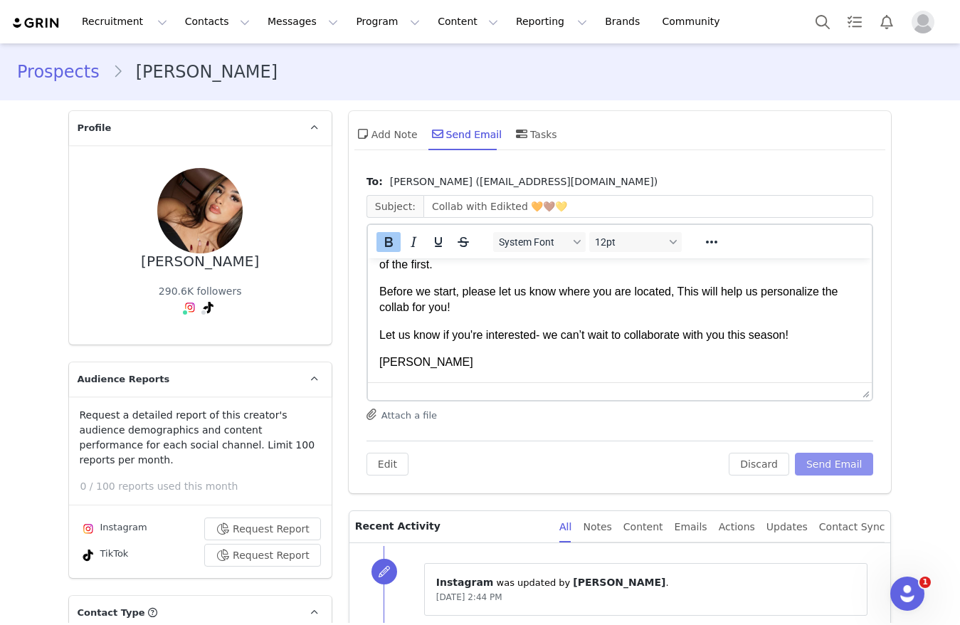
click at [813, 456] on button "Send Email" at bounding box center [834, 463] width 79 height 23
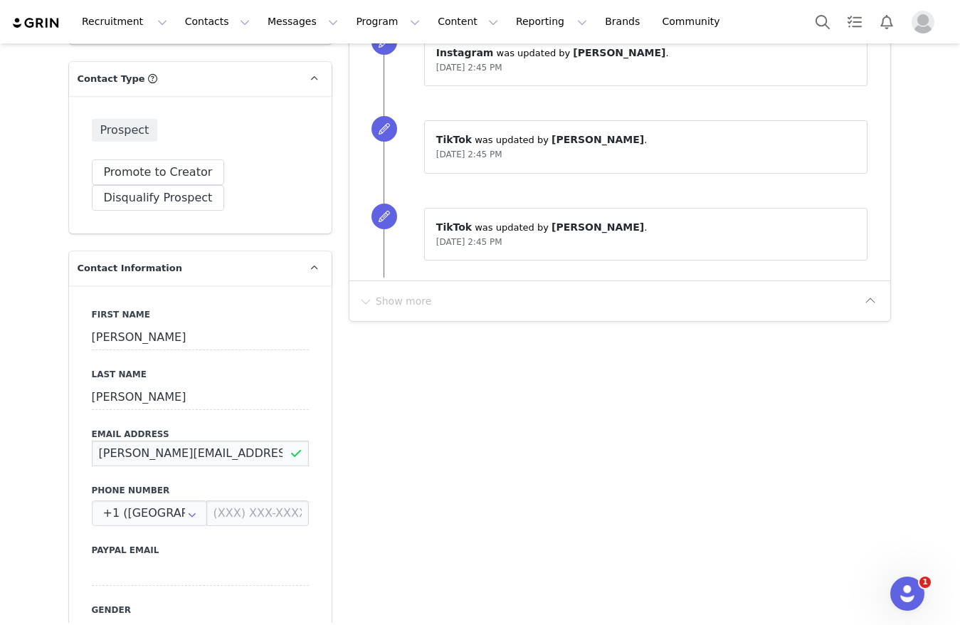
drag, startPoint x: 247, startPoint y: 441, endPoint x: 16, endPoint y: 429, distance: 231.5
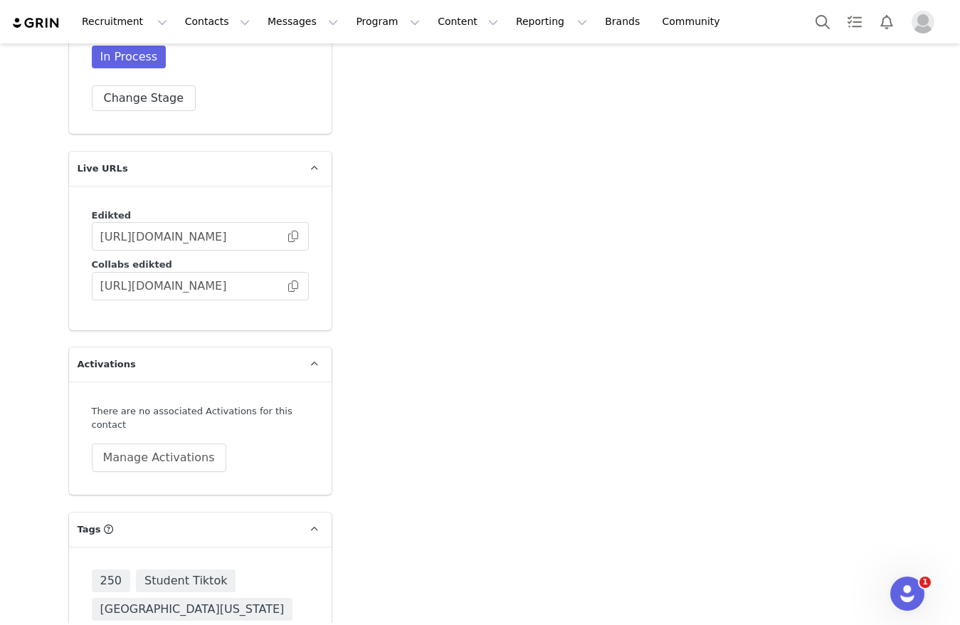
scroll to position [2455, 0]
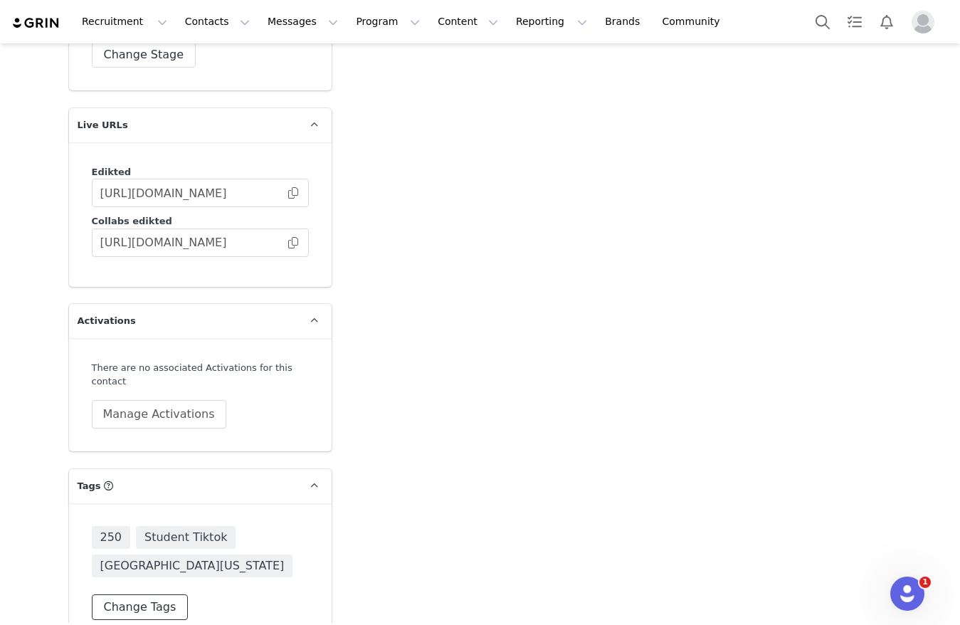
click at [136, 594] on button "Change Tags" at bounding box center [140, 607] width 97 height 26
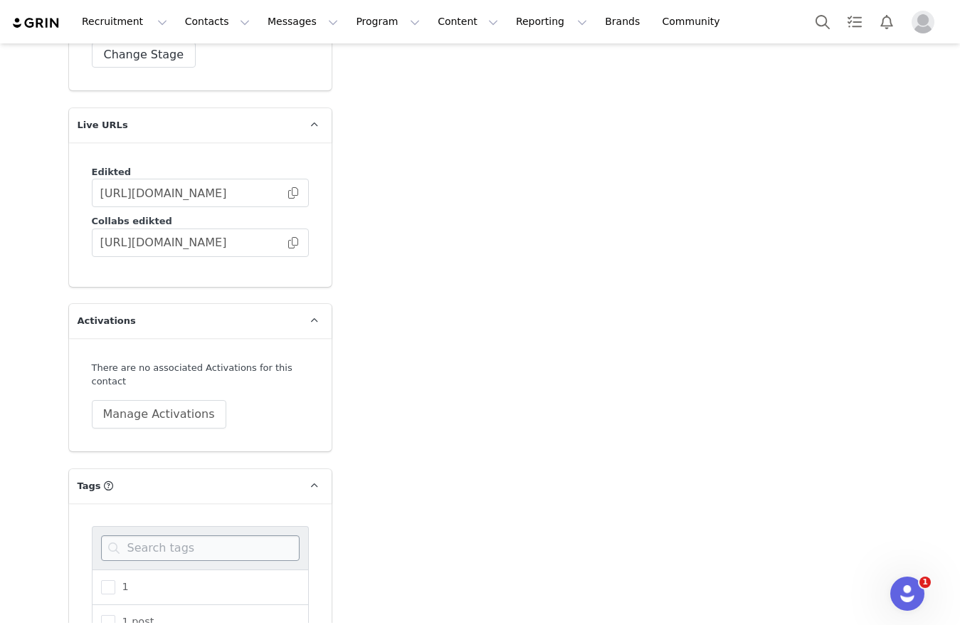
scroll to position [2568, 0]
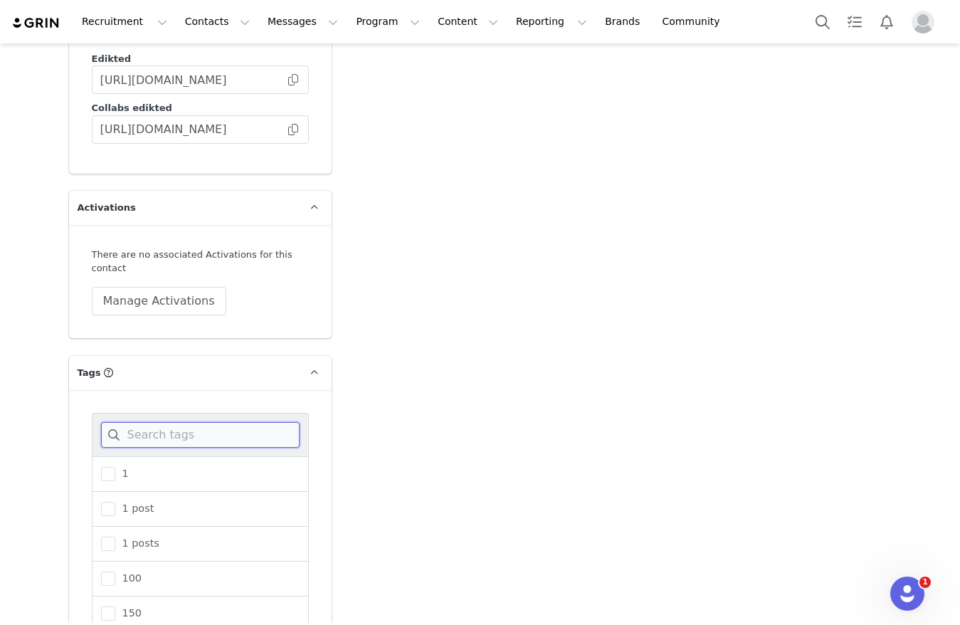
click at [211, 422] on input at bounding box center [200, 435] width 199 height 26
drag, startPoint x: 97, startPoint y: 443, endPoint x: 146, endPoint y: 415, distance: 56.1
click at [101, 467] on span at bounding box center [108, 474] width 14 height 14
click at [115, 467] on input "250" at bounding box center [115, 467] width 0 height 0
drag, startPoint x: 217, startPoint y: 391, endPoint x: 39, endPoint y: 393, distance: 177.9
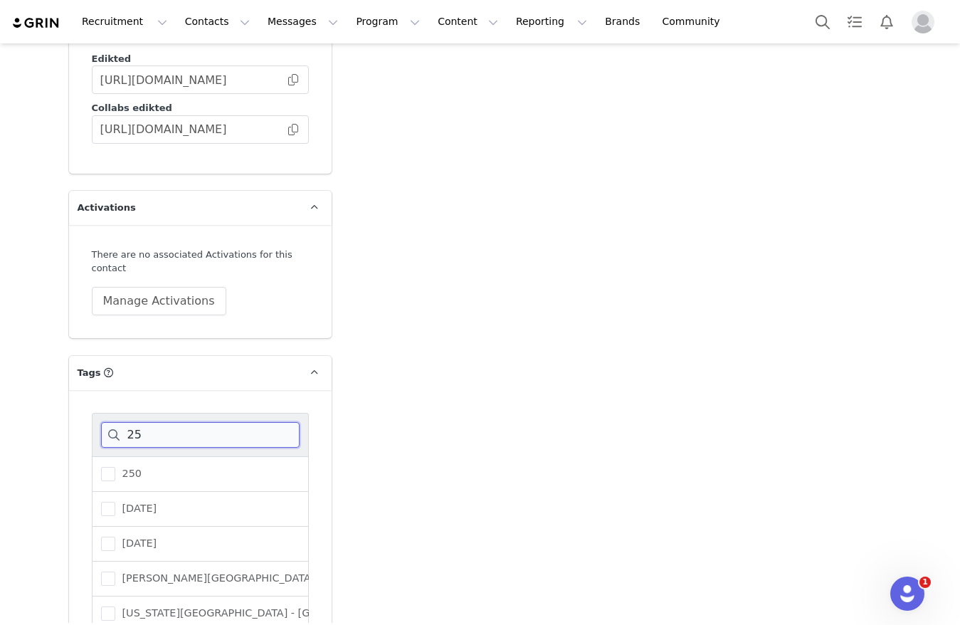
type input "3"
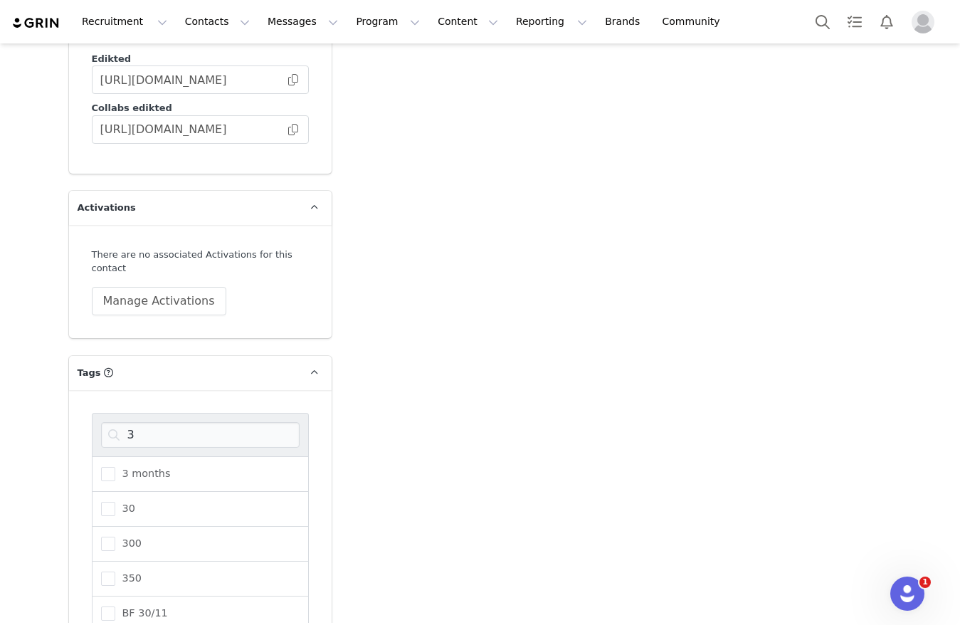
click at [134, 526] on div "300" at bounding box center [200, 543] width 217 height 35
click at [122, 536] on span "300" at bounding box center [128, 543] width 26 height 14
click at [115, 536] on input "300" at bounding box center [115, 536] width 0 height 0
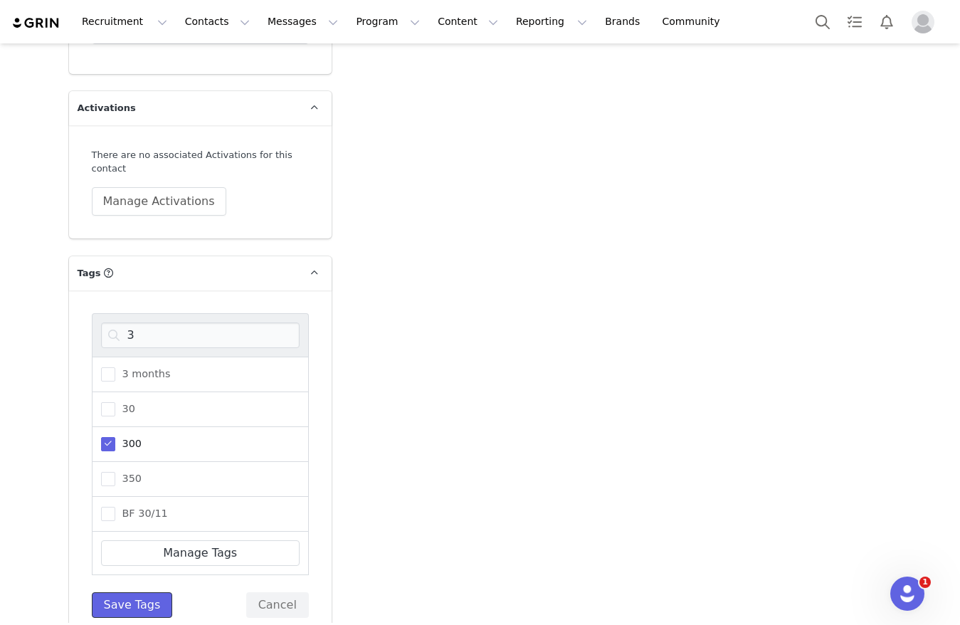
click at [117, 561] on div "3 3 months 30 300 350 BF 30/11 Manage Tags Save Tags Cancel" at bounding box center [200, 465] width 217 height 305
click at [132, 592] on button "Save Tags" at bounding box center [132, 605] width 81 height 26
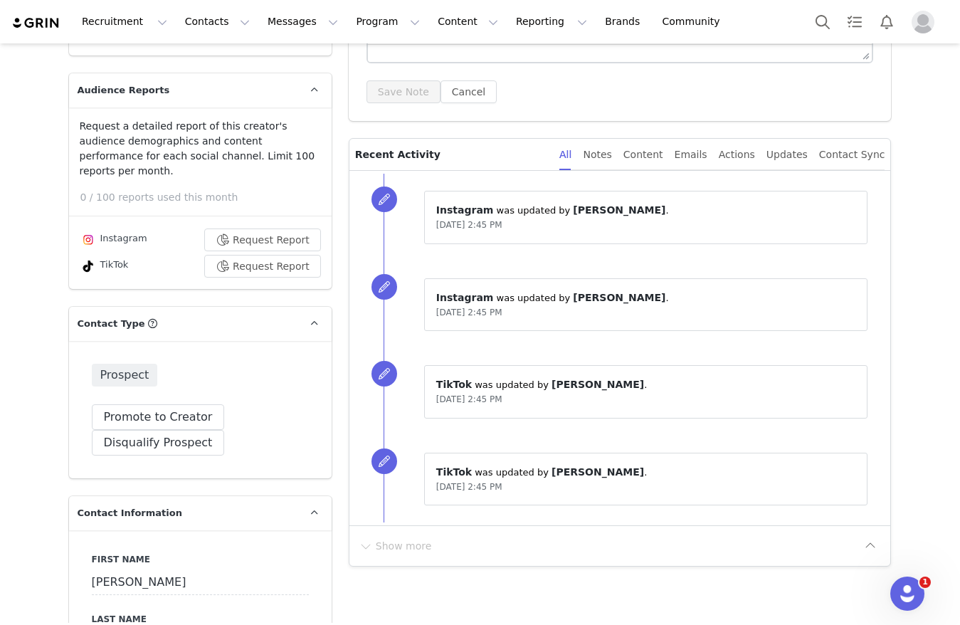
scroll to position [0, 0]
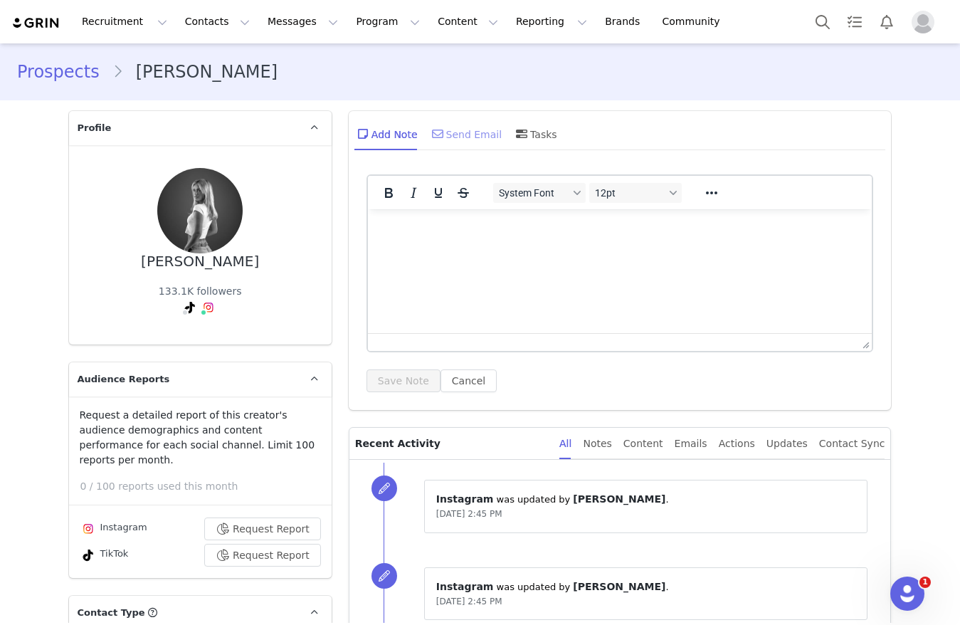
click at [467, 149] on div "Send Email" at bounding box center [465, 134] width 73 height 34
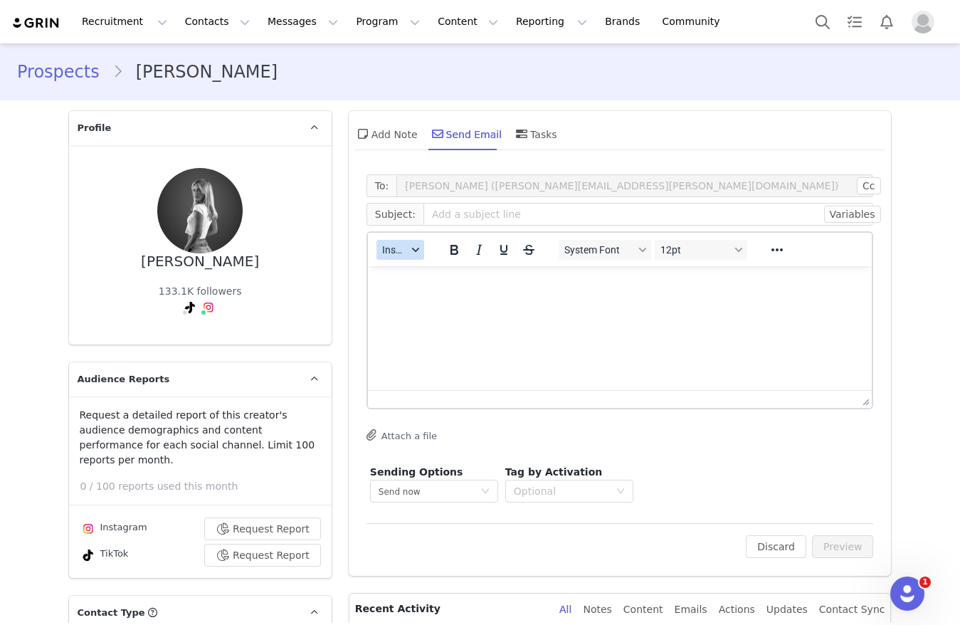
click at [391, 253] on span "Insert" at bounding box center [394, 249] width 25 height 11
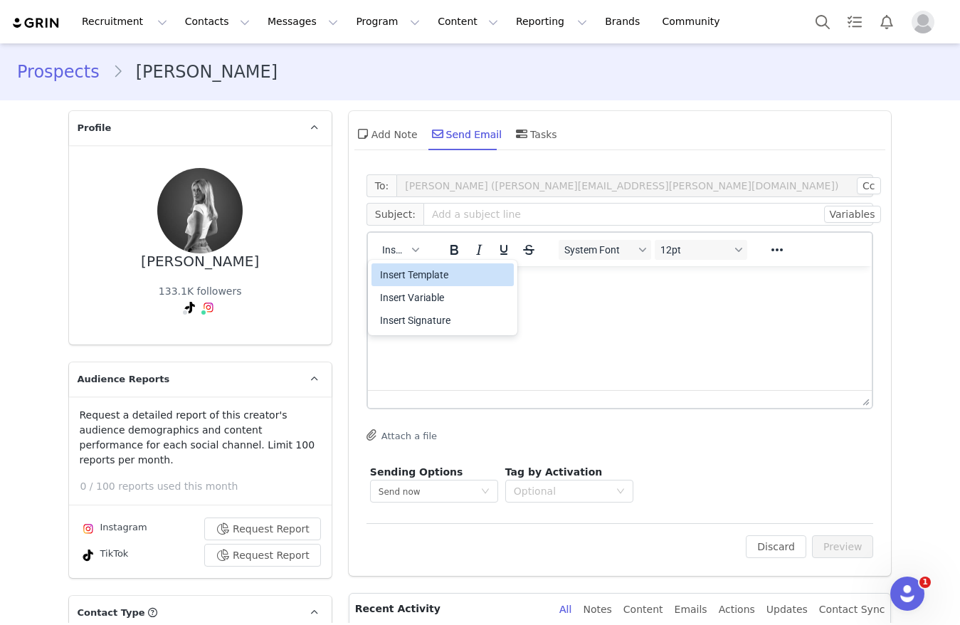
click at [391, 266] on div "Insert Template" at bounding box center [444, 274] width 128 height 17
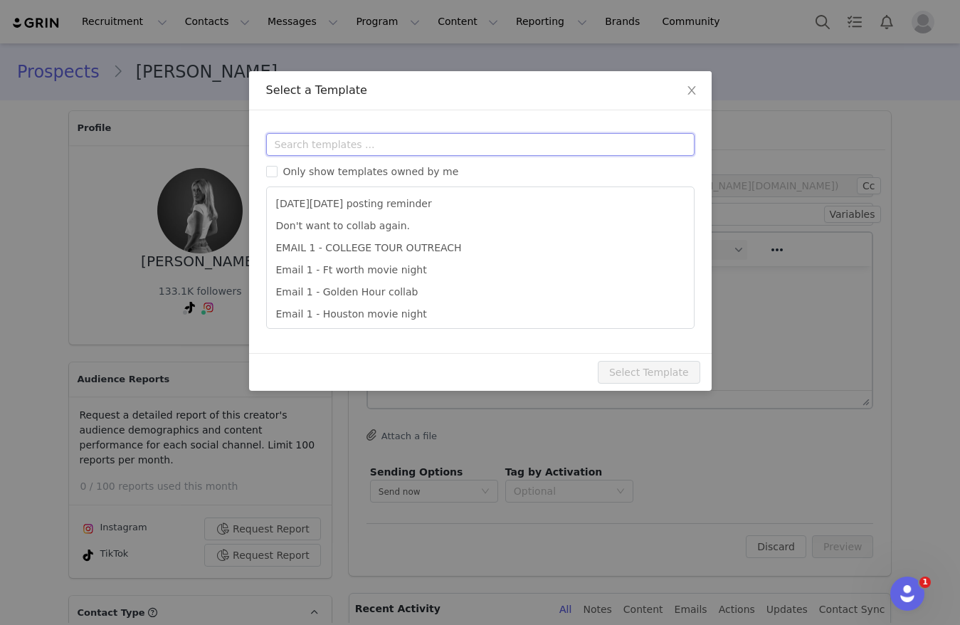
click at [396, 142] on input "text" at bounding box center [480, 144] width 428 height 23
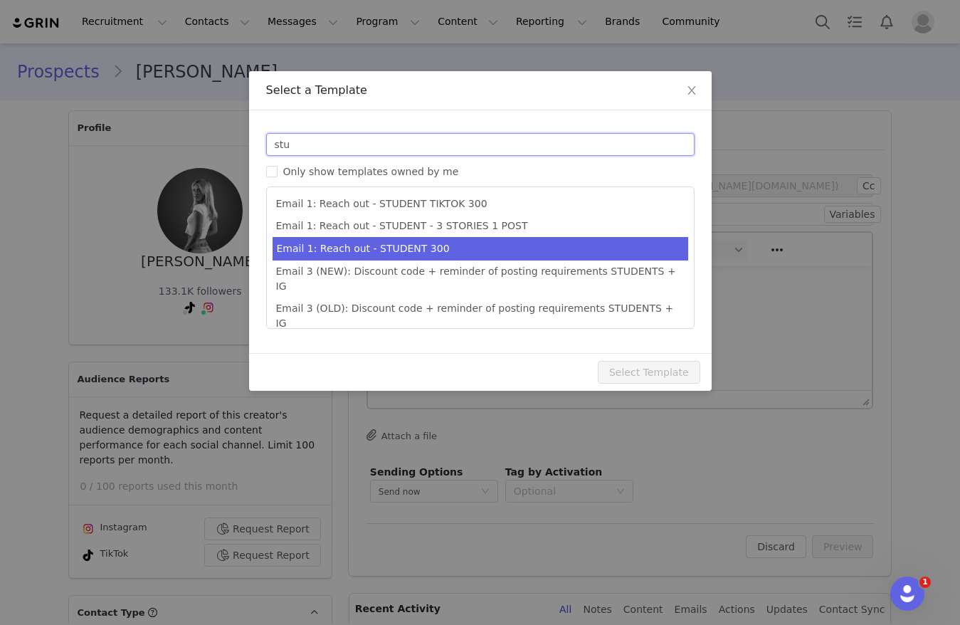
type input "stu"
type input "Collab with Edikted"
click at [371, 257] on li "Email 1: Reach out - STUDENT 300" at bounding box center [480, 248] width 416 height 23
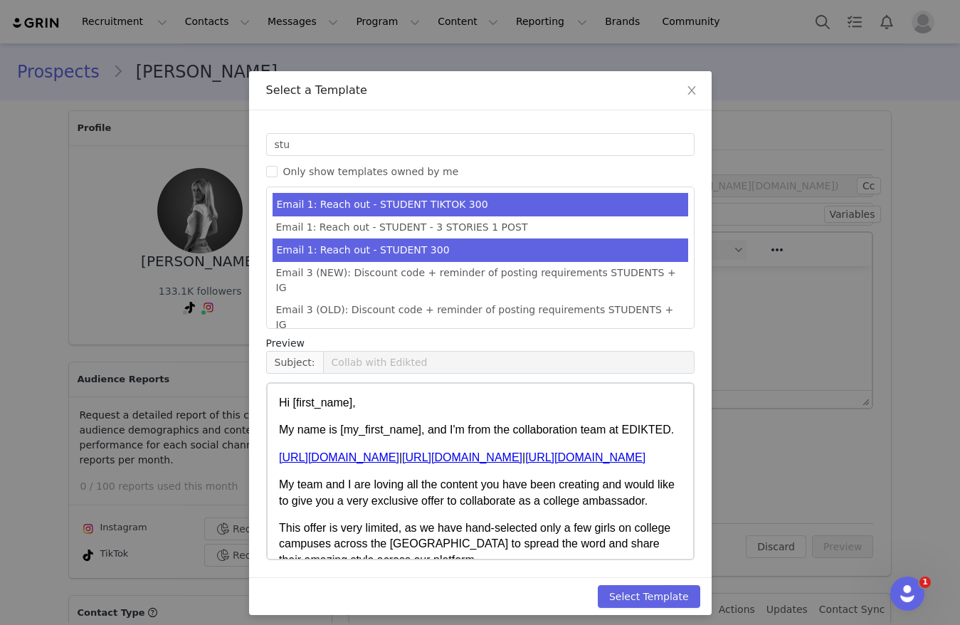
click at [467, 203] on li "Email 1: Reach out - STUDENT TIKTOK 300" at bounding box center [480, 204] width 416 height 23
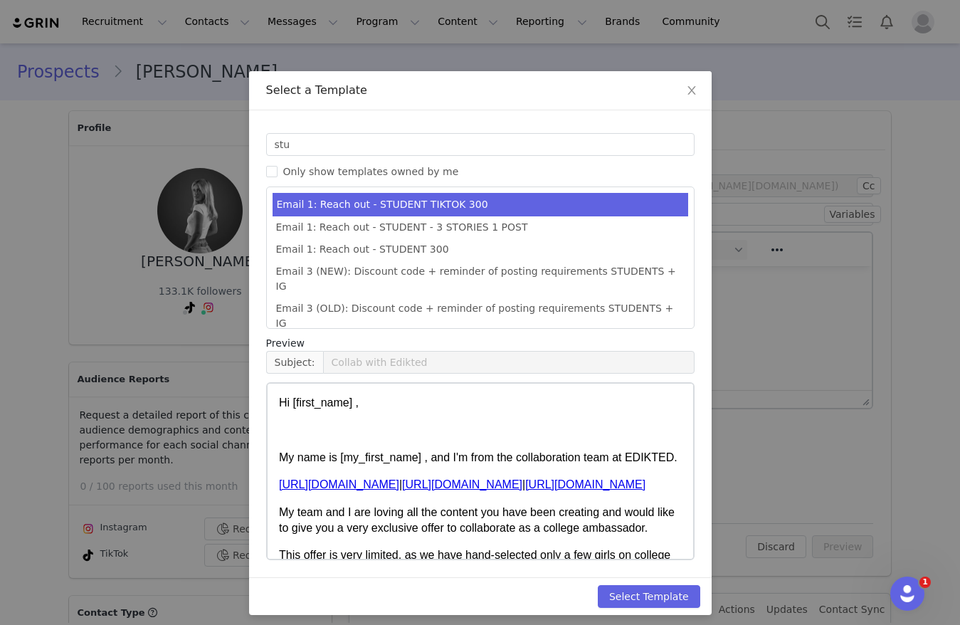
click at [647, 615] on div "Select a Template Templates stu Only show templates owned by me Email 1: Reach …" at bounding box center [480, 312] width 960 height 625
drag, startPoint x: 652, startPoint y: 603, endPoint x: 795, endPoint y: 573, distance: 145.5
click at [657, 603] on button "Select Template" at bounding box center [649, 596] width 102 height 23
type input "Collab with Edikted"
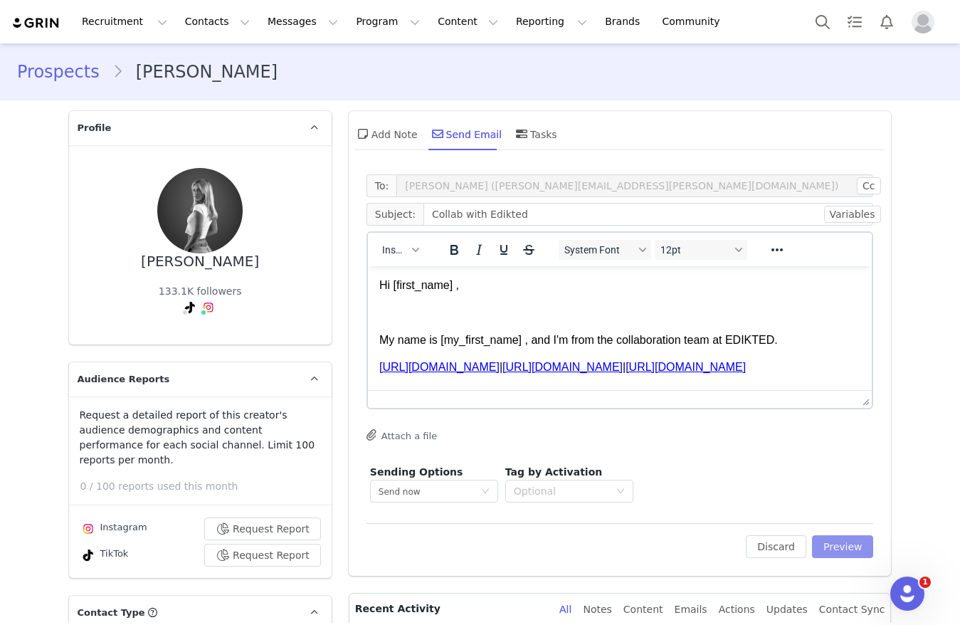
click at [847, 540] on button "Preview" at bounding box center [843, 546] width 62 height 23
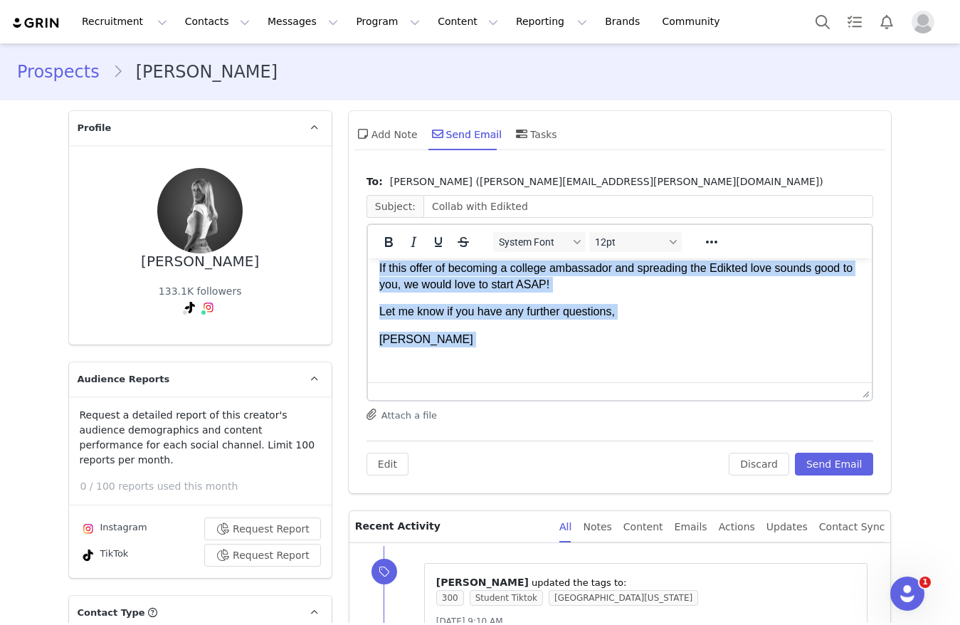
scroll to position [327, 0]
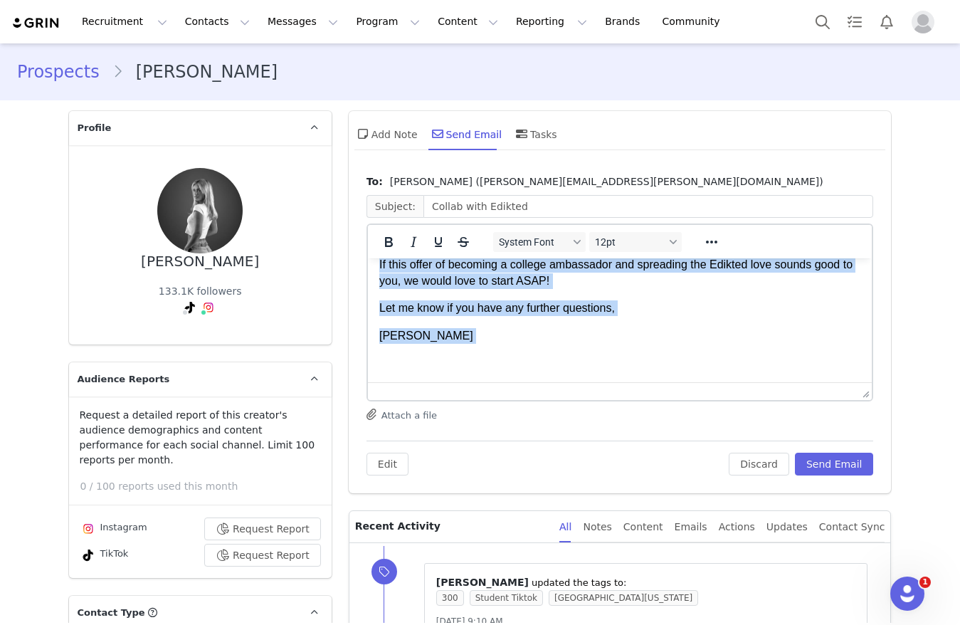
drag, startPoint x: 380, startPoint y: 285, endPoint x: 776, endPoint y: 699, distance: 573.2
click at [417, 382] on html "Hi Maddie , My name is Ella , and I'm from the collaboration team at EDIKTED. h…" at bounding box center [619, 157] width 504 height 450
copy body "Hi Maddie , My name is Ella , and I'm from the collaboration team at EDIKTED. h…"
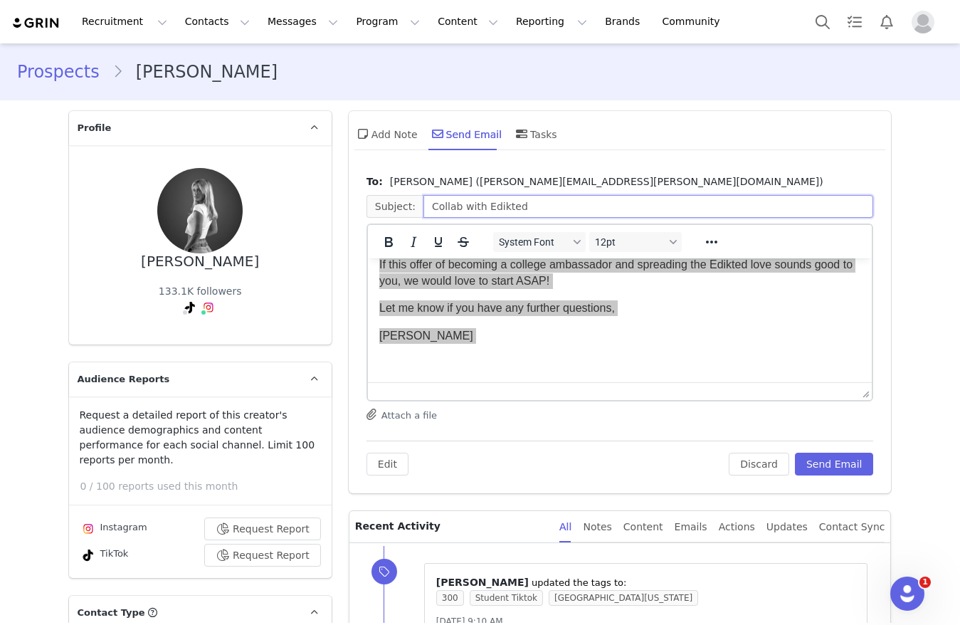
drag, startPoint x: 532, startPoint y: 211, endPoint x: 343, endPoint y: 209, distance: 189.3
click at [349, 209] on div "To: Maddie Mcneal (maddie@zink-talent.com) Subject: Collab with Edikted System …" at bounding box center [620, 330] width 543 height 326
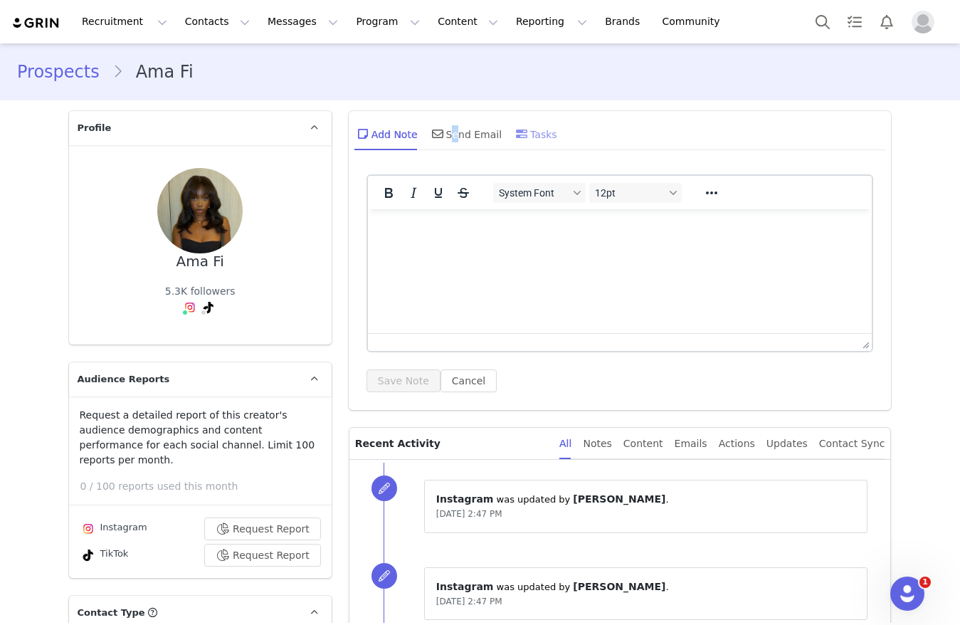
click at [443, 129] on div "Send Email" at bounding box center [465, 134] width 73 height 34
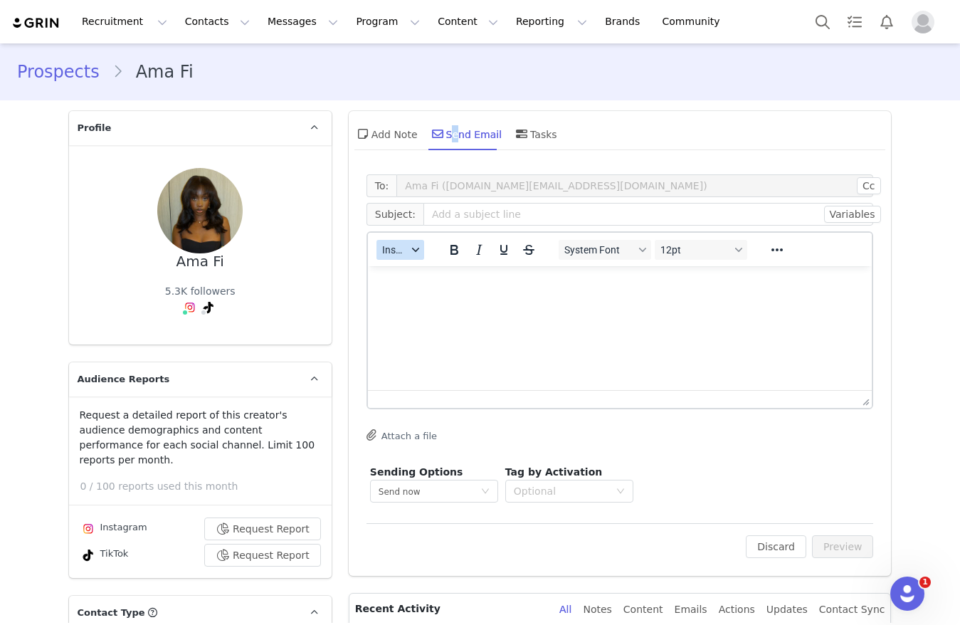
click at [410, 252] on div "button" at bounding box center [415, 249] width 11 height 7
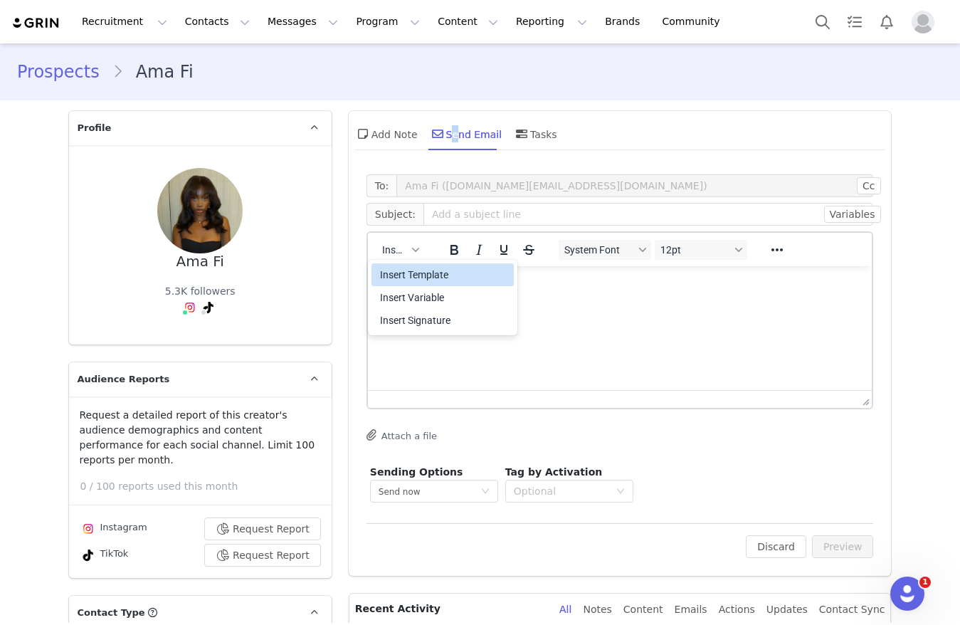
click at [410, 268] on div "Insert Template" at bounding box center [444, 274] width 128 height 17
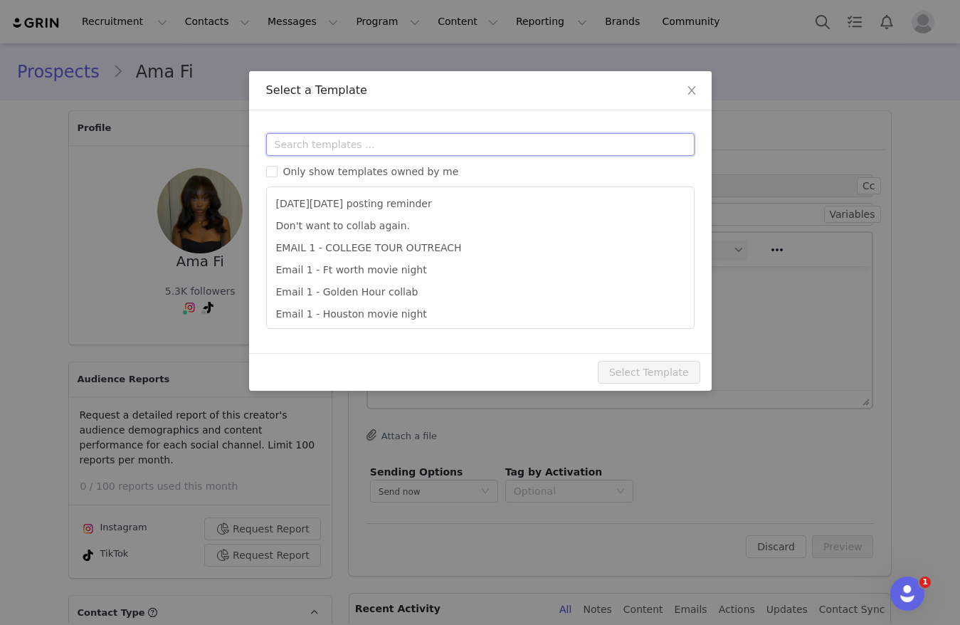
click at [423, 152] on input "text" at bounding box center [480, 144] width 428 height 23
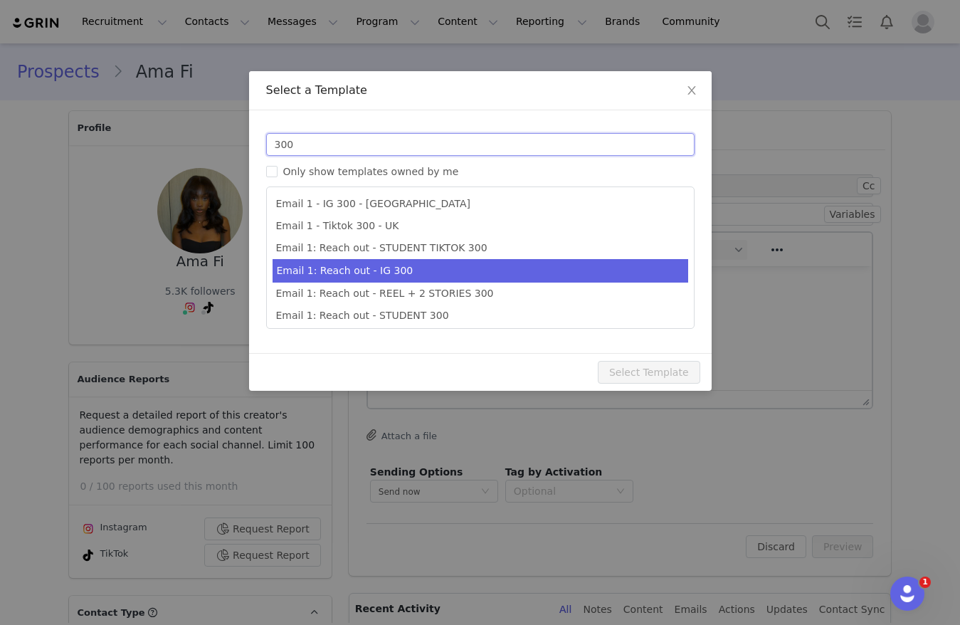
scroll to position [26, 0]
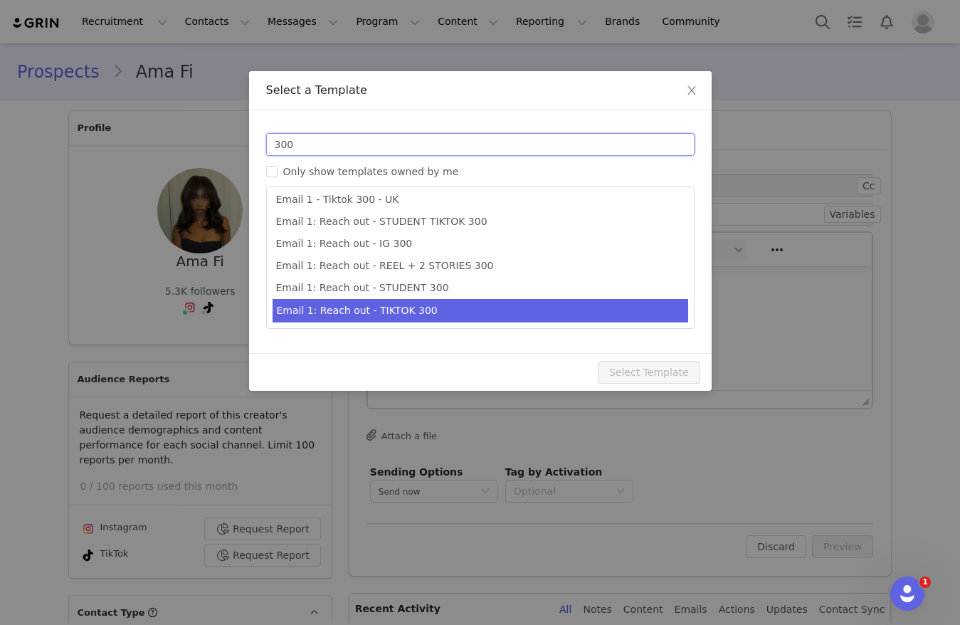
type input "300"
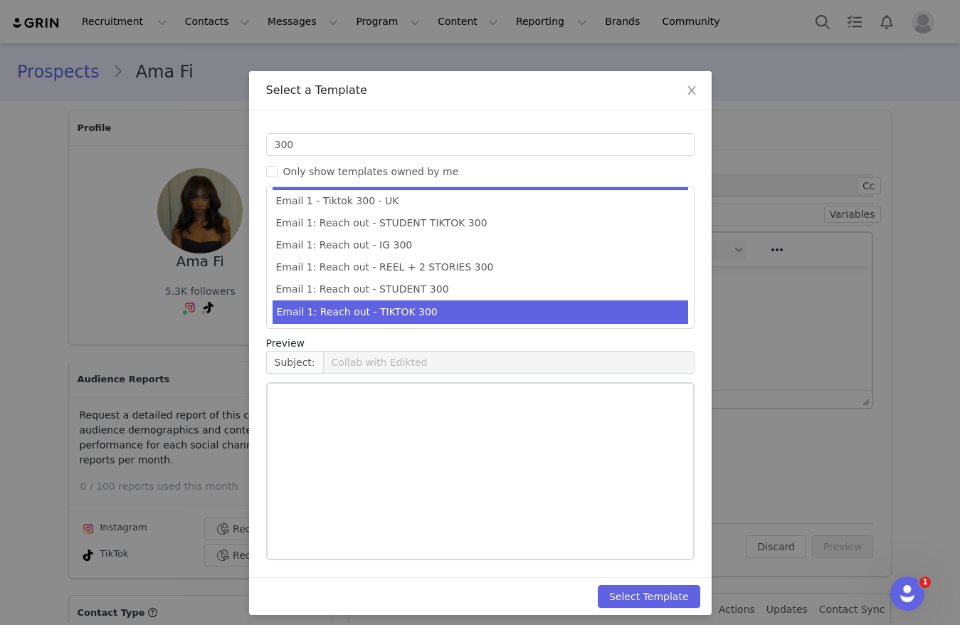
click at [463, 313] on li "Email 1: Reach out - TIKTOK 300" at bounding box center [480, 311] width 416 height 23
type input "Collab with Edikted 🧡🤎💛"
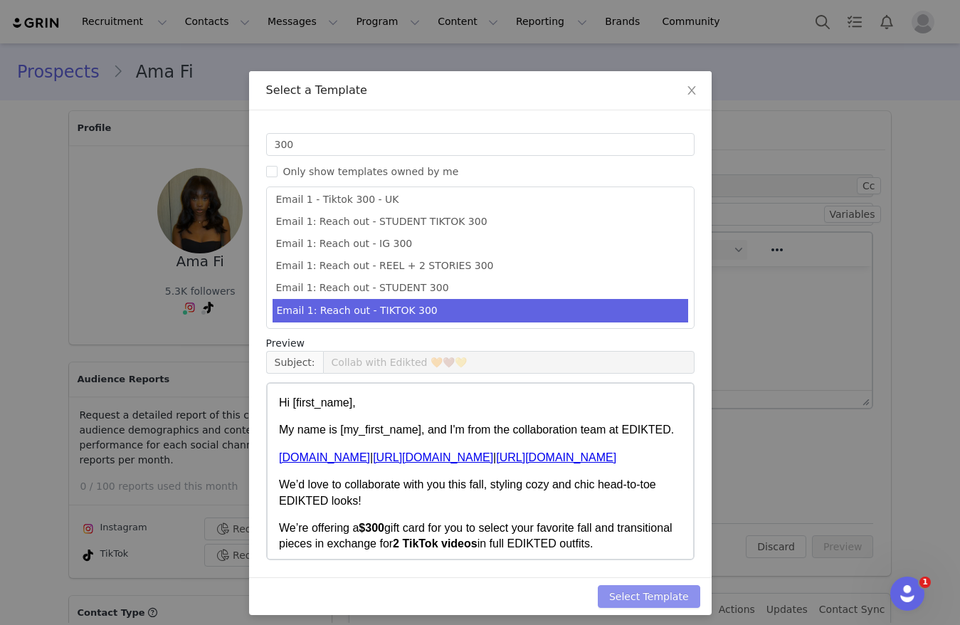
click at [633, 587] on button "Select Template" at bounding box center [649, 596] width 102 height 23
type input "Collab with Edikted 🧡🤎💛"
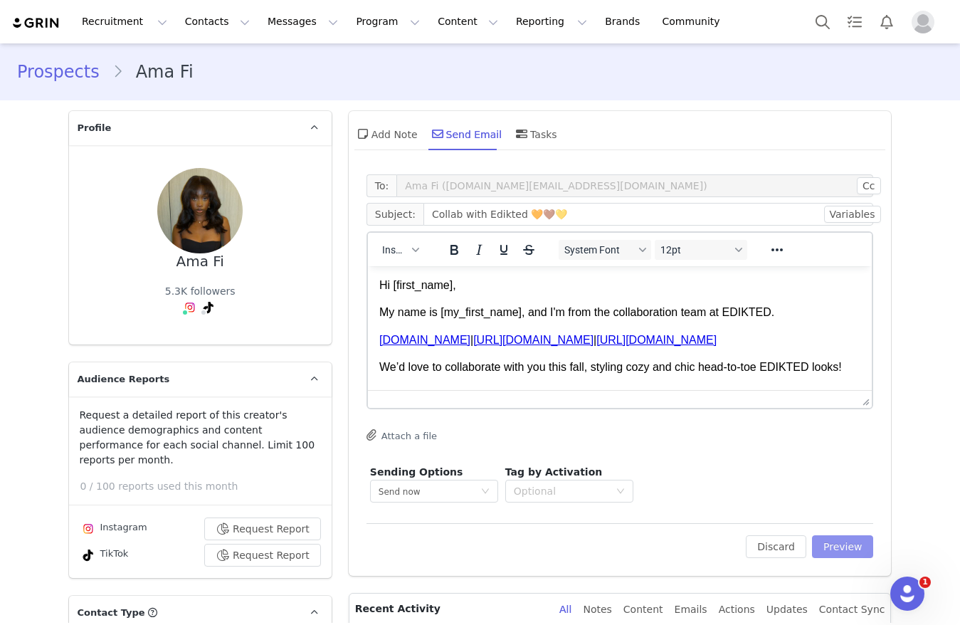
click at [817, 538] on button "Preview" at bounding box center [843, 546] width 62 height 23
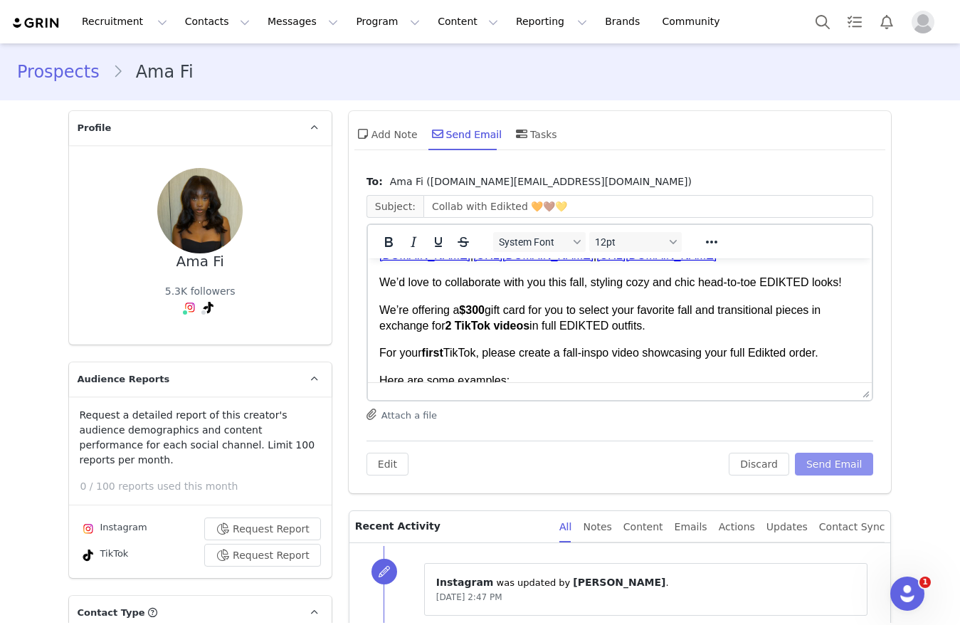
scroll to position [107, 0]
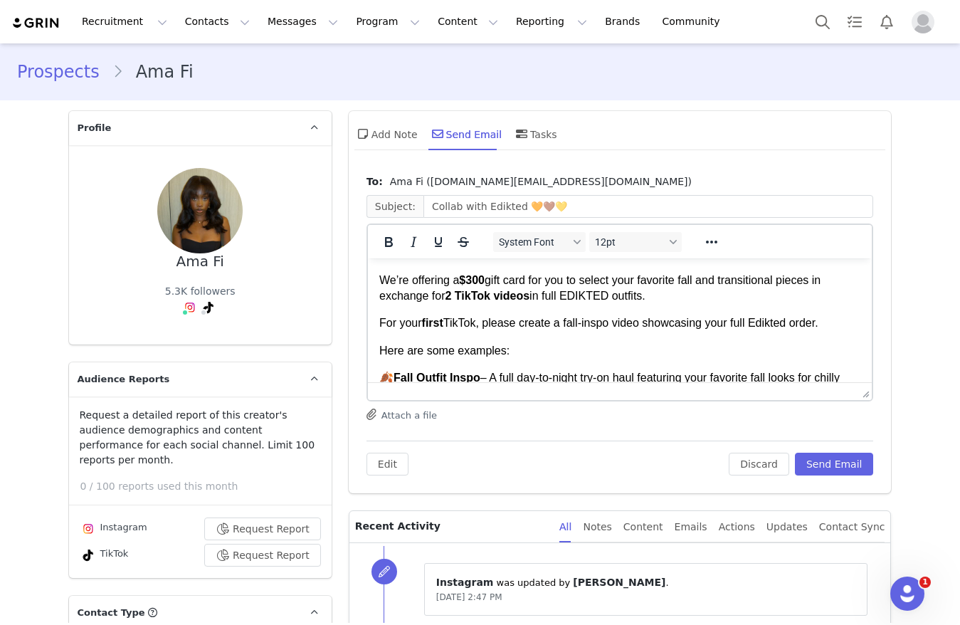
click at [482, 302] on strong "2 TikTok videos" at bounding box center [487, 296] width 85 height 12
click at [829, 470] on button "Send Email" at bounding box center [834, 463] width 79 height 23
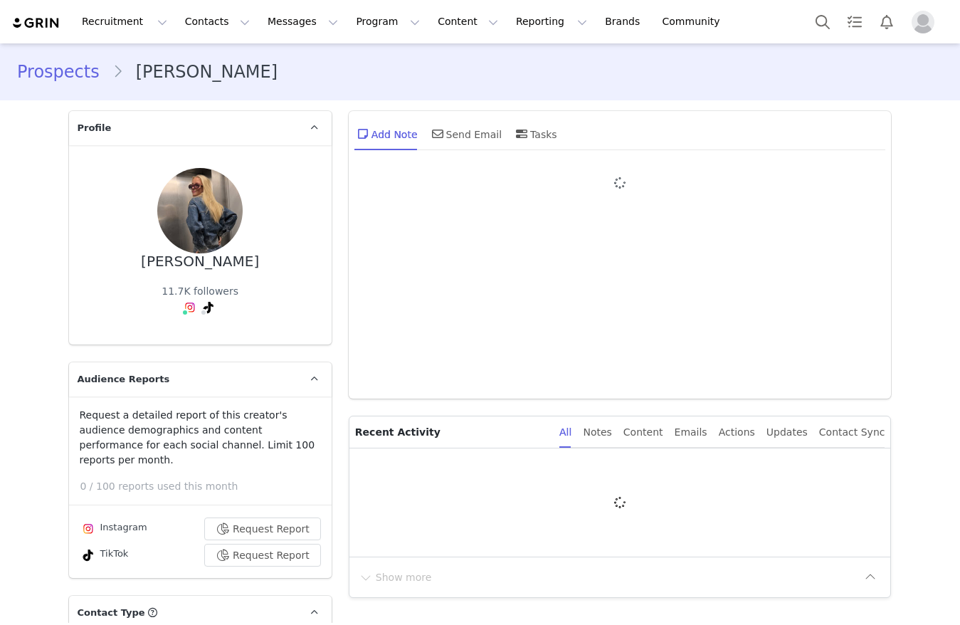
type input "+1 ([GEOGRAPHIC_DATA])"
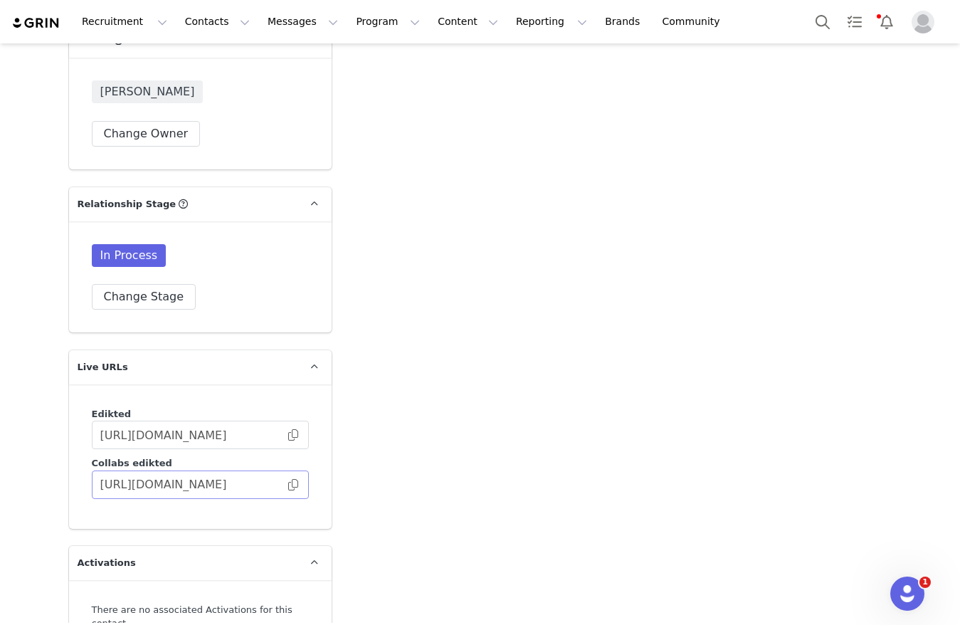
scroll to position [2427, 0]
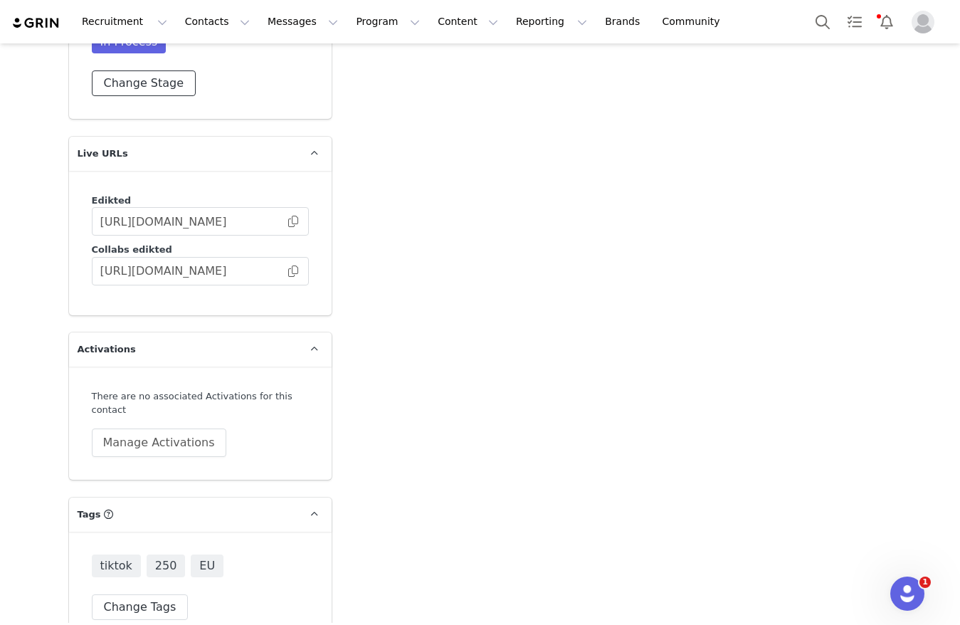
click at [127, 70] on button "Change Stage" at bounding box center [144, 83] width 105 height 26
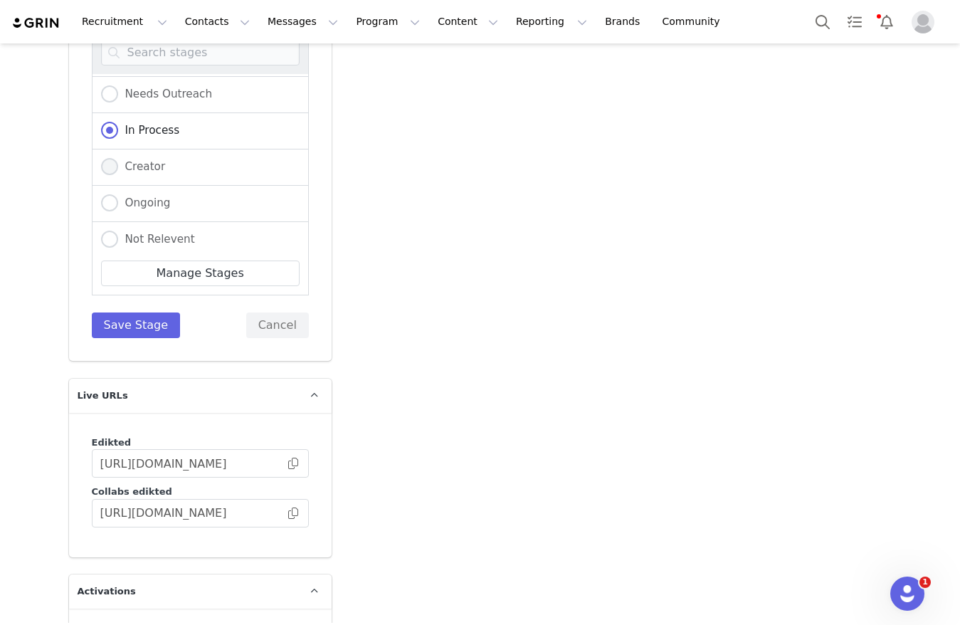
scroll to position [149, 0]
click at [127, 190] on span "Not Relevent" at bounding box center [156, 196] width 77 height 13
click at [118, 188] on input "Not Relevent" at bounding box center [109, 197] width 17 height 18
radio input "true"
radio input "false"
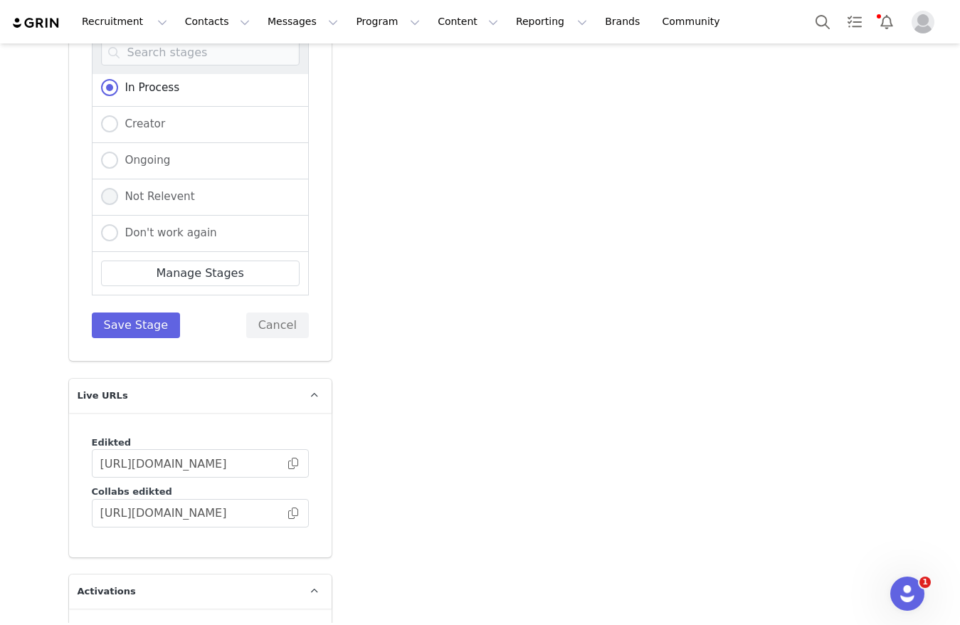
radio input "true"
click at [123, 312] on button "Save Stage" at bounding box center [136, 325] width 89 height 26
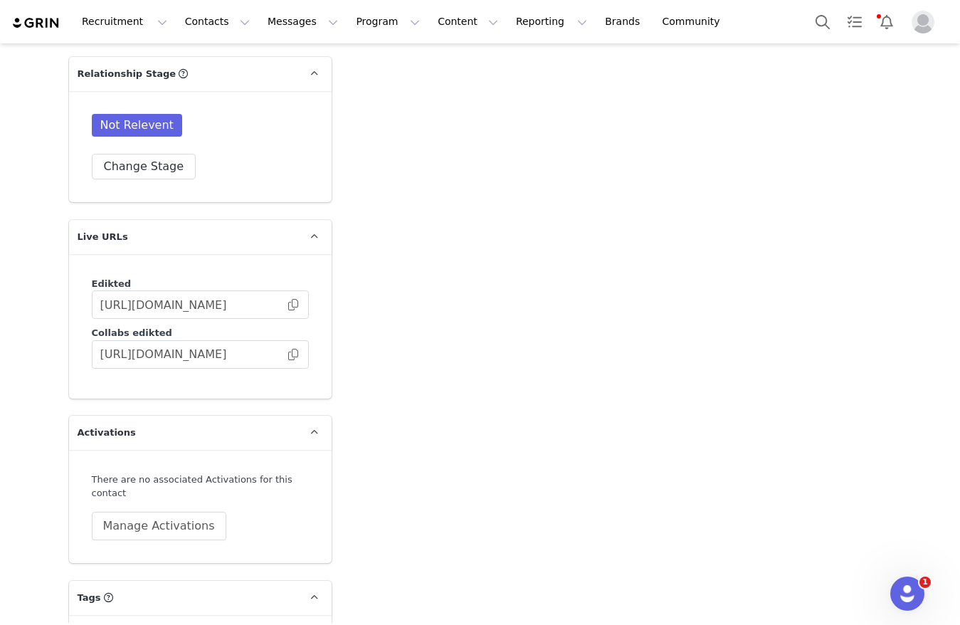
scroll to position [2107, 0]
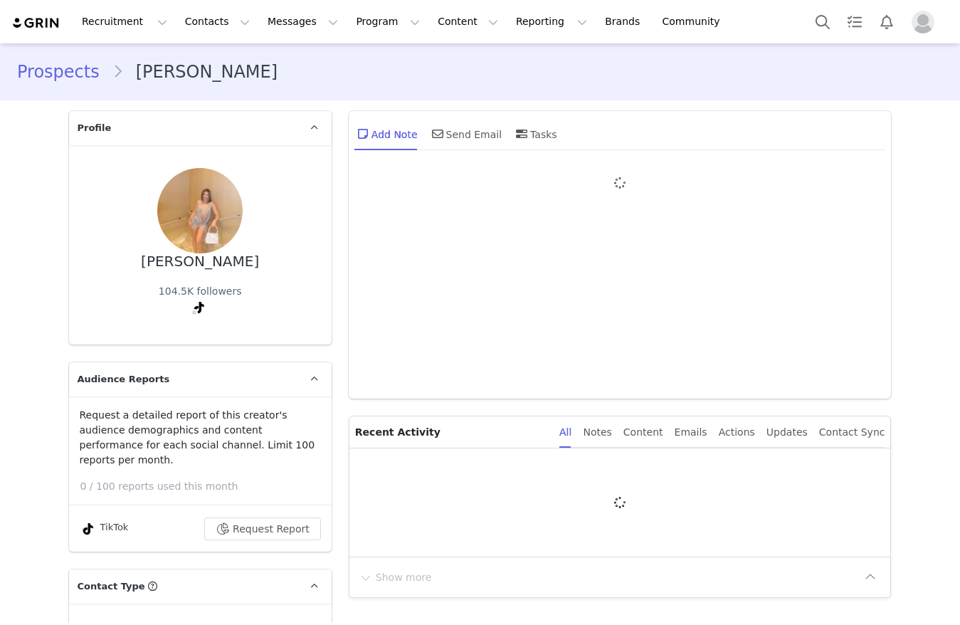
type input "+1 ([GEOGRAPHIC_DATA])"
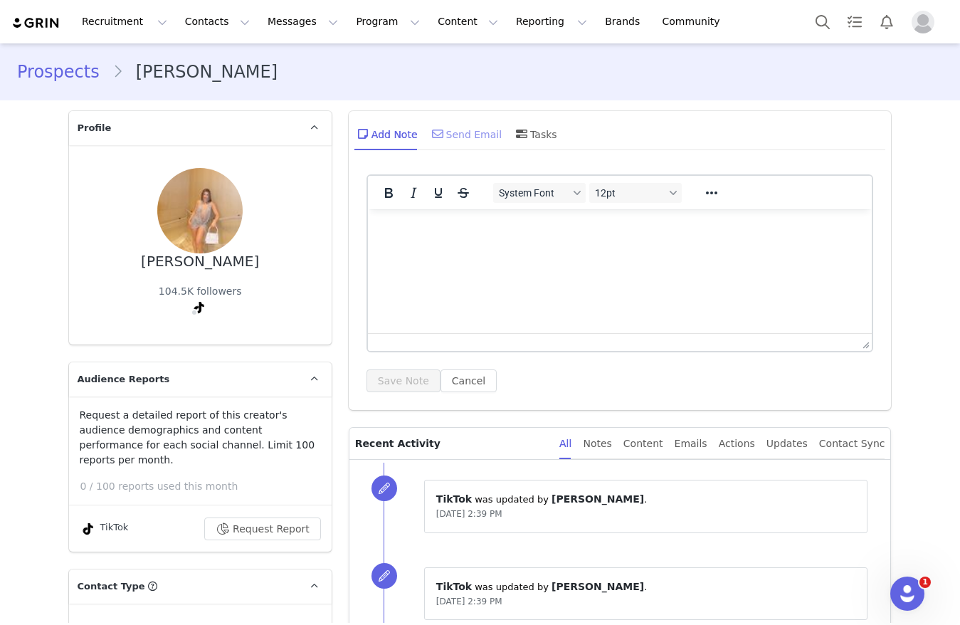
click at [440, 144] on div "Send Email" at bounding box center [465, 134] width 73 height 34
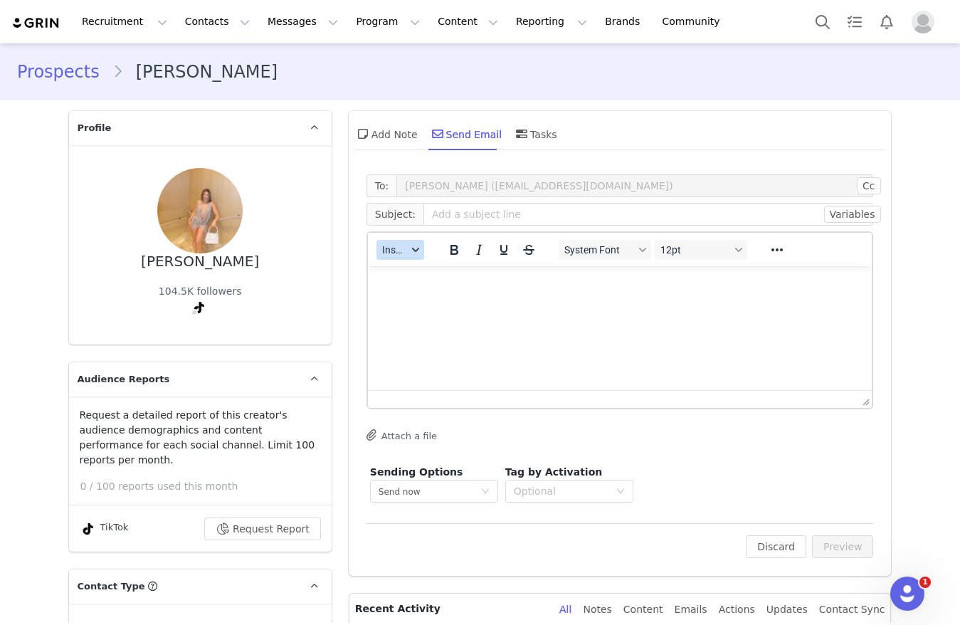
click at [415, 247] on div "Insert" at bounding box center [400, 249] width 65 height 28
click at [420, 276] on html at bounding box center [619, 285] width 504 height 38
click at [410, 251] on div "button" at bounding box center [415, 249] width 11 height 7
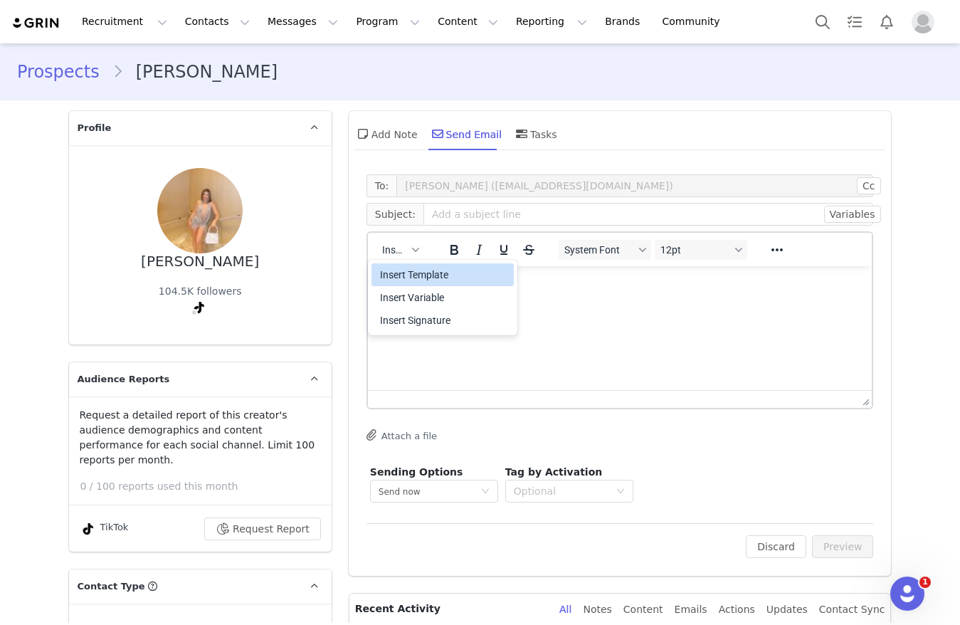
click at [401, 272] on div "Insert Template" at bounding box center [444, 274] width 128 height 17
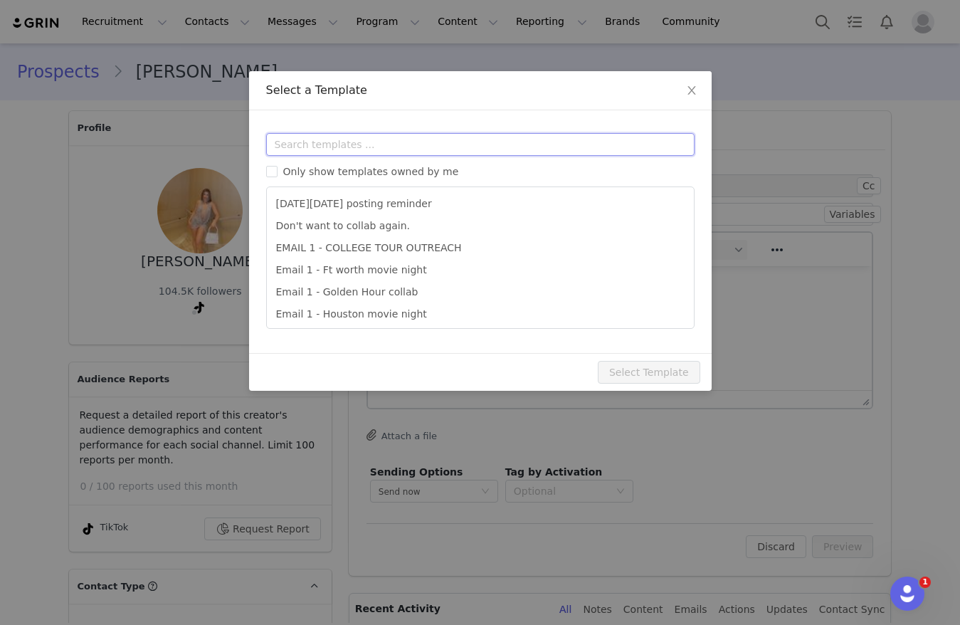
click at [398, 152] on input "text" at bounding box center [480, 144] width 428 height 23
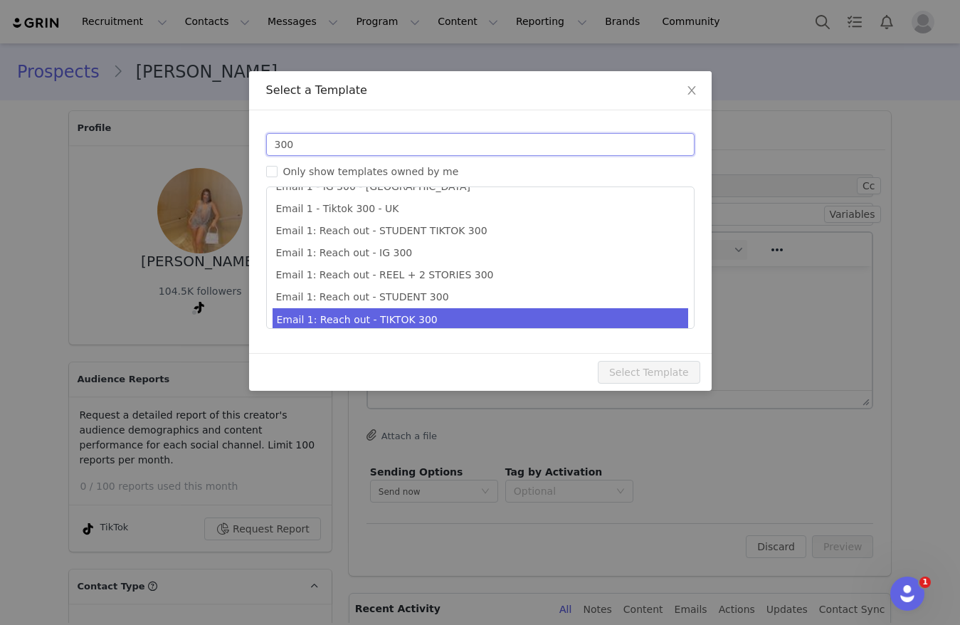
scroll to position [26, 0]
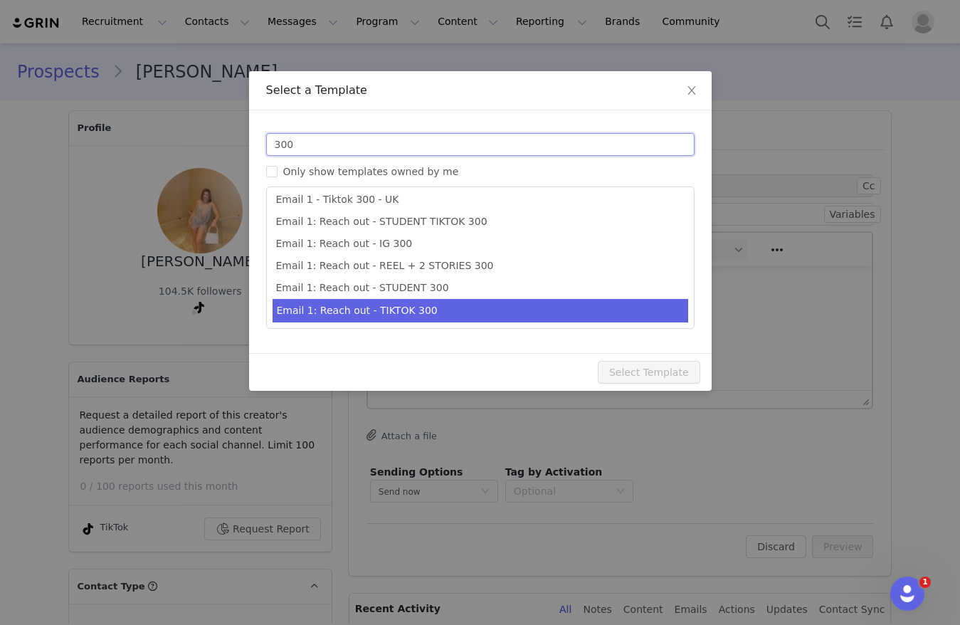
type input "300"
click at [419, 309] on li "Email 1: Reach out - TIKTOK 300" at bounding box center [480, 310] width 416 height 23
type input "Collab with Edikted 🧡🤎💛"
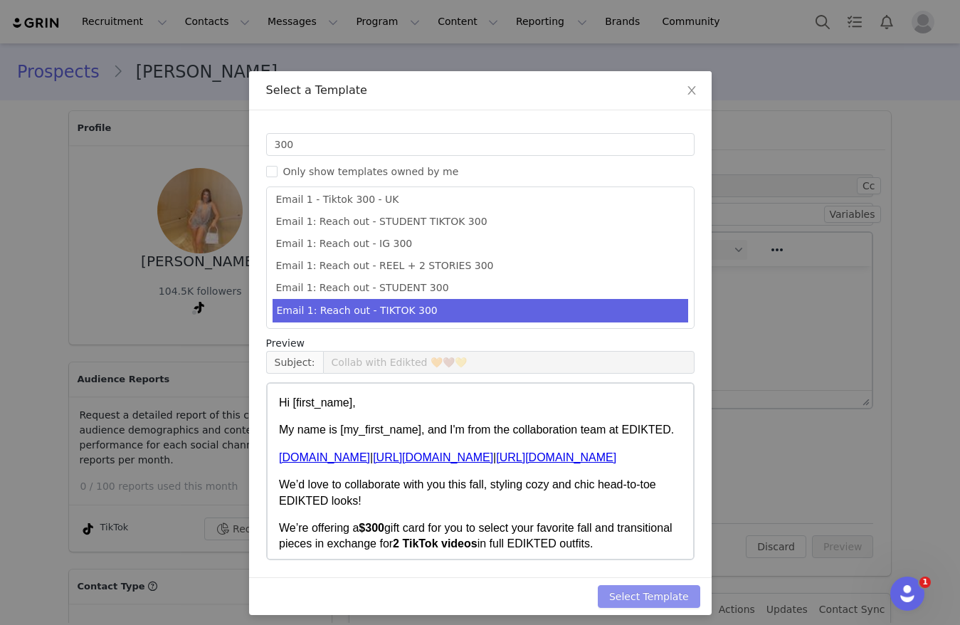
drag, startPoint x: 634, startPoint y: 606, endPoint x: 666, endPoint y: 589, distance: 36.3
click at [637, 604] on button "Select Template" at bounding box center [649, 596] width 102 height 23
type input "Collab with Edikted 🧡🤎💛"
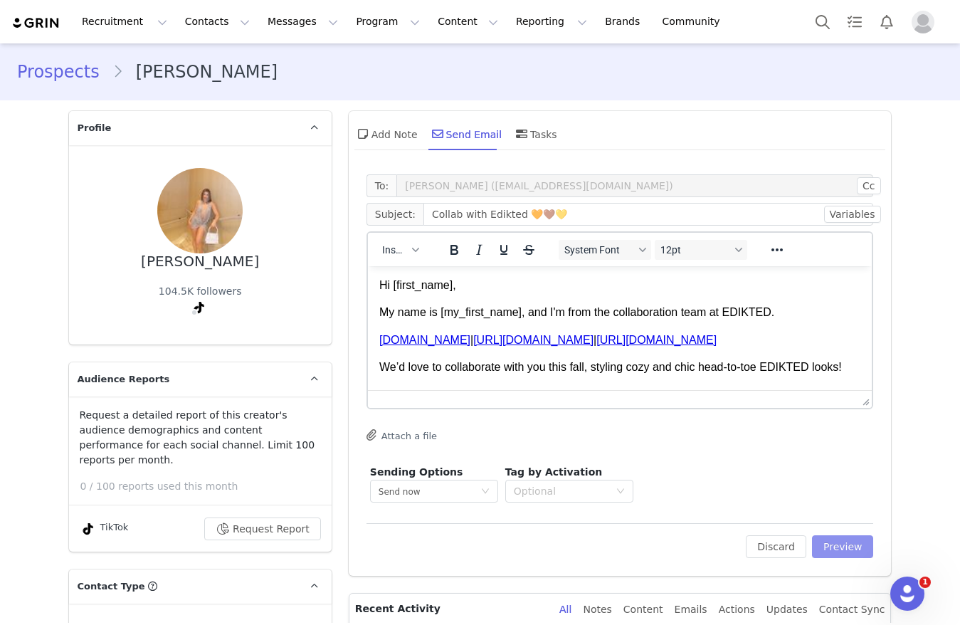
click at [847, 547] on button "Preview" at bounding box center [843, 546] width 62 height 23
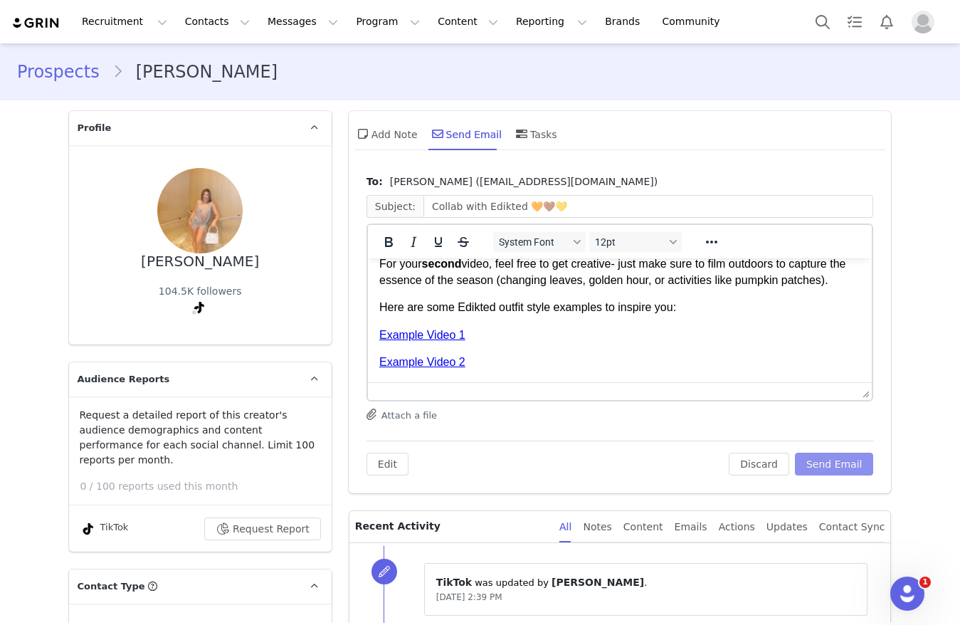
scroll to position [561, 0]
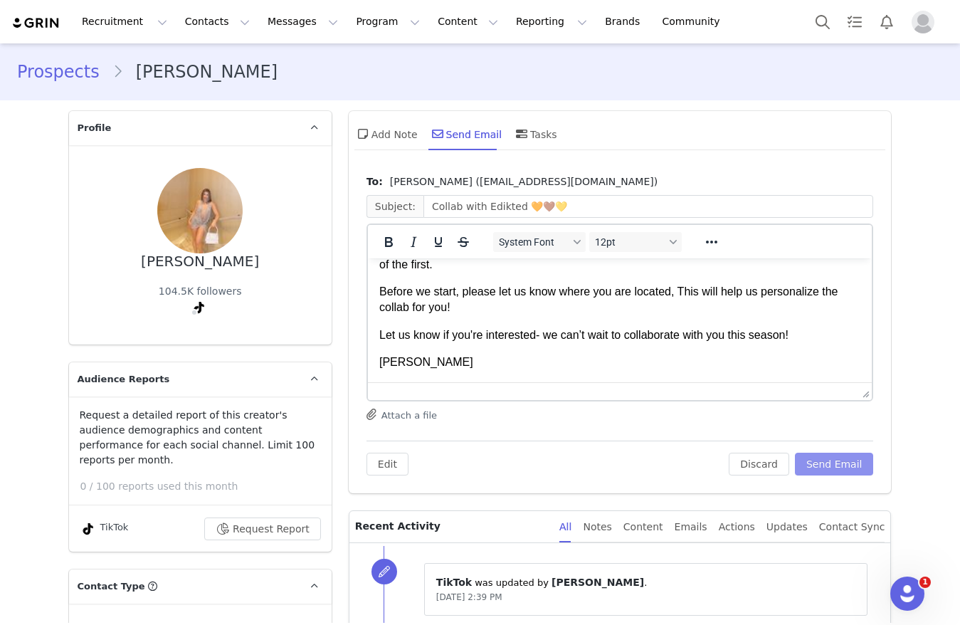
click at [812, 462] on button "Send Email" at bounding box center [834, 463] width 79 height 23
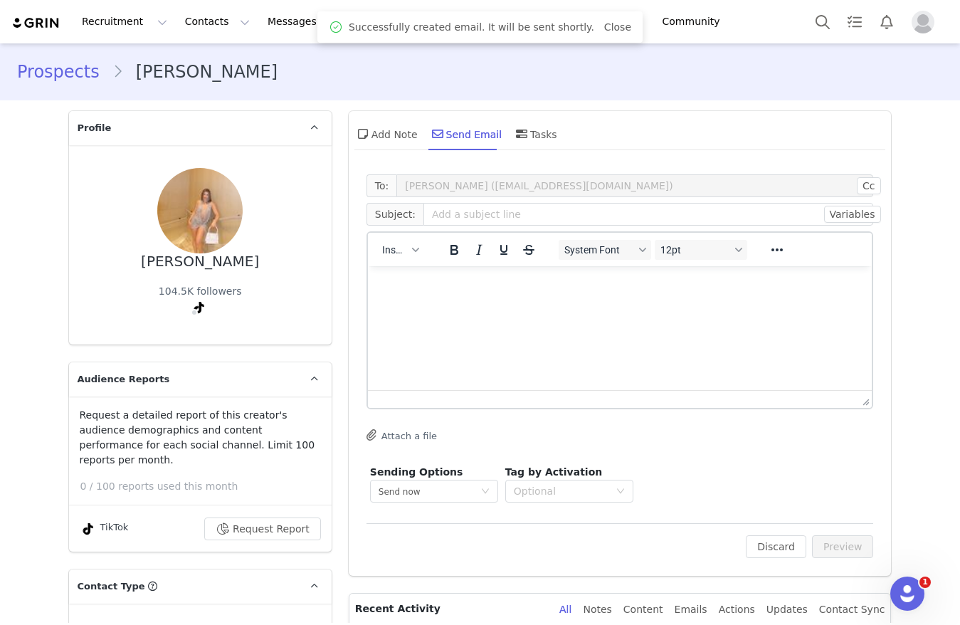
scroll to position [0, 0]
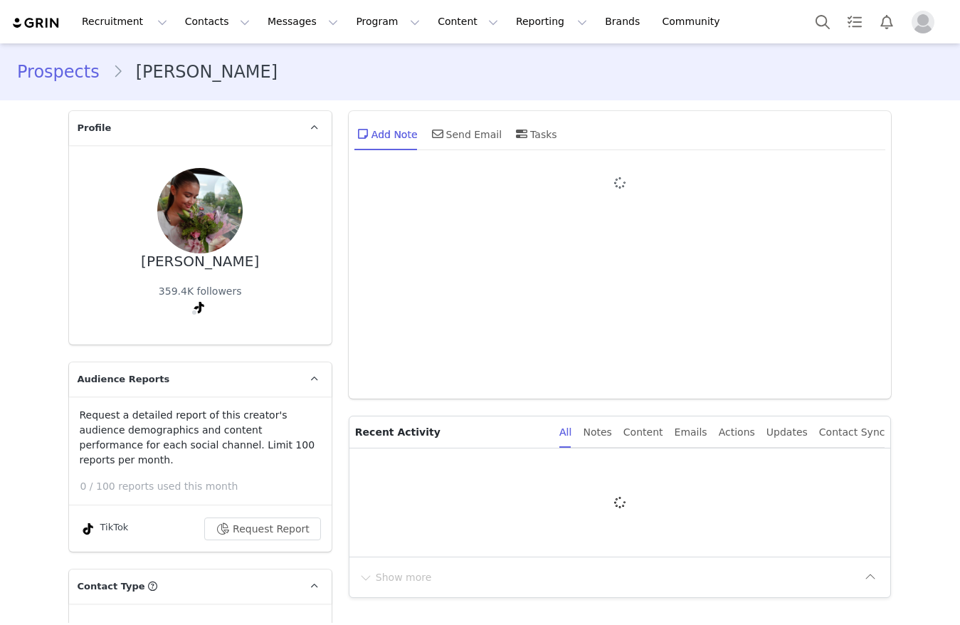
type input "+1 ([GEOGRAPHIC_DATA])"
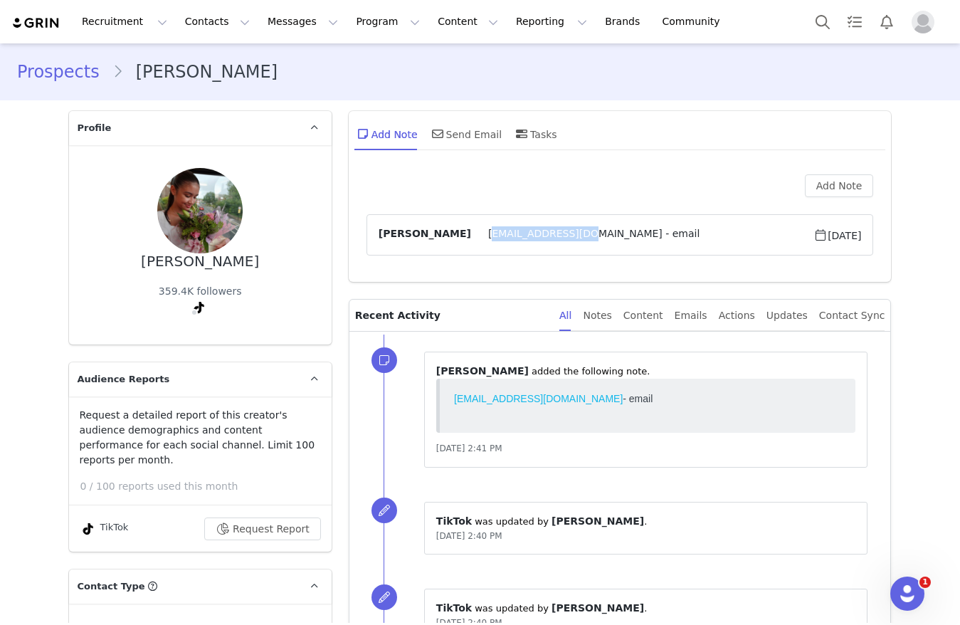
drag, startPoint x: 516, startPoint y: 234, endPoint x: 435, endPoint y: 240, distance: 81.4
click at [471, 240] on span "[EMAIL_ADDRESS][DOMAIN_NAME] - email" at bounding box center [642, 234] width 342 height 17
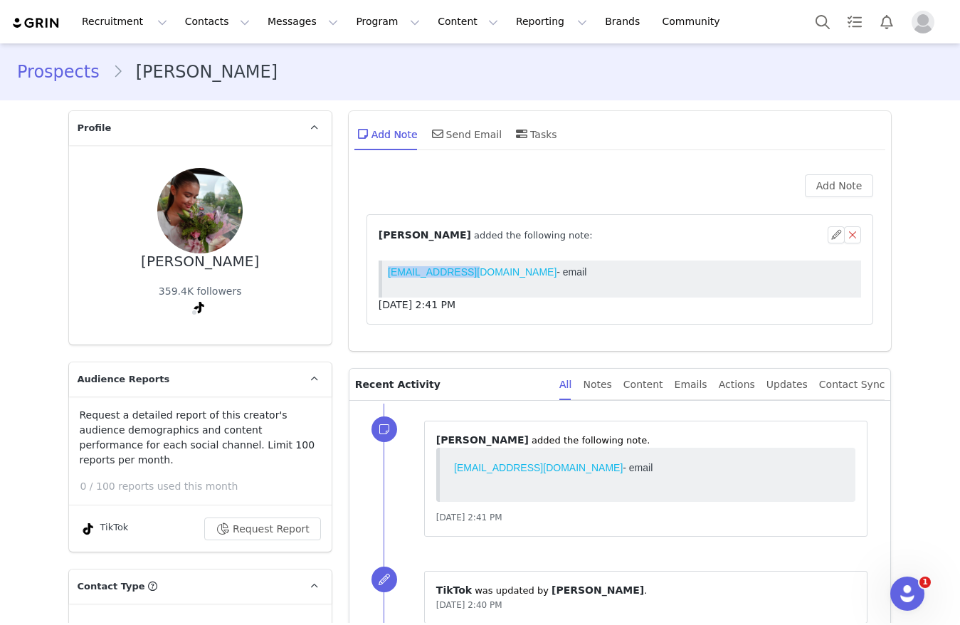
drag, startPoint x: 462, startPoint y: 273, endPoint x: 376, endPoint y: 278, distance: 86.9
click at [381, 278] on html "[EMAIL_ADDRESS][DOMAIN_NAME] - email" at bounding box center [621, 278] width 480 height 37
copy link "[EMAIL_ADDRESS][DOMAIN_NAME]"
click at [470, 149] on div "Send Email" at bounding box center [465, 134] width 73 height 34
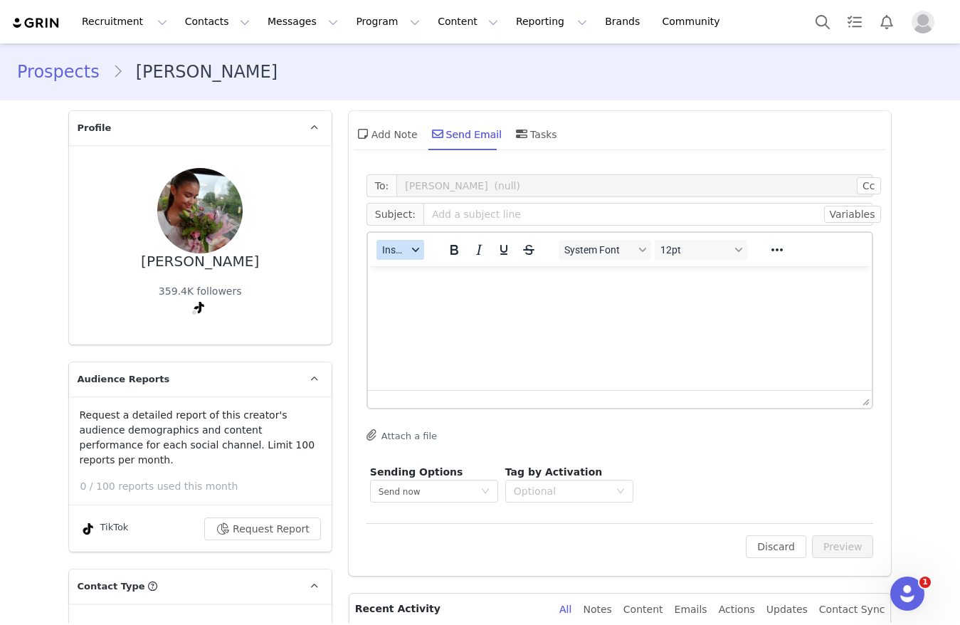
click at [403, 240] on button "Insert" at bounding box center [400, 250] width 48 height 20
click at [411, 266] on div "Insert Template" at bounding box center [444, 274] width 128 height 17
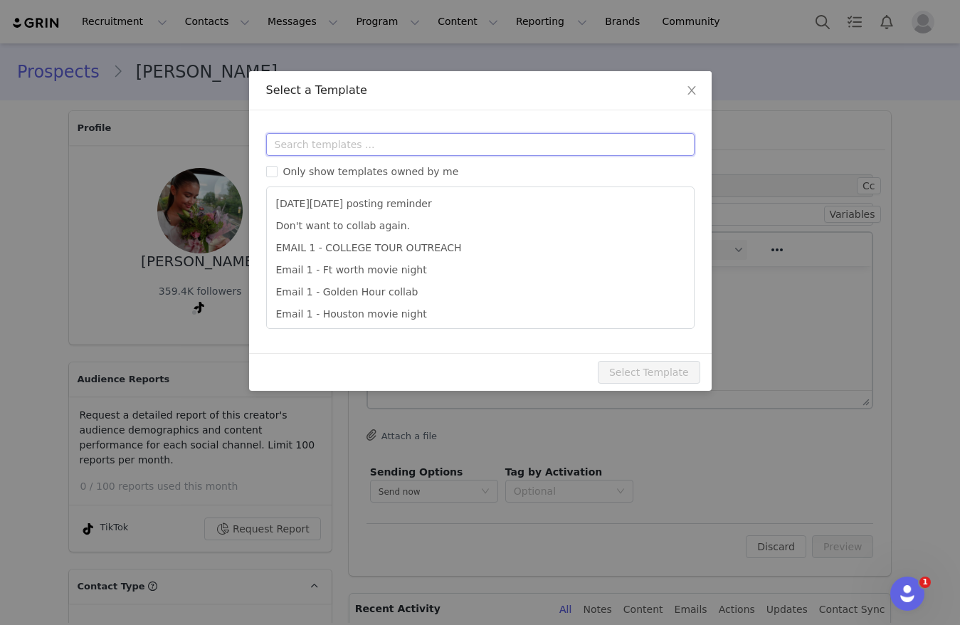
click at [430, 142] on input "text" at bounding box center [480, 144] width 428 height 23
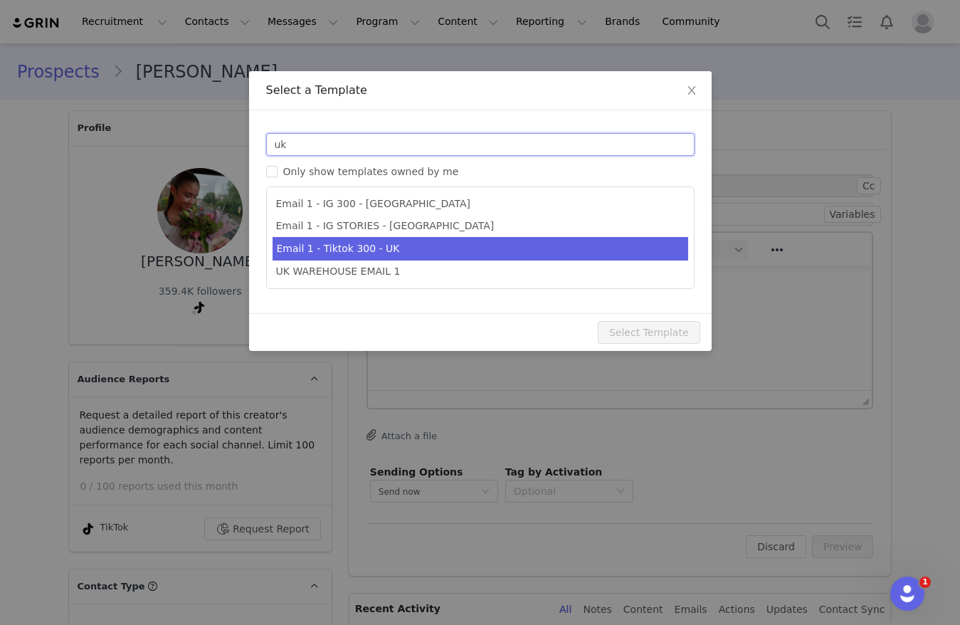
type input "uk"
click at [494, 250] on li "Email 1 - Tiktok 300 - UK" at bounding box center [480, 248] width 416 height 23
type input "Collab with Edikted"
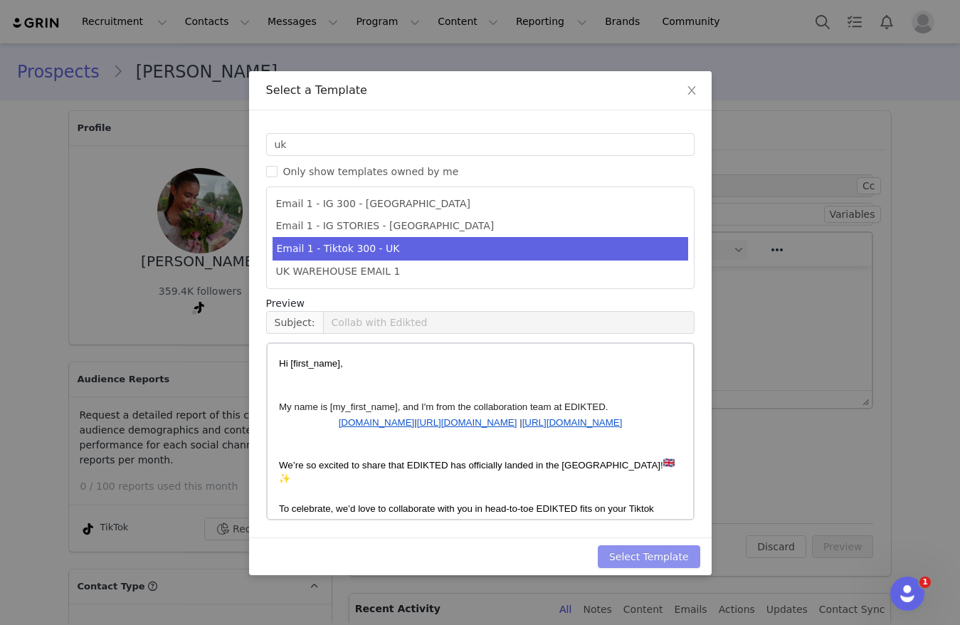
drag, startPoint x: 635, startPoint y: 557, endPoint x: 714, endPoint y: 553, distance: 79.8
click at [635, 557] on button "Select Template" at bounding box center [649, 556] width 102 height 23
type input "Collab with Edikted"
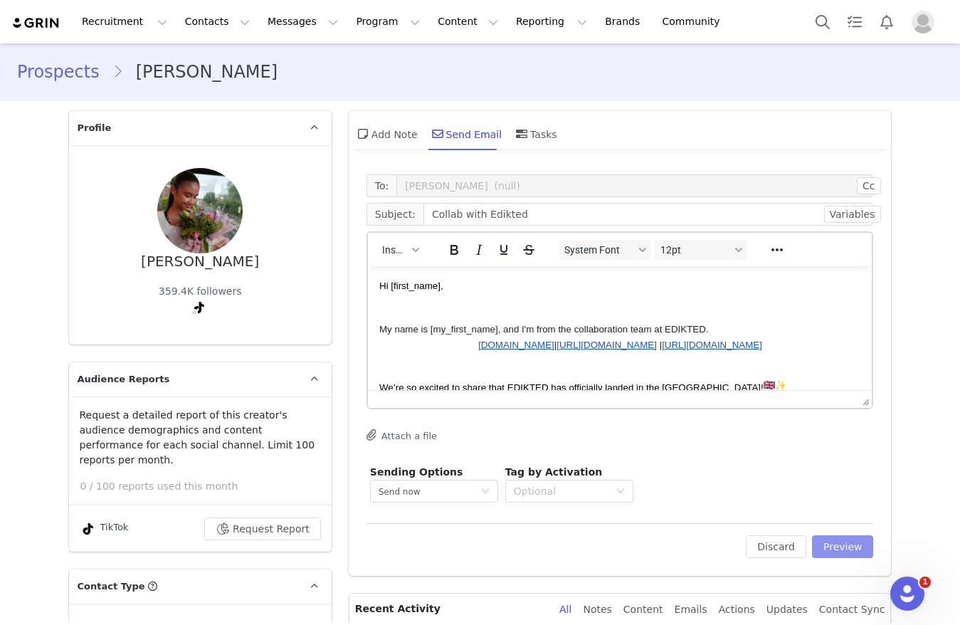
click at [843, 548] on button "Preview" at bounding box center [843, 546] width 62 height 23
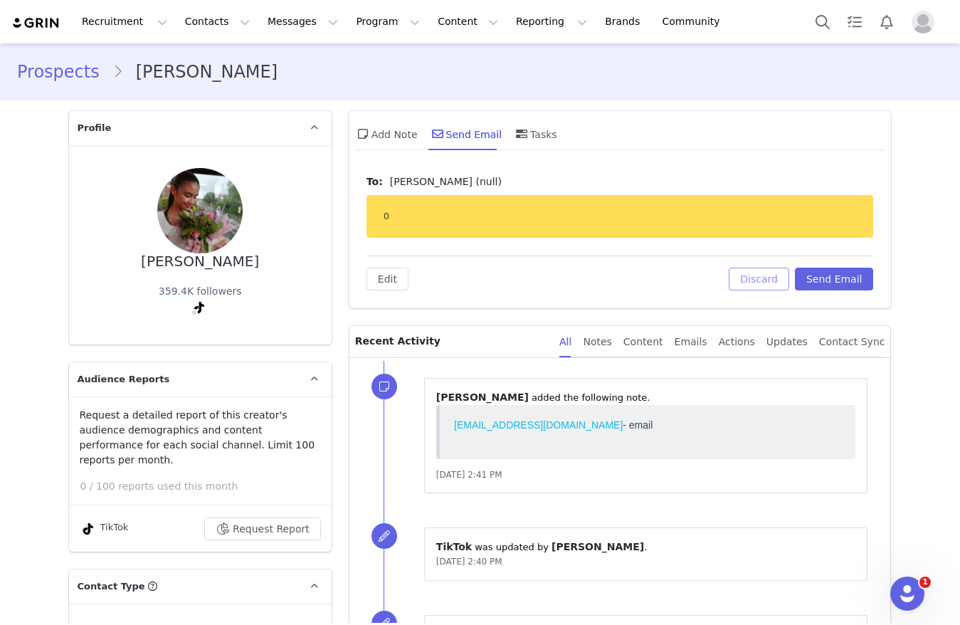
click at [751, 285] on button "Discard" at bounding box center [759, 279] width 60 height 23
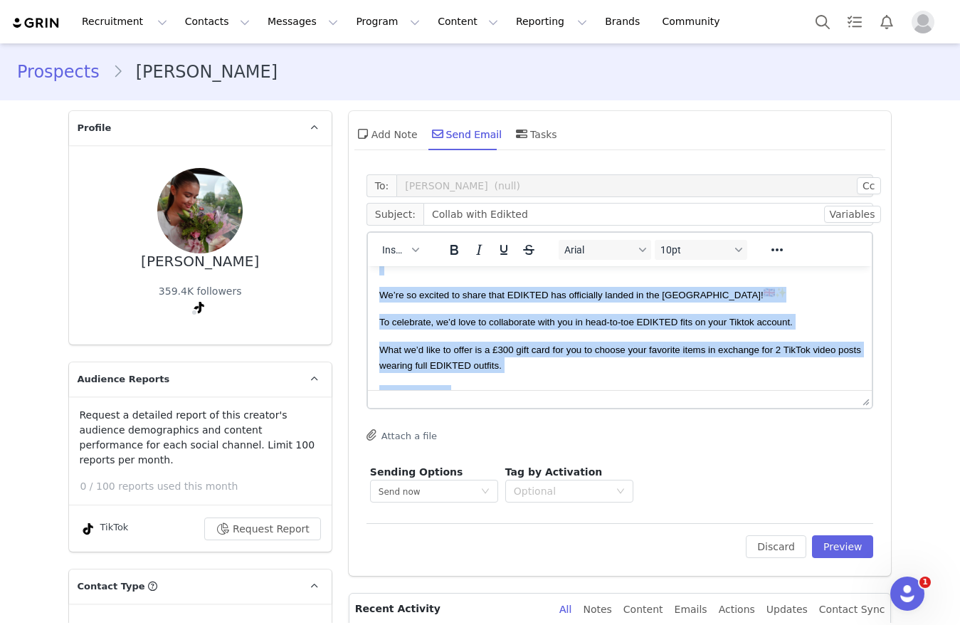
scroll to position [256, 0]
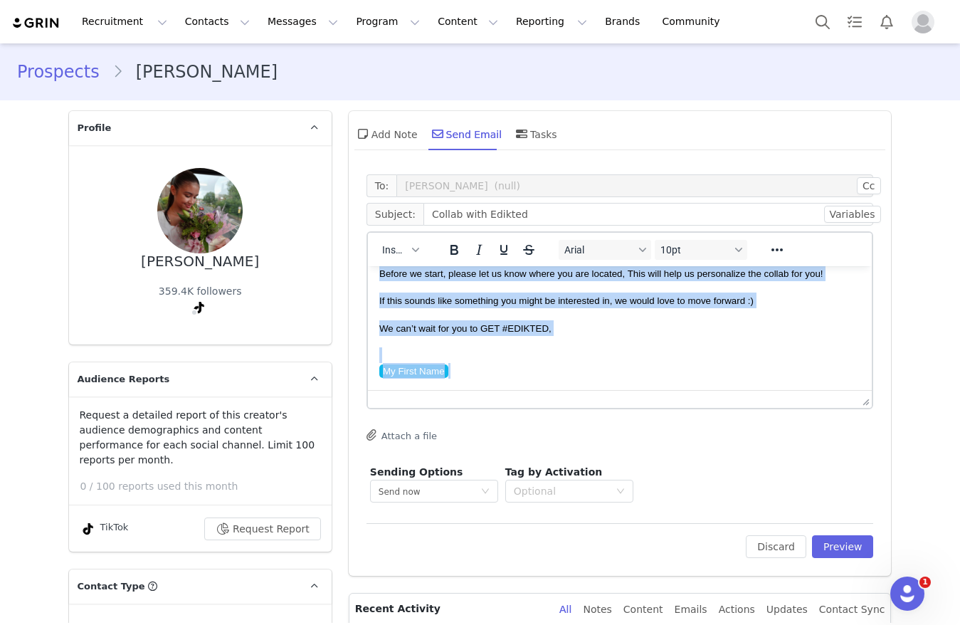
drag, startPoint x: 379, startPoint y: 287, endPoint x: 461, endPoint y: 430, distance: 164.8
click at [461, 390] on html "Hi First Name , My name is My First Name , and I'm from the collaboration team …" at bounding box center [619, 208] width 504 height 363
copy body "Hi First Name , My name is My First Name , and I'm from the collaboration team …"
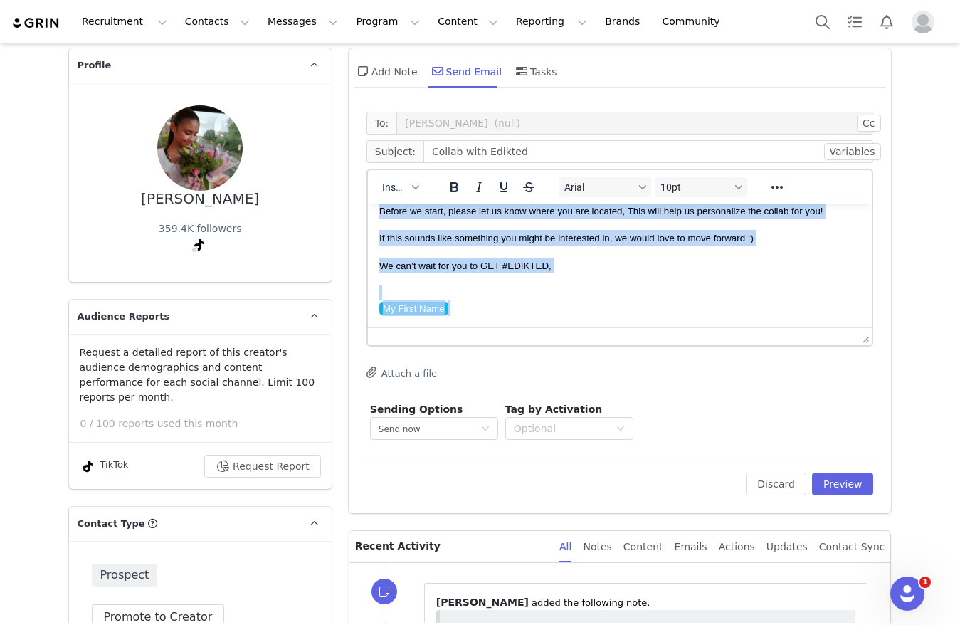
scroll to position [53, 0]
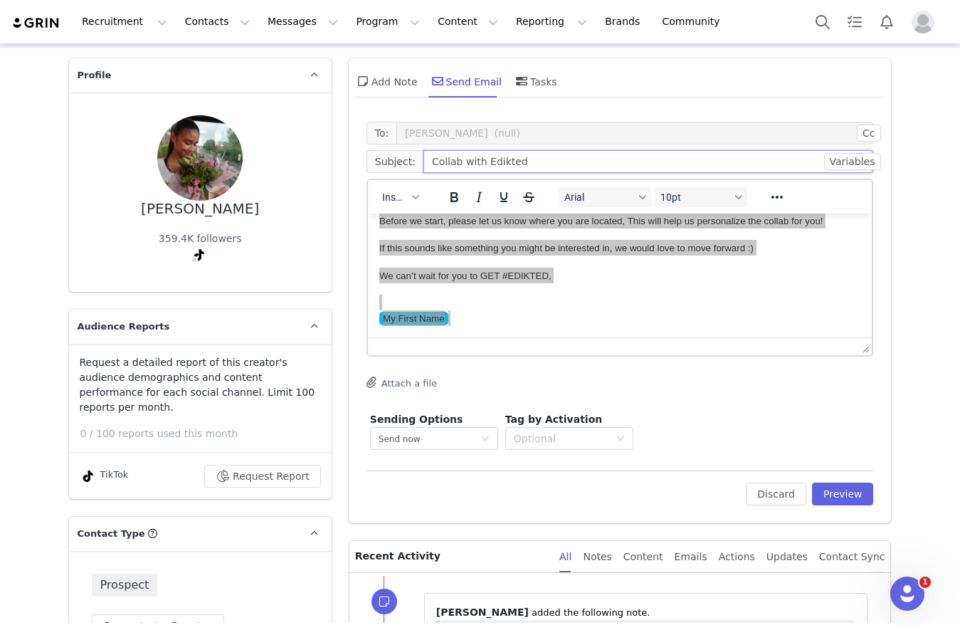
drag, startPoint x: 531, startPoint y: 158, endPoint x: 379, endPoint y: 166, distance: 152.5
click at [386, 167] on span "Subject: Collab with Edikted" at bounding box center [619, 161] width 507 height 23
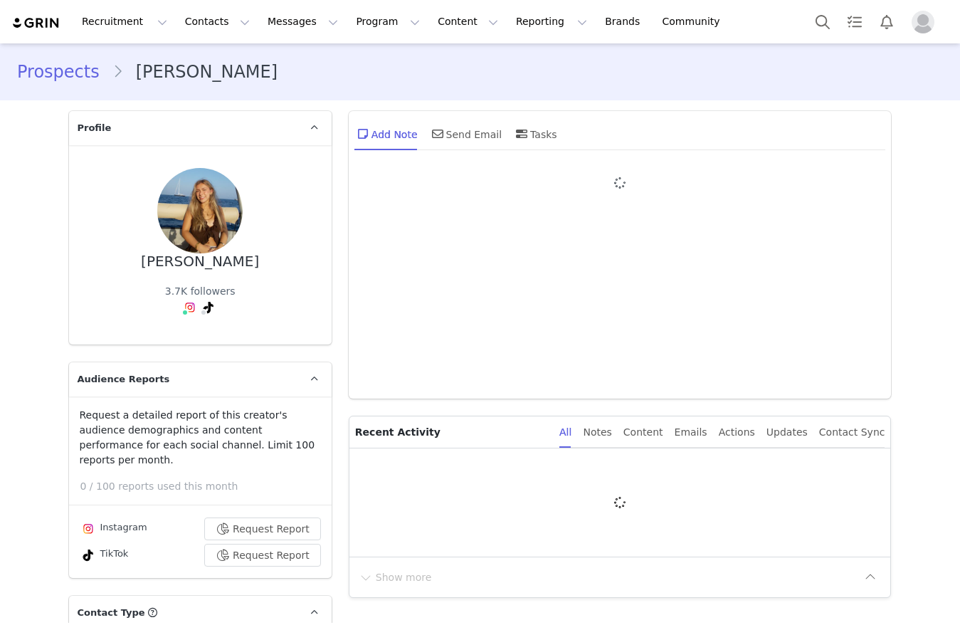
type input "+1 ([GEOGRAPHIC_DATA])"
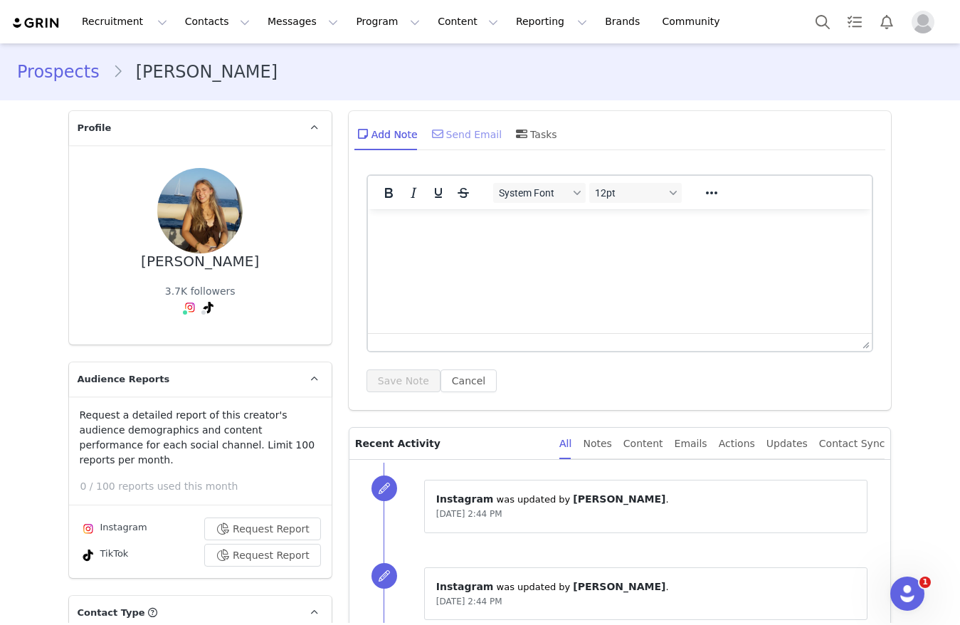
click at [468, 147] on div "Send Email" at bounding box center [465, 134] width 73 height 34
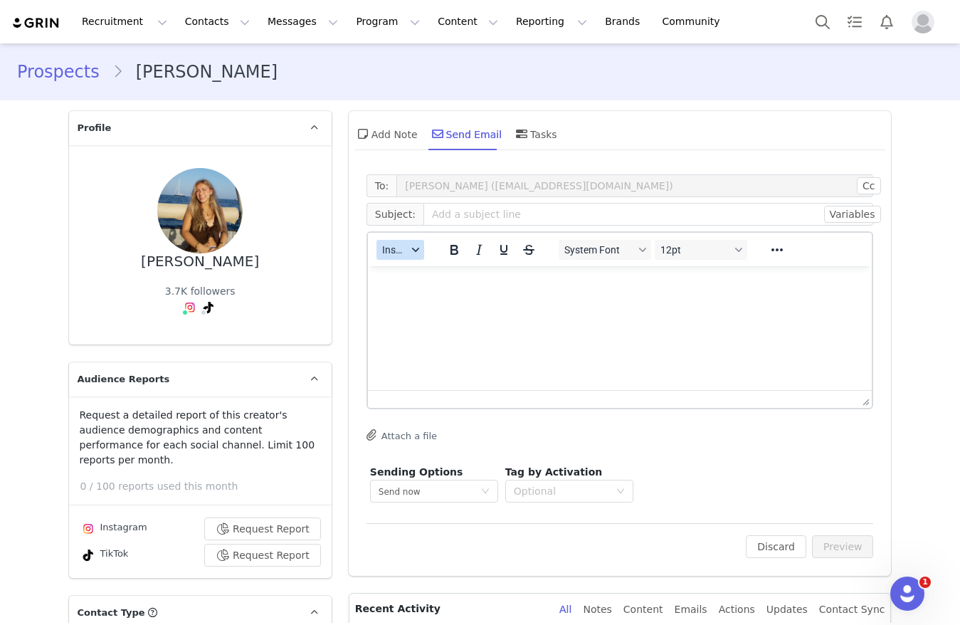
click at [388, 248] on span "Insert" at bounding box center [394, 249] width 25 height 11
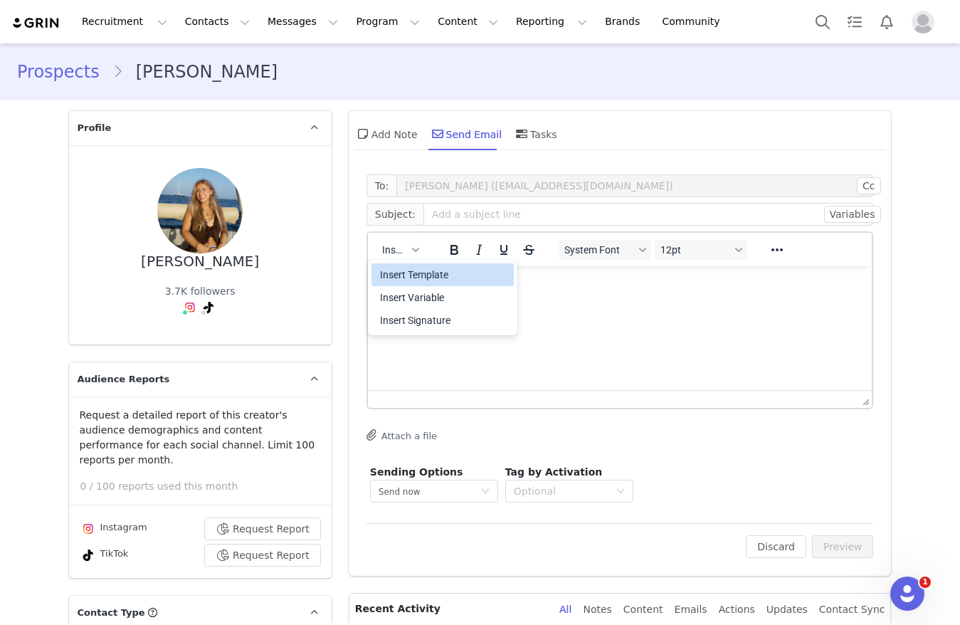
click at [400, 279] on div "Insert Template" at bounding box center [444, 274] width 128 height 17
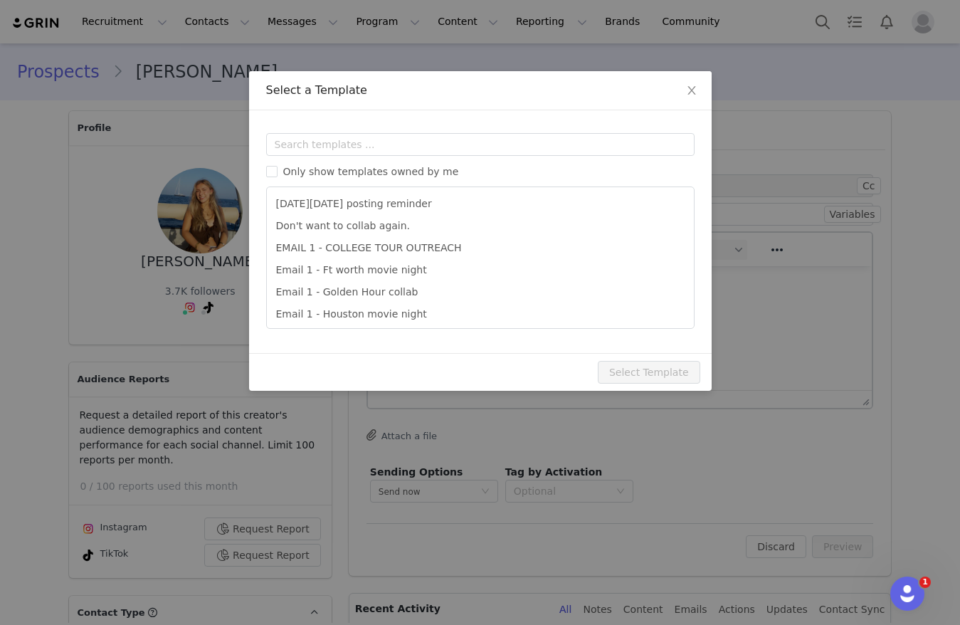
click at [403, 129] on div "Templates Only show templates owned by me Black Friday posting reminder Don't w…" at bounding box center [480, 231] width 462 height 243
click at [407, 152] on input "text" at bounding box center [480, 144] width 428 height 23
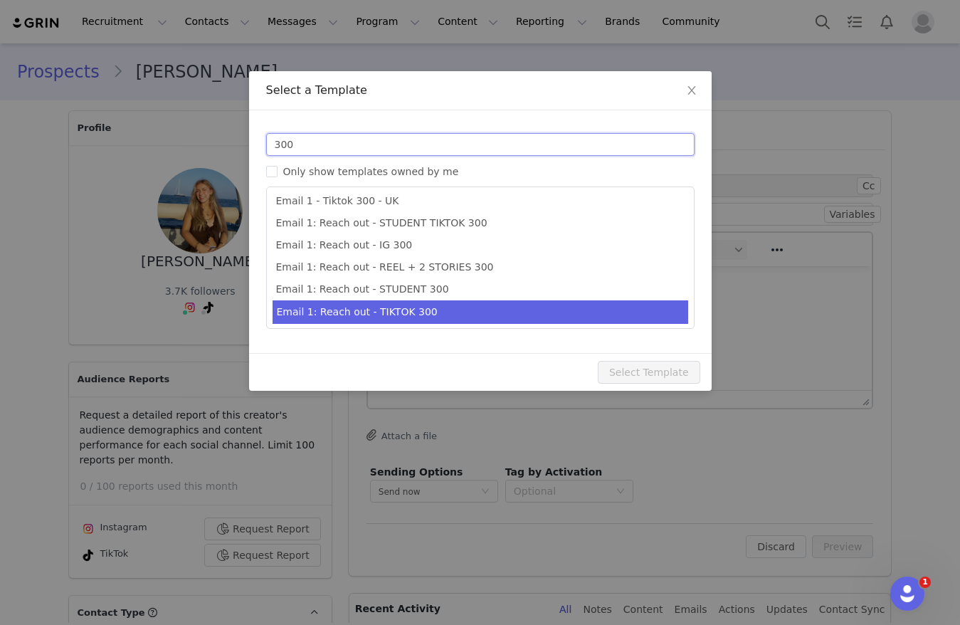
scroll to position [26, 0]
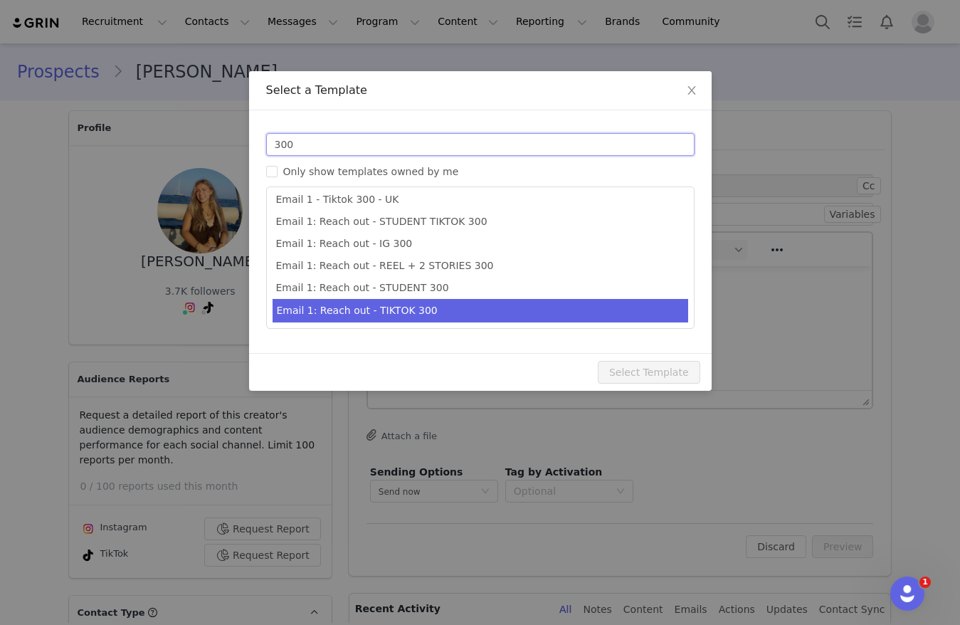
type input "300"
click at [435, 313] on li "Email 1: Reach out - TIKTOK 300" at bounding box center [480, 310] width 416 height 23
type input "Collab with Edikted 🧡🤎💛"
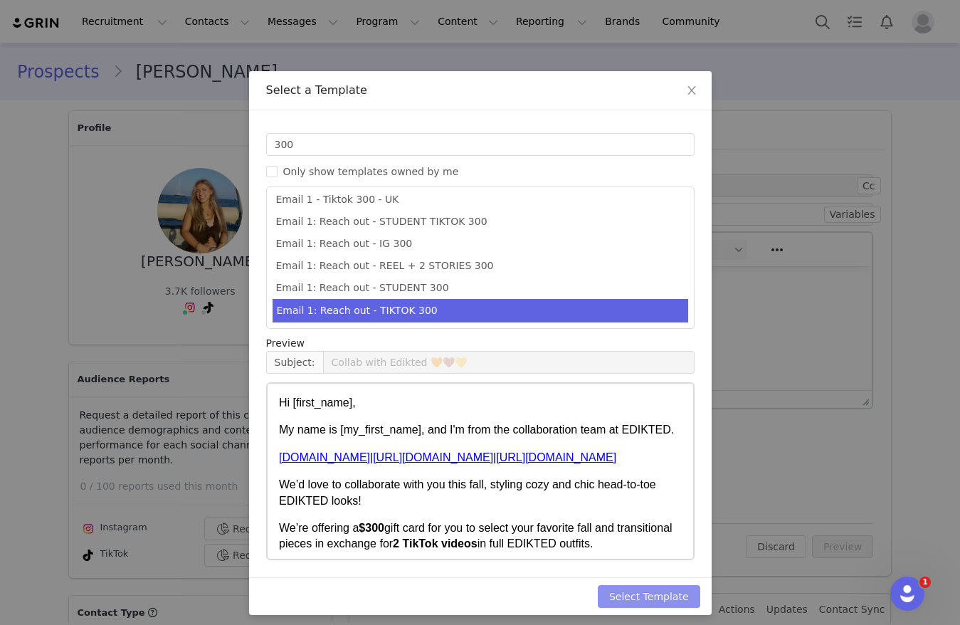
drag, startPoint x: 676, startPoint y: 588, endPoint x: 832, endPoint y: 567, distance: 158.0
click at [677, 587] on button "Select Template" at bounding box center [649, 596] width 102 height 23
type input "Collab with Edikted 🧡🤎💛"
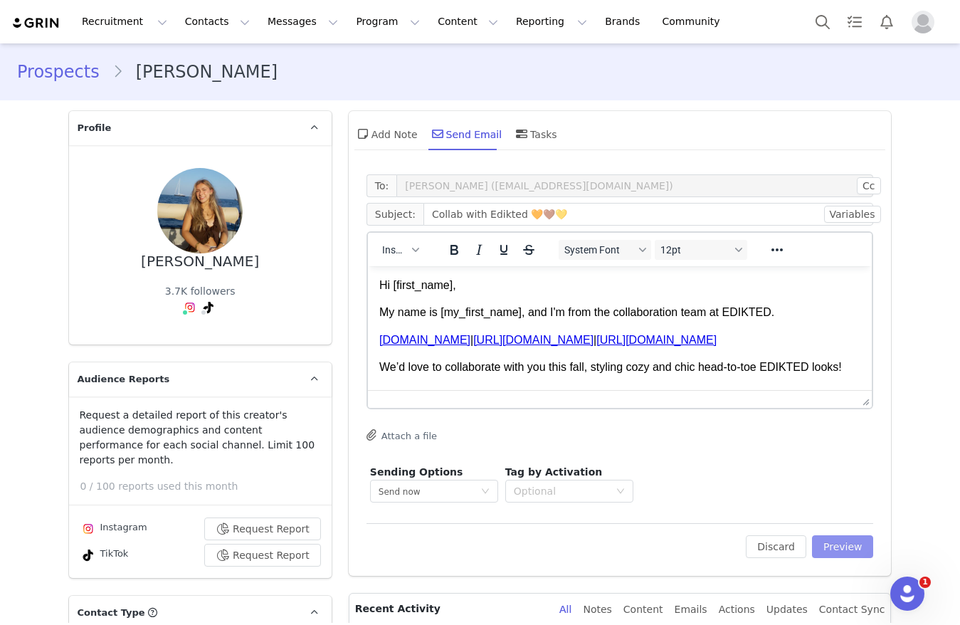
click at [830, 555] on button "Preview" at bounding box center [843, 546] width 62 height 23
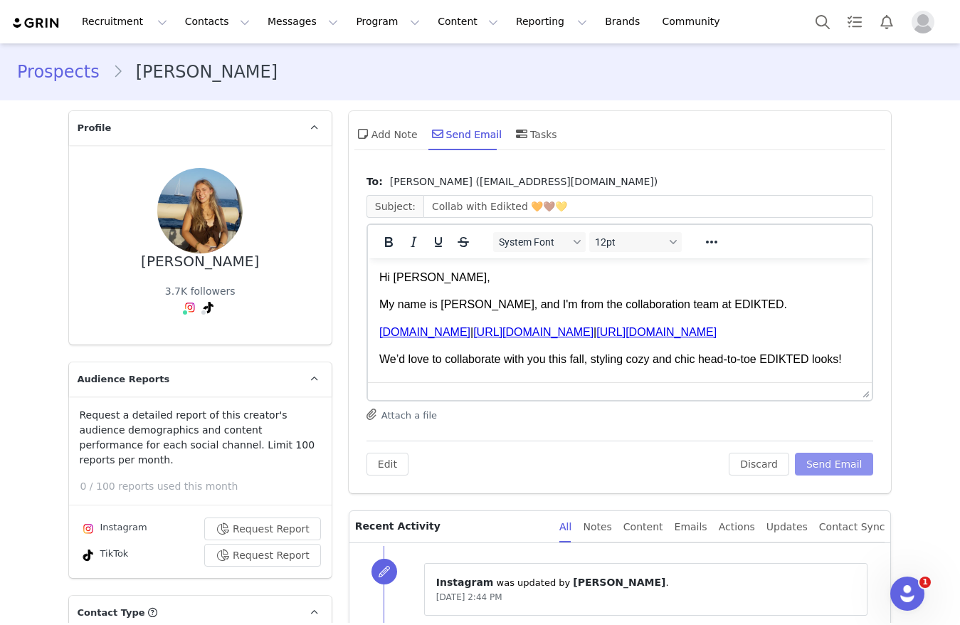
scroll to position [107, 0]
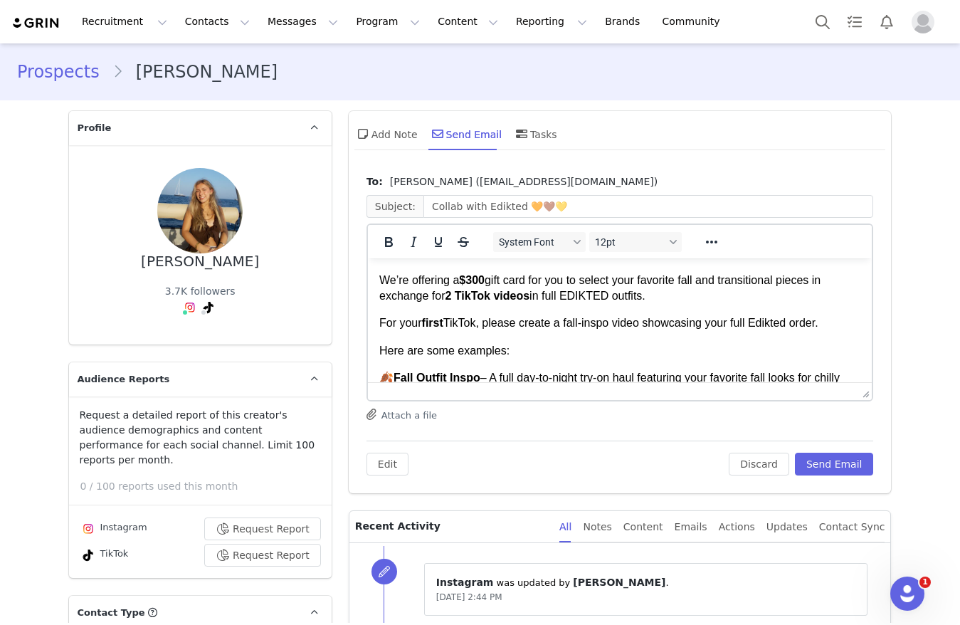
click at [472, 286] on strong "$300" at bounding box center [471, 280] width 26 height 12
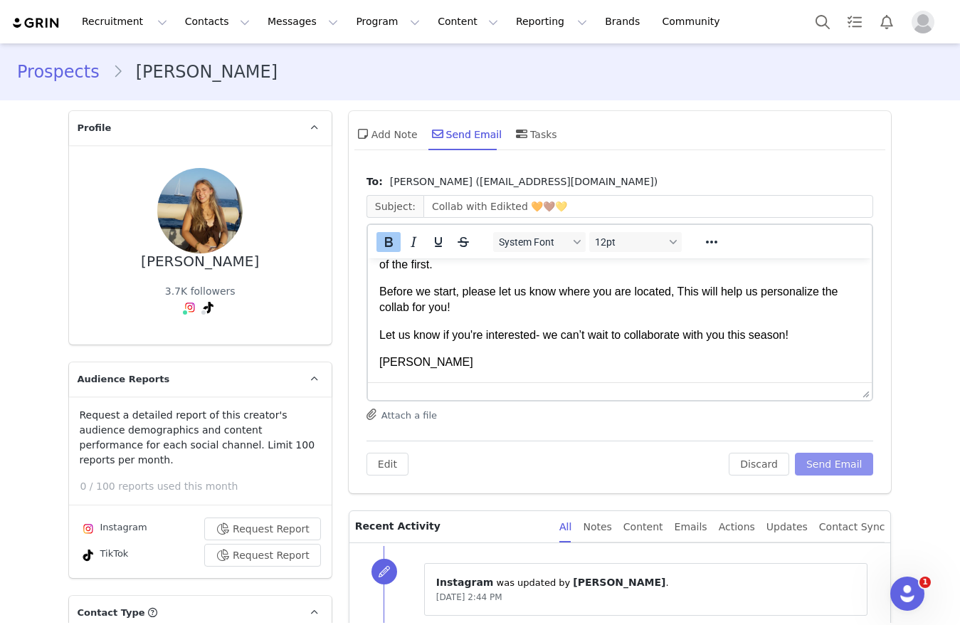
click at [824, 461] on button "Send Email" at bounding box center [834, 463] width 79 height 23
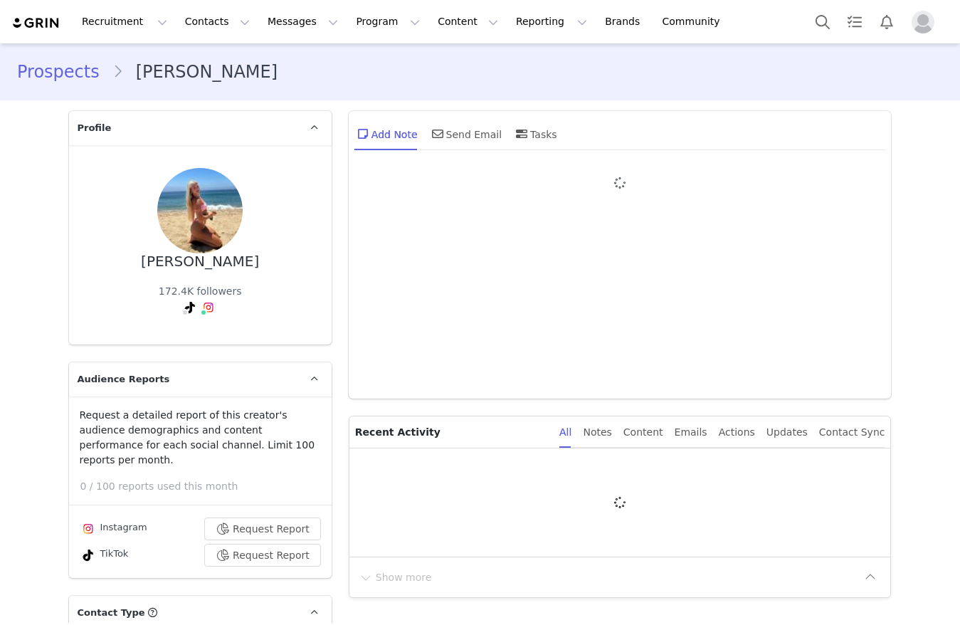
type input "+1 ([GEOGRAPHIC_DATA])"
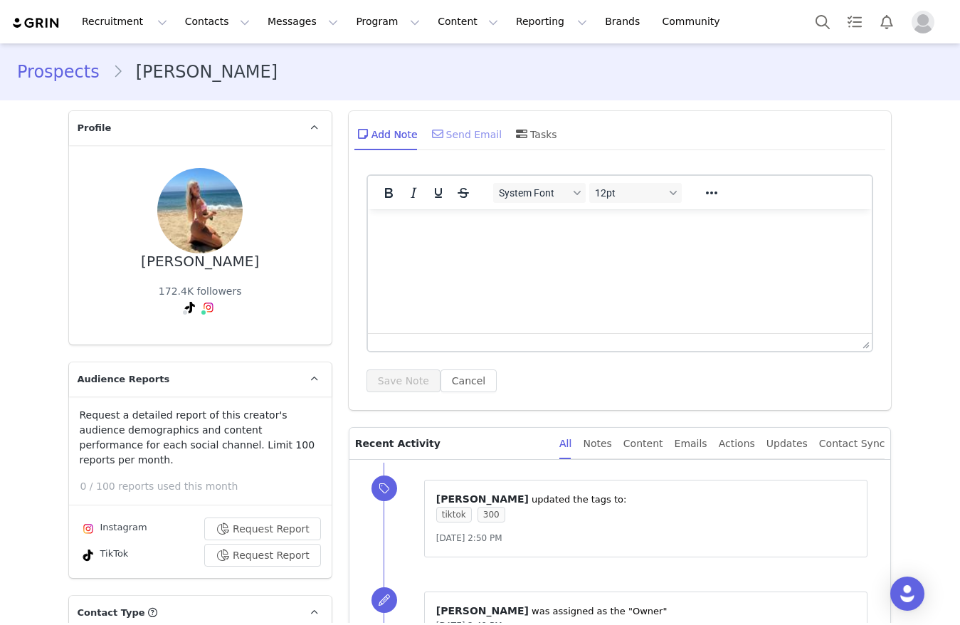
click at [450, 134] on div "Send Email" at bounding box center [465, 134] width 73 height 34
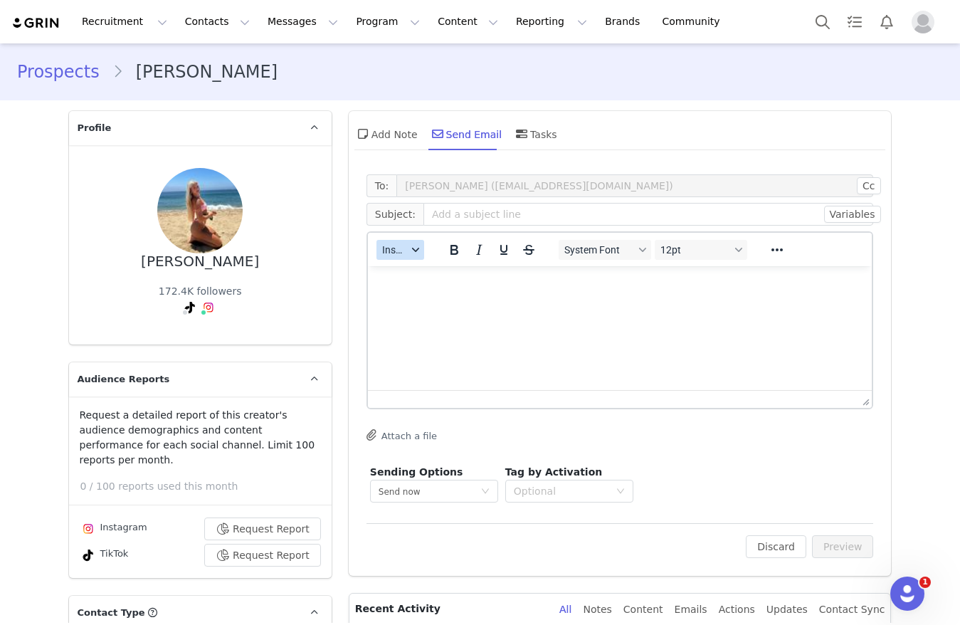
click at [398, 252] on span "Insert" at bounding box center [394, 249] width 25 height 11
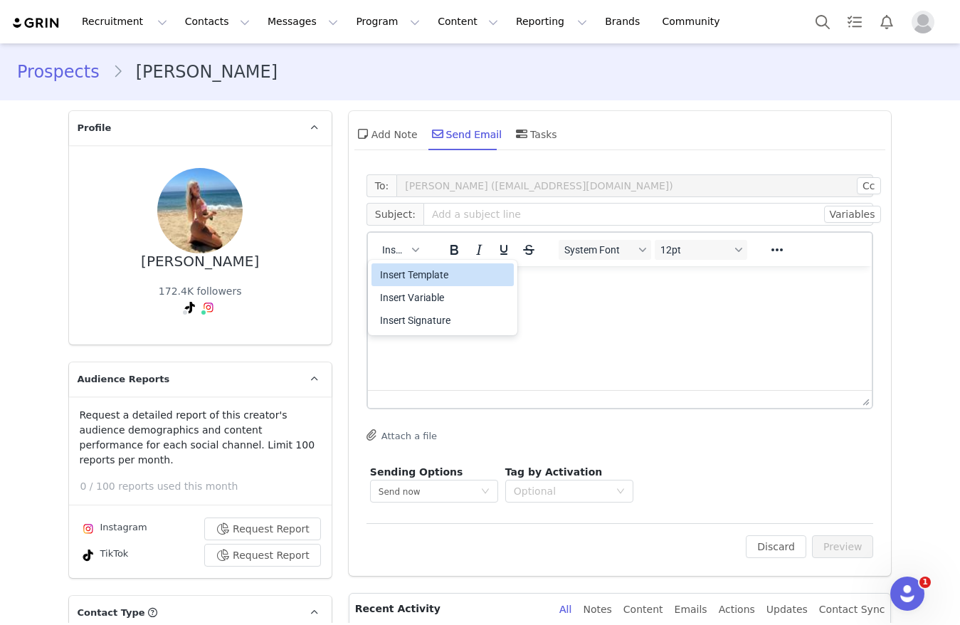
click at [400, 268] on div "Insert Template" at bounding box center [444, 274] width 128 height 17
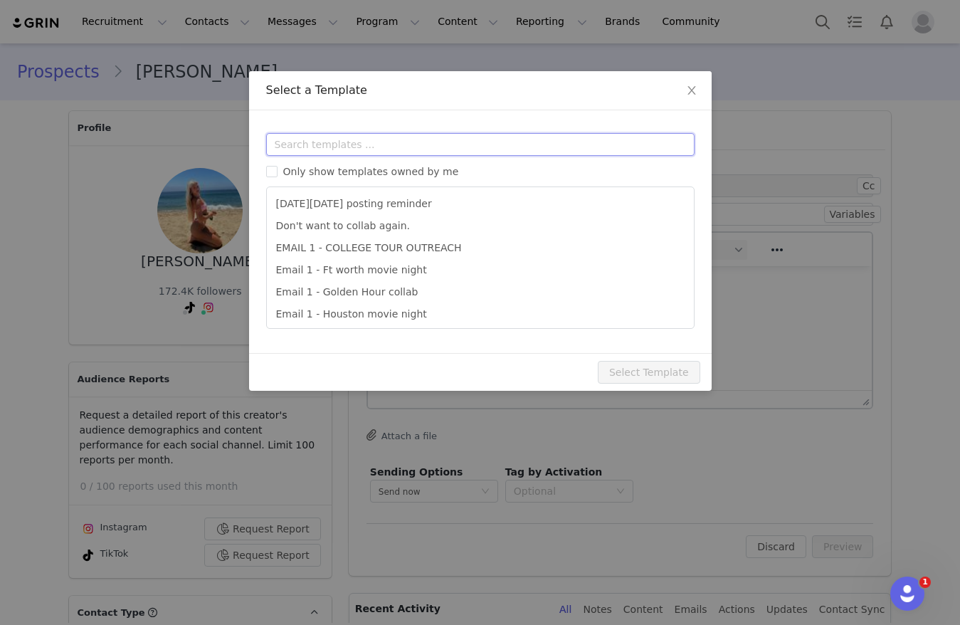
click at [391, 148] on input "text" at bounding box center [480, 144] width 428 height 23
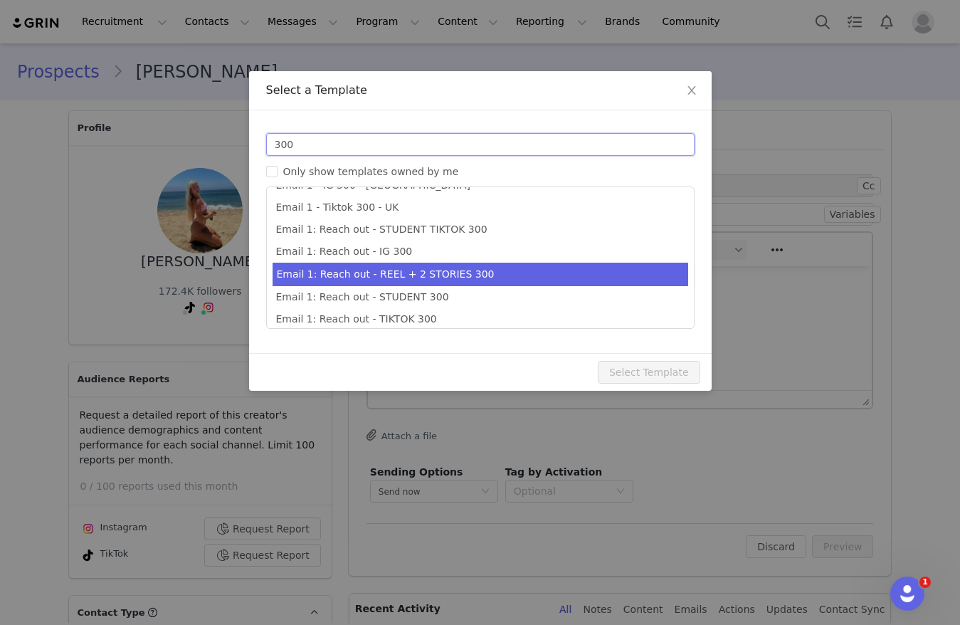
scroll to position [26, 0]
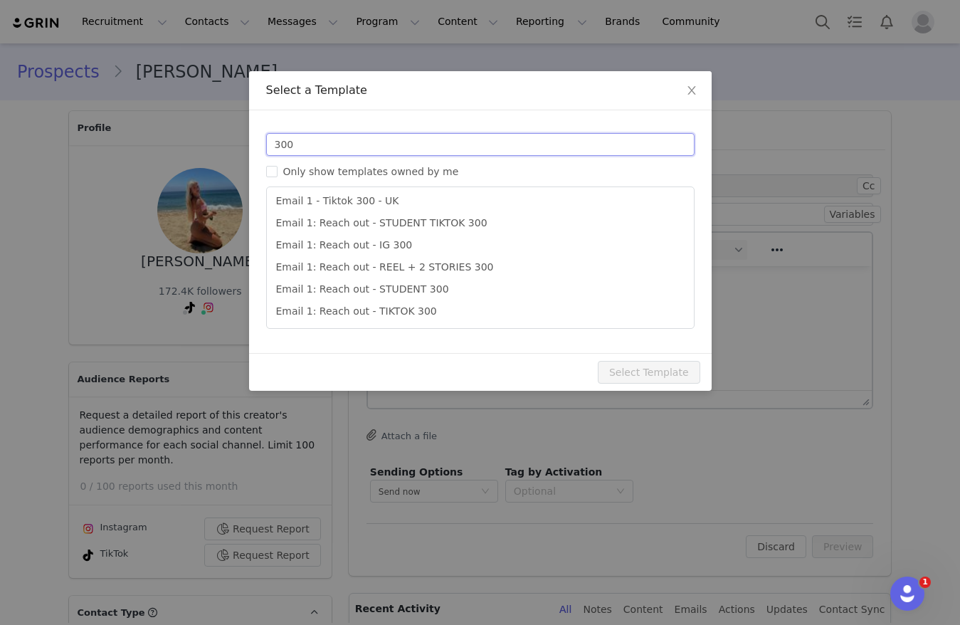
type input "300"
click at [432, 306] on li "Email 1: Reach out - TIKTOK 300" at bounding box center [480, 311] width 416 height 22
type input "Collab with Edikted 🧡🤎💛"
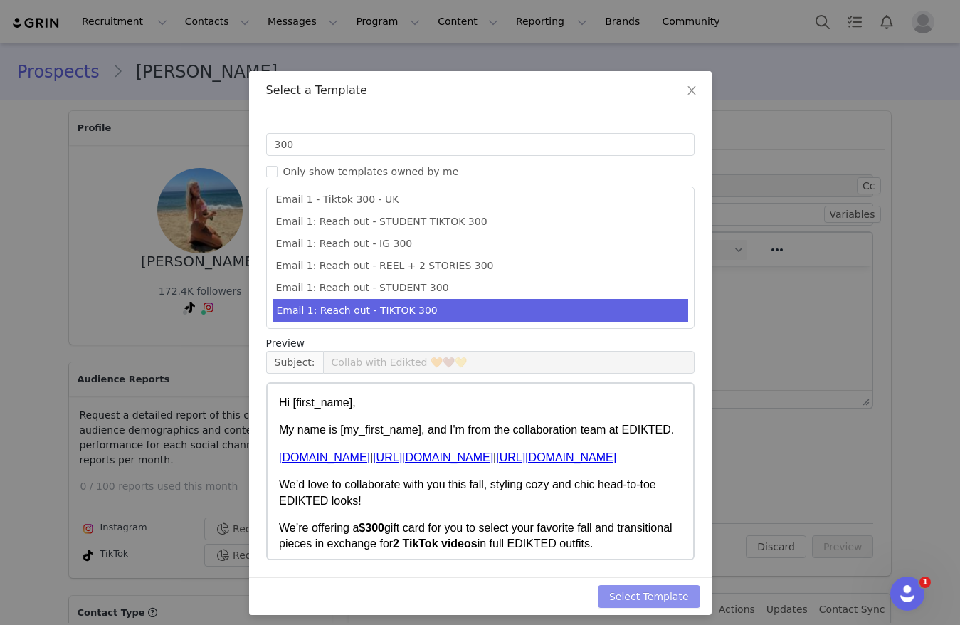
drag, startPoint x: 657, startPoint y: 601, endPoint x: 756, endPoint y: 582, distance: 101.4
click at [657, 602] on button "Select Template" at bounding box center [649, 596] width 102 height 23
type input "Collab with Edikted 🧡🤎💛"
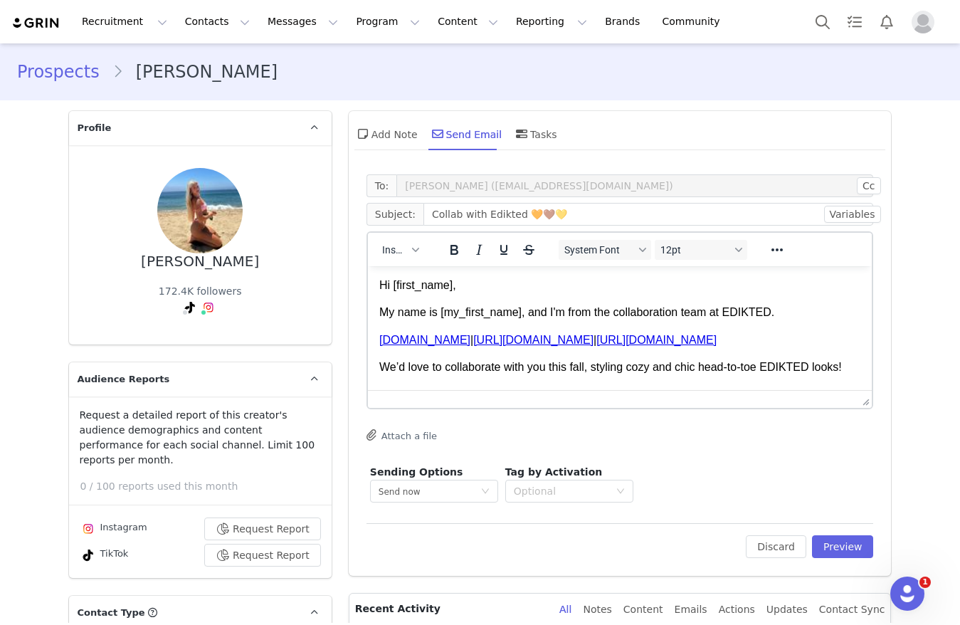
scroll to position [0, 0]
click at [841, 554] on button "Preview" at bounding box center [843, 546] width 62 height 23
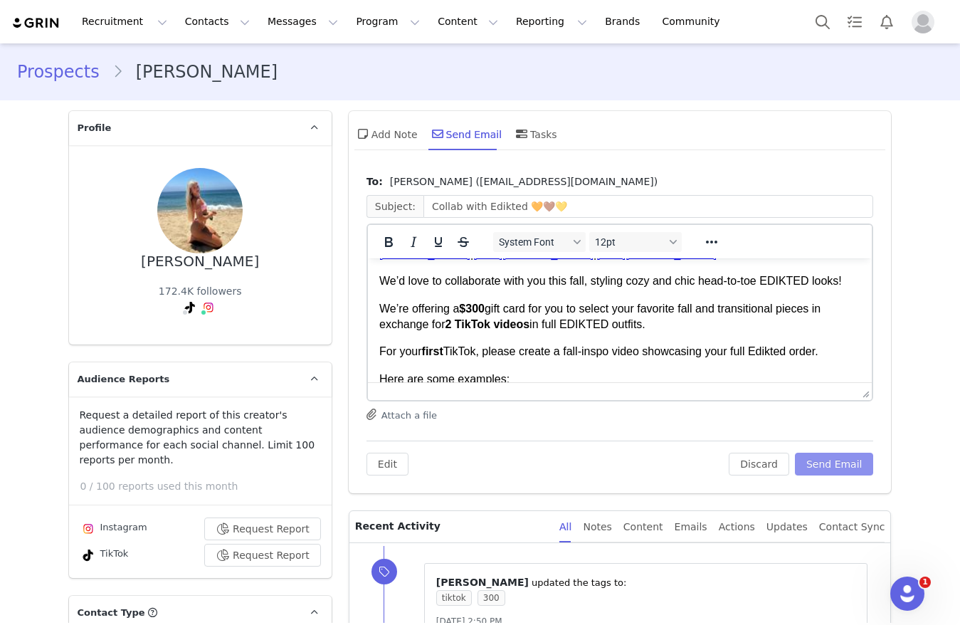
scroll to position [107, 0]
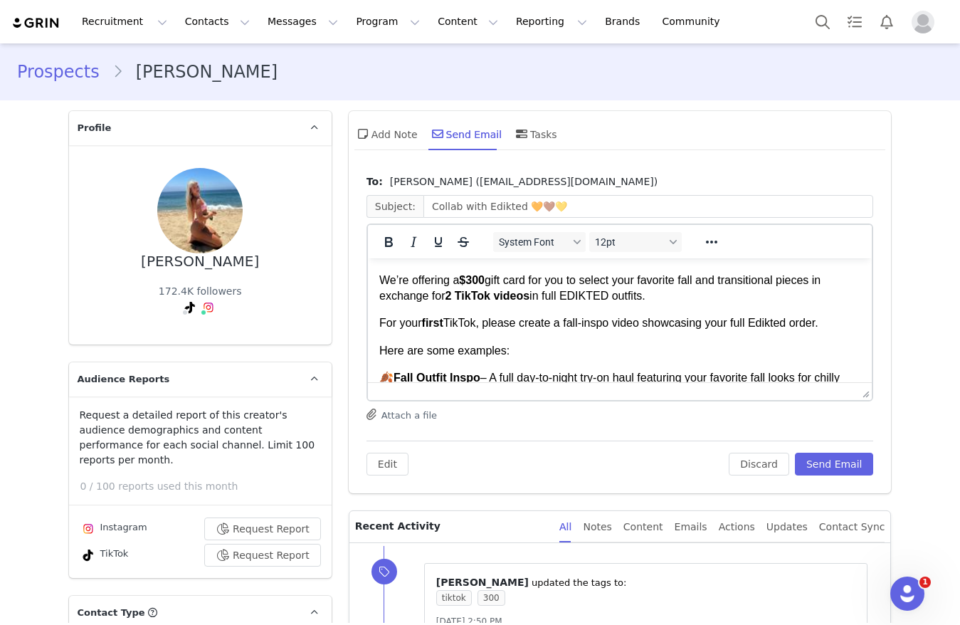
click at [829, 480] on div "To: [PERSON_NAME] ([EMAIL_ADDRESS][DOMAIN_NAME]) Subject: Collab with Edikted 🧡…" at bounding box center [620, 330] width 543 height 326
click at [828, 469] on button "Send Email" at bounding box center [834, 463] width 79 height 23
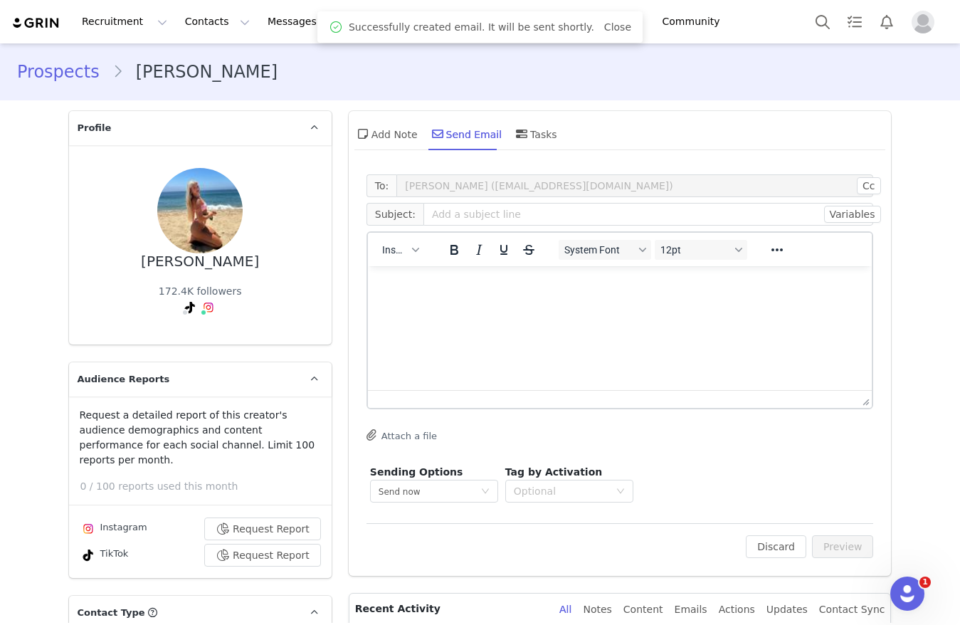
scroll to position [0, 0]
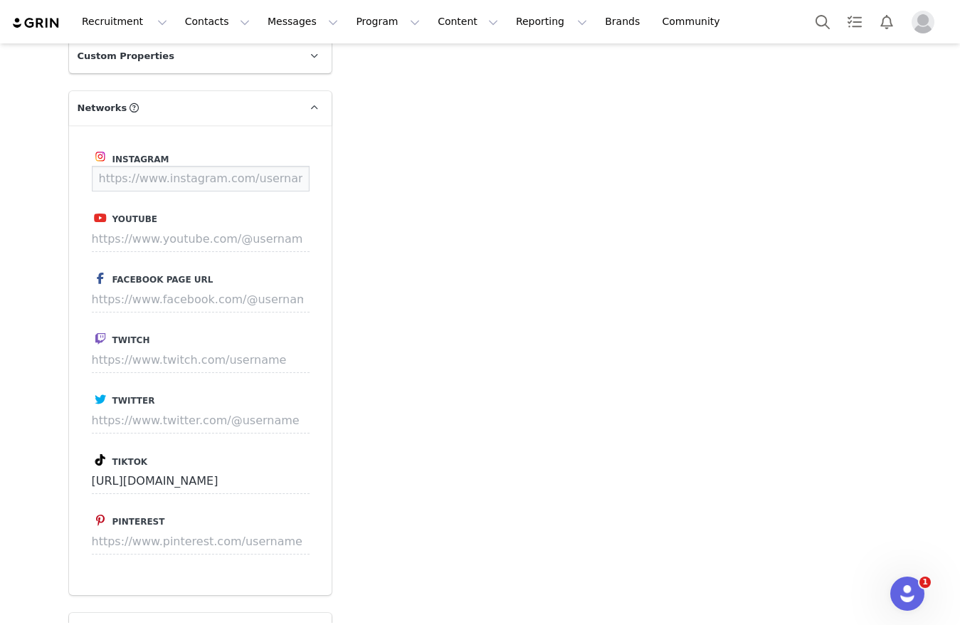
click at [162, 166] on input at bounding box center [201, 179] width 218 height 26
paste input "[URL][DOMAIN_NAME]"
type input "[URL][DOMAIN_NAME]"
click at [265, 166] on button "Save" at bounding box center [283, 179] width 52 height 26
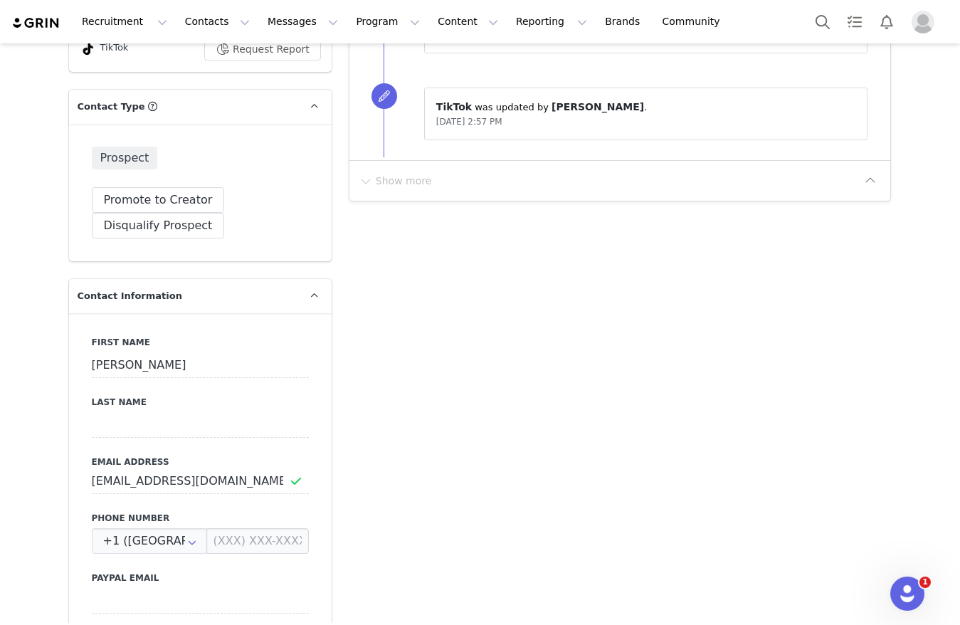
scroll to position [0, 0]
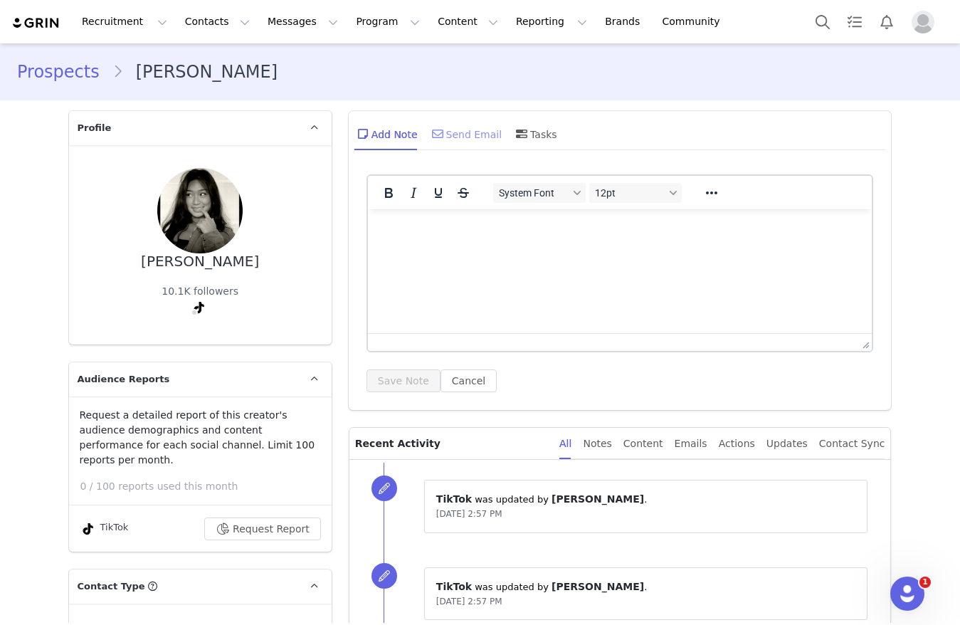
click at [435, 139] on span at bounding box center [437, 133] width 17 height 17
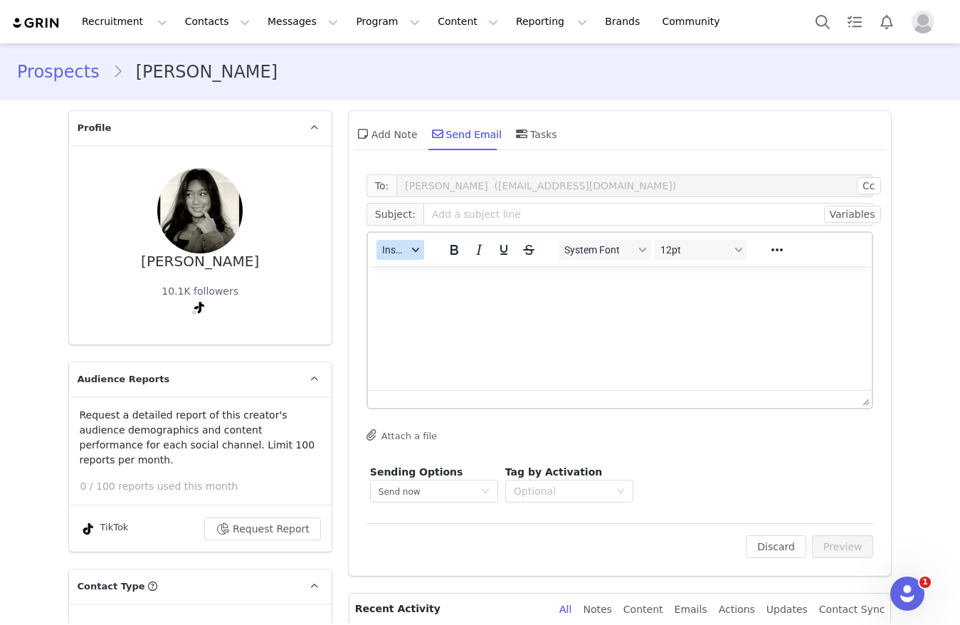
click at [391, 242] on button "Insert" at bounding box center [400, 250] width 48 height 20
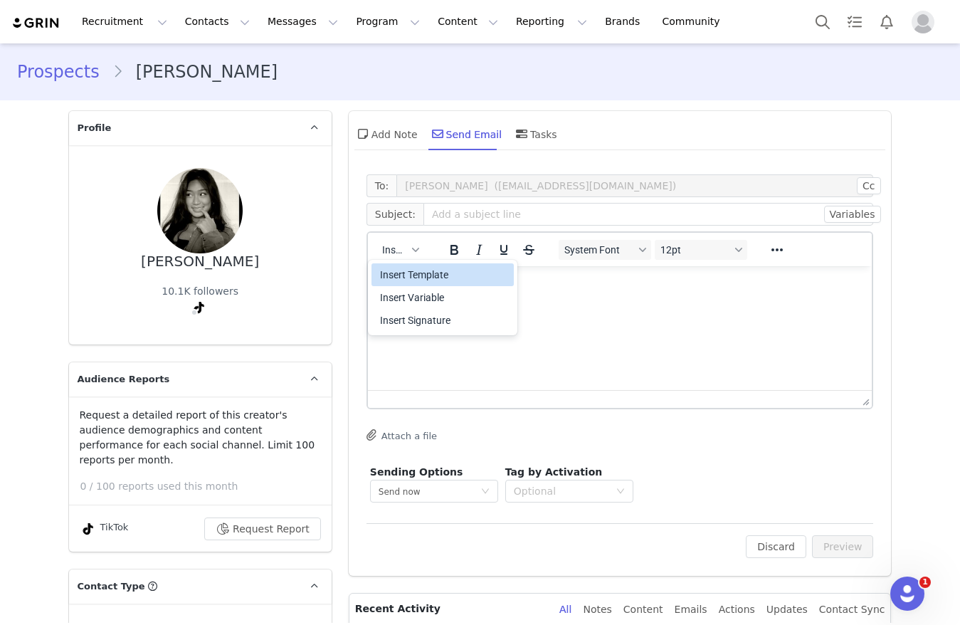
click at [417, 281] on div "Insert Template" at bounding box center [442, 274] width 142 height 23
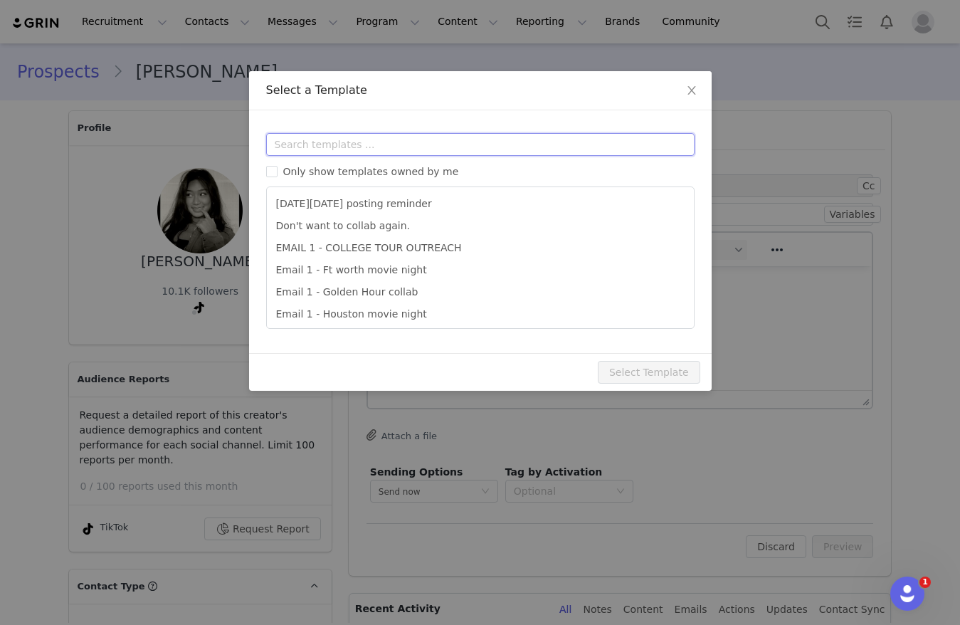
click at [394, 137] on input "text" at bounding box center [480, 144] width 428 height 23
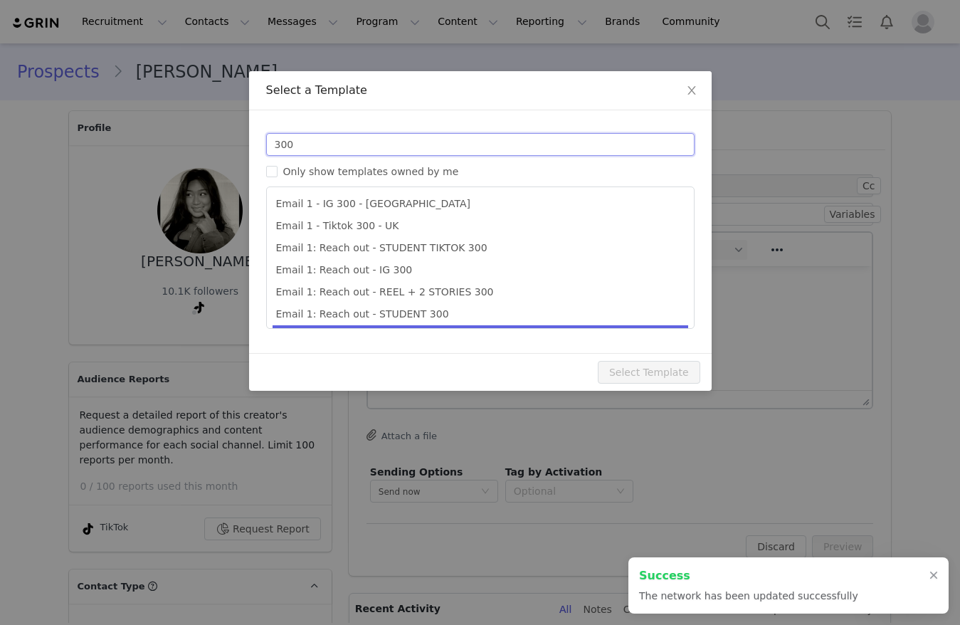
scroll to position [26, 0]
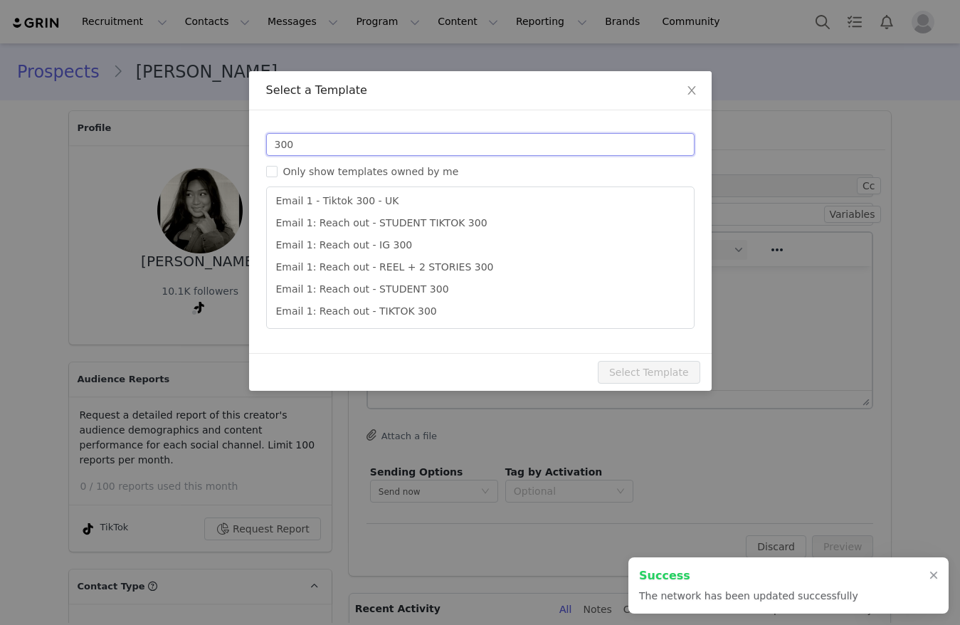
type input "300"
click at [455, 302] on li "Email 1: Reach out - TIKTOK 300" at bounding box center [480, 311] width 416 height 22
type input "https://www.instagram.com/ywhyunii"
type input "Collab with Edikted 🧡🤎💛"
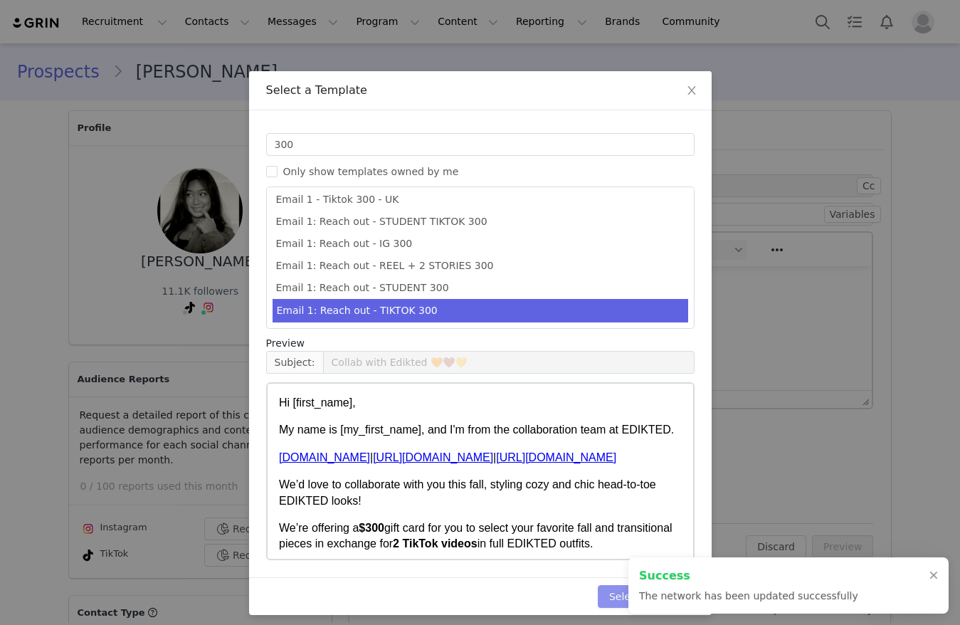
click at [613, 600] on button "Select Template" at bounding box center [649, 596] width 102 height 23
type input "Collab with Edikted 🧡🤎💛"
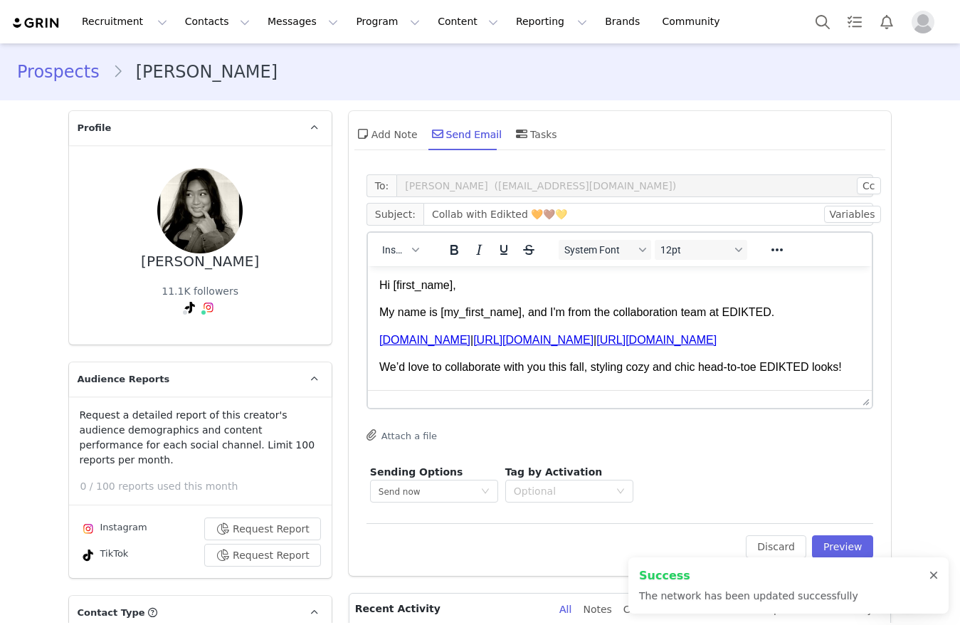
click at [935, 576] on div at bounding box center [933, 575] width 9 height 11
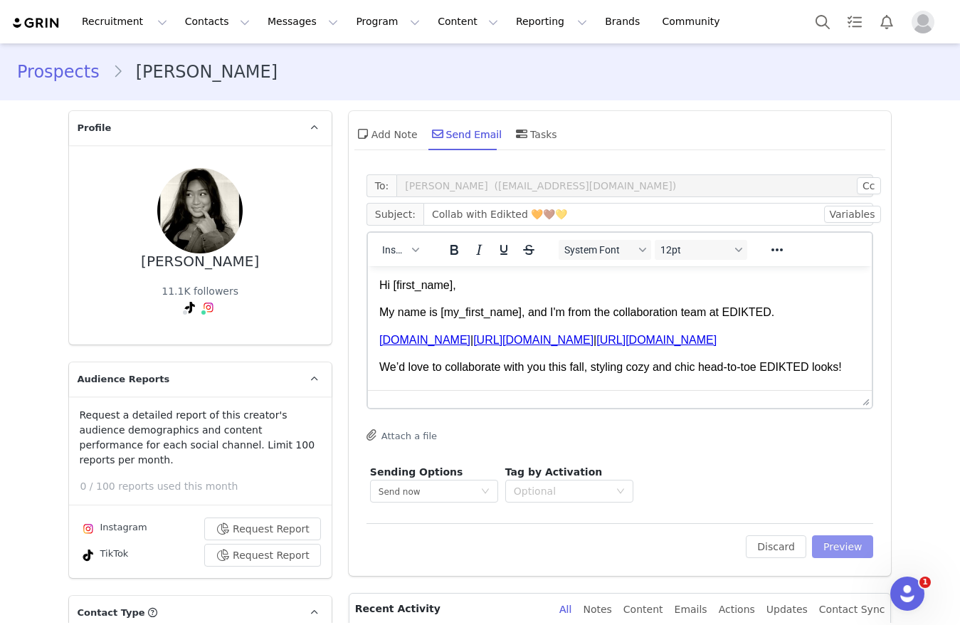
click at [832, 543] on button "Preview" at bounding box center [843, 546] width 62 height 23
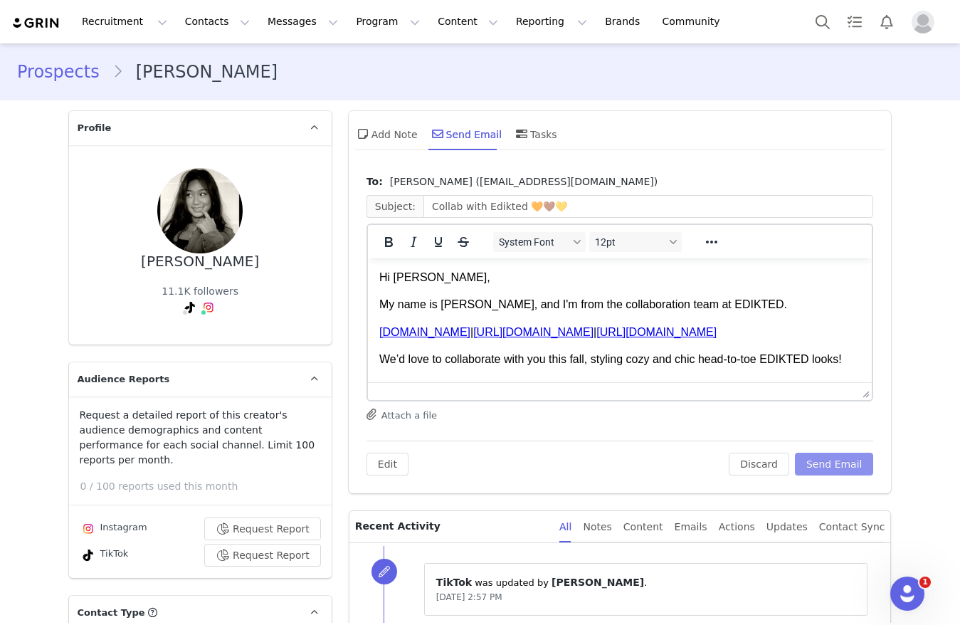
scroll to position [107, 0]
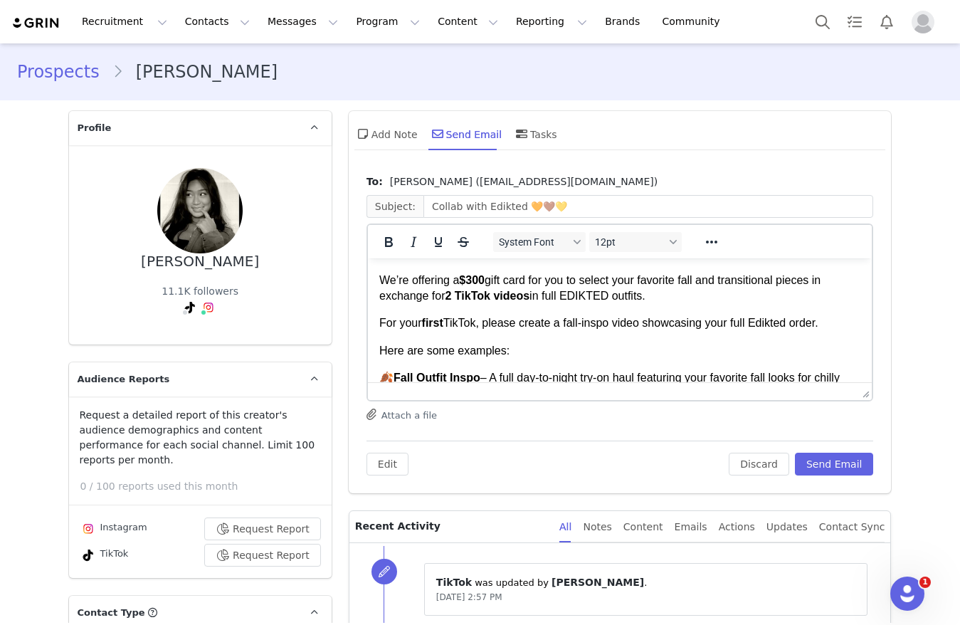
click at [480, 286] on strong "$300" at bounding box center [471, 280] width 26 height 12
click at [854, 449] on div "Edit Discard Send Email" at bounding box center [619, 457] width 507 height 35
click at [850, 455] on button "Send Email" at bounding box center [834, 463] width 79 height 23
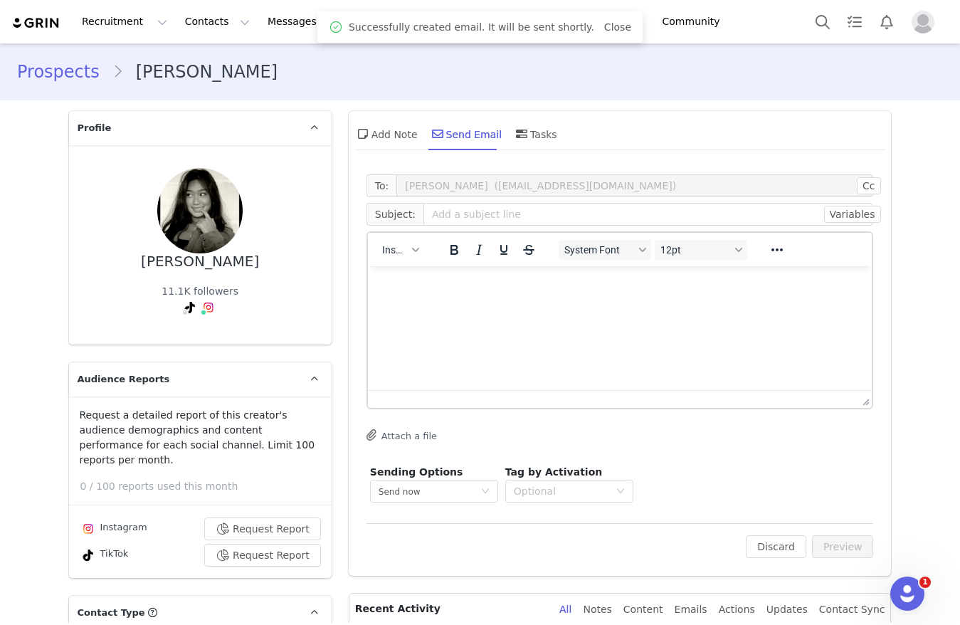
scroll to position [0, 0]
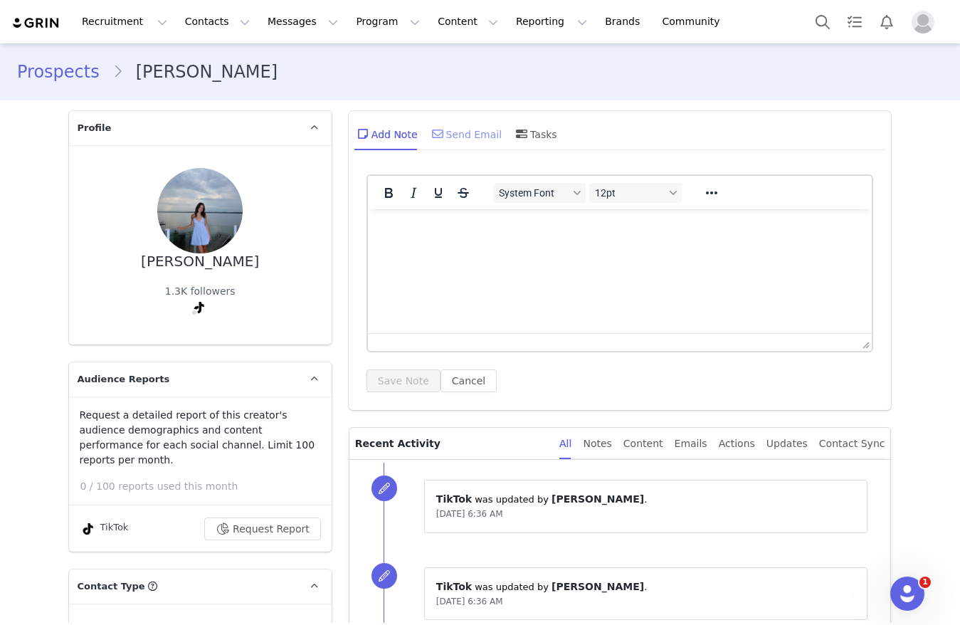
click at [455, 123] on div "Send Email" at bounding box center [465, 134] width 73 height 34
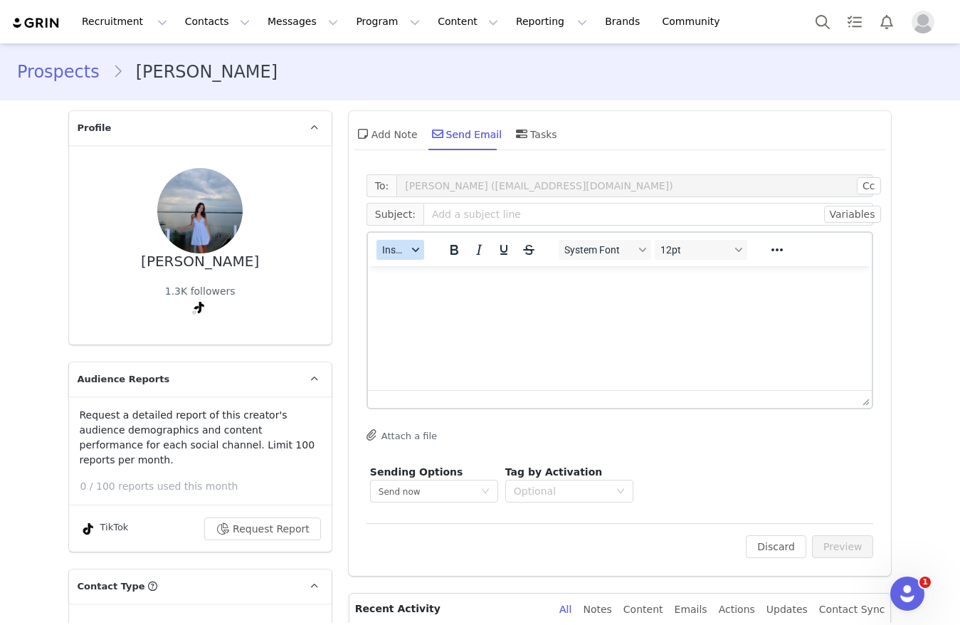
click at [410, 250] on div "button" at bounding box center [415, 249] width 11 height 7
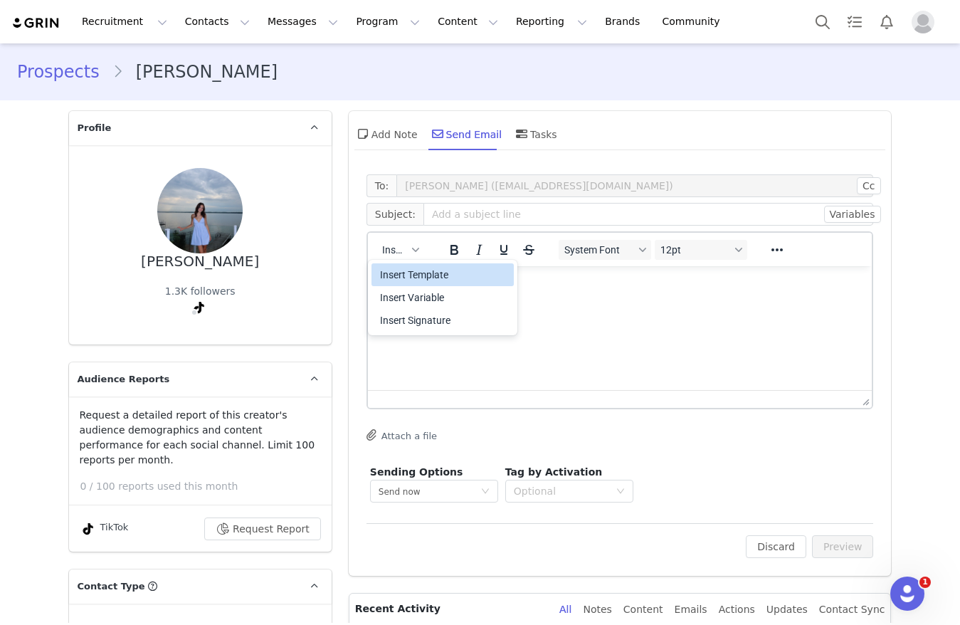
click at [411, 283] on div "Insert Template" at bounding box center [442, 274] width 142 height 23
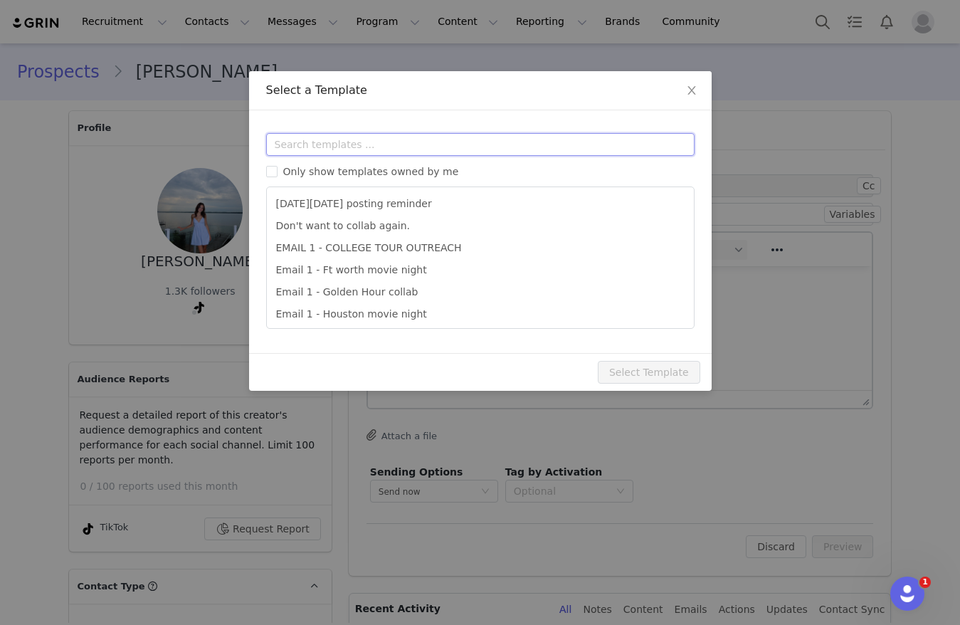
click at [400, 147] on input "text" at bounding box center [480, 144] width 428 height 23
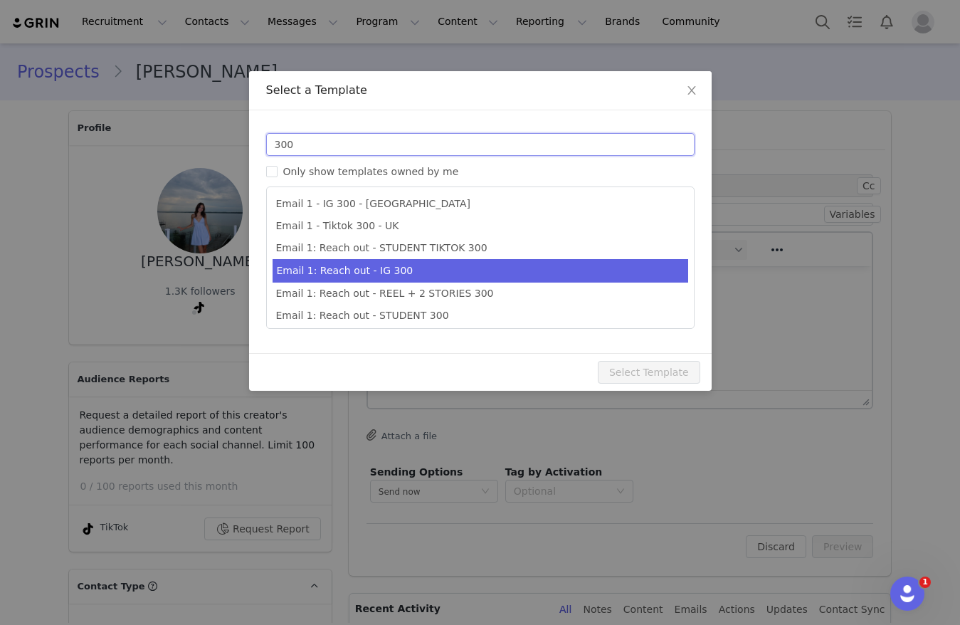
scroll to position [26, 0]
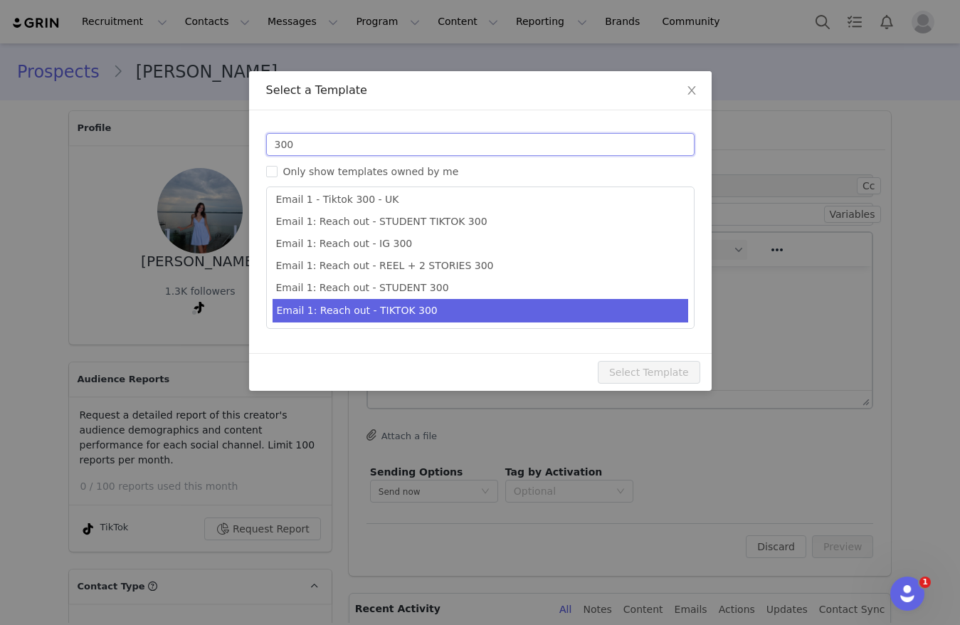
type input "300"
click at [422, 318] on li "Email 1: Reach out - TIKTOK 300" at bounding box center [480, 310] width 416 height 23
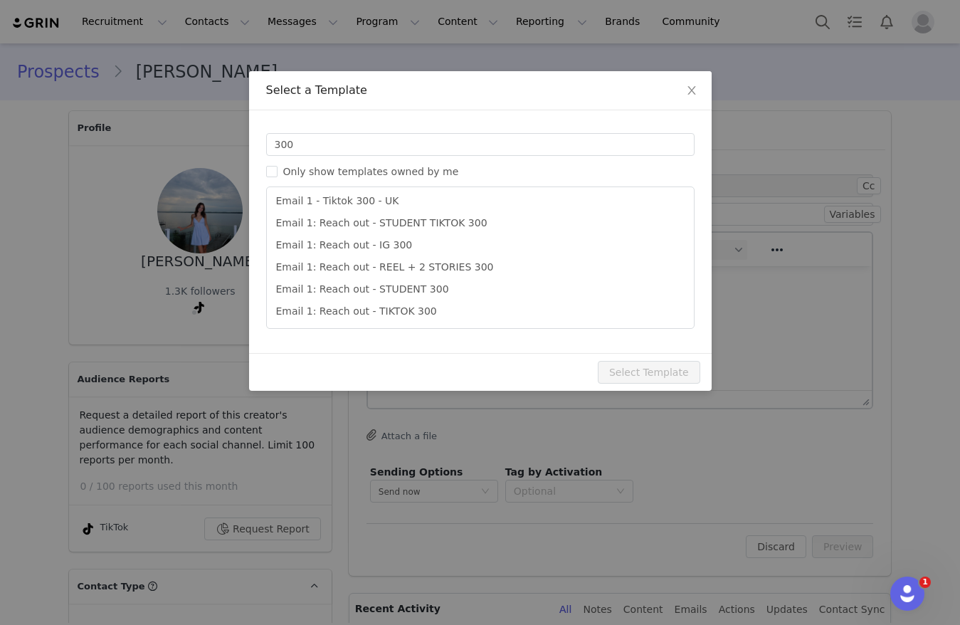
type input "Collab with Edikted 🧡🤎💛"
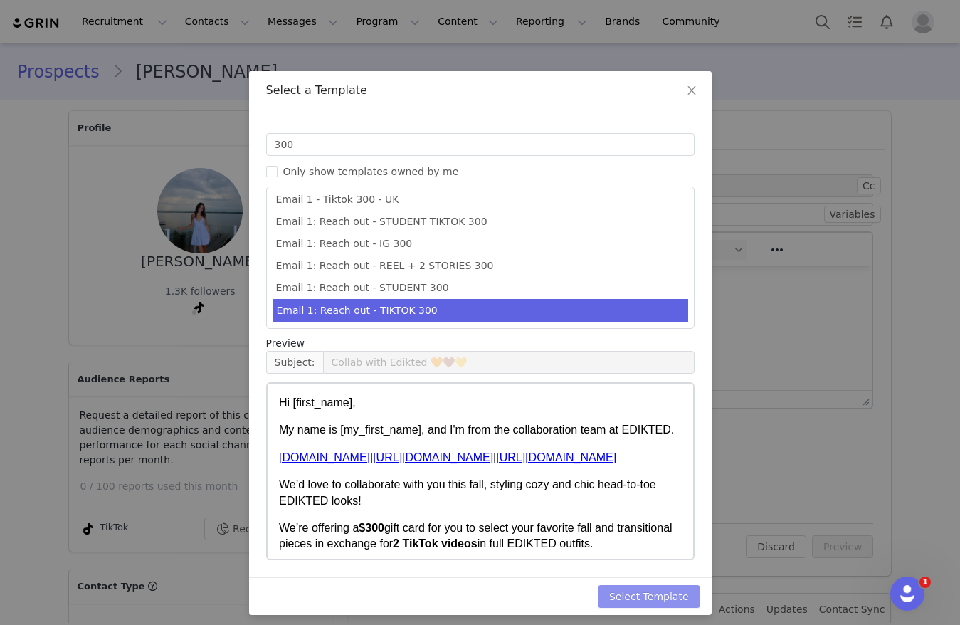
click at [656, 588] on button "Select Template" at bounding box center [649, 596] width 102 height 23
type input "Collab with Edikted 🧡🤎💛"
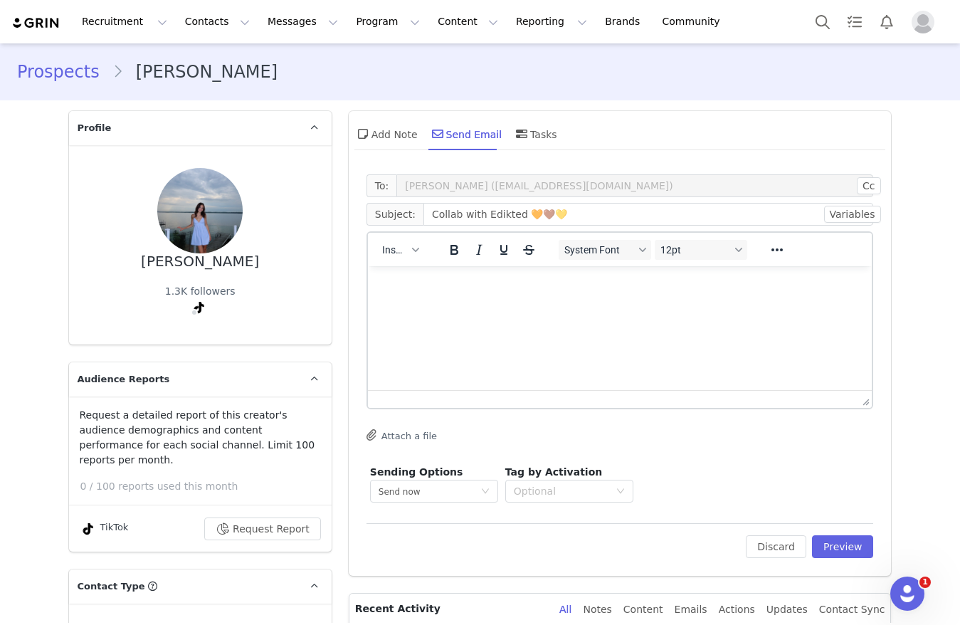
scroll to position [0, 0]
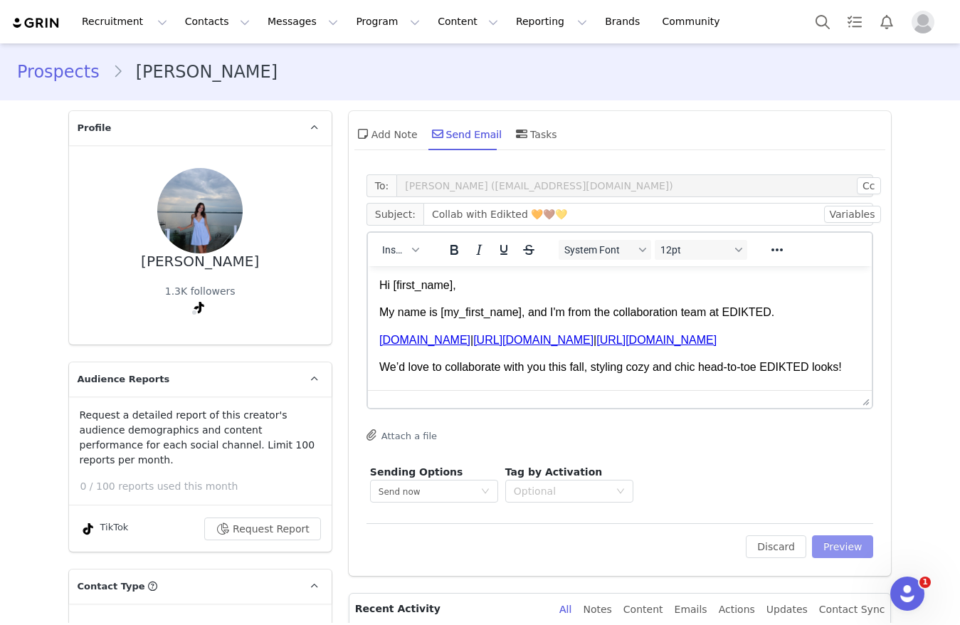
click at [844, 549] on button "Preview" at bounding box center [843, 546] width 62 height 23
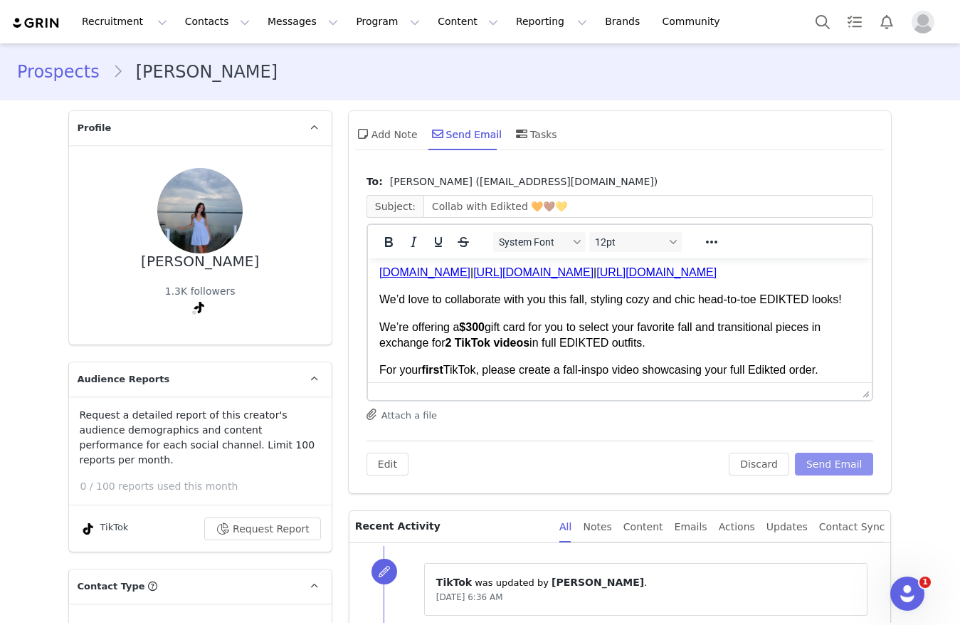
scroll to position [107, 0]
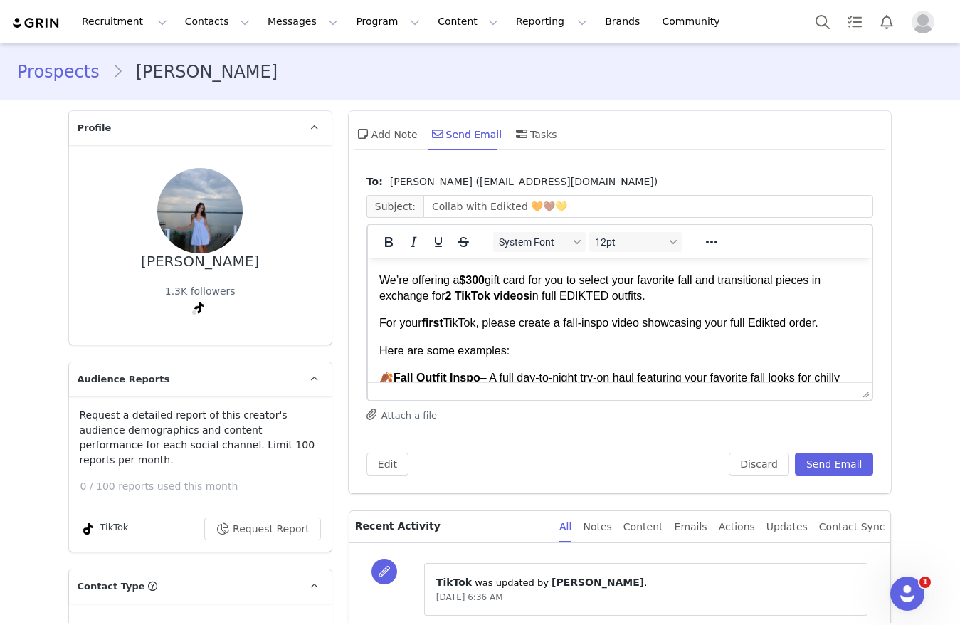
click at [482, 286] on strong "$300" at bounding box center [471, 280] width 26 height 12
click at [824, 463] on button "Send Email" at bounding box center [834, 463] width 79 height 23
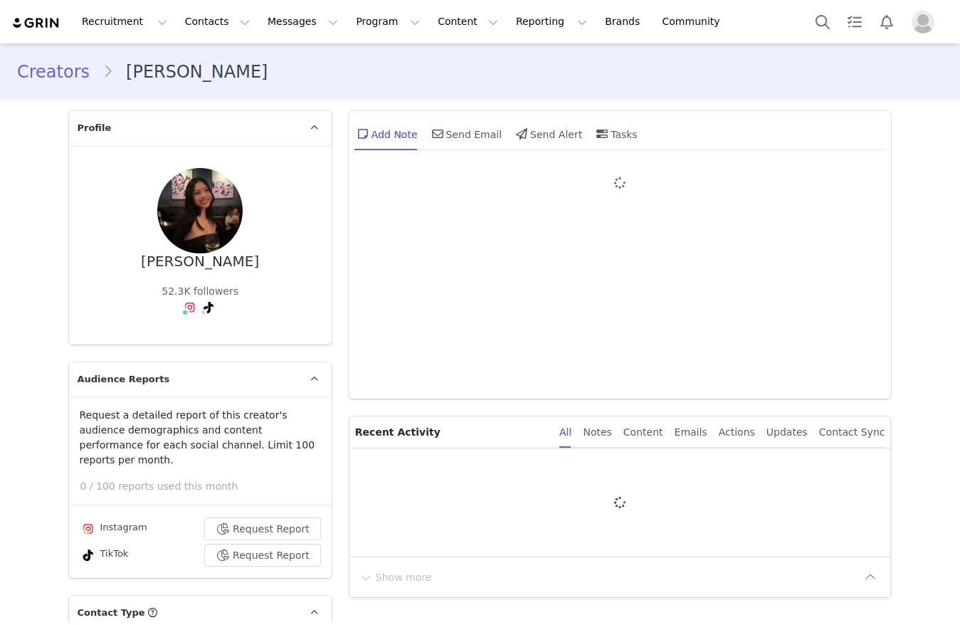
type input "+1 ([GEOGRAPHIC_DATA])"
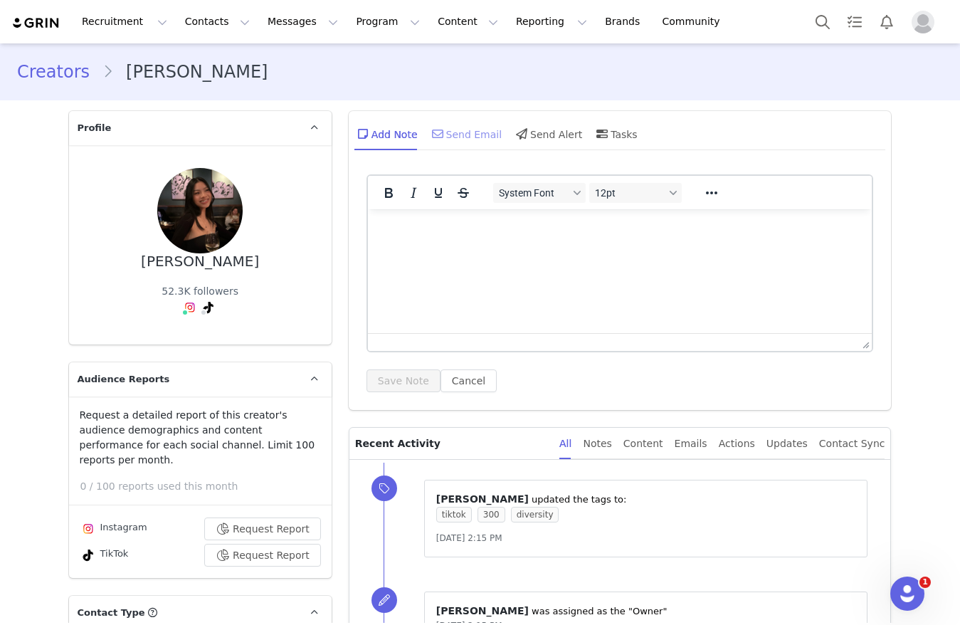
click at [485, 128] on div "Send Email" at bounding box center [465, 134] width 73 height 34
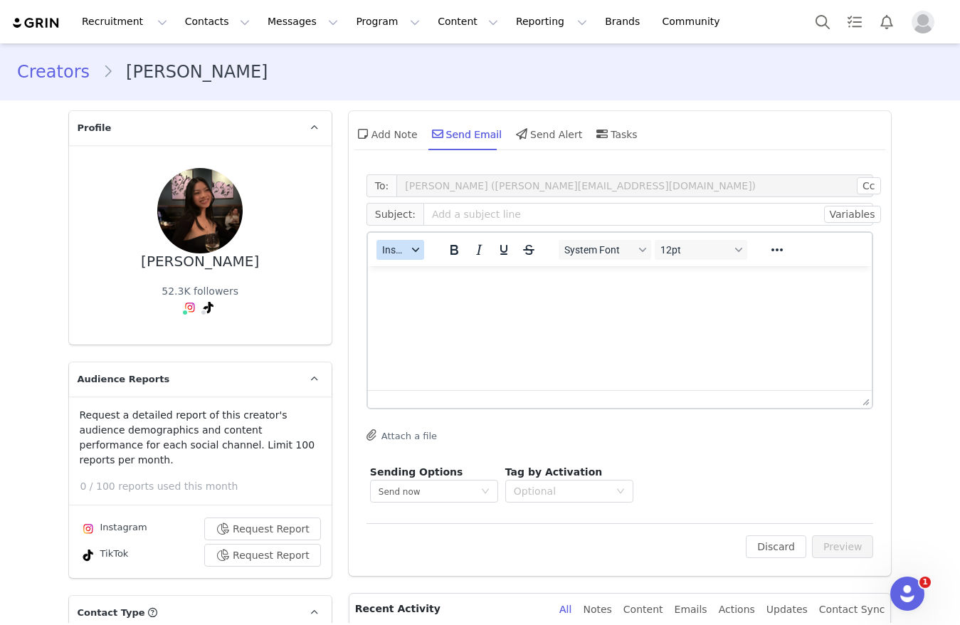
drag, startPoint x: 411, startPoint y: 250, endPoint x: 406, endPoint y: 258, distance: 8.3
click at [412, 253] on icon "button" at bounding box center [415, 249] width 7 height 7
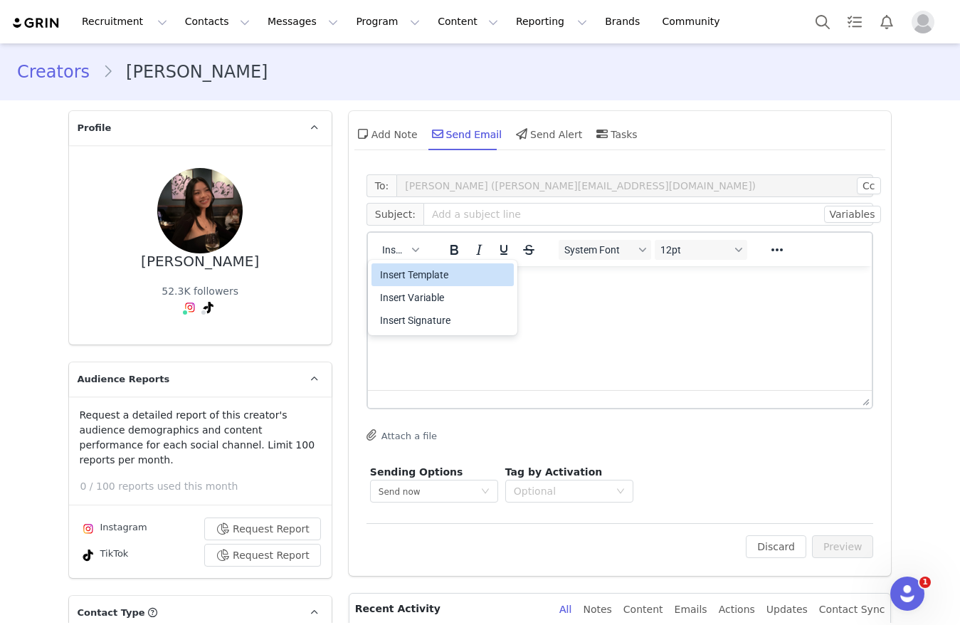
click at [403, 282] on div "Insert Template" at bounding box center [444, 274] width 128 height 17
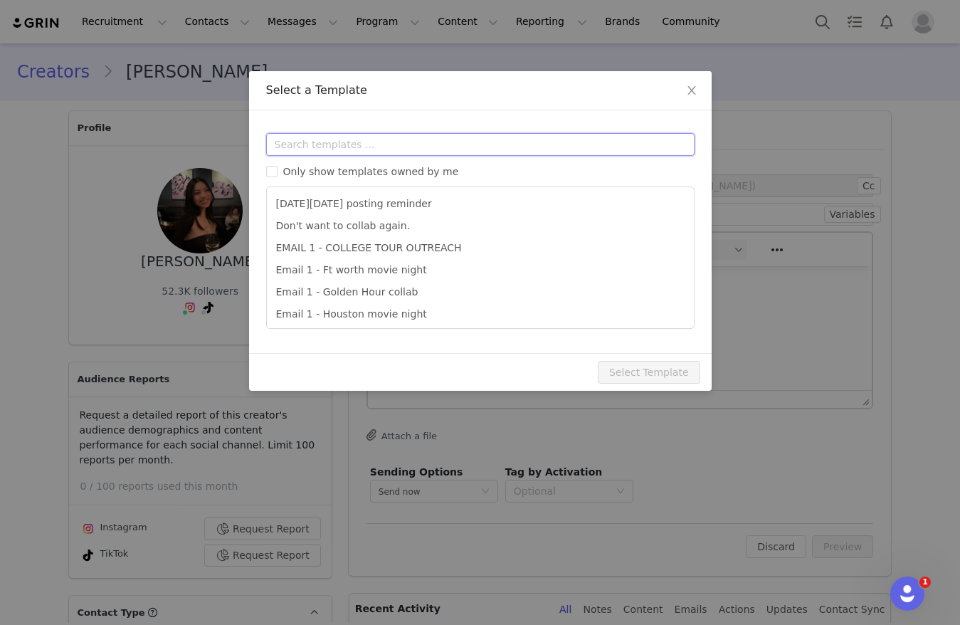
click at [408, 148] on input "text" at bounding box center [480, 144] width 428 height 23
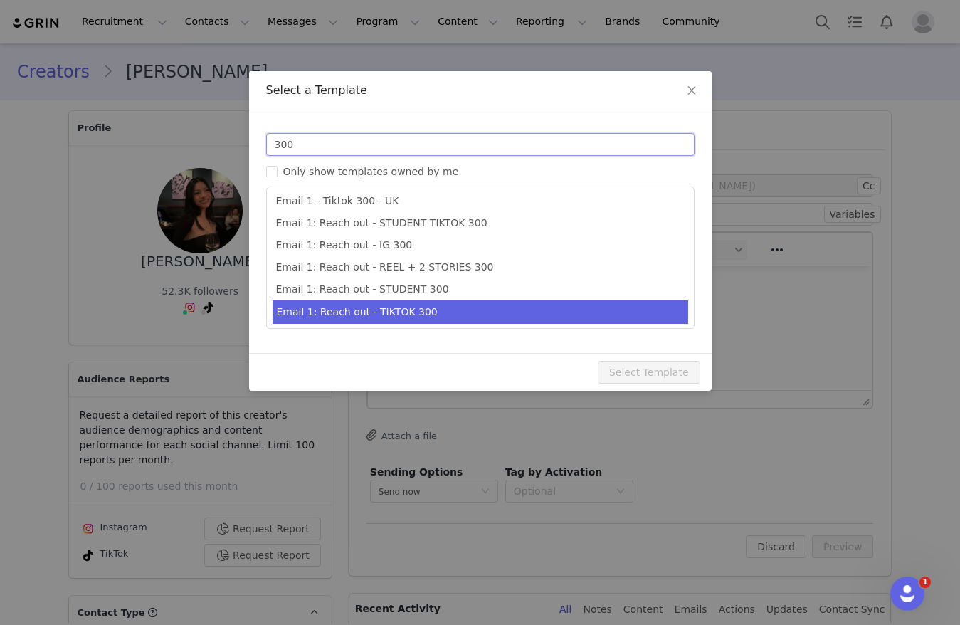
scroll to position [26, 0]
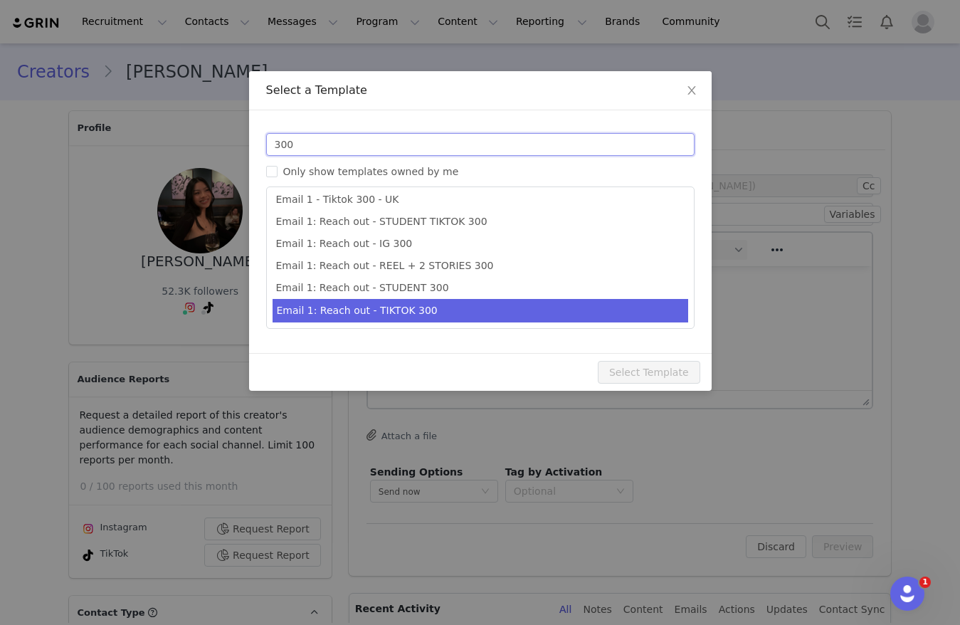
type input "300"
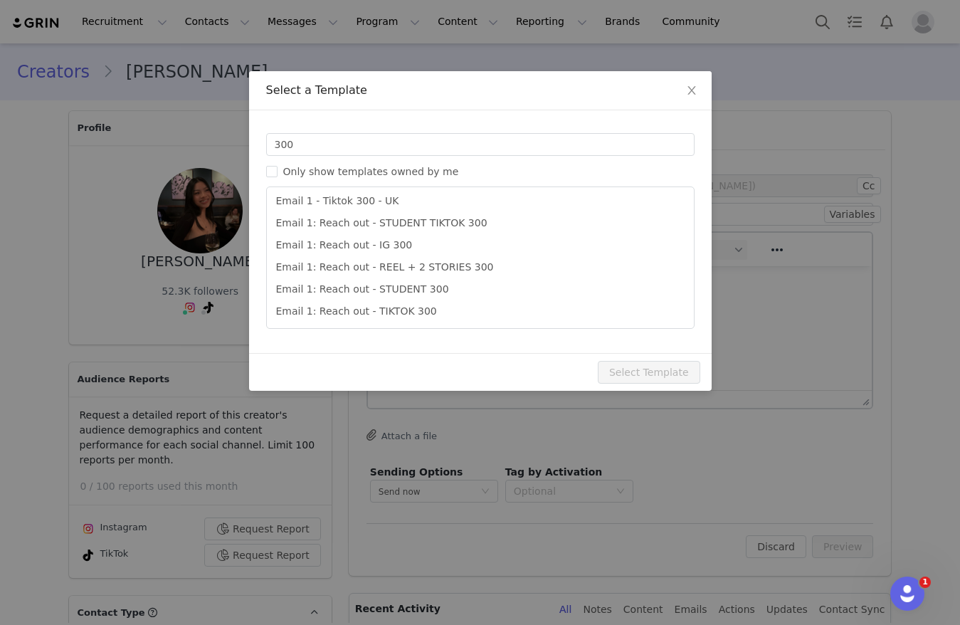
drag, startPoint x: 363, startPoint y: 305, endPoint x: 388, endPoint y: 348, distance: 50.4
click at [369, 321] on li "Email 1: Reach out - TIKTOK 300" at bounding box center [480, 311] width 416 height 22
type input "Collab with Edikted 🧡🤎💛"
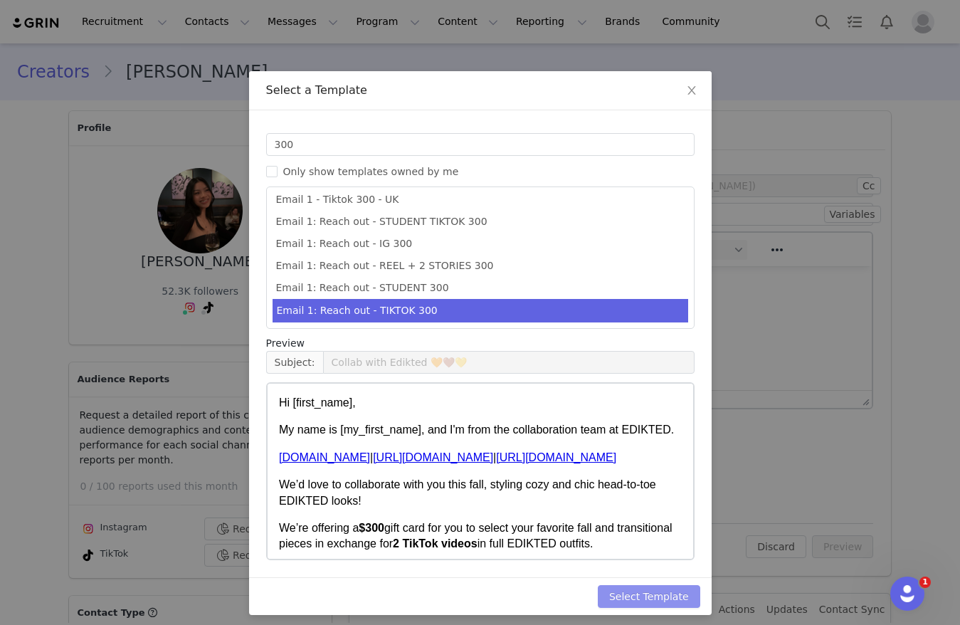
click at [623, 588] on button "Select Template" at bounding box center [649, 596] width 102 height 23
type input "Collab with Edikted 🧡🤎💛"
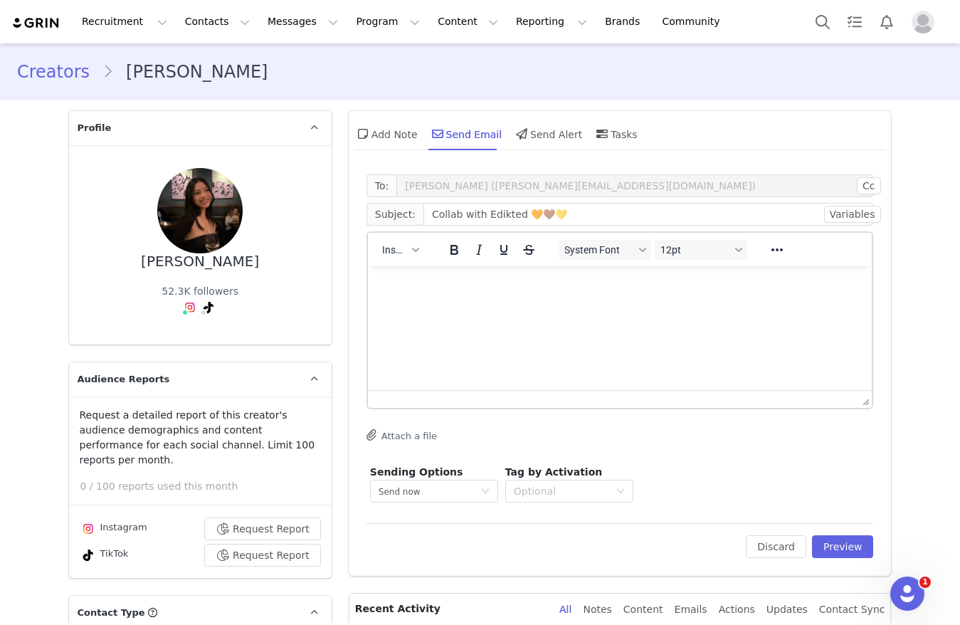
scroll to position [0, 0]
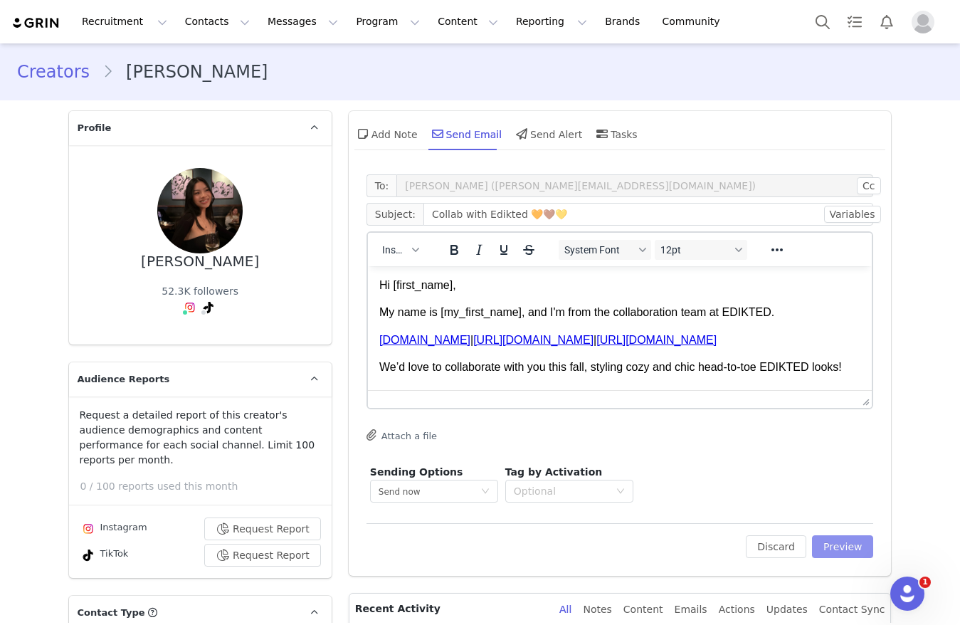
click at [830, 539] on button "Preview" at bounding box center [843, 546] width 62 height 23
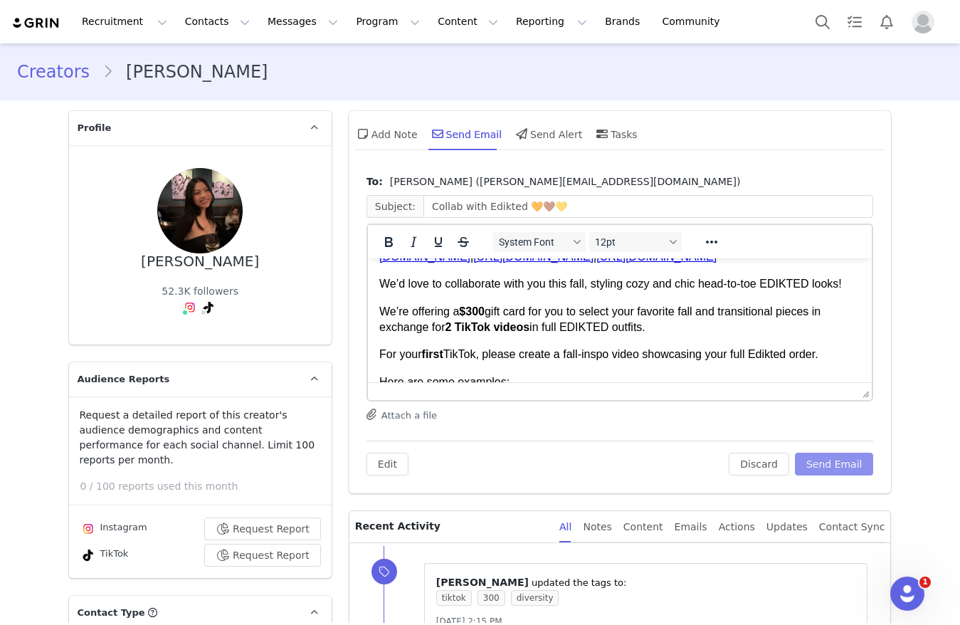
scroll to position [107, 0]
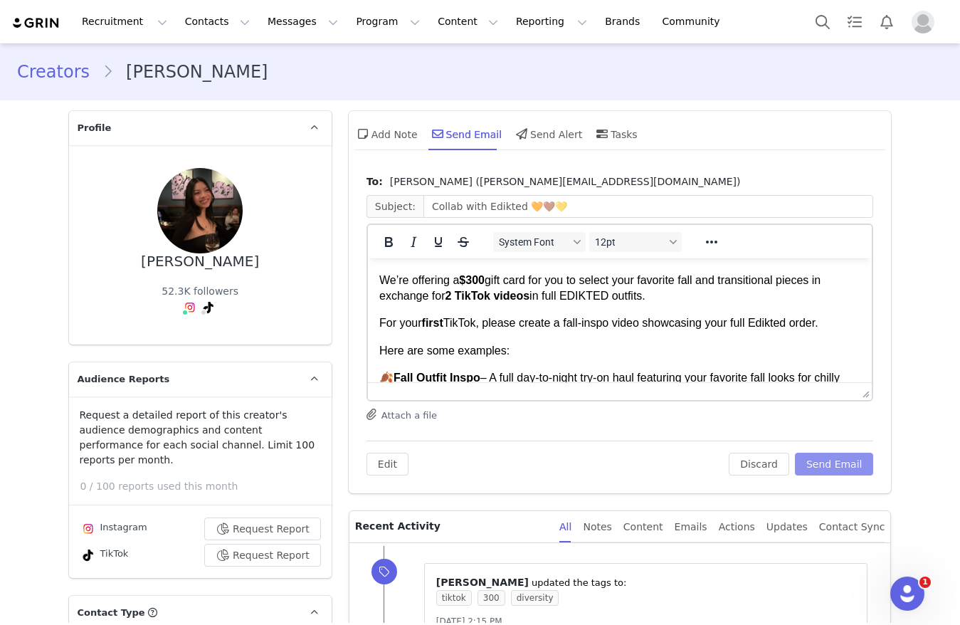
click at [832, 453] on button "Send Email" at bounding box center [834, 463] width 79 height 23
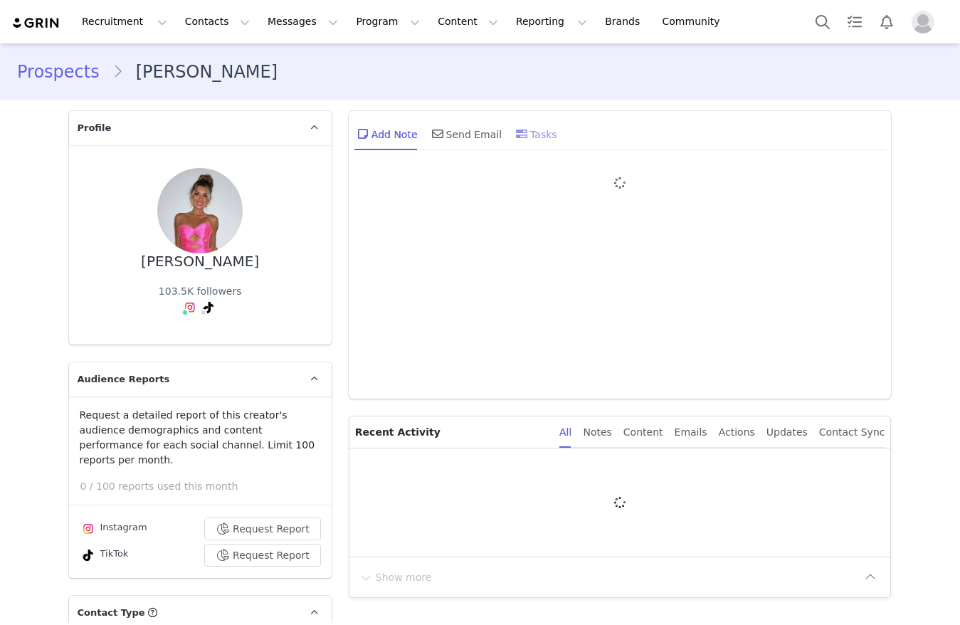
type input "+1 ([GEOGRAPHIC_DATA])"
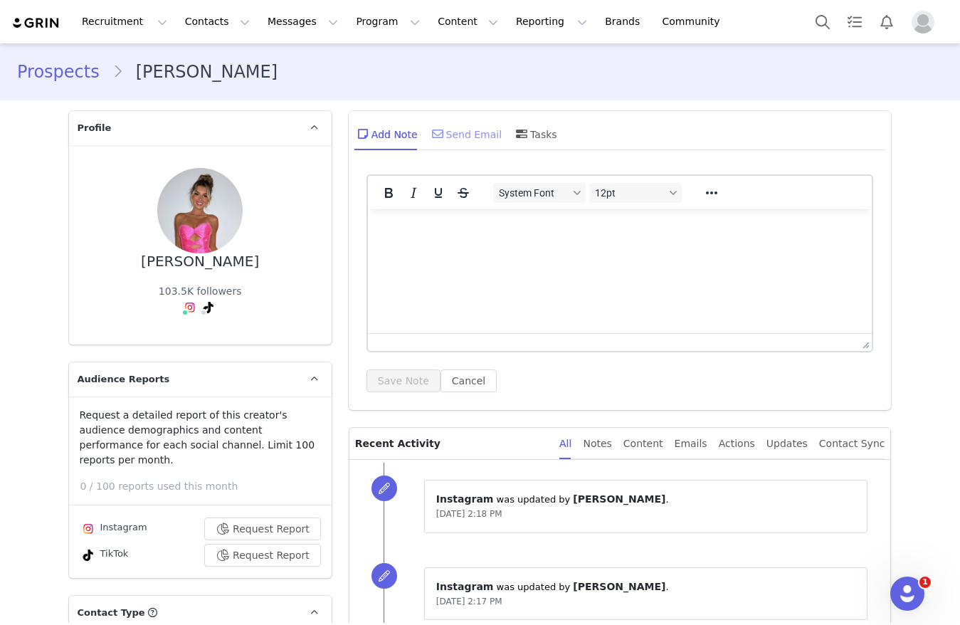
click at [453, 148] on div "Send Email" at bounding box center [465, 134] width 73 height 34
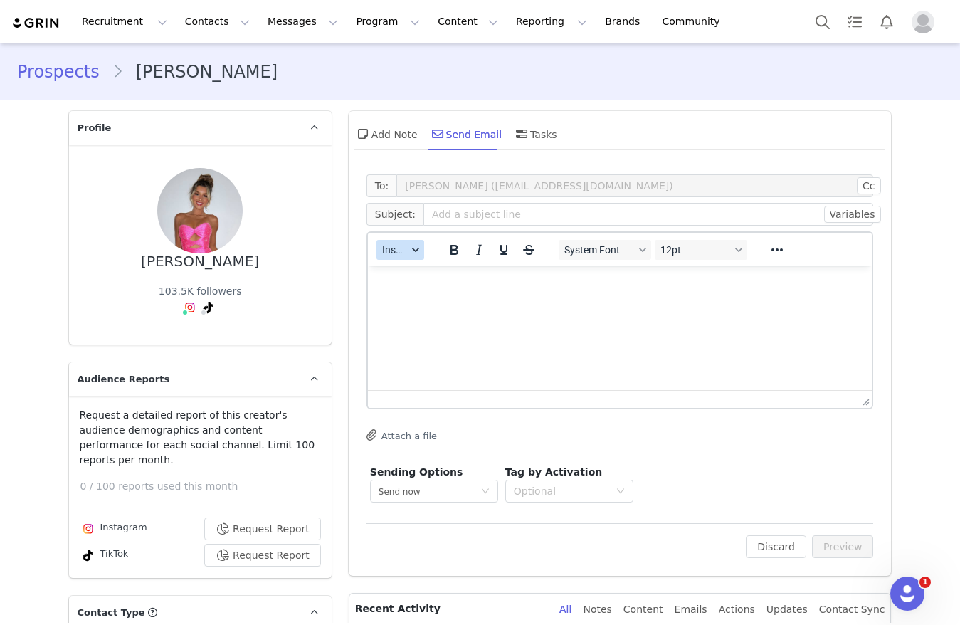
click at [397, 251] on span "Insert" at bounding box center [394, 249] width 25 height 11
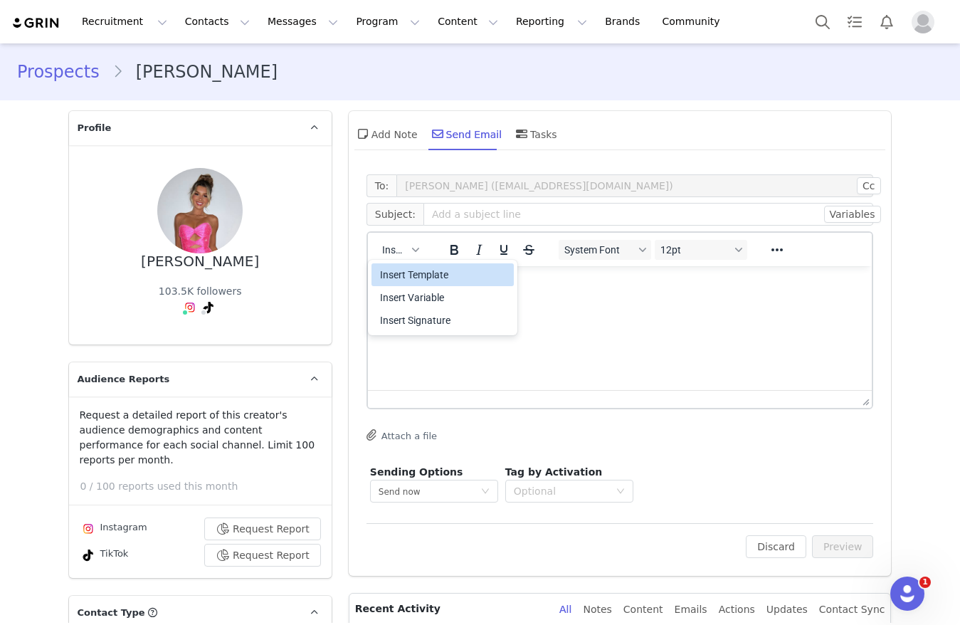
click at [392, 278] on div "Insert Template" at bounding box center [444, 274] width 128 height 17
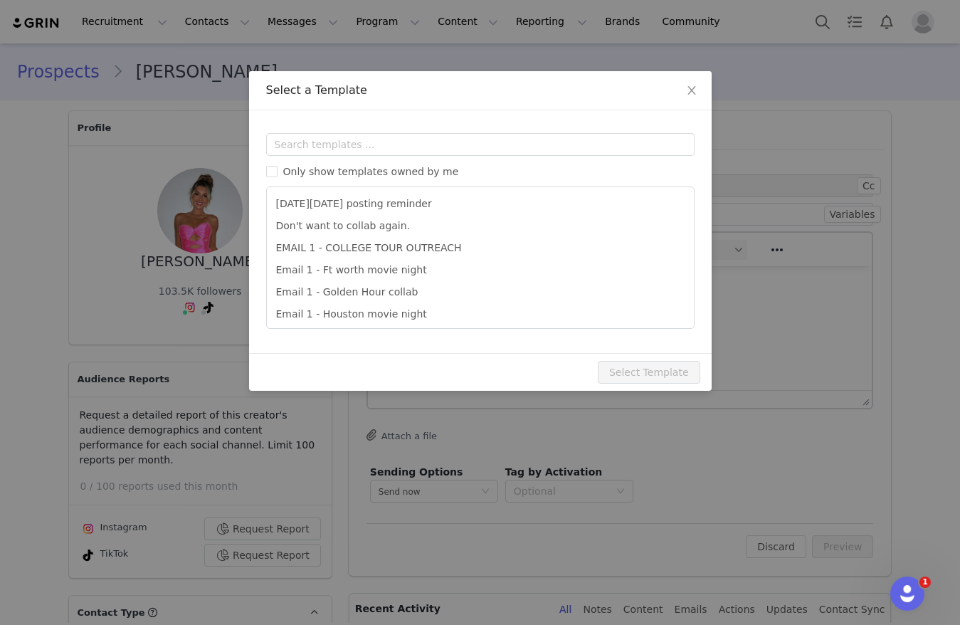
click at [396, 128] on div "Templates Only show templates owned by me [DATE][DATE] posting reminder Don't w…" at bounding box center [480, 231] width 462 height 243
click at [393, 144] on input "text" at bounding box center [480, 144] width 428 height 23
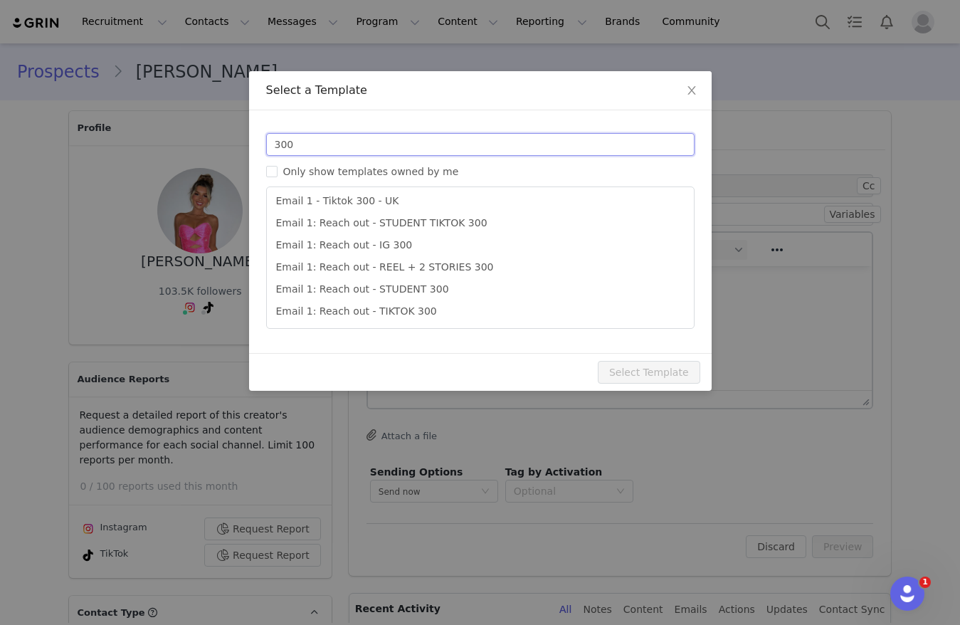
scroll to position [26, 0]
type input "300"
click at [399, 312] on li "Email 1: Reach out - TIKTOK 300" at bounding box center [480, 311] width 416 height 22
type input "Collab with Edikted 🧡🤎💛"
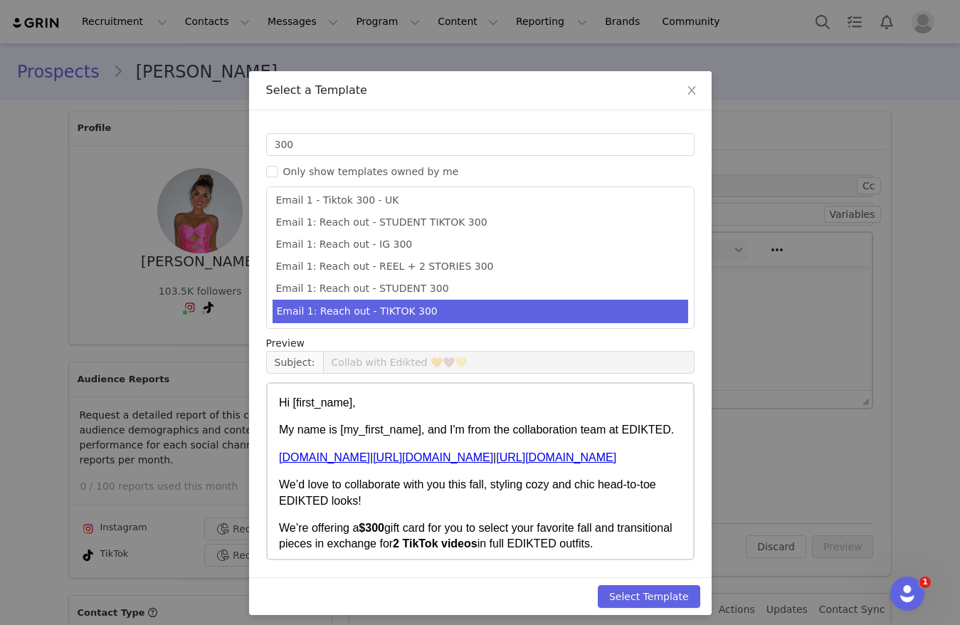
click at [693, 597] on div "Select Template" at bounding box center [480, 596] width 462 height 38
drag, startPoint x: 686, startPoint y: 595, endPoint x: 737, endPoint y: 583, distance: 52.5
click at [686, 594] on button "Select Template" at bounding box center [649, 596] width 102 height 23
type input "Collab with Edikted 🧡🤎💛"
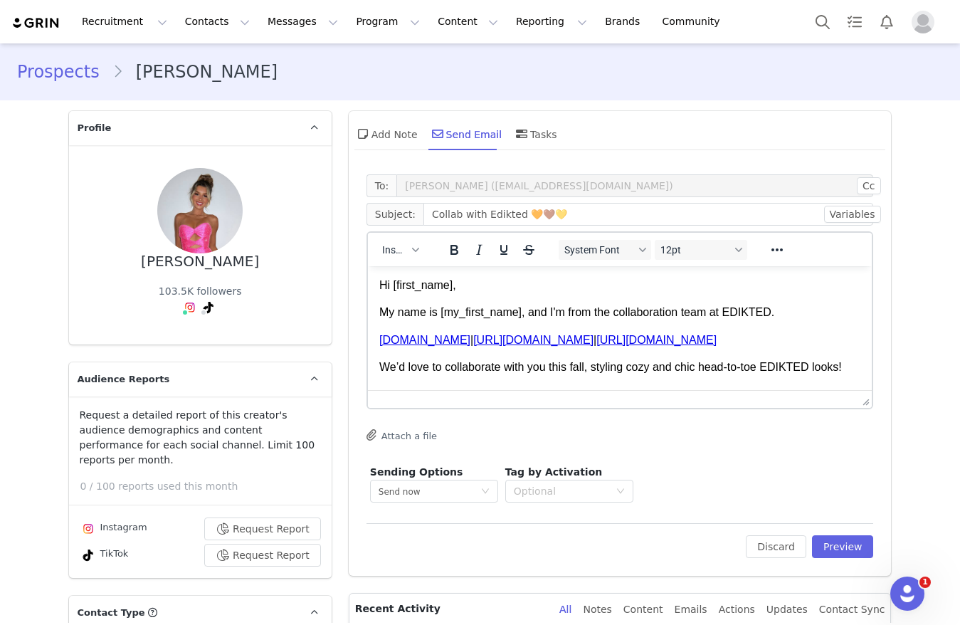
scroll to position [0, 0]
click at [816, 551] on button "Preview" at bounding box center [843, 546] width 62 height 23
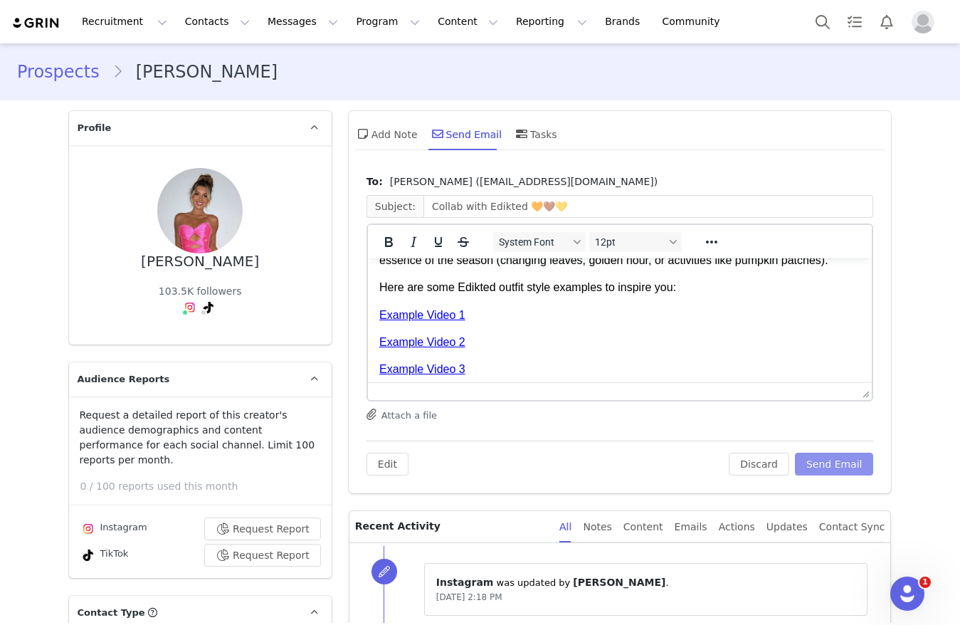
scroll to position [427, 0]
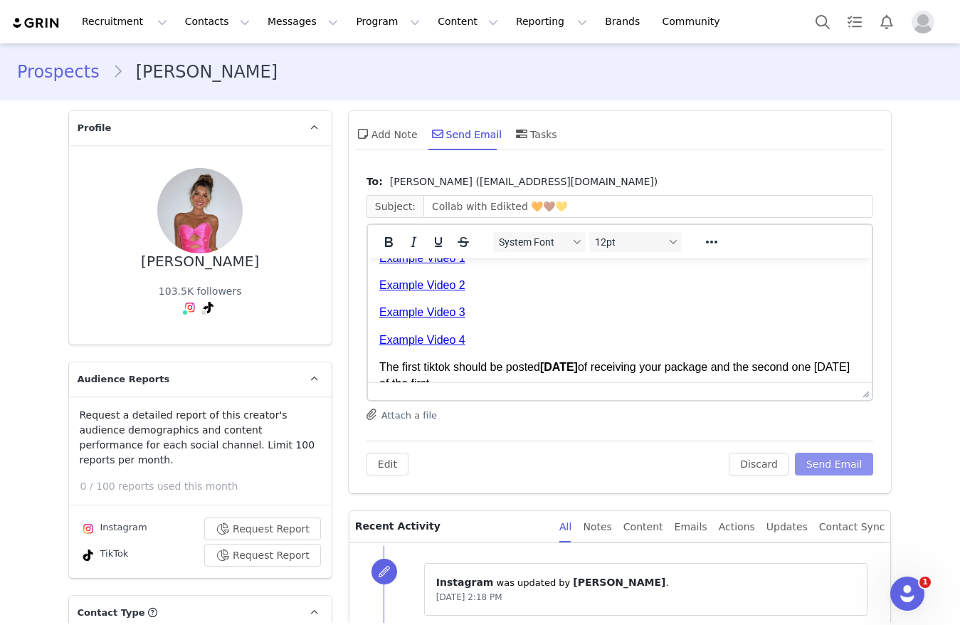
drag, startPoint x: 835, startPoint y: 465, endPoint x: 836, endPoint y: 456, distance: 9.4
click at [836, 462] on button "Send Email" at bounding box center [834, 463] width 79 height 23
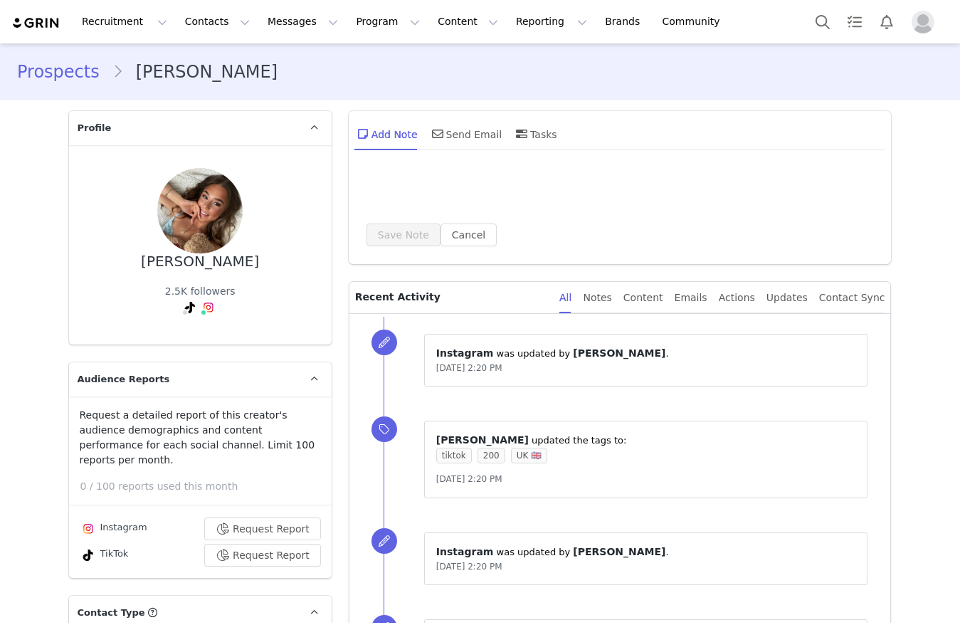
type input "+1 ([GEOGRAPHIC_DATA])"
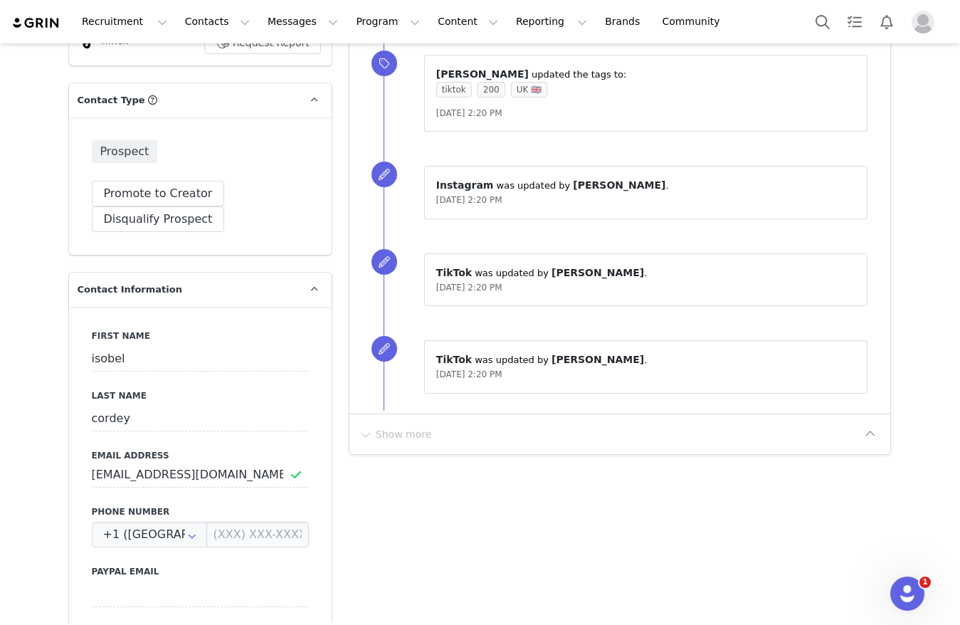
scroll to position [79, 0]
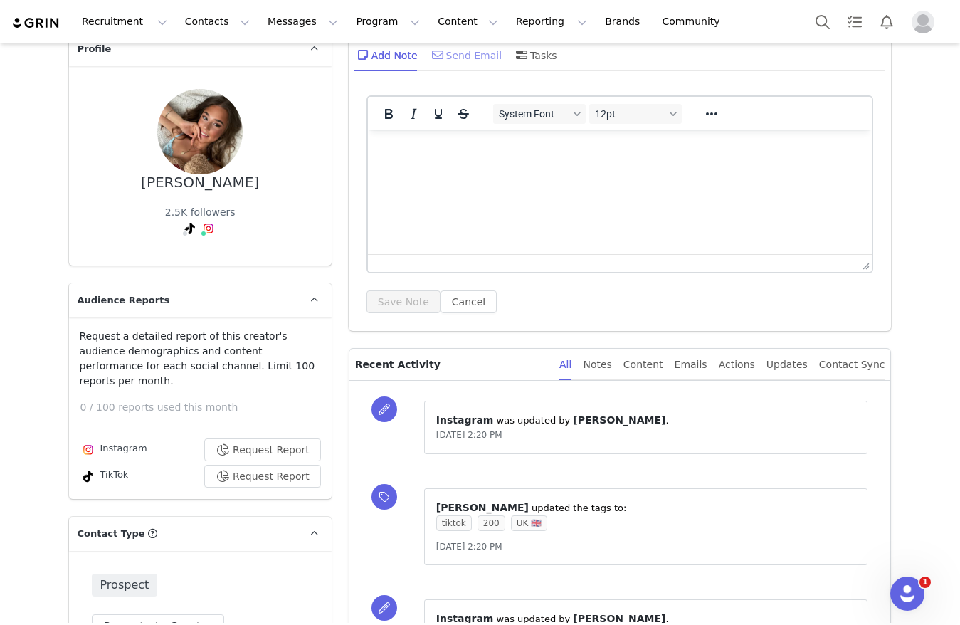
click at [460, 56] on div "Send Email" at bounding box center [465, 55] width 73 height 34
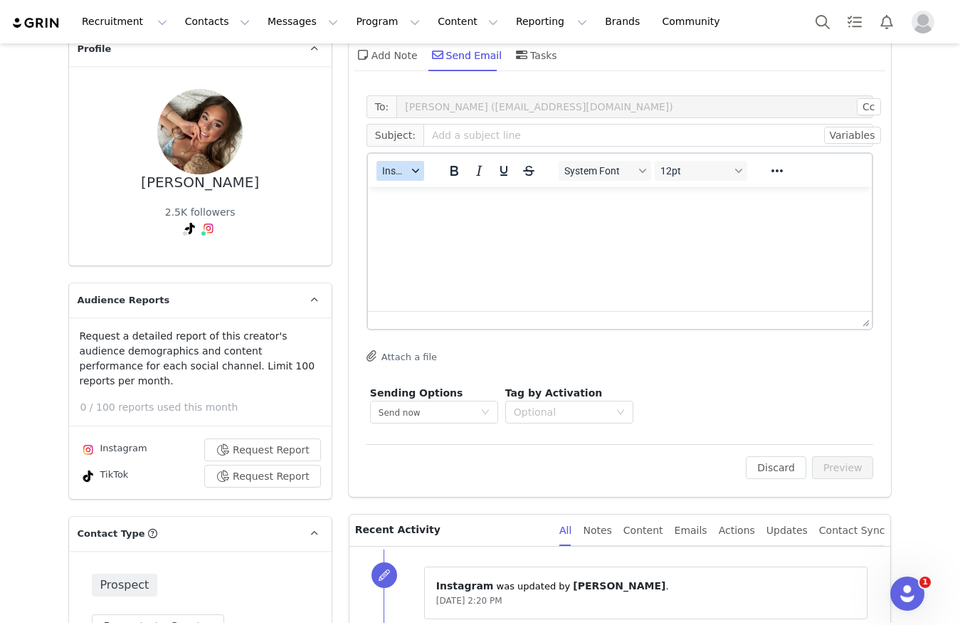
scroll to position [0, 0]
drag, startPoint x: 388, startPoint y: 166, endPoint x: 398, endPoint y: 179, distance: 16.1
click at [388, 165] on span "Insert" at bounding box center [394, 170] width 25 height 11
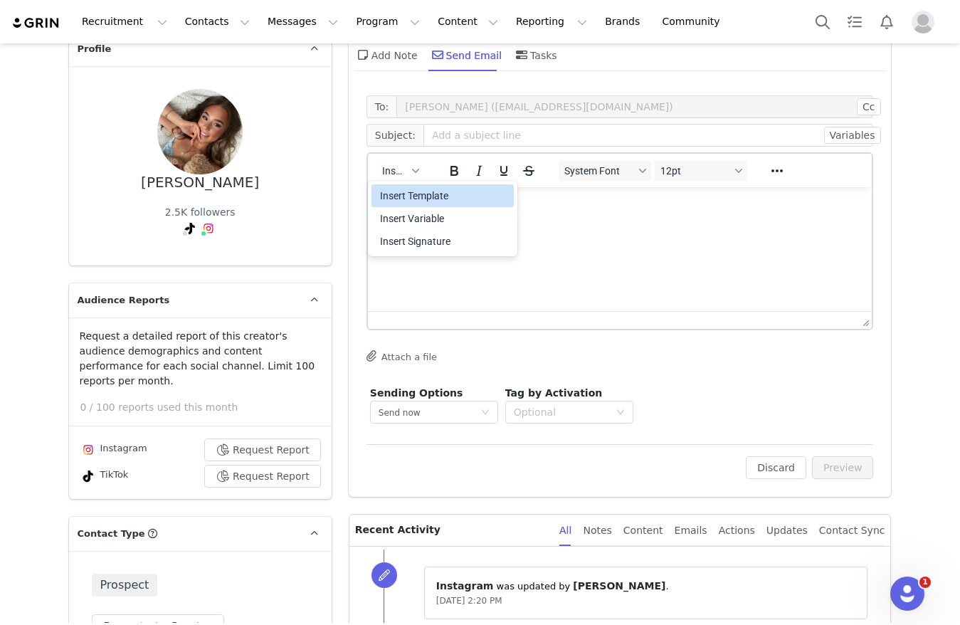
click at [406, 189] on div "Insert Template" at bounding box center [444, 195] width 128 height 17
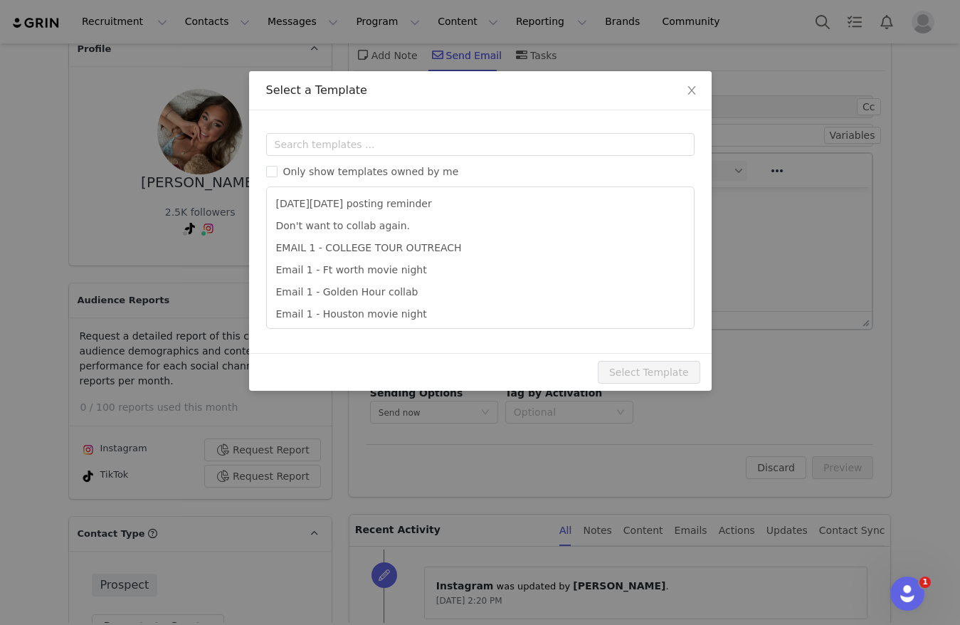
click at [399, 120] on div "Templates Only show templates owned by me Black Friday posting reminder Don't w…" at bounding box center [480, 231] width 462 height 243
click at [401, 142] on input "text" at bounding box center [480, 144] width 428 height 23
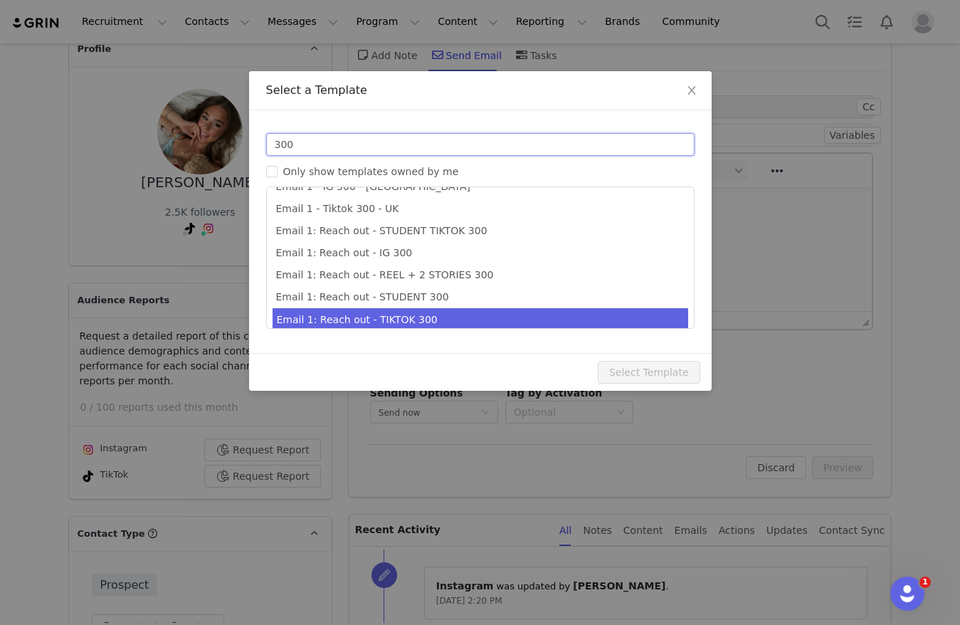
scroll to position [26, 0]
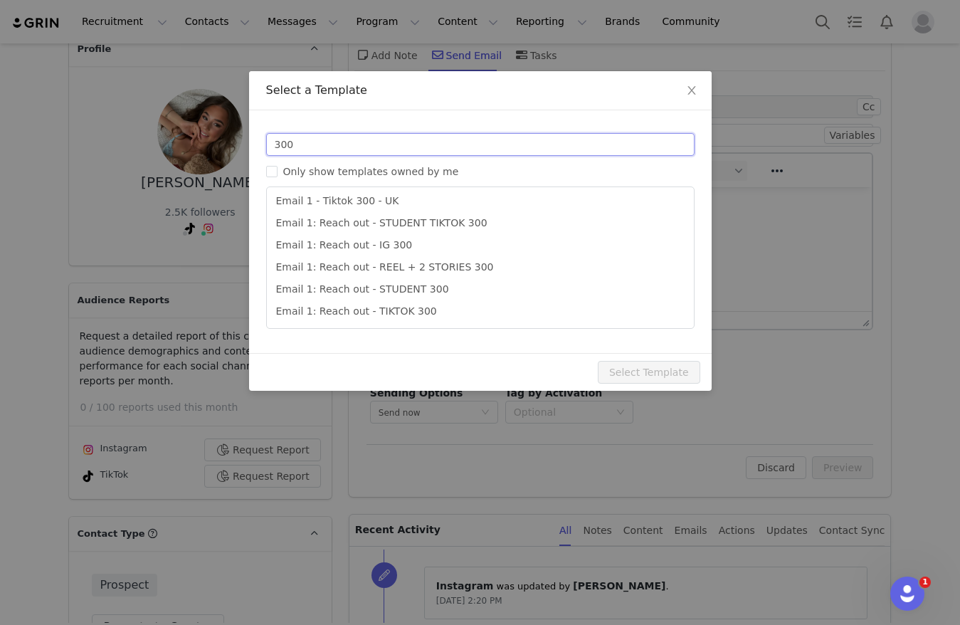
type input "300"
click at [420, 317] on li "Email 1: Reach out - TIKTOK 300" at bounding box center [480, 311] width 416 height 22
type input "Collab with Edikted 🧡🤎💛"
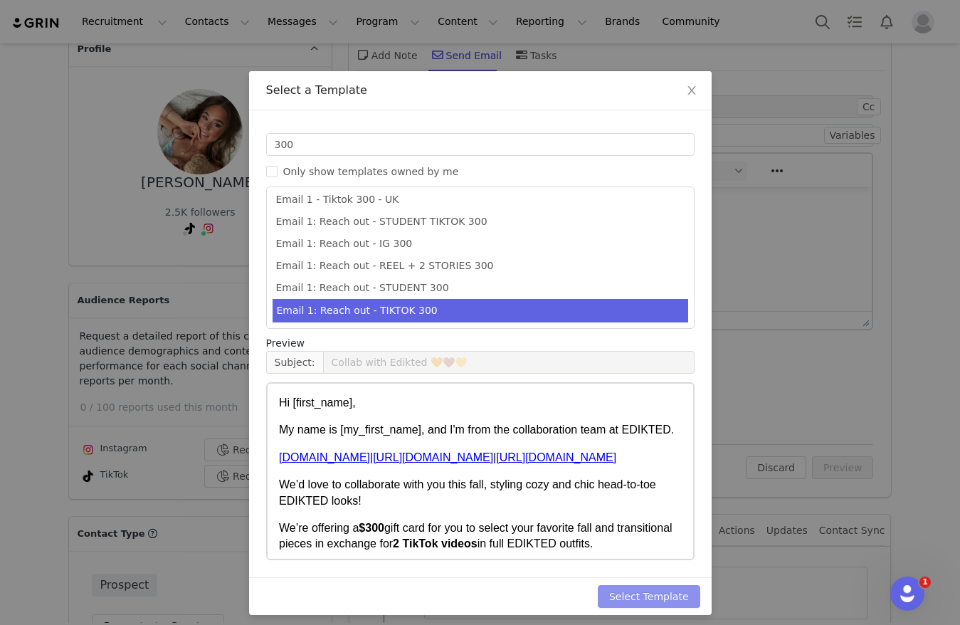
click at [674, 589] on button "Select Template" at bounding box center [649, 596] width 102 height 23
type input "Collab with Edikted 🧡🤎💛"
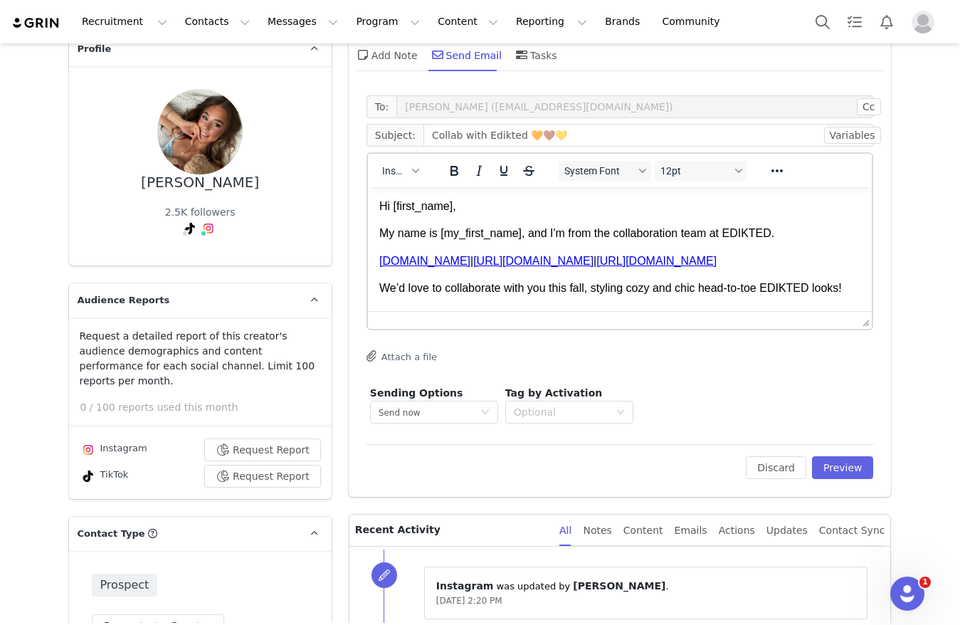
click at [827, 479] on div "To: isobel cordey (isobelcordey4@gmail.com) Cc Cc: Subject: Collab with Edikted…" at bounding box center [620, 292] width 543 height 408
click at [831, 471] on button "Preview" at bounding box center [843, 467] width 62 height 23
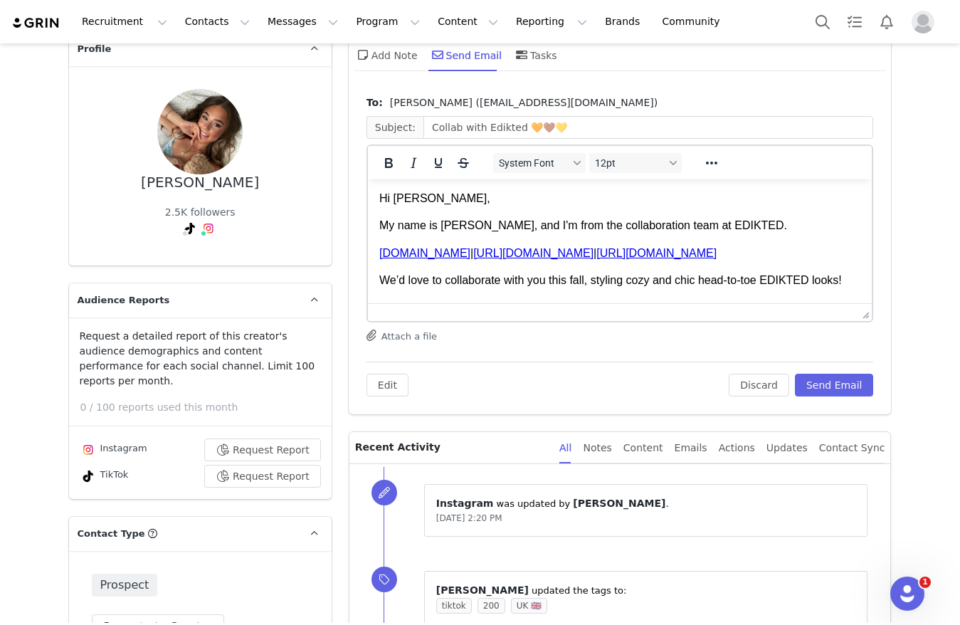
drag, startPoint x: 397, startPoint y: 199, endPoint x: 411, endPoint y: 194, distance: 14.4
click at [399, 199] on p "Hi isobel," at bounding box center [620, 199] width 482 height 16
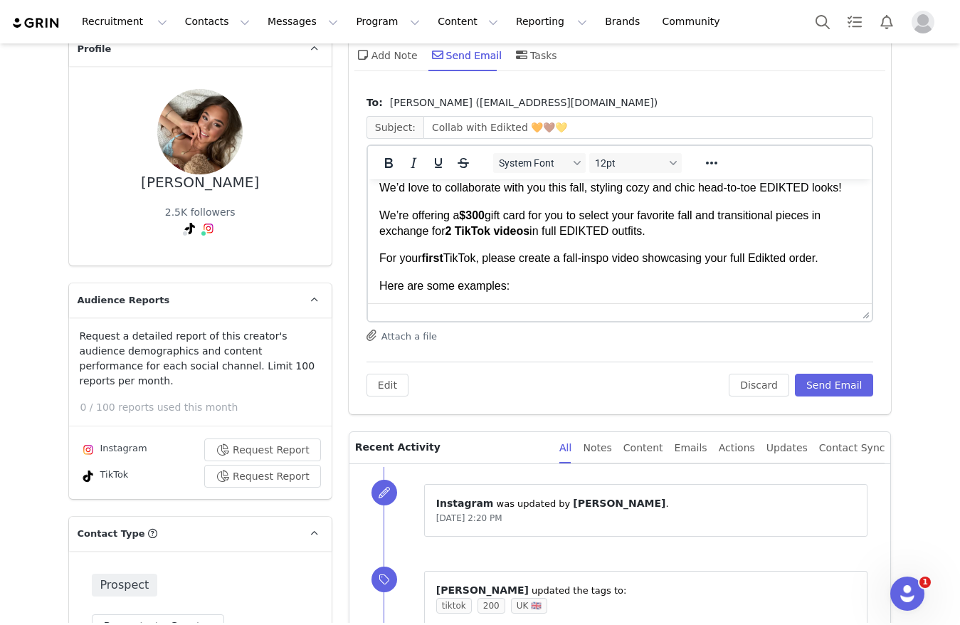
scroll to position [107, 0]
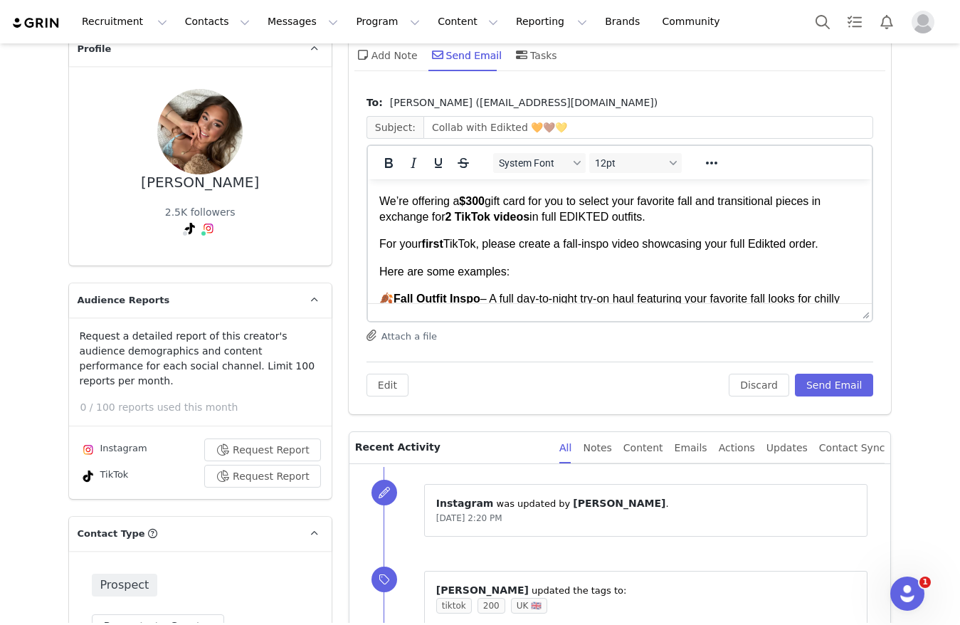
click at [473, 207] on strong "$300" at bounding box center [471, 201] width 26 height 12
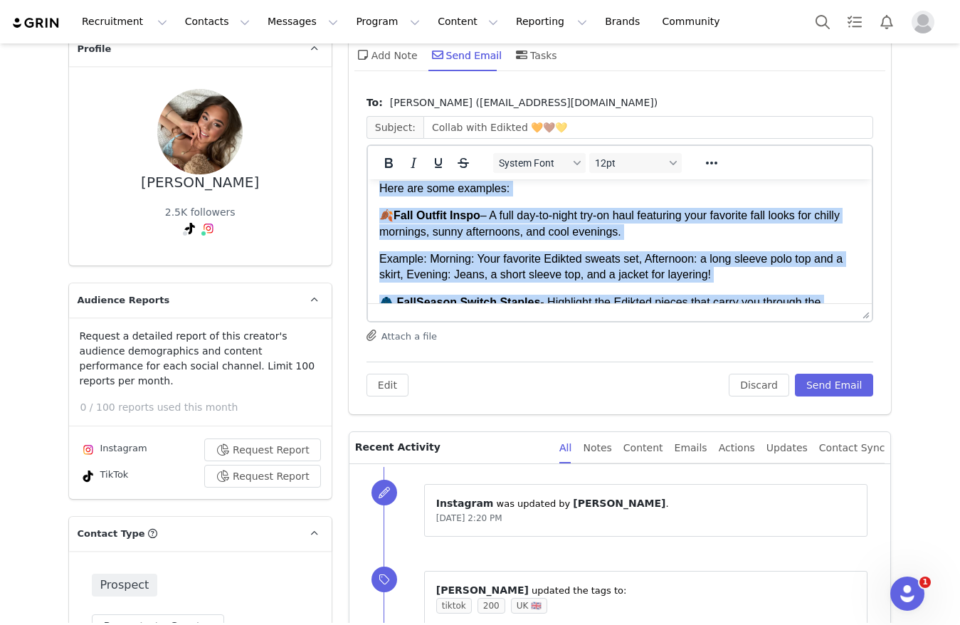
scroll to position [561, 0]
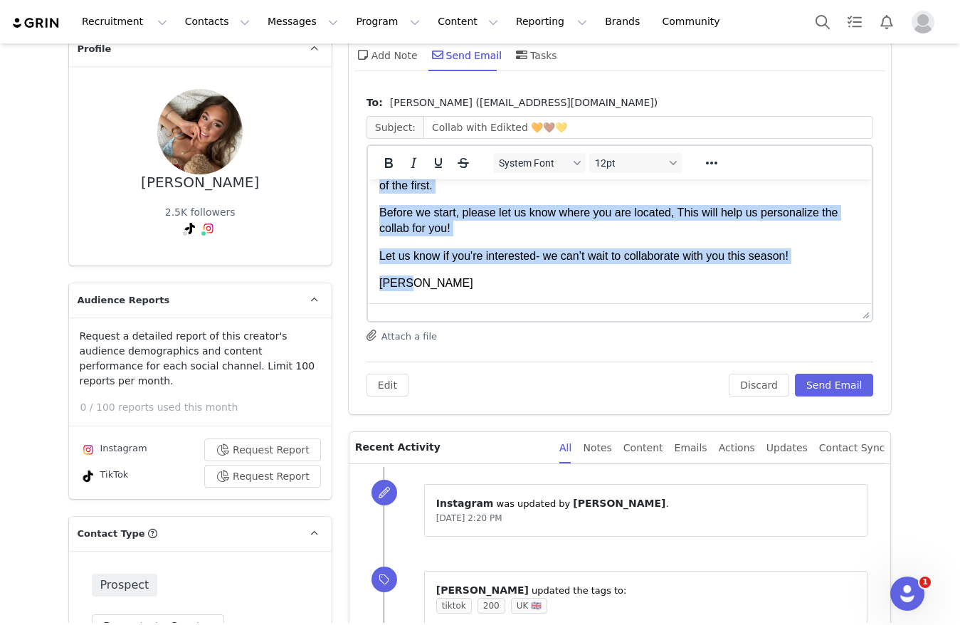
drag, startPoint x: 380, startPoint y: 192, endPoint x: 795, endPoint y: 535, distance: 538.2
copy body "Hi Isobel, My name is Ella, and I'm from the collaboration team at EDIKTED. www…"
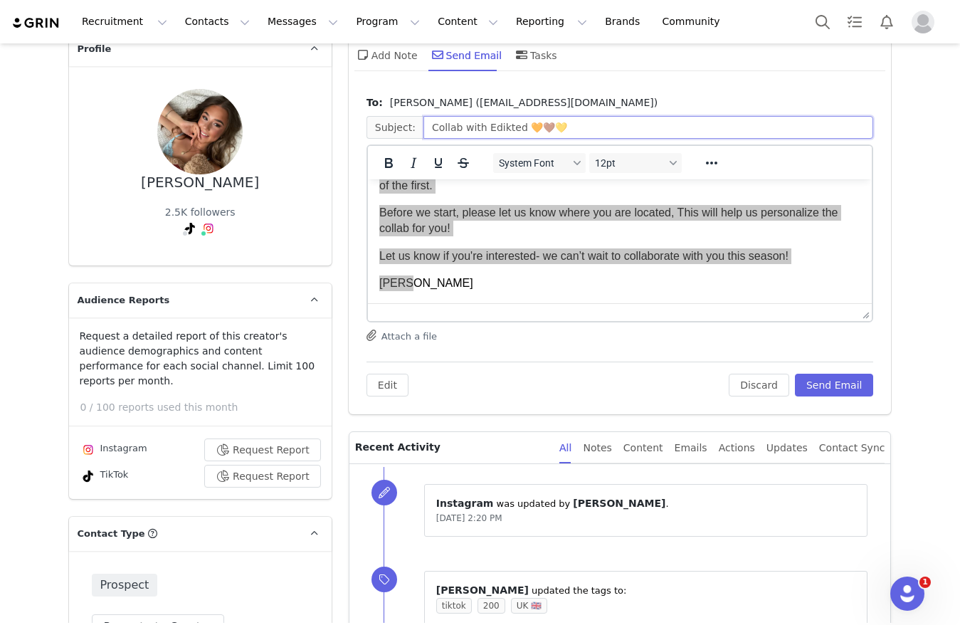
drag, startPoint x: 546, startPoint y: 136, endPoint x: 422, endPoint y: 132, distance: 124.6
click at [423, 132] on input "Collab with Edikted 🧡🤎💛" at bounding box center [648, 127] width 450 height 23
click at [433, 130] on input "Collab with Edikted 🧡🤎💛" at bounding box center [648, 127] width 450 height 23
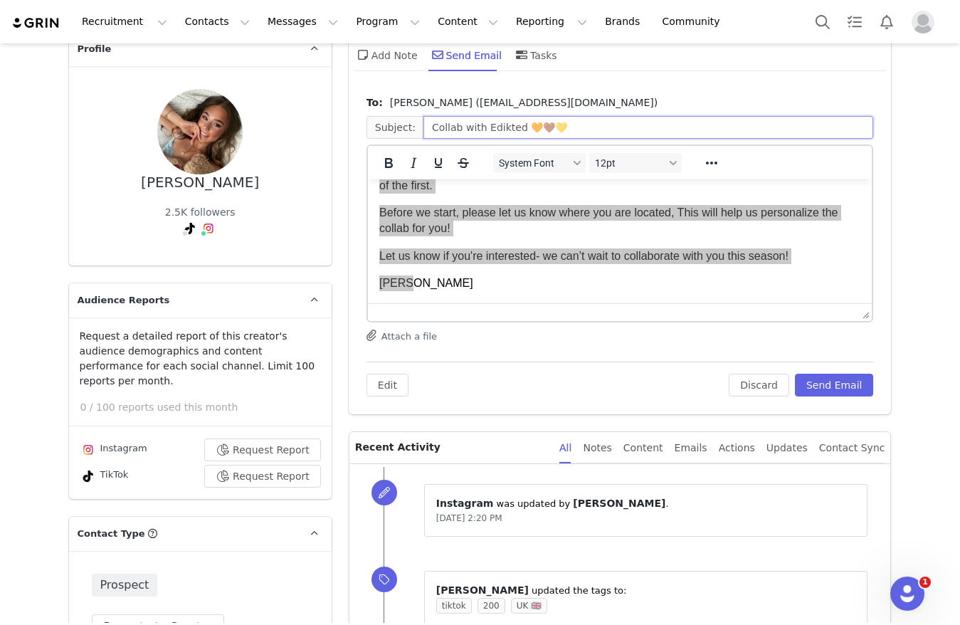
click at [433, 130] on input "Collab with Edikted 🧡🤎💛" at bounding box center [648, 127] width 450 height 23
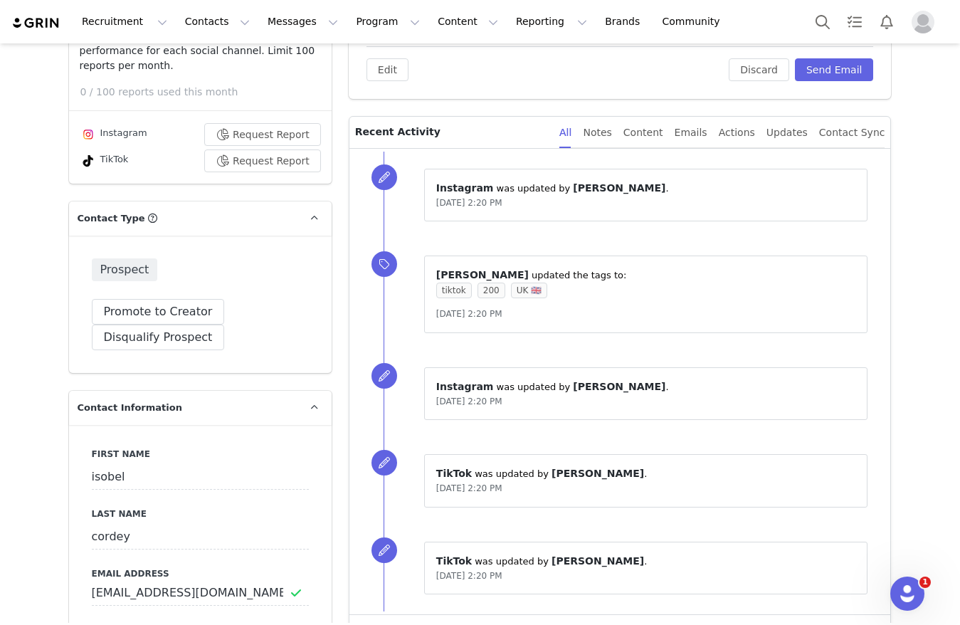
scroll to position [399, 0]
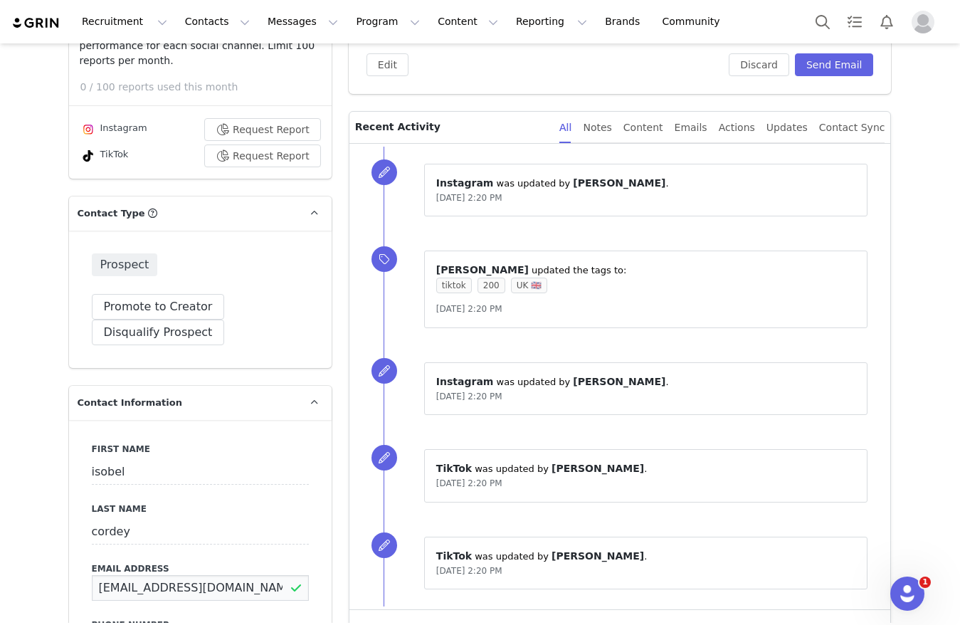
drag, startPoint x: 184, startPoint y: 573, endPoint x: 0, endPoint y: 581, distance: 183.7
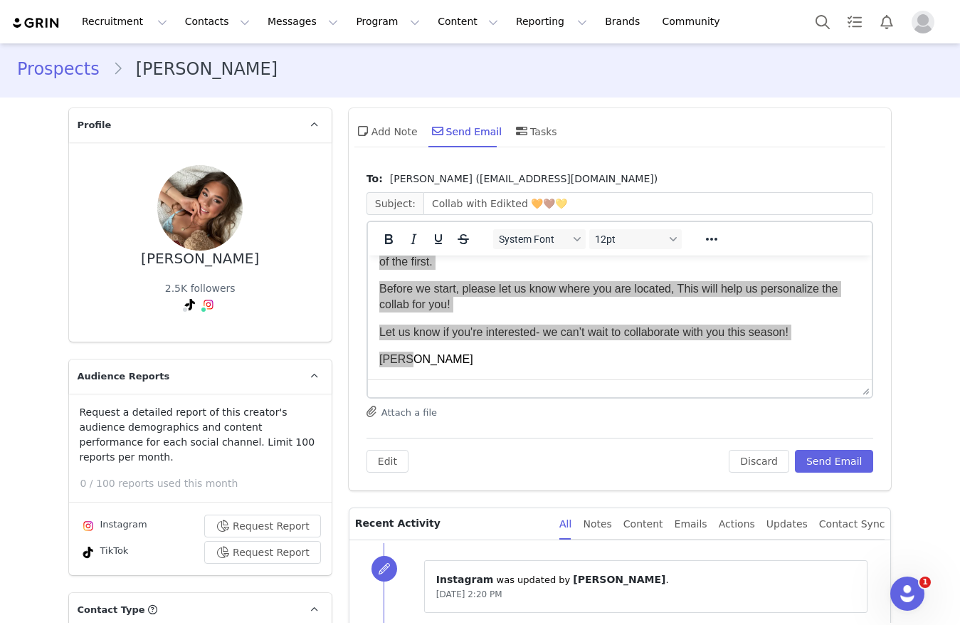
scroll to position [0, 0]
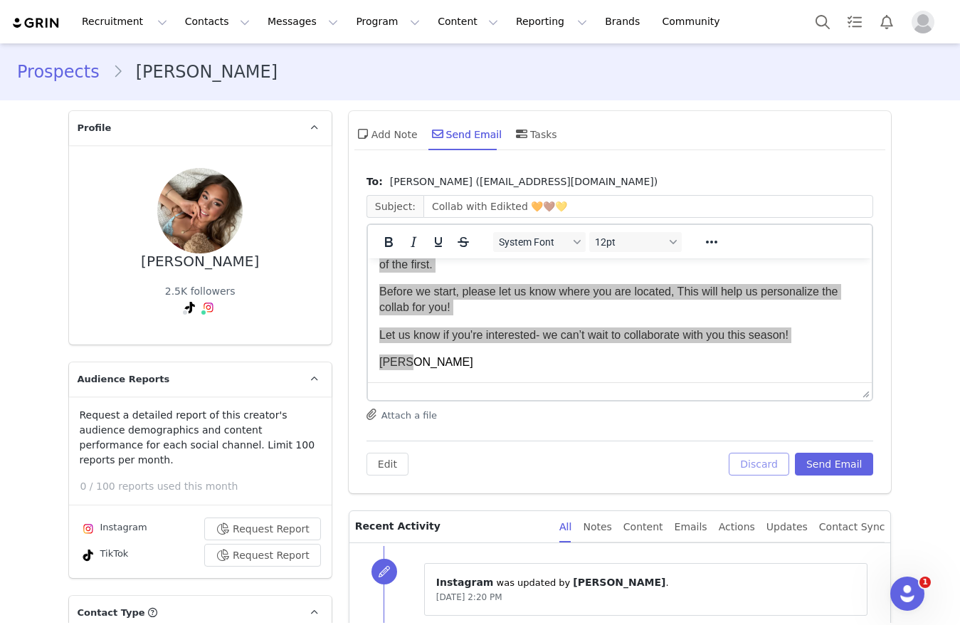
click at [752, 467] on button "Discard" at bounding box center [759, 463] width 60 height 23
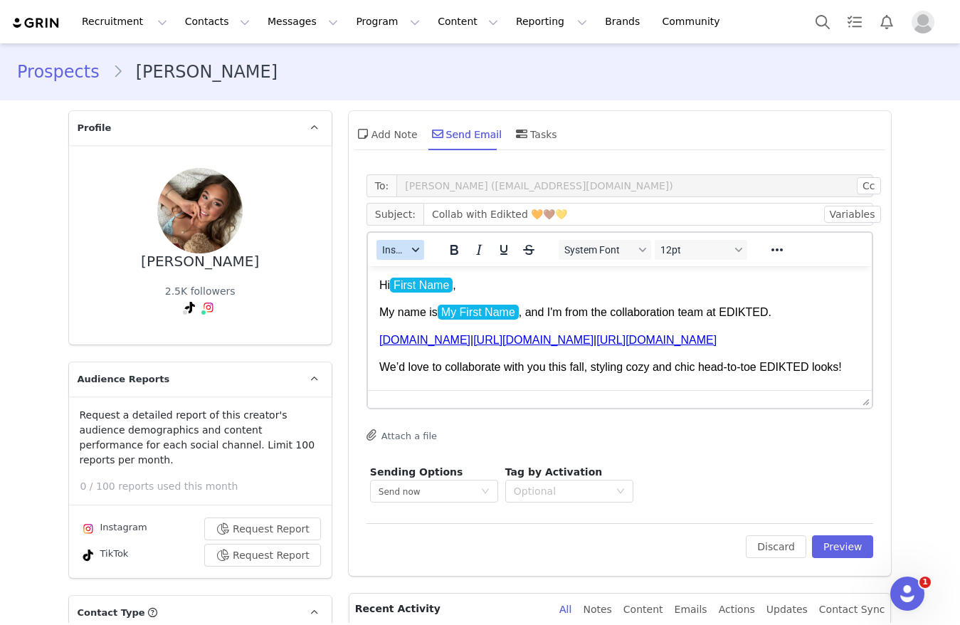
click at [404, 240] on button "Insert" at bounding box center [400, 250] width 48 height 20
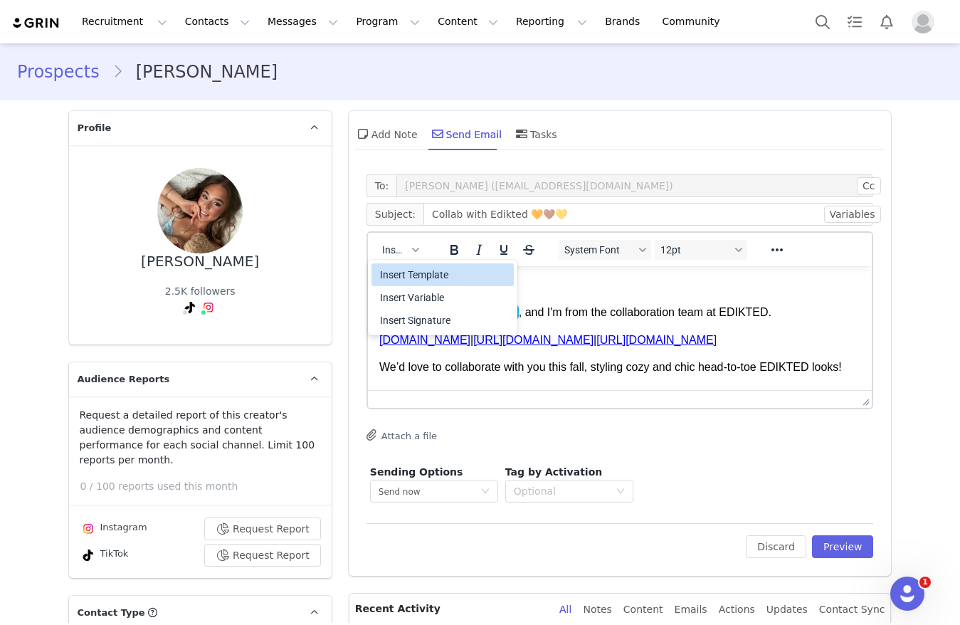
click at [408, 263] on div "Insert Template" at bounding box center [442, 274] width 142 height 23
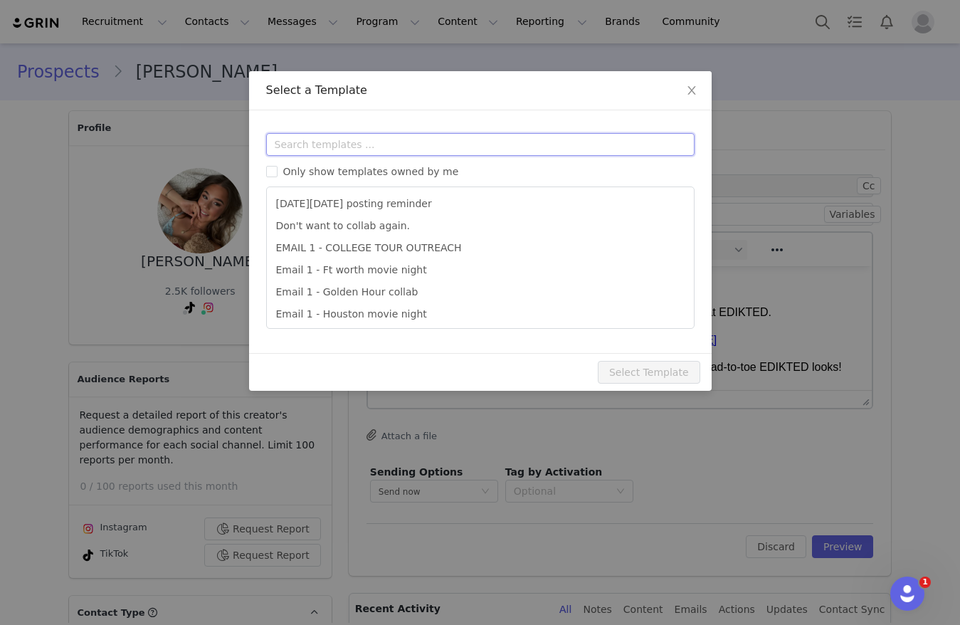
click at [383, 138] on input "text" at bounding box center [480, 144] width 428 height 23
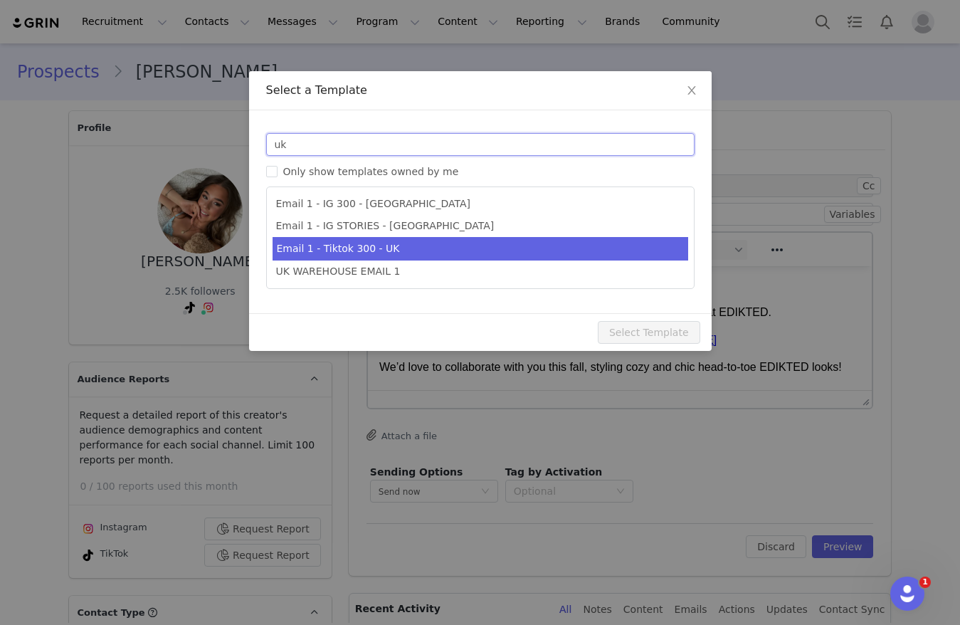
type input "uk"
type input "Collab with Edikted"
click at [386, 249] on li "Email 1 - Tiktok 300 - UK" at bounding box center [480, 248] width 416 height 23
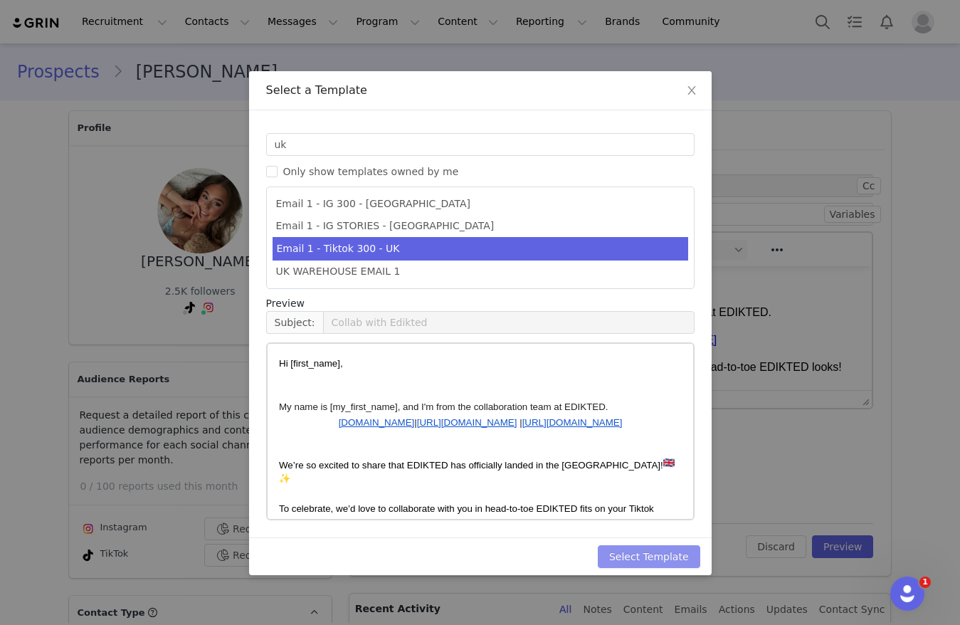
drag, startPoint x: 691, startPoint y: 559, endPoint x: 725, endPoint y: 558, distance: 34.2
click at [690, 559] on button "Select Template" at bounding box center [649, 556] width 102 height 23
type input "Collab with Edikted"
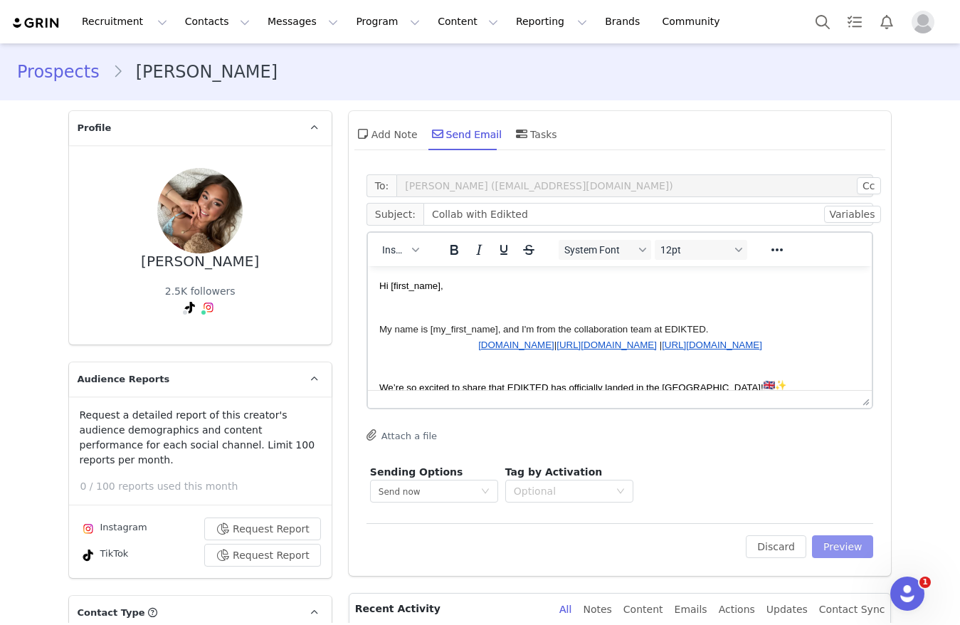
click at [826, 544] on button "Preview" at bounding box center [843, 546] width 62 height 23
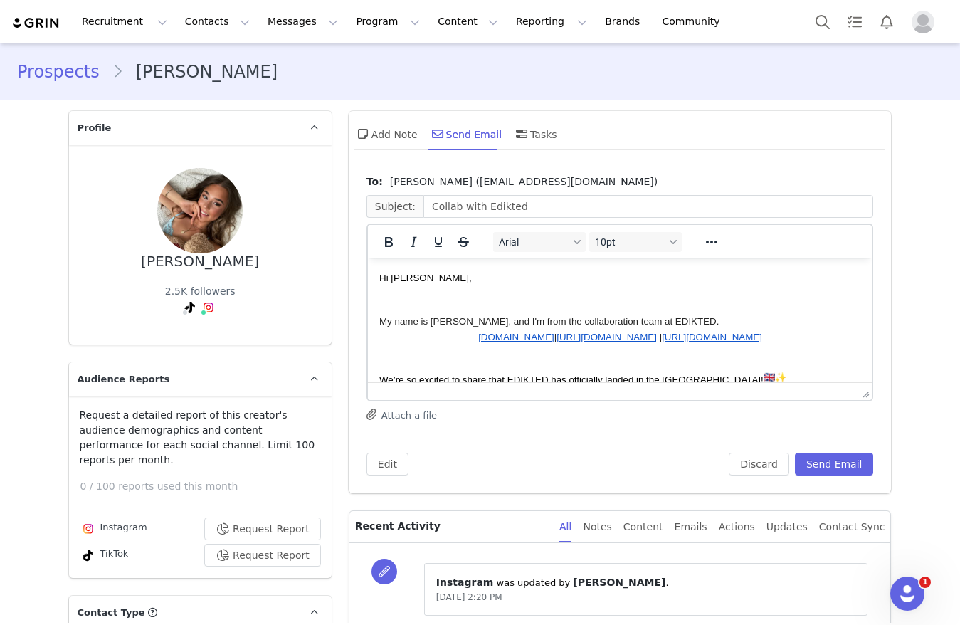
click at [378, 277] on html "Hi isobel, My name is Ella, and I'm from the collaboration team at EDIKTED. www…" at bounding box center [619, 439] width 504 height 363
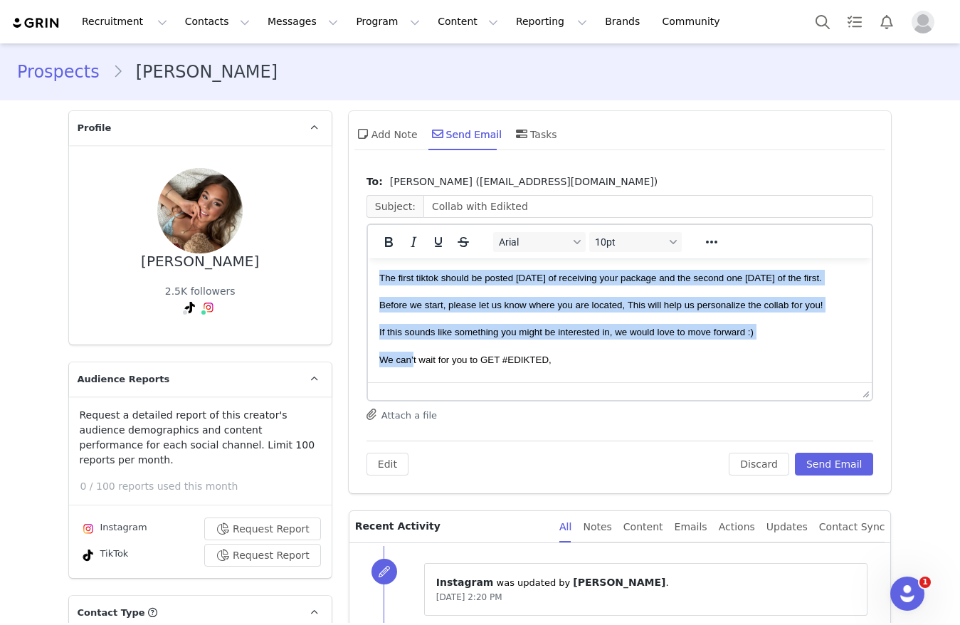
scroll to position [256, 0]
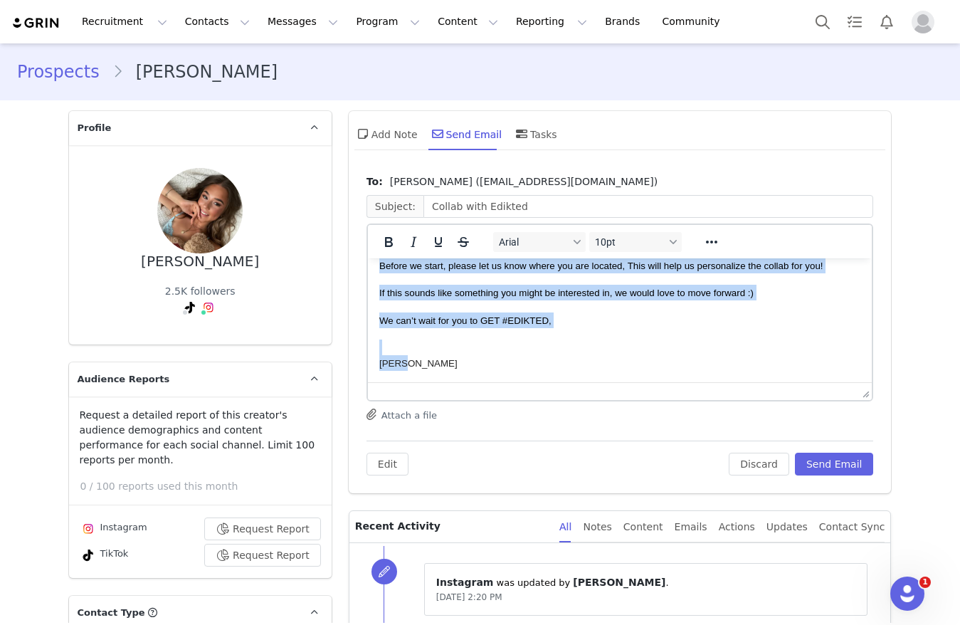
drag, startPoint x: 379, startPoint y: 277, endPoint x: 772, endPoint y: 678, distance: 561.5
click at [411, 382] on html "Hi isobel, My name is Ella, and I'm from the collaboration team at EDIKTED. www…" at bounding box center [619, 200] width 504 height 363
copy body "Hi isobel, My name is Ella, and I'm from the collaboration team at EDIKTED. www…"
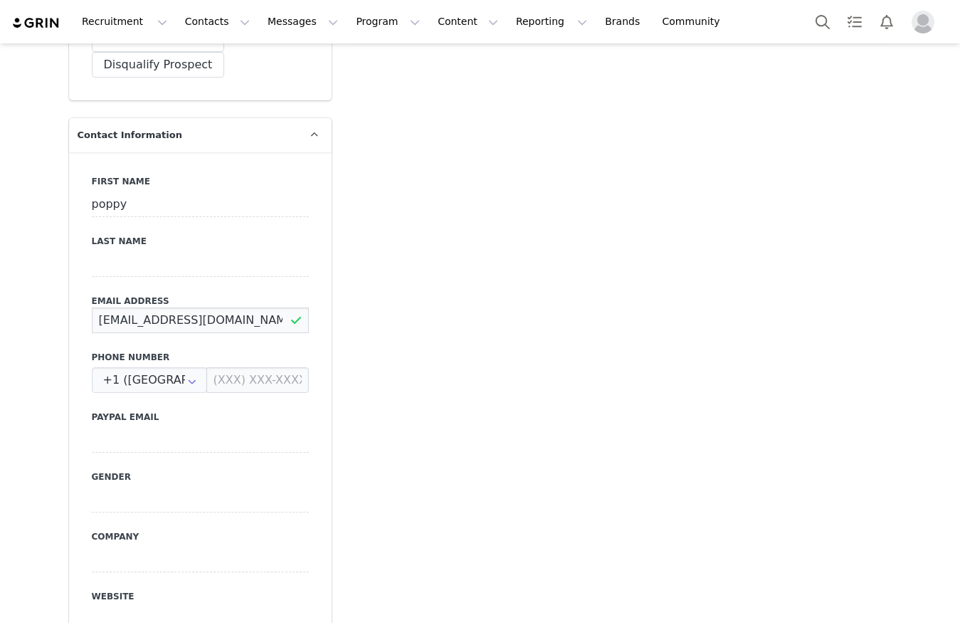
drag, startPoint x: 212, startPoint y: 307, endPoint x: 20, endPoint y: 315, distance: 192.3
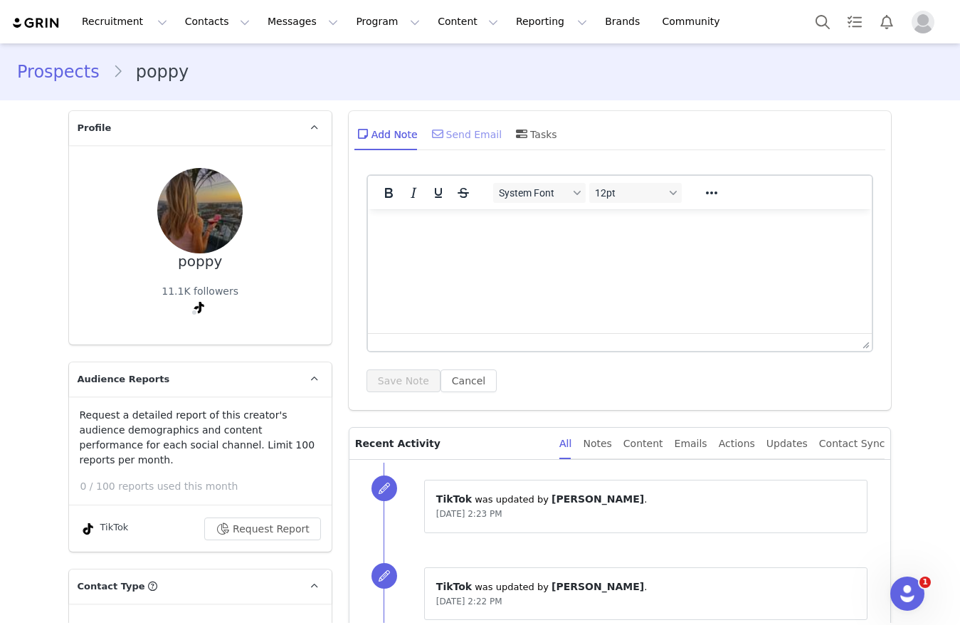
click at [452, 125] on div "Send Email" at bounding box center [465, 134] width 73 height 34
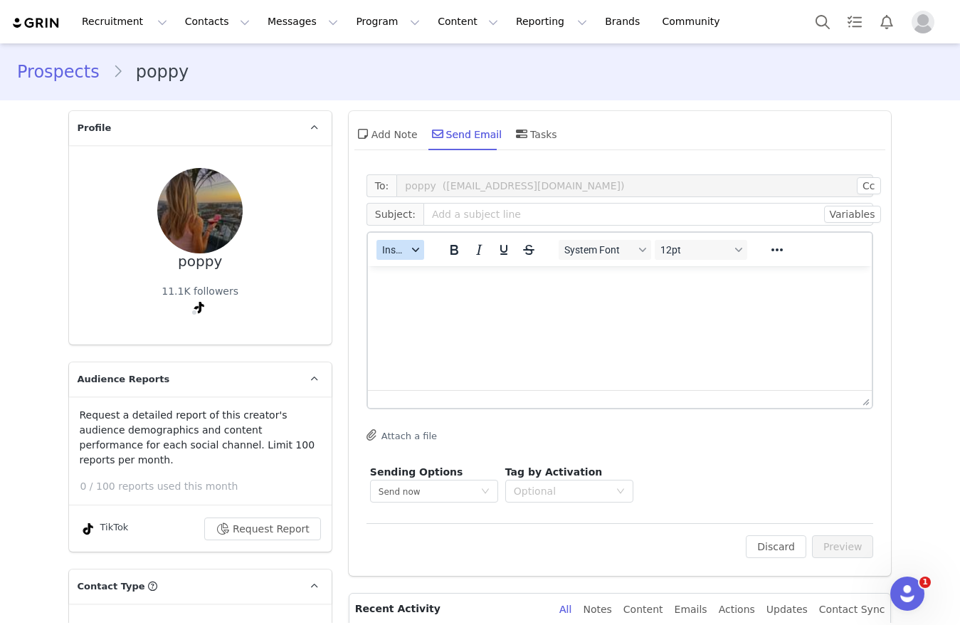
click at [402, 244] on button "Insert" at bounding box center [400, 250] width 48 height 20
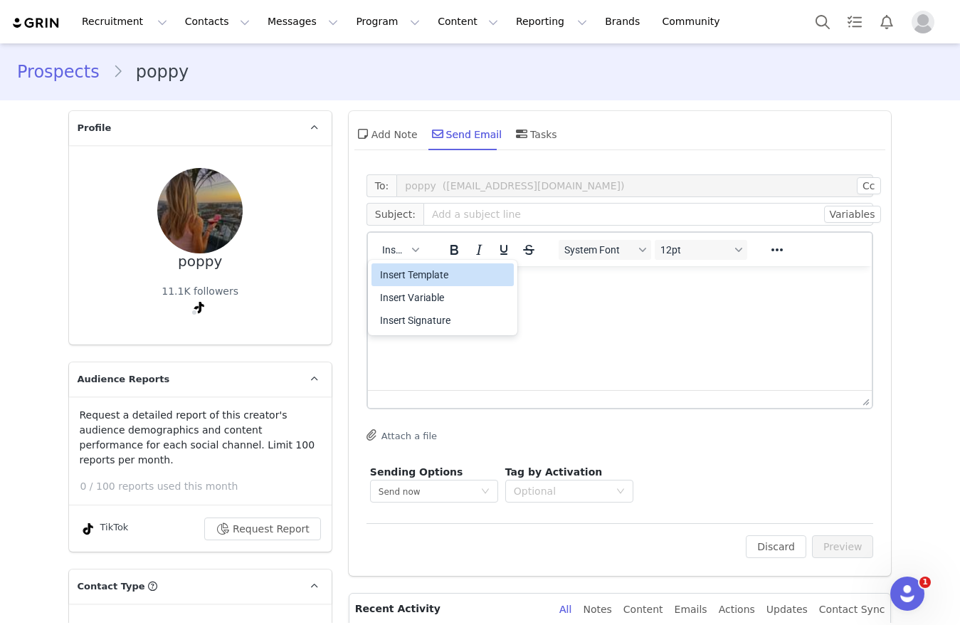
click at [406, 261] on div "Insert Template Insert Variable Insert Signature" at bounding box center [442, 297] width 142 height 74
click at [408, 266] on div "Insert Template" at bounding box center [442, 274] width 142 height 23
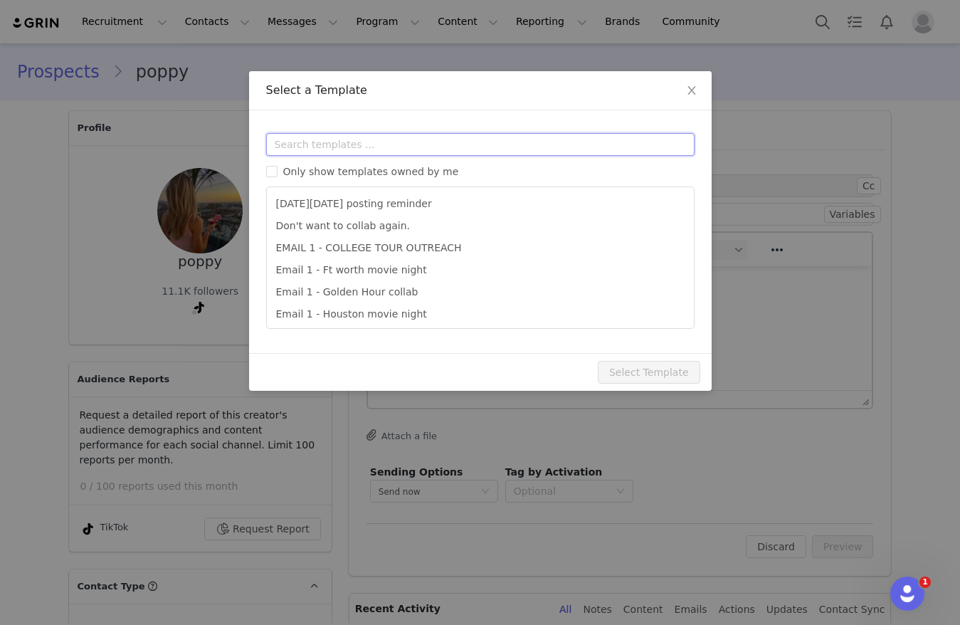
click at [425, 143] on input "text" at bounding box center [480, 144] width 428 height 23
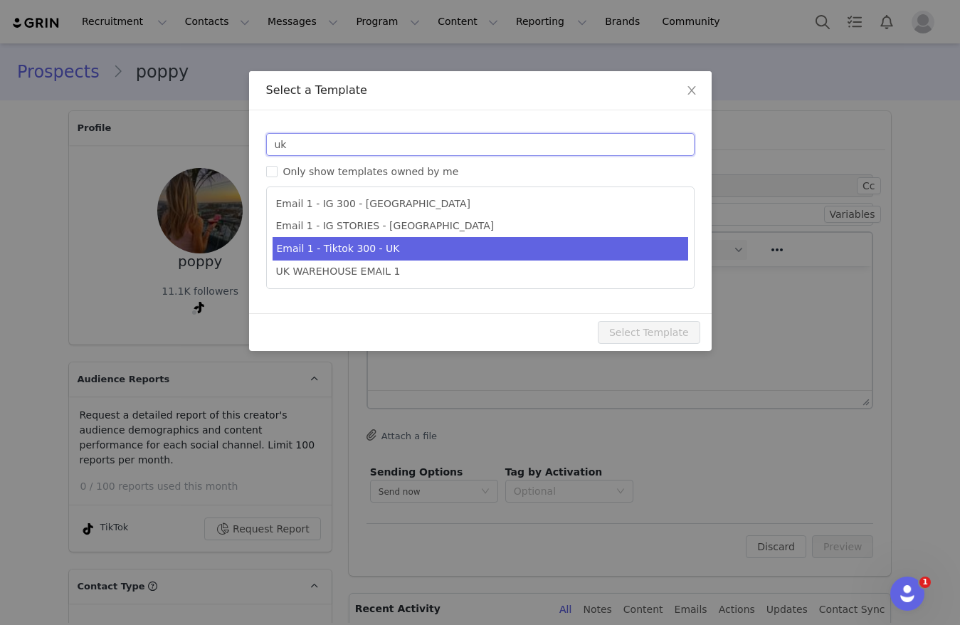
type input "uk"
click at [441, 243] on li "Email 1 - Tiktok 300 - UK" at bounding box center [480, 248] width 416 height 23
type input "Collab with Edikted"
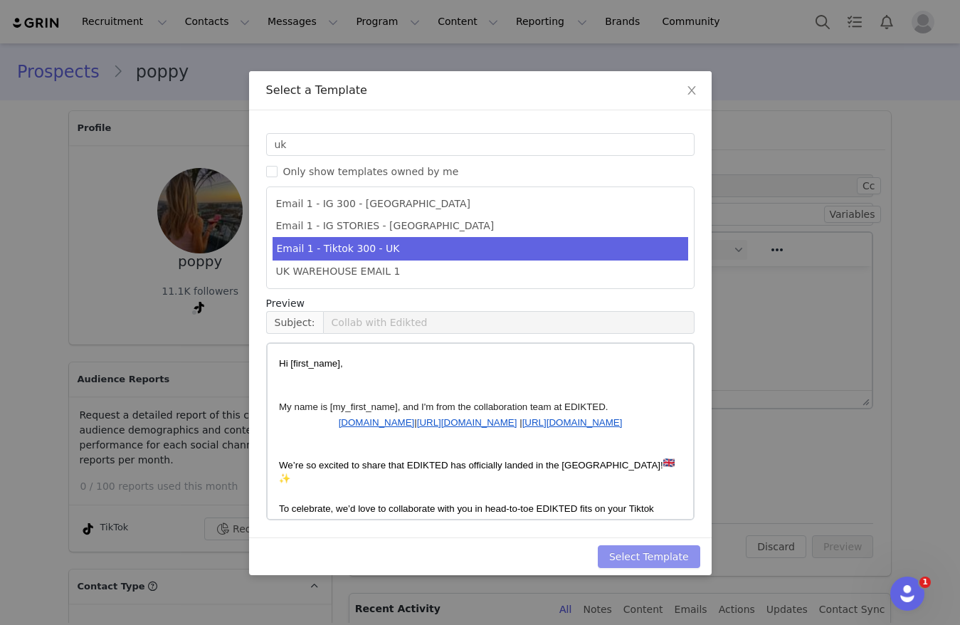
click at [659, 557] on button "Select Template" at bounding box center [649, 556] width 102 height 23
type input "Collab with Edikted"
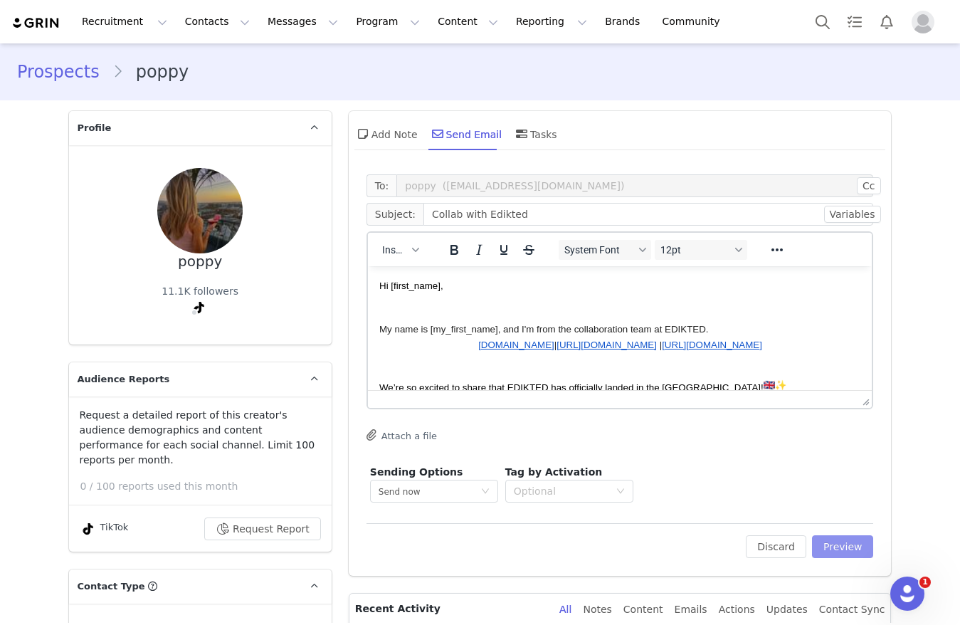
click at [833, 555] on button "Preview" at bounding box center [843, 546] width 62 height 23
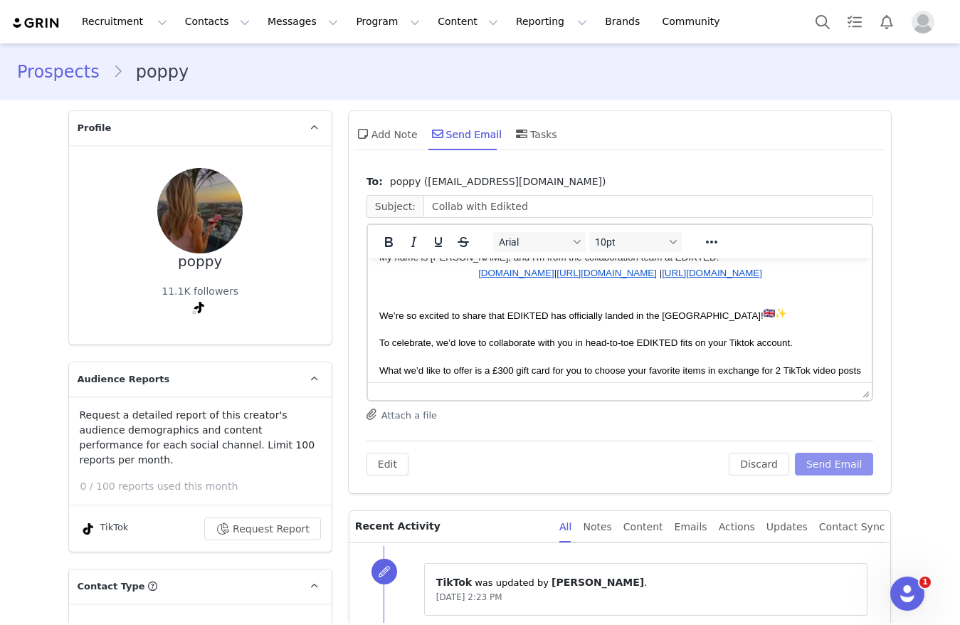
scroll to position [107, 0]
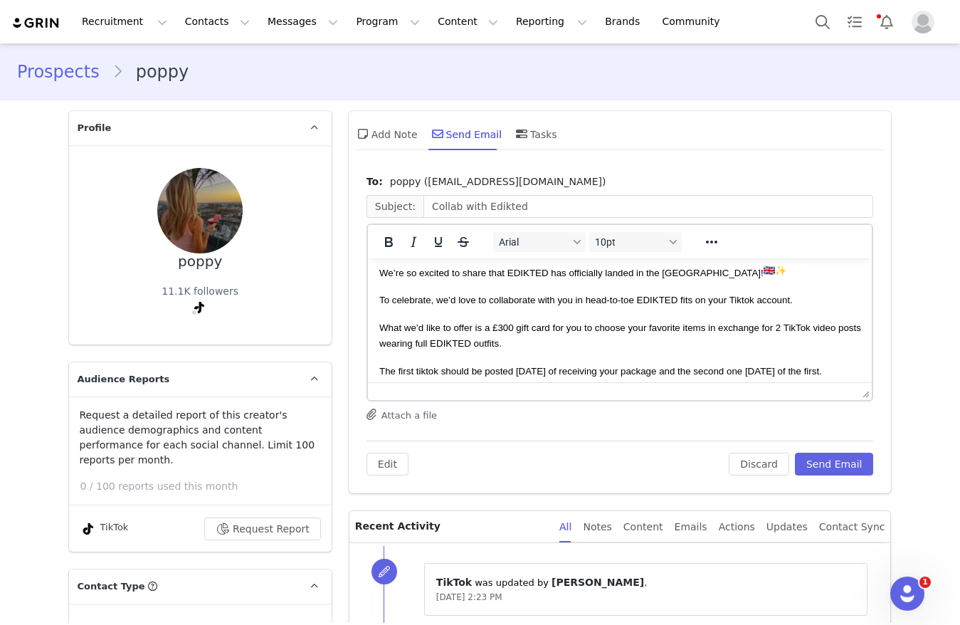
click at [502, 328] on span "What we’d like to offer is a £300 gift card for you to choose your favorite ite…" at bounding box center [620, 335] width 482 height 26
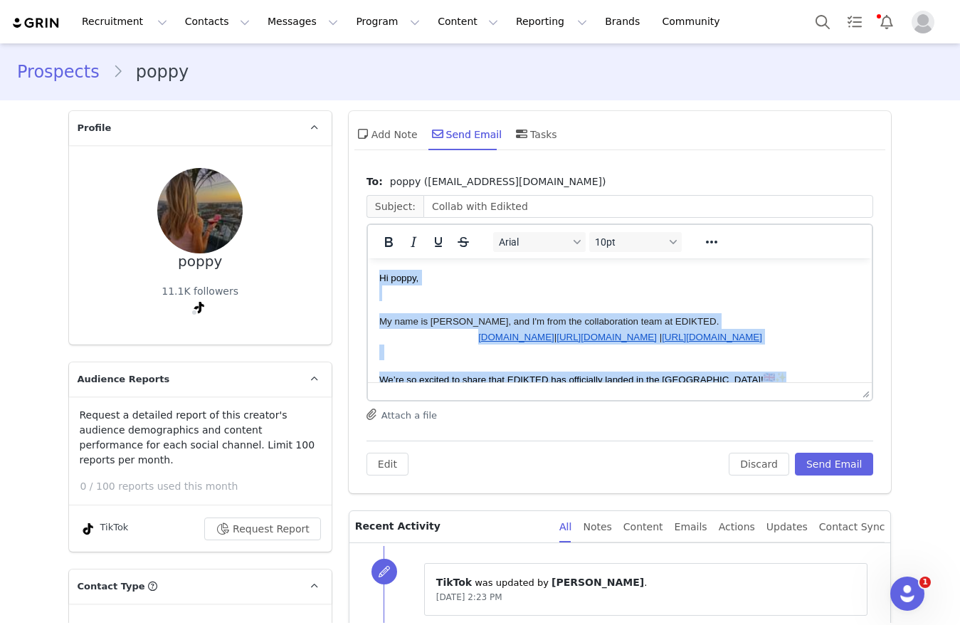
scroll to position [256, 0]
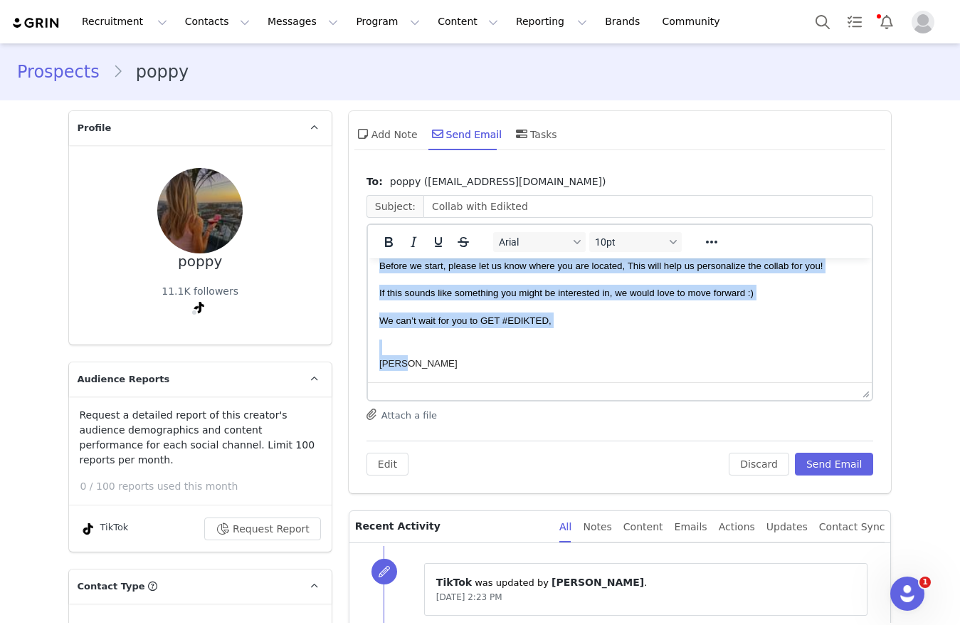
drag, startPoint x: 379, startPoint y: 279, endPoint x: 797, endPoint y: 724, distance: 610.6
click at [437, 382] on html "Hi poppy, My name is Ella, and I'm from the collaboration team at EDIKTED. www.…" at bounding box center [619, 200] width 504 height 363
copy body "Hi poppy, My name is Ella, and I'm from the collaboration team at EDIKTED. www.…"
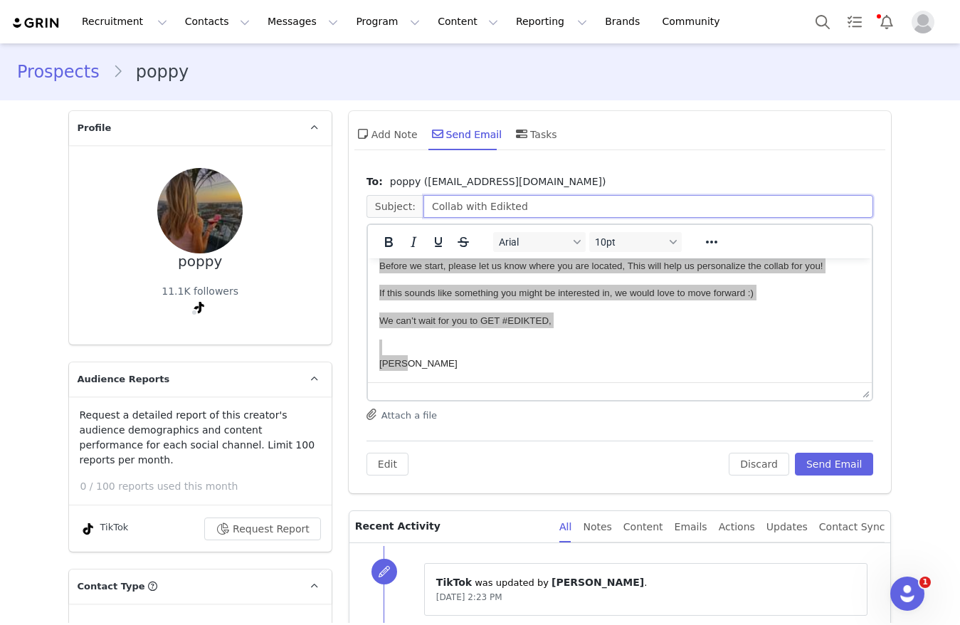
drag, startPoint x: 534, startPoint y: 208, endPoint x: 337, endPoint y: 216, distance: 197.2
click at [351, 218] on div "To: poppy (poppy.hayston@gmail.com) Subject: Collab with Edikted Arial 10pt To …" at bounding box center [620, 330] width 543 height 326
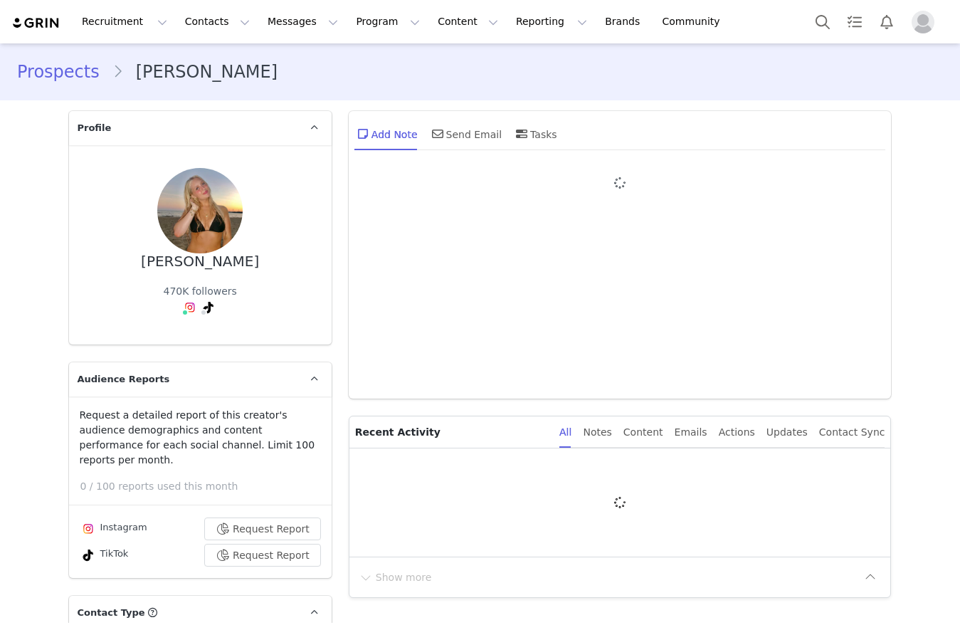
type input "+1 ([GEOGRAPHIC_DATA])"
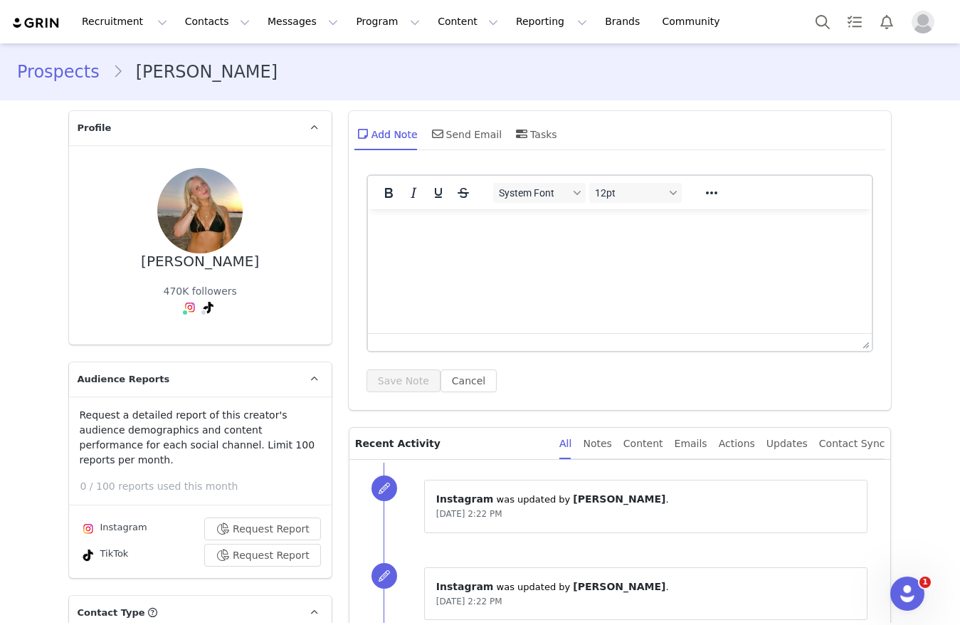
click at [463, 153] on div "Add Note Send Email Tasks" at bounding box center [620, 139] width 543 height 56
click at [463, 135] on div "Send Email" at bounding box center [465, 134] width 73 height 34
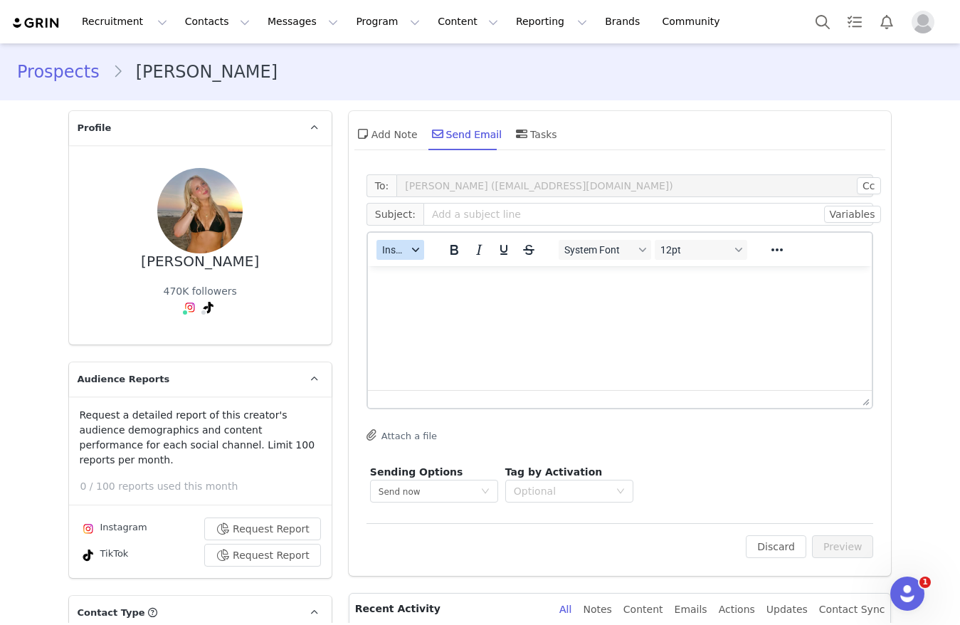
click at [399, 256] on button "Insert" at bounding box center [400, 250] width 48 height 20
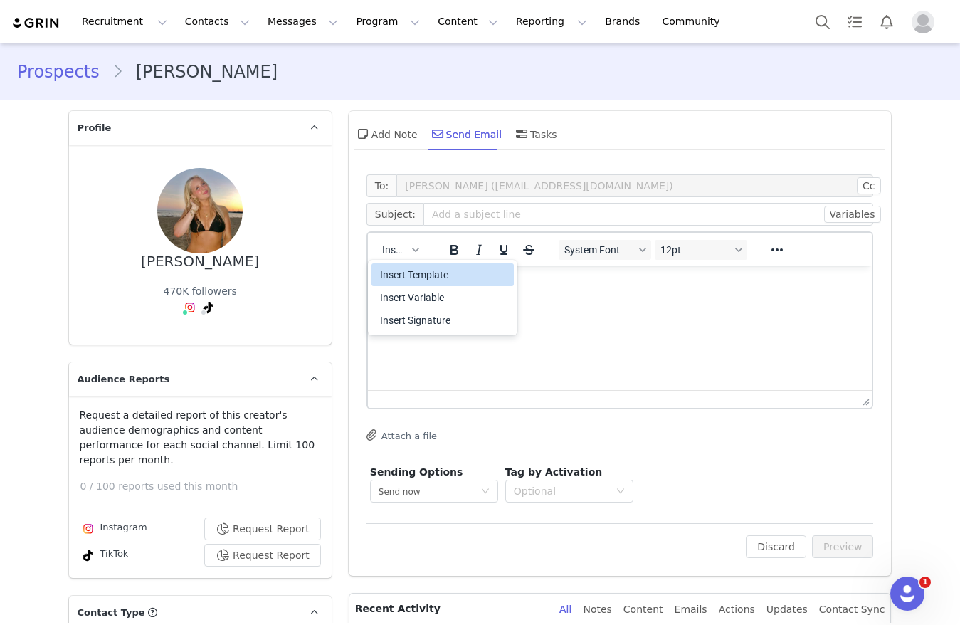
click at [398, 275] on div "Insert Template" at bounding box center [444, 274] width 128 height 17
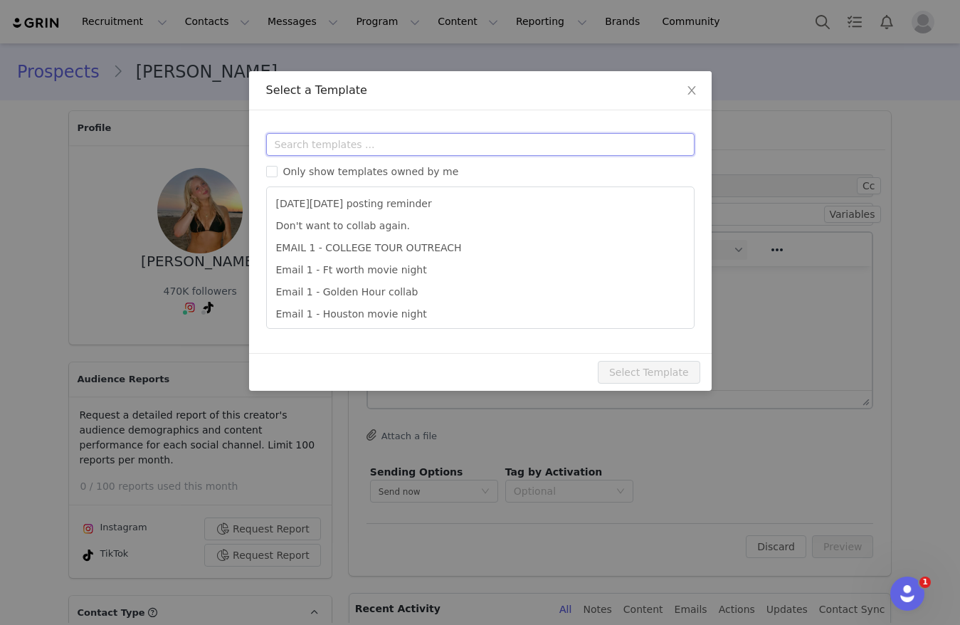
click at [403, 152] on input "text" at bounding box center [480, 144] width 428 height 23
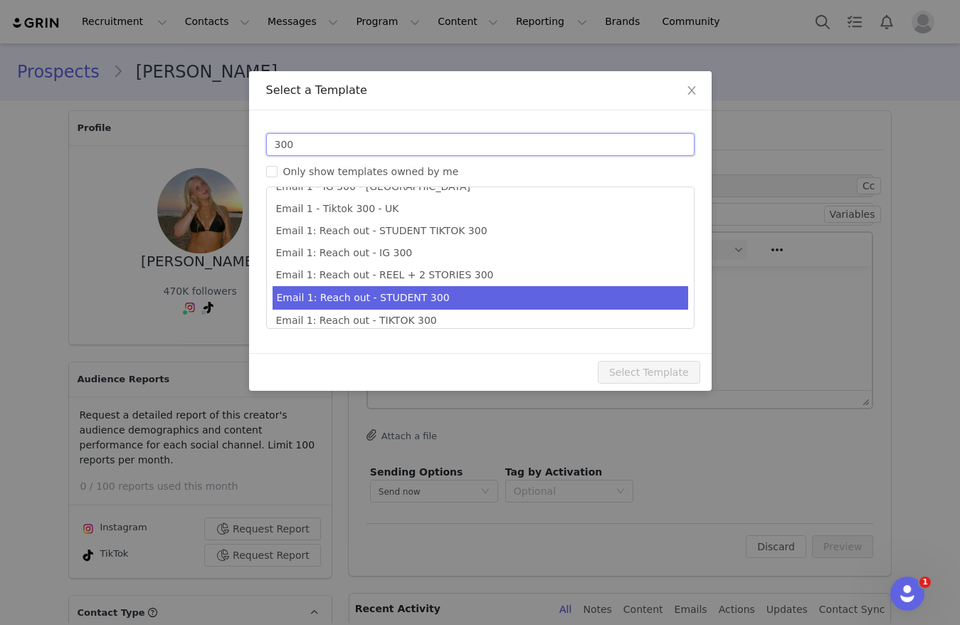
scroll to position [26, 0]
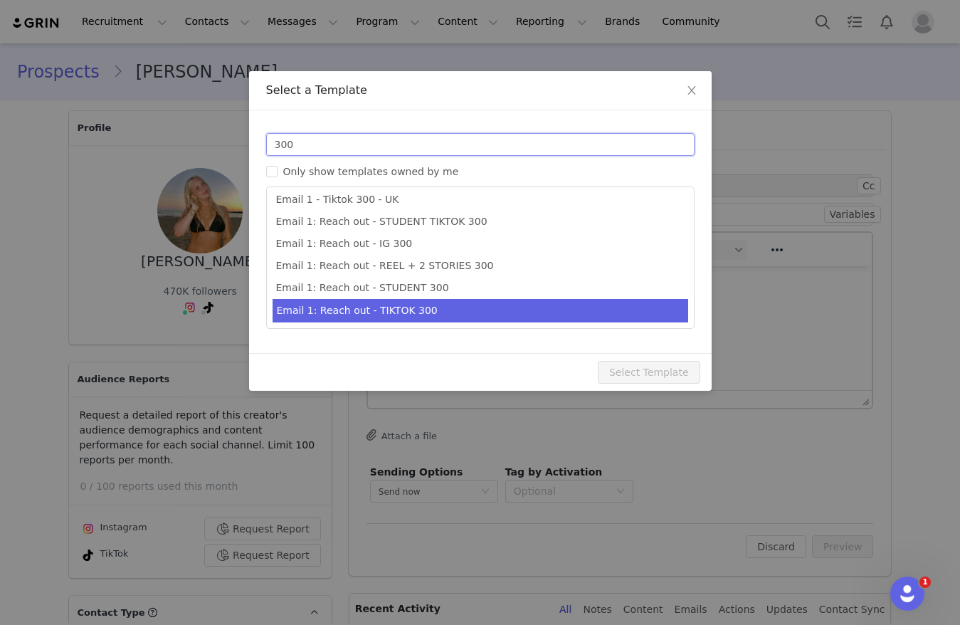
type input "300"
click at [367, 314] on li "Email 1: Reach out - TIKTOK 300" at bounding box center [480, 310] width 416 height 23
type input "Collab with Edikted 🧡🤎💛"
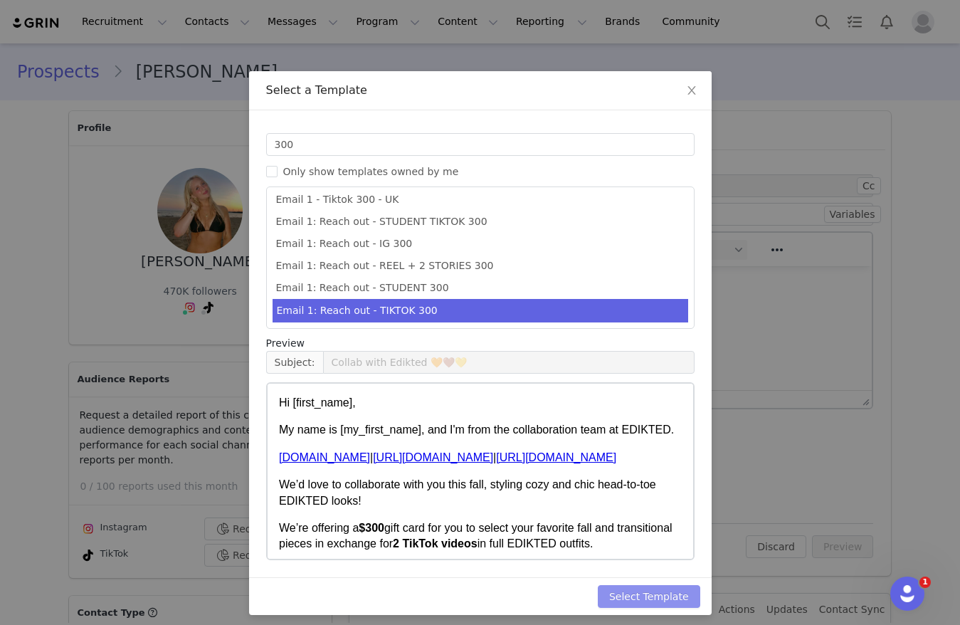
click at [666, 600] on button "Select Template" at bounding box center [649, 596] width 102 height 23
type input "Collab with Edikted 🧡🤎💛"
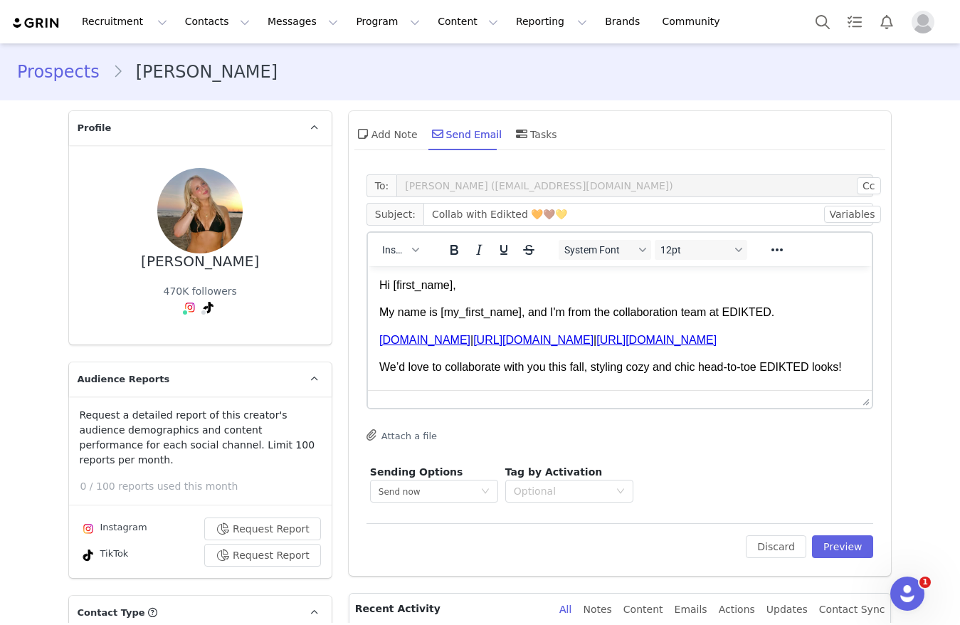
scroll to position [0, 0]
click at [812, 546] on button "Preview" at bounding box center [843, 546] width 62 height 23
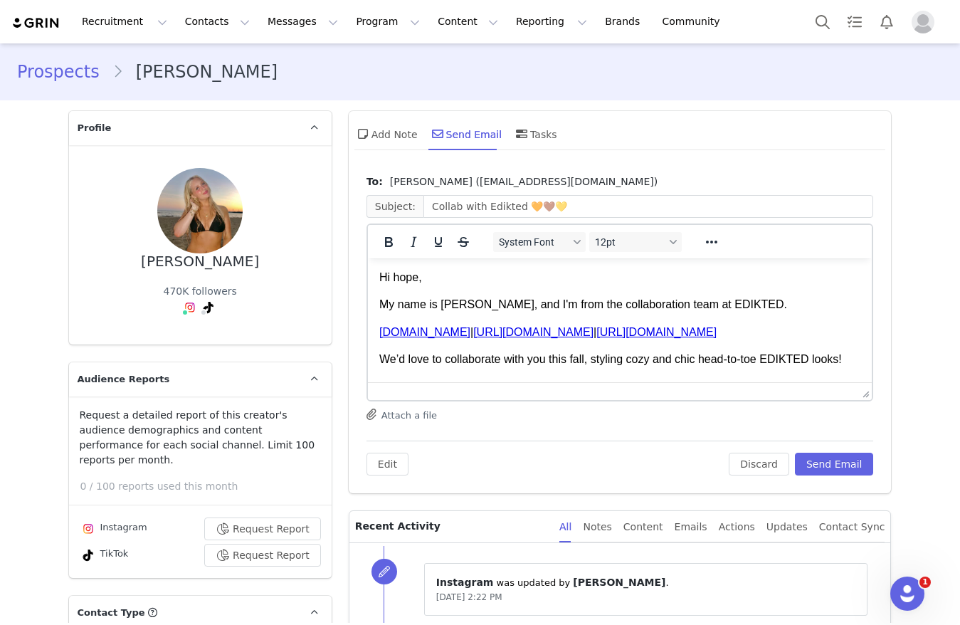
click at [401, 276] on p "Hi hope," at bounding box center [620, 278] width 482 height 16
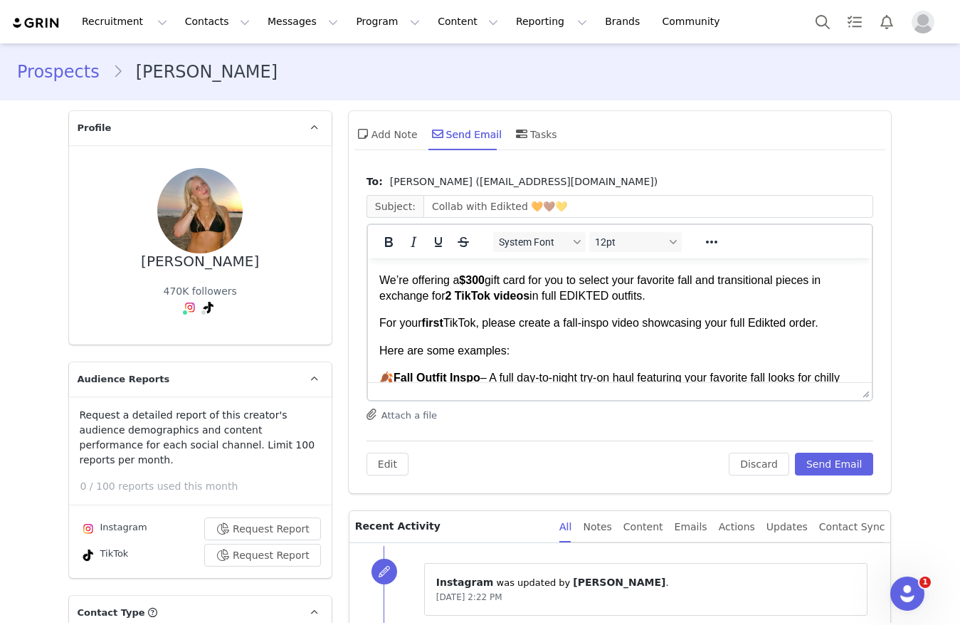
click at [475, 286] on strong "$300" at bounding box center [471, 280] width 26 height 12
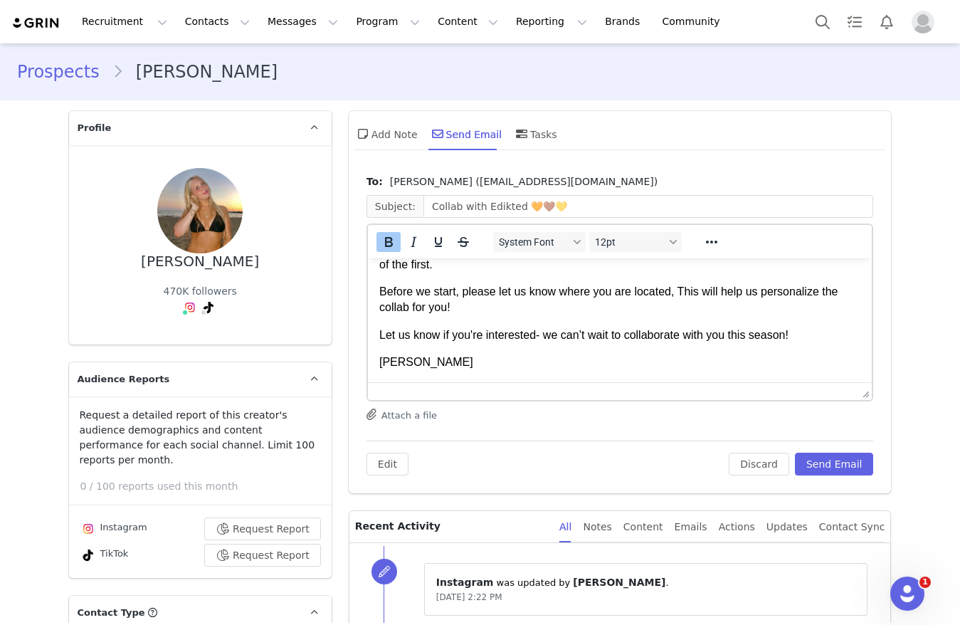
scroll to position [561, 0]
click at [827, 461] on button "Send Email" at bounding box center [834, 463] width 79 height 23
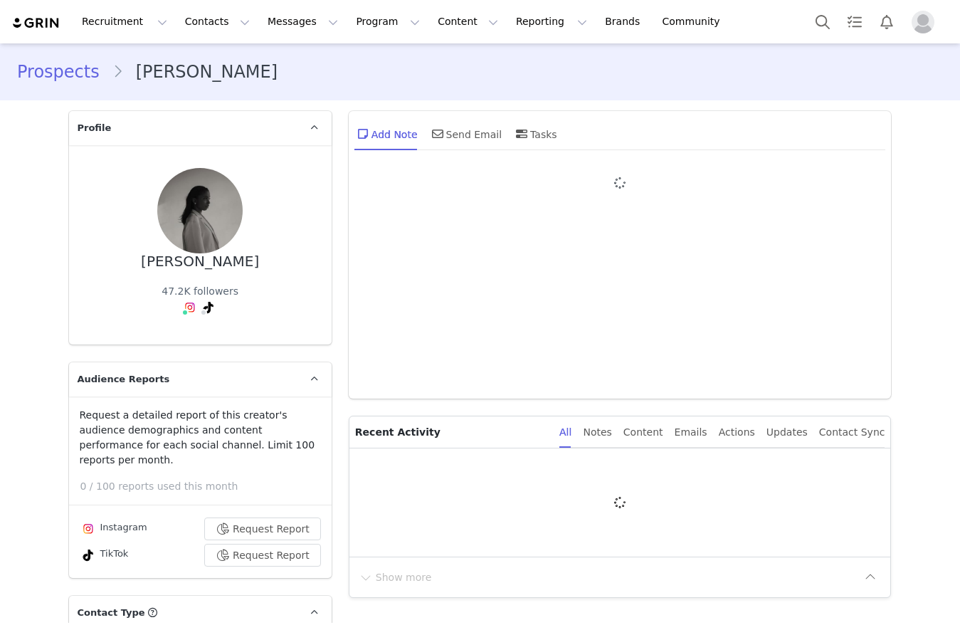
type input "+1 ([GEOGRAPHIC_DATA])"
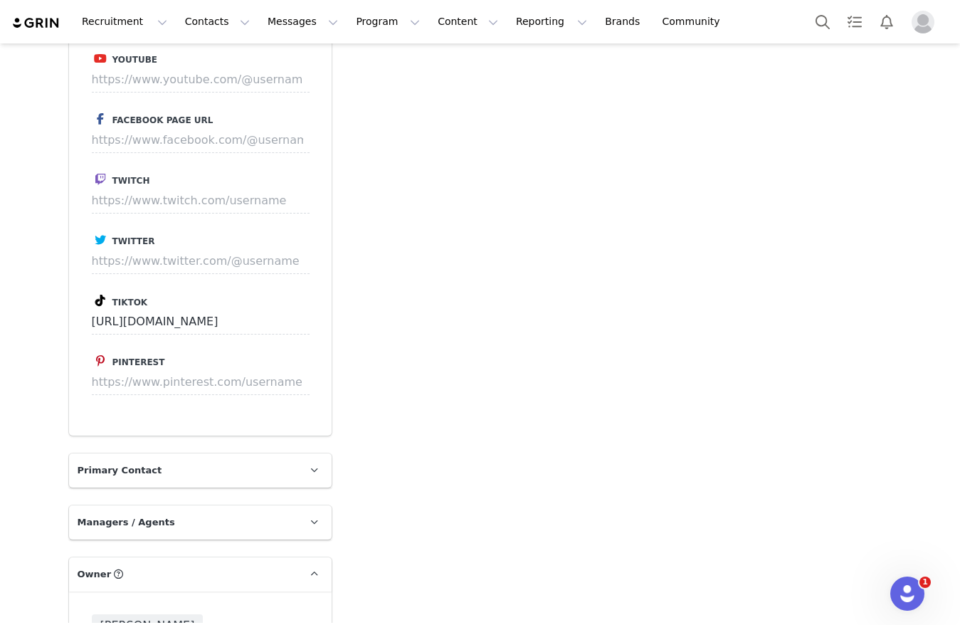
scroll to position [2107, 0]
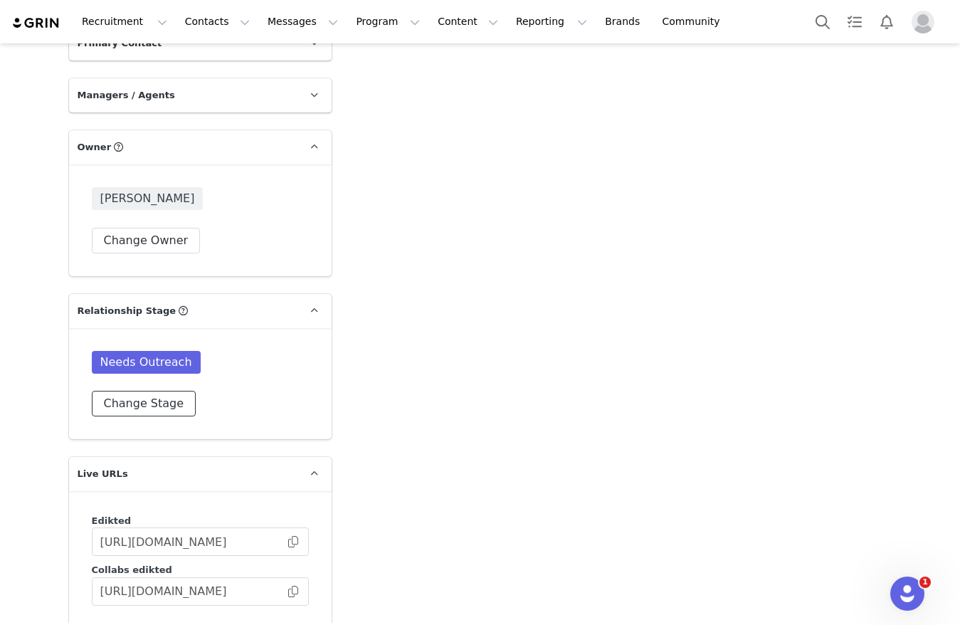
click at [152, 394] on button "Change Stage" at bounding box center [144, 404] width 105 height 26
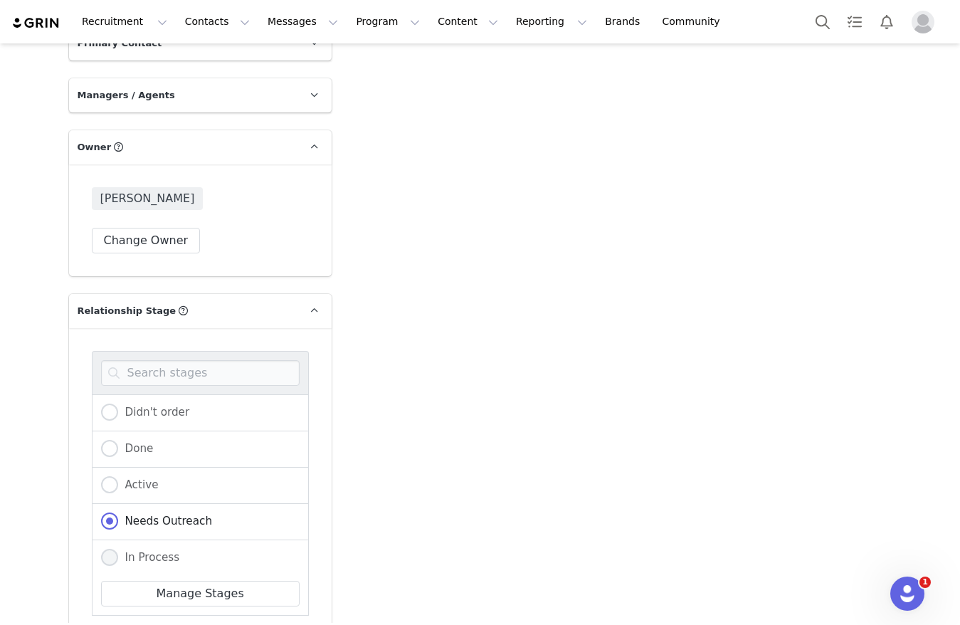
click at [124, 540] on div "In Process" at bounding box center [200, 558] width 217 height 36
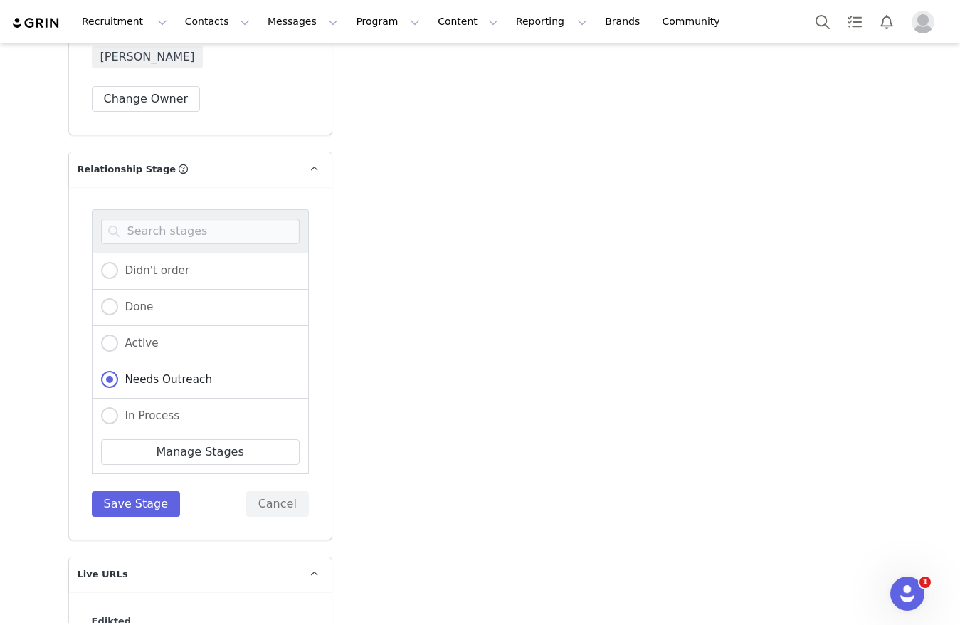
scroll to position [2534, 0]
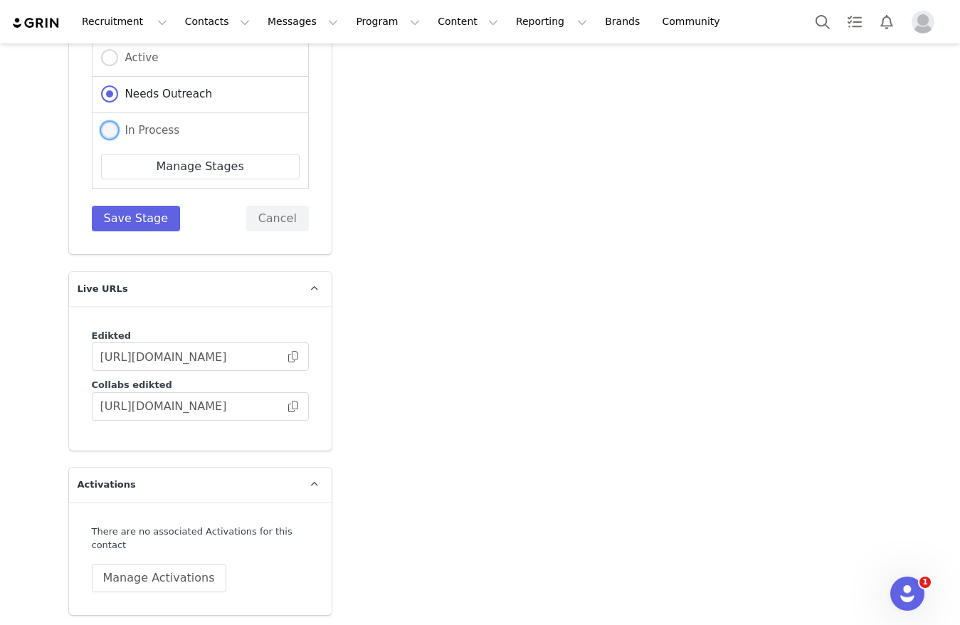
click at [159, 124] on span "In Process" at bounding box center [149, 130] width 62 height 13
click at [118, 122] on input "In Process" at bounding box center [109, 131] width 17 height 18
radio input "true"
radio input "false"
radio input "true"
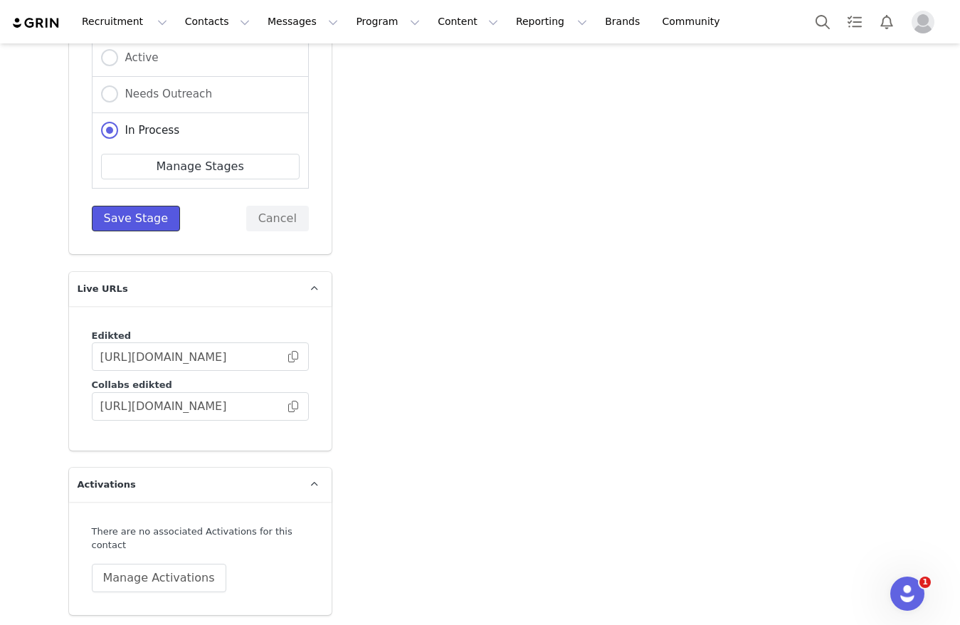
click at [118, 206] on button "Save Stage" at bounding box center [136, 219] width 89 height 26
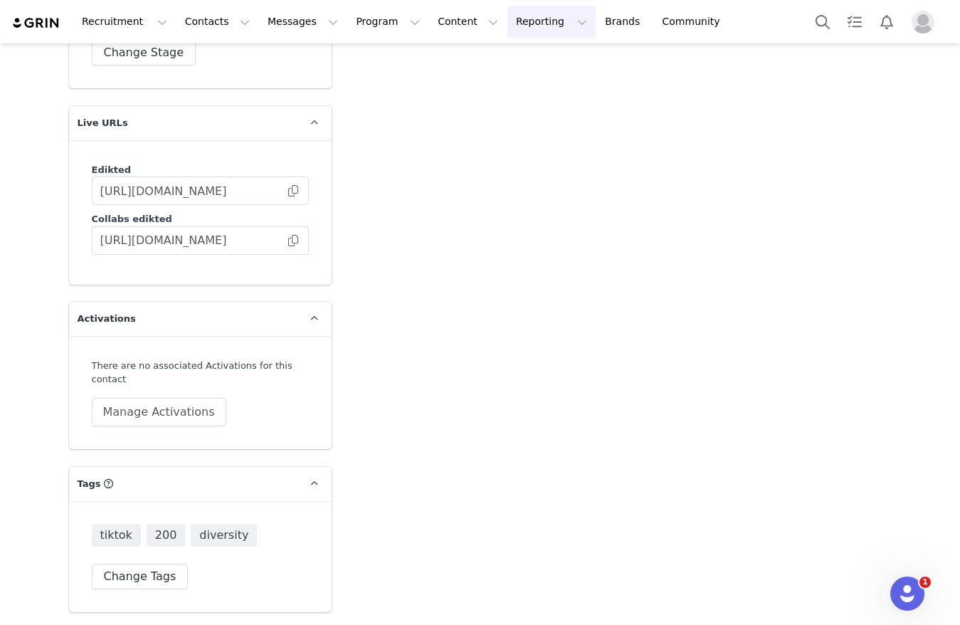
scroll to position [2427, 0]
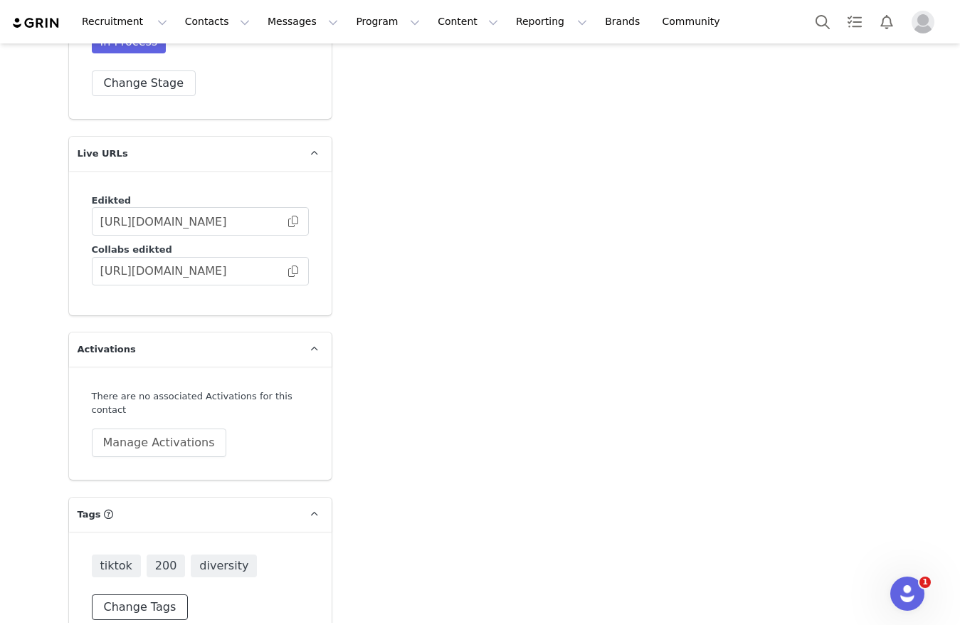
click at [148, 594] on button "Change Tags" at bounding box center [140, 607] width 97 height 26
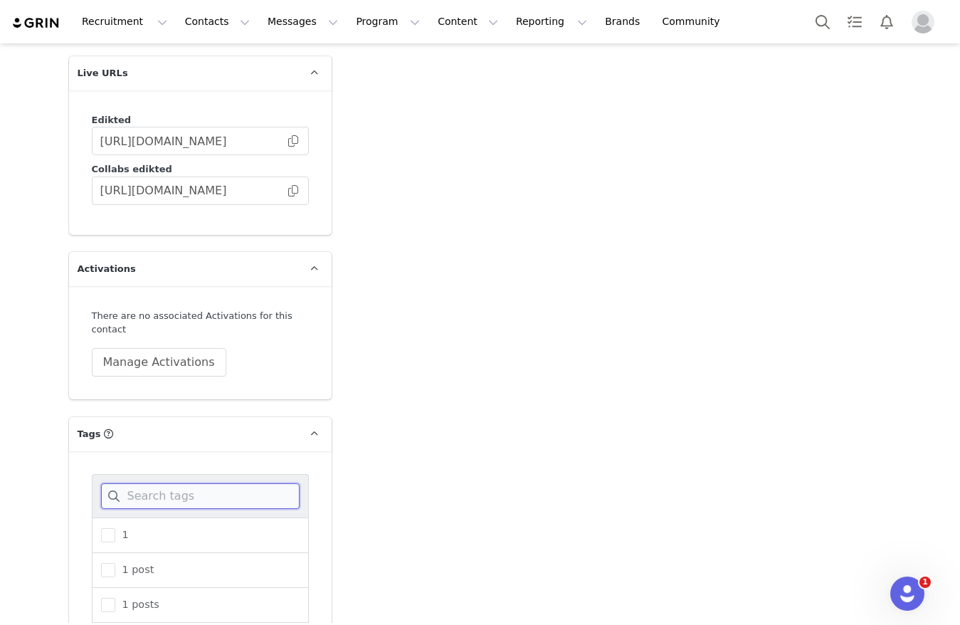
click at [253, 483] on input at bounding box center [200, 496] width 199 height 26
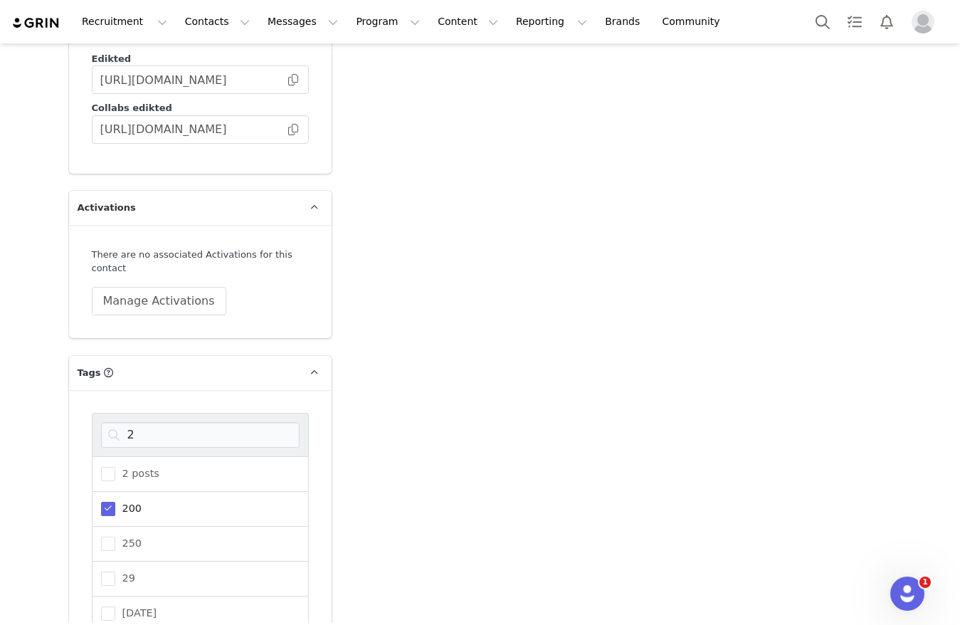
click at [101, 500] on label "200" at bounding box center [121, 508] width 41 height 17
click at [115, 502] on input "200" at bounding box center [115, 502] width 0 height 0
click at [151, 422] on input "2" at bounding box center [200, 435] width 199 height 26
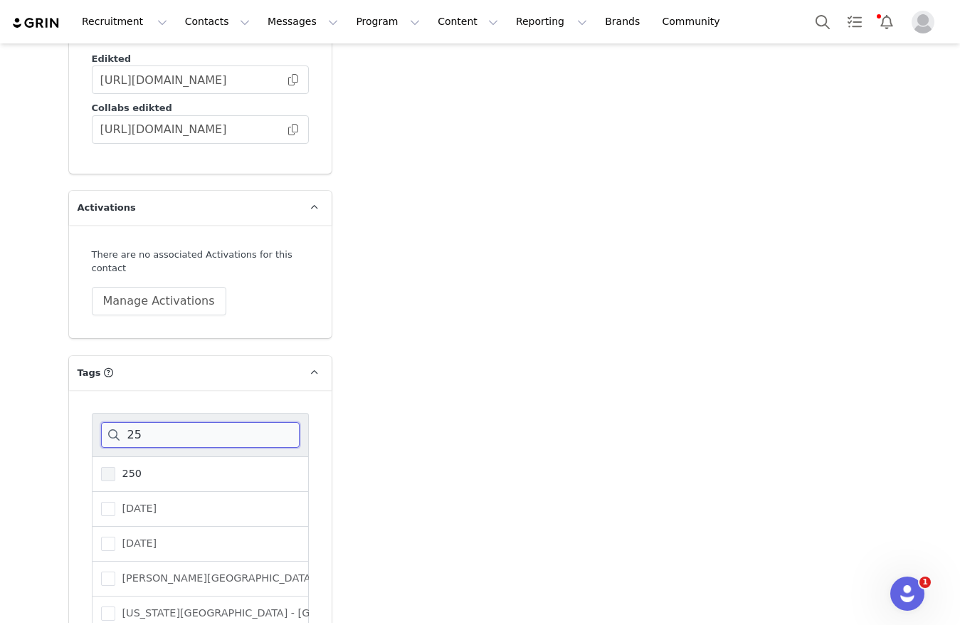
type input "25"
click at [115, 467] on span "250" at bounding box center [128, 474] width 26 height 14
click at [115, 467] on input "250" at bounding box center [115, 467] width 0 height 0
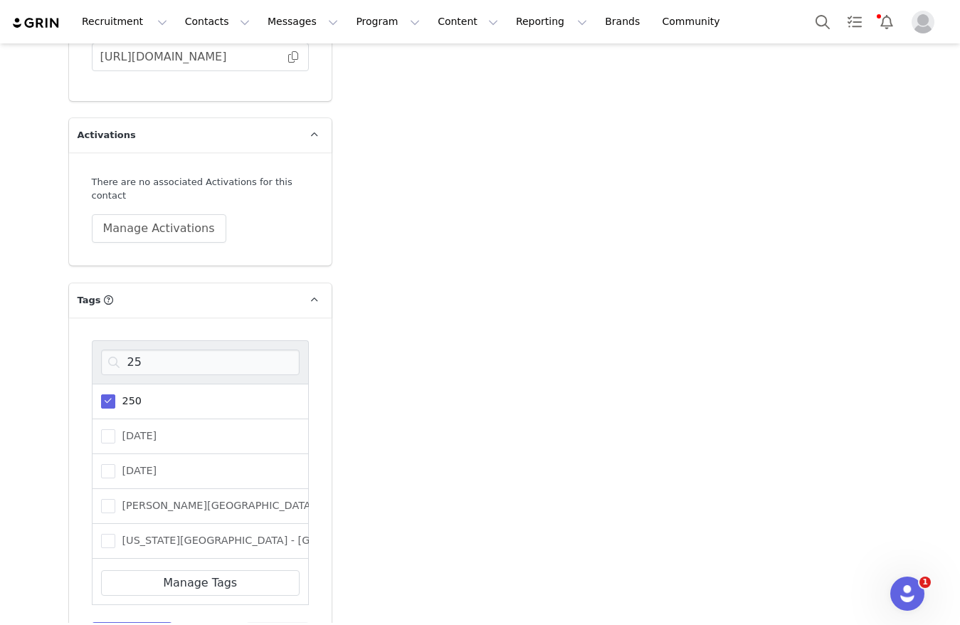
scroll to position [2669, 0]
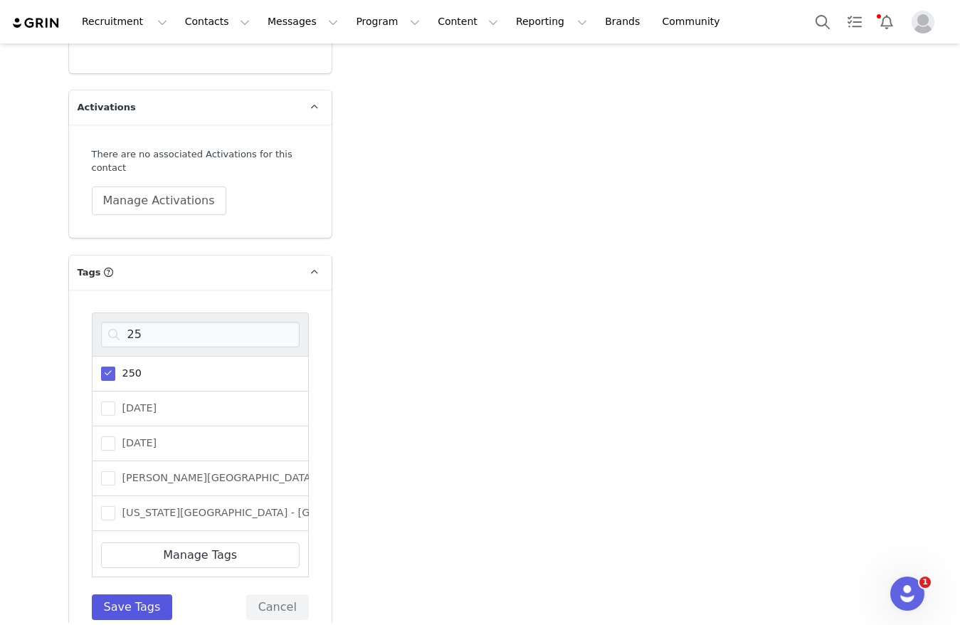
drag, startPoint x: 123, startPoint y: 593, endPoint x: 121, endPoint y: 578, distance: 15.1
click at [123, 588] on div "25 250 [DATE] [DATE] [PERSON_NAME][GEOGRAPHIC_DATA][PERSON_NAME] - [GEOGRAPHIC_…" at bounding box center [200, 466] width 263 height 353
click at [121, 594] on button "Save Tags" at bounding box center [132, 607] width 81 height 26
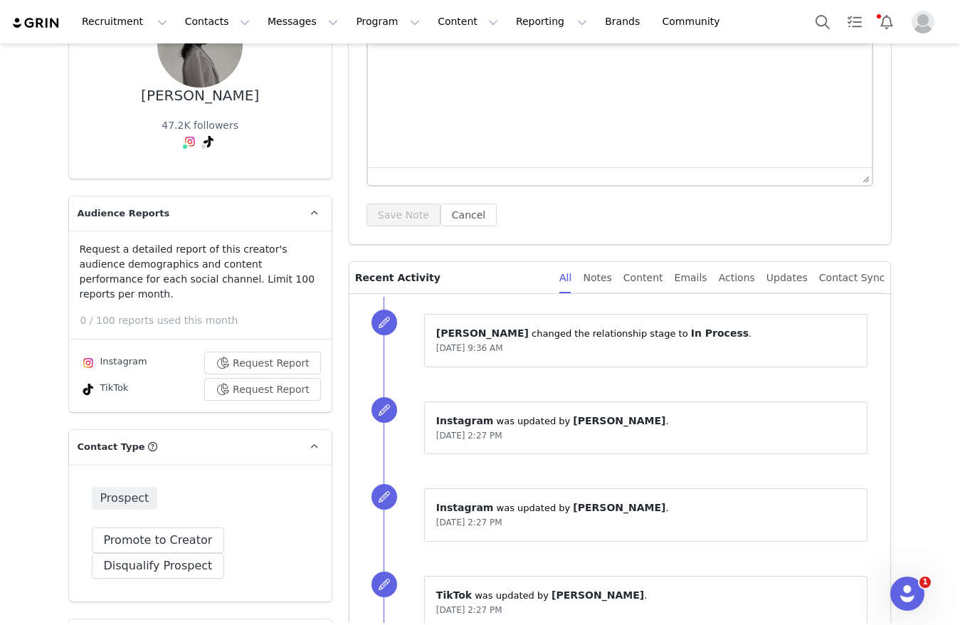
scroll to position [0, 0]
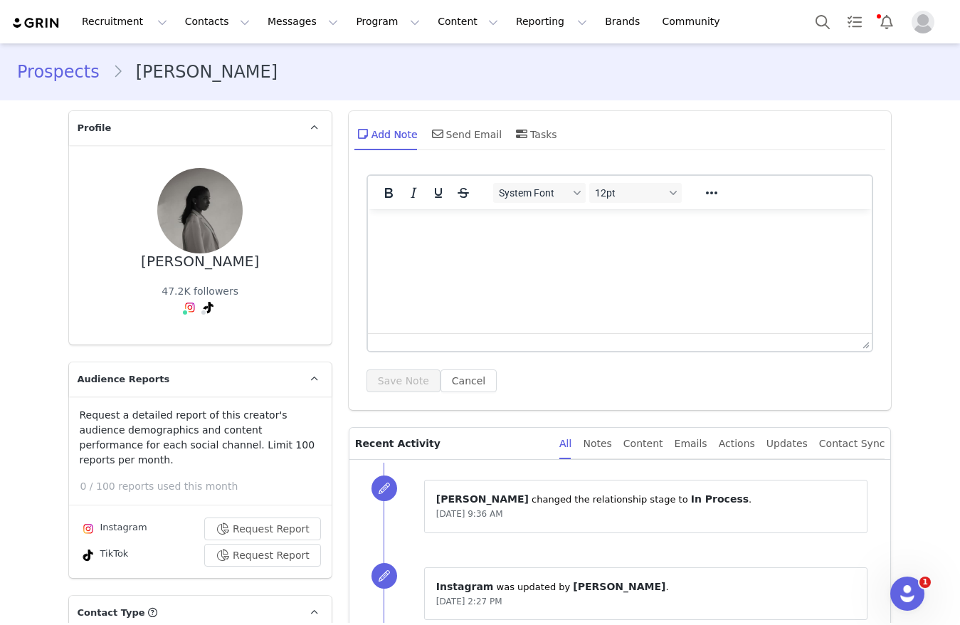
click at [411, 140] on div "Add Note Send Email Tasks" at bounding box center [455, 134] width 203 height 34
click at [429, 137] on span at bounding box center [437, 133] width 17 height 17
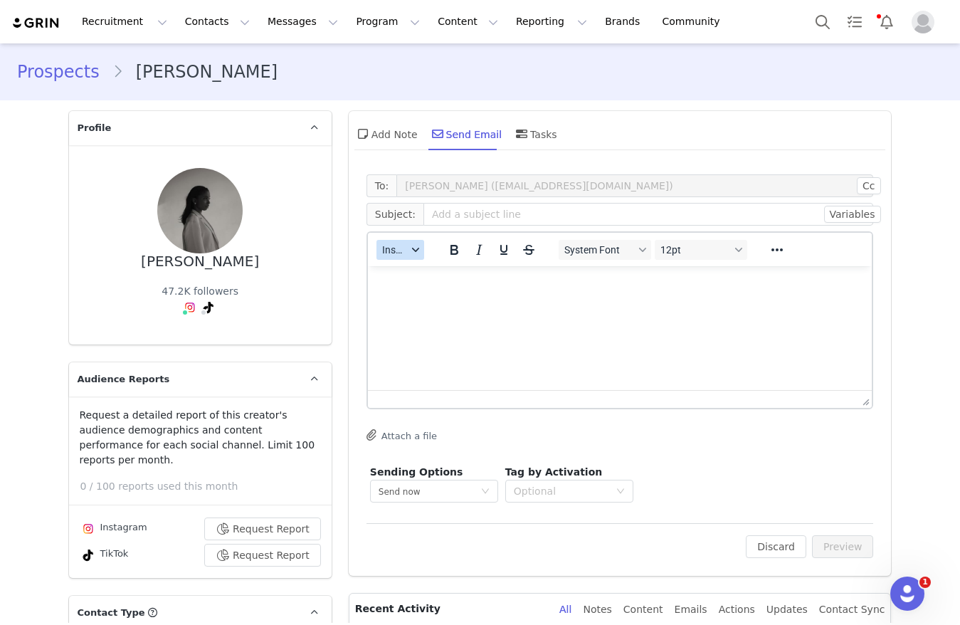
click at [382, 255] on span "Insert" at bounding box center [394, 249] width 25 height 11
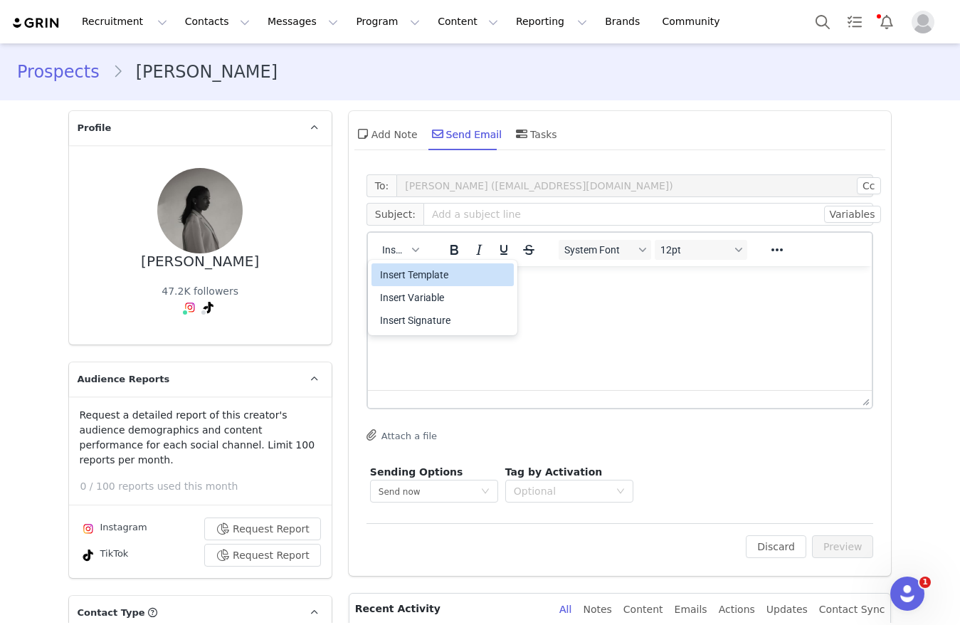
click at [382, 268] on div "Insert Template" at bounding box center [444, 274] width 128 height 17
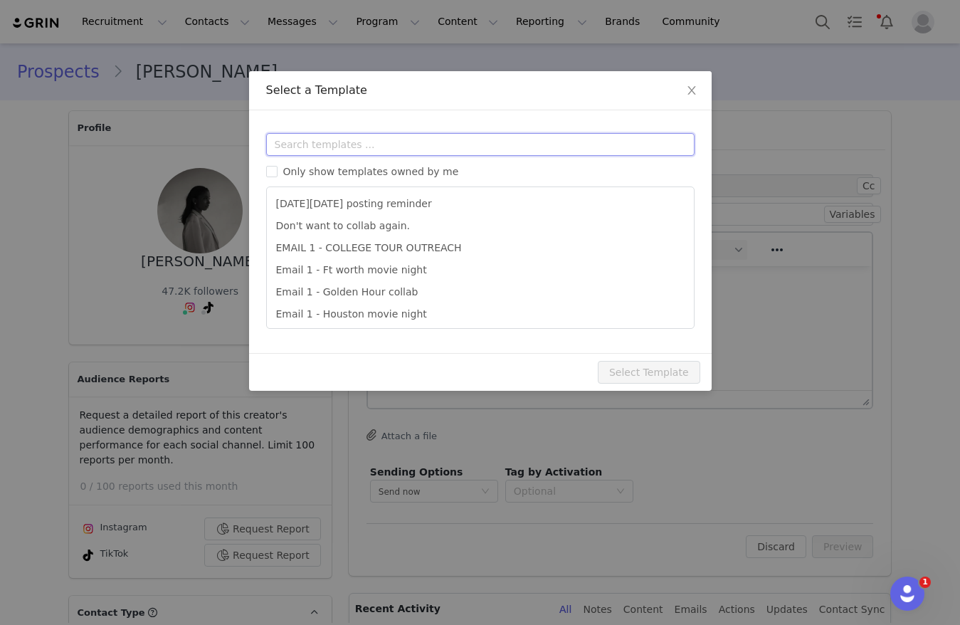
click at [403, 137] on input "text" at bounding box center [480, 144] width 428 height 23
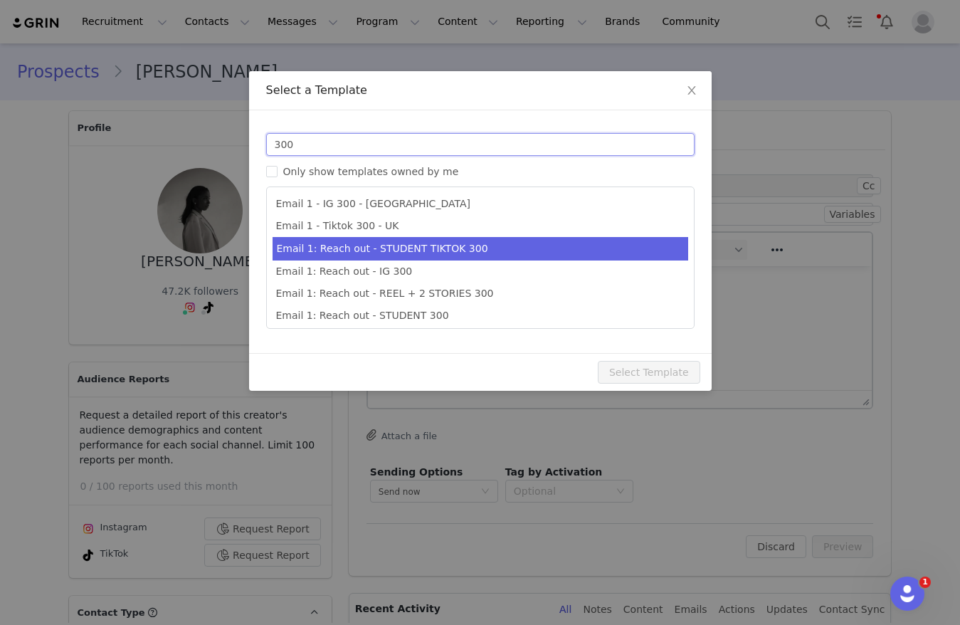
scroll to position [26, 0]
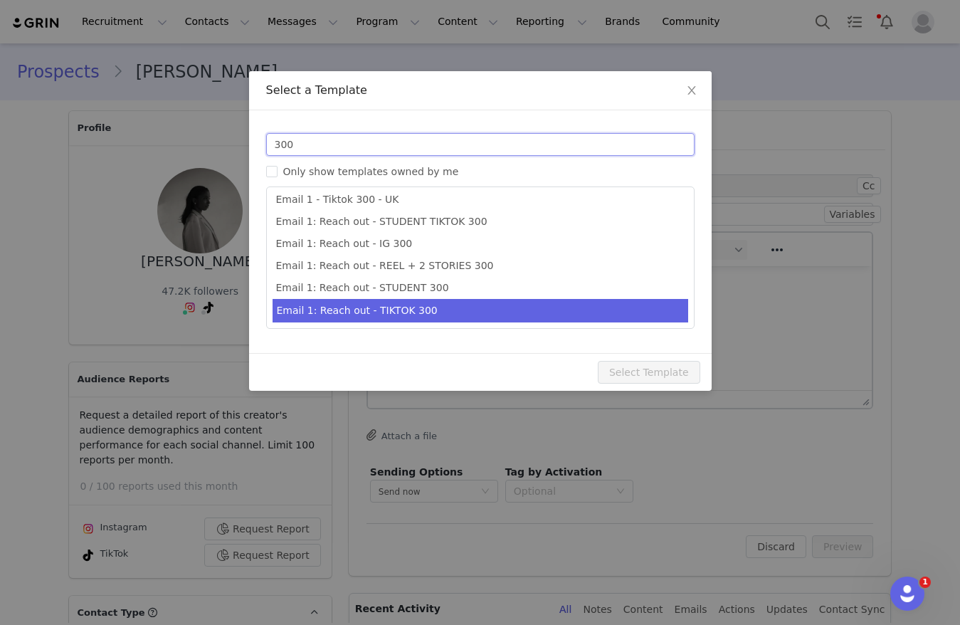
type input "300"
click at [443, 309] on li "Email 1: Reach out - TIKTOK 300" at bounding box center [480, 310] width 416 height 23
type input "Collab with Edikted 🧡🤎💛"
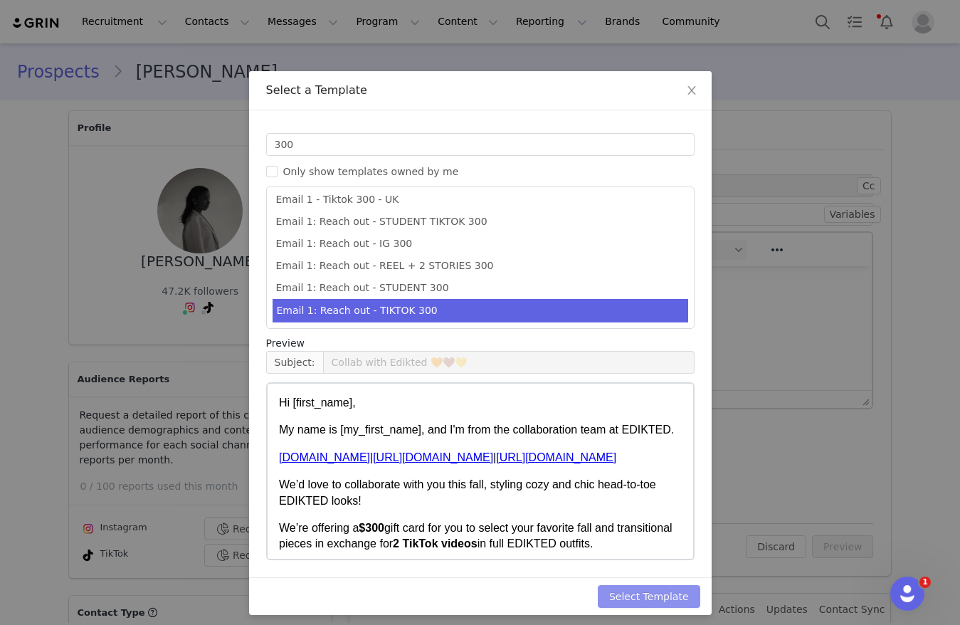
click at [672, 600] on button "Select Template" at bounding box center [649, 596] width 102 height 23
type input "Collab with Edikted 🧡🤎💛"
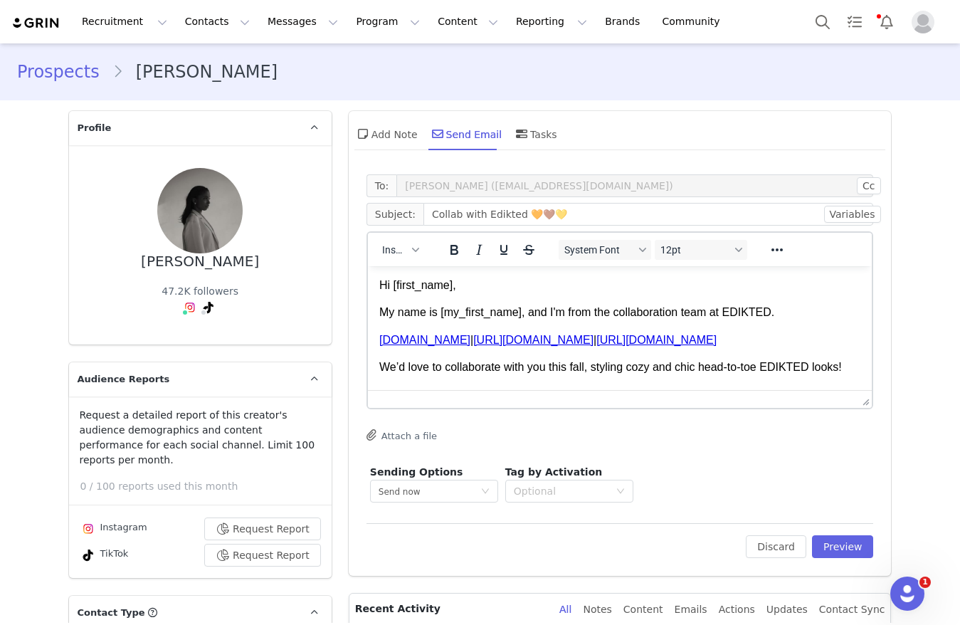
scroll to position [0, 0]
click at [840, 544] on button "Preview" at bounding box center [843, 546] width 62 height 23
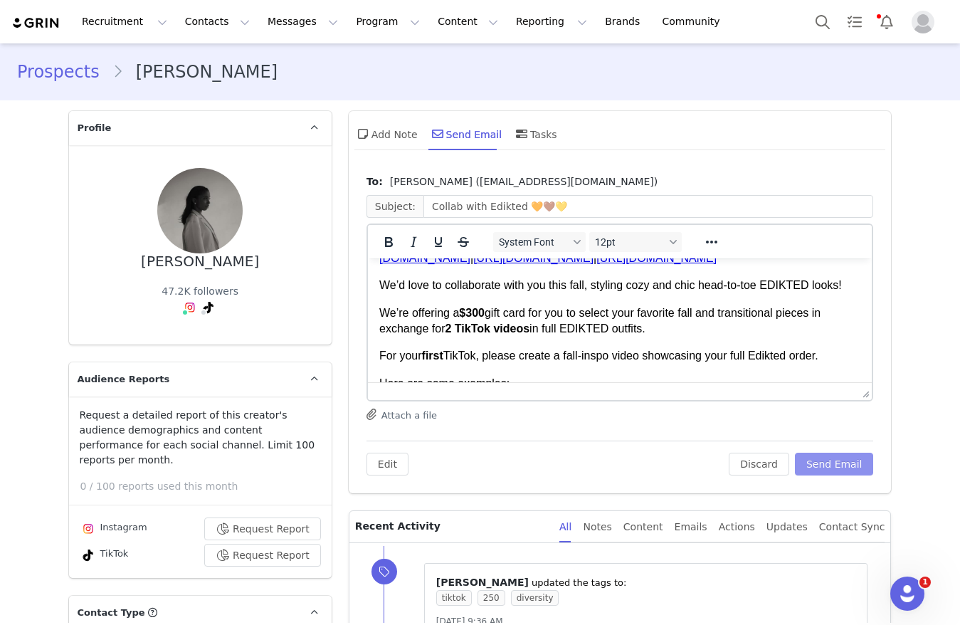
scroll to position [107, 0]
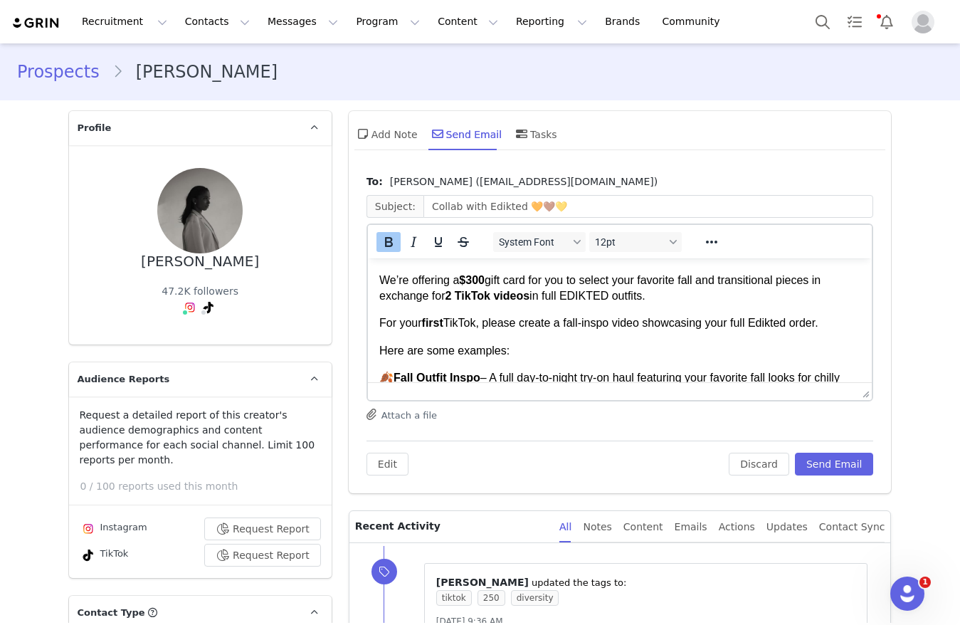
click at [483, 286] on strong "$300" at bounding box center [471, 280] width 26 height 12
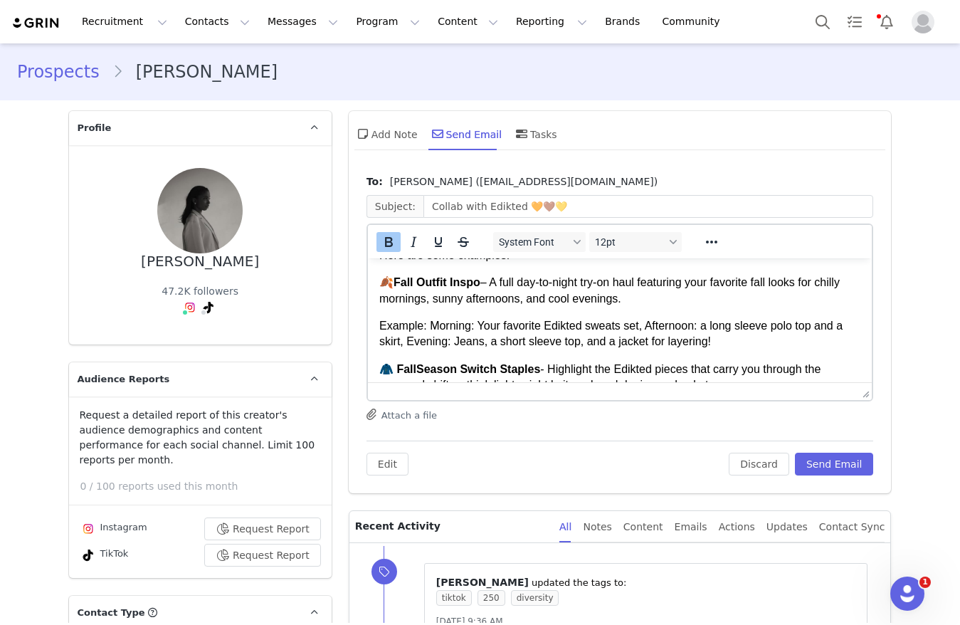
scroll to position [28, 0]
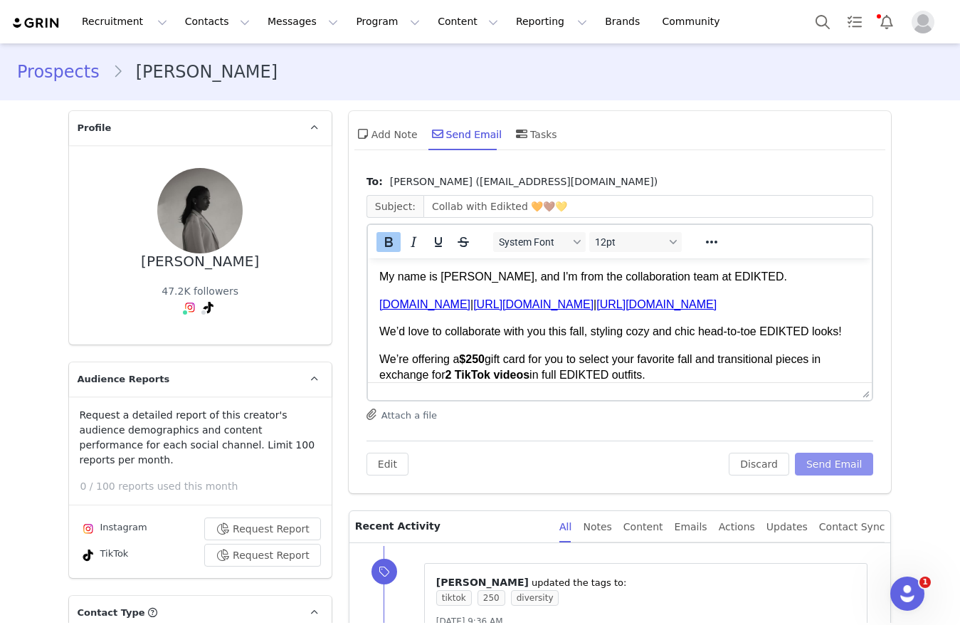
click at [817, 465] on button "Send Email" at bounding box center [834, 463] width 79 height 23
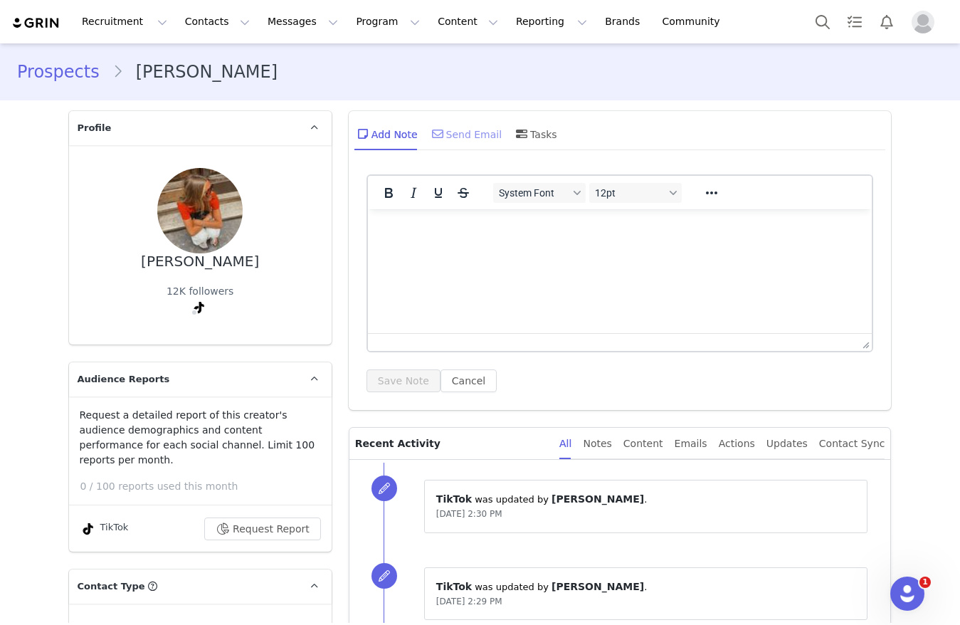
click at [445, 131] on div "Send Email" at bounding box center [465, 134] width 73 height 34
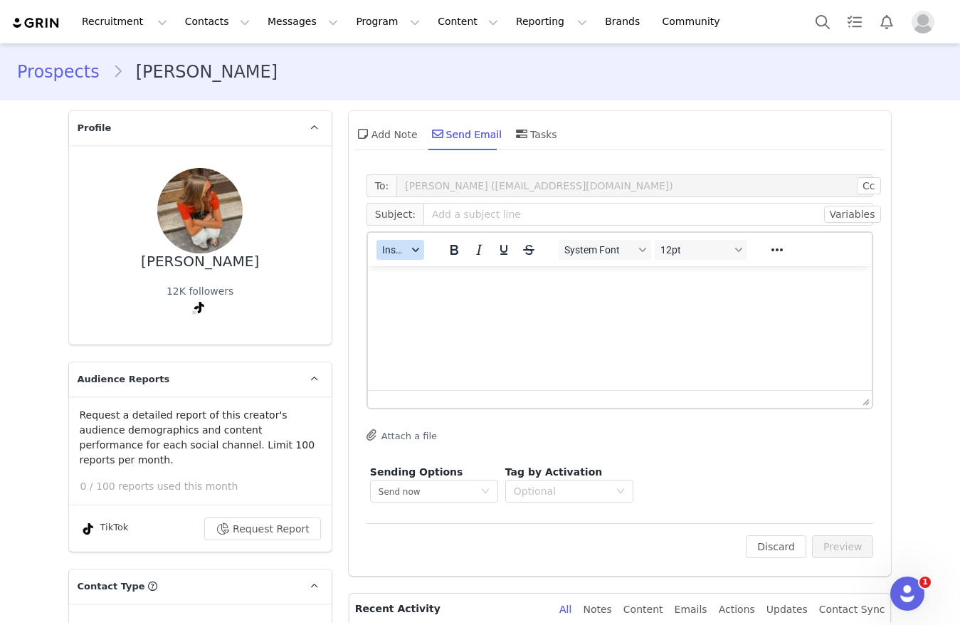
click at [395, 244] on span "Insert" at bounding box center [394, 249] width 25 height 11
click at [396, 261] on div "Insert Template Insert Variable Insert Signature" at bounding box center [442, 297] width 142 height 74
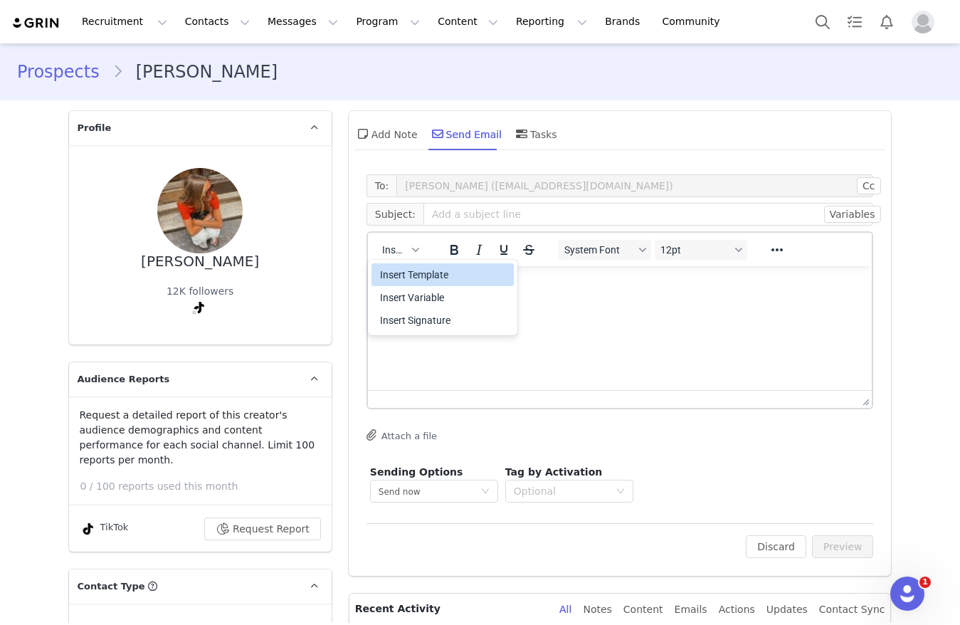
click at [418, 280] on div "Insert Template" at bounding box center [442, 274] width 142 height 23
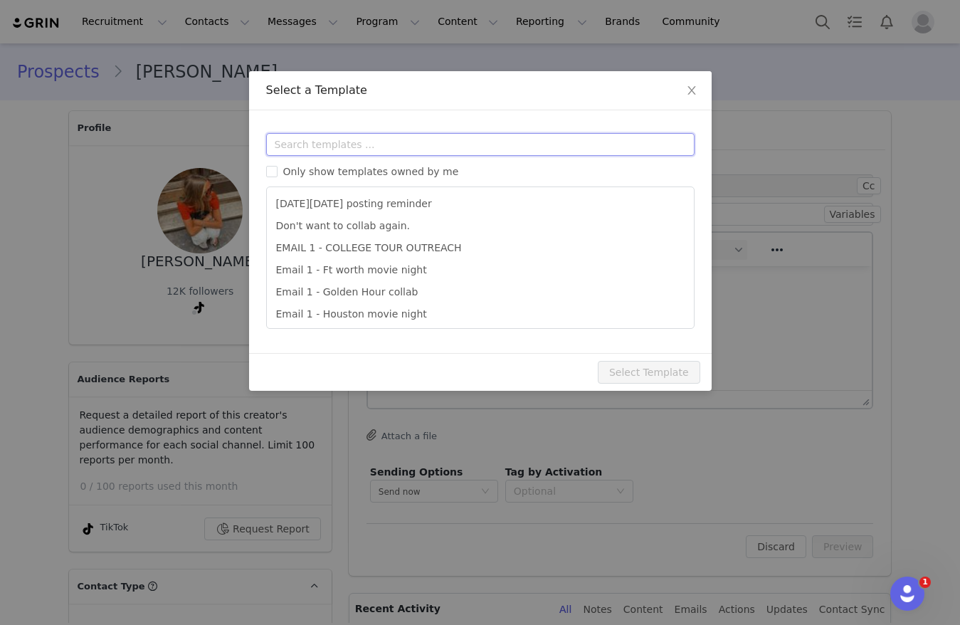
click at [415, 149] on input "text" at bounding box center [480, 144] width 428 height 23
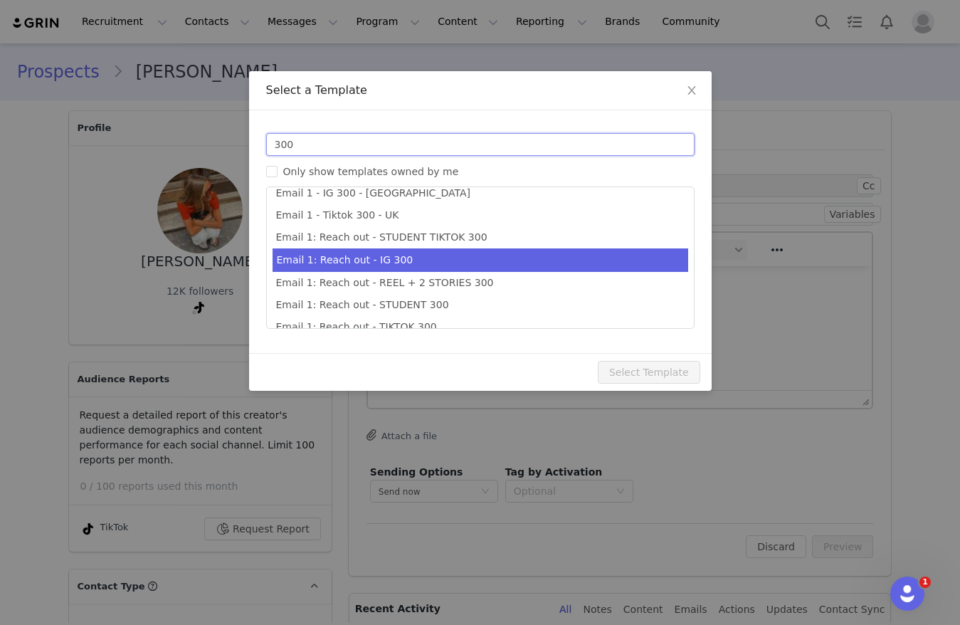
scroll to position [26, 0]
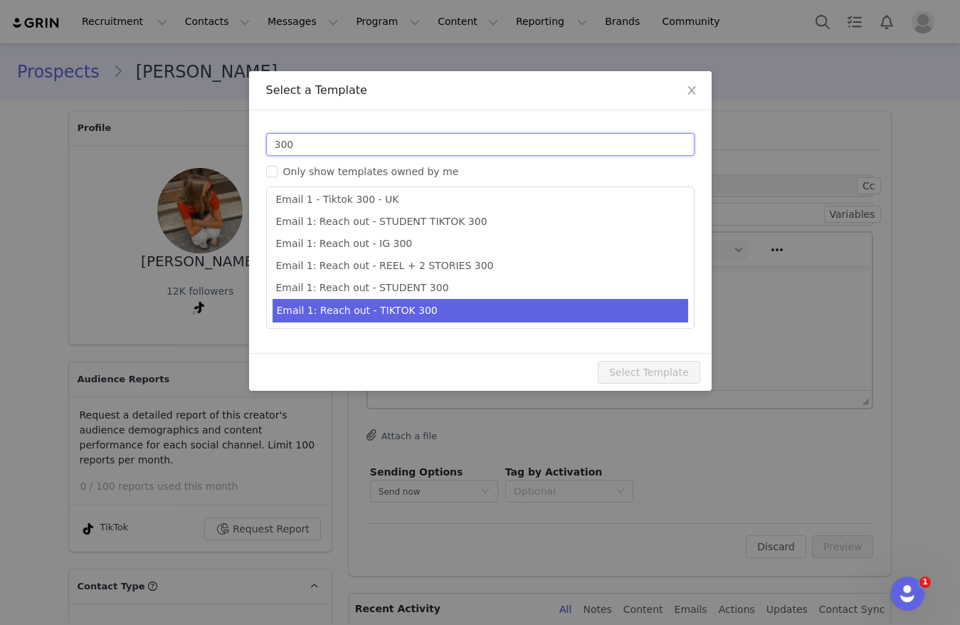
type input "300"
click at [379, 314] on li "Email 1: Reach out - TIKTOK 300" at bounding box center [480, 310] width 416 height 23
type input "Collab with Edikted 🧡🤎💛"
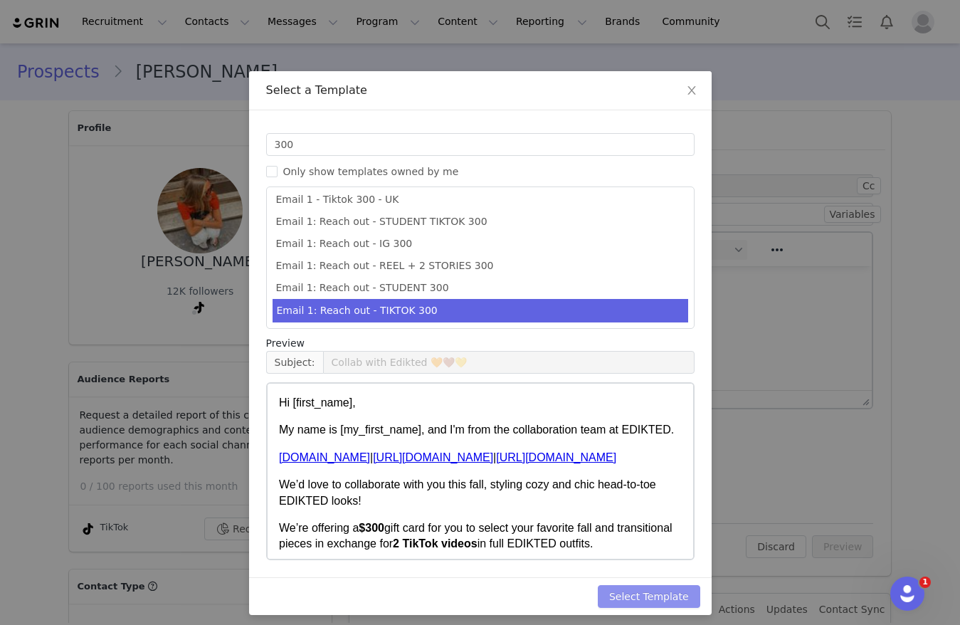
drag, startPoint x: 672, startPoint y: 603, endPoint x: 670, endPoint y: 596, distance: 8.1
click at [672, 600] on button "Select Template" at bounding box center [649, 596] width 102 height 23
type input "Collab with Edikted 🧡🤎💛"
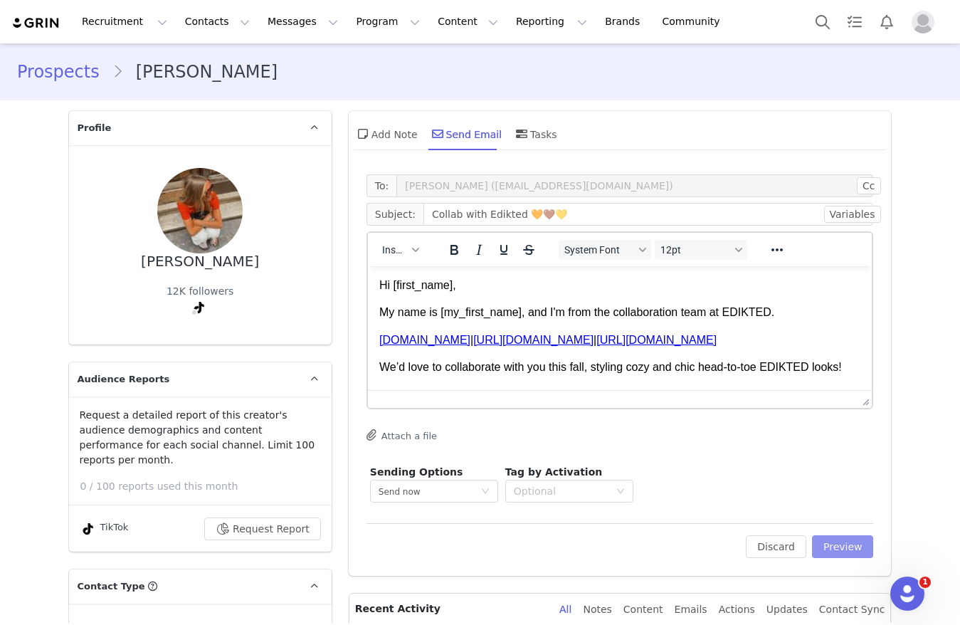
click at [839, 536] on button "Preview" at bounding box center [843, 546] width 62 height 23
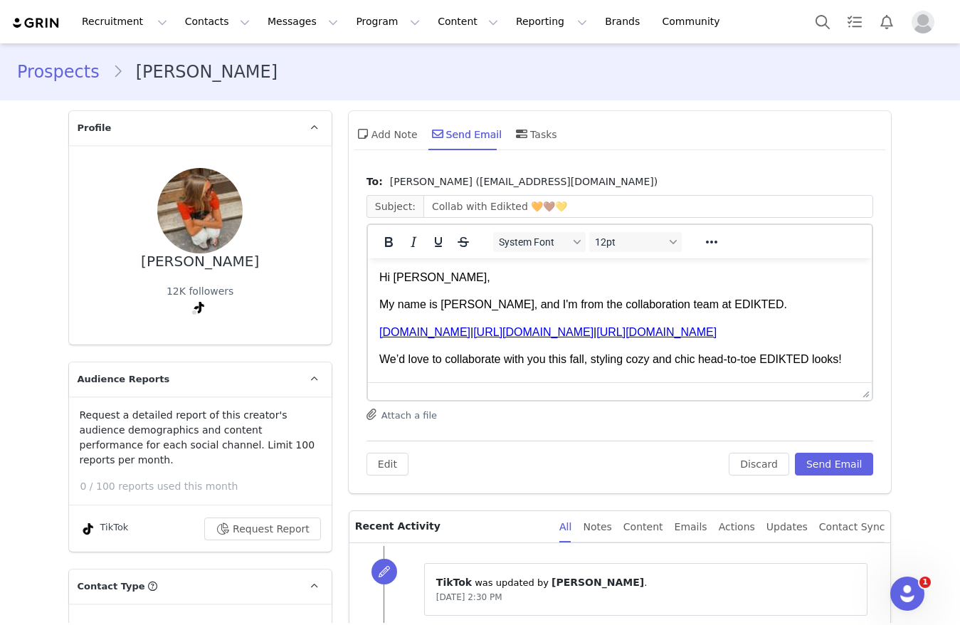
click at [396, 282] on p "Hi brooke," at bounding box center [620, 278] width 482 height 16
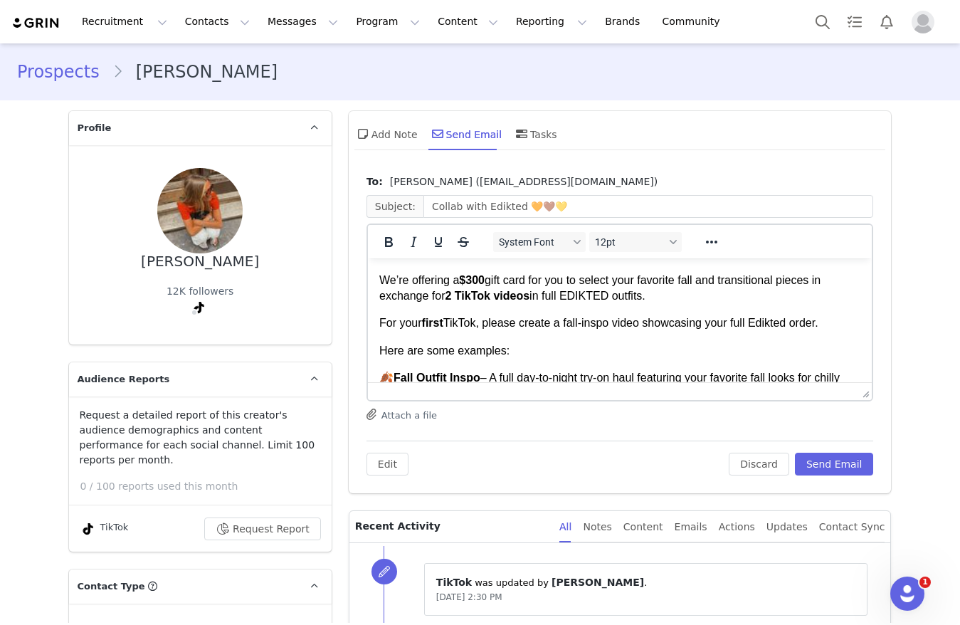
click at [470, 286] on strong "$300" at bounding box center [471, 280] width 26 height 12
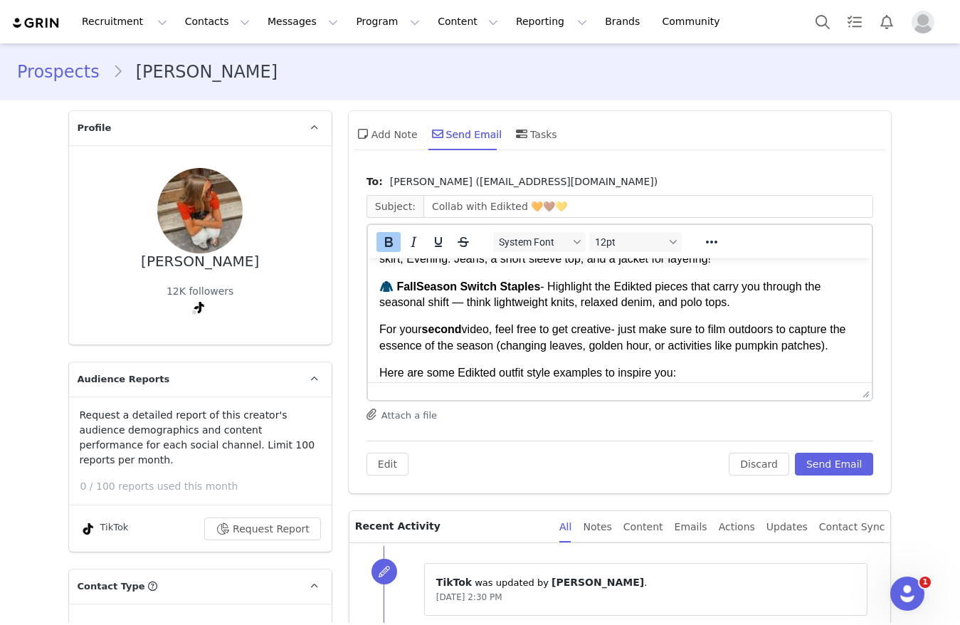
scroll to position [561, 0]
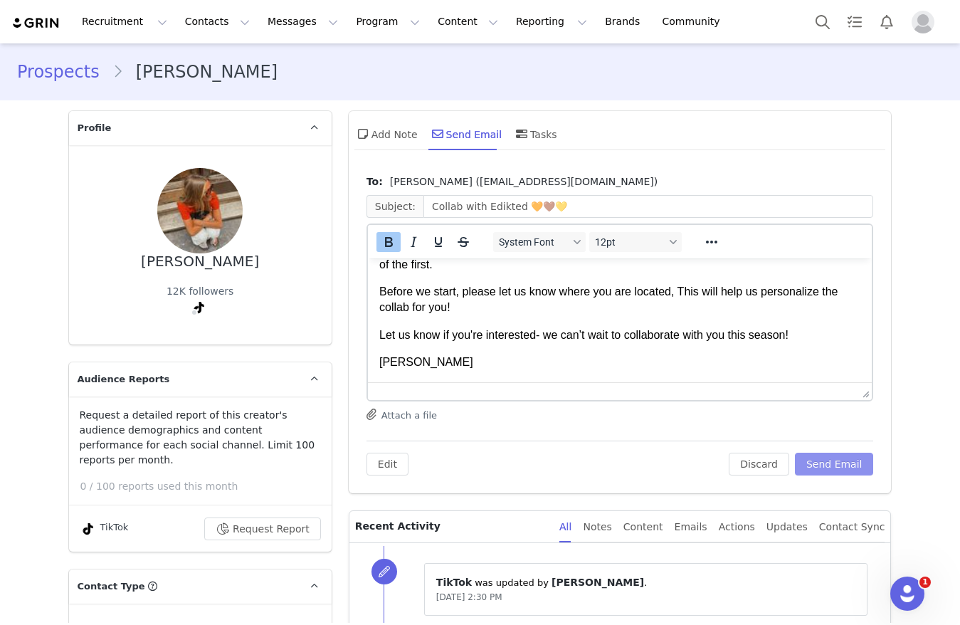
click at [809, 464] on button "Send Email" at bounding box center [834, 463] width 79 height 23
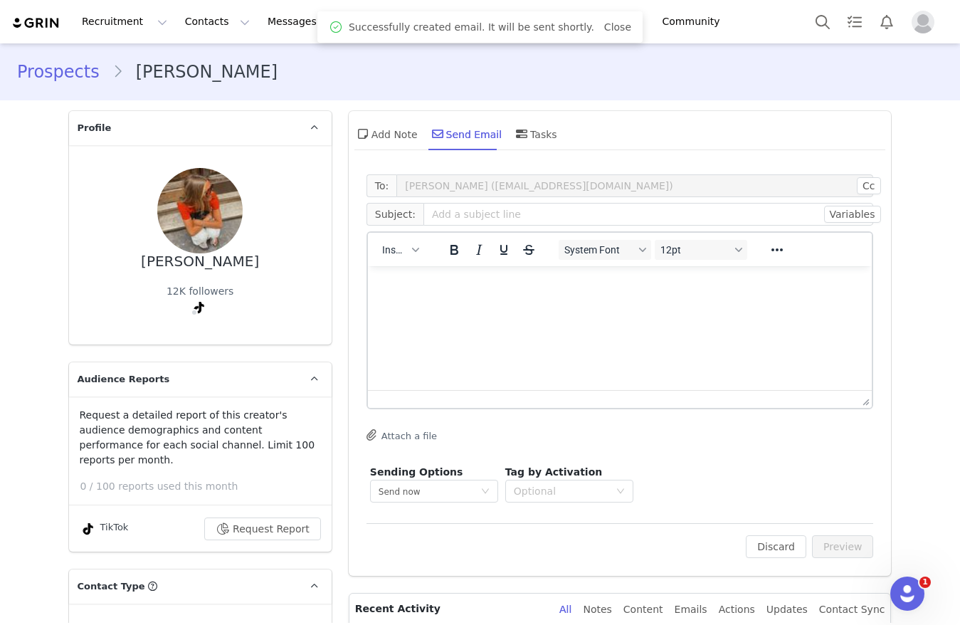
scroll to position [0, 0]
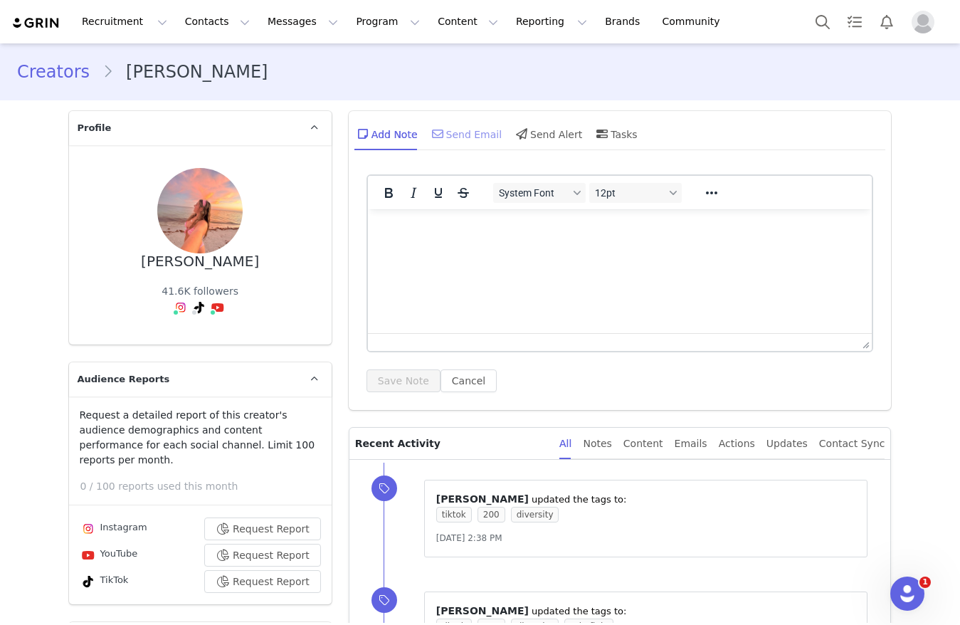
click at [432, 129] on icon at bounding box center [437, 133] width 11 height 11
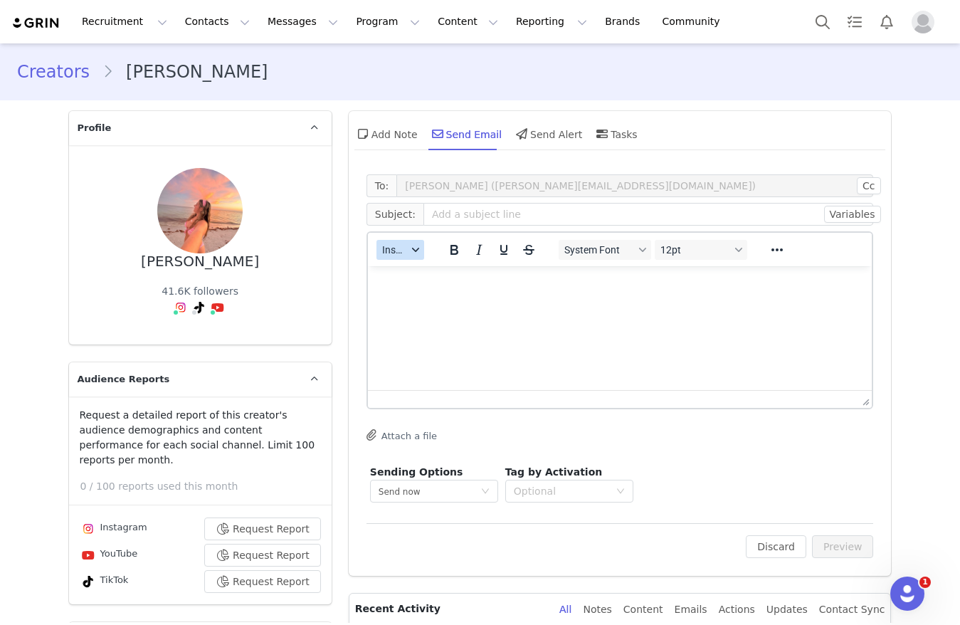
click at [402, 243] on button "Insert" at bounding box center [400, 250] width 48 height 20
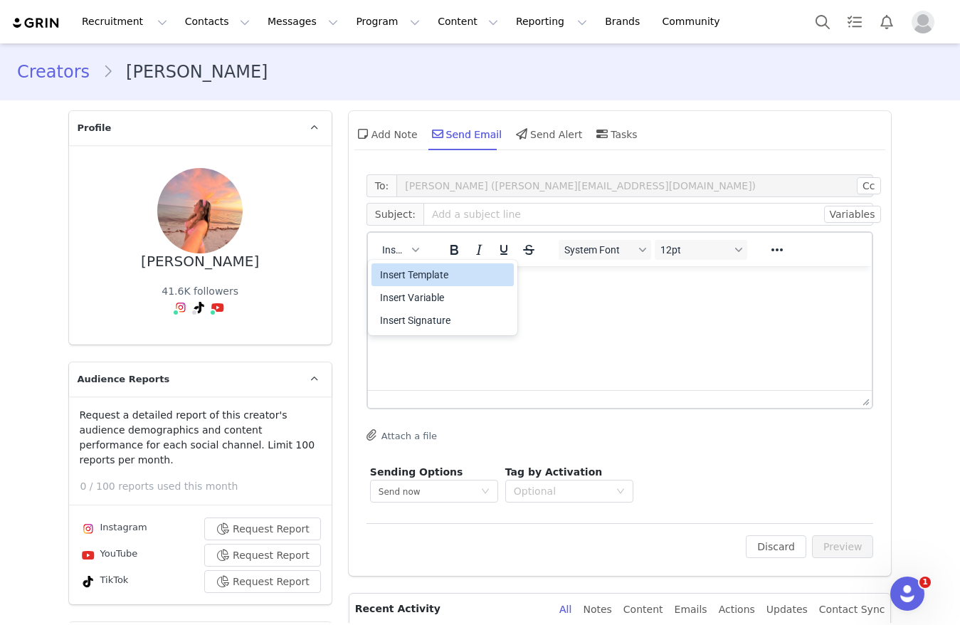
click at [406, 273] on div "Insert Template" at bounding box center [444, 274] width 128 height 17
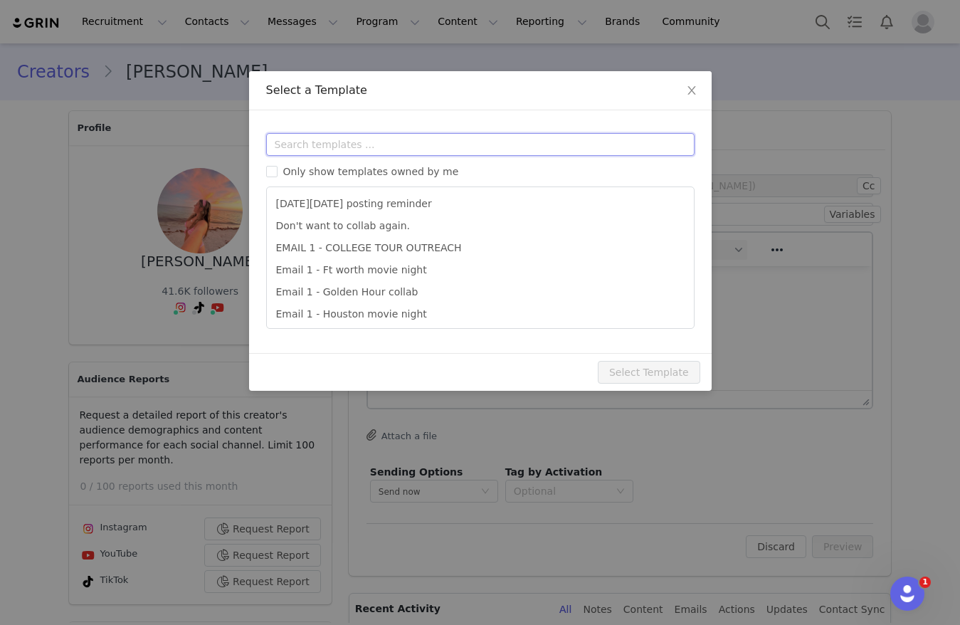
click at [416, 141] on input "text" at bounding box center [480, 144] width 428 height 23
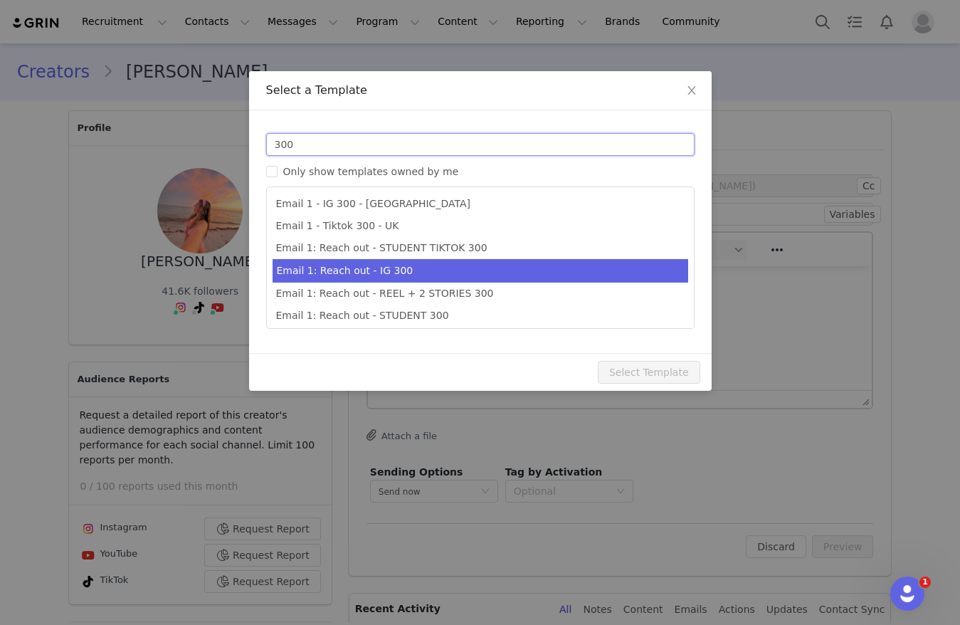
scroll to position [26, 0]
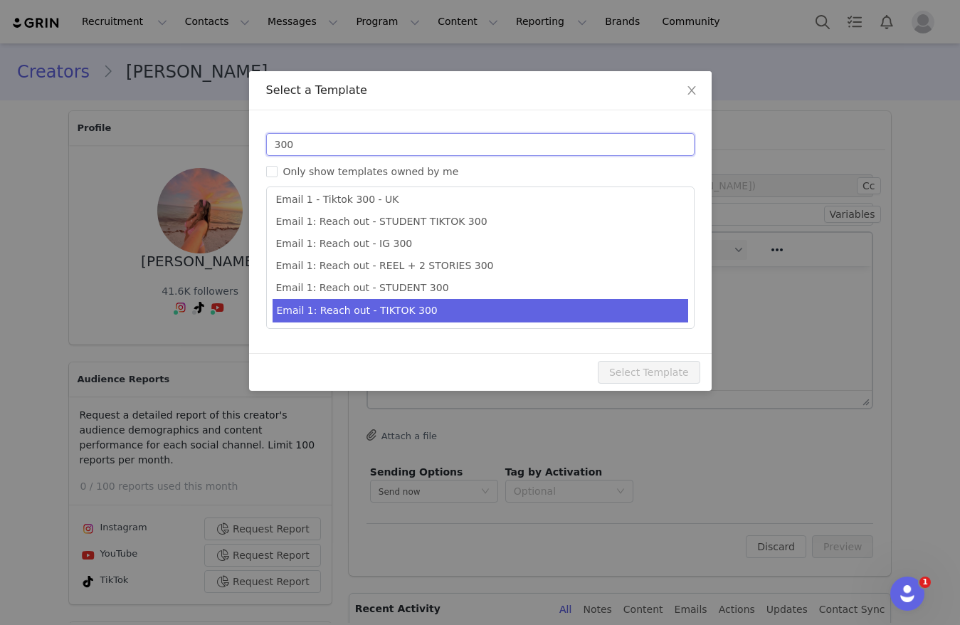
type input "300"
click at [415, 302] on li "Email 1: Reach out - TIKTOK 300" at bounding box center [480, 310] width 416 height 23
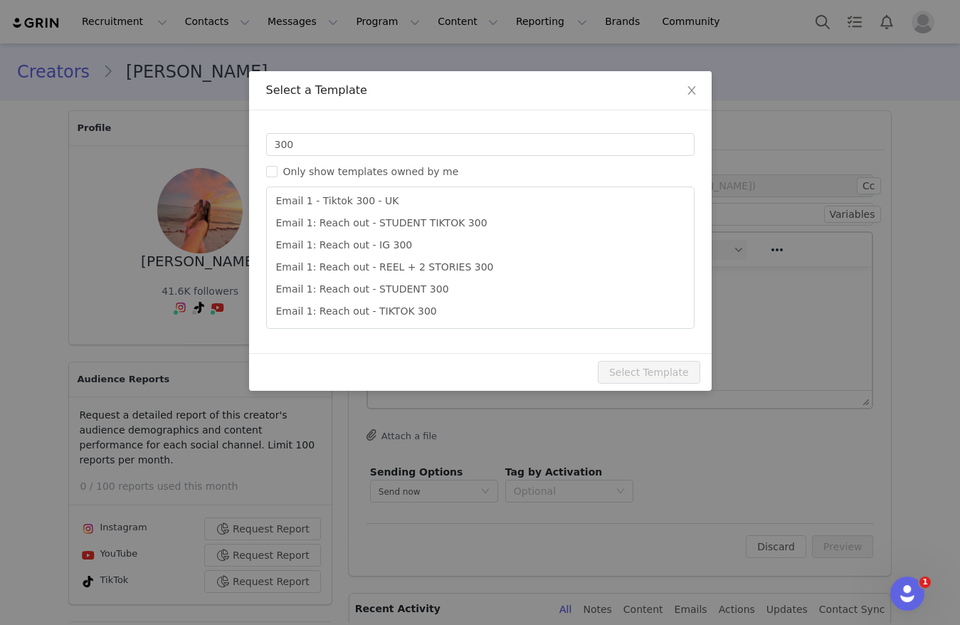
type input "Collab with Edikted 🧡🤎💛"
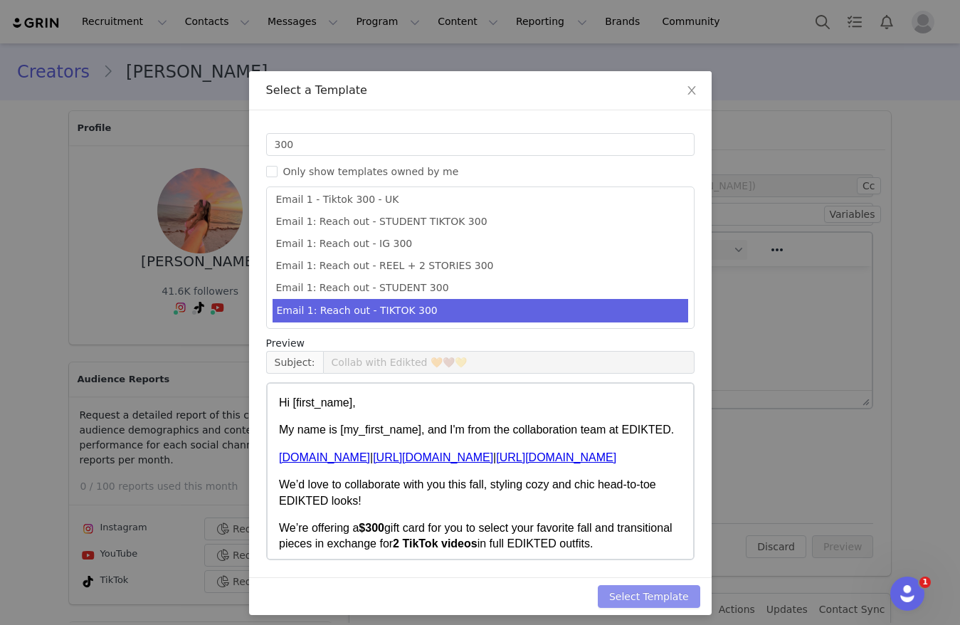
drag, startPoint x: 623, startPoint y: 600, endPoint x: 772, endPoint y: 581, distance: 150.0
click at [623, 600] on button "Select Template" at bounding box center [649, 596] width 102 height 23
type input "Collab with Edikted 🧡🤎💛"
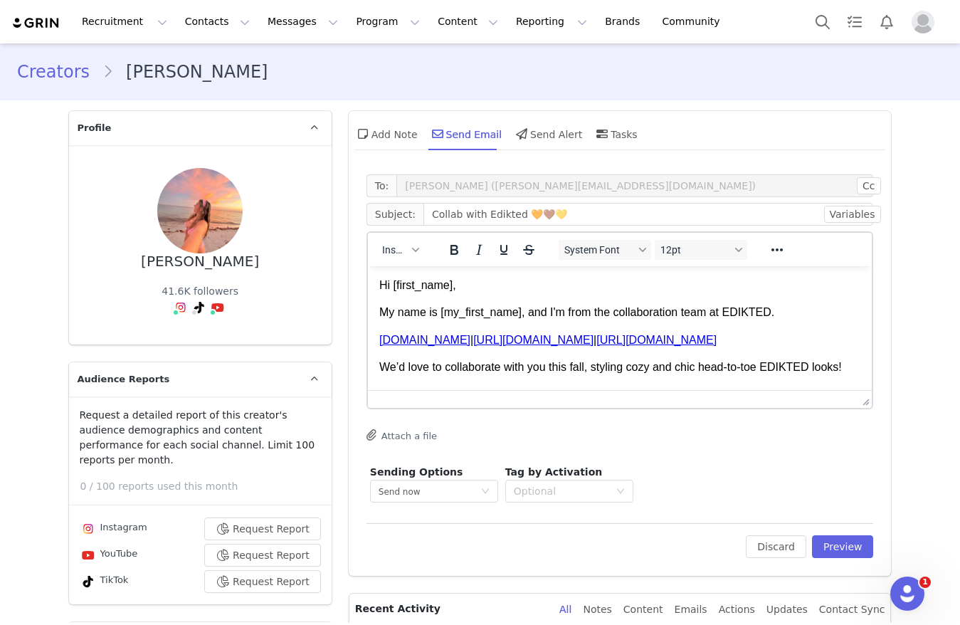
click at [838, 560] on div "To: [PERSON_NAME] ([PERSON_NAME][EMAIL_ADDRESS][DOMAIN_NAME]) Cc Cc: Subject: C…" at bounding box center [620, 371] width 543 height 408
click at [837, 549] on button "Preview" at bounding box center [843, 546] width 62 height 23
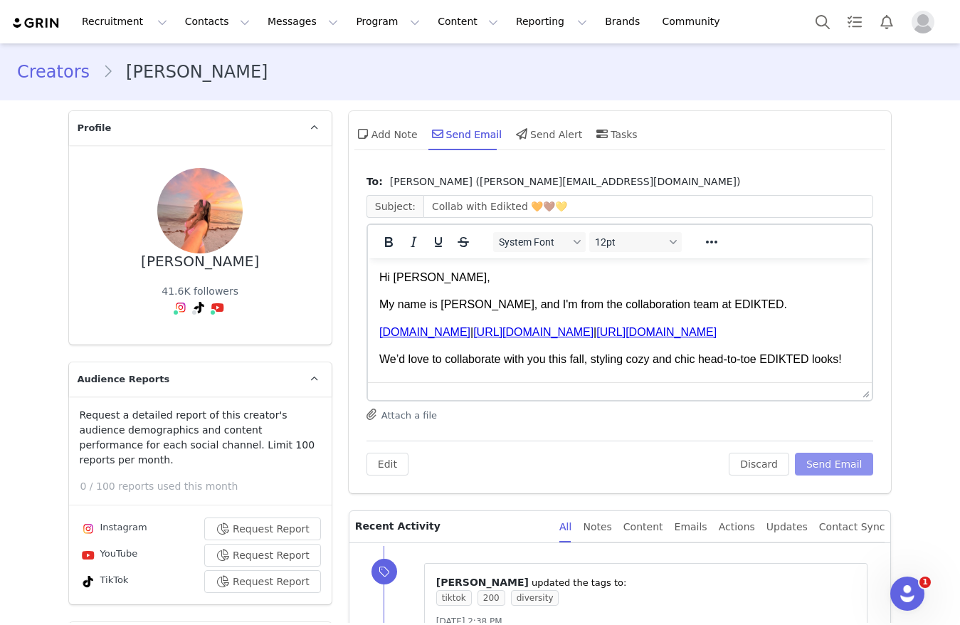
scroll to position [107, 0]
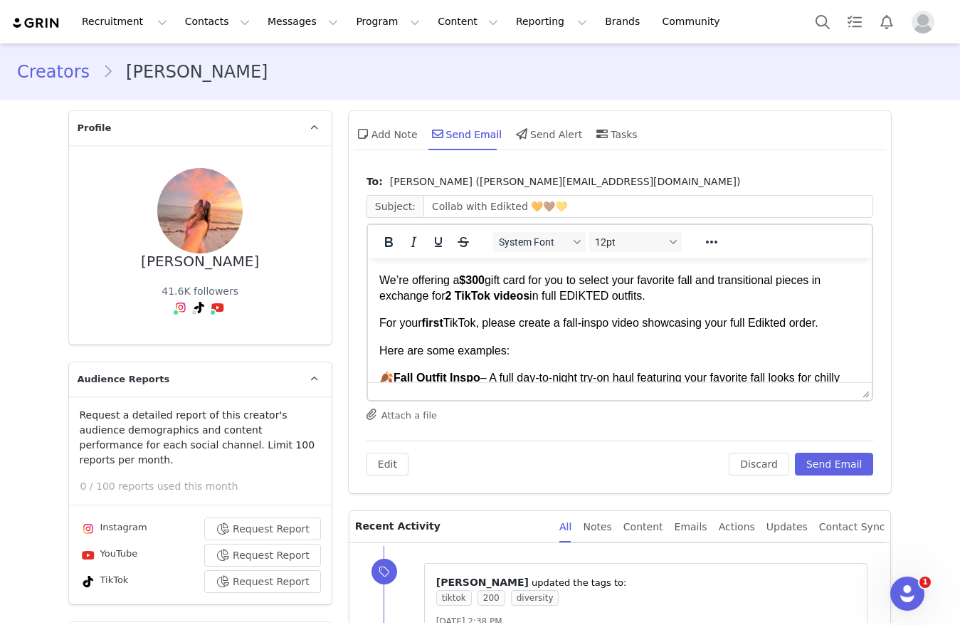
click at [475, 286] on strong "$300" at bounding box center [471, 280] width 26 height 12
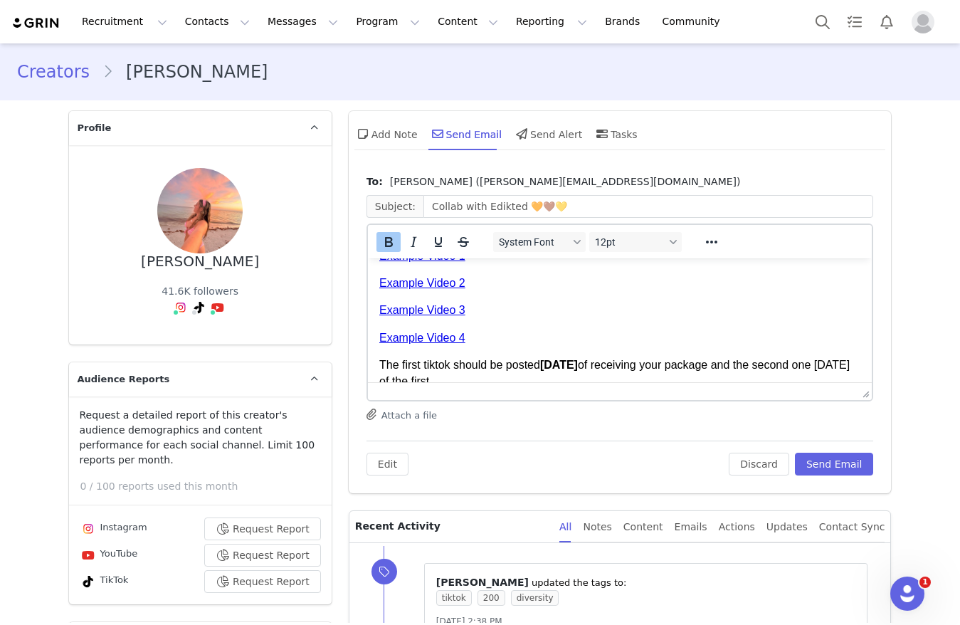
scroll to position [561, 0]
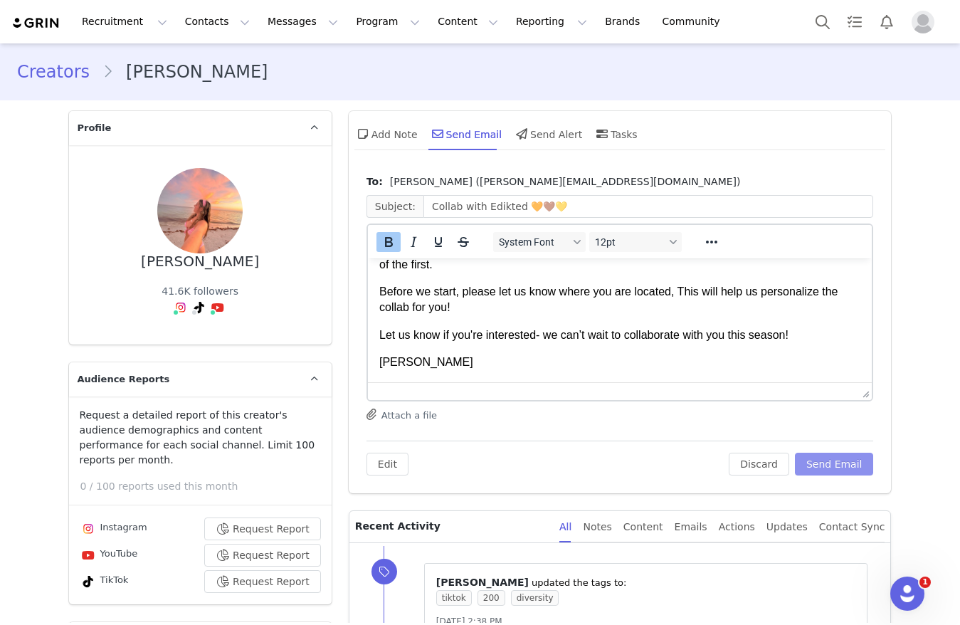
click at [835, 471] on button "Send Email" at bounding box center [834, 463] width 79 height 23
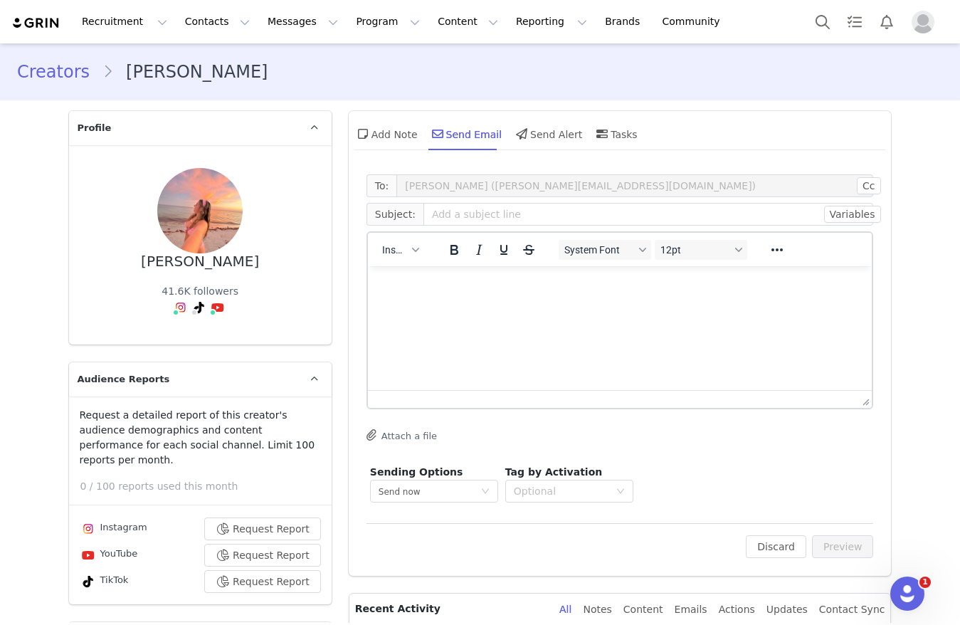
scroll to position [0, 0]
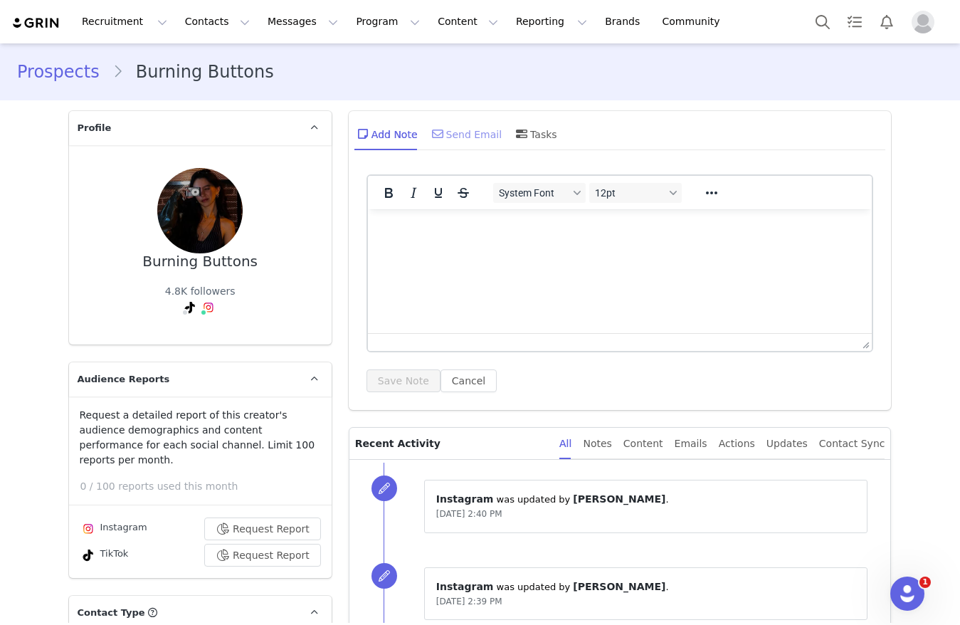
click at [442, 136] on div "Send Email" at bounding box center [465, 134] width 73 height 34
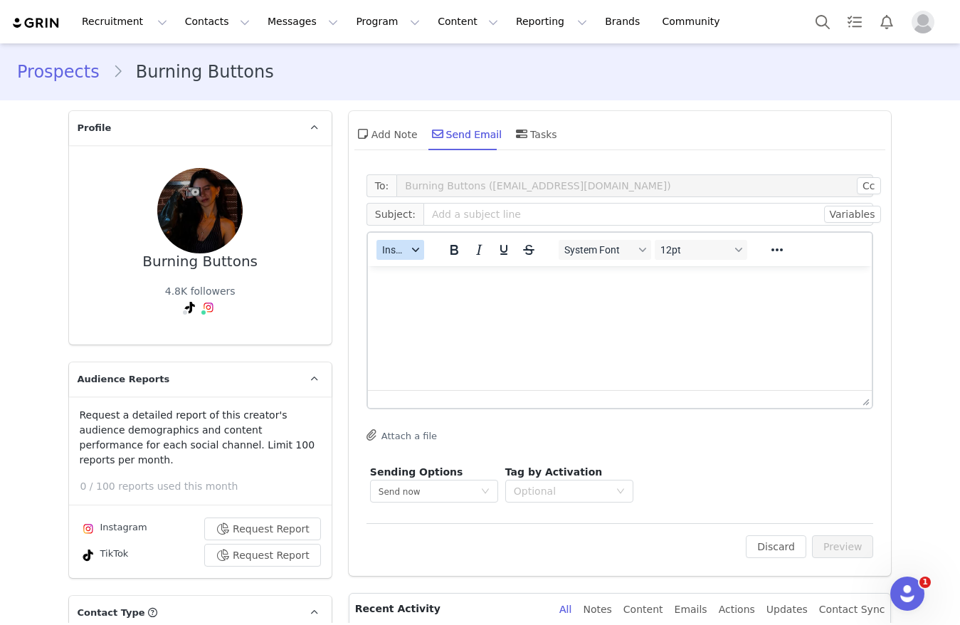
click at [390, 245] on span "Insert" at bounding box center [394, 249] width 25 height 11
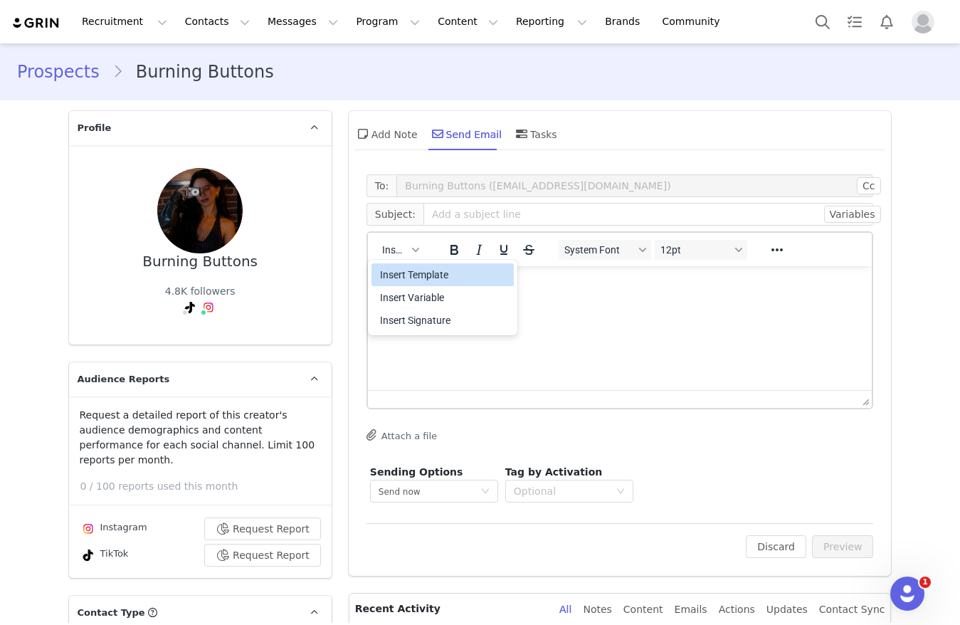
click at [391, 266] on div "Insert Template" at bounding box center [444, 274] width 128 height 17
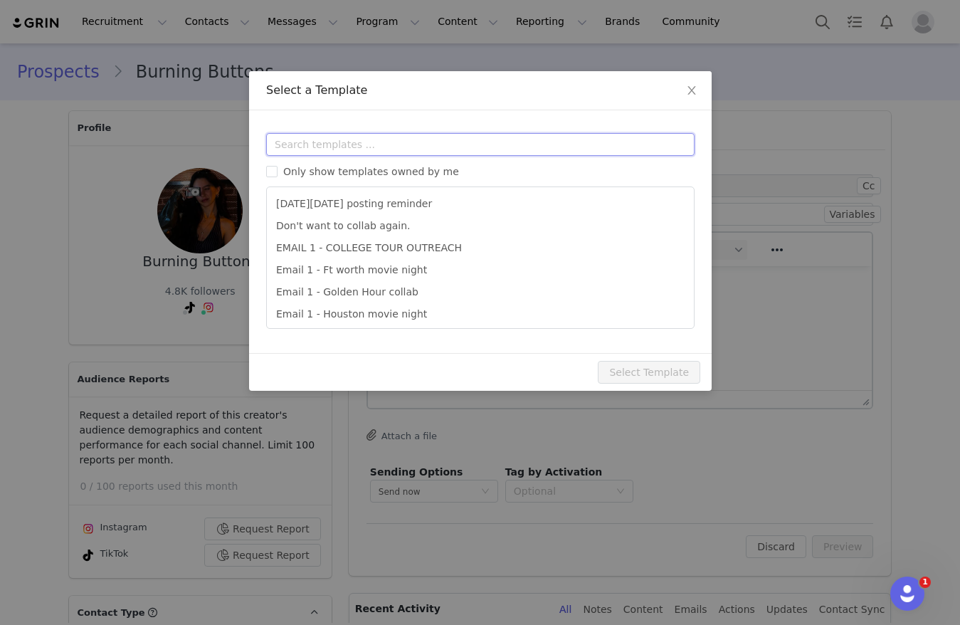
click at [400, 138] on input "text" at bounding box center [480, 144] width 428 height 23
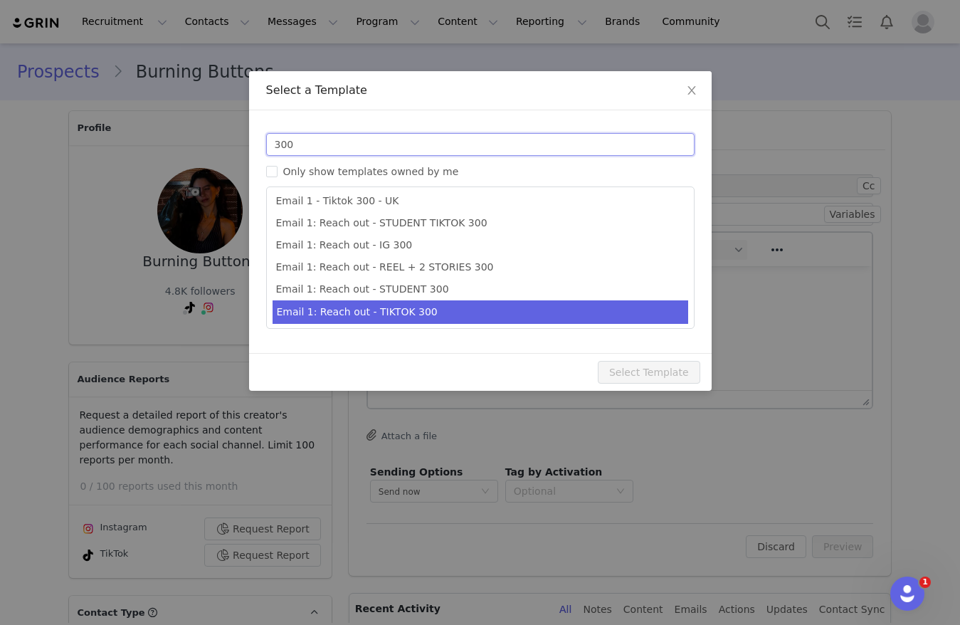
type input "300"
click at [447, 317] on li "Email 1: Reach out - TIKTOK 300" at bounding box center [480, 311] width 416 height 23
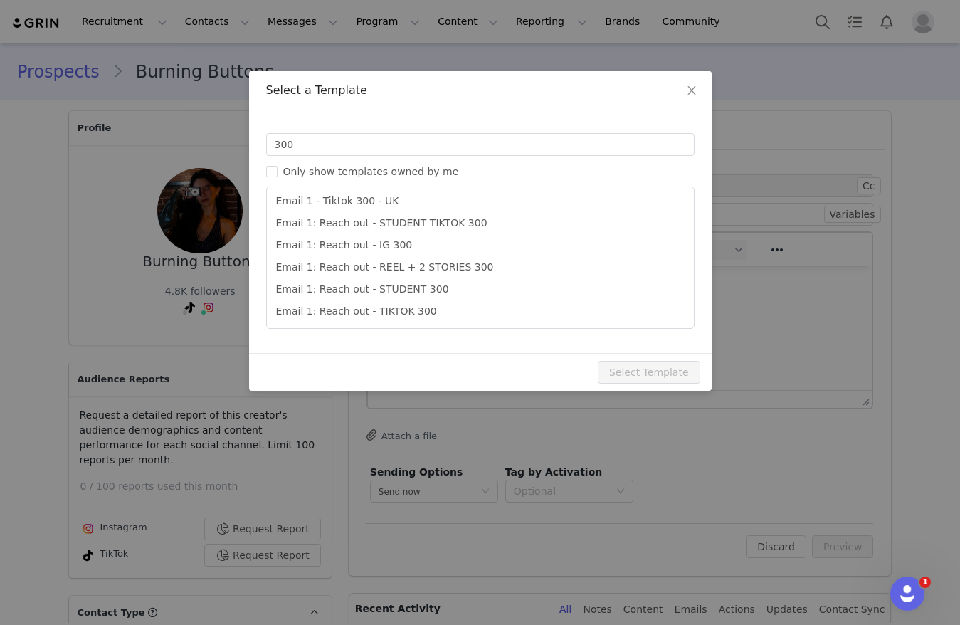
type input "Collab with Edikted 🧡🤎💛"
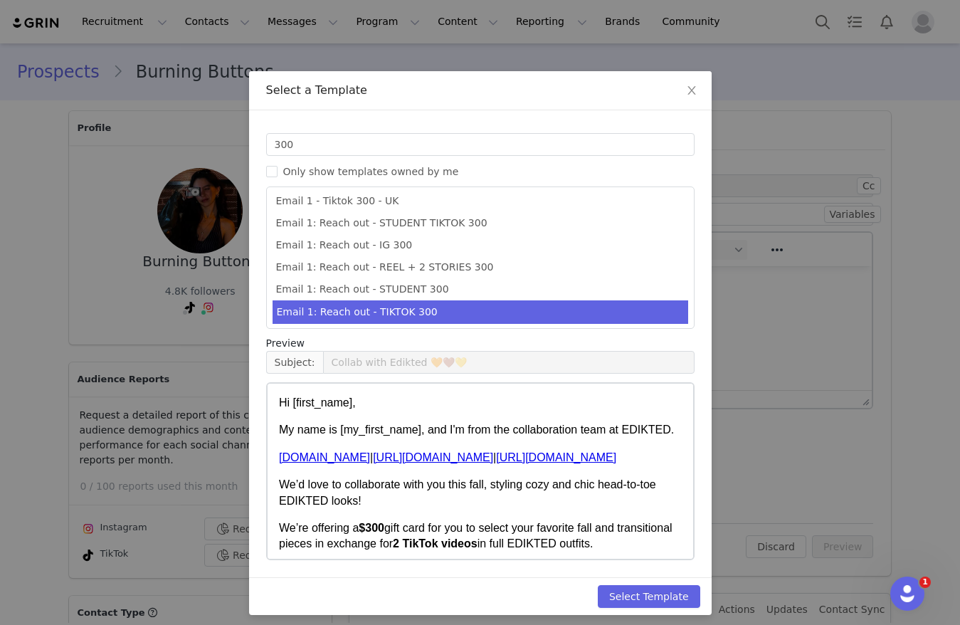
click at [618, 573] on div "Templates 300 Only show templates owned by me Email 1 - IG 300 - UK Email 1 - T…" at bounding box center [480, 343] width 462 height 467
drag, startPoint x: 633, startPoint y: 593, endPoint x: 640, endPoint y: 591, distance: 7.7
click at [633, 593] on button "Select Template" at bounding box center [649, 596] width 102 height 23
type input "Collab with Edikted 🧡🤎💛"
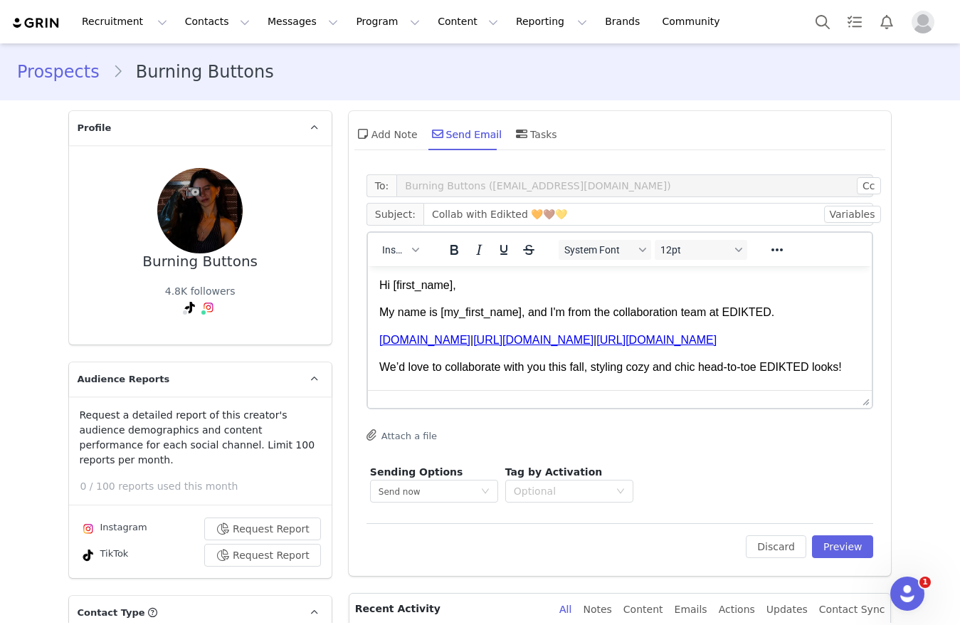
scroll to position [0, 0]
click at [830, 555] on button "Preview" at bounding box center [843, 546] width 62 height 23
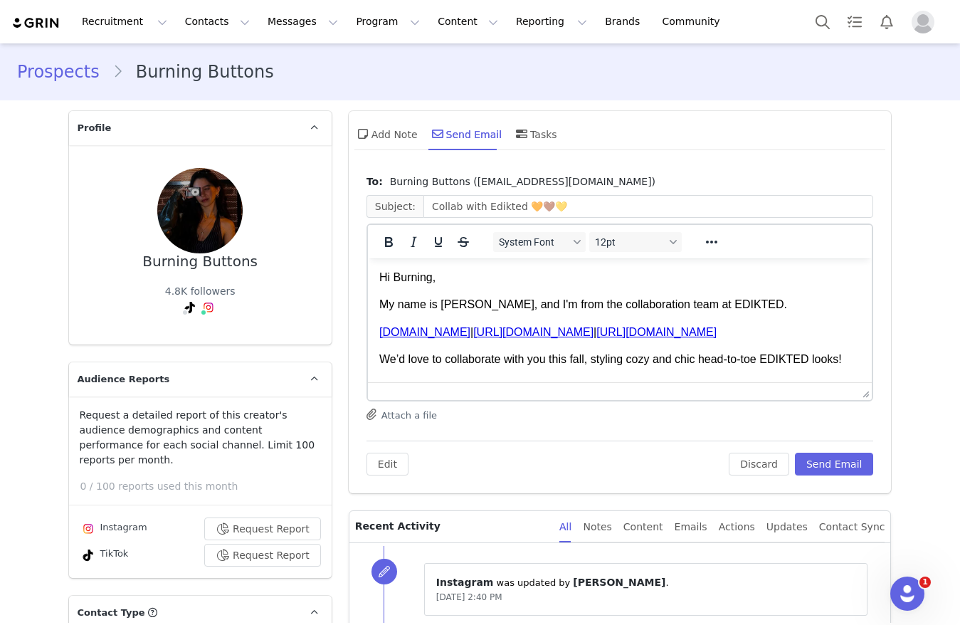
click at [428, 278] on p "Hi Burning," at bounding box center [620, 278] width 482 height 16
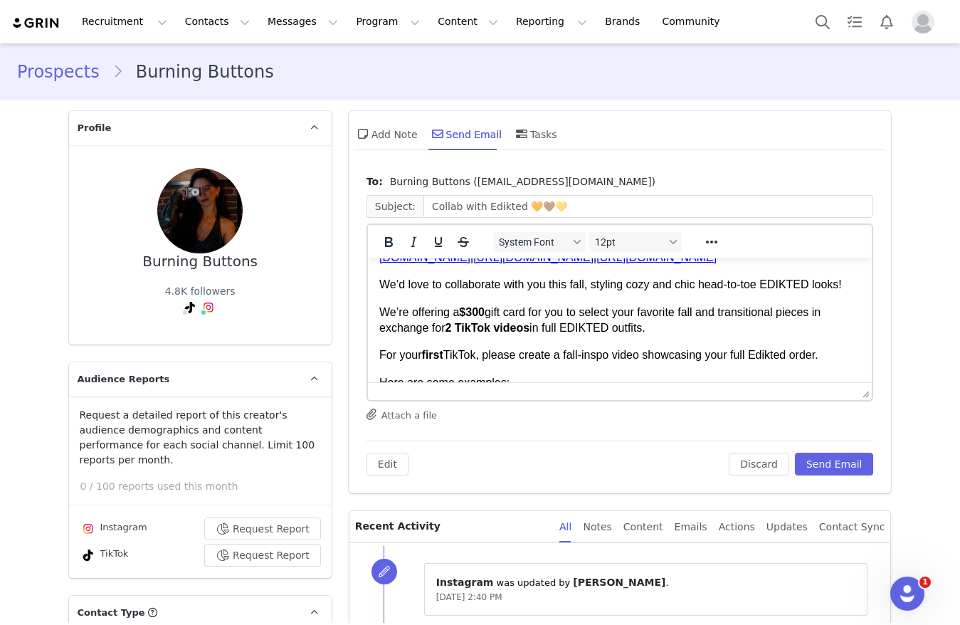
scroll to position [107, 0]
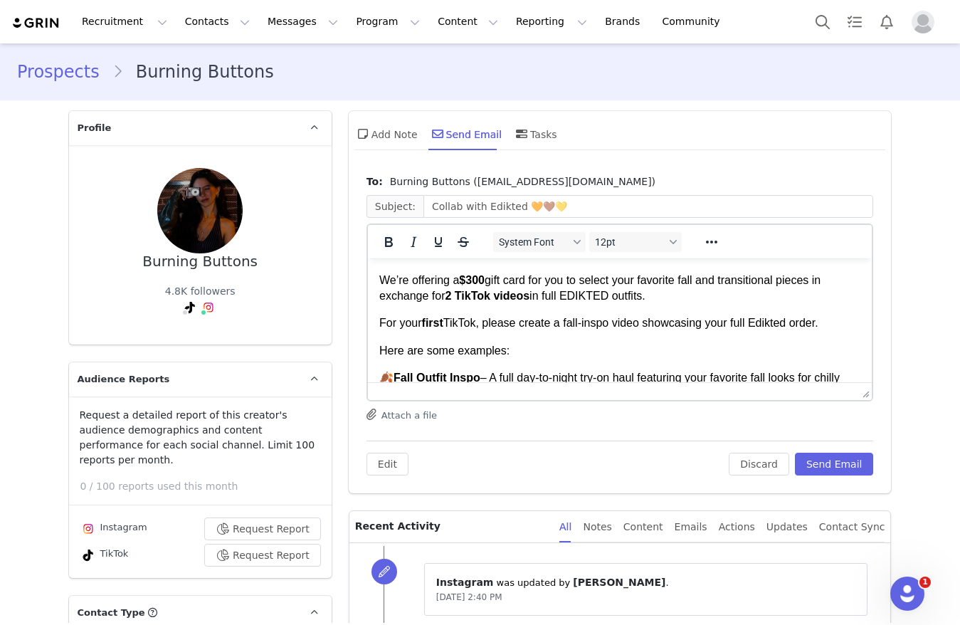
click at [471, 286] on strong "$300" at bounding box center [471, 280] width 26 height 12
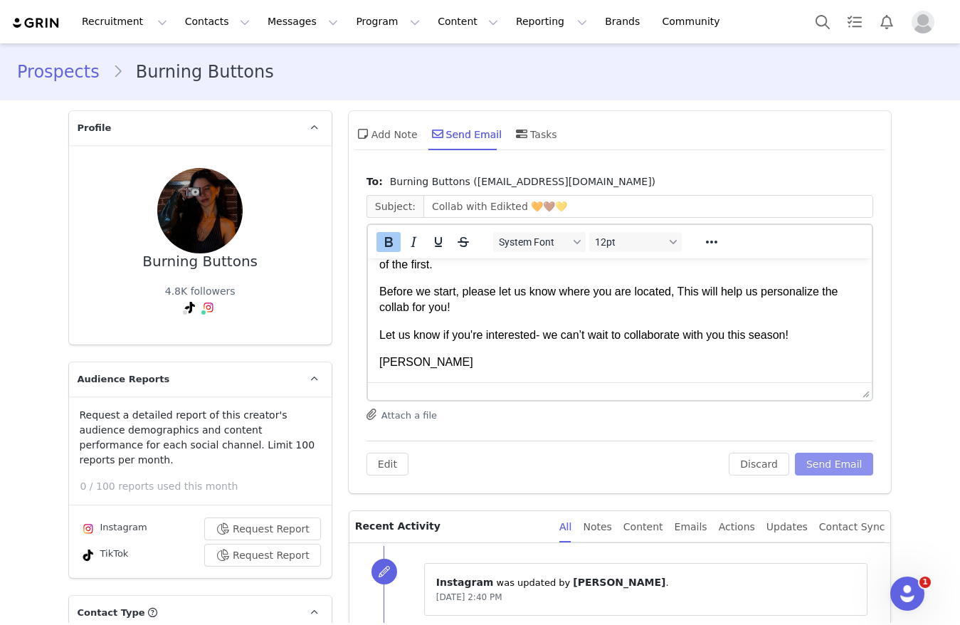
click at [844, 459] on button "Send Email" at bounding box center [834, 463] width 79 height 23
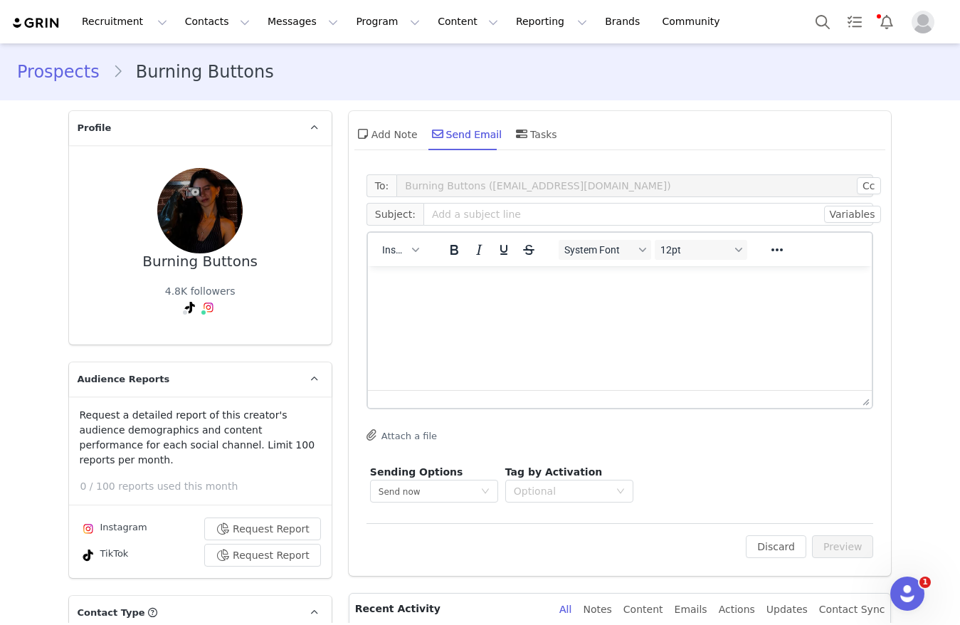
scroll to position [0, 0]
